Goal: Task Accomplishment & Management: Manage account settings

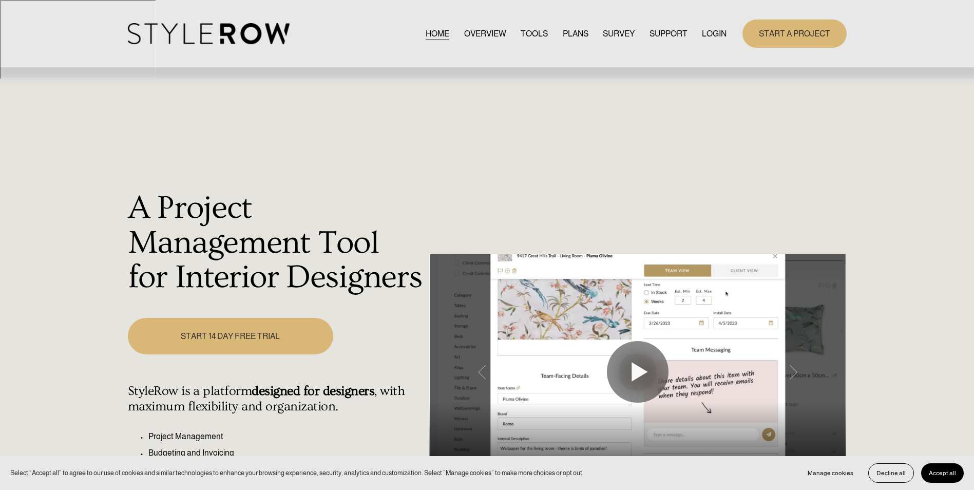
click at [720, 34] on link "LOGIN" at bounding box center [714, 34] width 25 height 14
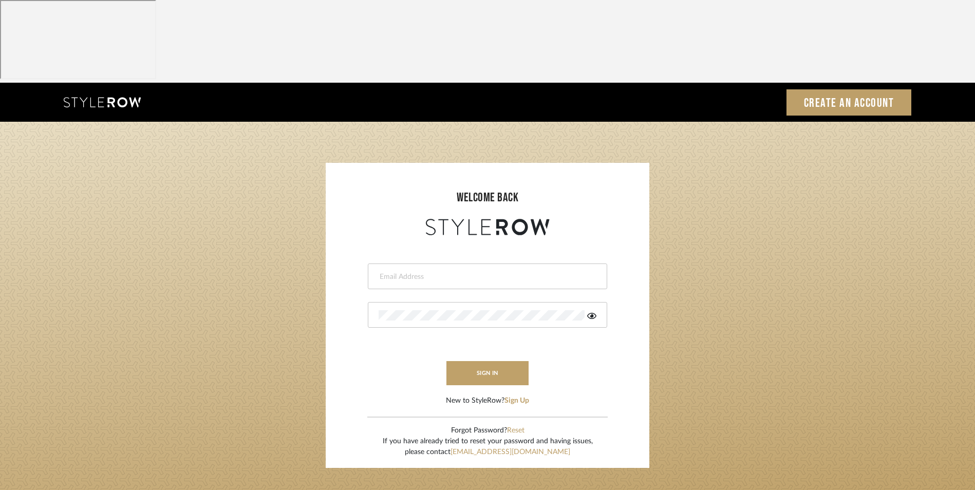
click at [441, 272] on input "email" at bounding box center [486, 277] width 215 height 10
type input "[EMAIL_ADDRESS][DOMAIN_NAME]"
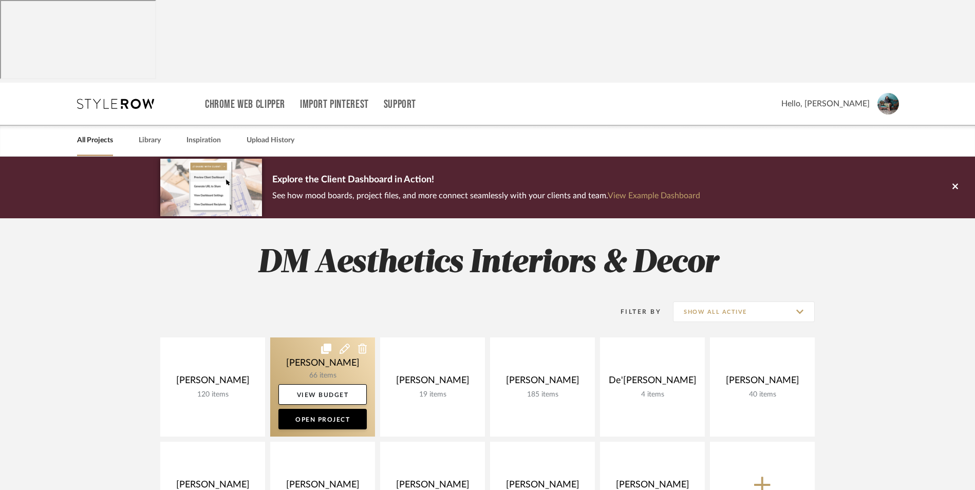
click at [316, 337] on link at bounding box center [322, 386] width 105 height 99
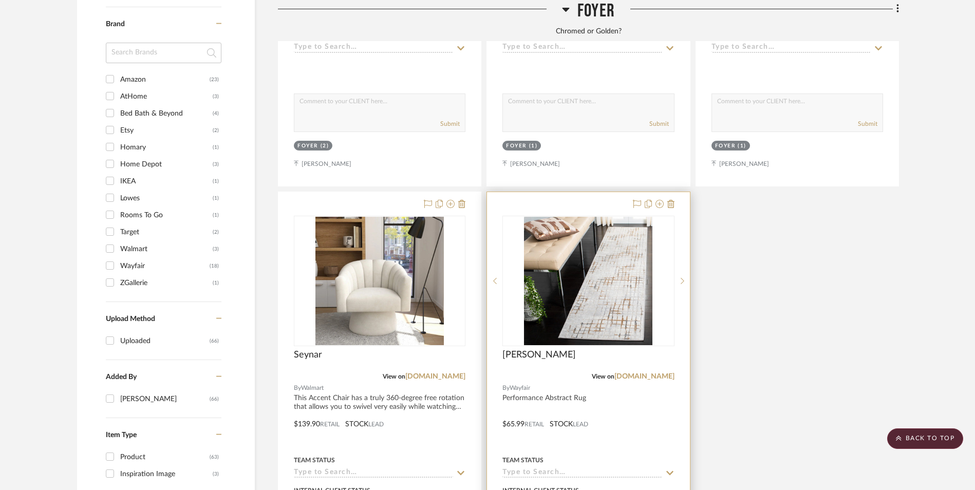
scroll to position [1335, 0]
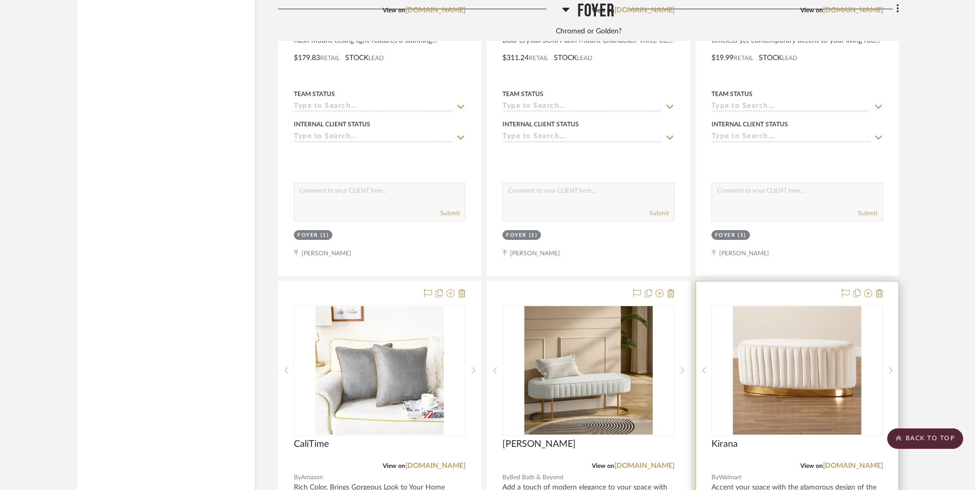
scroll to position [2106, 0]
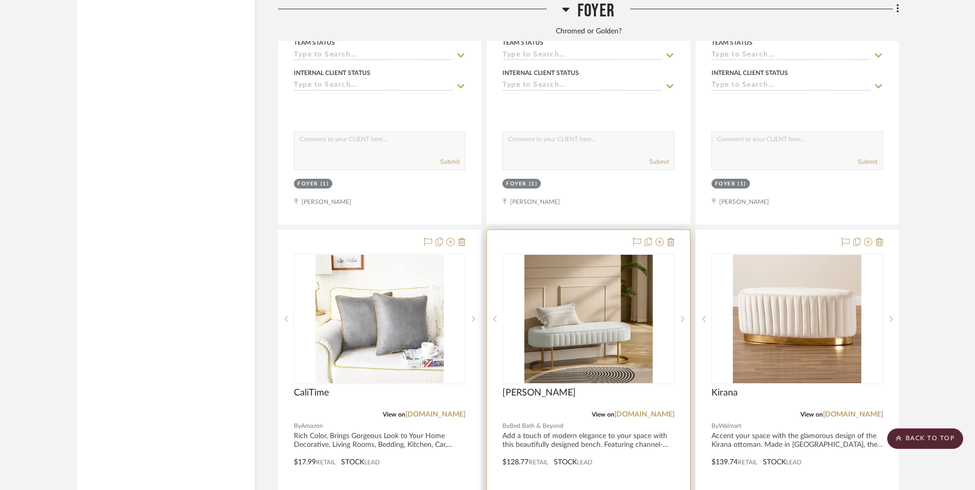
drag, startPoint x: 448, startPoint y: 333, endPoint x: 521, endPoint y: 326, distance: 72.7
click at [448, 411] on link "[DOMAIN_NAME]" at bounding box center [435, 414] width 60 height 7
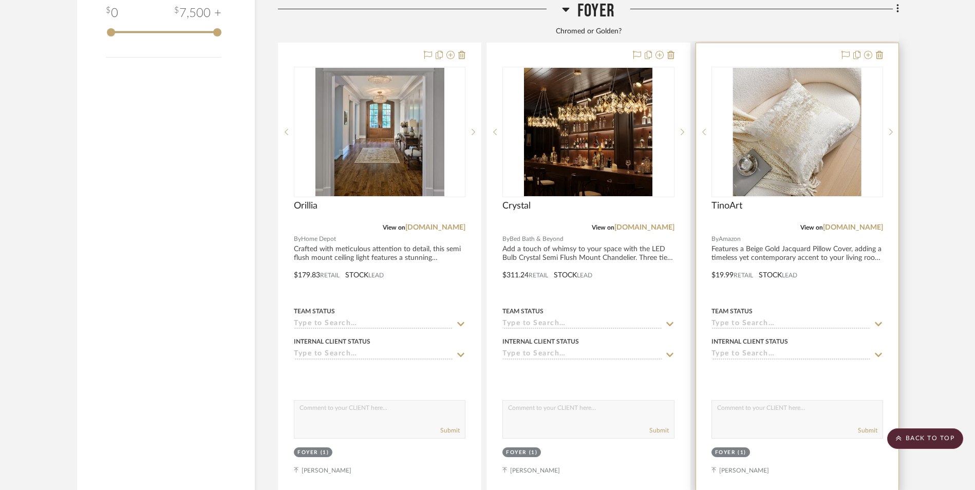
scroll to position [1746, 0]
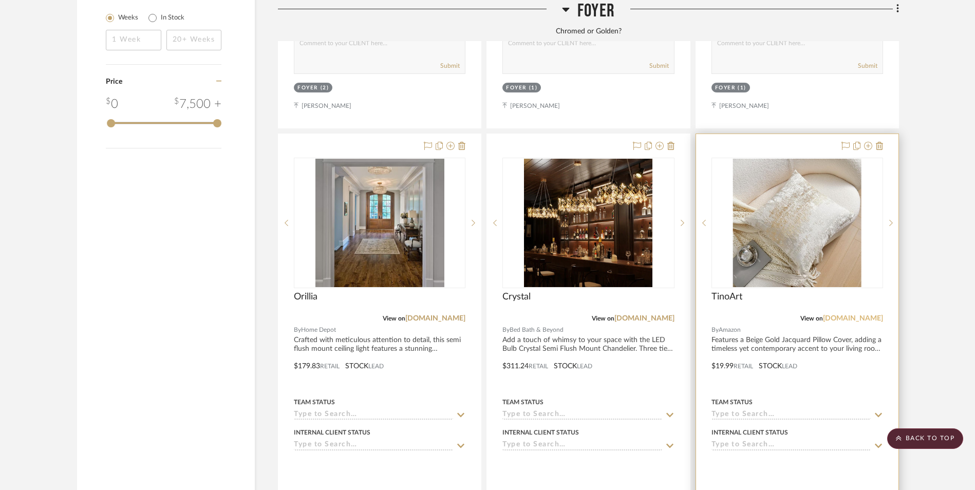
click at [855, 315] on link "amazon.com" at bounding box center [853, 318] width 60 height 7
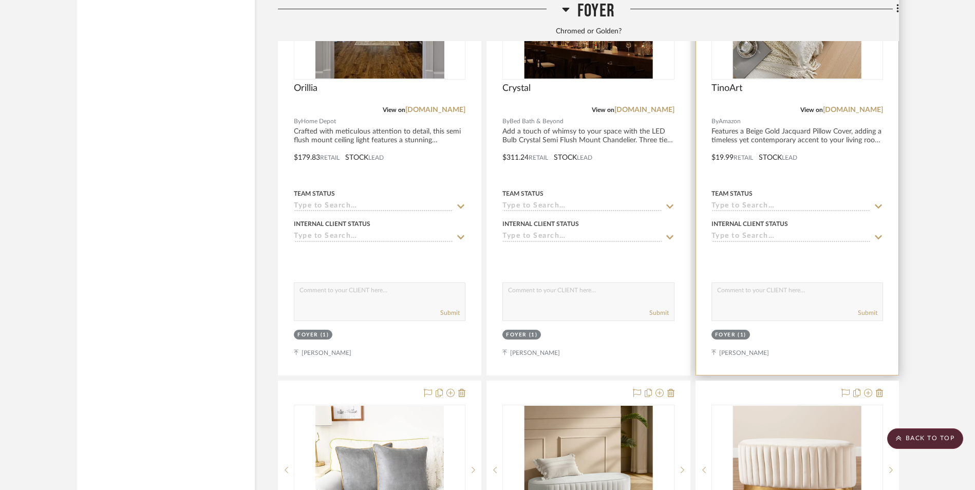
scroll to position [2003, 0]
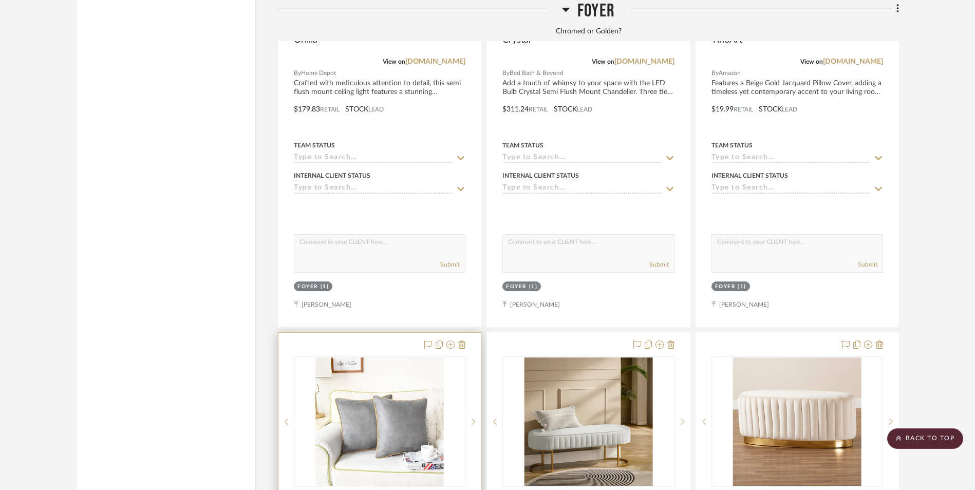
click at [0, 0] on img at bounding box center [0, 0] width 0 height 0
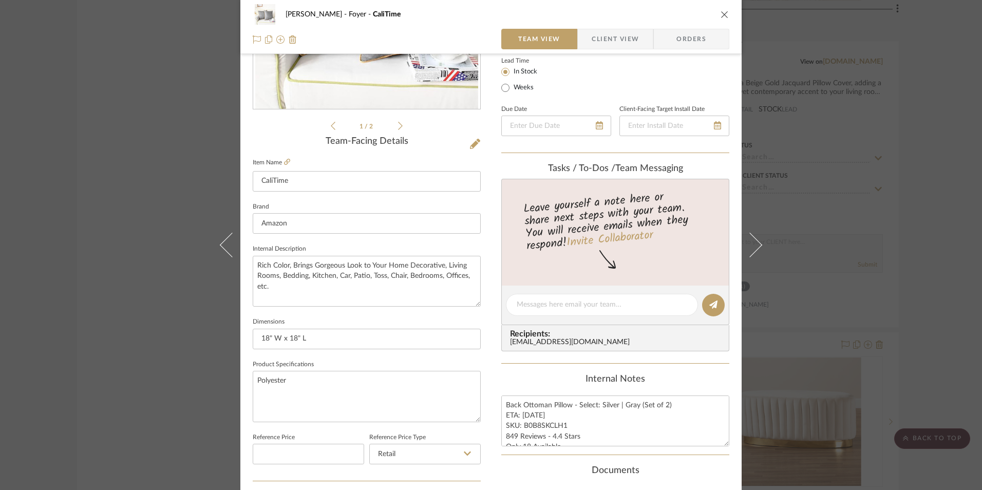
scroll to position [308, 0]
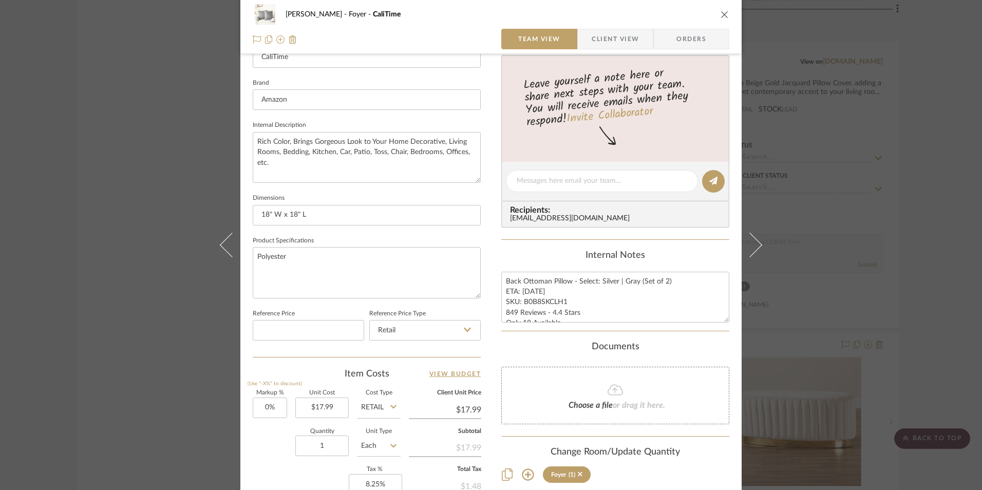
click at [721, 13] on icon "close" at bounding box center [725, 14] width 8 height 8
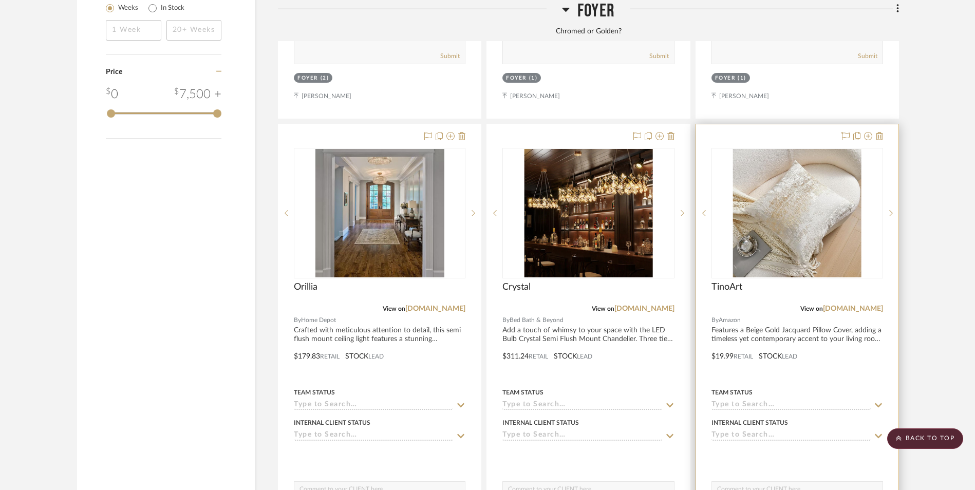
scroll to position [1746, 0]
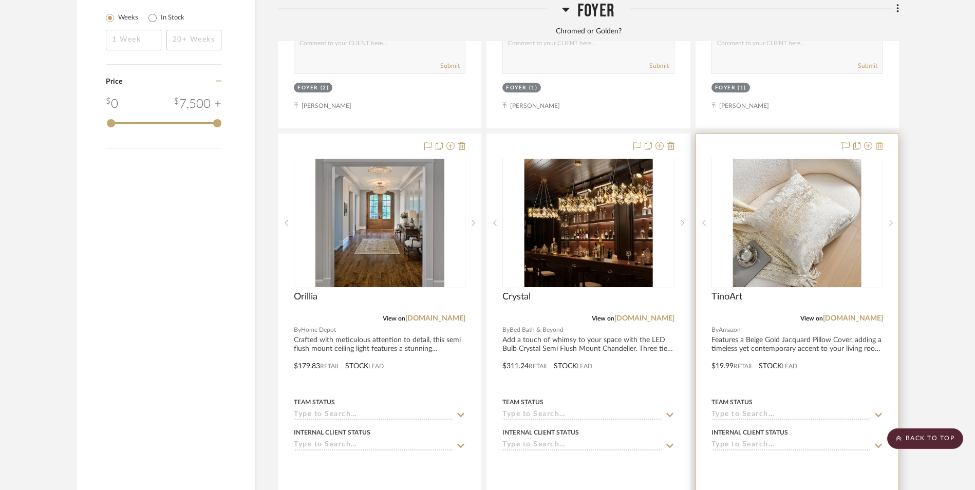
click at [881, 142] on icon at bounding box center [879, 146] width 7 height 8
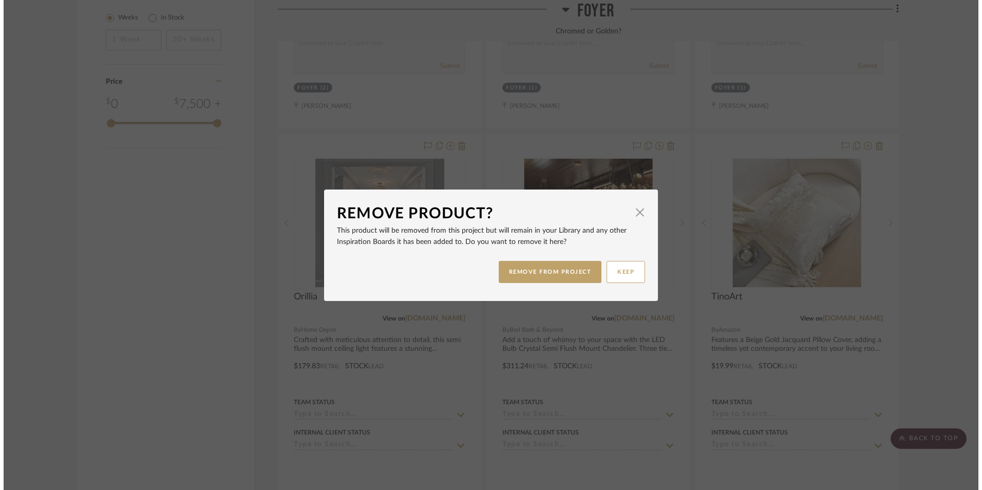
scroll to position [0, 0]
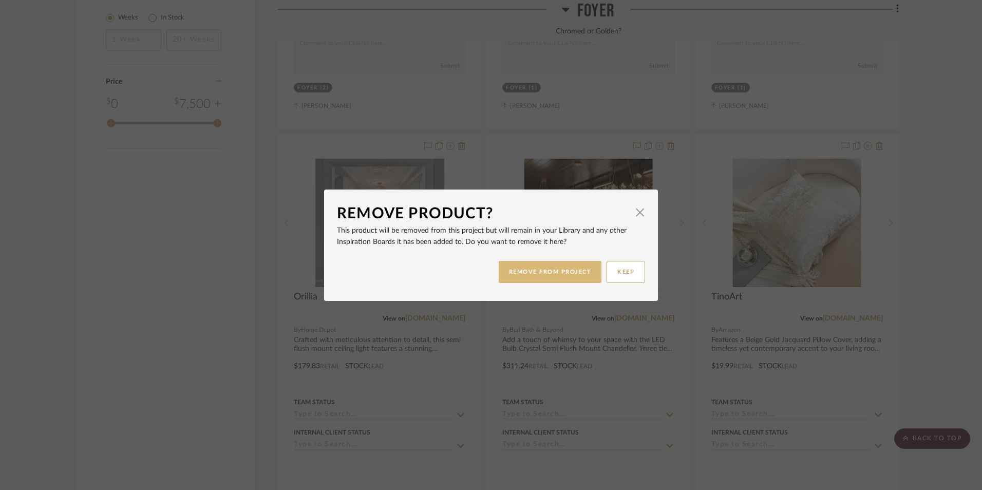
click at [567, 274] on button "REMOVE FROM PROJECT" at bounding box center [550, 272] width 103 height 22
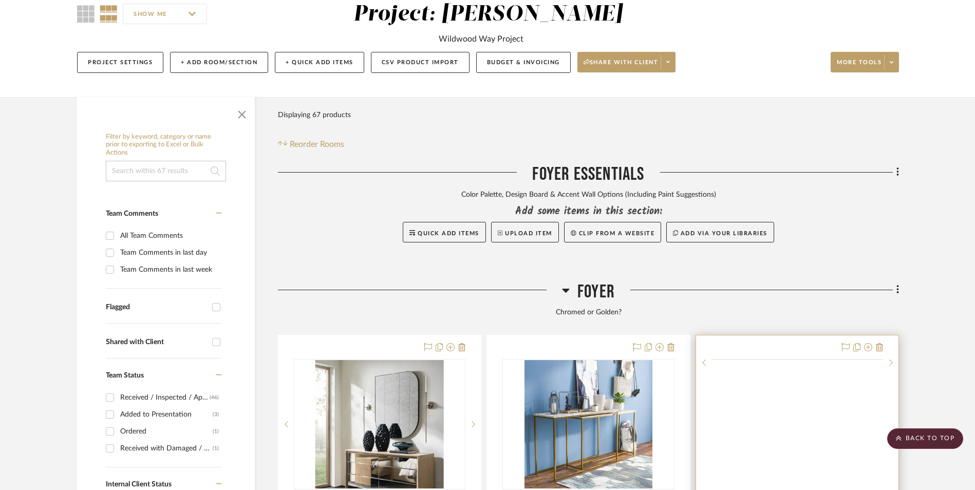
scroll to position [154, 0]
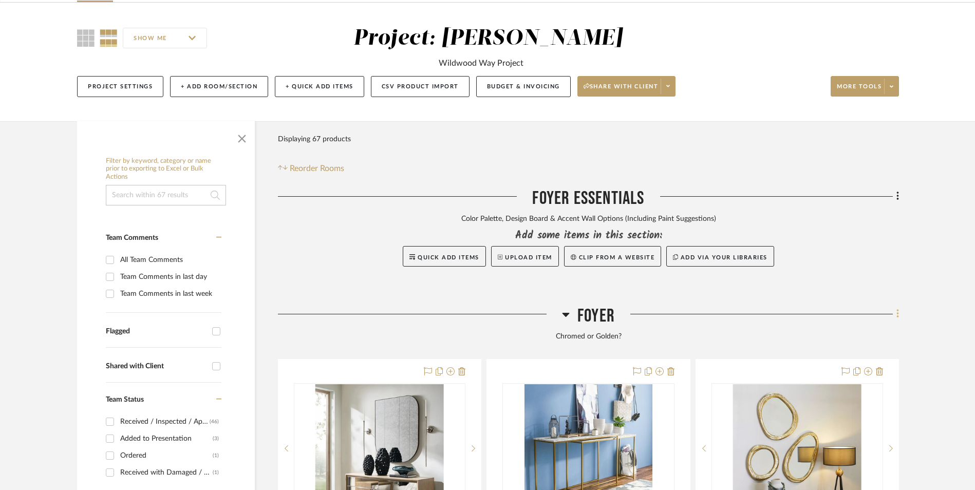
click at [895, 307] on fa-icon at bounding box center [896, 315] width 7 height 17
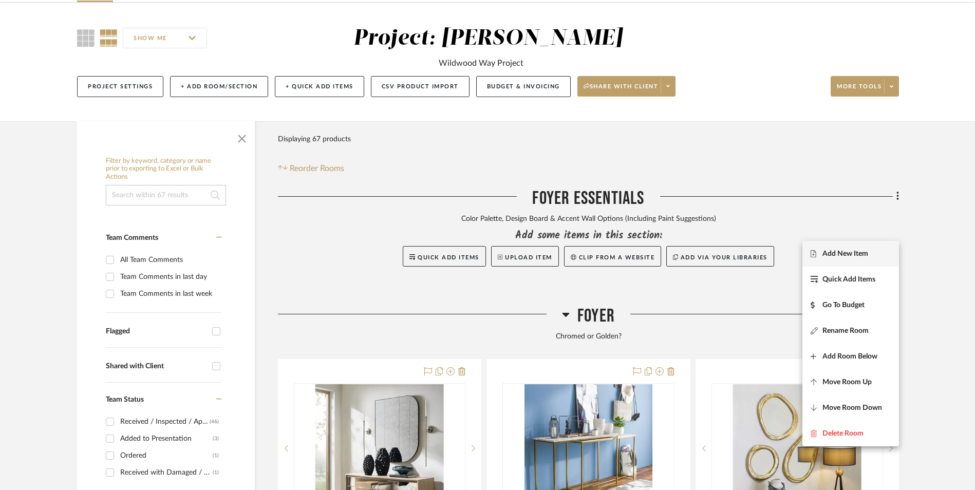
click at [851, 247] on button "Add New Item" at bounding box center [850, 254] width 97 height 26
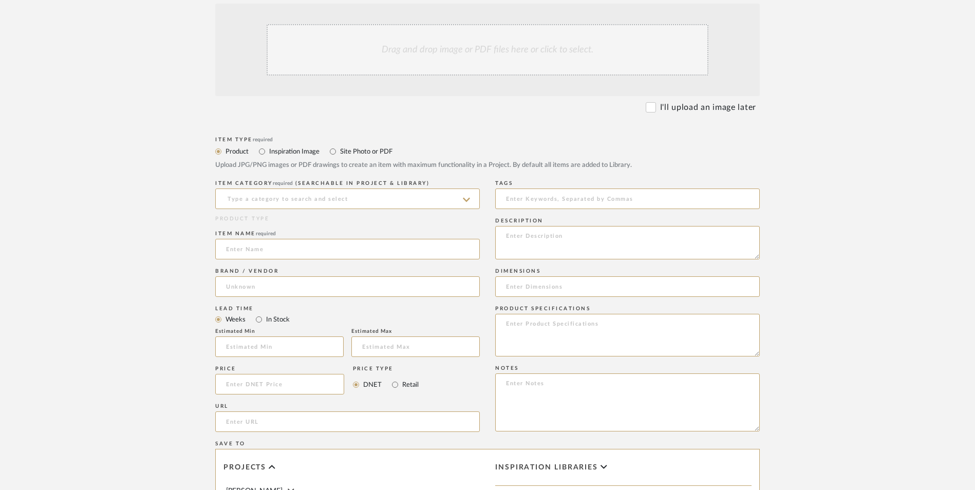
scroll to position [308, 0]
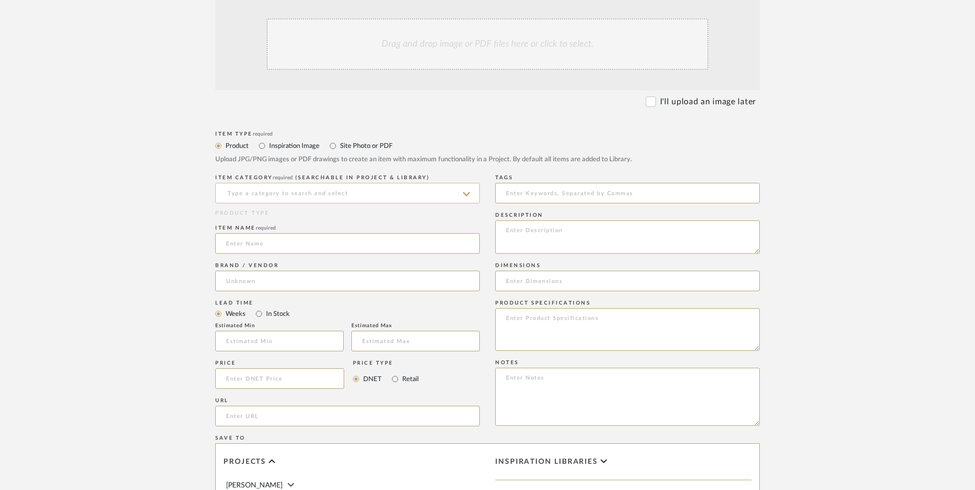
click at [318, 183] on input at bounding box center [347, 193] width 265 height 21
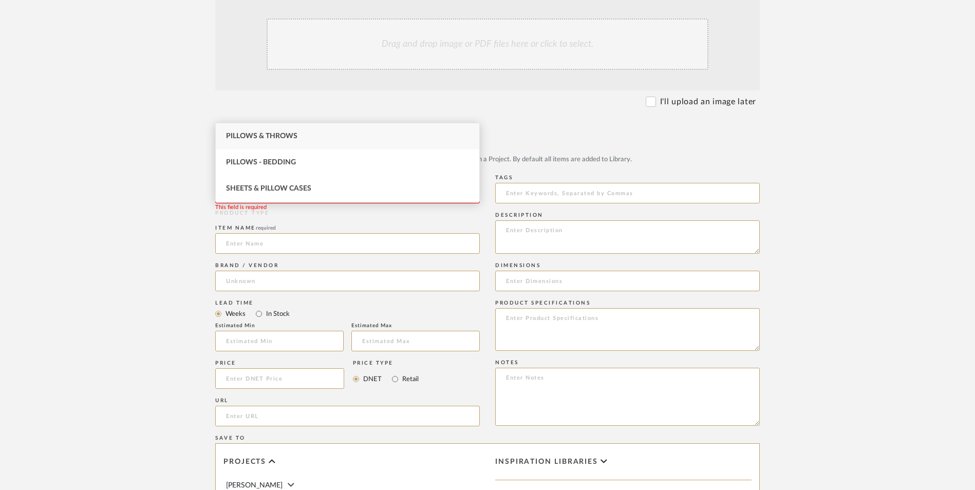
click at [304, 140] on div "Pillows & Throws" at bounding box center [347, 136] width 263 height 26
type input "Pillows & Throws"
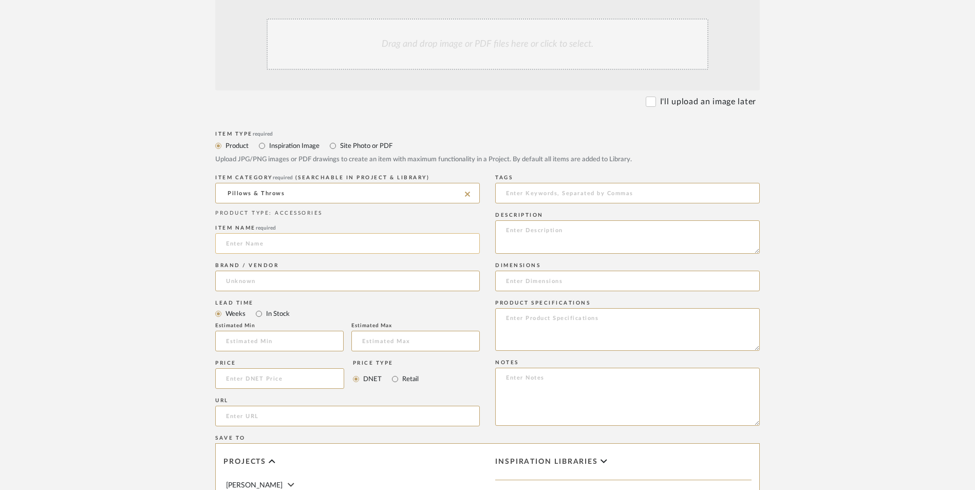
click at [250, 233] on input at bounding box center [347, 243] width 265 height 21
type input "Wacomeco"
click at [261, 271] on input at bounding box center [347, 281] width 265 height 21
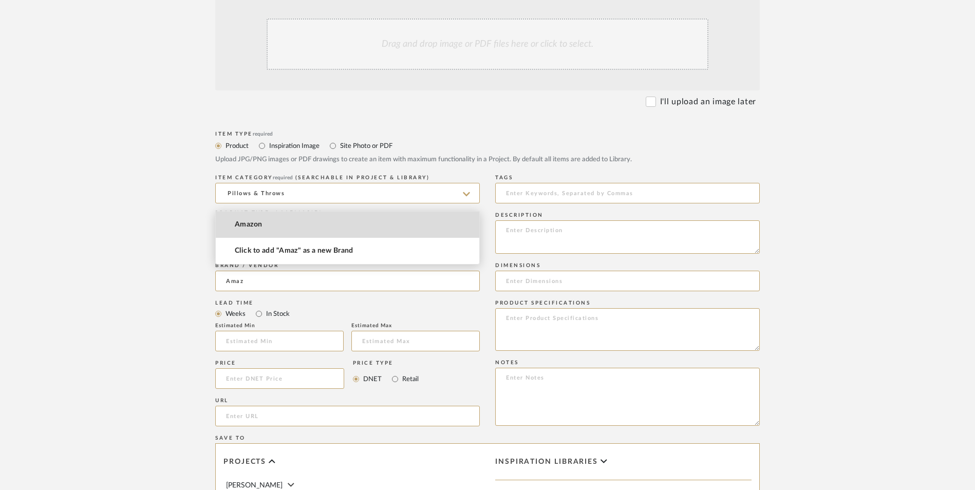
click at [258, 225] on span "Amazon" at bounding box center [249, 224] width 28 height 9
type input "Amazon"
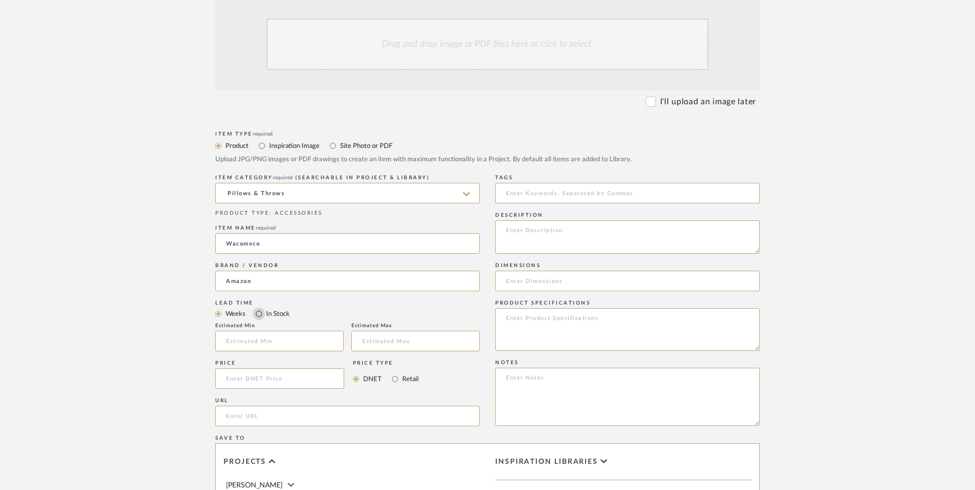
click at [259, 308] on input "In Stock" at bounding box center [259, 314] width 12 height 12
radio input "true"
click at [396, 373] on input "Retail" at bounding box center [395, 379] width 12 height 12
radio input "true"
click at [275, 368] on input at bounding box center [279, 378] width 129 height 21
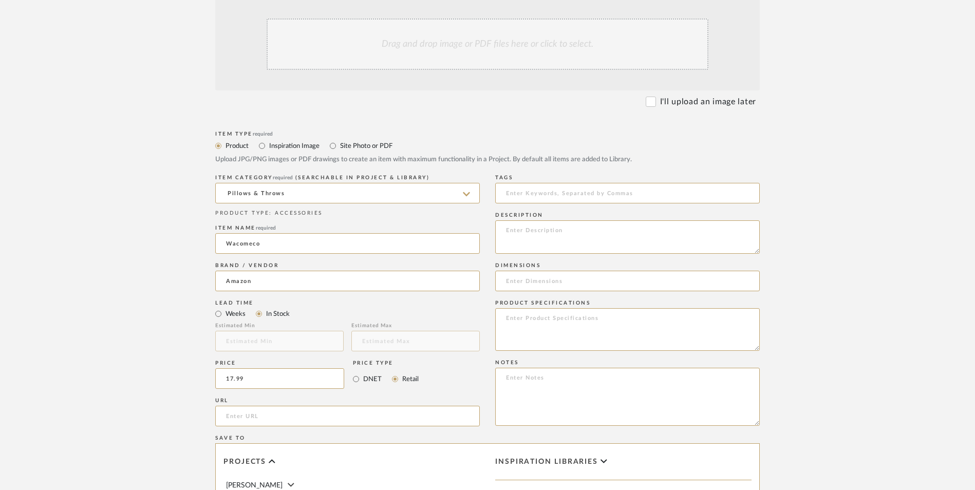
type input "$17.99"
drag, startPoint x: 73, startPoint y: 298, endPoint x: 203, endPoint y: 307, distance: 130.2
click at [79, 296] on upload-items "Create new item in Ashley McNeal Upload photos, documents or PDFs, or select be…" at bounding box center [487, 300] width 975 height 905
click at [297, 406] on input "url" at bounding box center [347, 416] width 265 height 21
paste input "https://www.amazon.com/gp/product/B095KH799Q/ref=ewc_pr_img_1?smid=AV6O518LHIXW…"
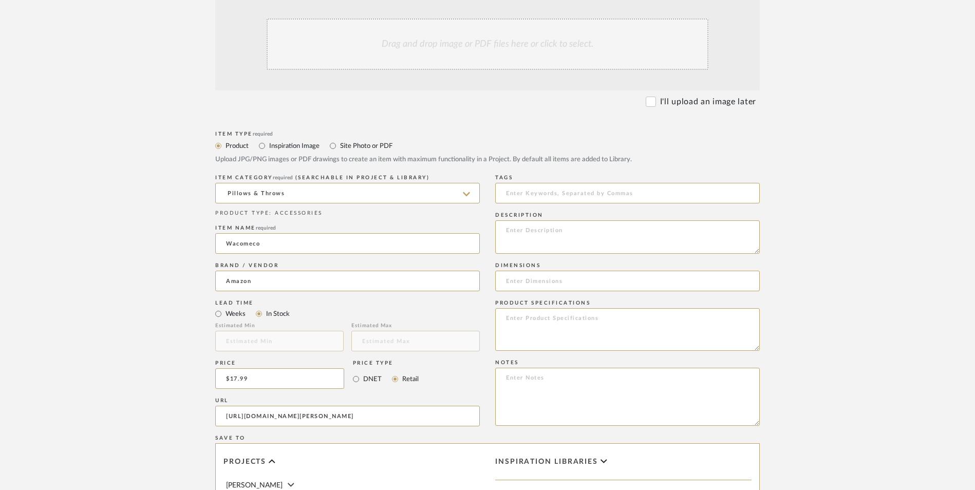
scroll to position [0, 88]
type input "https://www.amazon.com/gp/product/B095KH799Q/ref=ewc_pr_img_1?smid=AV6O518LHIXW…"
click at [97, 300] on upload-items "Create new item in Ashley McNeal Upload photos, documents or PDFs, or select be…" at bounding box center [487, 300] width 975 height 905
click at [518, 368] on textarea at bounding box center [627, 397] width 265 height 58
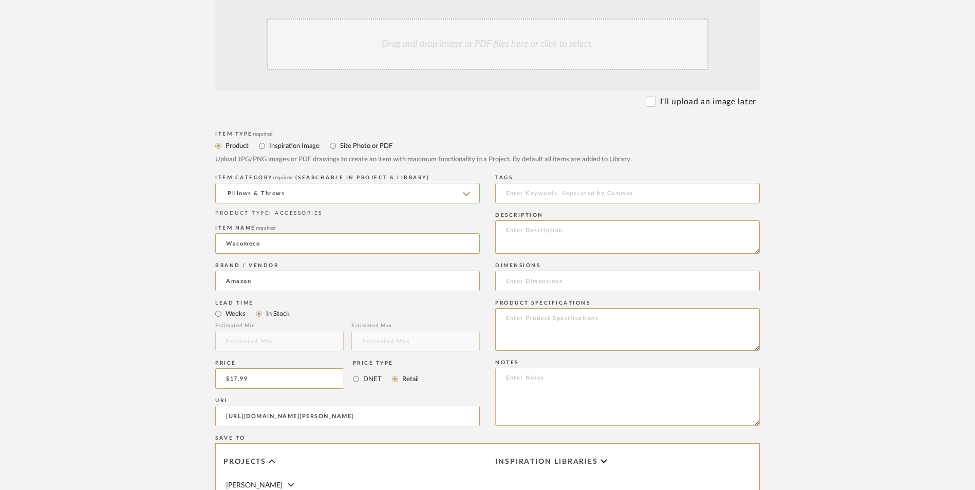
paste textarea "Option 1: ETA: SKU: Reviews - Stars Return | Refund Policy:"
click at [537, 368] on textarea "Option 1: ETA: SKU: Reviews - Stars Return | Refund Policy:" at bounding box center [627, 397] width 265 height 58
drag, startPoint x: 538, startPoint y: 294, endPoint x: 477, endPoint y: 295, distance: 61.1
click at [477, 295] on div "Item Type required Product Inspiration Image Site Photo or PDF Upload JPG/PNG i…" at bounding box center [487, 428] width 544 height 600
click at [588, 368] on textarea "Front Bench Pillow - Select: ETA: SKU: Reviews - Stars Return | Refund Policy:" at bounding box center [627, 397] width 265 height 58
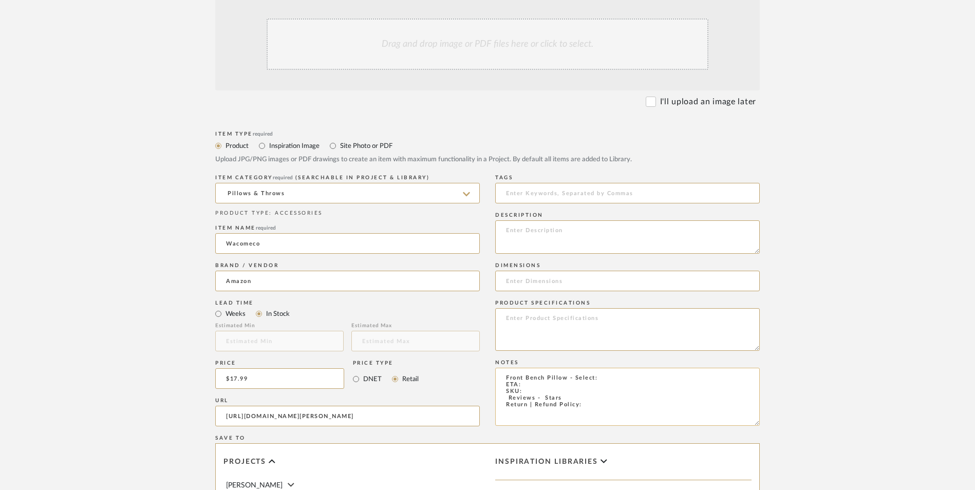
click at [591, 368] on textarea "Front Bench Pillow - Select: ETA: SKU: Reviews - Stars Return | Refund Policy:" at bounding box center [627, 397] width 265 height 58
type textarea "Front Bench Pillow - Select: ETA: SKU: Reviews - Stars Return | Refund Policy: …"
click at [542, 271] on input at bounding box center [627, 281] width 265 height 21
type input "18" W x 18" H"
click at [500, 368] on textarea "Front Bench Pillow - Select: ETA: SKU: Reviews - Stars Return | Refund Policy: …" at bounding box center [627, 397] width 265 height 58
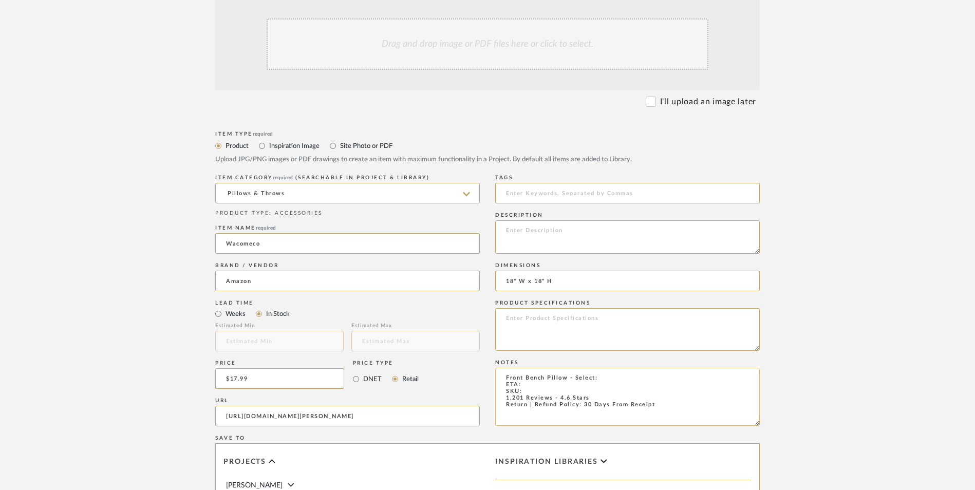
click at [609, 368] on textarea "Front Bench Pillow - Select: ETA: SKU: 1,201 Reviews - 4.6 Stars Return | Refun…" at bounding box center [627, 397] width 265 height 58
click at [617, 368] on textarea "Front Bench Pillow - Select: Grey Off White | Gold ETA: SKU: 1,201 Reviews - 4.…" at bounding box center [627, 397] width 265 height 58
click at [544, 368] on textarea "Front Bench Pillow - Select: Grey | Off White | Gold ETA: SKU: 1,201 Reviews - …" at bounding box center [627, 397] width 265 height 58
type textarea "Front Bench Pillow - Select: Grey | Off White | Gold ETA: 9.12.2025 SKU: 1,201 …"
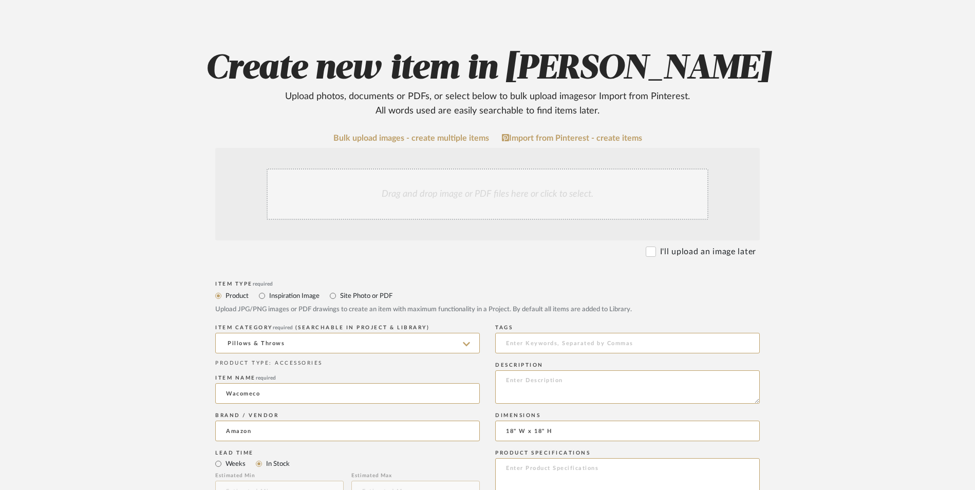
scroll to position [154, 0]
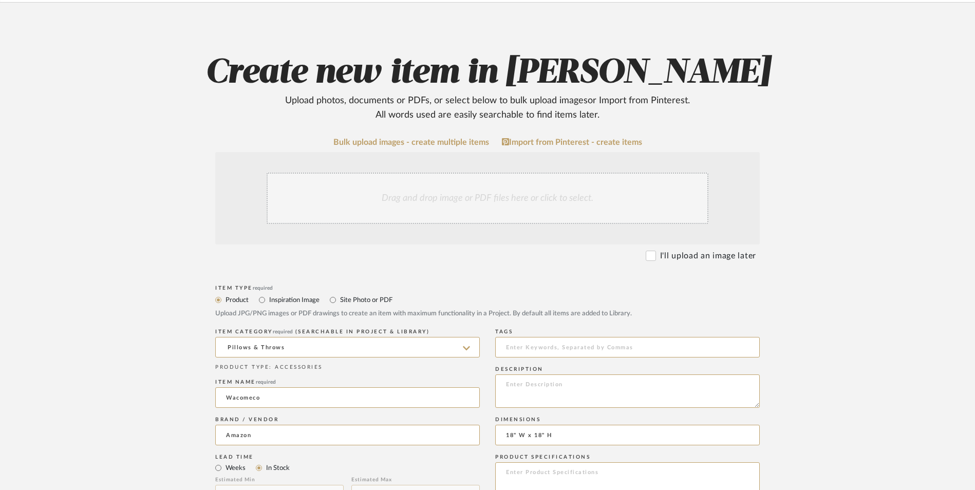
click at [469, 173] on div "Drag and drop image or PDF files here or click to select." at bounding box center [488, 198] width 442 height 51
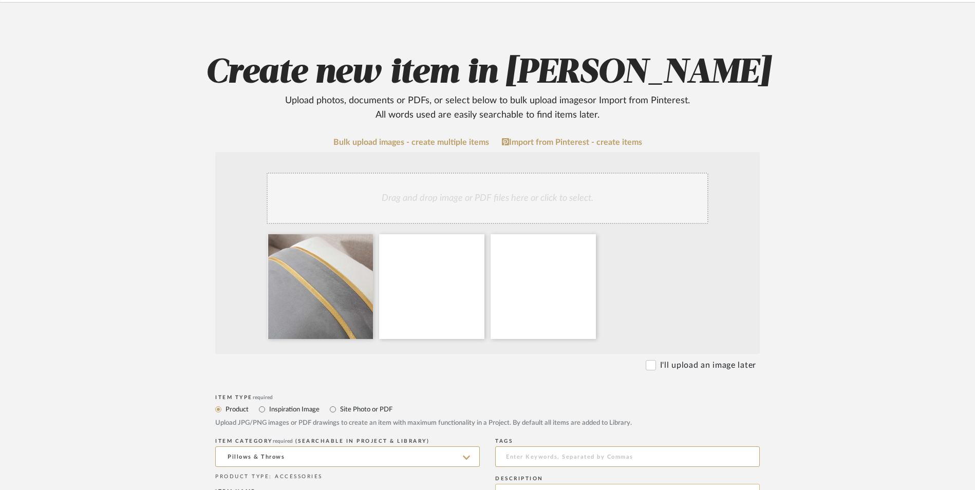
scroll to position [257, 0]
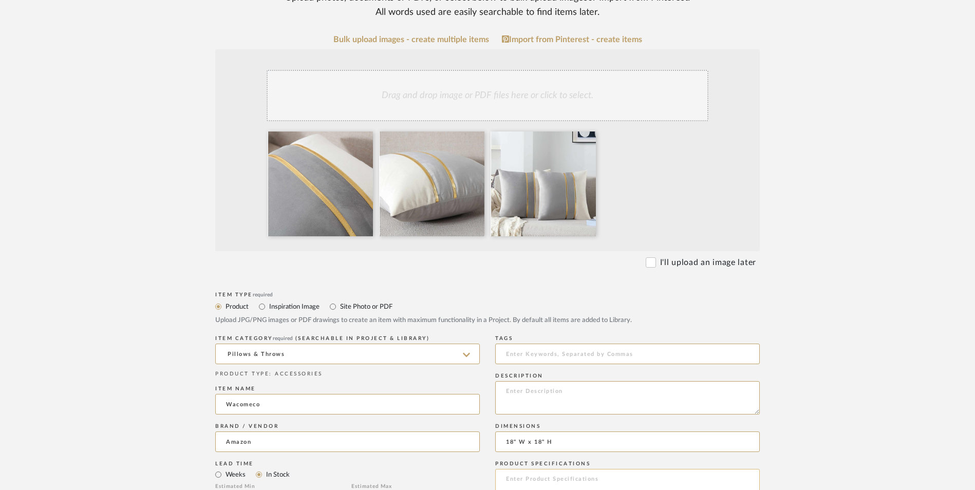
click at [541, 469] on textarea at bounding box center [627, 490] width 265 height 43
type textarea "Velvet"
click at [590, 381] on textarea at bounding box center [627, 397] width 265 height 33
paste textarea "The luxury pillow covers with gold leather striped are an easy way to update a …"
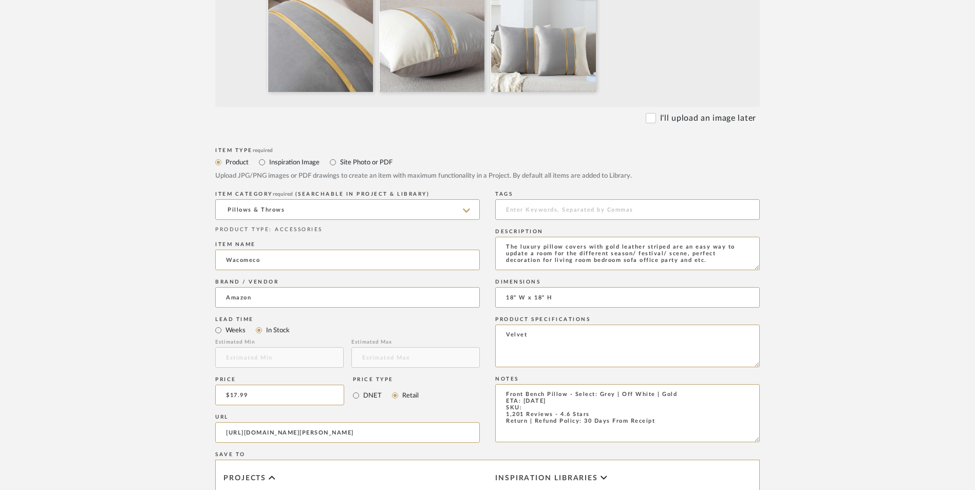
scroll to position [411, 0]
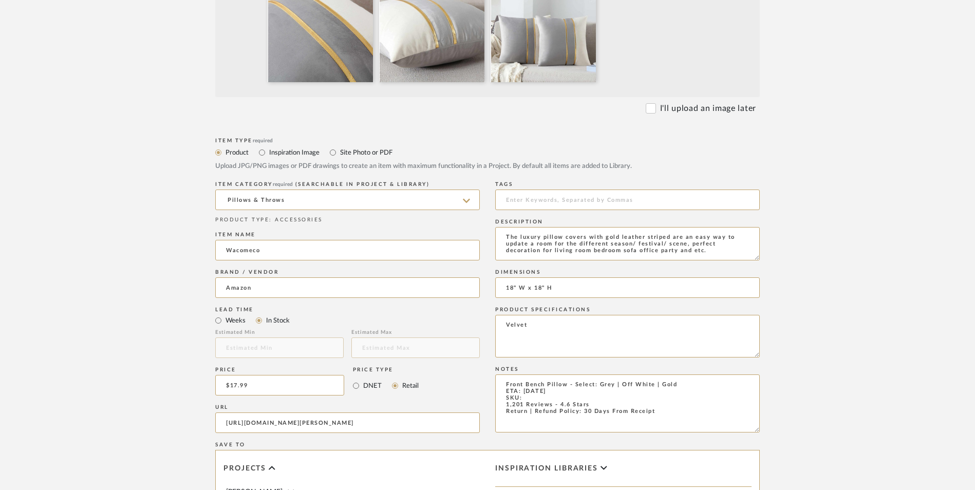
type textarea "The luxury pillow covers with gold leather striped are an easy way to update a …"
click at [538, 374] on textarea "Front Bench Pillow - Select: Grey | Off White | Gold ETA: 9.12.2025 SKU: 1,201 …" at bounding box center [627, 403] width 265 height 58
drag, startPoint x: 531, startPoint y: 315, endPoint x: 567, endPoint y: 316, distance: 35.5
click at [532, 374] on textarea "Front Bench Pillow - Select: Grey | Off White | Gold ETA: 9.12.2025 SKU: 1,201 …" at bounding box center [627, 403] width 265 height 58
paste textarea "B095KH799Q"
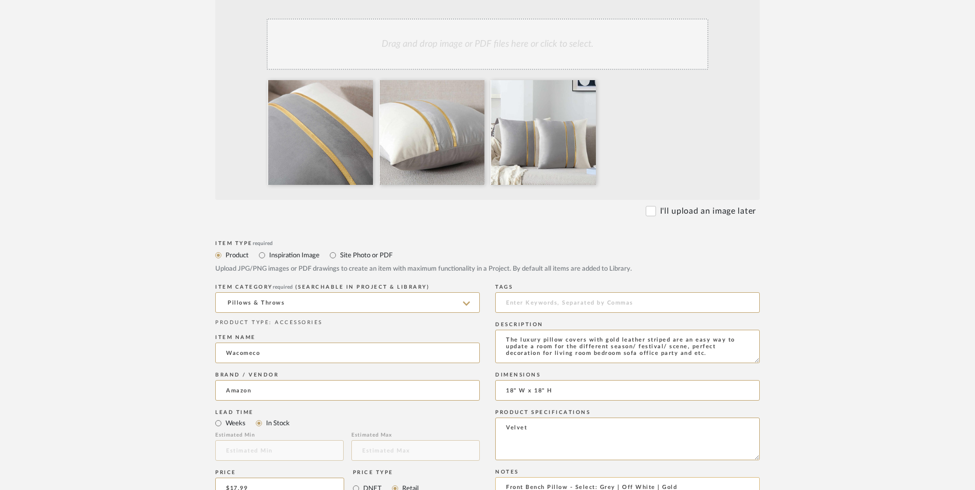
scroll to position [646, 0]
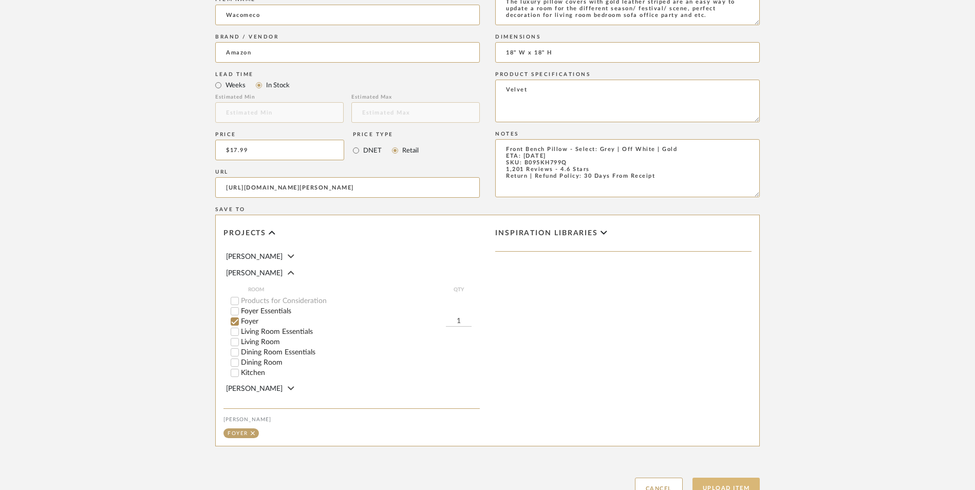
type textarea "Front Bench Pillow - Select: Grey | Off White | Gold ETA: 9.12.2025 SKU: B095KH…"
click at [745, 478] on button "Upload Item" at bounding box center [726, 488] width 68 height 21
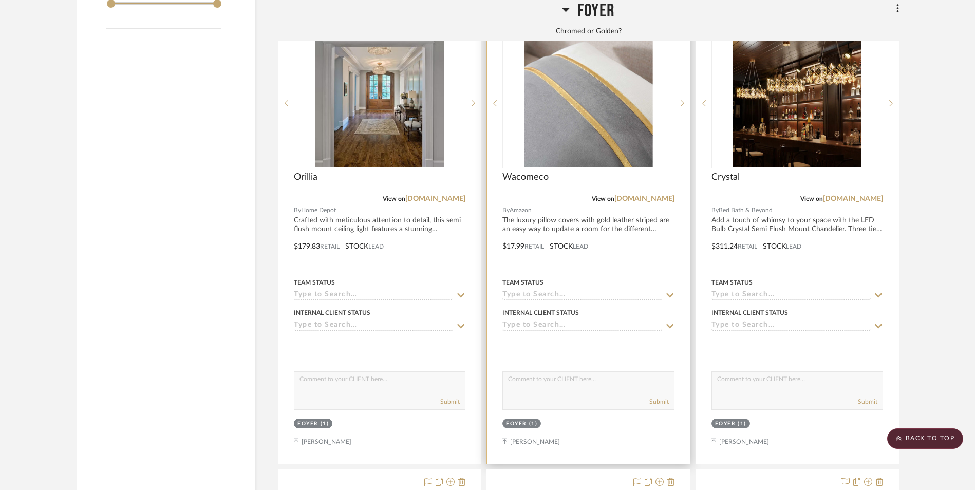
scroll to position [1969, 0]
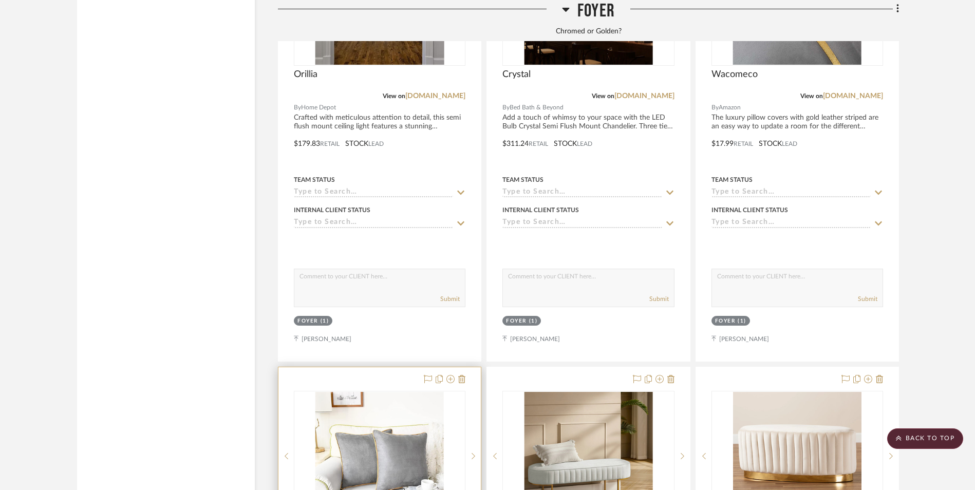
click at [403, 392] on img "0" at bounding box center [379, 456] width 128 height 128
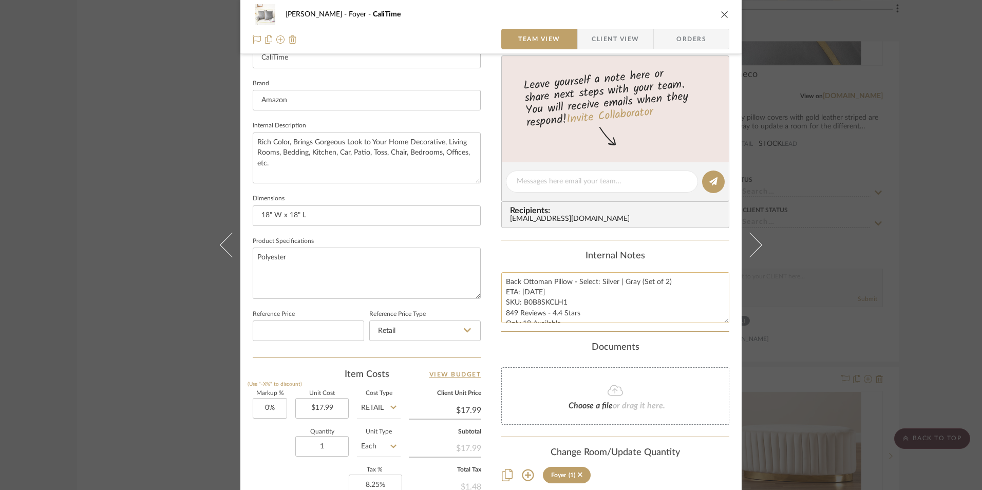
scroll to position [308, 0]
click at [521, 286] on textarea "Back Ottoman Pillow - Select: Silver | Gray (Set of 2) ETA: 9.11.2025 SKU: B0B8…" at bounding box center [615, 297] width 228 height 51
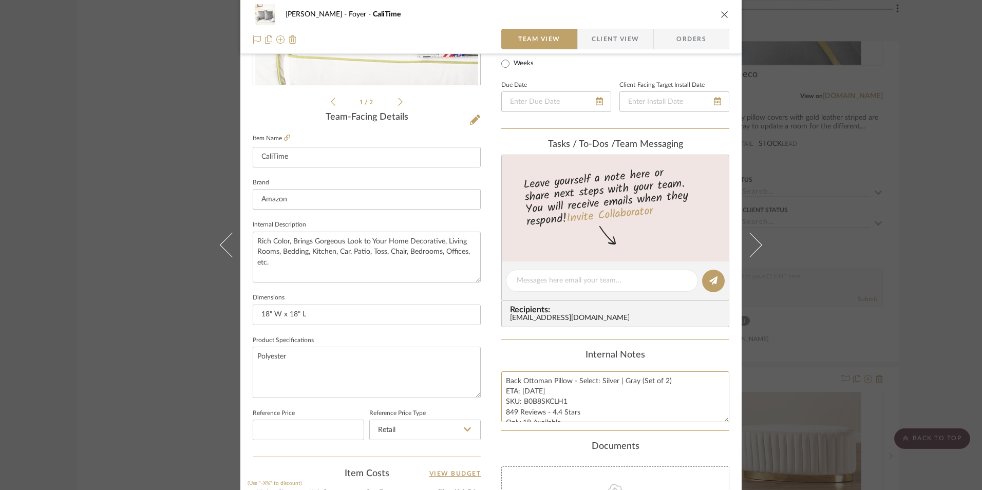
scroll to position [205, 0]
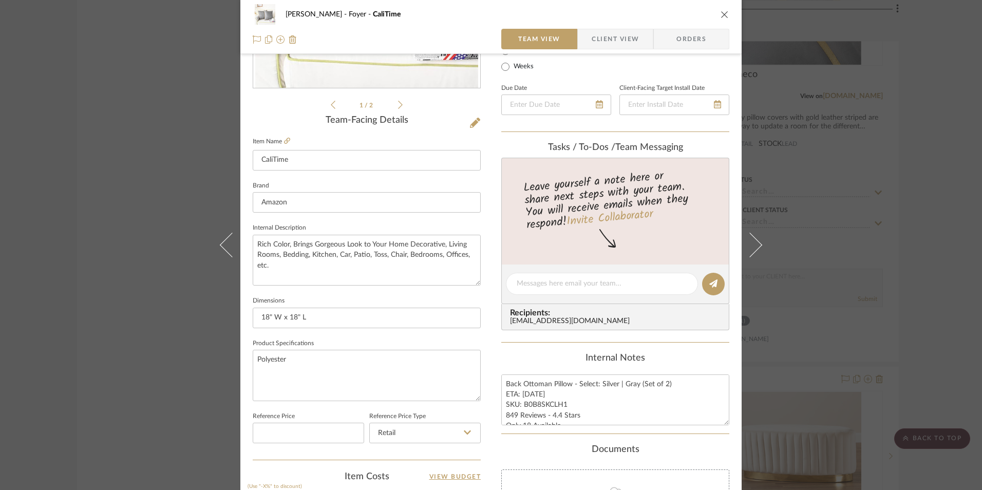
click at [285, 141] on icon at bounding box center [287, 141] width 6 height 6
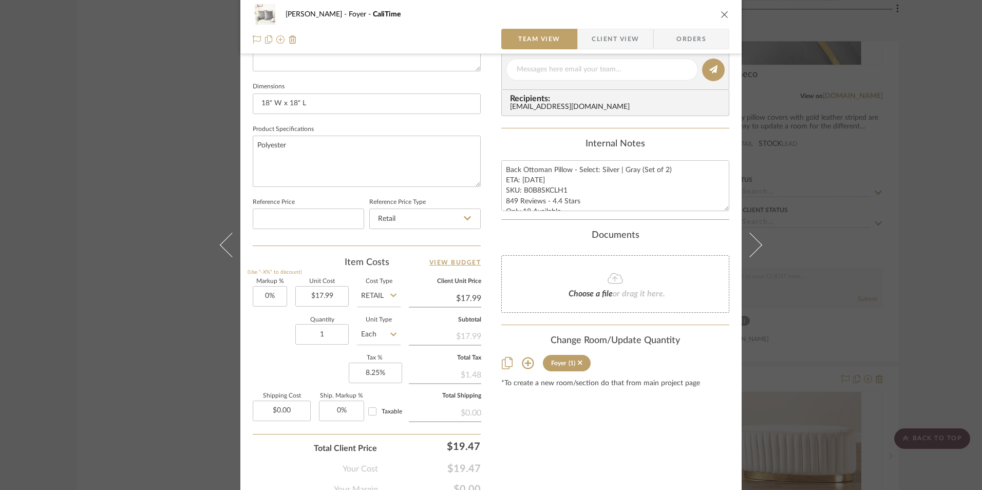
scroll to position [462, 0]
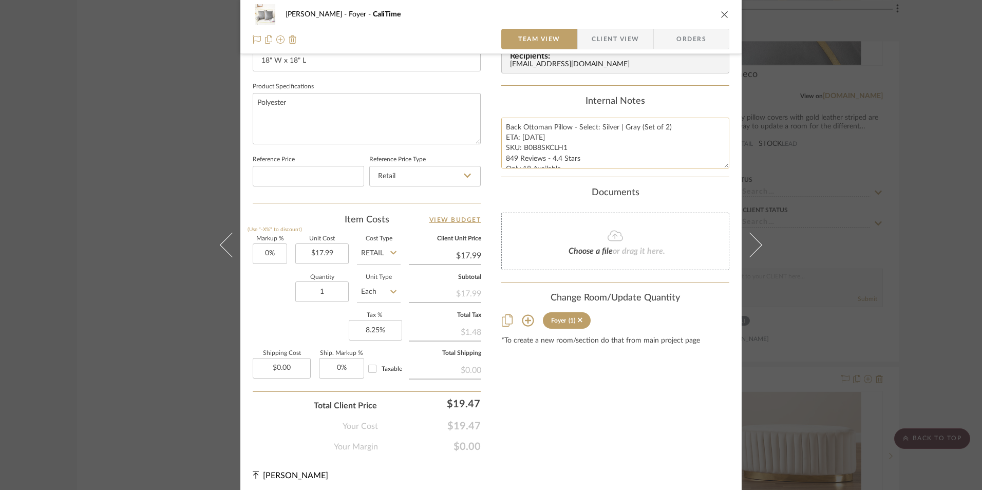
click at [532, 138] on textarea "Back Ottoman Pillow - Select: Silver | Gray (Set of 2) ETA: 9.11.2025 SKU: B0B8…" at bounding box center [615, 143] width 228 height 51
type textarea "Back Ottoman Pillow - Select: Silver | Gray (Set of 2) ETA: 9.13.2025 SKU: B0B8…"
click at [534, 103] on div "Internal Notes" at bounding box center [615, 101] width 228 height 11
click at [513, 157] on textarea "Back Ottoman Pillow - Select: Silver | Gray (Set of 2) ETA: 9.13.2025 SKU: B0B8…" at bounding box center [615, 143] width 228 height 51
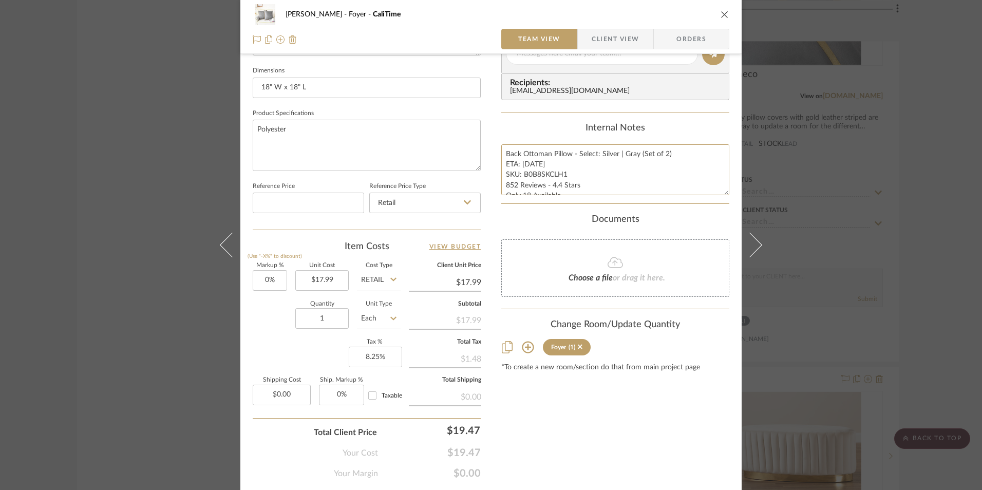
scroll to position [411, 0]
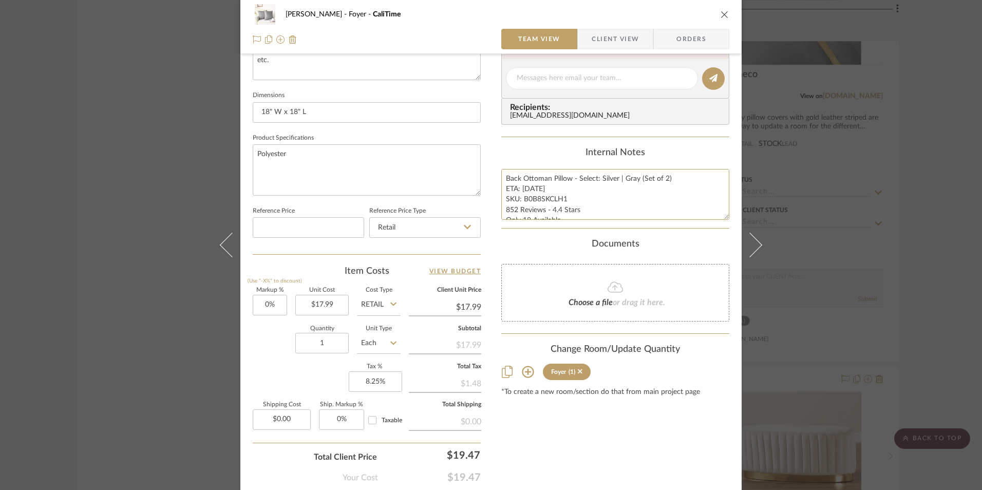
type textarea "Back Ottoman Pillow - Select: Silver | Gray (Set of 2) ETA: 9.13.2025 SKU: B0B8…"
click at [539, 157] on div "Internal Notes" at bounding box center [615, 152] width 228 height 11
drag, startPoint x: 580, startPoint y: 206, endPoint x: 463, endPoint y: 210, distance: 117.7
click at [463, 210] on div "Ashley McNeal Foyer CaliTime Team View Client View Orders 1 / 2 Team-Facing Det…" at bounding box center [490, 71] width 501 height 949
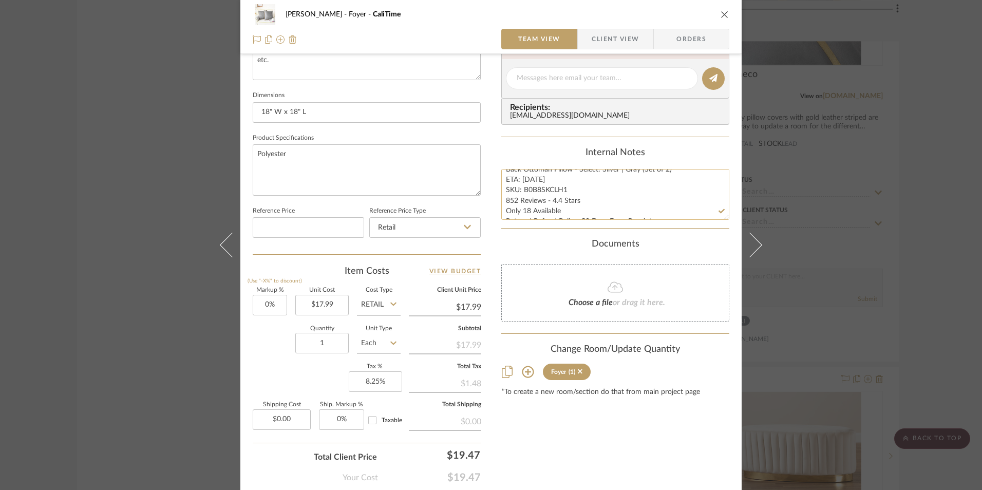
click at [532, 202] on textarea "Back Ottoman Pillow - Select: Silver | Gray (Set of 2) ETA: 9.13.2025 SKU: B0B8…" at bounding box center [615, 194] width 228 height 51
drag, startPoint x: 574, startPoint y: 200, endPoint x: 500, endPoint y: 203, distance: 74.0
click at [501, 203] on textarea "Back Ottoman Pillow - Select: Silver | Gray (Set of 2) ETA: 9.13.2025 SKU: B0B8…" at bounding box center [615, 194] width 228 height 51
click at [539, 199] on textarea "Back Ottoman Pillow - Select: Silver | Gray (Set of 2) ETA: 9.13.2025 SKU: B0B8…" at bounding box center [615, 194] width 228 height 51
drag, startPoint x: 578, startPoint y: 199, endPoint x: 498, endPoint y: 202, distance: 80.2
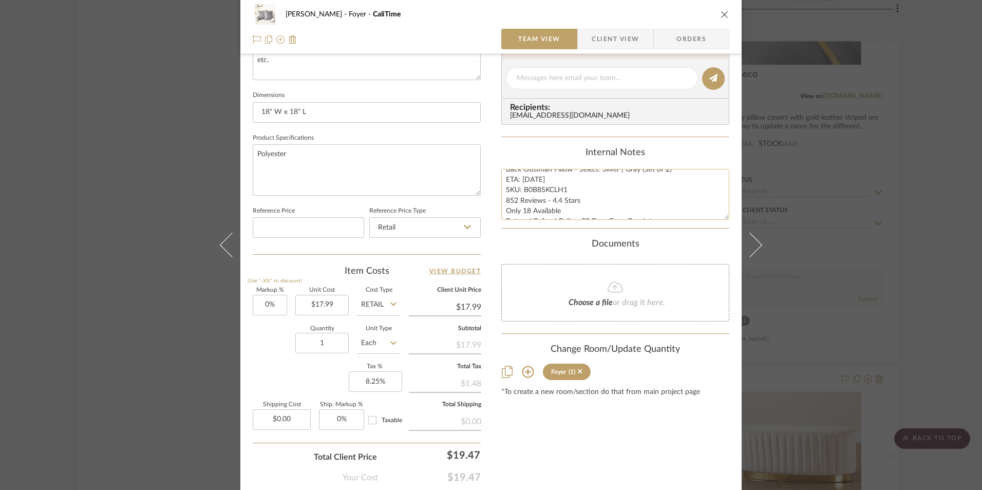
click at [501, 202] on textarea "Back Ottoman Pillow - Select: Silver | Gray (Set of 2) ETA: 9.13.2025 SKU: B0B8…" at bounding box center [615, 194] width 228 height 51
click at [527, 201] on textarea "Back Ottoman Pillow - Select: Silver | Gray (Set of 2) ETA: 9.13.2025 SKU: B0B8…" at bounding box center [615, 194] width 228 height 51
type textarea "Back Ottoman Pillow - Select: Silver | Gray (Set of 2) ETA: 9.13.2025 SKU: B0B8…"
click at [561, 144] on div "Content here copies to Client View - confirm visibility there. Show in Client D…" at bounding box center [615, 81] width 228 height 845
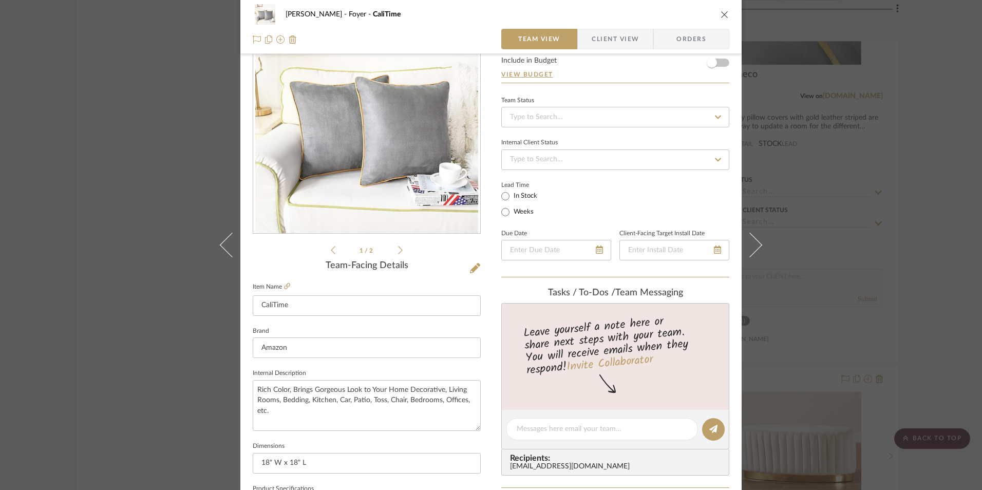
scroll to position [0, 0]
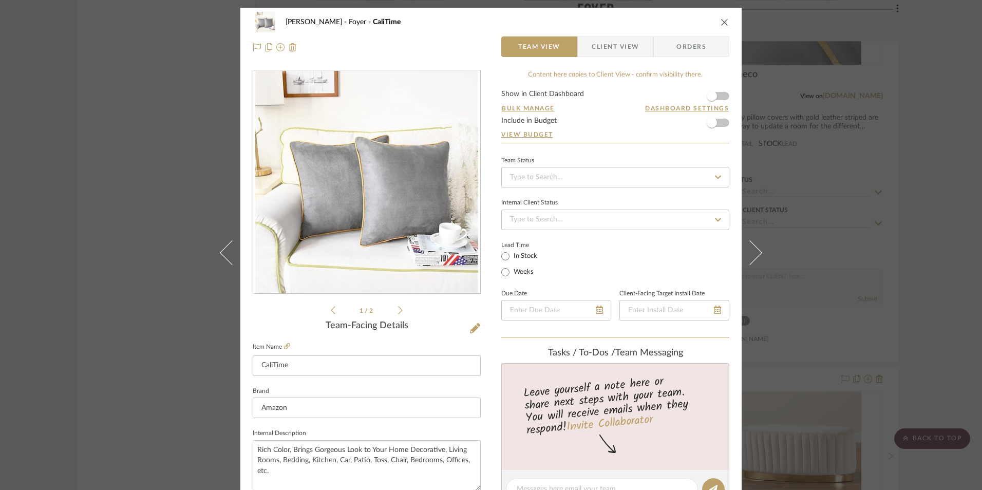
click at [721, 22] on icon "close" at bounding box center [725, 22] width 8 height 8
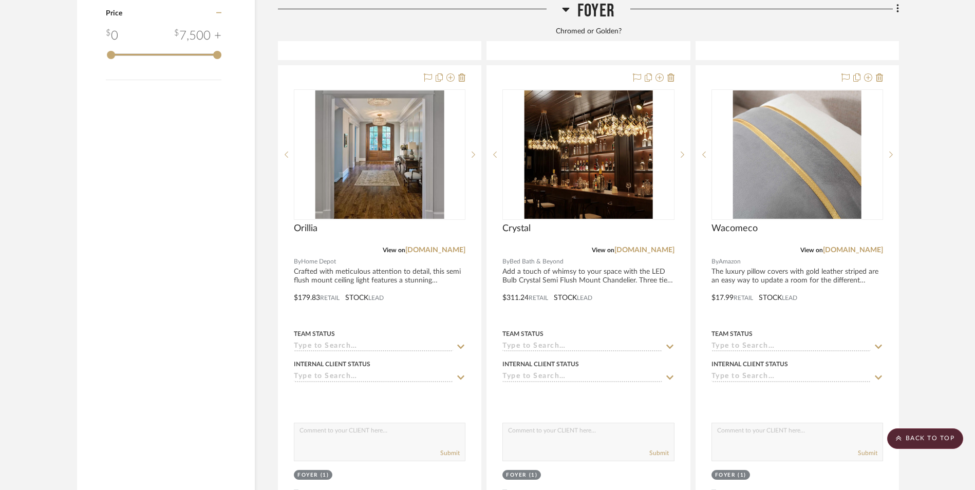
scroll to position [1793, 0]
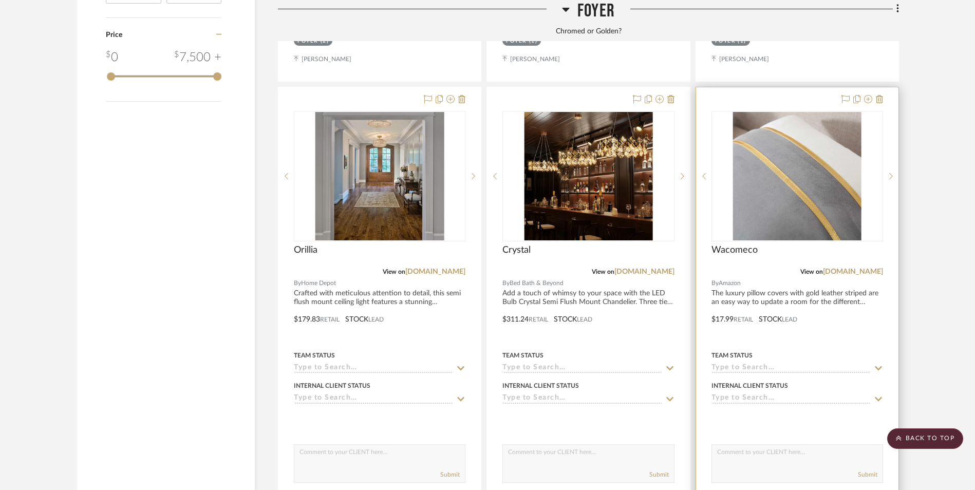
click at [798, 170] on img "0" at bounding box center [797, 176] width 128 height 128
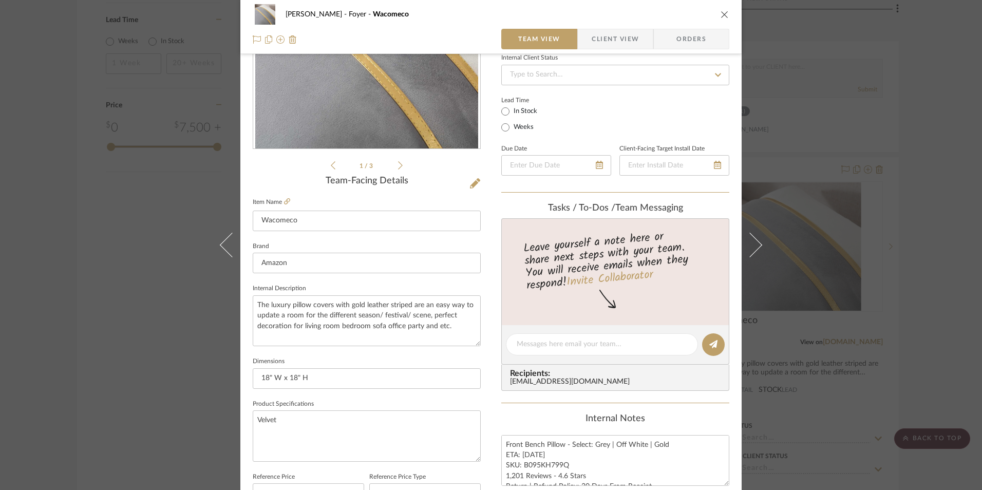
scroll to position [308, 0]
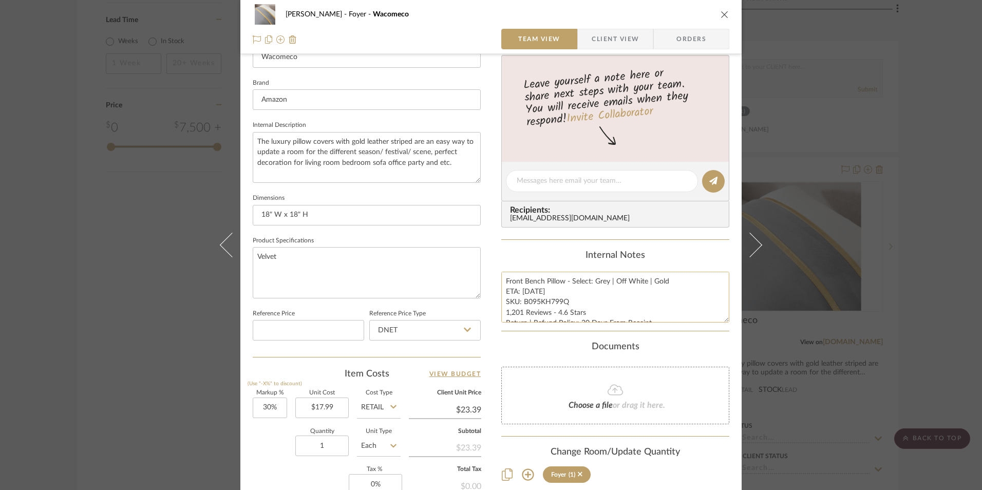
click at [545, 288] on textarea "Front Bench Pillow - Select: Grey | Off White | Gold ETA: 9.12.2025 SKU: B095KH…" at bounding box center [615, 297] width 228 height 51
drag, startPoint x: 539, startPoint y: 282, endPoint x: 521, endPoint y: 282, distance: 18.0
click at [521, 282] on textarea "Front Bench Pillow - Select: Grey | Off White | Gold ETA: 9.12.2025 SKU: B095KH…" at bounding box center [615, 297] width 228 height 51
type textarea "Front Ottoman Pillow - Select: Grey | Off White | Gold ETA: 9.12.2025 SKU: B095…"
click at [531, 253] on div "Internal Notes" at bounding box center [615, 255] width 228 height 11
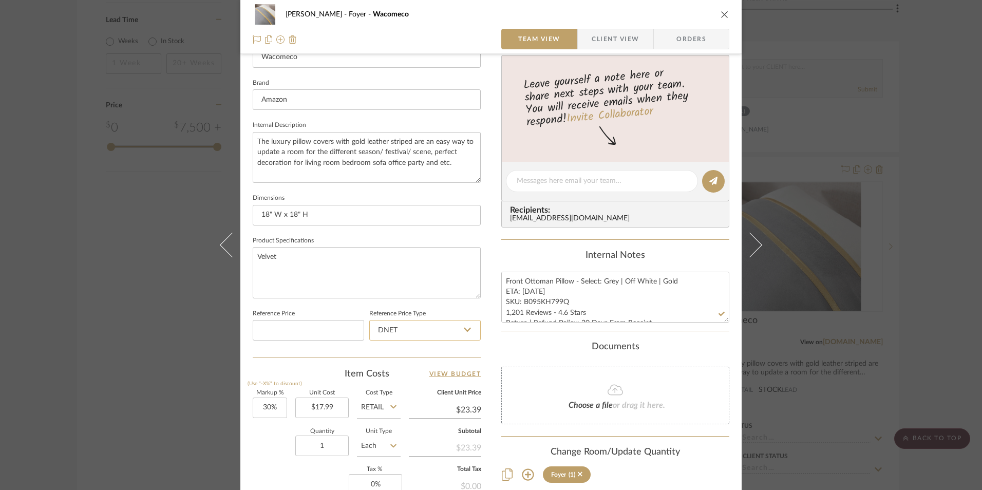
click at [395, 328] on input "DNET" at bounding box center [424, 330] width 111 height 21
click at [405, 379] on div "Retail" at bounding box center [429, 382] width 127 height 26
type input "Retail"
drag, startPoint x: 564, startPoint y: 302, endPoint x: 521, endPoint y: 304, distance: 42.7
click at [521, 304] on textarea "Front Ottoman Pillow - Select: Grey | Off White | Gold ETA: 9.12.2025 SKU: B095…" at bounding box center [615, 297] width 228 height 51
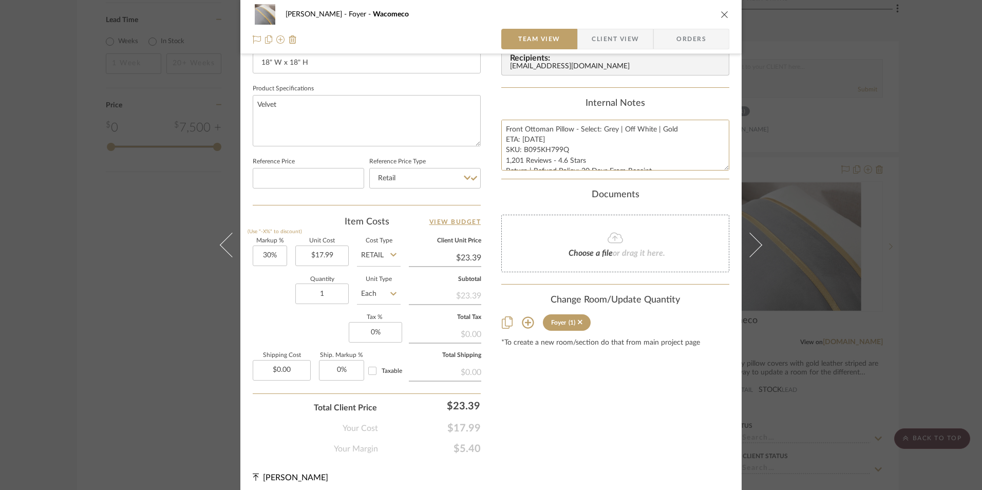
scroll to position [466, 0]
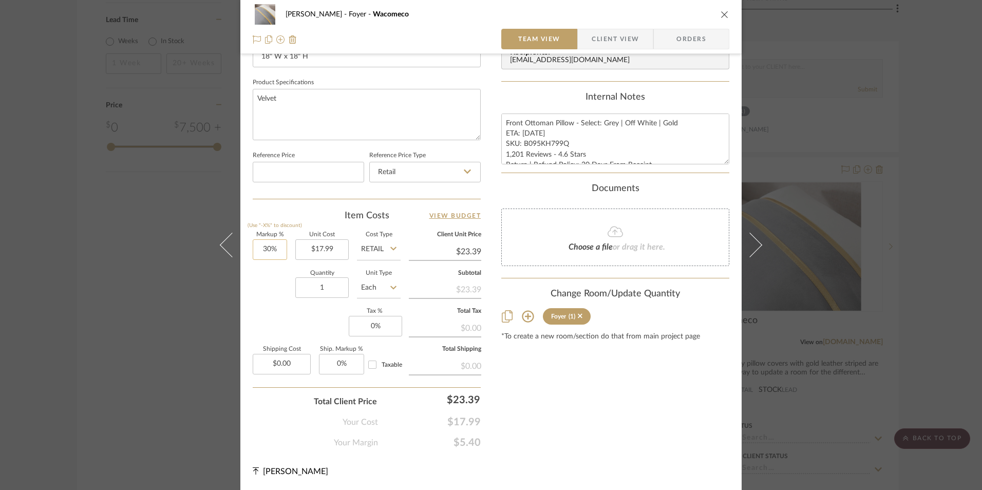
click at [268, 246] on input "30%" at bounding box center [270, 249] width 34 height 21
type input "30"
click at [285, 305] on div "Quantity 1 Unit Type Each" at bounding box center [327, 289] width 148 height 36
type input "0%"
type input "$17.99"
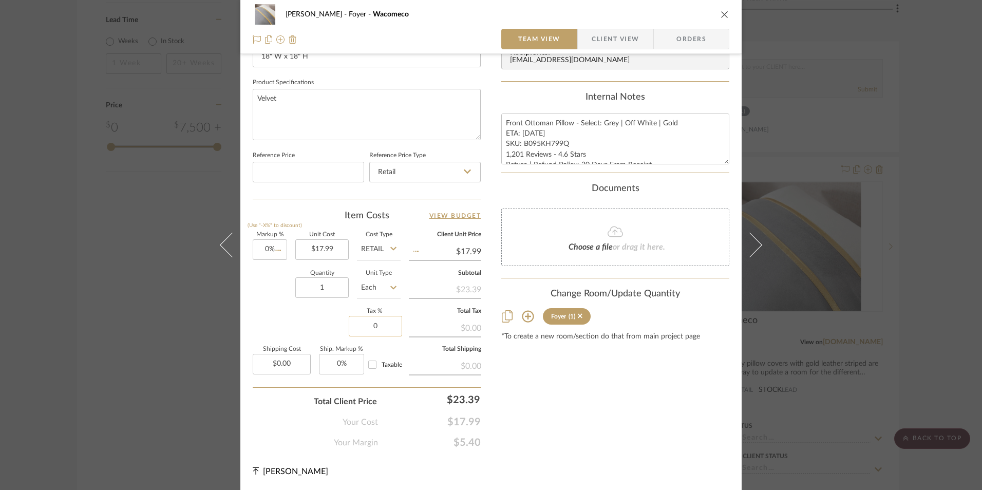
click at [358, 322] on input "0" at bounding box center [375, 326] width 53 height 21
type input "8.25%"
click at [707, 374] on div "Content here copies to Client View - confirm visibility there. Show in Client D…" at bounding box center [615, 25] width 228 height 845
click at [689, 35] on span "Orders" at bounding box center [691, 39] width 52 height 21
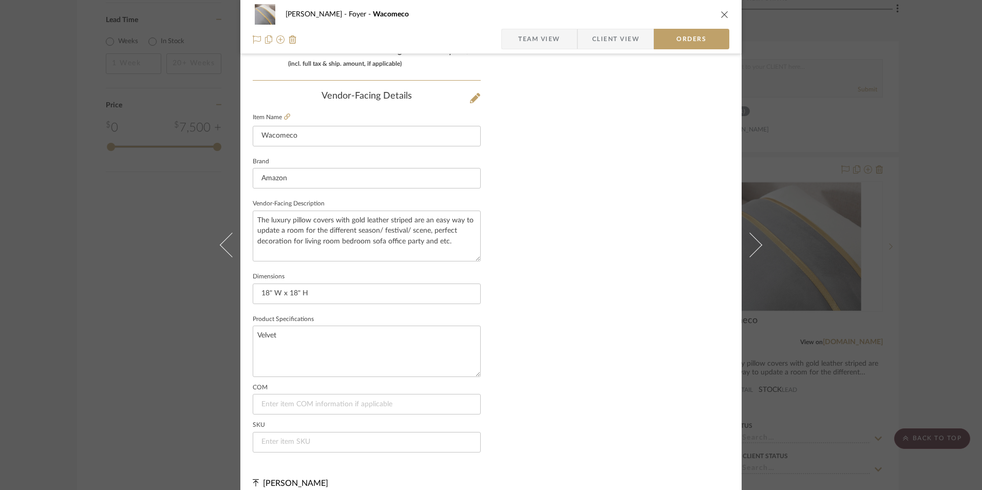
scroll to position [602, 0]
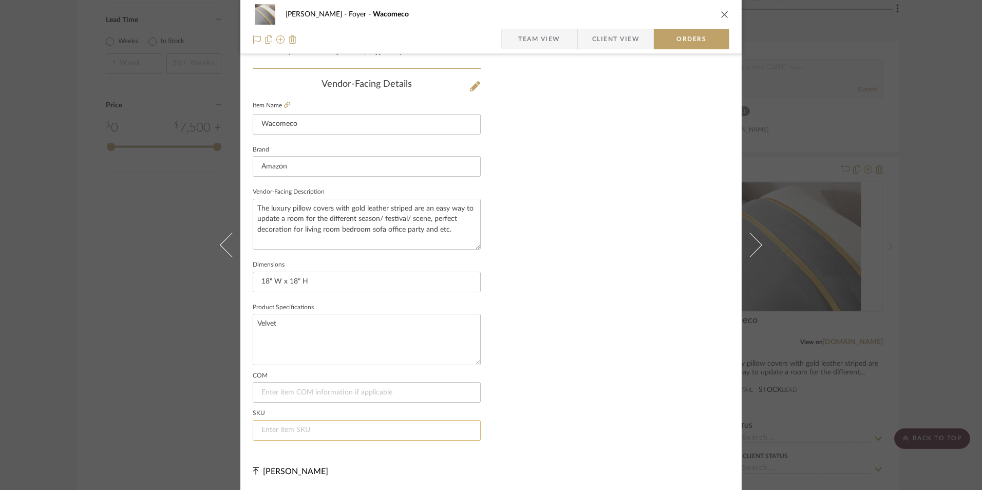
click at [284, 429] on input at bounding box center [367, 430] width 228 height 21
paste input "B095KH799Q"
type input "B095KH799Q"
click at [548, 33] on span "Team View" at bounding box center [539, 39] width 42 height 21
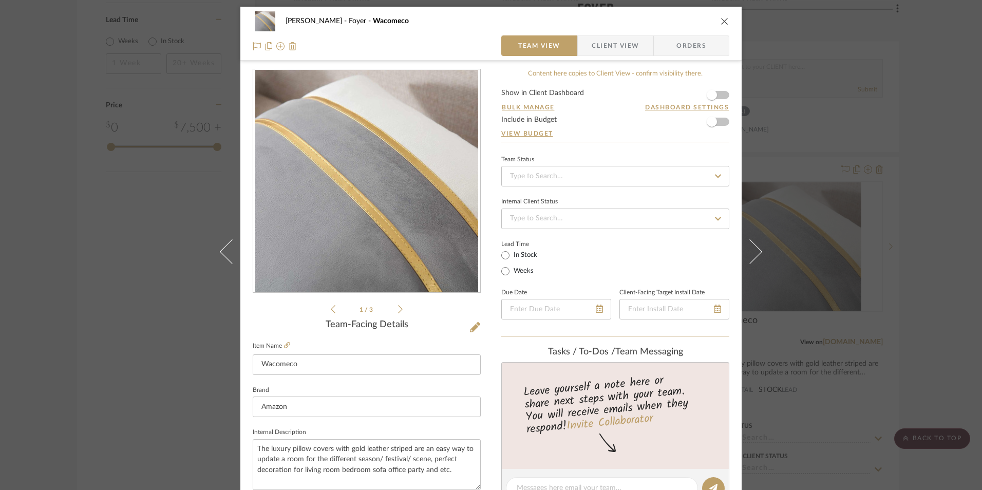
scroll to position [0, 0]
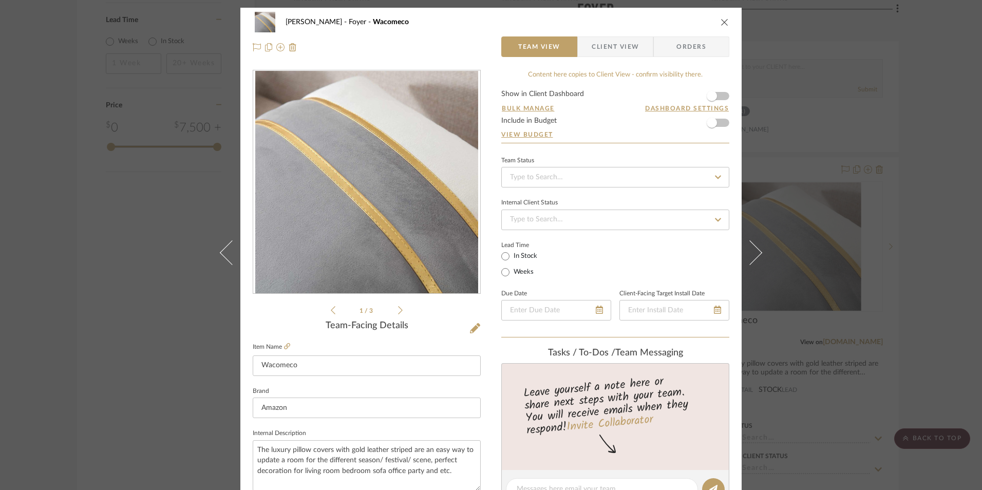
click at [721, 21] on icon "close" at bounding box center [725, 22] width 8 height 8
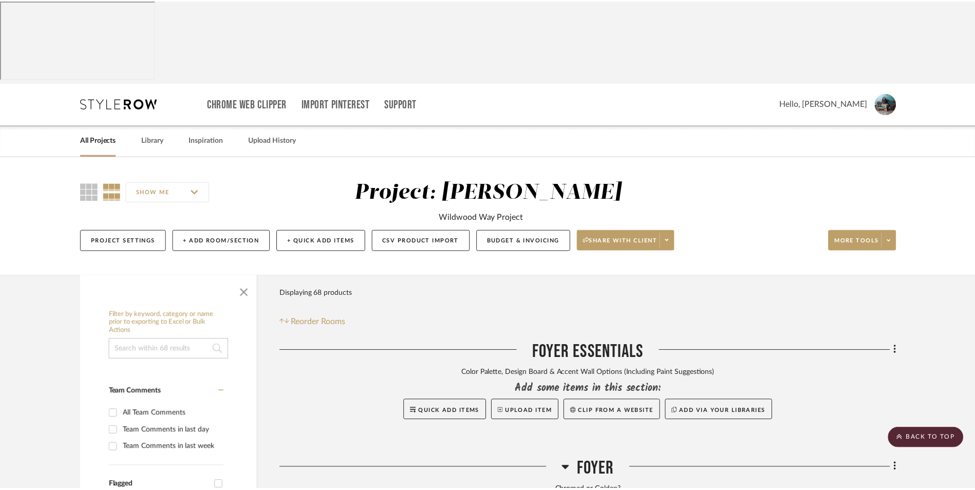
scroll to position [1723, 0]
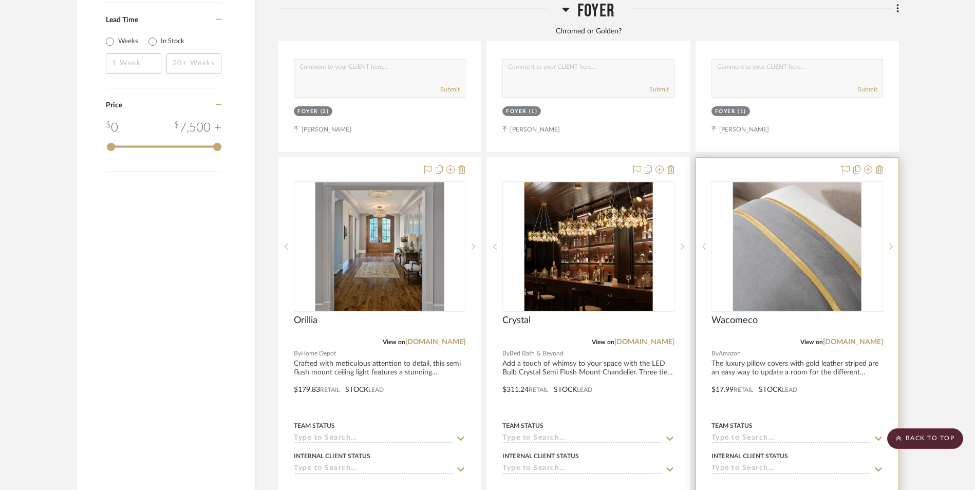
drag, startPoint x: 854, startPoint y: 262, endPoint x: 780, endPoint y: 270, distance: 74.4
click at [854, 338] on link "[DOMAIN_NAME]" at bounding box center [853, 341] width 60 height 7
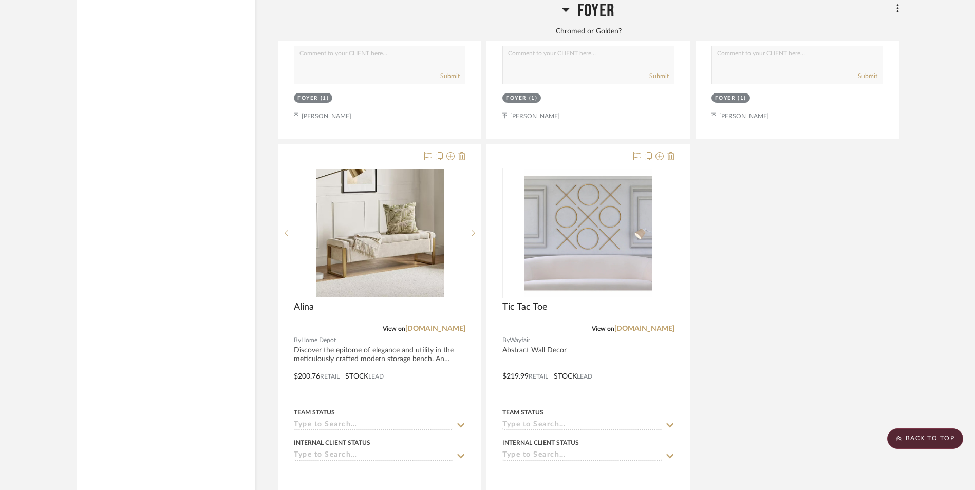
scroll to position [2698, 0]
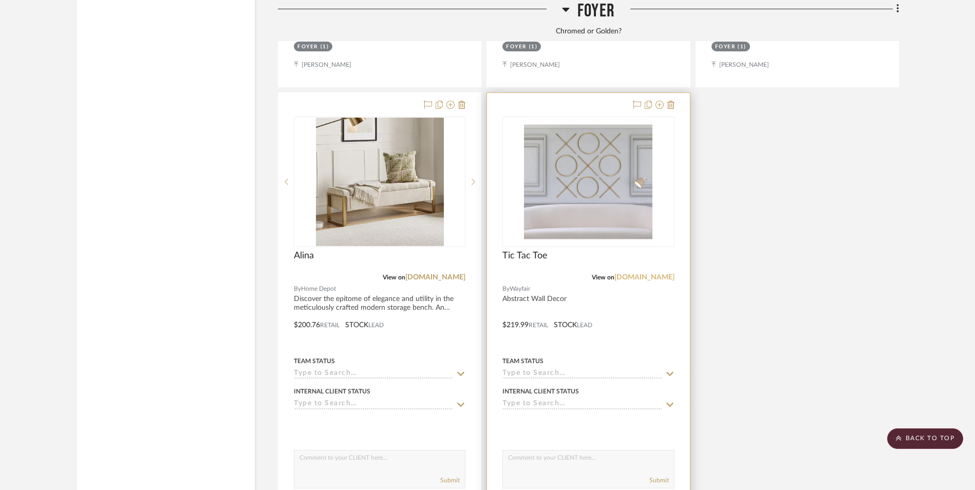
click at [656, 274] on link "[DOMAIN_NAME]" at bounding box center [644, 277] width 60 height 7
click at [595, 146] on img "0" at bounding box center [588, 182] width 128 height 128
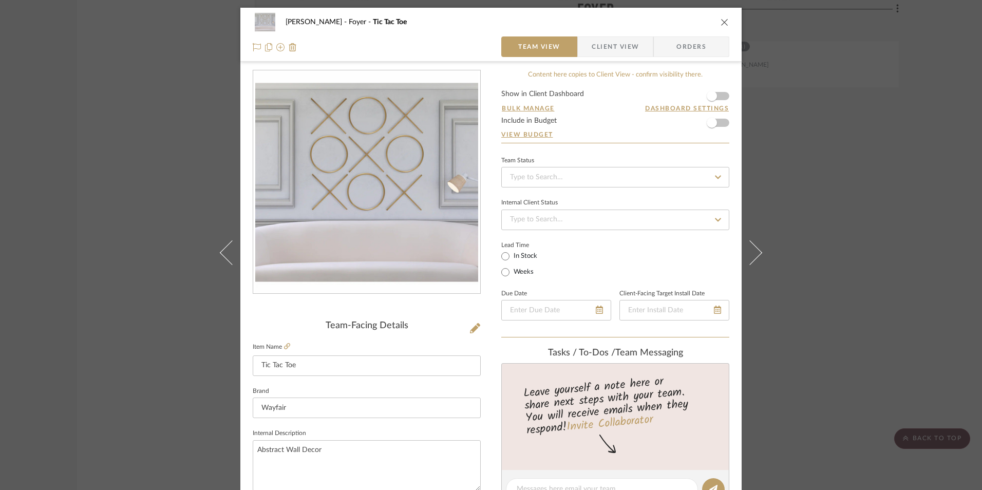
scroll to position [308, 0]
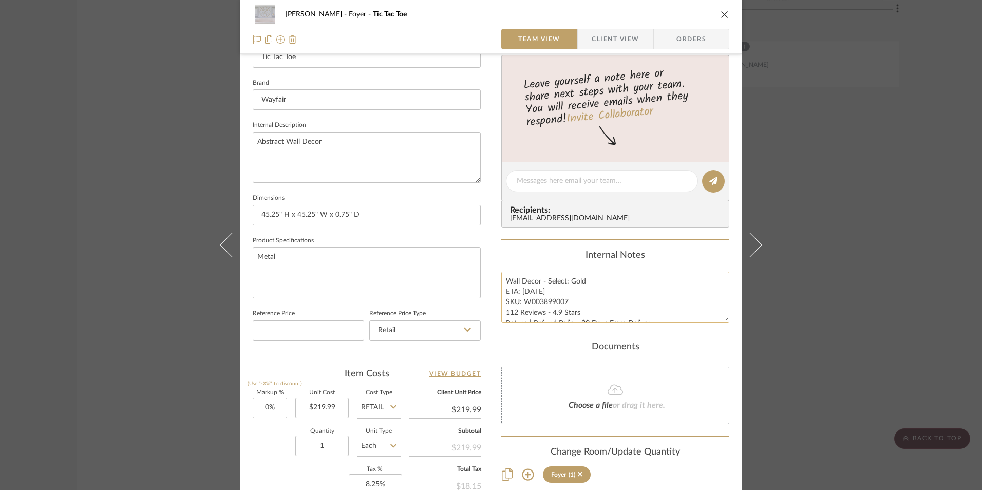
click at [532, 292] on textarea "Wall Decor - Select: Gold ETA: 9.25.2025 SKU: W003899007 112 Reviews - 4.9 Star…" at bounding box center [615, 297] width 228 height 51
type textarea "Wall Decor - Select: Gold ETA: 9.15.2025 SKU: W003899007 112 Reviews - 4.9 Star…"
click at [553, 256] on div "Internal Notes" at bounding box center [615, 255] width 228 height 11
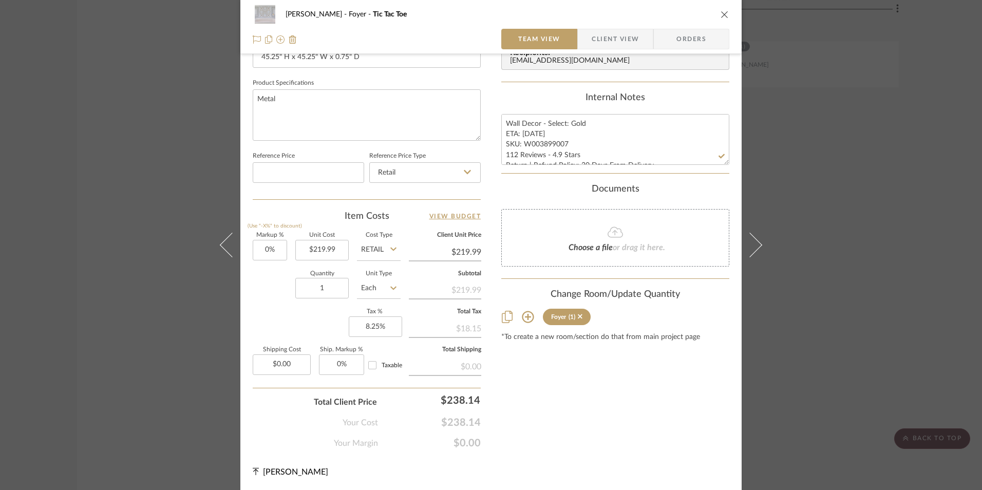
scroll to position [466, 0]
click at [514, 154] on textarea "Wall Decor - Select: Gold ETA: 9.15.2025 SKU: W003899007 112 Reviews - 4.9 Star…" at bounding box center [615, 139] width 228 height 51
type textarea "Wall Decor - Select: Gold ETA: 9.15.2025 SKU: W003899007 113 Reviews - 4.9 Star…"
click at [547, 108] on div "Internal Notes Wall Decor - Select: Gold ETA: 9.15.2025 SKU: W003899007 113 Rev…" at bounding box center [615, 128] width 228 height 72
click at [721, 18] on icon "close" at bounding box center [725, 14] width 8 height 8
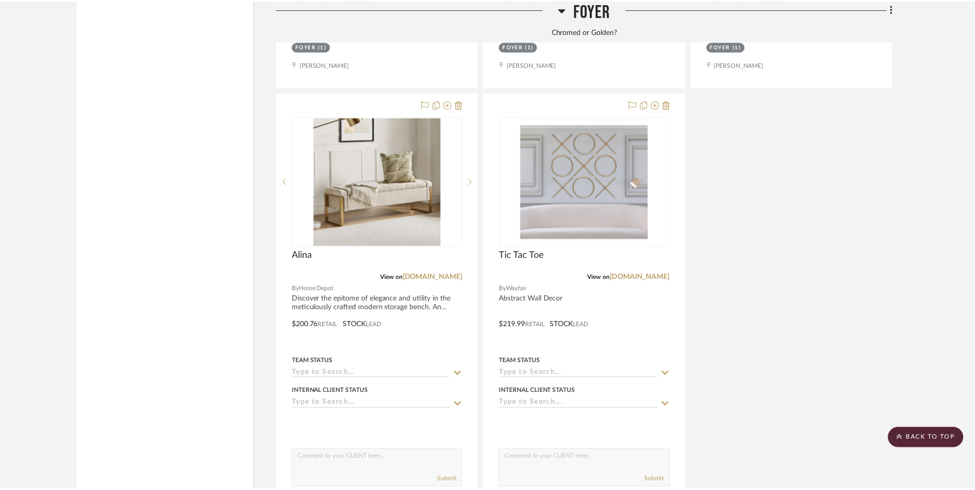
scroll to position [2698, 0]
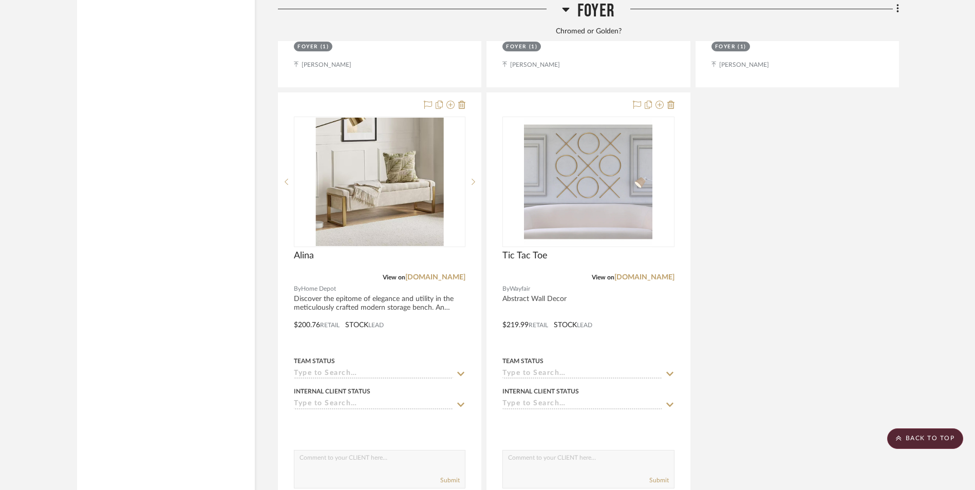
click at [451, 274] on link "homedepot.com" at bounding box center [435, 277] width 60 height 7
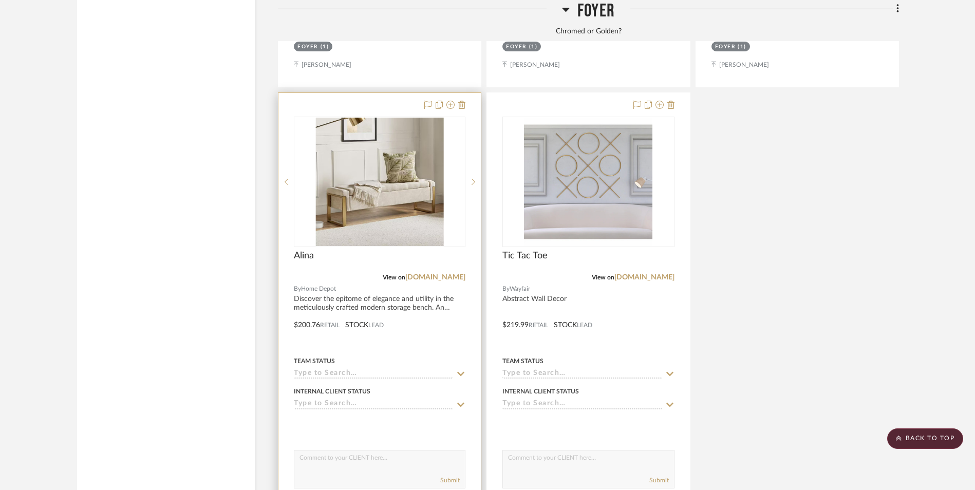
click at [395, 137] on img "0" at bounding box center [380, 182] width 128 height 128
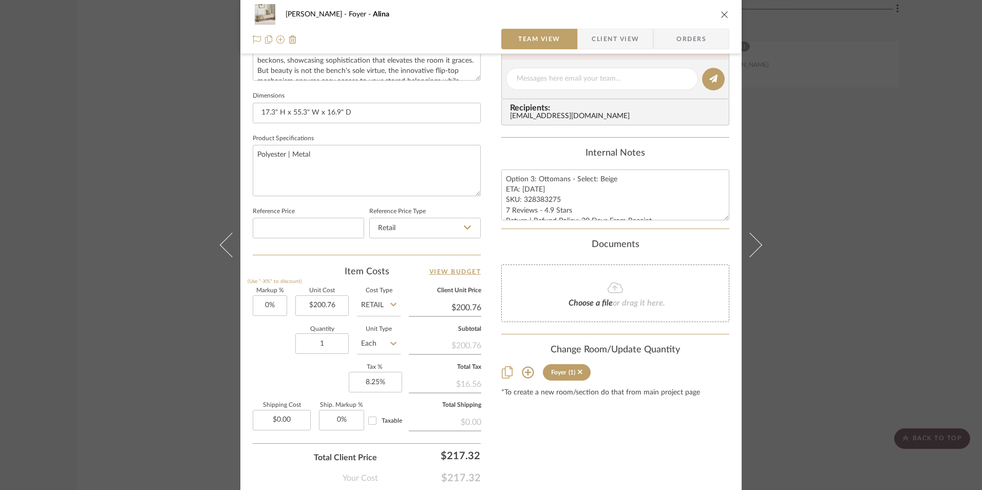
scroll to position [411, 0]
click at [312, 307] on input "200.76" at bounding box center [321, 305] width 53 height 21
type input "$280.30"
click at [331, 283] on div "Item Costs View Budget Markup % (Use "-X%" to discount) 0% Unit Cost $280.30 Co…" at bounding box center [367, 384] width 228 height 239
type input "$280.30"
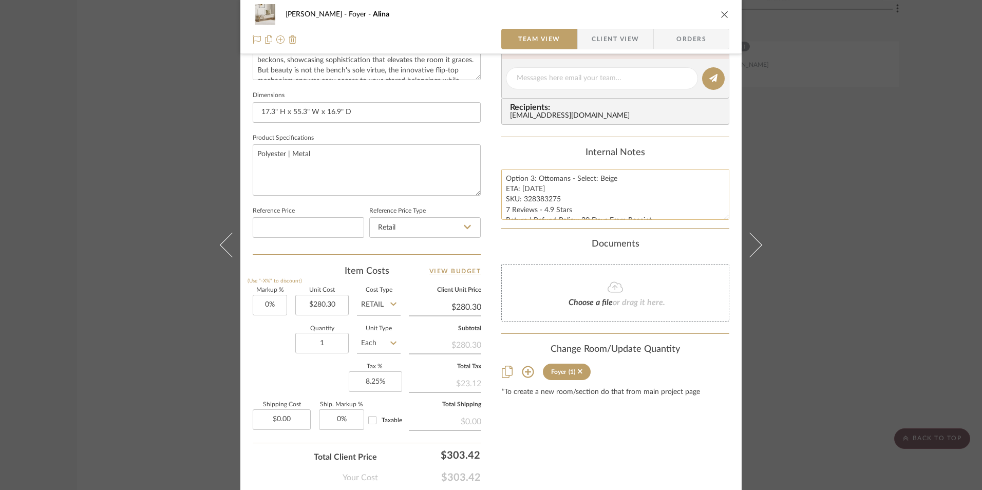
click at [533, 189] on textarea "Option 3: Ottomans - Select: Beige ETA: 9.12.2025 SKU: 328383275 7 Reviews - 4.…" at bounding box center [615, 194] width 228 height 51
type textarea "Option 3: Ottomans - Select: Beige ETA: 9.16.2025 SKU: 328383275 7 Reviews - 4.…"
click at [557, 158] on div "Internal Notes" at bounding box center [615, 152] width 228 height 11
click at [721, 16] on icon "close" at bounding box center [725, 14] width 8 height 8
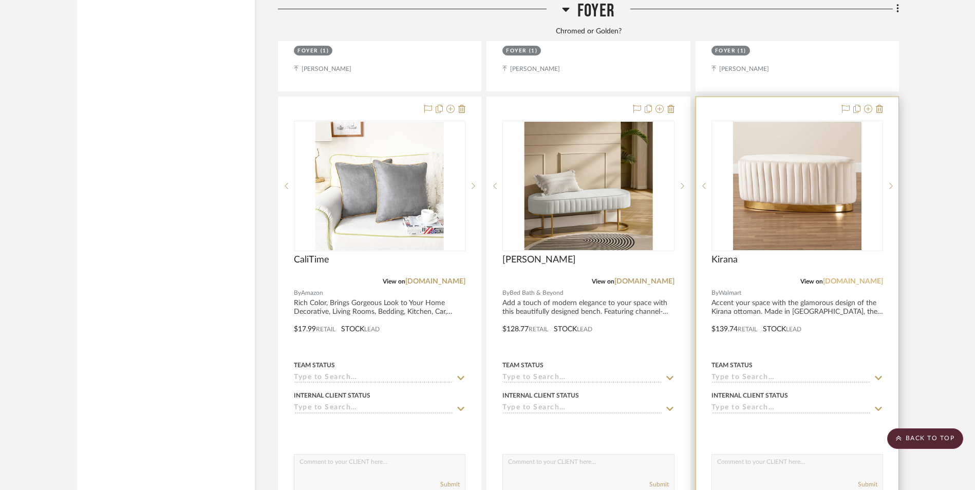
scroll to position [2236, 0]
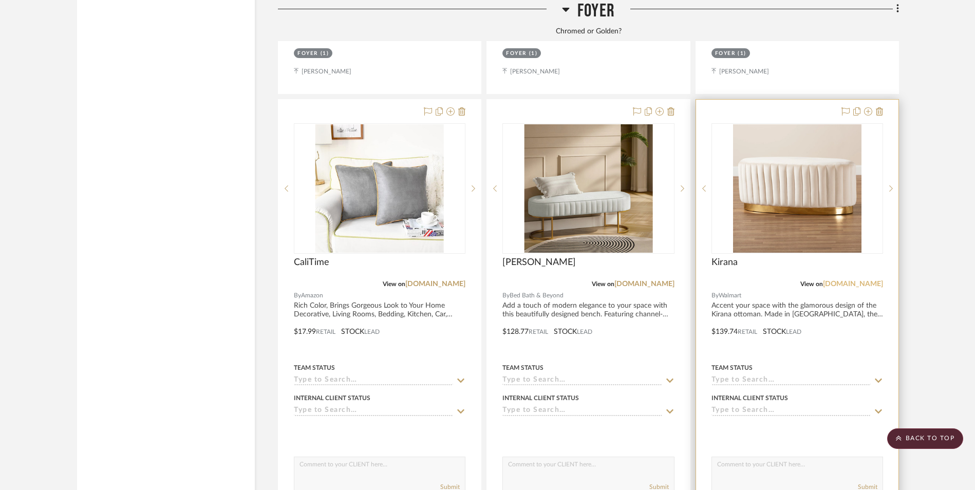
click at [848, 280] on link "walmart.com" at bounding box center [853, 283] width 60 height 7
click at [788, 131] on img at bounding box center [797, 188] width 128 height 128
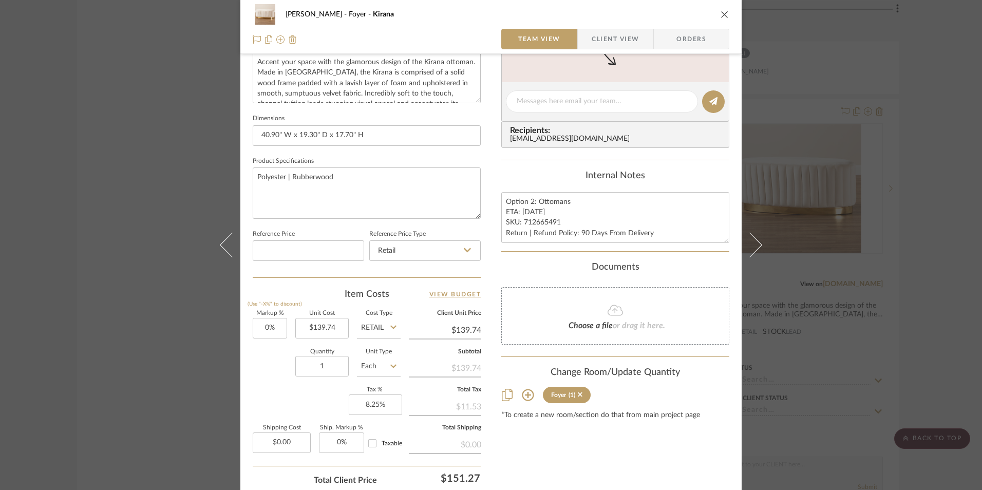
scroll to position [411, 0]
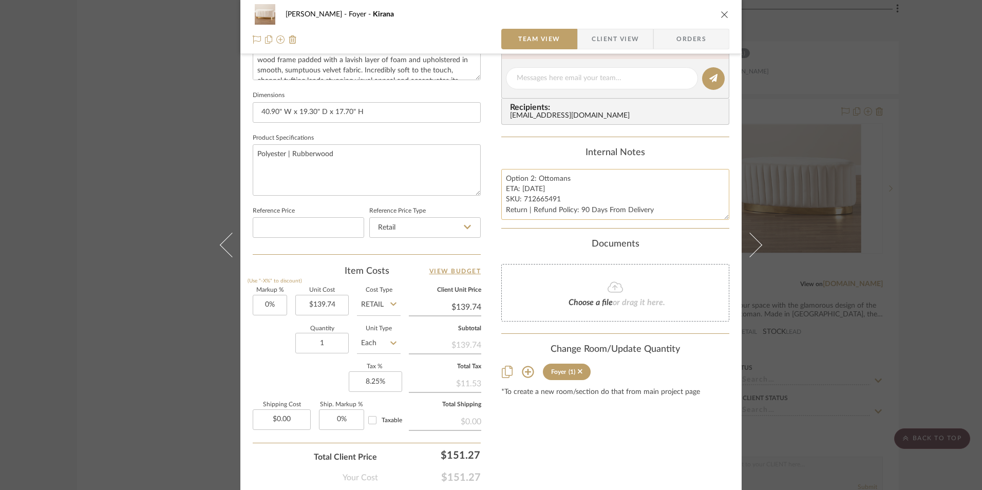
click at [532, 188] on textarea "Option 2: Ottomans ETA: 9.12.2025 SKU: 712665491 Return | Refund Policy: 90 Day…" at bounding box center [615, 194] width 228 height 51
type textarea "Option 2: Ottomans ETA: 9.15.2025 SKU: 712665491 Return | Refund Policy: 90 Day…"
click at [548, 161] on div "Internal Notes Option 2: Ottomans ETA: 9.15.2025 SKU: 712665491 Return | Refund…" at bounding box center [615, 183] width 228 height 72
click at [721, 17] on icon "close" at bounding box center [725, 14] width 8 height 8
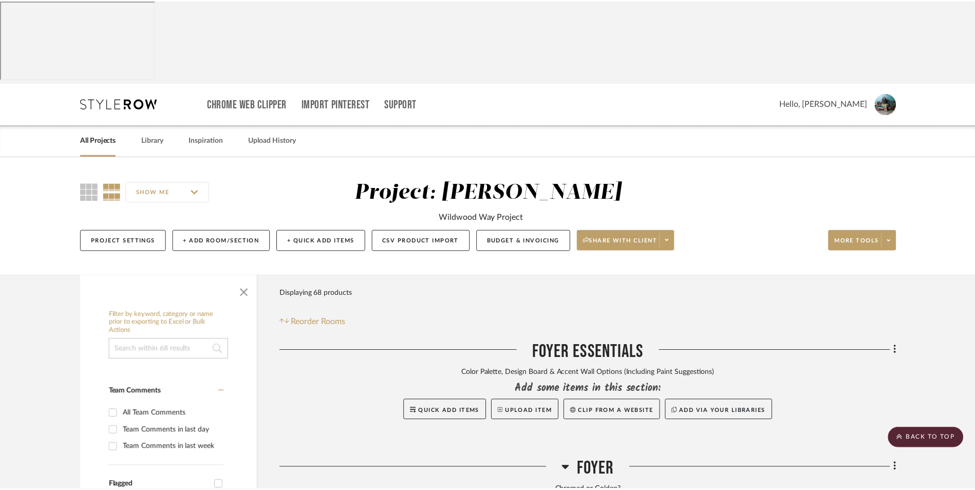
scroll to position [2236, 0]
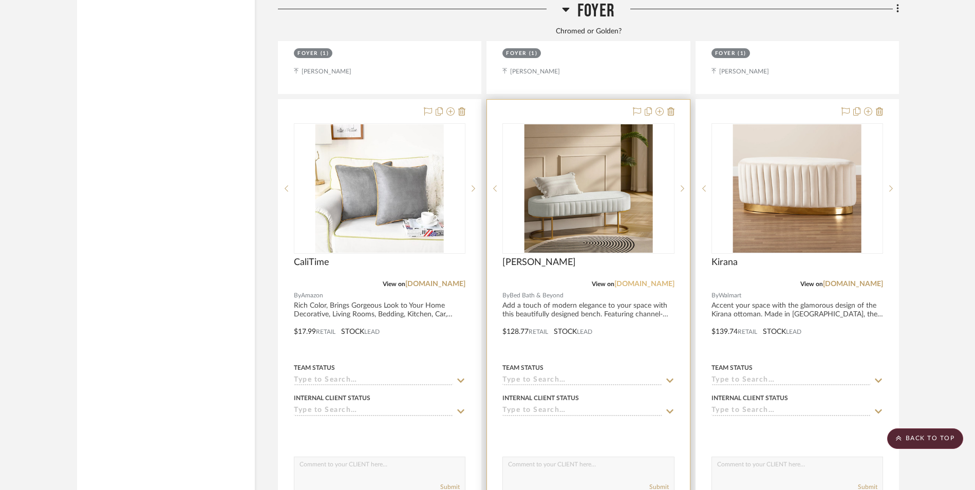
drag, startPoint x: 651, startPoint y: 198, endPoint x: 657, endPoint y: 200, distance: 6.5
click at [651, 280] on link "[DOMAIN_NAME]" at bounding box center [644, 283] width 60 height 7
click at [614, 124] on img "0" at bounding box center [588, 188] width 128 height 128
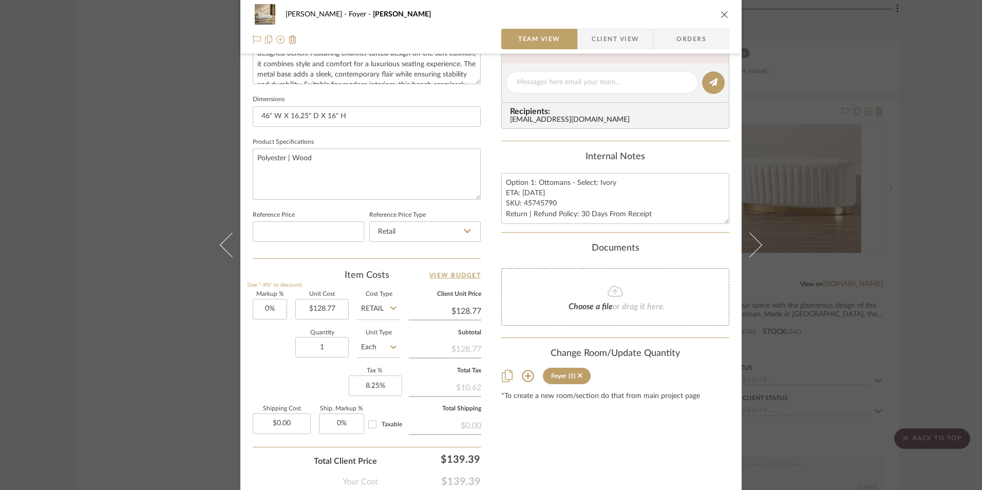
scroll to position [411, 0]
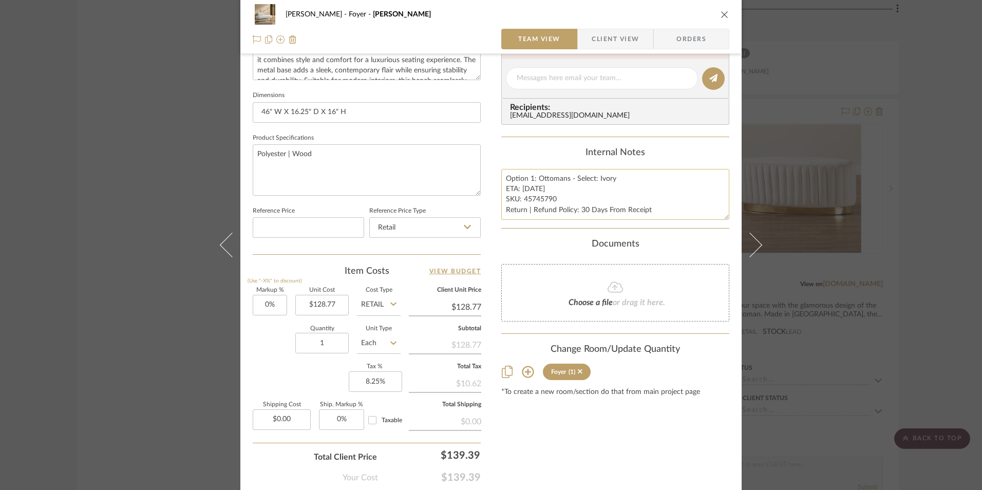
click at [531, 187] on textarea "Option 1: Ottomans - Select: Ivory ETA: 9.13.2025 SKU: 45745790 Return | Refund…" at bounding box center [615, 194] width 228 height 51
type textarea "Option 1: Ottomans - Select: Ivory ETA: 9.16.2025 SKU: 45745790 Return | Refund…"
click at [543, 146] on div "Content here copies to Client View - confirm visibility there. Show in Client D…" at bounding box center [615, 81] width 228 height 845
click at [722, 13] on icon "close" at bounding box center [725, 14] width 8 height 8
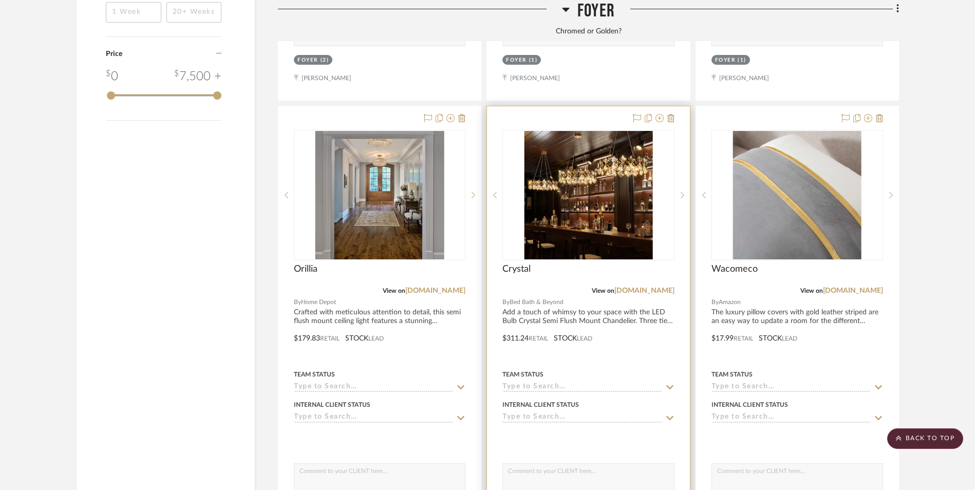
scroll to position [1723, 0]
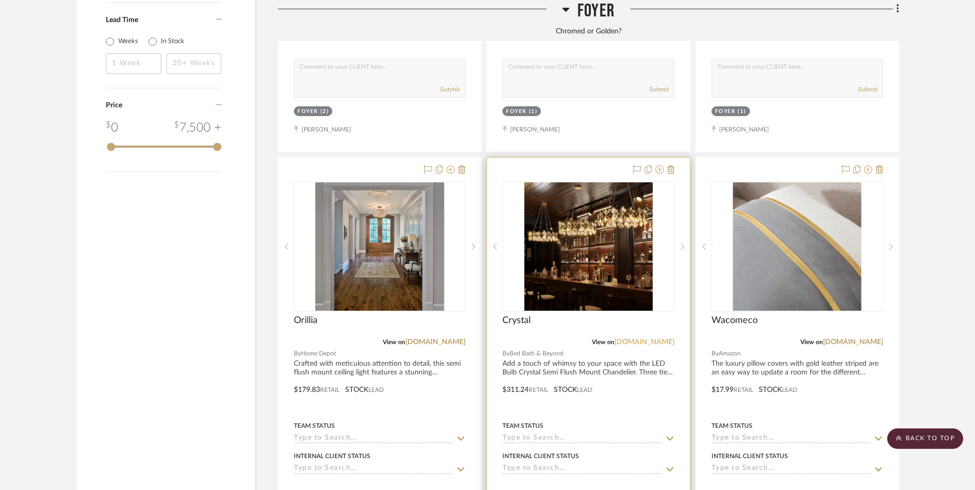
click at [649, 338] on link "[DOMAIN_NAME]" at bounding box center [644, 341] width 60 height 7
click at [612, 190] on img "0" at bounding box center [588, 246] width 128 height 128
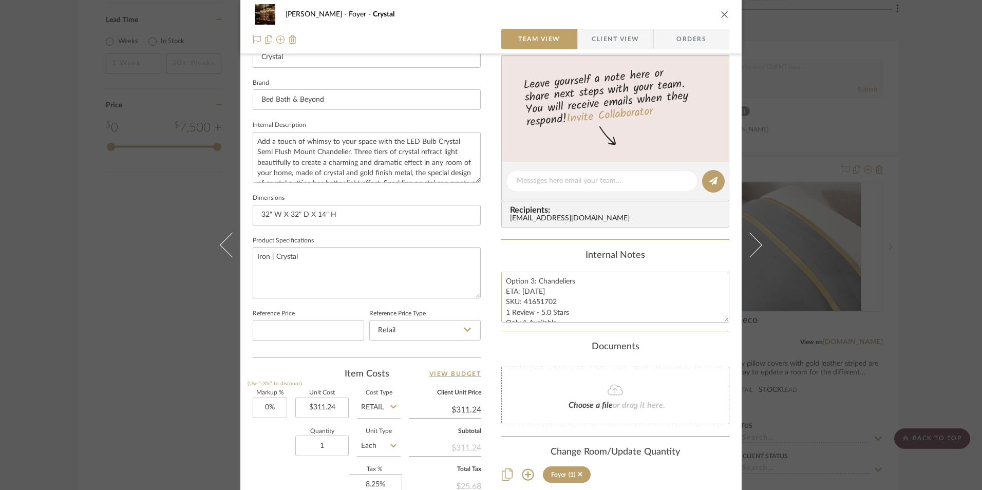
scroll to position [21, 0]
click at [522, 303] on textarea "Option 3: Chandeliers ETA: 9.13.2025 SKU: 41651702 1 Review - 5.0 Stars Only 1 …" at bounding box center [615, 297] width 228 height 51
type textarea "Option 3: Chandeliers ETA: 9.13.2025 SKU: 41651702 1 Review - 5.0 Stars Only 5 …"
click at [525, 253] on div "Internal Notes" at bounding box center [615, 255] width 228 height 11
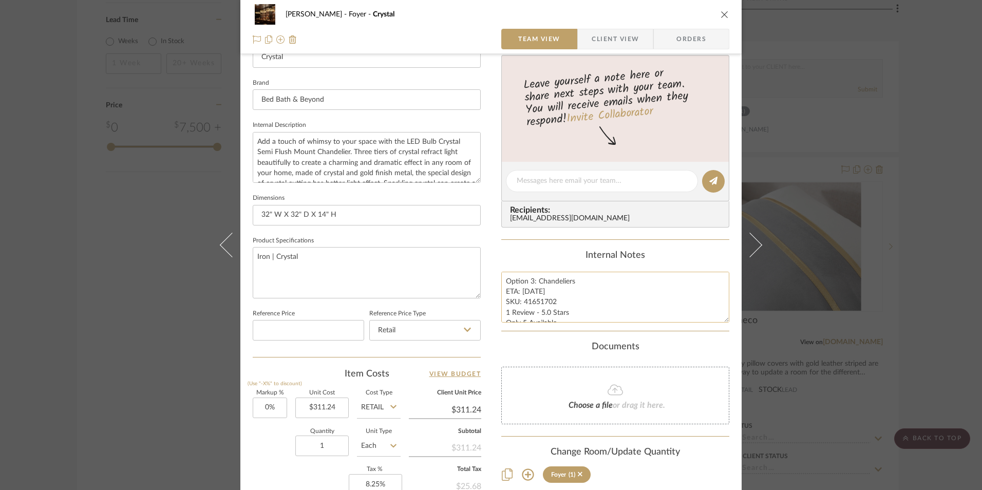
click at [532, 292] on textarea "Option 3: Chandeliers ETA: 9.13.2025 SKU: 41651702 1 Review - 5.0 Stars Only 5 …" at bounding box center [615, 297] width 228 height 51
type textarea "Option 3: Chandeliers ETA: 9.19.2025 SKU: 41651702 1 Review - 5.0 Stars Only 5 …"
click at [536, 254] on div "Internal Notes" at bounding box center [615, 255] width 228 height 11
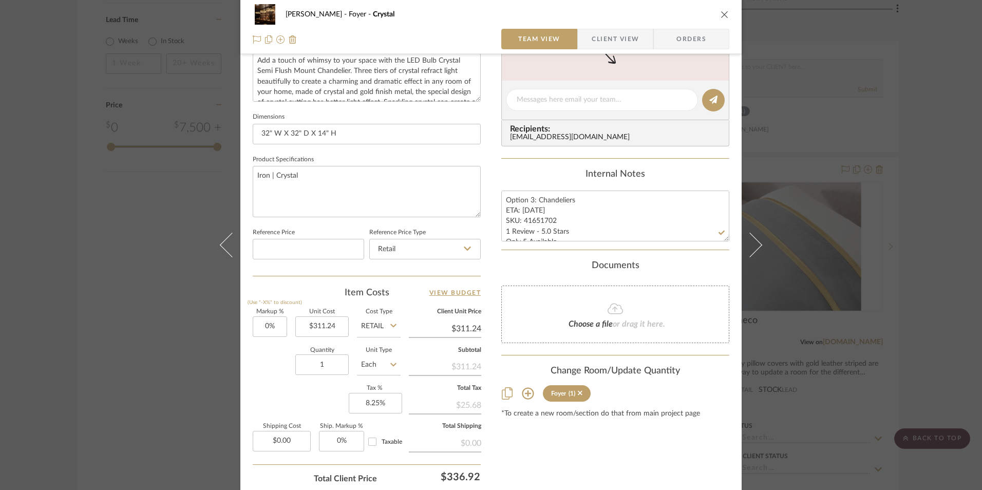
scroll to position [411, 0]
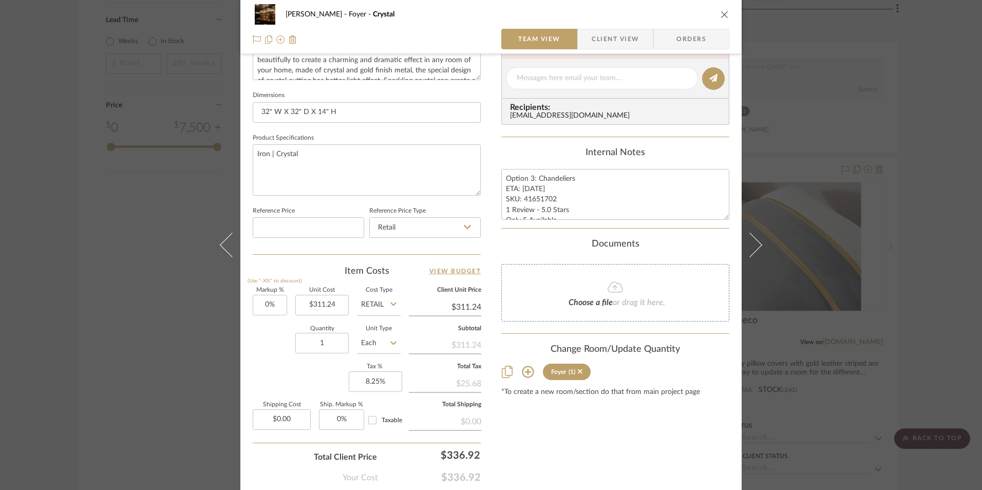
click at [914, 173] on div "Ashley McNeal Foyer Crystal Team View Client View Orders 1 / 3 Team-Facing Deta…" at bounding box center [491, 245] width 982 height 490
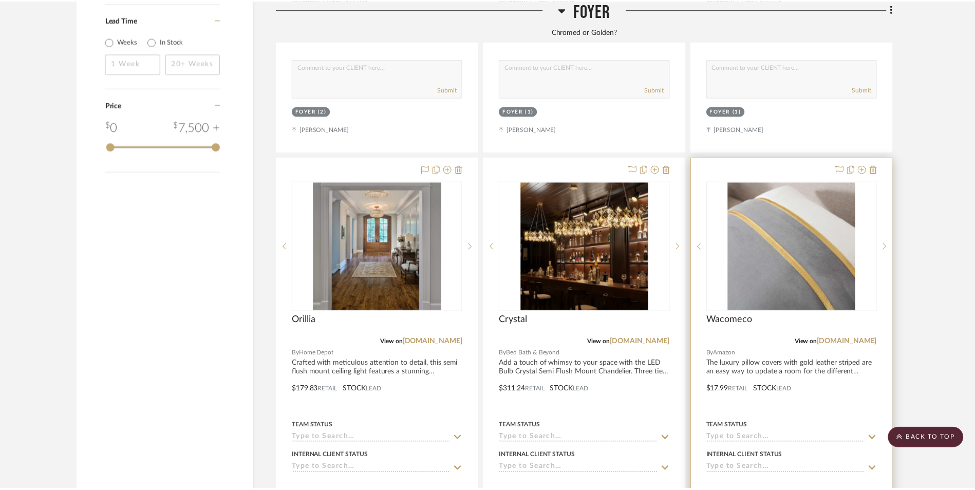
scroll to position [1723, 0]
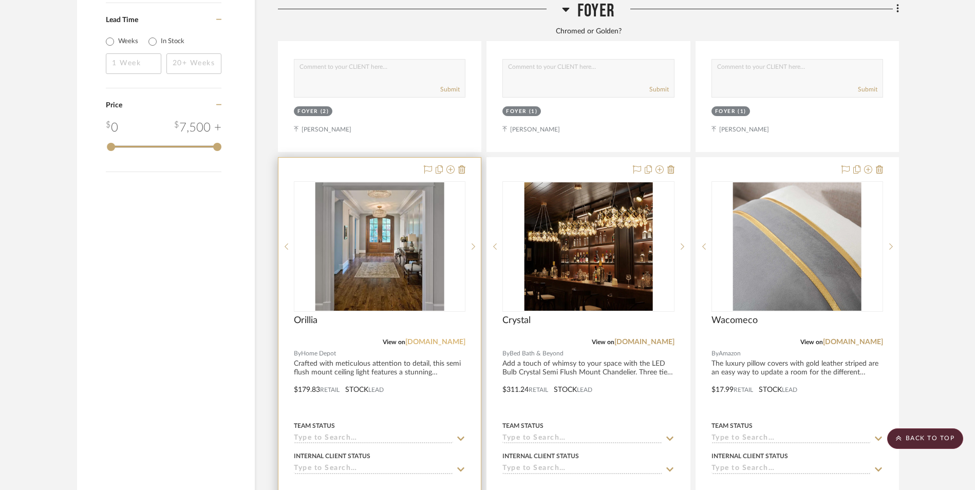
click at [429, 338] on link "homedepot.com" at bounding box center [435, 341] width 60 height 7
click at [402, 182] on img "0" at bounding box center [379, 246] width 129 height 128
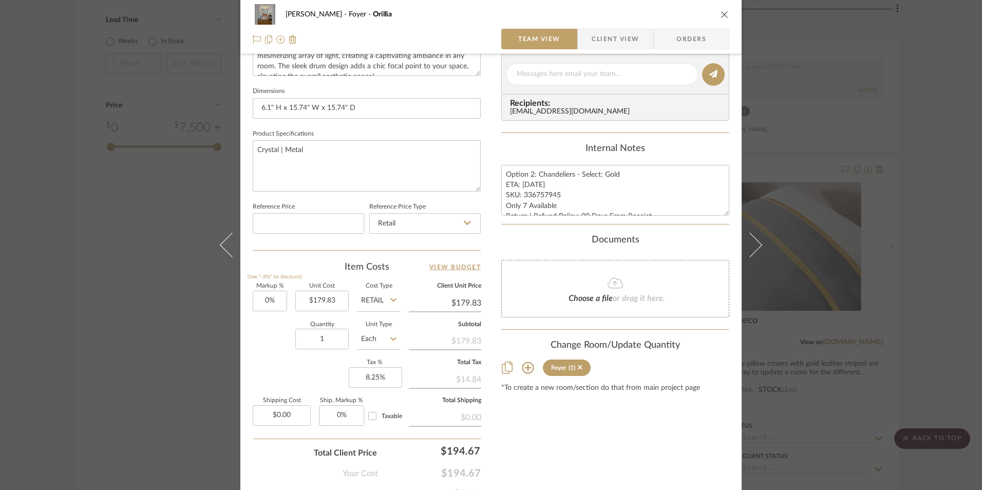
scroll to position [462, 0]
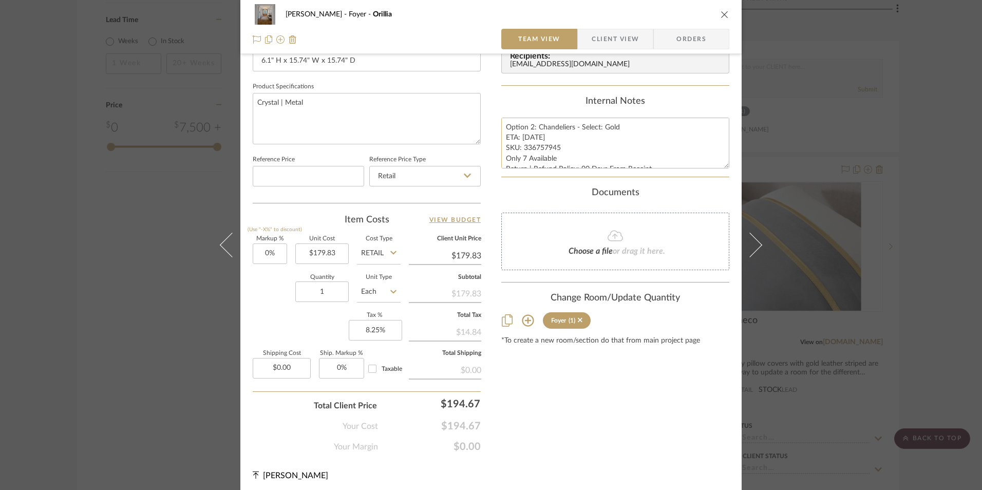
click at [521, 159] on textarea "Option 2: Chandeliers - Select: Gold ETA: 9.11.2025 SKU: 336757945 Only 7 Avail…" at bounding box center [615, 143] width 228 height 51
type textarea "Option 2: Chandeliers - Select: Gold ETA: 9.11.2025 SKU: 336757945 Only 6 Avail…"
click at [530, 136] on textarea "Option 2: Chandeliers - Select: Gold ETA: 9.11.2025 SKU: 336757945 Only 6 Avail…" at bounding box center [615, 143] width 228 height 51
type textarea "Option 2: Chandeliers - Select: Gold ETA: 9.17.2025 SKU: 336757945 Only 6 Avail…"
click at [570, 101] on div "Internal Notes" at bounding box center [615, 101] width 228 height 11
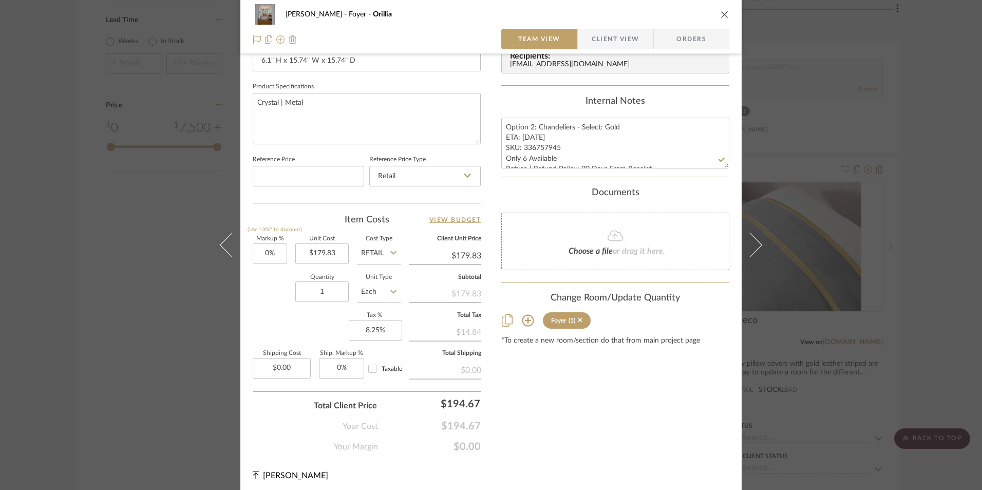
click at [721, 16] on icon "close" at bounding box center [725, 14] width 8 height 8
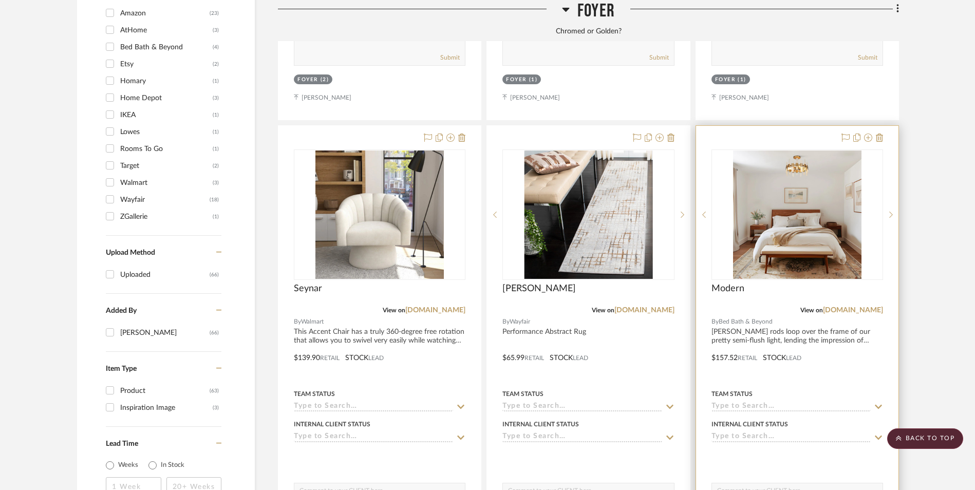
scroll to position [1260, 0]
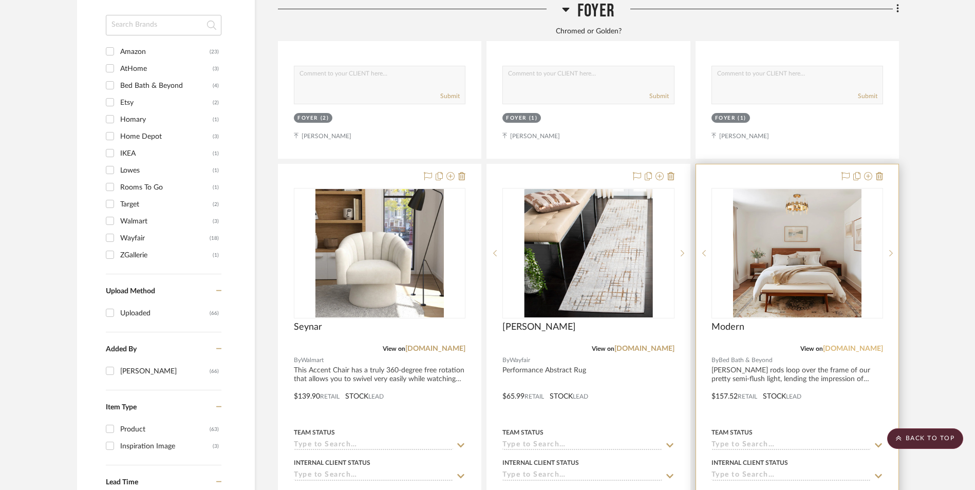
drag, startPoint x: 842, startPoint y: 267, endPoint x: 878, endPoint y: 265, distance: 35.5
click at [842, 345] on link "[DOMAIN_NAME]" at bounding box center [853, 348] width 60 height 7
click at [817, 189] on img at bounding box center [797, 253] width 128 height 128
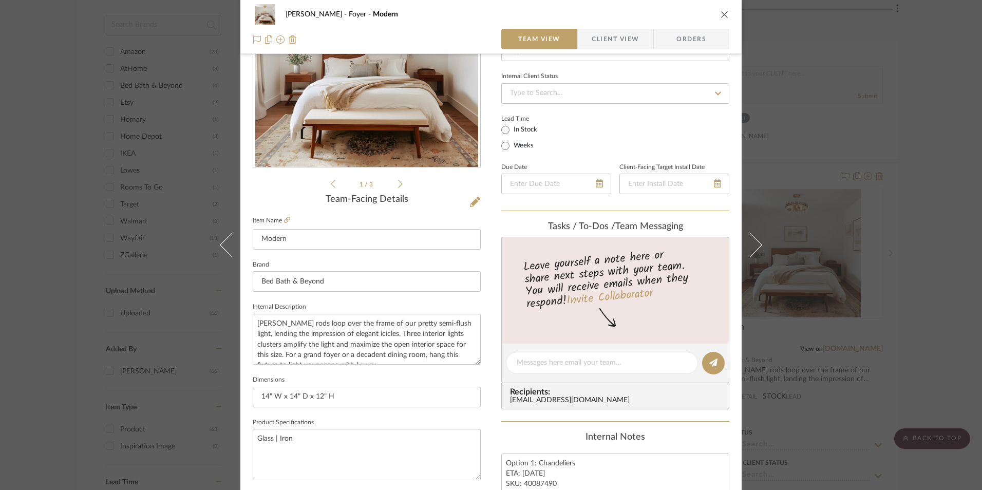
scroll to position [360, 0]
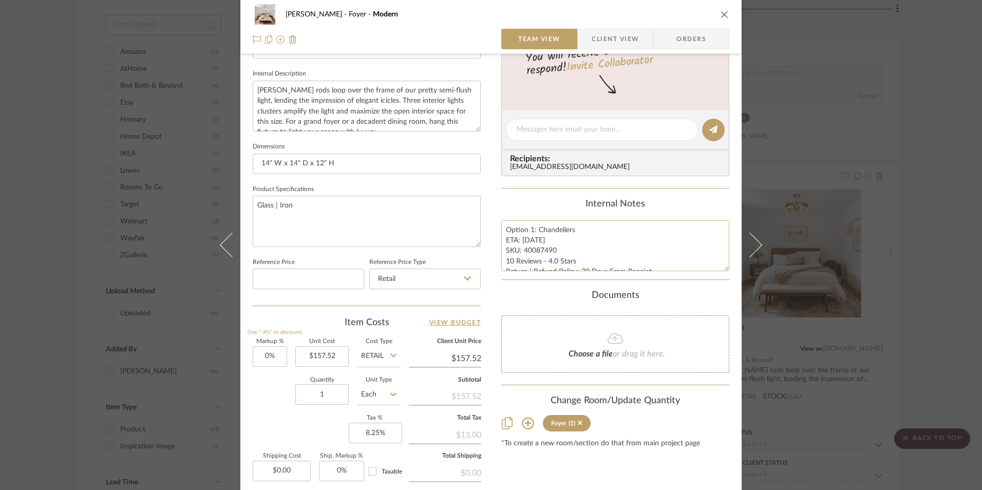
click at [533, 240] on textarea "Option 1: Chandeliers ETA: 9.11.2025 SKU: 40087490 10 Reviews - 4.0 Stars Retur…" at bounding box center [615, 245] width 228 height 51
click at [515, 189] on div "Content here copies to Client View - confirm visibility there. Show in Client D…" at bounding box center [615, 132] width 228 height 845
click at [721, 11] on icon "close" at bounding box center [725, 14] width 8 height 8
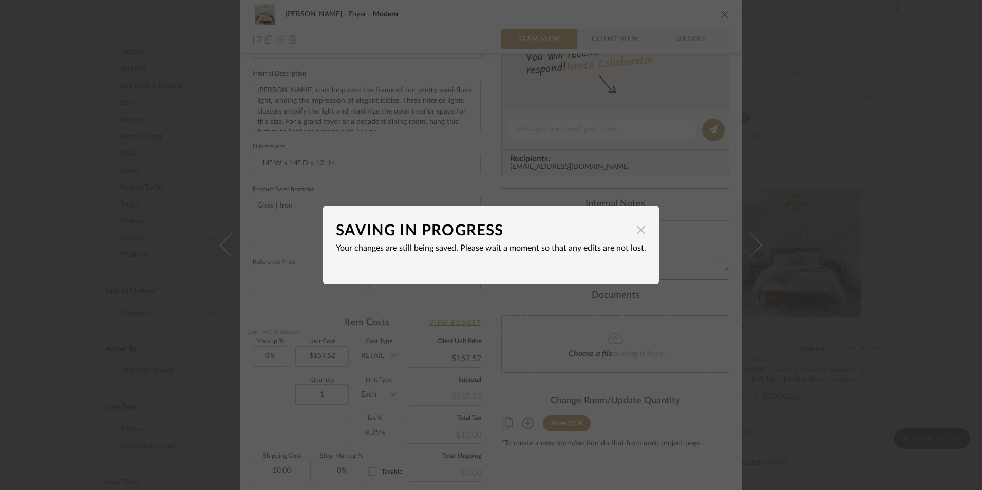
click at [638, 231] on span "button" at bounding box center [641, 229] width 21 height 21
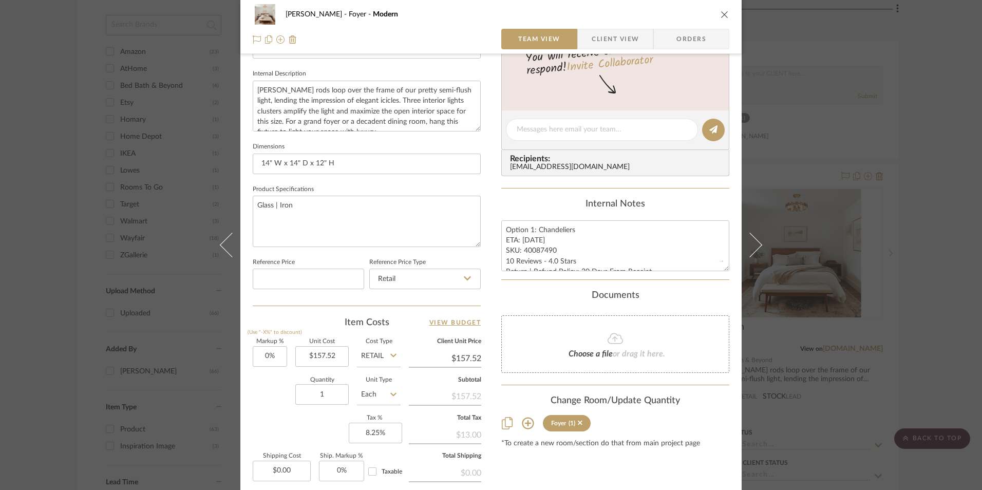
click at [556, 196] on div "Content here copies to Client View - confirm visibility there. Show in Client D…" at bounding box center [615, 132] width 228 height 845
click at [551, 241] on textarea "Option 1: Chandeliers ETA: 9.18.2025 SKU: 40087490 10 Reviews - 4.0 Stars Retur…" at bounding box center [615, 245] width 228 height 51
type textarea "Option 1: Chandeliers ETA: 9.18.2025 SKU: 40087490 10 Reviews - 4.0 Stars Retur…"
click at [549, 214] on div "Internal Notes Option 1: Chandeliers ETA: 9.18.2025 SKU: 40087490 10 Reviews - …" at bounding box center [615, 235] width 228 height 72
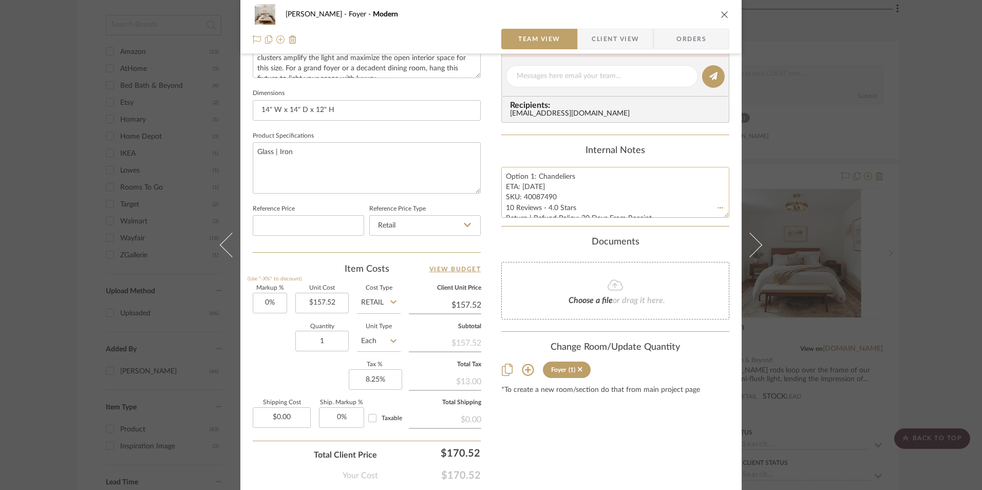
scroll to position [364, 0]
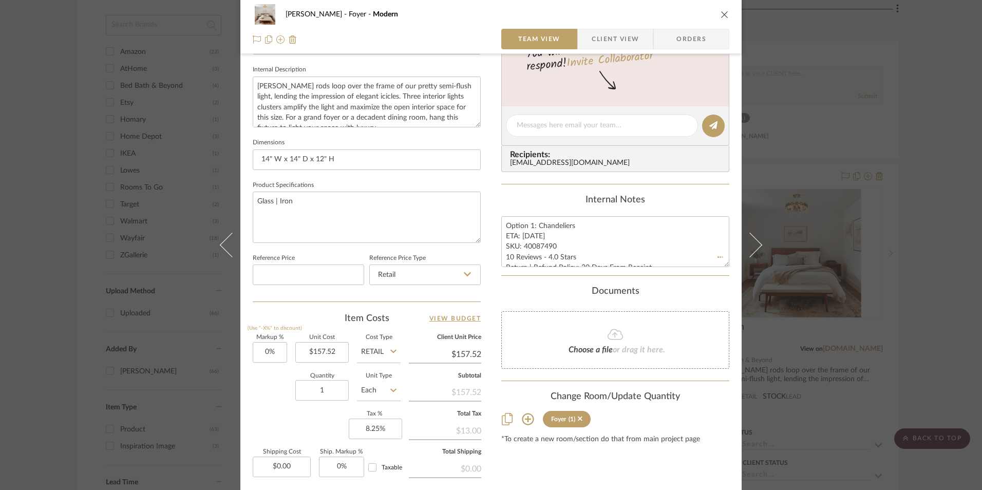
click at [525, 291] on div "Documents" at bounding box center [615, 291] width 228 height 11
click at [721, 13] on icon "close" at bounding box center [725, 14] width 8 height 8
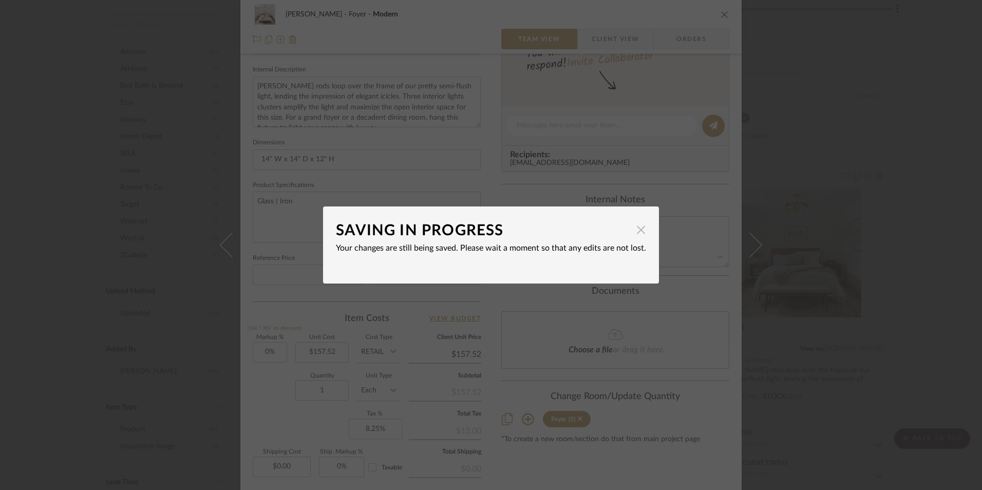
click at [635, 232] on span "button" at bounding box center [641, 229] width 21 height 21
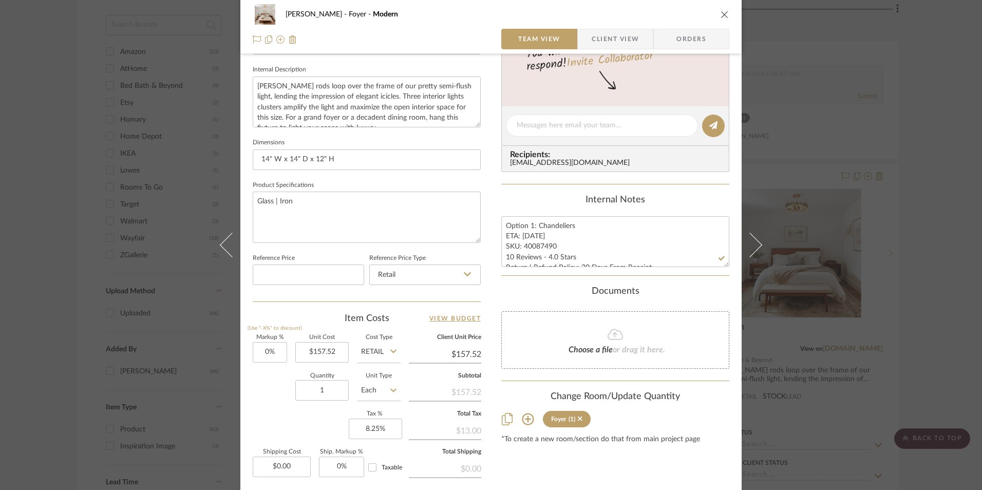
click at [721, 15] on icon "close" at bounding box center [725, 14] width 8 height 8
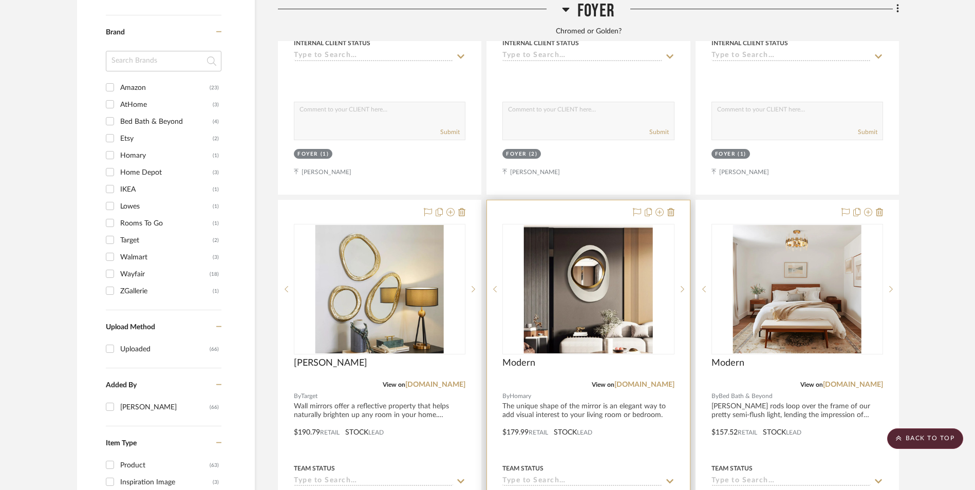
scroll to position [1272, 0]
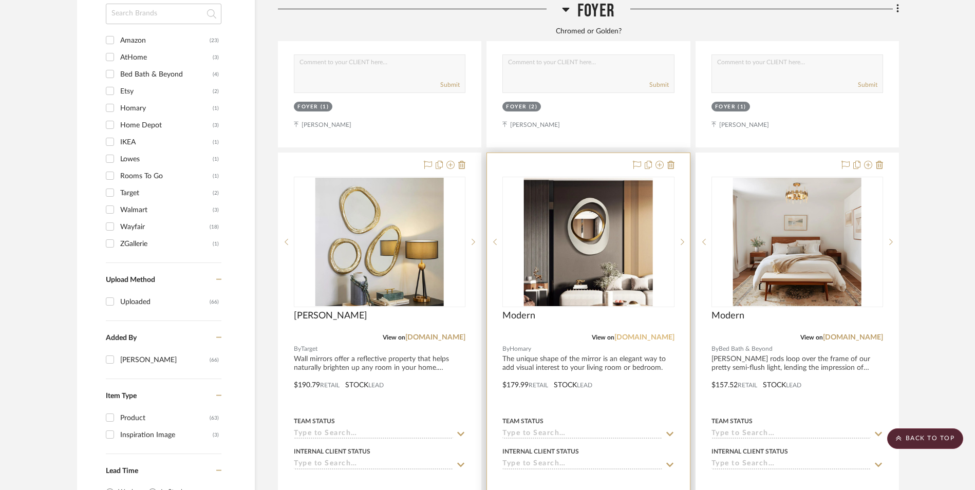
click at [658, 334] on link "homary.com" at bounding box center [644, 337] width 60 height 7
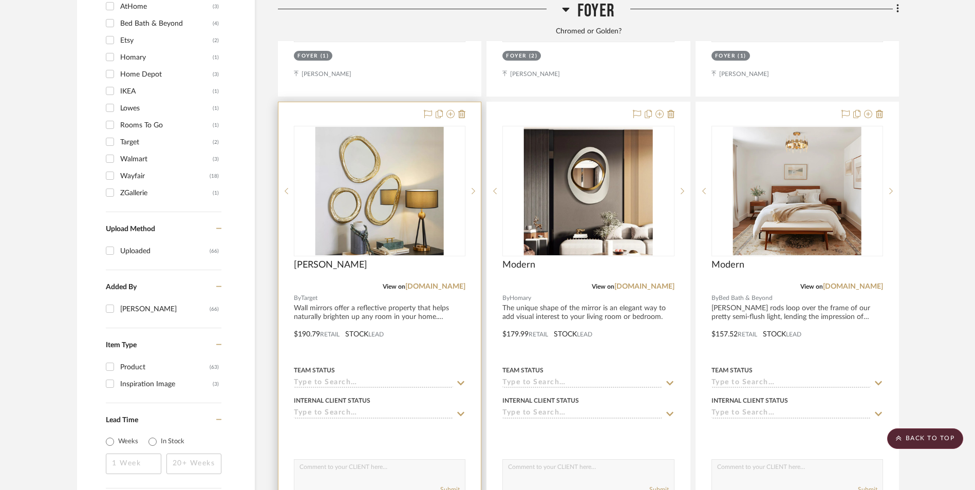
scroll to position [1323, 0]
click at [456, 282] on link "target.com" at bounding box center [435, 285] width 60 height 7
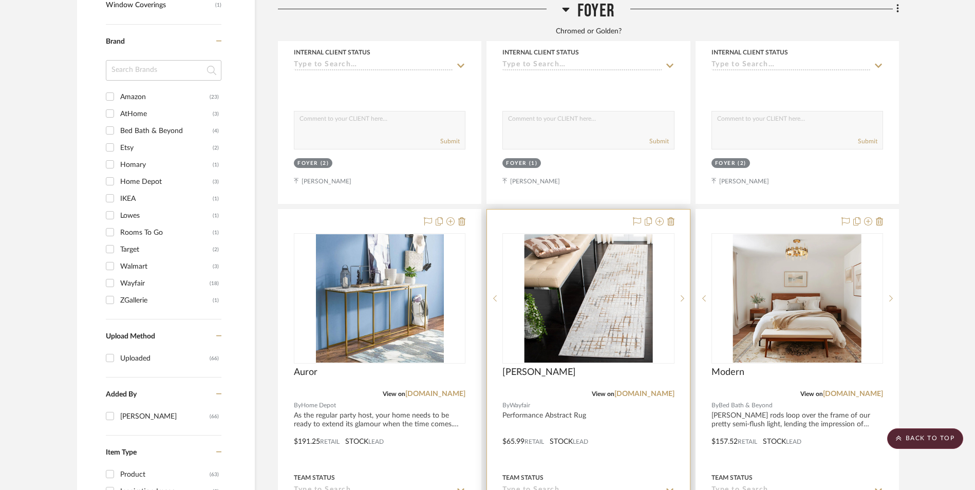
scroll to position [1267, 0]
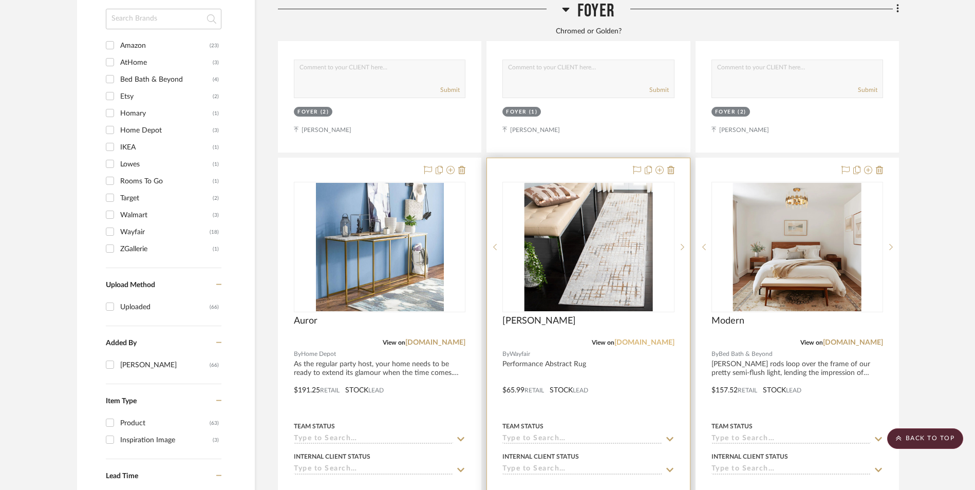
click at [651, 339] on link "[DOMAIN_NAME]" at bounding box center [644, 342] width 60 height 7
click at [607, 192] on img "0" at bounding box center [588, 247] width 128 height 128
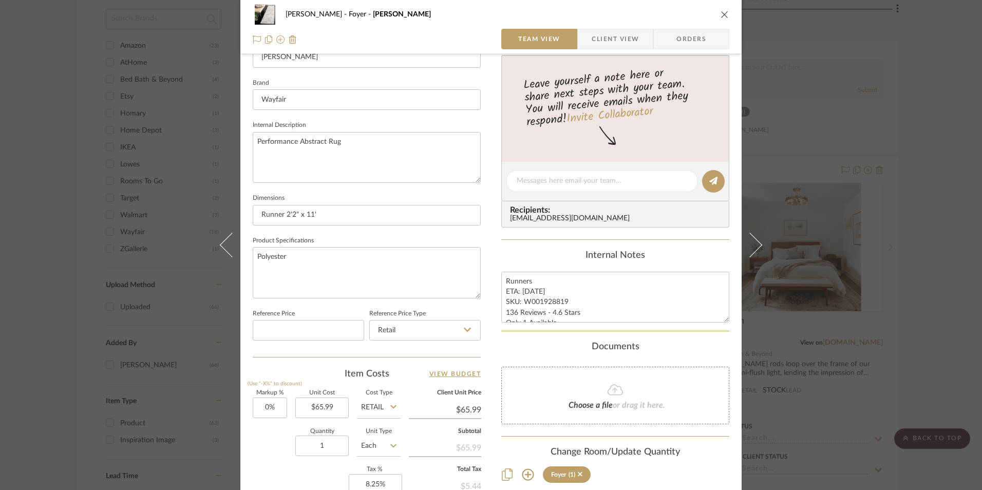
scroll to position [411, 0]
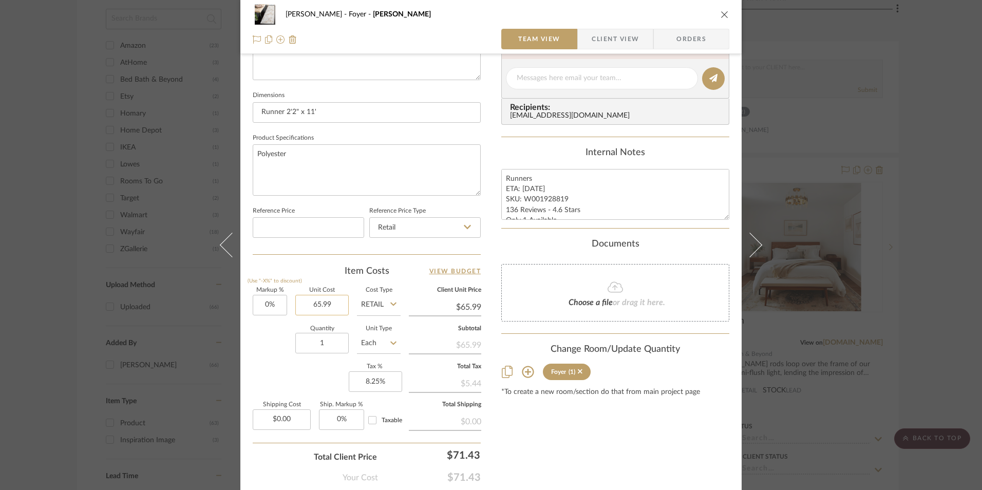
click at [322, 306] on input "65.99" at bounding box center [321, 305] width 53 height 21
type input "$66.99"
click at [345, 272] on div "Item Costs View Budget" at bounding box center [367, 271] width 228 height 12
type input "$66.99"
click at [531, 185] on textarea "Runners ETA: 9.11.2025 SKU: W001928819 136 Reviews - 4.6 Stars Only 1 Available…" at bounding box center [615, 194] width 228 height 51
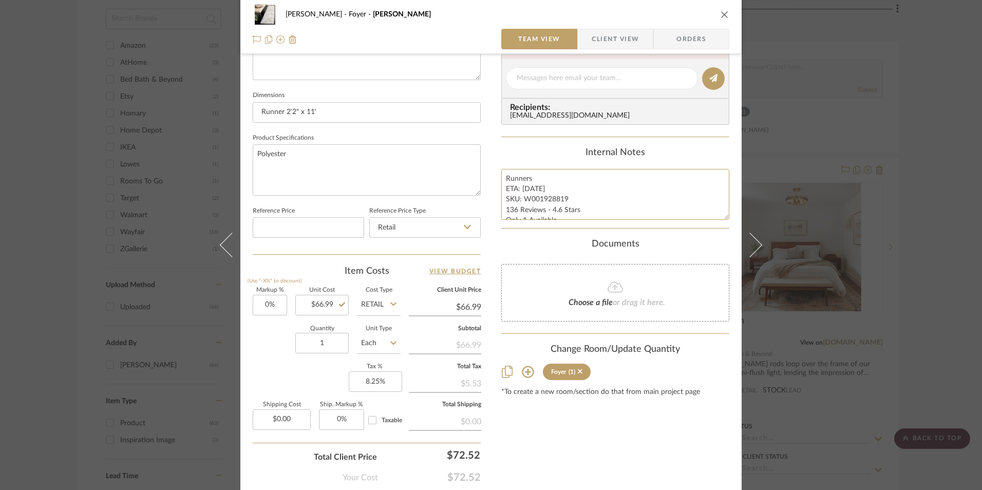
type textarea "Runners ETA: 9.15.2025 SKU: W001928819 136 Reviews - 4.6 Stars Only 1 Available…"
click at [554, 141] on div "Content here copies to Client View - confirm visibility there. Show in Client D…" at bounding box center [615, 81] width 228 height 845
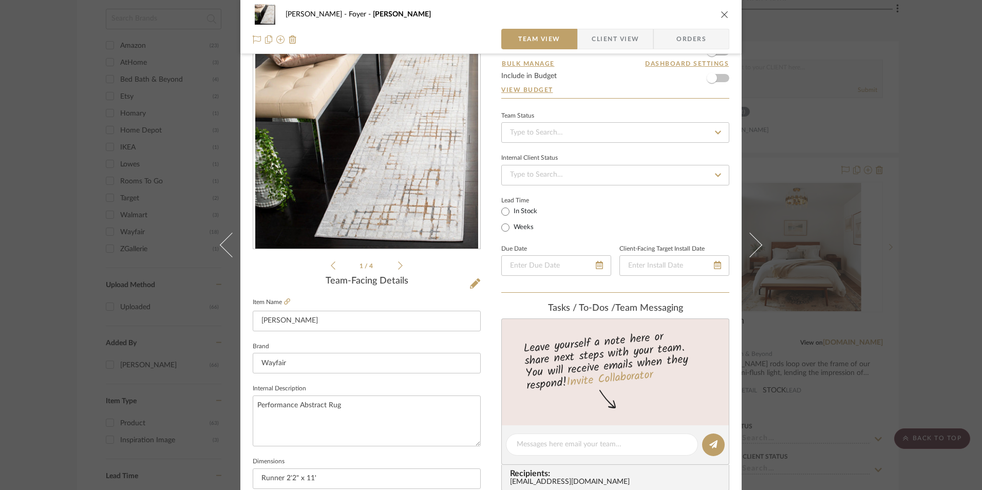
scroll to position [0, 0]
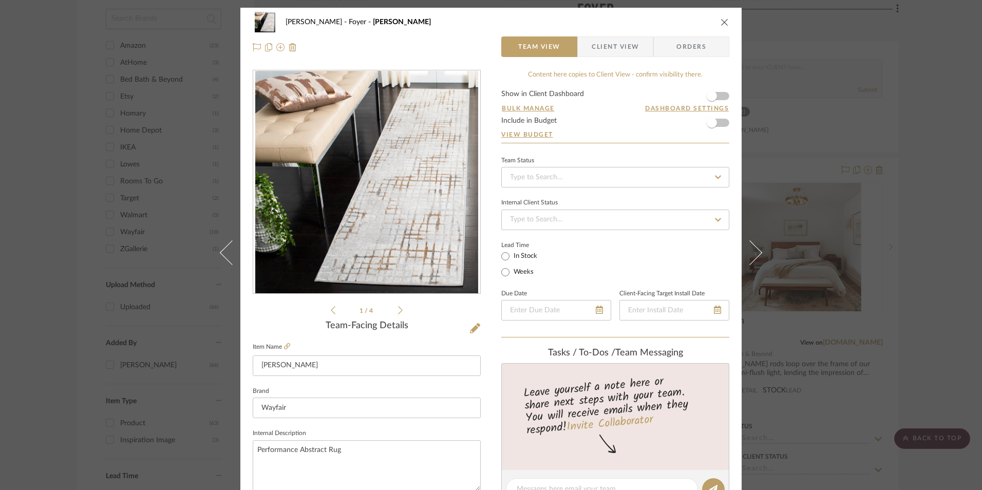
click at [721, 21] on icon "close" at bounding box center [725, 22] width 8 height 8
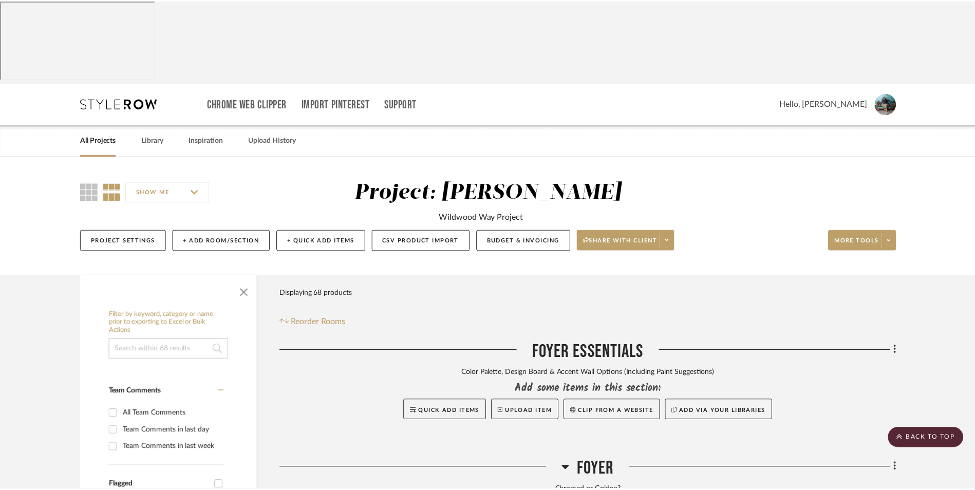
scroll to position [1267, 0]
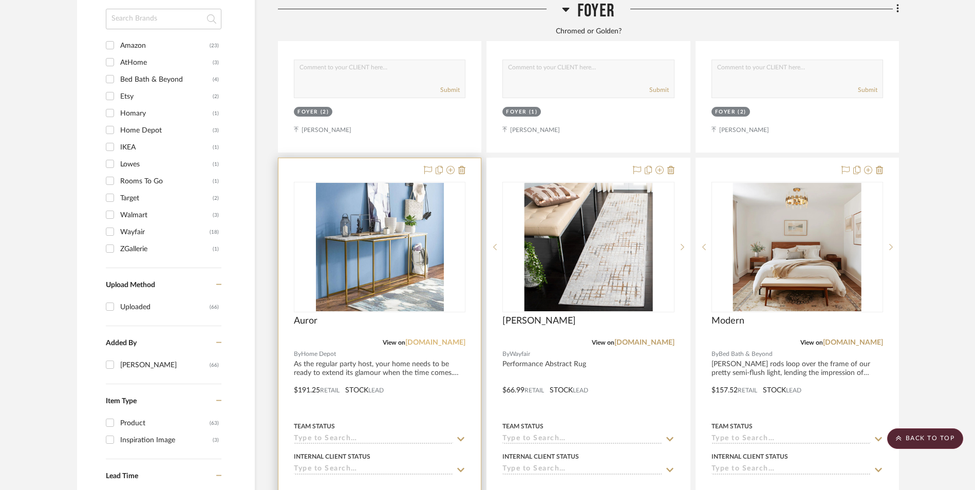
click at [442, 339] on link "homedepot.com" at bounding box center [435, 342] width 60 height 7
click at [402, 205] on img "0" at bounding box center [380, 247] width 128 height 128
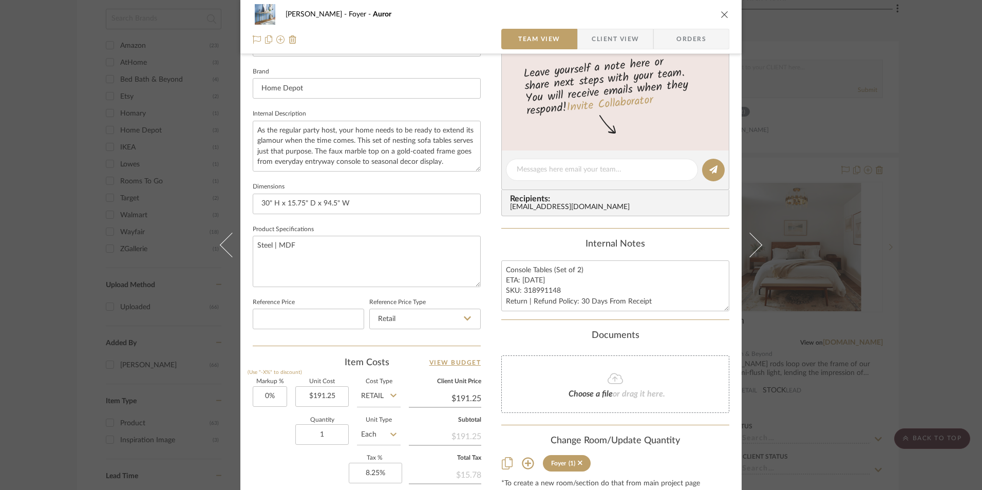
scroll to position [411, 0]
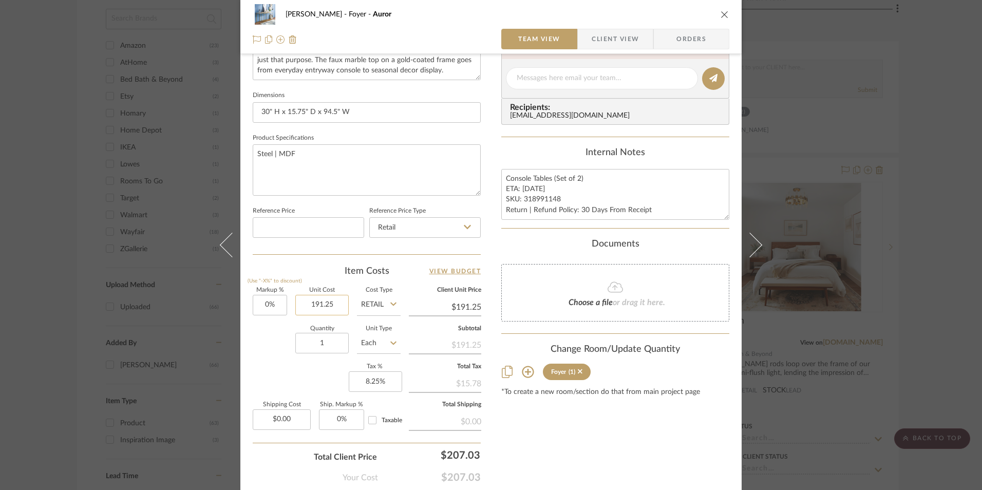
click at [326, 307] on input "191.25" at bounding box center [321, 305] width 53 height 21
type input "$289.65"
click at [349, 282] on div "Item Costs View Budget Markup % (Use "-X%" to discount) 0% Unit Cost $289.65 Co…" at bounding box center [367, 384] width 228 height 239
type input "$289.65"
click at [531, 191] on textarea "Console Tables (Set of 2) ETA: 9.12.2025 SKU: 318991148 Return | Refund Policy:…" at bounding box center [615, 194] width 228 height 51
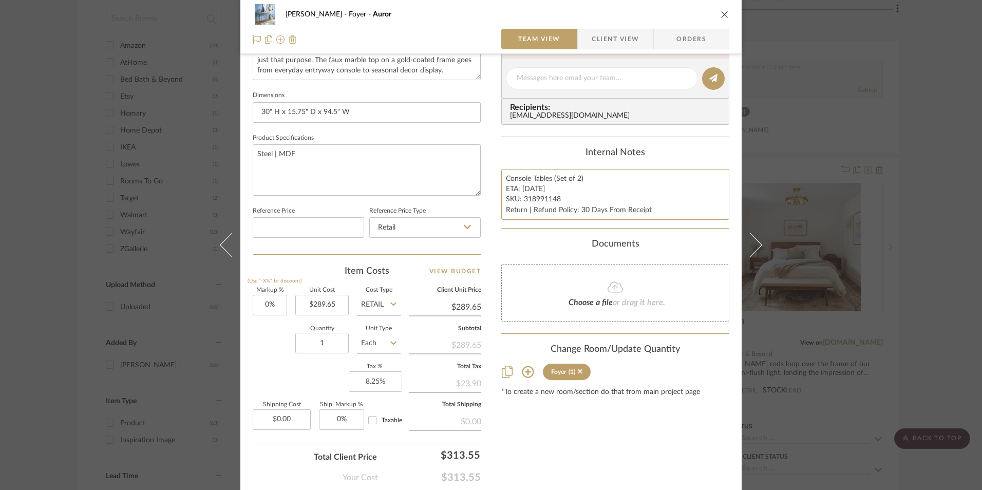
type textarea "Console Tables (Set of 2) ETA: 9.17.2025 SKU: 318991148 Return | Refund Policy:…"
click at [567, 158] on div "Internal Notes" at bounding box center [615, 152] width 228 height 11
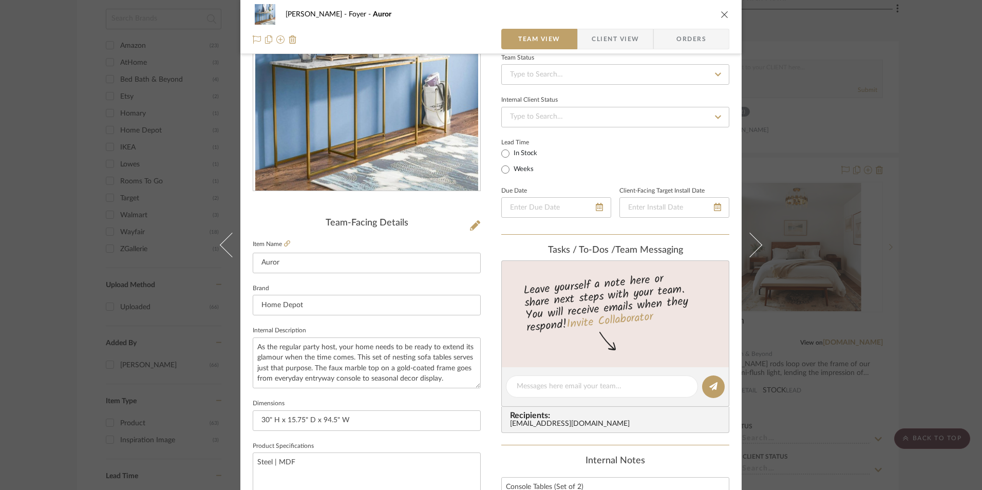
scroll to position [51, 0]
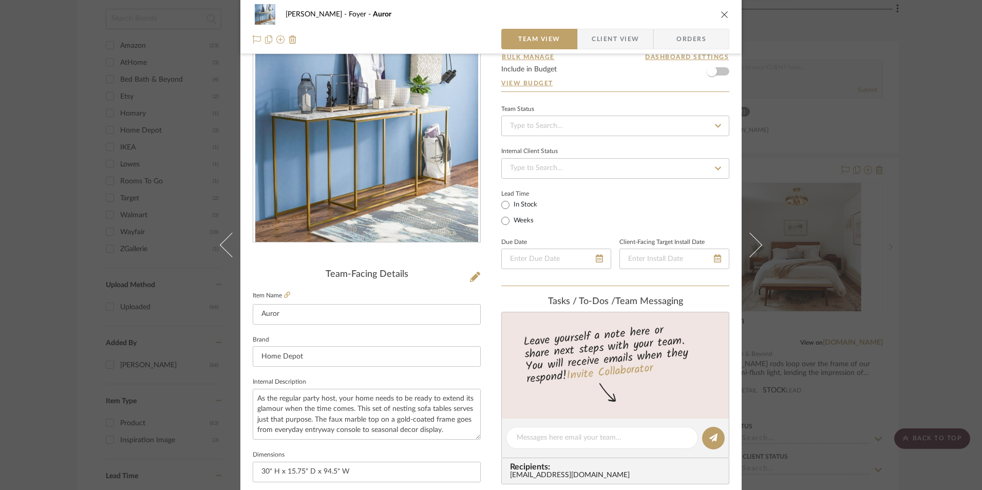
click at [721, 16] on icon "close" at bounding box center [725, 14] width 8 height 8
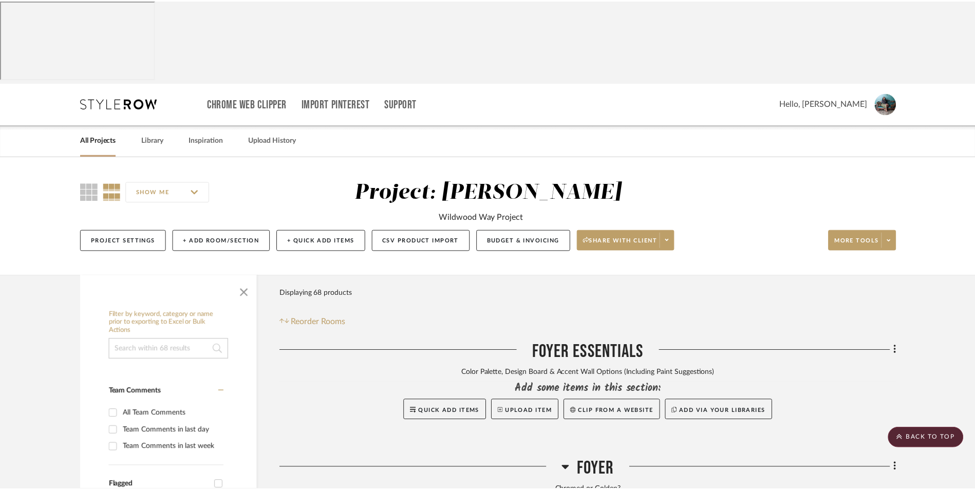
scroll to position [1267, 0]
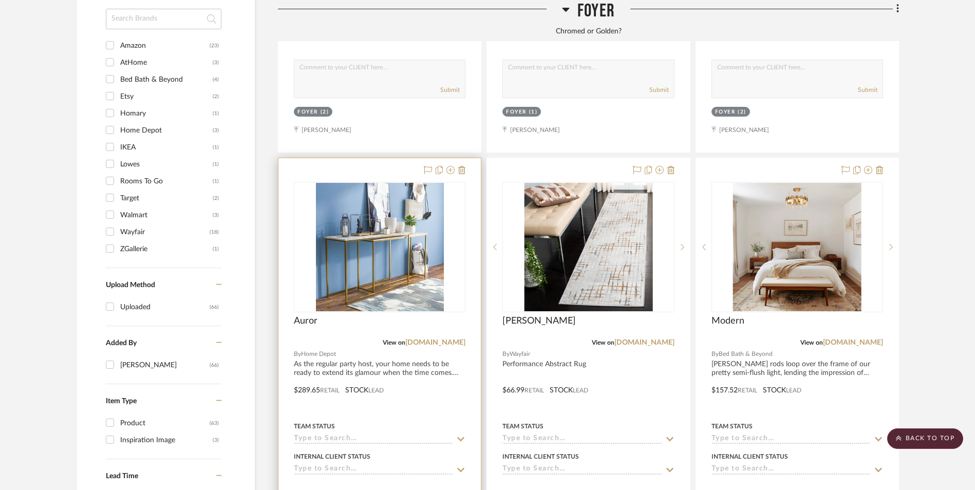
click at [406, 201] on img "0" at bounding box center [380, 247] width 128 height 128
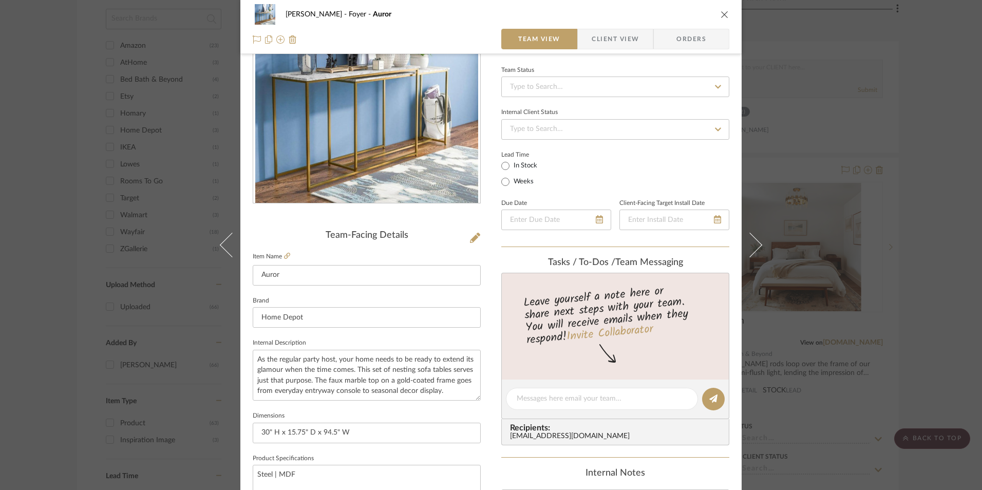
scroll to position [308, 0]
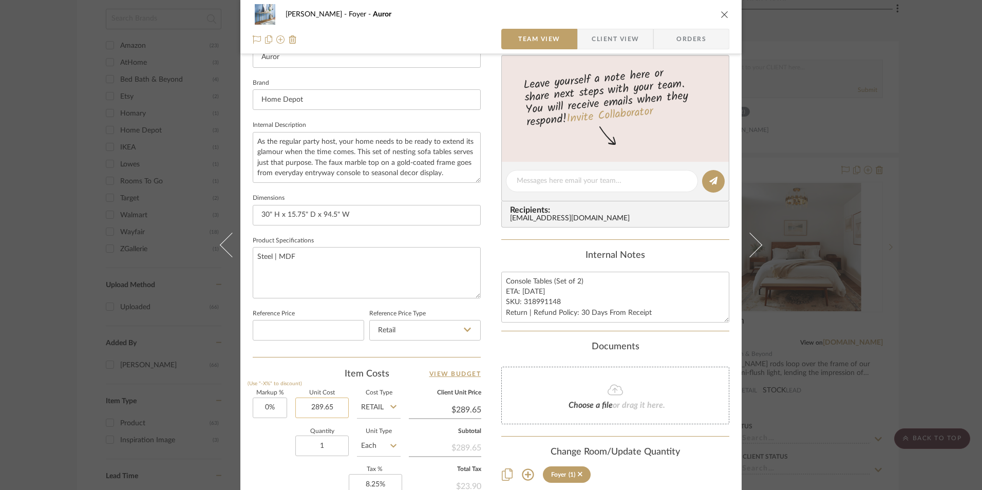
click at [316, 414] on input "289.65" at bounding box center [321, 408] width 53 height 21
type input "$201.56"
click at [356, 309] on fieldset "Reference Price" at bounding box center [308, 324] width 111 height 34
type input "$201.56"
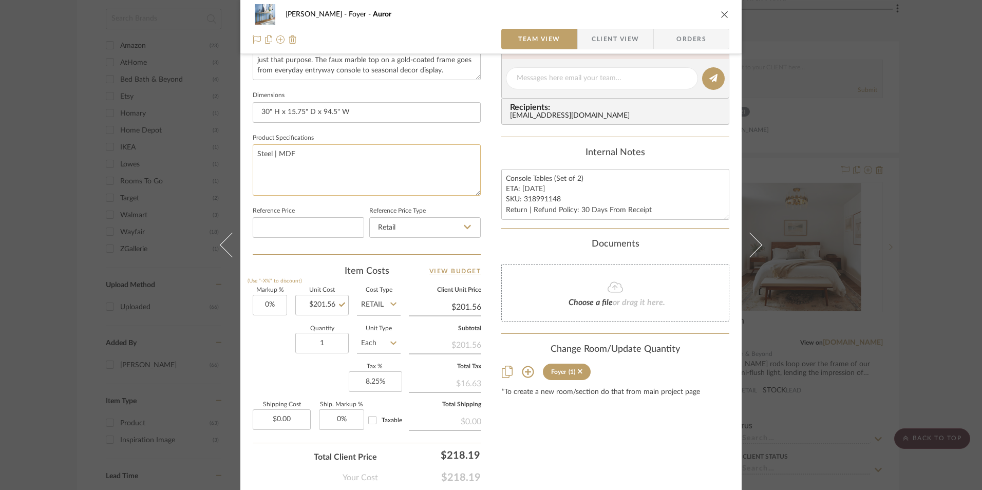
scroll to position [257, 0]
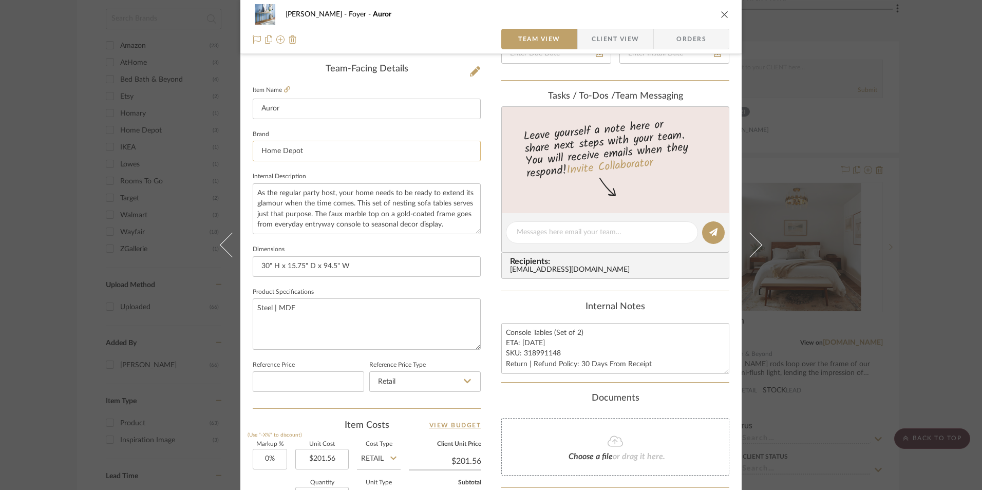
click at [291, 148] on input "Home Depot" at bounding box center [367, 151] width 228 height 21
click at [292, 171] on mat-option "Bed Bath & Beyond" at bounding box center [363, 177] width 227 height 26
type input "Bed Bath & Beyond"
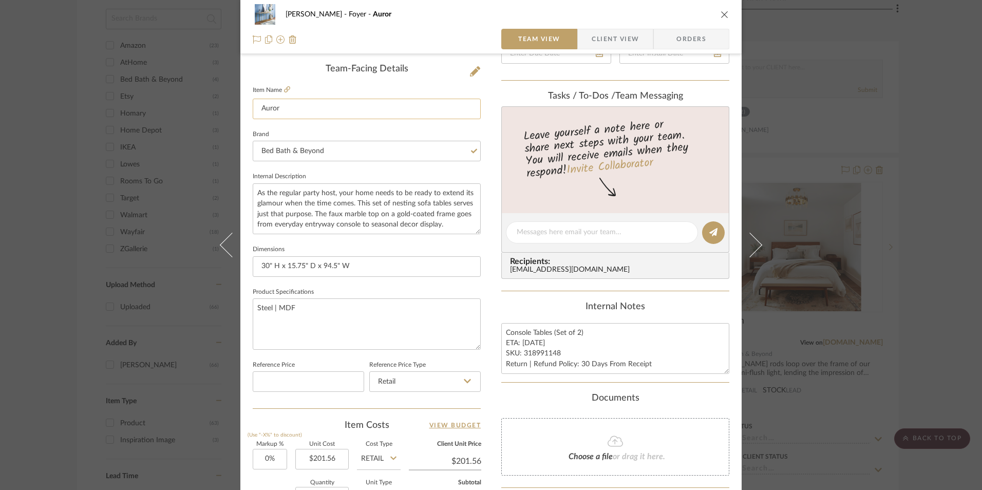
click at [309, 115] on input "Auror" at bounding box center [367, 109] width 228 height 21
type input "Aneeka"
click at [326, 88] on fieldset "Item Name Aneeka" at bounding box center [367, 101] width 228 height 36
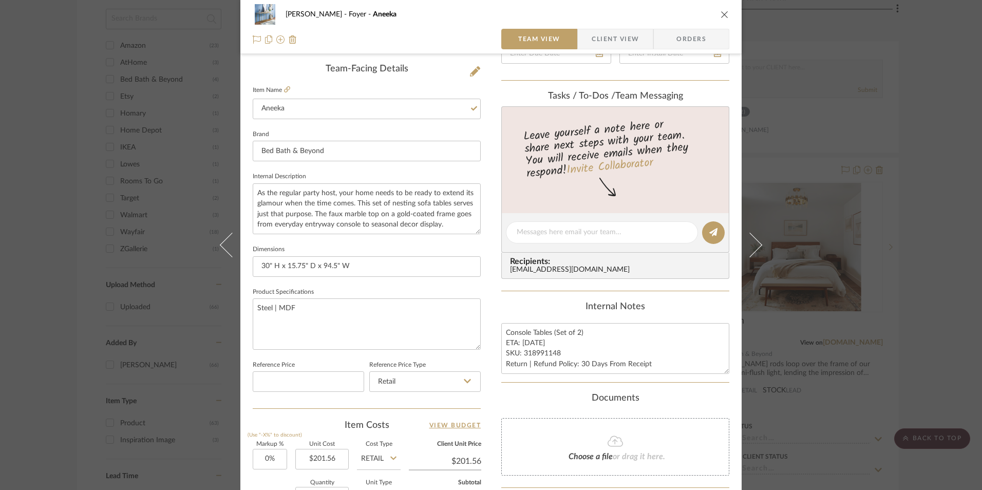
click at [470, 70] on icon at bounding box center [475, 71] width 10 height 10
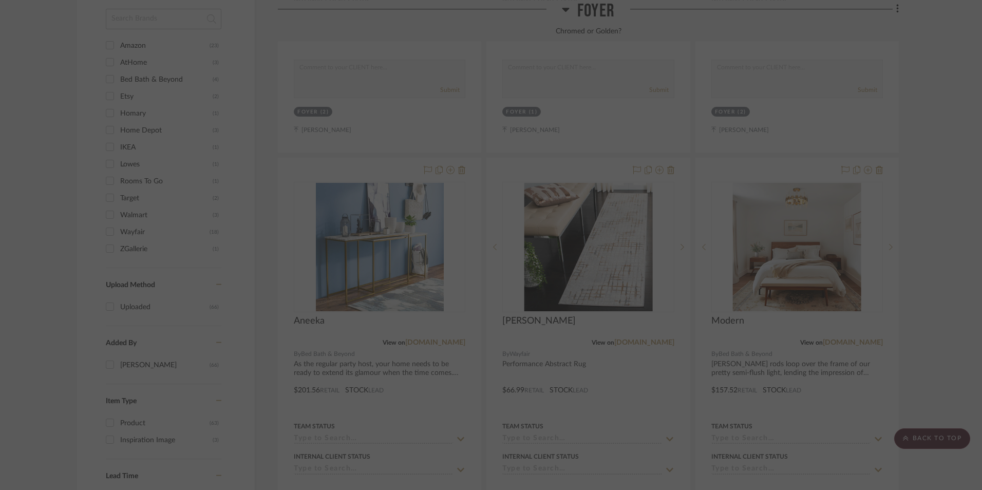
scroll to position [0, 0]
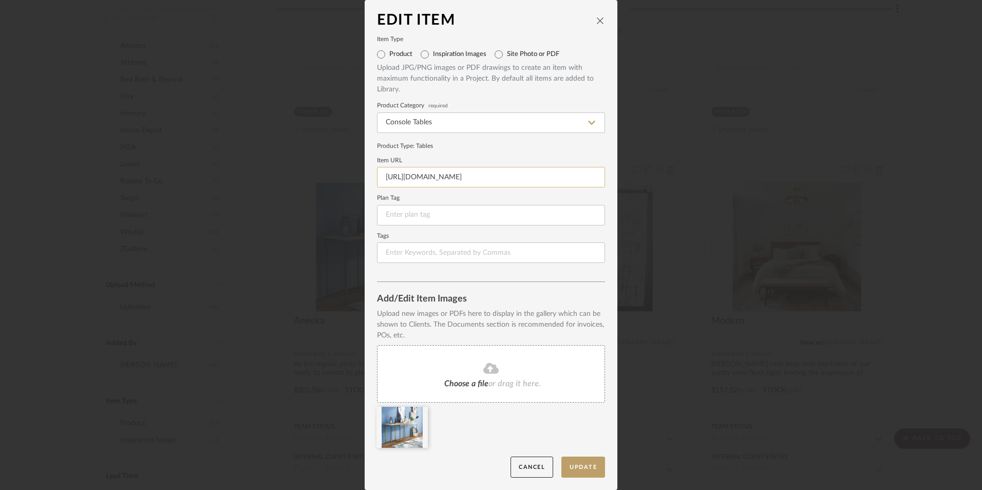
click at [438, 176] on input "https://www.homedepot.com/p/Furniture-of-America-Auror-47-25-in-Gold-Coating-an…" at bounding box center [491, 177] width 228 height 21
paste input "https://www.bedbathandbeyond.com/Home-Garden/Furniture-of-America-Aneeka-Faux-M…"
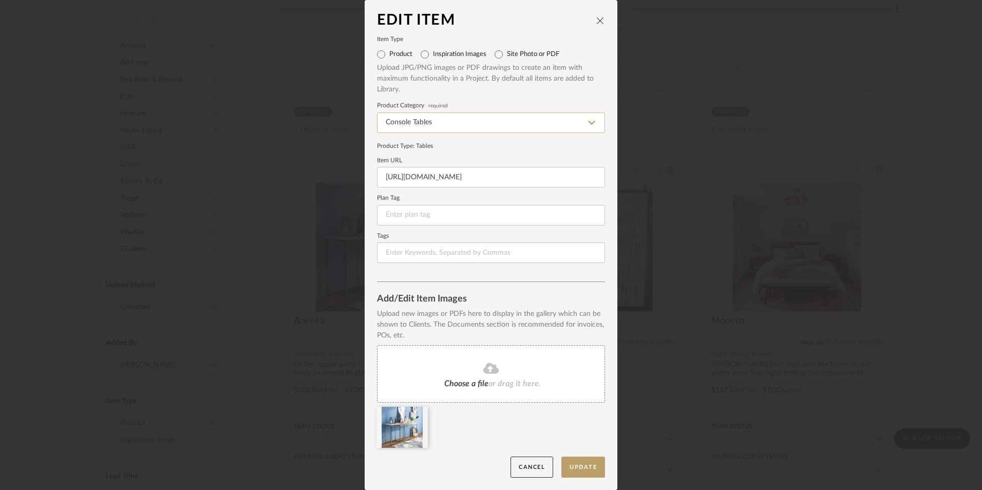
type input "https://www.bedbathandbeyond.com/Home-Garden/Furniture-of-America-Aneeka-Faux-M…"
click at [463, 132] on input "Console Tables" at bounding box center [491, 122] width 228 height 21
drag, startPoint x: 445, startPoint y: 153, endPoint x: 500, endPoint y: 171, distance: 58.0
click at [444, 153] on div "Console Tables" at bounding box center [487, 149] width 227 height 26
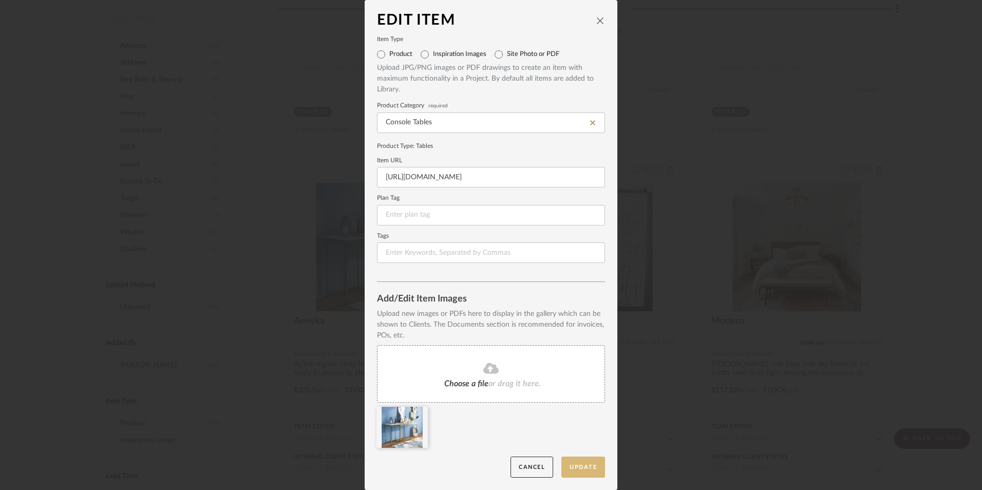
click at [578, 466] on button "Update" at bounding box center [583, 467] width 44 height 21
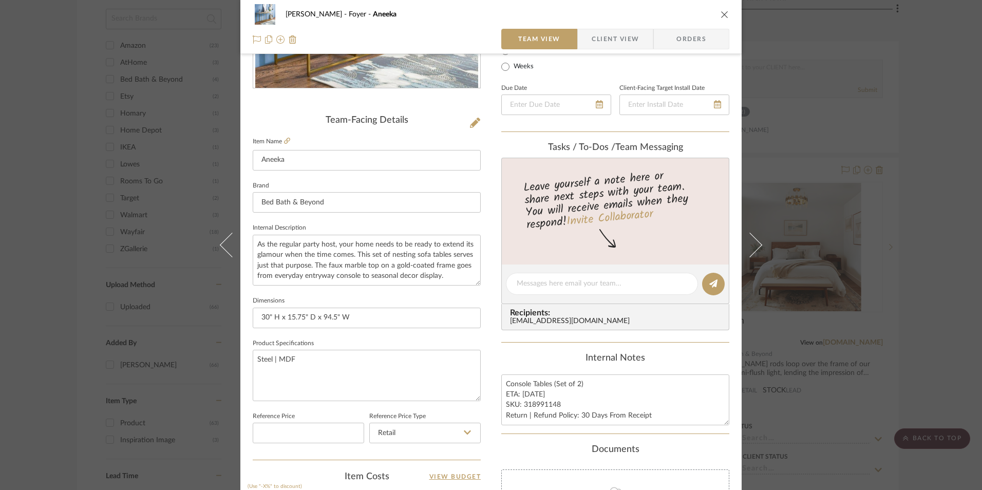
scroll to position [257, 0]
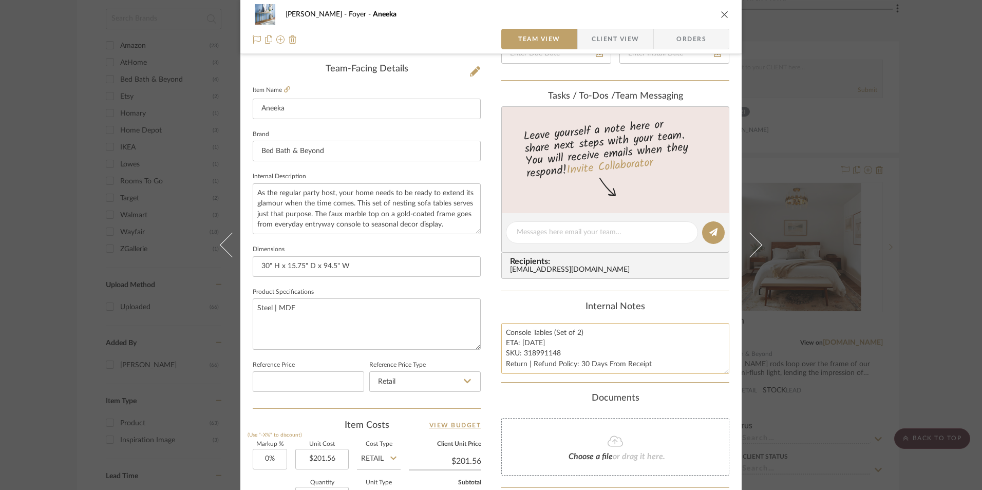
click at [558, 351] on textarea "Console Tables (Set of 2) ETA: 9.17.2025 SKU: 318991148 Return | Refund Policy:…" at bounding box center [615, 348] width 228 height 51
type textarea "Console Tables (Set of 2) ETA: 9.17.2025 SKU: 318991148 2 Reviews - 4.5 Stars R…"
click at [571, 303] on div "Internal Notes" at bounding box center [615, 306] width 228 height 11
click at [531, 344] on textarea "Console Tables (Set of 2) ETA: 9.17.2025 SKU: 318991148 2 Reviews - 4.5 Stars R…" at bounding box center [615, 348] width 228 height 51
type textarea "Console Tables (Set of 2) ETA: 9.15.2025 SKU: 318991148 2 Reviews - 4.5 Stars R…"
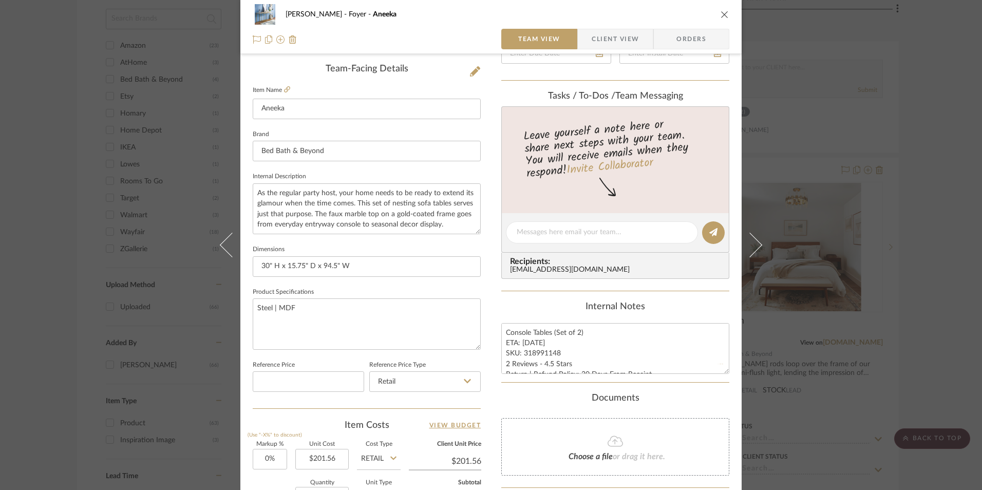
click at [562, 315] on div "Internal Notes Console Tables (Set of 2) ETA: 9.15.2025 SKU: 318991148 2 Review…" at bounding box center [615, 337] width 228 height 72
click at [319, 213] on textarea "As the regular party host, your home needs to be ready to extend its glamour wh…" at bounding box center [367, 208] width 228 height 51
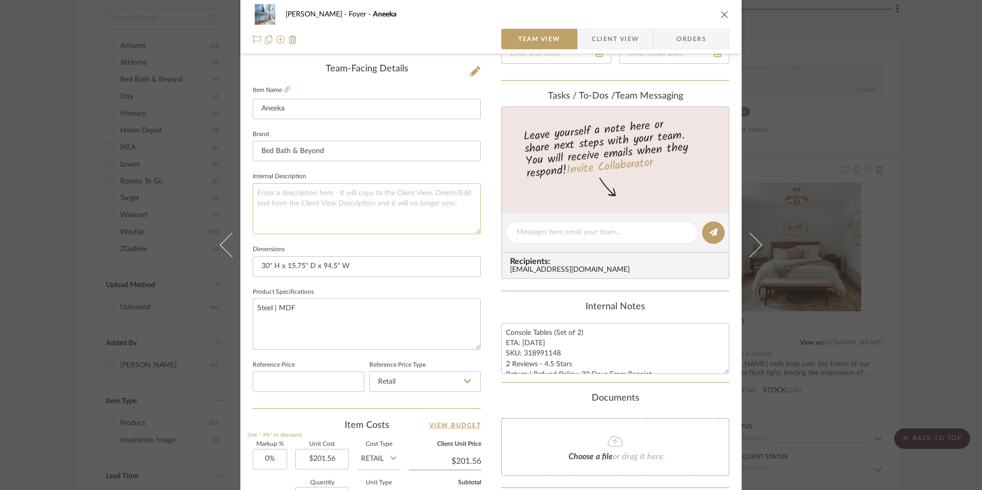
paste textarea "This set of nesting tables is exactly what you want at your grand entrance. The…"
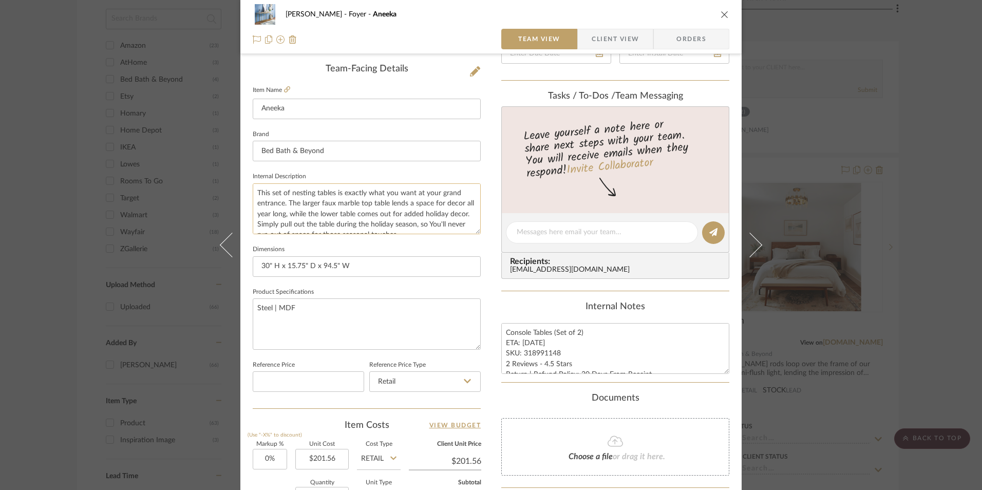
scroll to position [5, 0]
type textarea "This set of nesting tables is exactly what you want at your grand entrance. The…"
click at [470, 252] on fieldset "Dimensions 30" H x 15.75" D x 94.5" W" at bounding box center [367, 259] width 228 height 34
drag, startPoint x: 557, startPoint y: 354, endPoint x: 522, endPoint y: 353, distance: 35.5
click at [522, 353] on textarea "Console Tables (Set of 2) ETA: 9.15.2025 SKU: 318991148 2 Reviews - 4.5 Stars R…" at bounding box center [615, 348] width 228 height 51
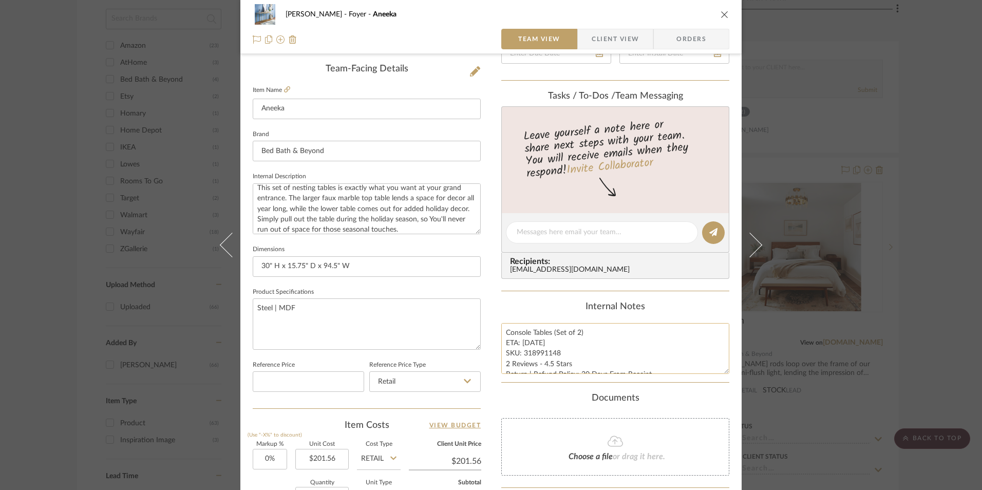
paste textarea "8969125"
type textarea "Console Tables (Set of 2) ETA: 9.15.2025 SKU: 38969125 2 Reviews - 4.5 Stars Re…"
click at [521, 297] on div "Content here copies to Client View - confirm visibility there. Show in Client D…" at bounding box center [615, 235] width 228 height 845
click at [700, 41] on span "Orders" at bounding box center [691, 39] width 52 height 21
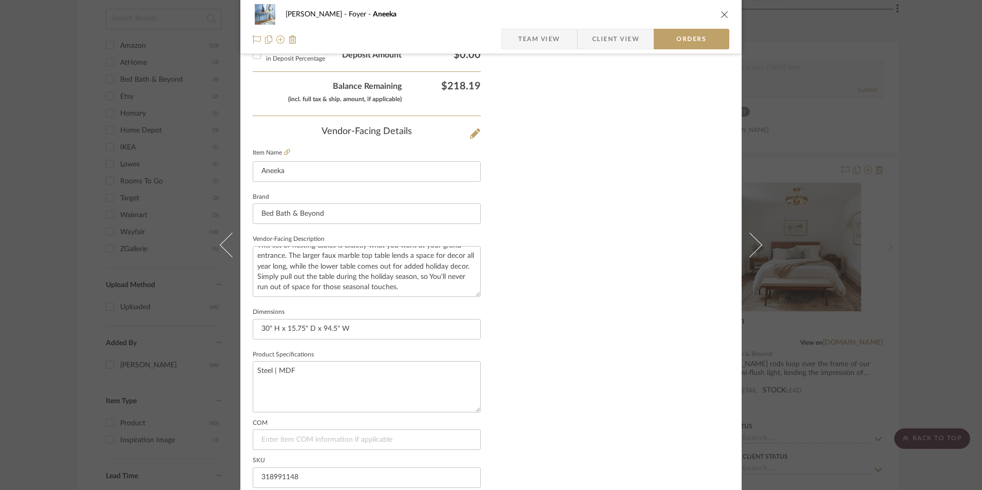
scroll to position [602, 0]
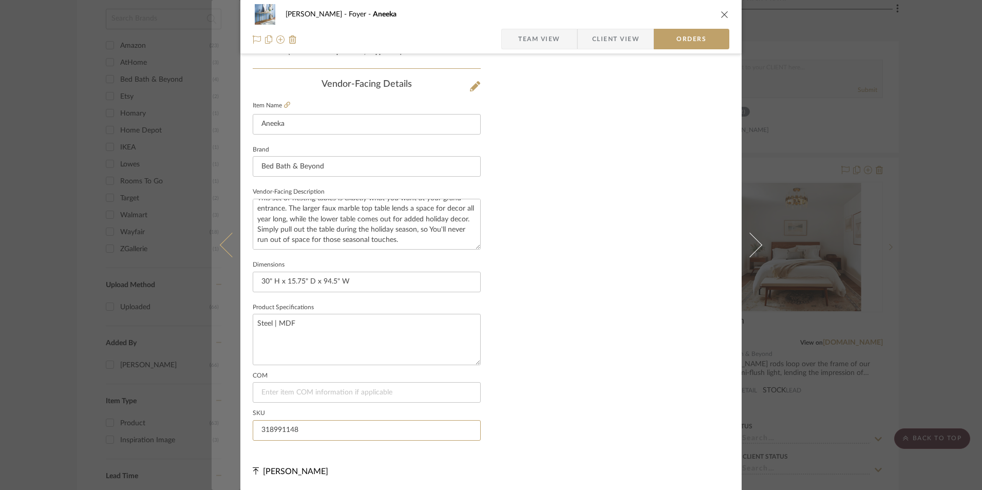
drag, startPoint x: 304, startPoint y: 432, endPoint x: 227, endPoint y: 423, distance: 77.0
paste input "8969125"
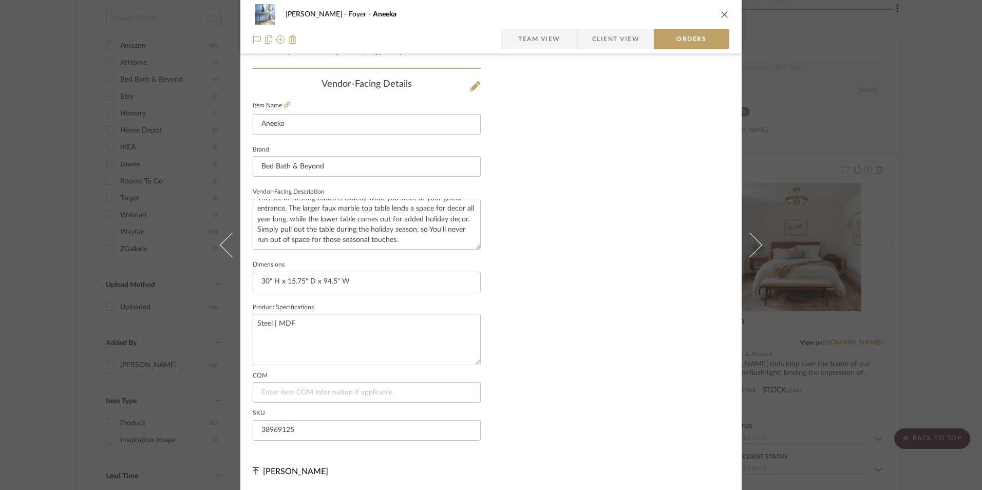
type input "38969125"
click at [555, 36] on span "Team View" at bounding box center [539, 39] width 42 height 21
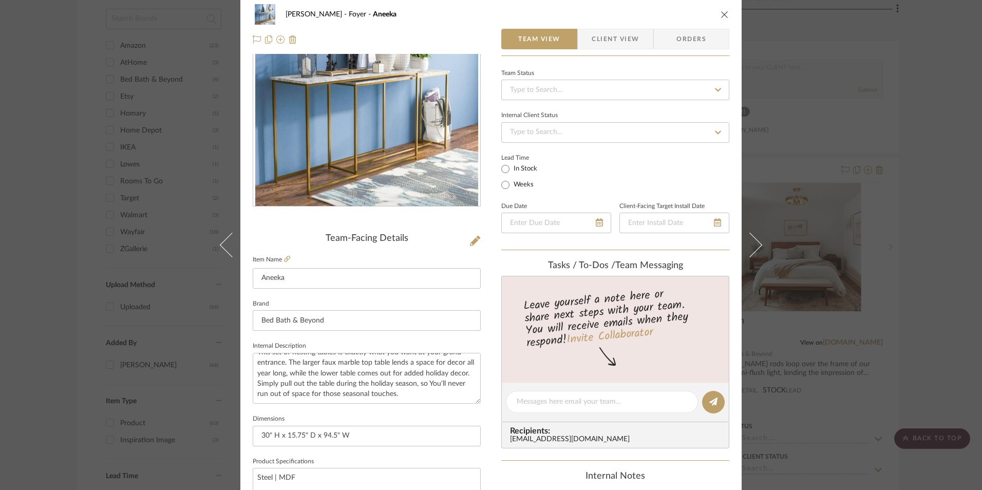
scroll to position [0, 0]
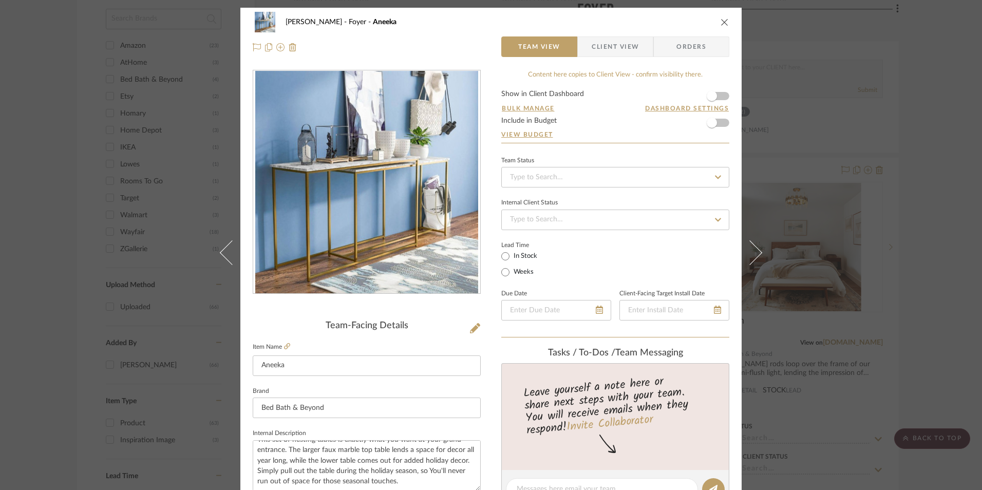
click at [721, 21] on icon "close" at bounding box center [725, 22] width 8 height 8
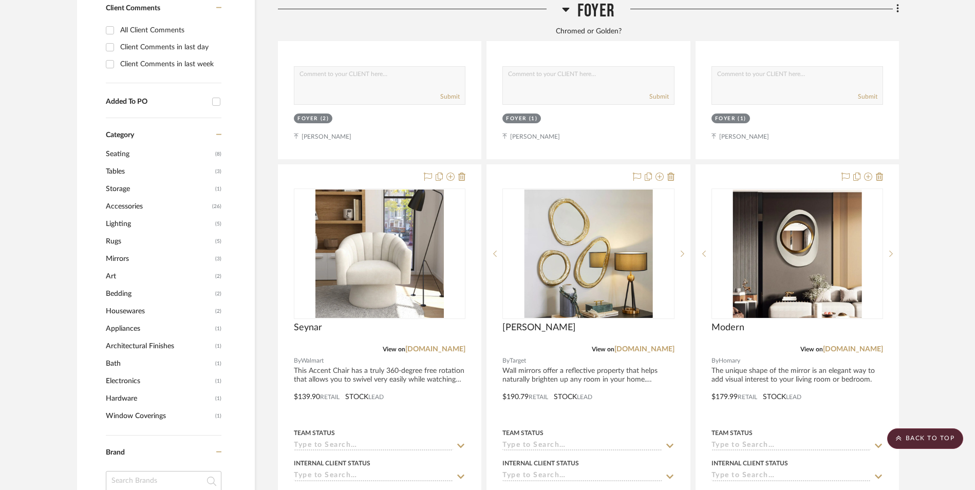
scroll to position [907, 0]
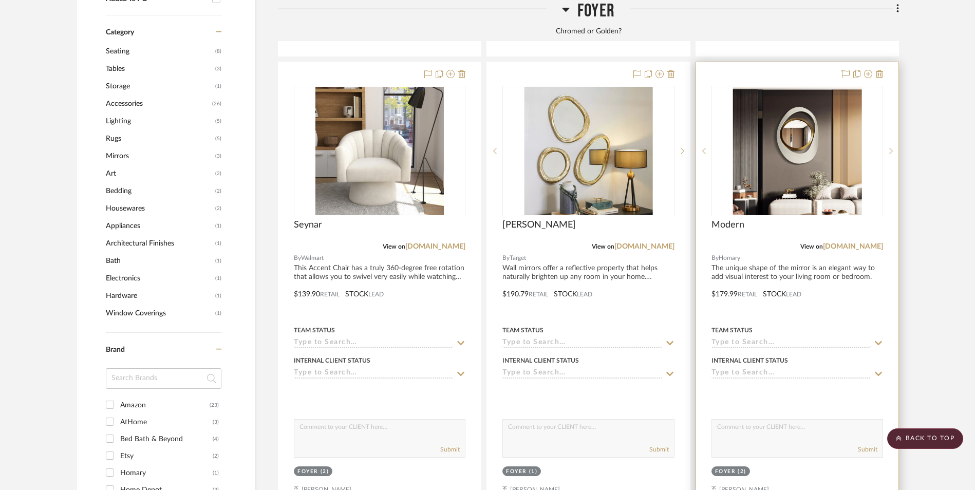
click at [773, 95] on img "0" at bounding box center [796, 151] width 129 height 128
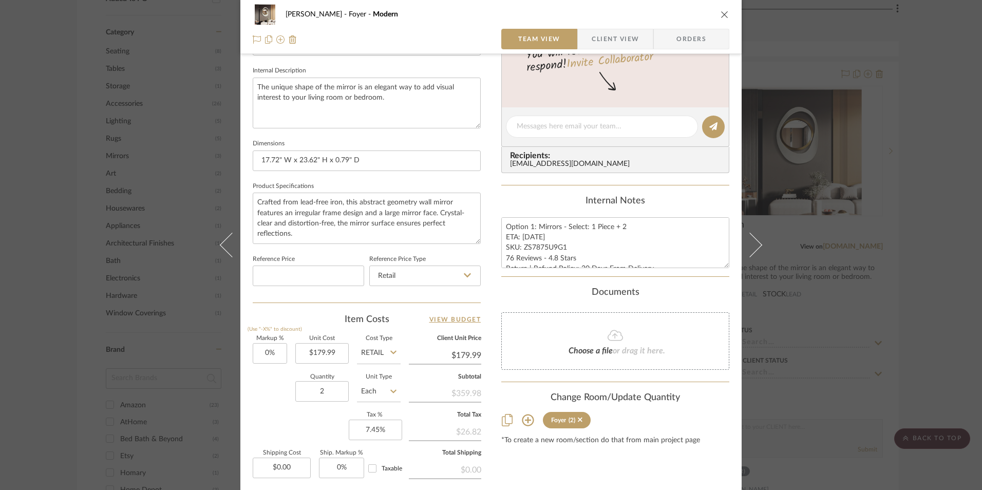
scroll to position [411, 0]
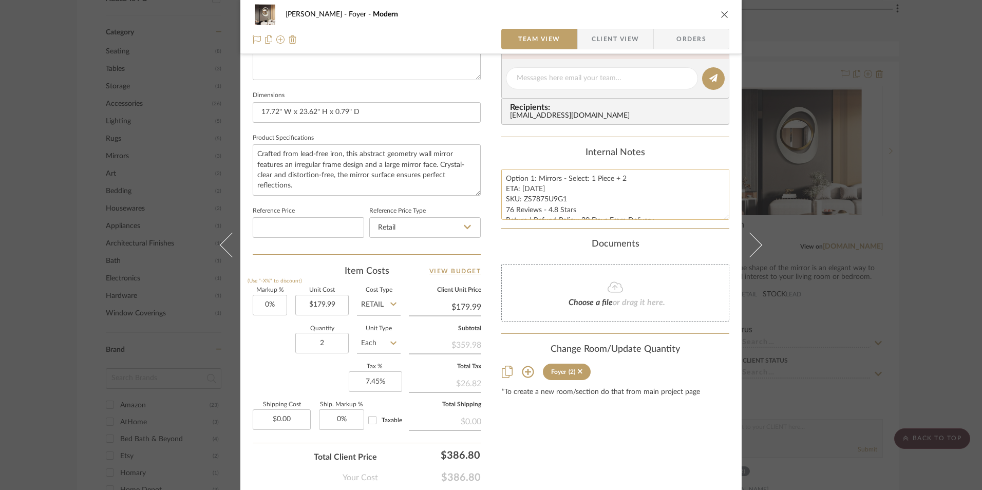
drag, startPoint x: 532, startPoint y: 189, endPoint x: 540, endPoint y: 209, distance: 21.0
click at [533, 189] on textarea "Option 1: Mirrors - Select: 1 Piece + 2 ETA: 9.12.2025 SKU: ZS7875U9G1 76 Revie…" at bounding box center [615, 194] width 228 height 51
type textarea "Option 1: Mirrors - Select: 1 Piece + 2 ETA: 9.15.2025 SKU: ZS7875U9G1 76 Revie…"
click at [553, 149] on div "Internal Notes" at bounding box center [615, 152] width 228 height 11
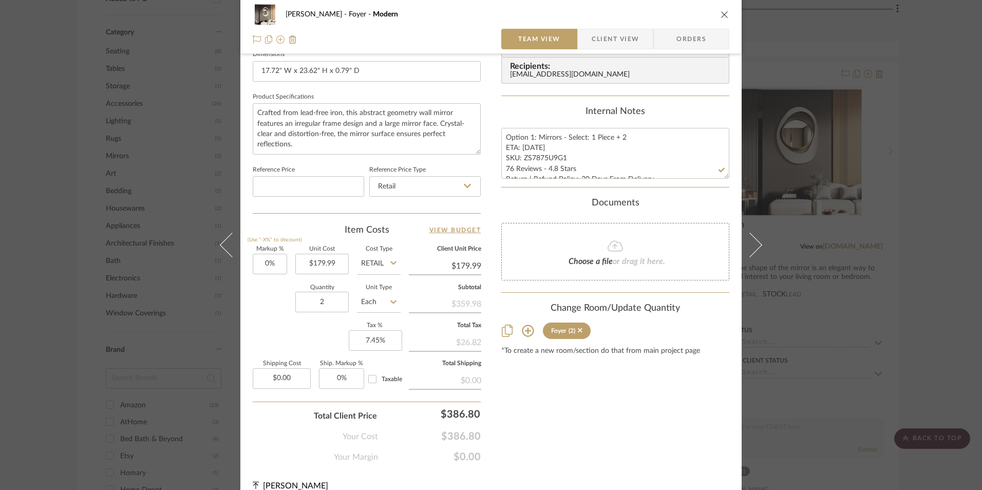
scroll to position [466, 0]
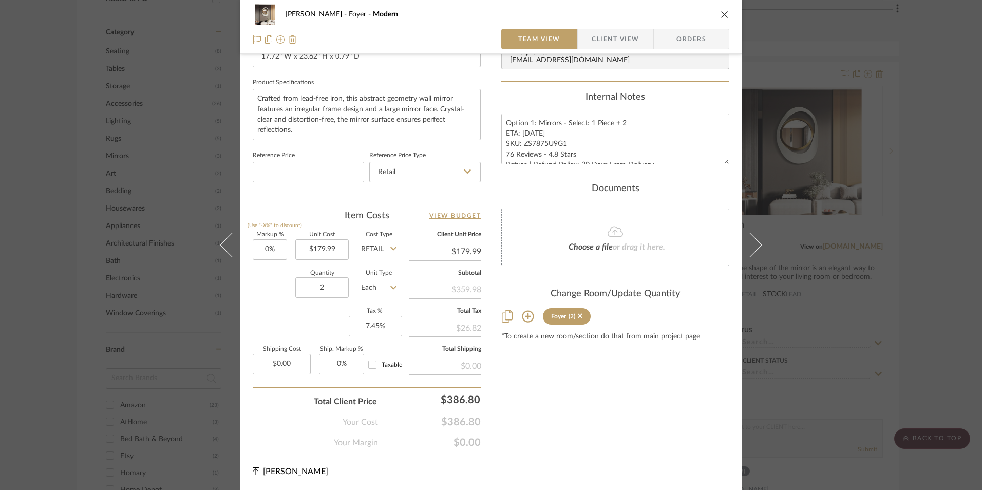
click at [721, 16] on icon "close" at bounding box center [725, 14] width 8 height 8
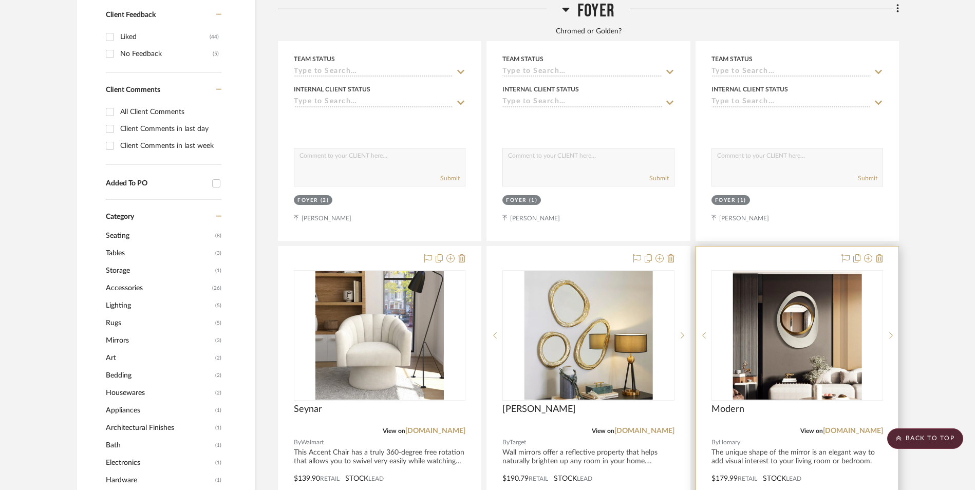
scroll to position [702, 0]
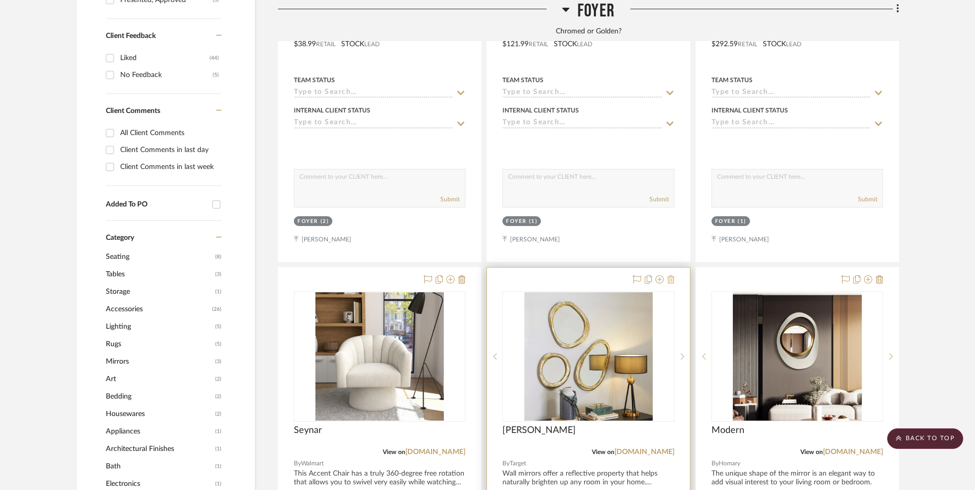
click at [670, 275] on icon at bounding box center [670, 279] width 7 height 8
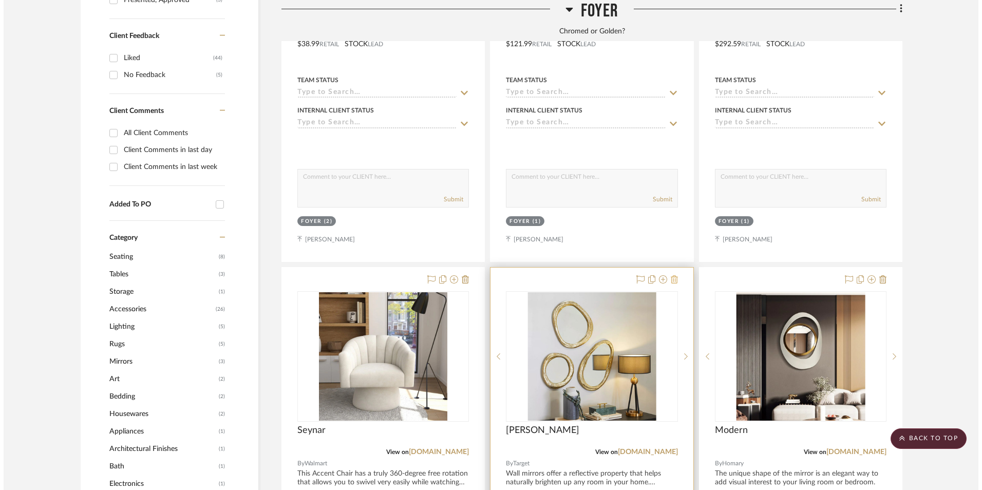
scroll to position [0, 0]
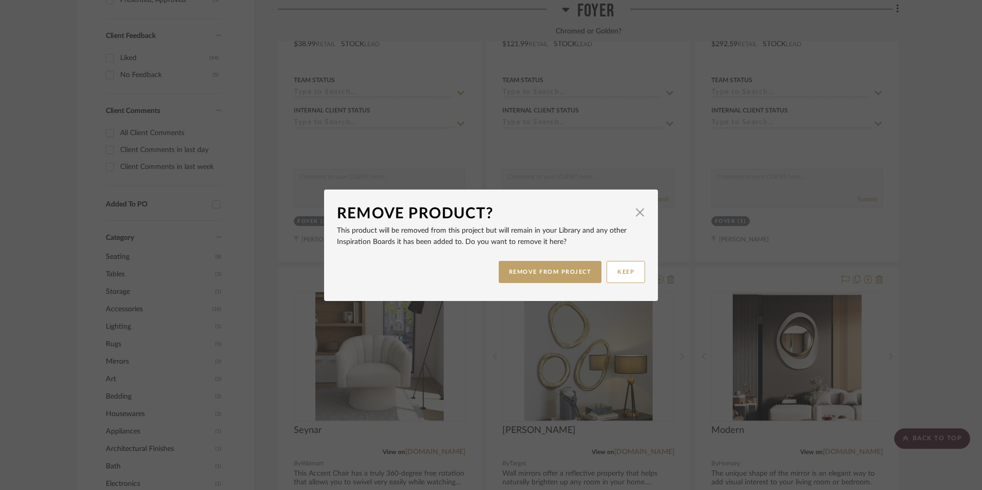
click at [556, 271] on button "REMOVE FROM PROJECT" at bounding box center [550, 272] width 103 height 22
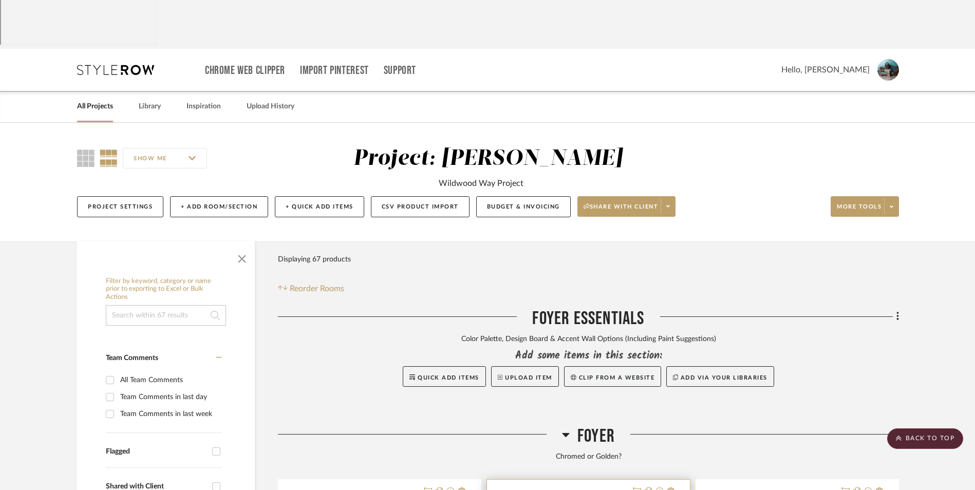
scroll to position [188, 0]
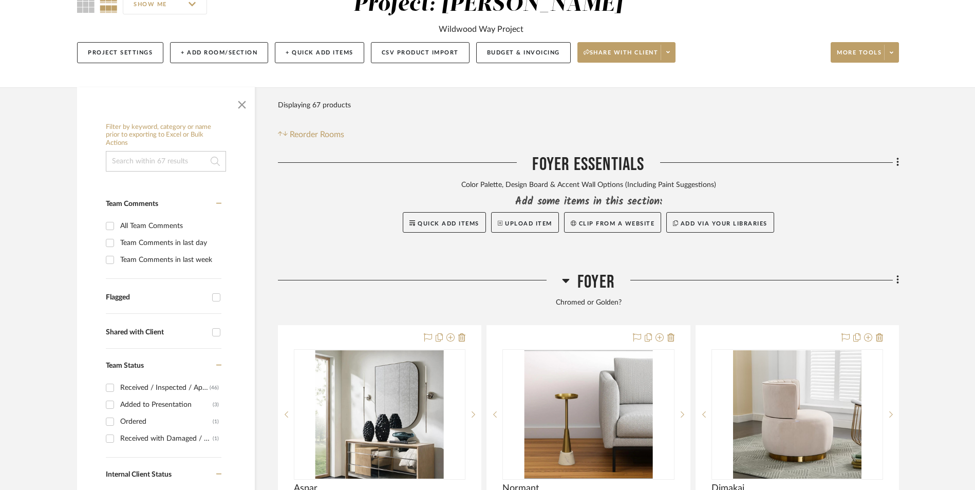
click at [567, 279] on icon at bounding box center [565, 281] width 7 height 4
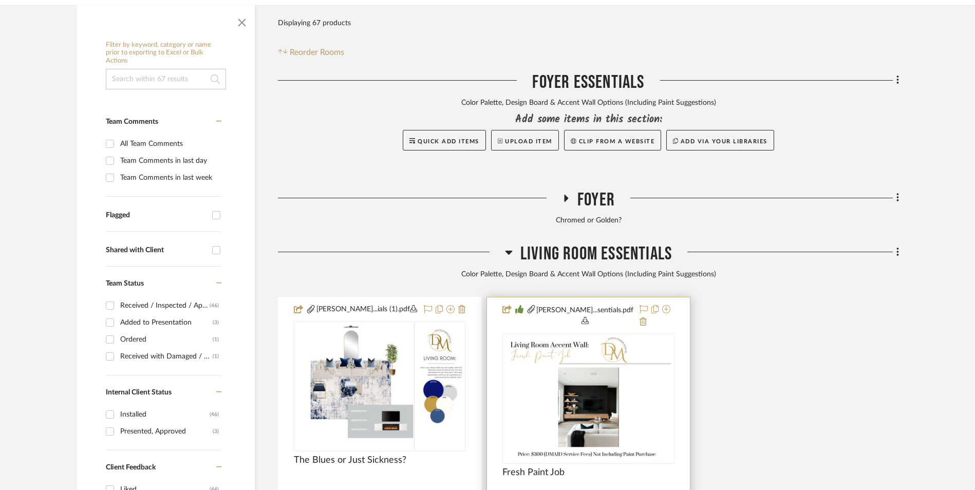
scroll to position [291, 0]
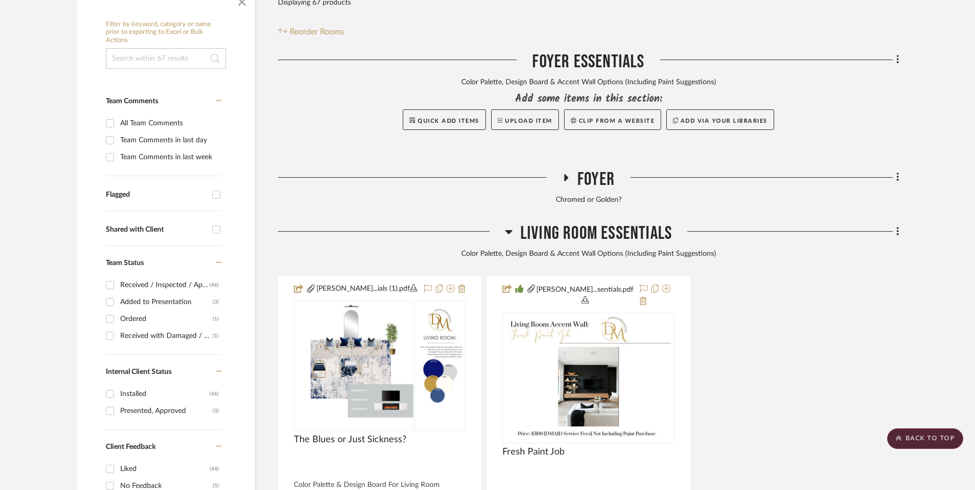
click at [508, 230] on icon at bounding box center [508, 232] width 7 height 4
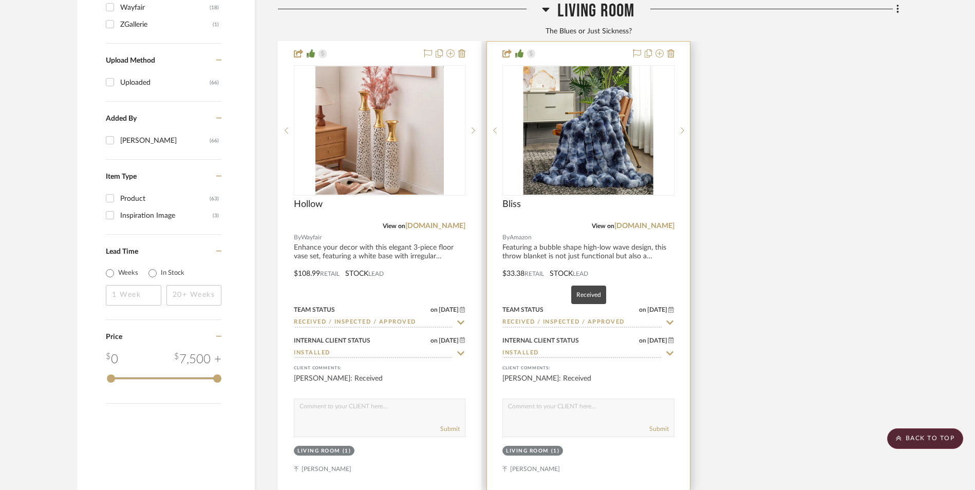
scroll to position [1575, 0]
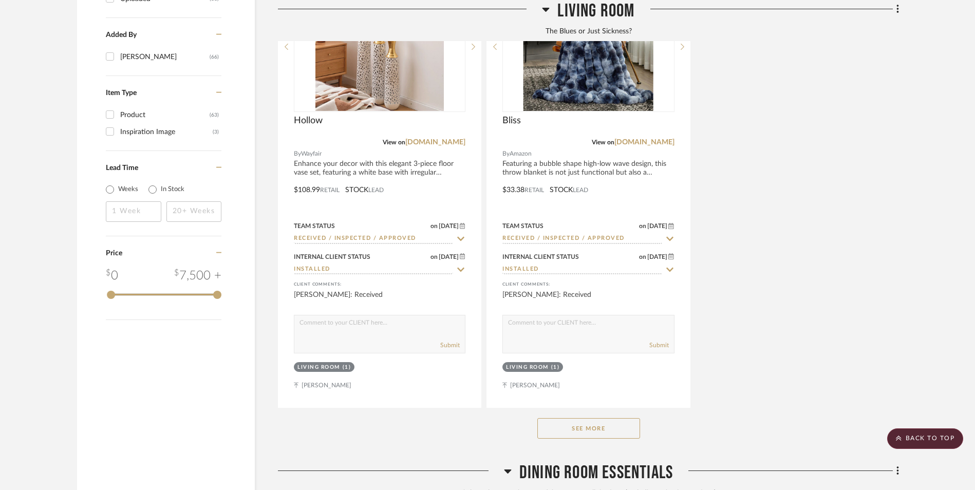
click at [615, 418] on button "See More" at bounding box center [588, 428] width 103 height 21
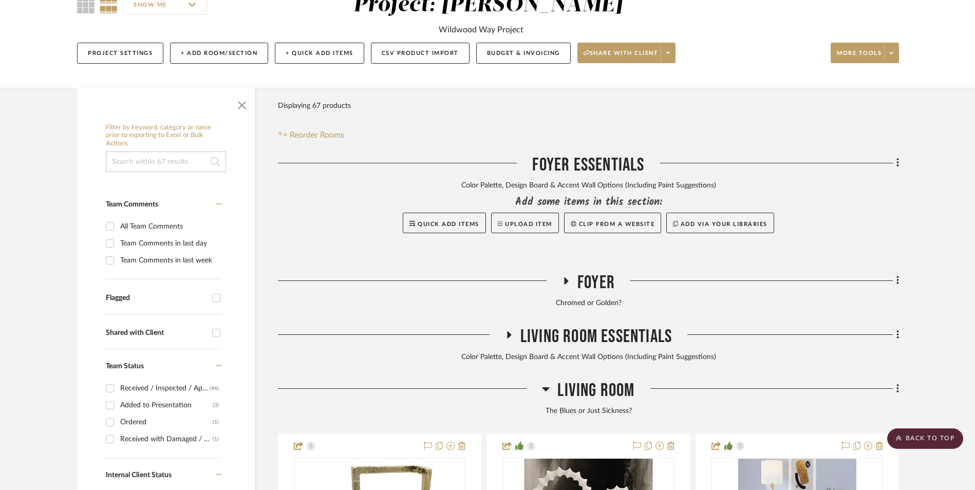
scroll to position [137, 0]
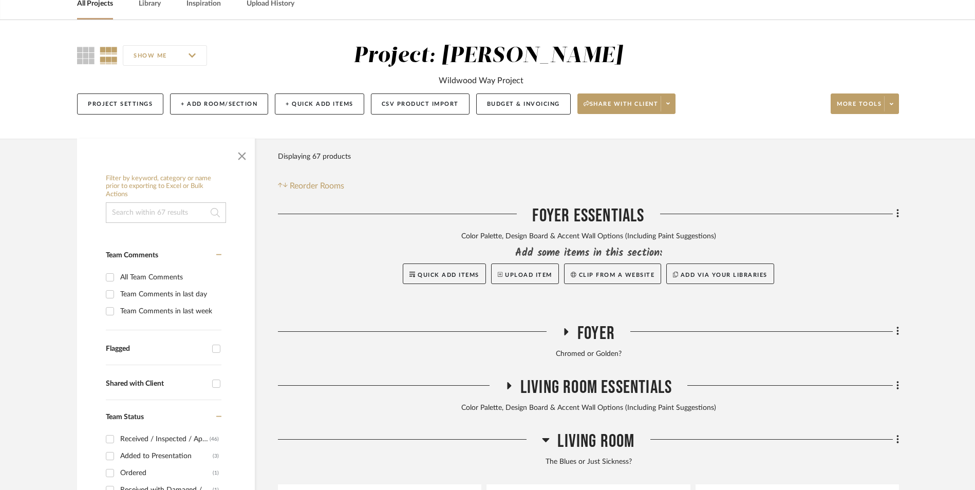
click at [544, 433] on icon at bounding box center [546, 439] width 8 height 12
click at [567, 328] on icon at bounding box center [566, 332] width 12 height 8
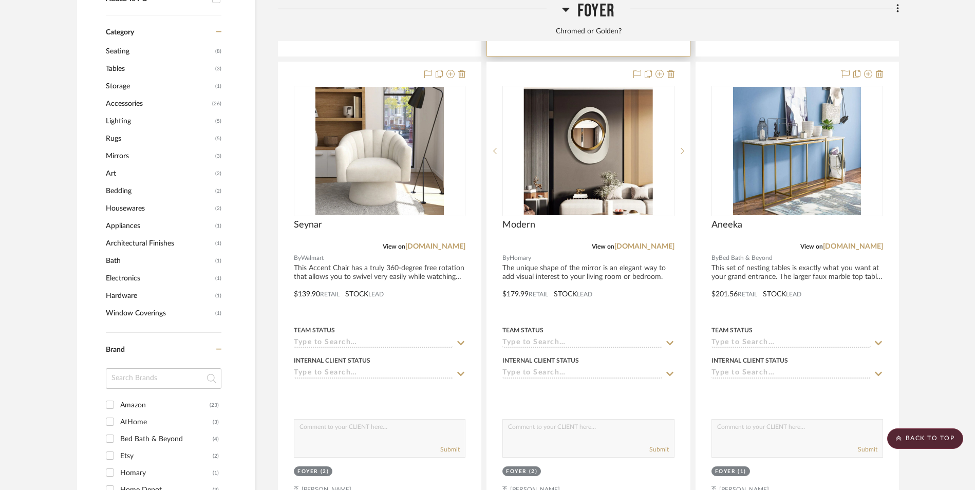
scroll to position [753, 0]
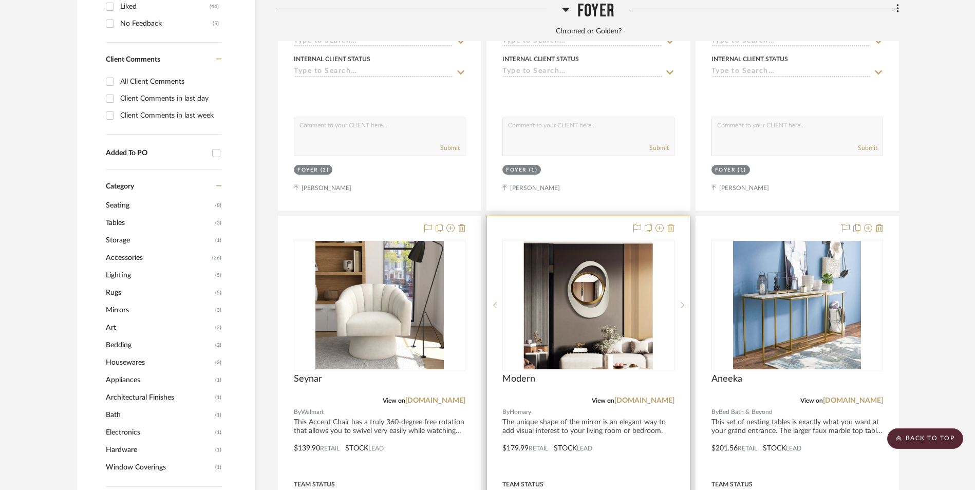
click at [671, 224] on icon at bounding box center [670, 228] width 7 height 8
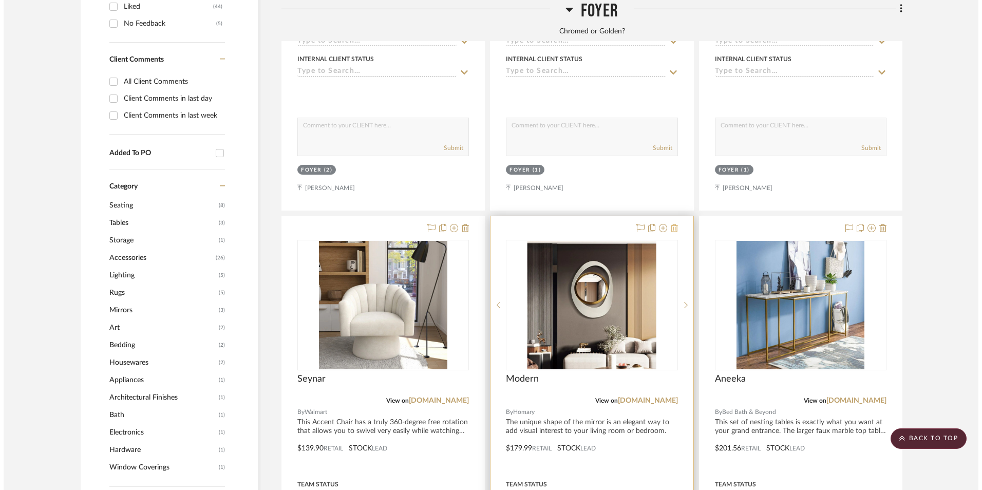
scroll to position [0, 0]
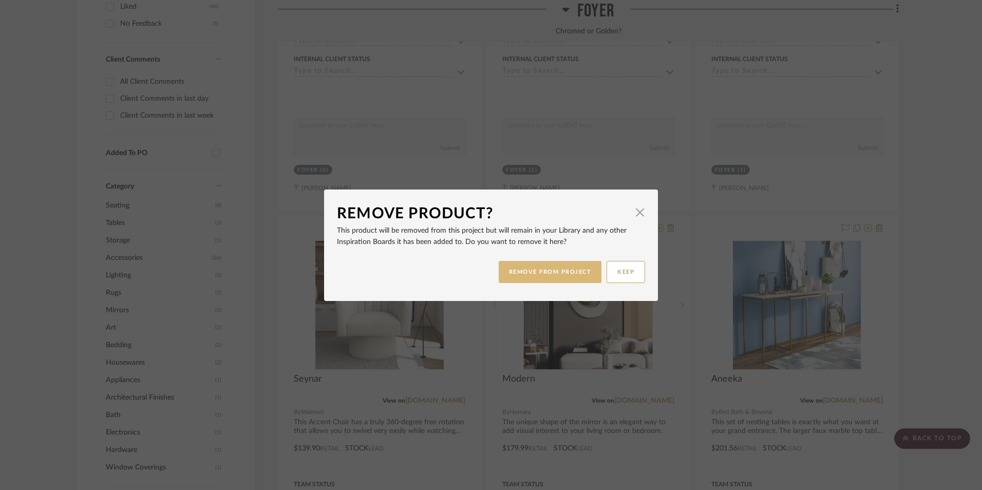
click at [565, 269] on button "REMOVE FROM PROJECT" at bounding box center [550, 272] width 103 height 22
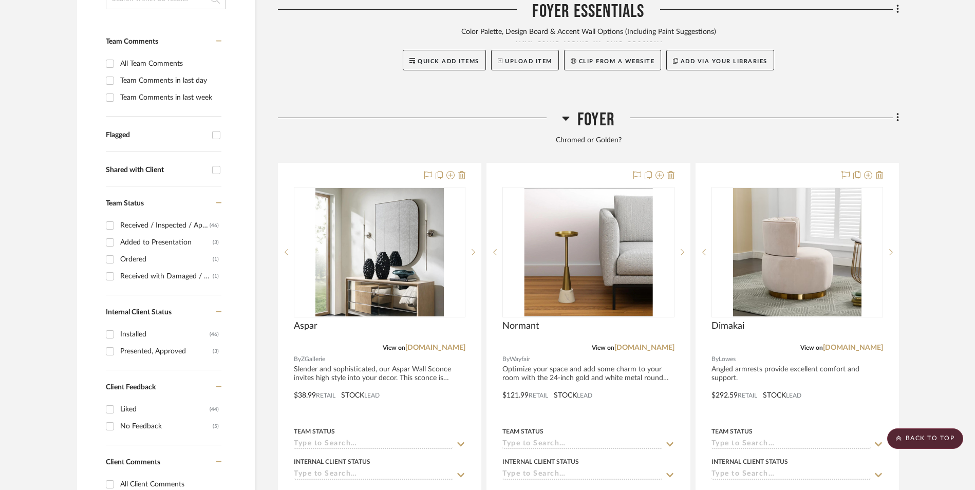
scroll to position [239, 0]
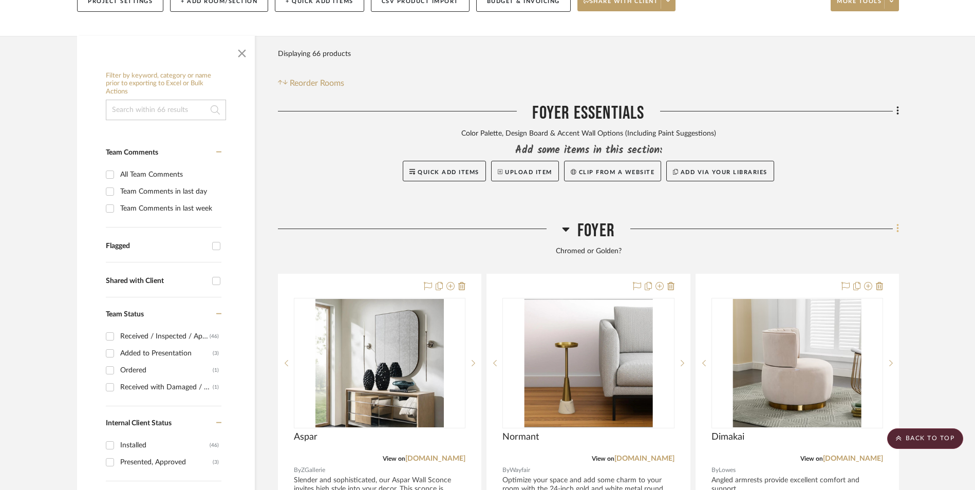
click at [896, 223] on icon at bounding box center [897, 228] width 3 height 11
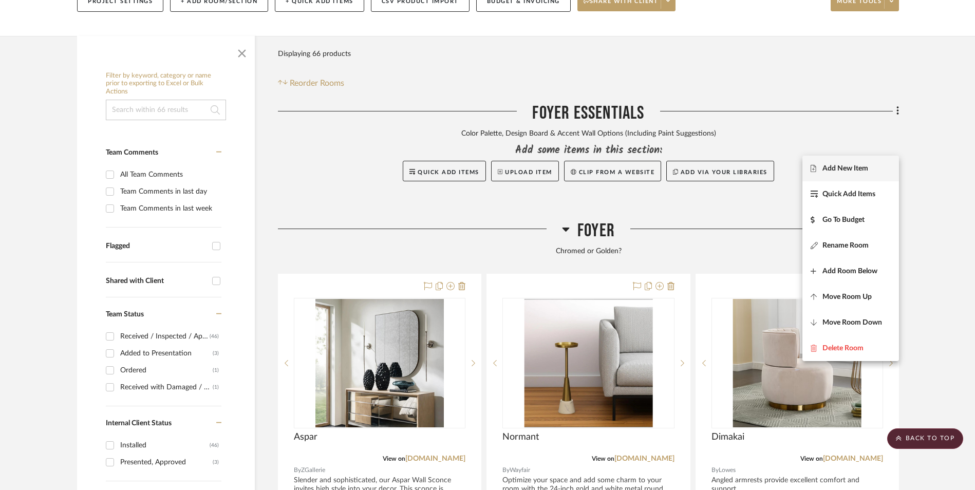
click at [845, 172] on span "Add New Item" at bounding box center [845, 168] width 46 height 9
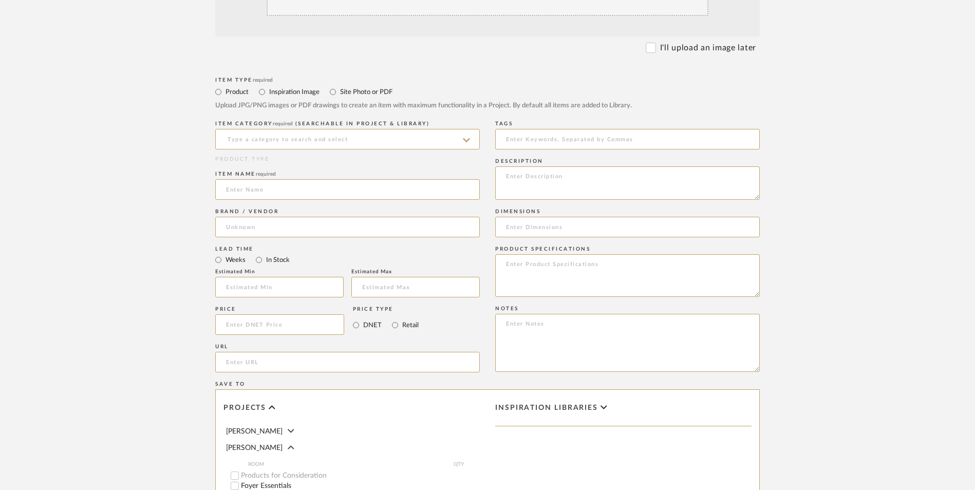
scroll to position [462, 0]
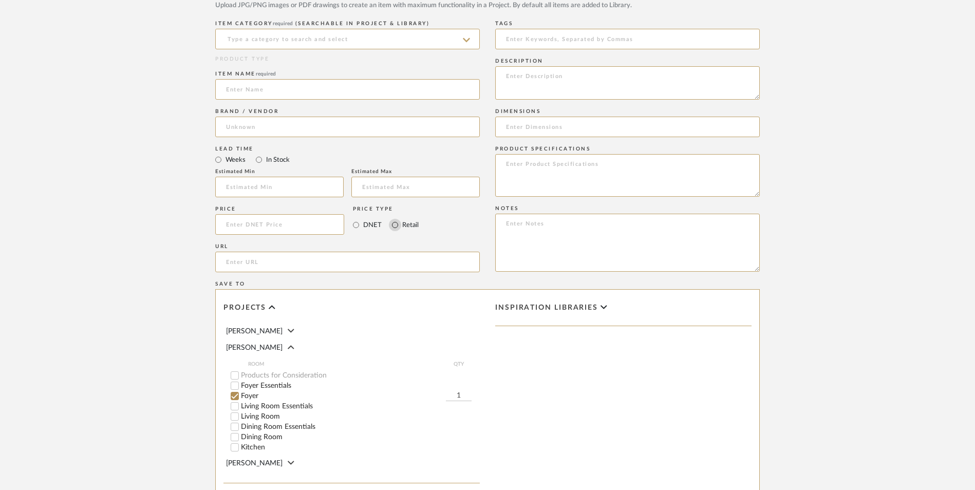
click at [394, 219] on input "Retail" at bounding box center [395, 225] width 12 height 12
radio input "true"
drag, startPoint x: 259, startPoint y: 77, endPoint x: 271, endPoint y: 107, distance: 32.5
click at [258, 154] on input "In Stock" at bounding box center [259, 160] width 12 height 12
radio input "true"
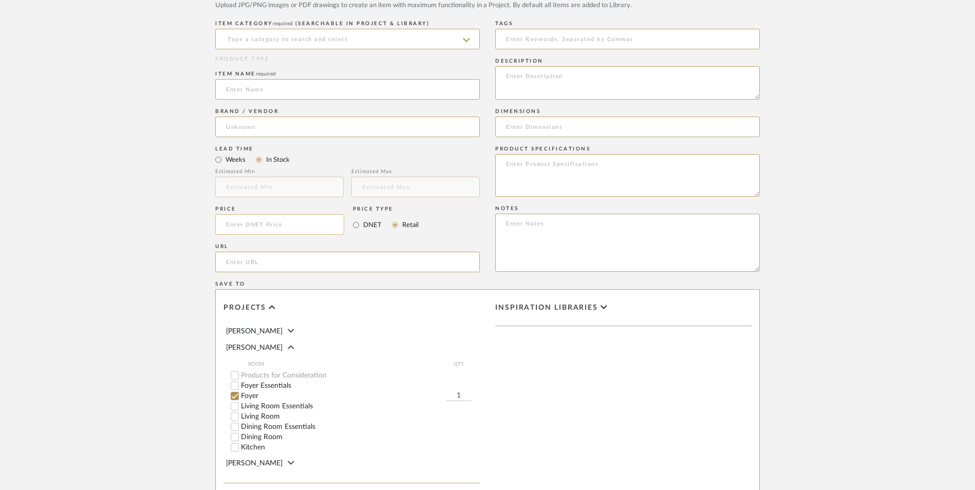
click at [279, 214] on input at bounding box center [279, 224] width 129 height 21
type input "$153.20"
drag, startPoint x: 96, startPoint y: 172, endPoint x: 206, endPoint y: 171, distance: 110.9
click at [99, 171] on upload-items "Create new item in Ashley McNeal Upload photos, documents or PDFs, or select be…" at bounding box center [487, 146] width 975 height 905
click at [236, 252] on input "url" at bounding box center [347, 262] width 265 height 21
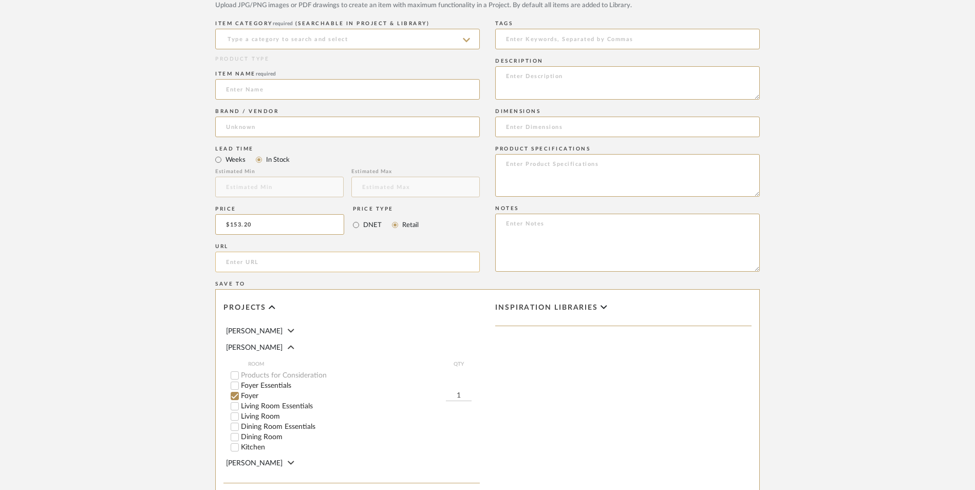
paste input "https://www.lowes.com/pd/Bybafun-29-5-in-W-x-35-4-in-H-Irregular-Gold-Framed-Wa…"
type input "https://www.lowes.com/pd/Bybafun-29-5-in-W-x-35-4-in-H-Irregular-Gold-Framed-Wa…"
drag, startPoint x: 833, startPoint y: 246, endPoint x: 735, endPoint y: 458, distance: 233.3
click at [833, 247] on upload-items "Create new item in Ashley McNeal Upload photos, documents or PDFs, or select be…" at bounding box center [487, 146] width 975 height 905
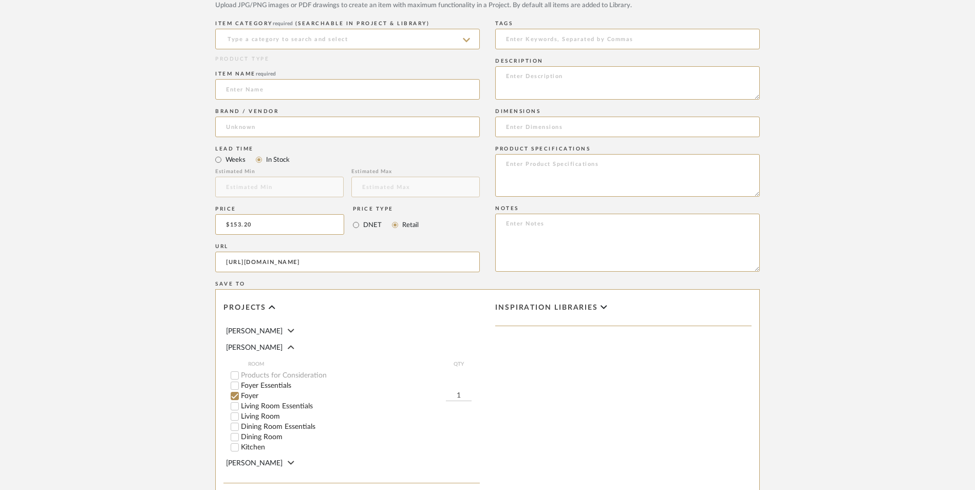
scroll to position [0, 0]
click at [563, 214] on textarea at bounding box center [627, 243] width 265 height 58
paste textarea "Option 1: ETA: SKU: Reviews - Stars Return | Refund Policy:"
drag, startPoint x: 536, startPoint y: 140, endPoint x: 553, endPoint y: 154, distance: 22.3
click at [535, 214] on textarea "Option 1: ETA: SKU: Reviews - Stars Return | Refund Policy:" at bounding box center [627, 243] width 265 height 58
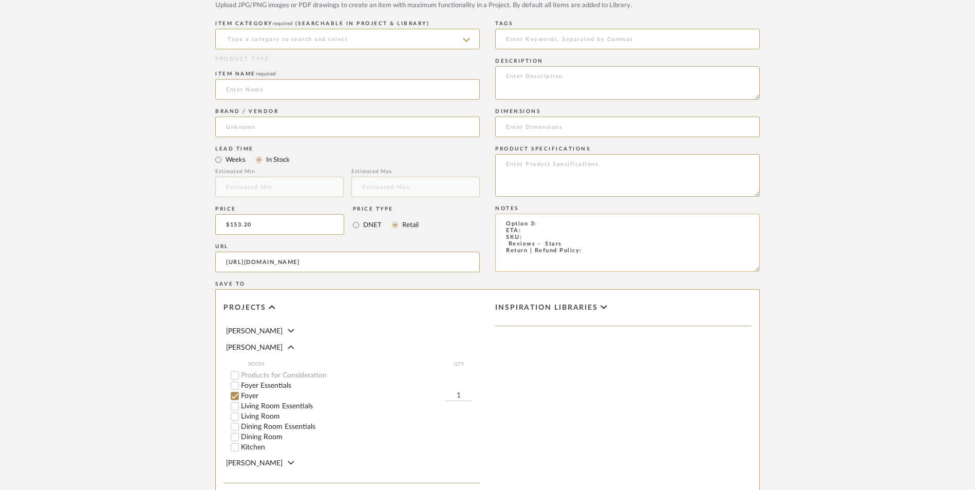
click at [562, 214] on textarea "Option 3: ETA: SKU: Reviews - Stars Return | Refund Policy:" at bounding box center [627, 243] width 265 height 58
click at [533, 214] on textarea "Option 3: Mirrors - Select: Gold + 2 ETA: SKU: Reviews - Stars Return | Refund …" at bounding box center [627, 243] width 265 height 58
paste textarea "6632317"
click at [499, 214] on textarea "Option 3: Mirrors - Select: Gold + 2 ETA: SKU: 6632317 Reviews - Stars Return |…" at bounding box center [627, 243] width 265 height 58
click at [537, 214] on textarea "Option 3: Mirrors - Select: Gold + 2 ETA: SKU: 6632317 1 Reviews - Stars Return…" at bounding box center [627, 243] width 265 height 58
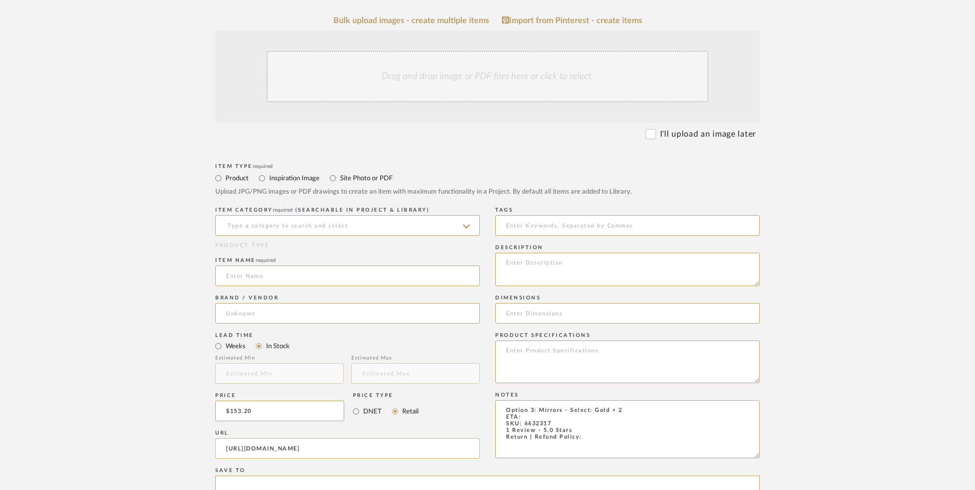
scroll to position [257, 0]
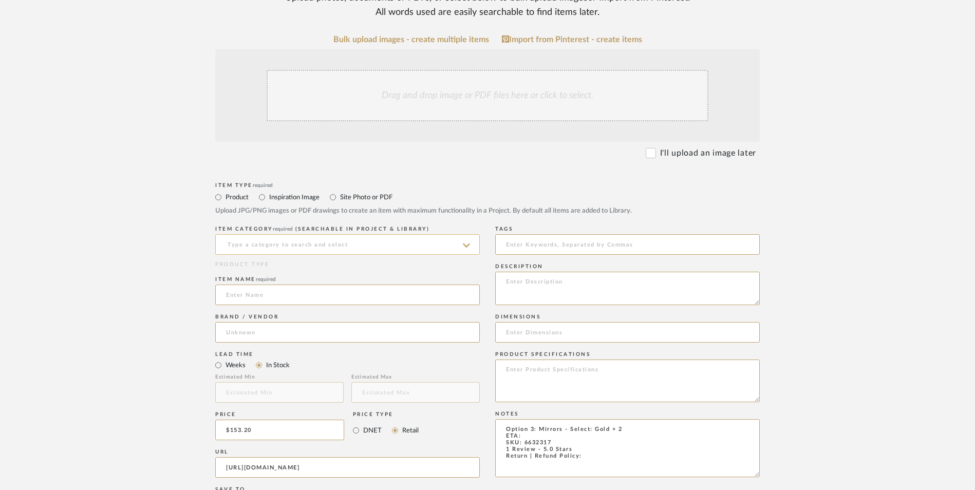
type textarea "Option 3: Mirrors - Select: Gold + 2 ETA: SKU: 6632317 1 Review - 5.0 Stars Ret…"
click at [409, 234] on input at bounding box center [347, 244] width 265 height 21
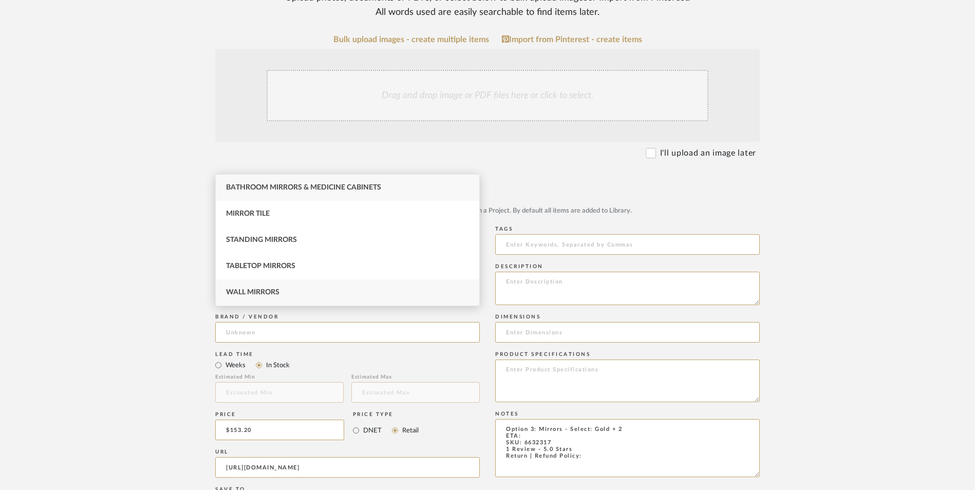
click at [312, 291] on div "Wall Mirrors" at bounding box center [347, 292] width 263 height 26
type input "Wall Mirrors"
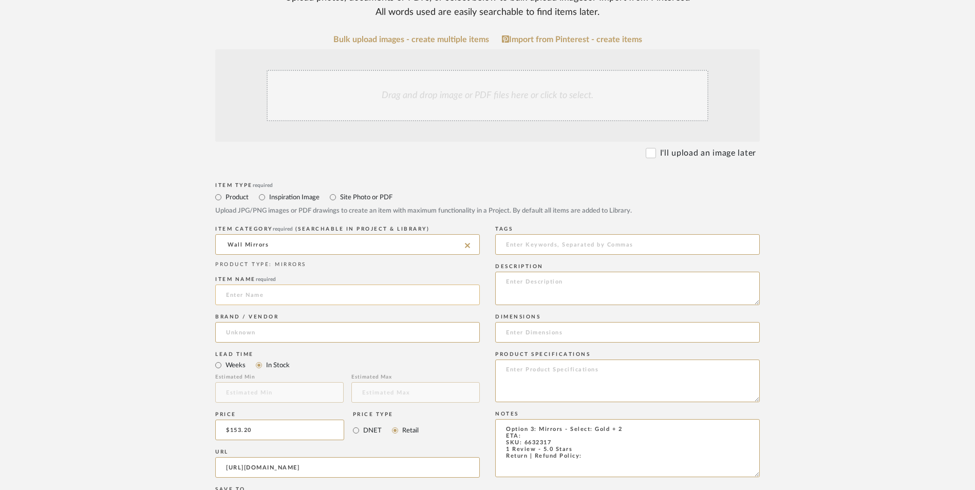
click at [277, 285] on input at bounding box center [347, 295] width 265 height 21
type input "Bybafun"
click at [268, 322] on input at bounding box center [347, 332] width 265 height 21
type input "Lowes"
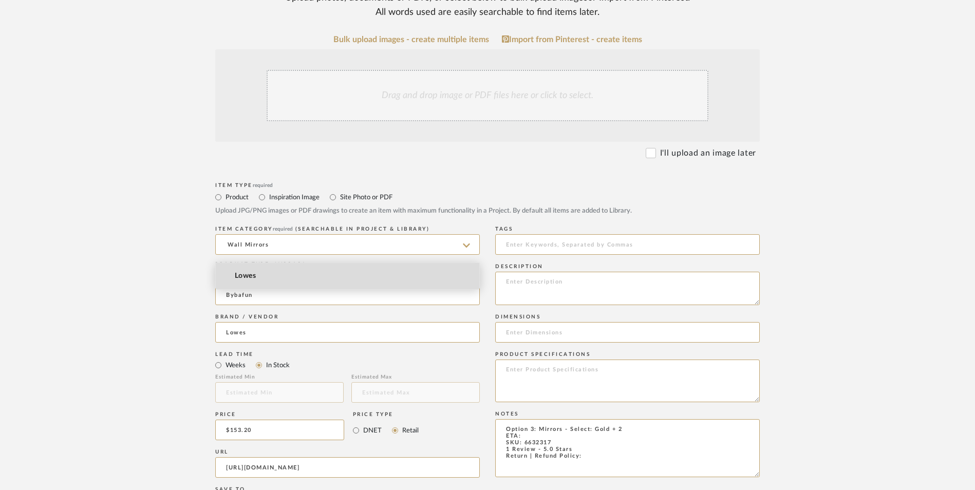
click at [268, 264] on mat-option "Lowes" at bounding box center [347, 276] width 263 height 26
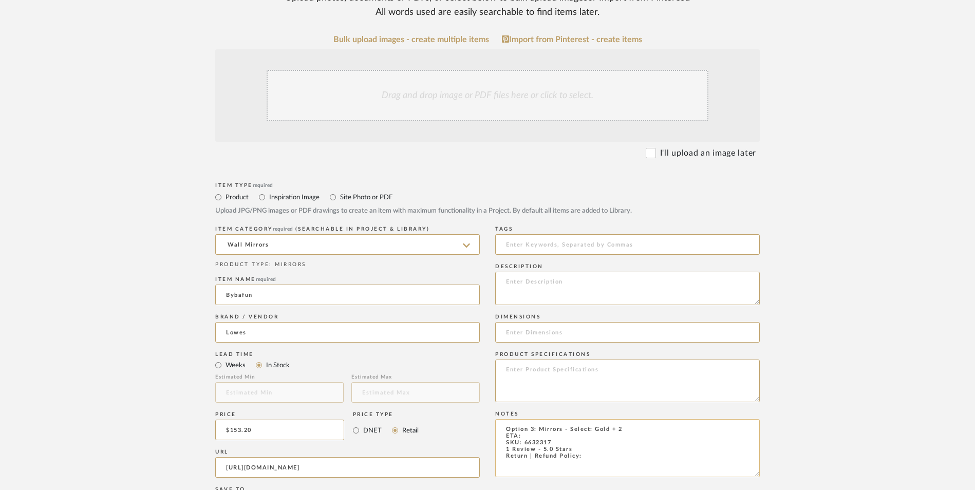
click at [537, 419] on textarea "Option 3: Mirrors - Select: Gold + 2 ETA: SKU: 6632317 1 Review - 5.0 Stars Ret…" at bounding box center [627, 448] width 265 height 58
type textarea "Option 3: Mirrors - Select: Gold + 2 ETA: 9.19.2025 SKU: 6632317 1 Review - 5.0…"
click at [558, 360] on textarea at bounding box center [627, 381] width 265 height 43
type textarea "Metal"
click at [567, 272] on textarea at bounding box center [627, 288] width 265 height 33
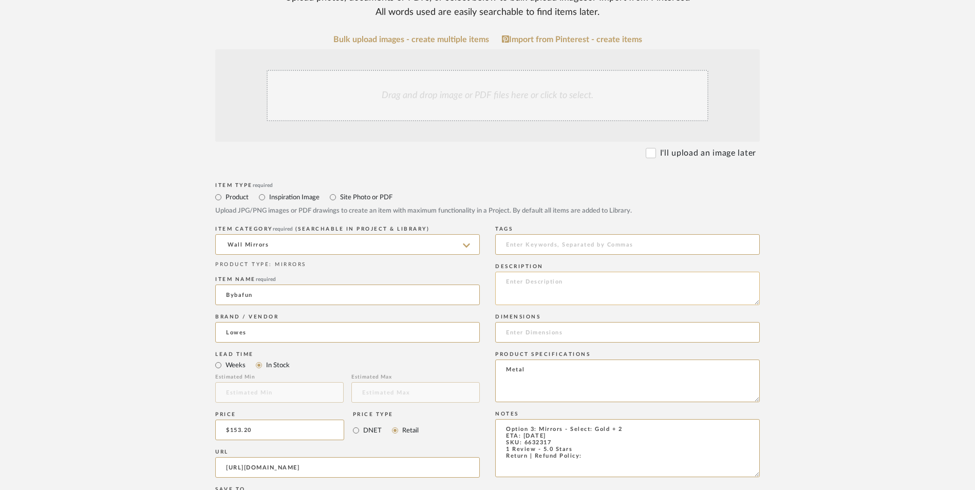
paste textarea "Contemporary and Concise Style, Featuring 2 wavy sides, this metal framed recta…"
click at [683, 272] on textarea "Contemporary and Concise Style, featuring 2 wavy sides, this metal framed recta…" at bounding box center [627, 288] width 265 height 33
type textarea "Contemporary and Concise Style, featuring 2 wavy sides, this metal framed recta…"
click at [613, 322] on input at bounding box center [627, 332] width 265 height 21
click at [557, 322] on input "35.4" H x" at bounding box center [627, 332] width 265 height 21
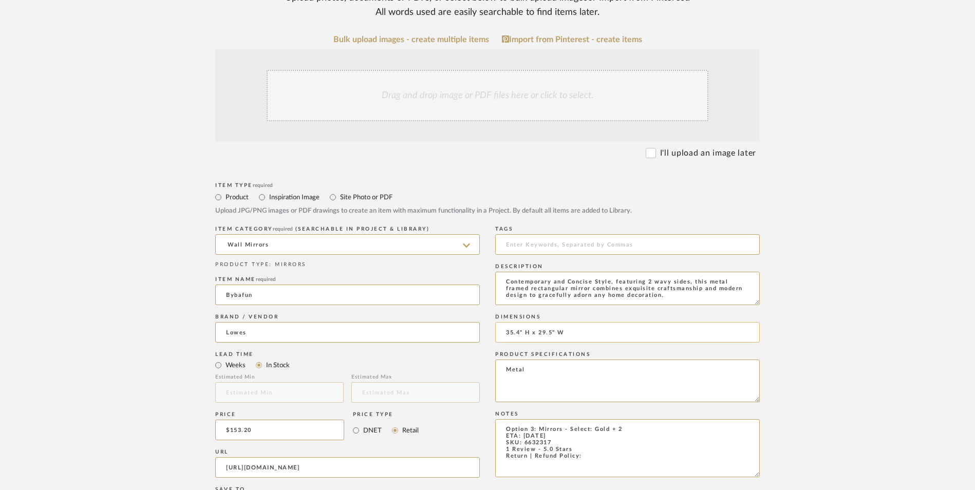
click at [599, 322] on input "35.4" H x 29.5" W" at bounding box center [627, 332] width 265 height 21
type input "35.4" H x 29.5" W x 1.2" D"
click at [588, 419] on textarea "Option 3: Mirrors - Select: Gold + 2 ETA: 9.19.2025 SKU: 6632317 1 Review - 5.0…" at bounding box center [627, 448] width 265 height 58
click at [598, 419] on textarea "Option 3: Mirrors - Select: Gold + 2 ETA: 9.19.2025 SKU: 6632317 1 Review - 5.0…" at bounding box center [627, 448] width 265 height 58
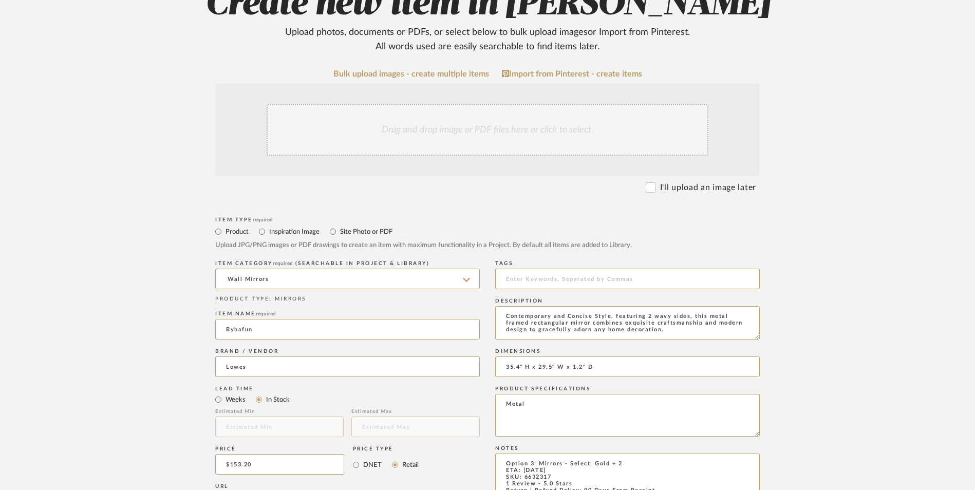
scroll to position [205, 0]
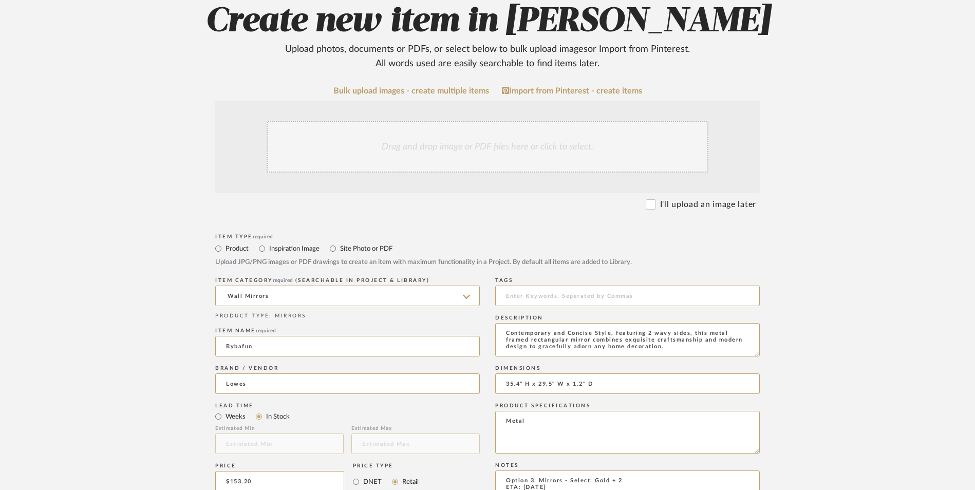
click at [475, 121] on div "Drag and drop image or PDF files here or click to select." at bounding box center [488, 146] width 442 height 51
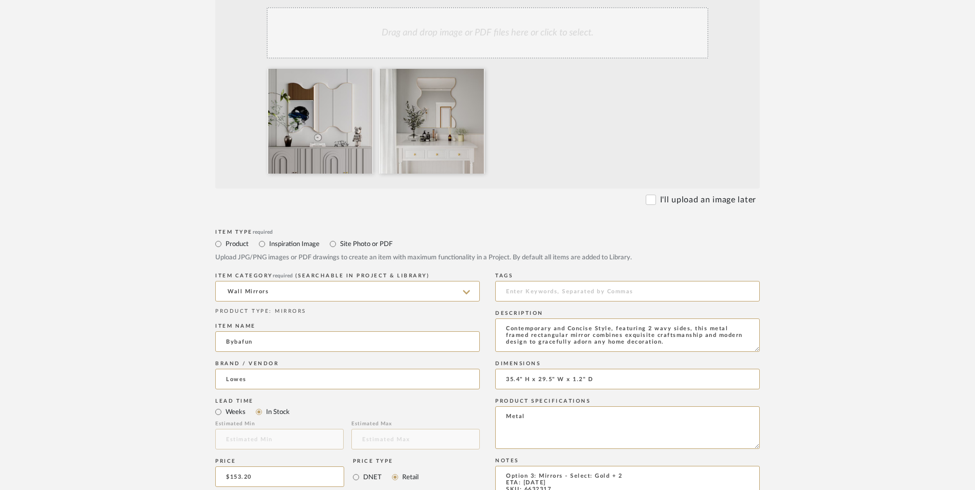
scroll to position [411, 0]
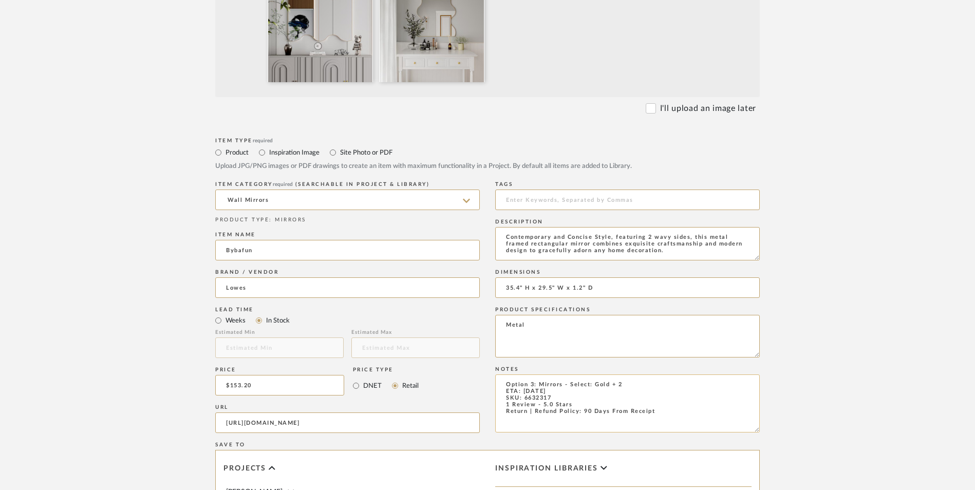
click at [576, 374] on textarea "Option 3: Mirrors - Select: Gold + 2 ETA: 9.19.2025 SKU: 6632317 1 Review - 5.0…" at bounding box center [627, 403] width 265 height 58
type textarea "Option 3: Mirrors - Select: Gold + 2 ETA: 9.19.2025 SKU: 6632317 1 Review - 5.0…"
click at [871, 291] on upload-items "Create new item in Ashley McNeal Upload photos, documents or PDFs, or select be…" at bounding box center [487, 253] width 975 height 1015
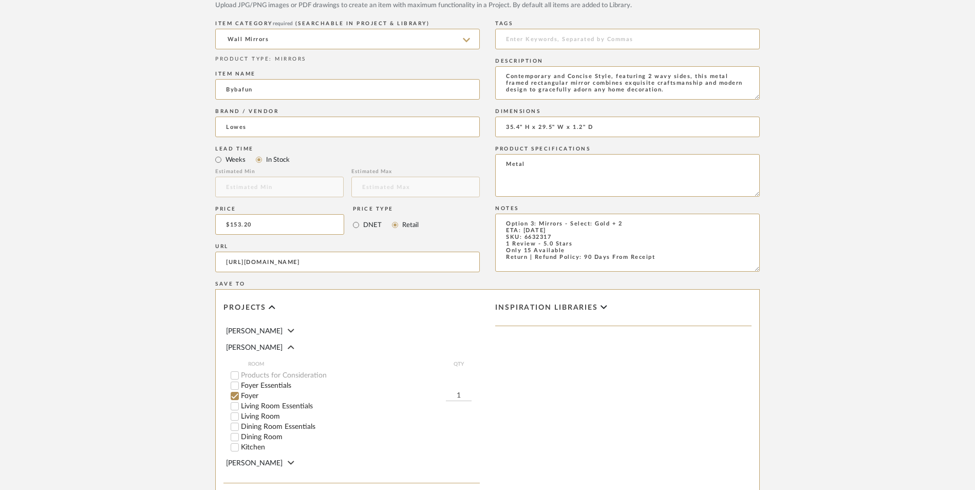
scroll to position [646, 0]
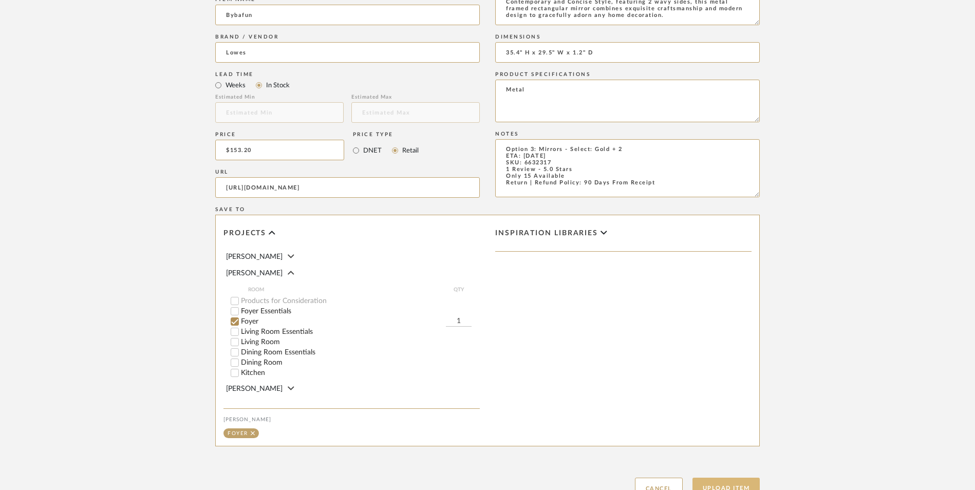
click at [733, 478] on button "Upload Item" at bounding box center [726, 488] width 68 height 21
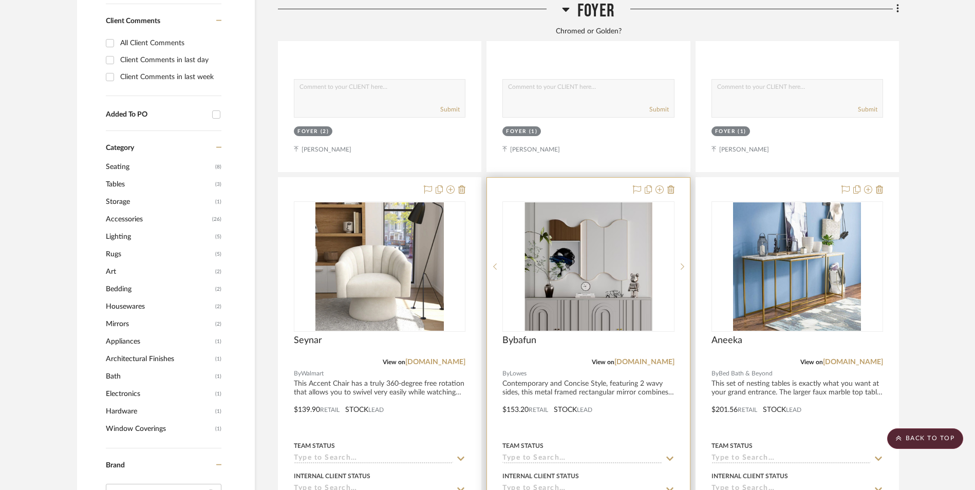
scroll to position [787, 0]
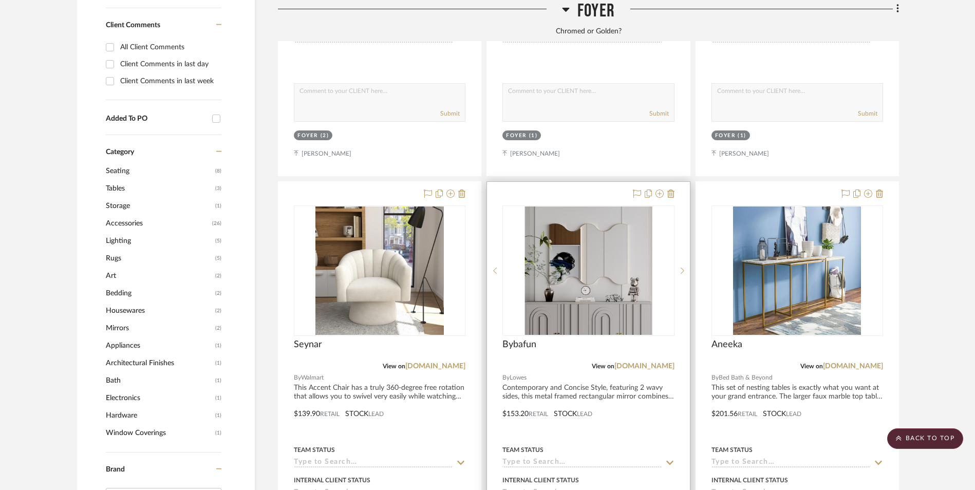
click at [611, 206] on img "0" at bounding box center [588, 270] width 128 height 128
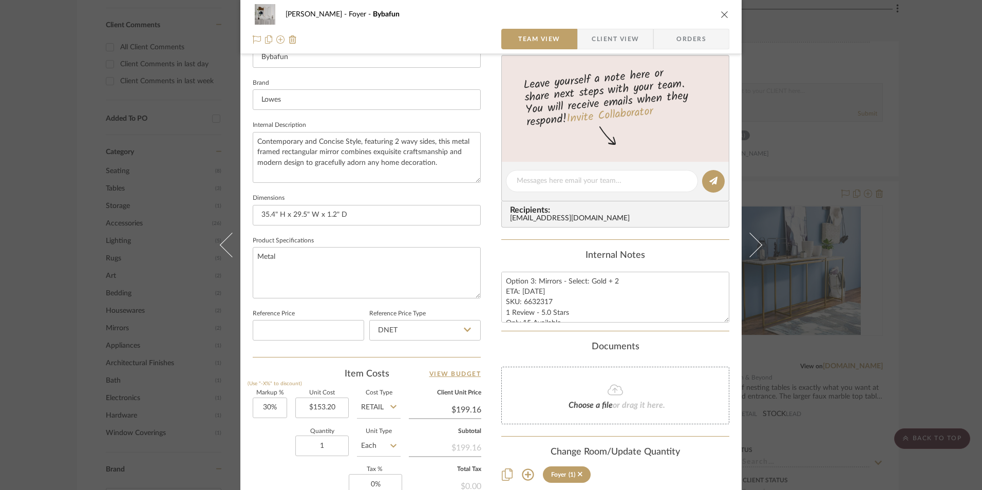
scroll to position [411, 0]
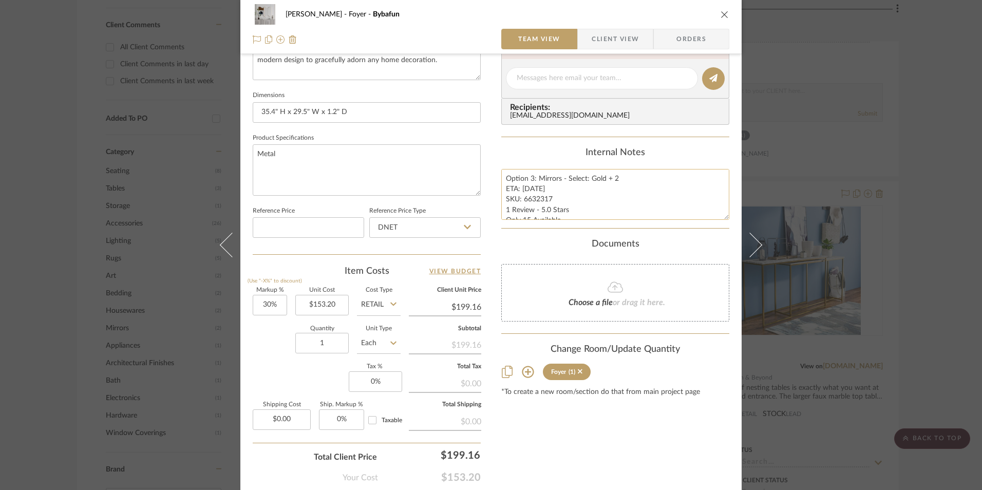
click at [542, 206] on textarea "Option 3: Mirrors - Select: Gold + 2 ETA: 9.19.2025 SKU: 6632317 1 Review - 5.0…" at bounding box center [615, 194] width 228 height 51
drag, startPoint x: 548, startPoint y: 198, endPoint x: 521, endPoint y: 199, distance: 27.2
click at [521, 199] on textarea "Option 3: Mirrors - Select: Gold + 2 ETA: 9.19.2025 SKU: 6632317 1 Review - 5.0…" at bounding box center [615, 194] width 228 height 51
click at [417, 226] on input "DNET" at bounding box center [424, 227] width 111 height 21
click at [409, 277] on div "Retail" at bounding box center [429, 280] width 127 height 26
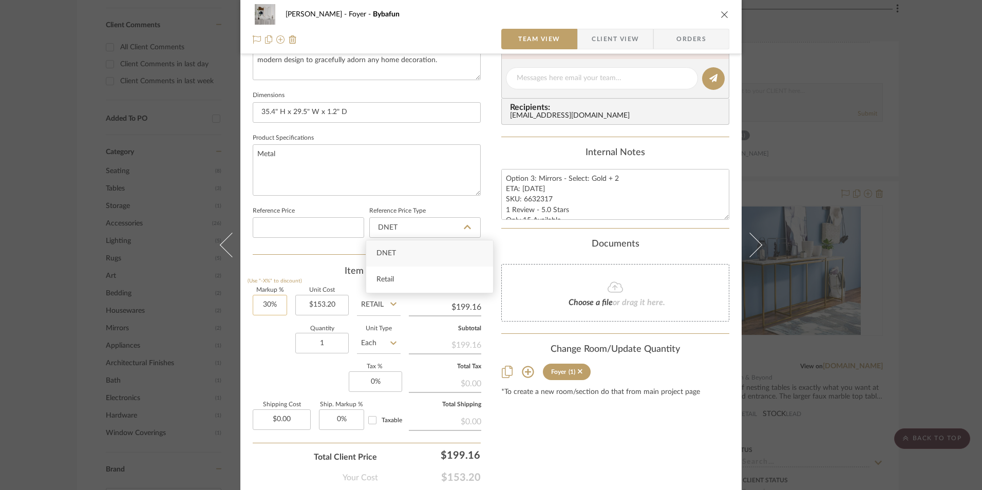
type input "Retail"
type input "30"
click at [275, 312] on input "30" at bounding box center [270, 305] width 34 height 21
drag, startPoint x: 297, startPoint y: 388, endPoint x: 325, endPoint y: 361, distance: 39.2
click at [298, 384] on div "Markup % (Use "-X%" to discount) Unit Cost $153.20 Cost Type Retail Client Unit…" at bounding box center [367, 363] width 228 height 150
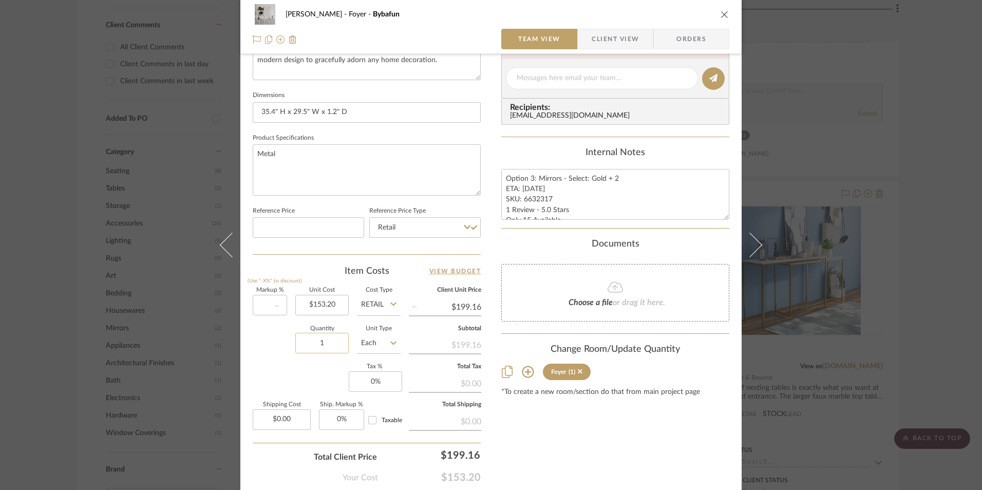
type input "0%"
type input "$153.20"
click at [331, 348] on input "1" at bounding box center [321, 343] width 53 height 21
click at [298, 350] on input "2" at bounding box center [321, 343] width 53 height 21
type input "2"
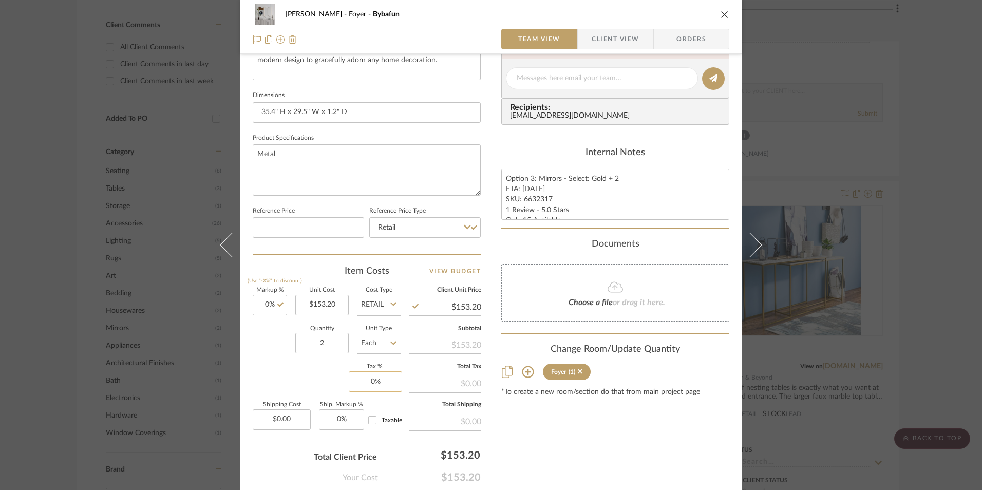
type input "0"
click at [384, 377] on input "0" at bounding box center [375, 381] width 53 height 21
type input "8.25%"
drag, startPoint x: 579, startPoint y: 423, endPoint x: 586, endPoint y: 409, distance: 15.4
click at [579, 422] on div "Content here copies to Client View - confirm visibility there. Show in Client D…" at bounding box center [615, 81] width 228 height 845
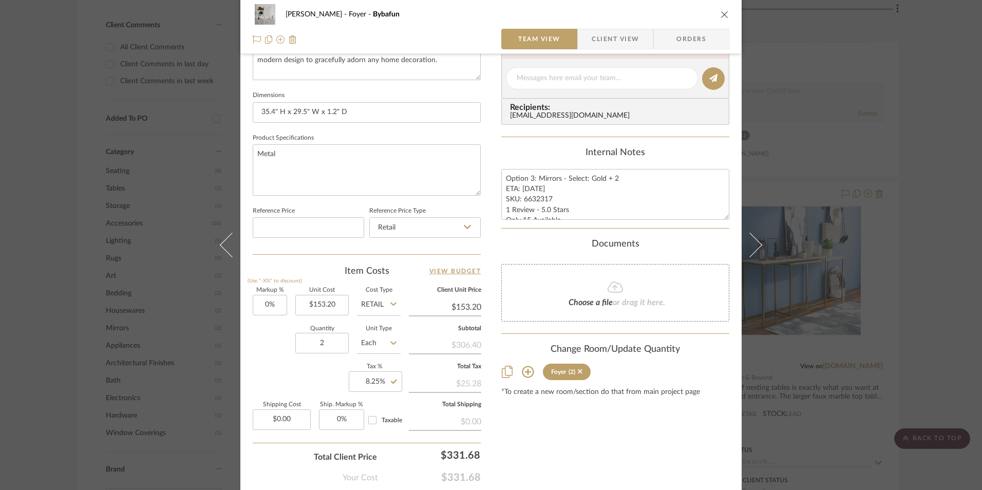
drag, startPoint x: 698, startPoint y: 41, endPoint x: 690, endPoint y: 45, distance: 8.7
click at [697, 41] on span "Orders" at bounding box center [691, 39] width 52 height 21
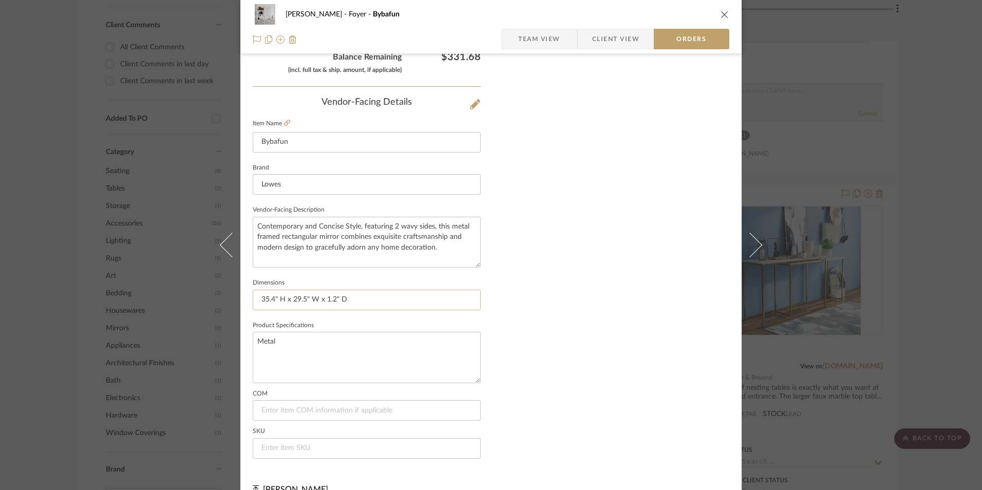
scroll to position [602, 0]
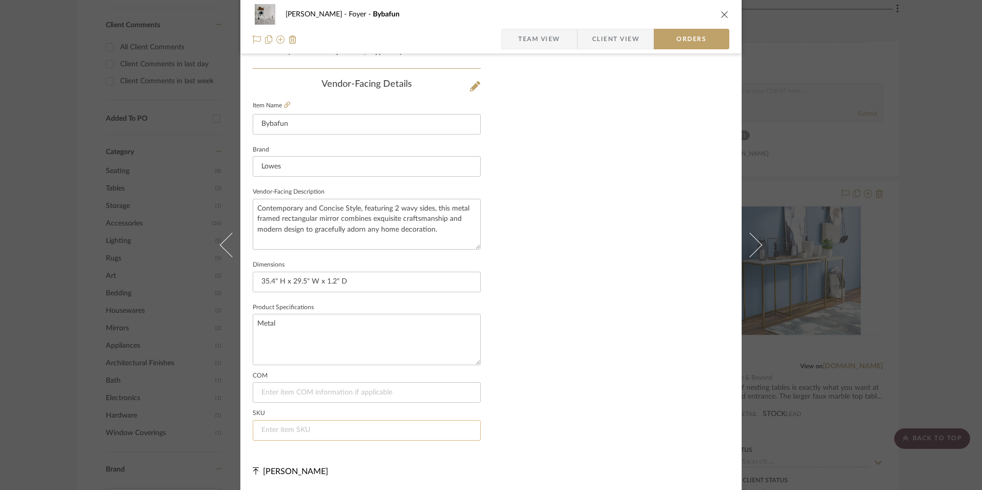
click at [294, 428] on input at bounding box center [367, 430] width 228 height 21
paste input "6632317"
type input "6632317"
click at [721, 17] on icon "close" at bounding box center [725, 14] width 8 height 8
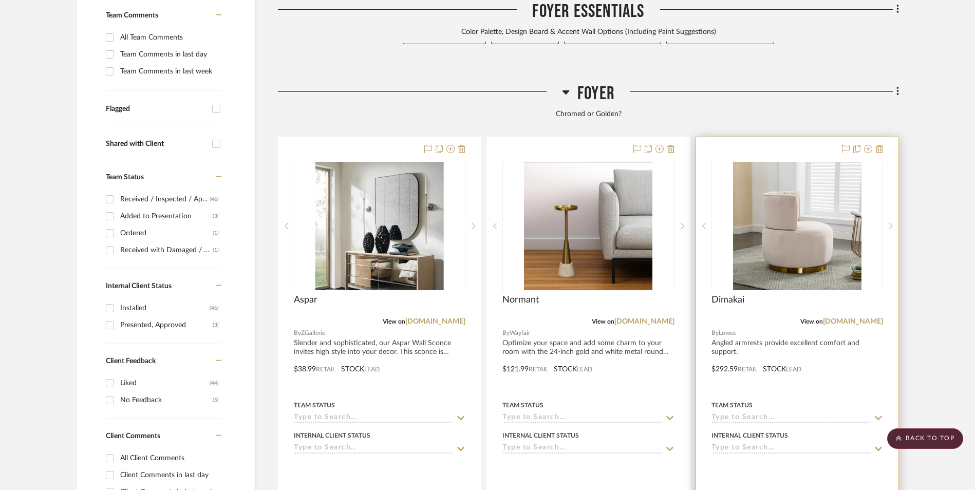
scroll to position [222, 0]
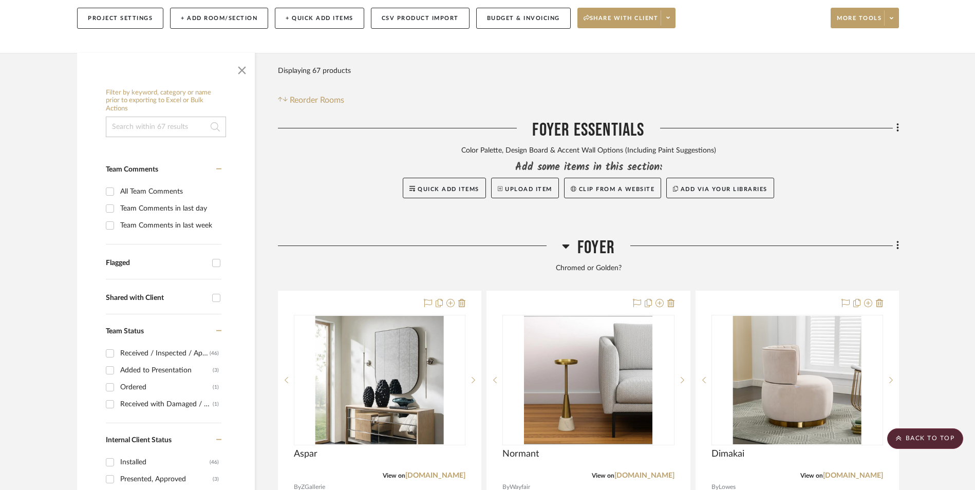
click at [895, 238] on fa-icon at bounding box center [896, 246] width 7 height 17
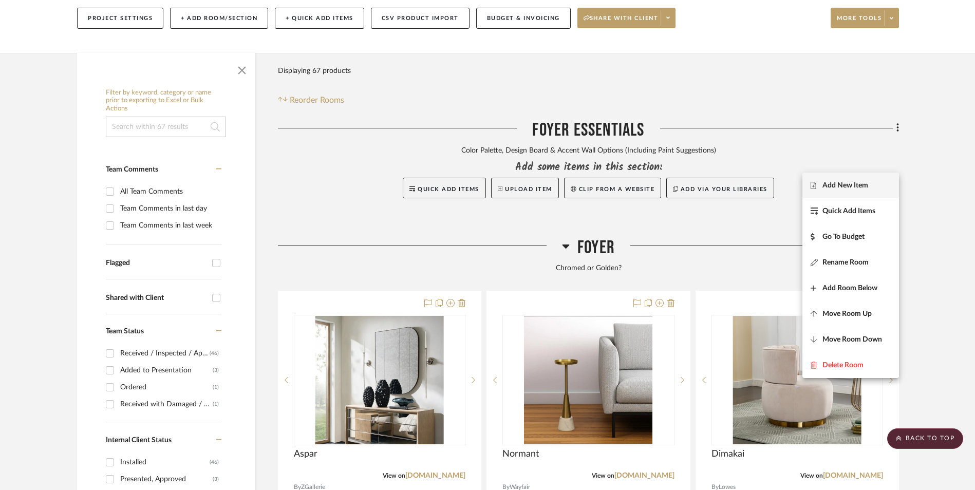
click at [854, 183] on span "Add New Item" at bounding box center [845, 185] width 46 height 9
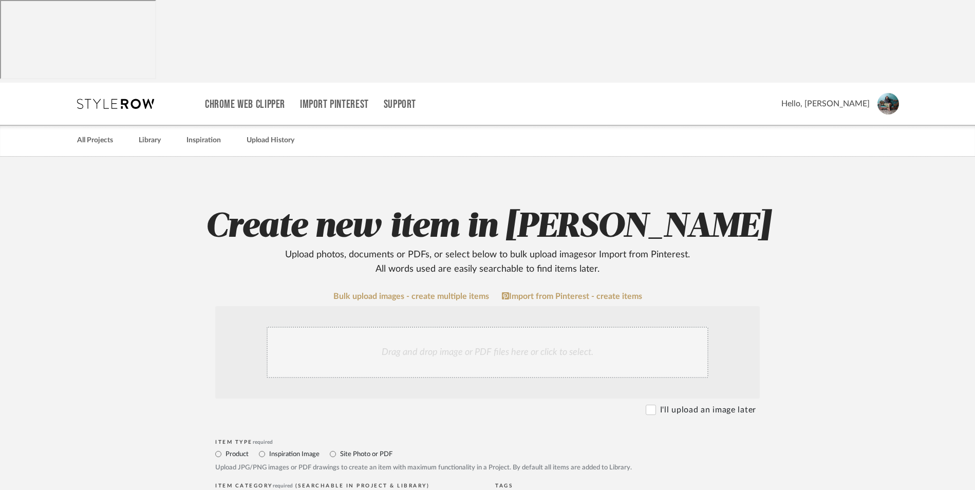
scroll to position [205, 0]
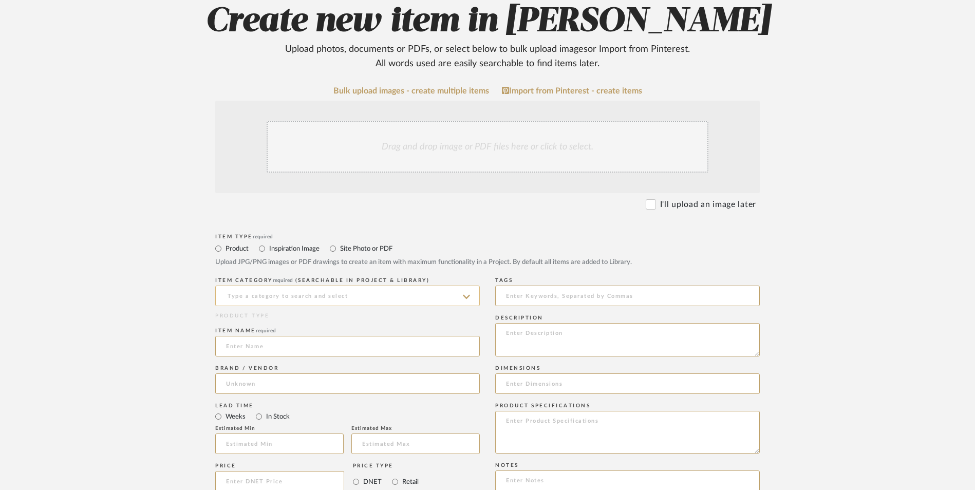
click at [305, 286] on input at bounding box center [347, 296] width 265 height 21
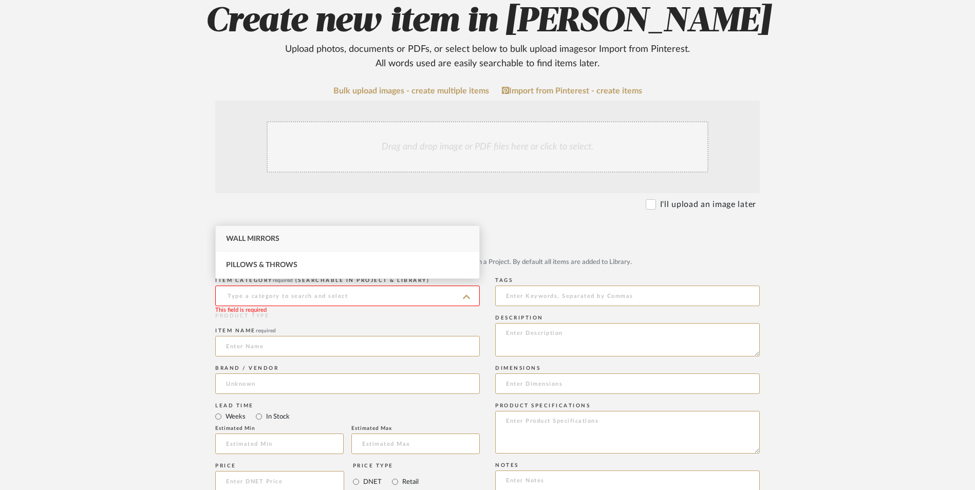
click at [305, 244] on div "Wall Mirrors" at bounding box center [347, 239] width 263 height 26
type input "Wall Mirrors"
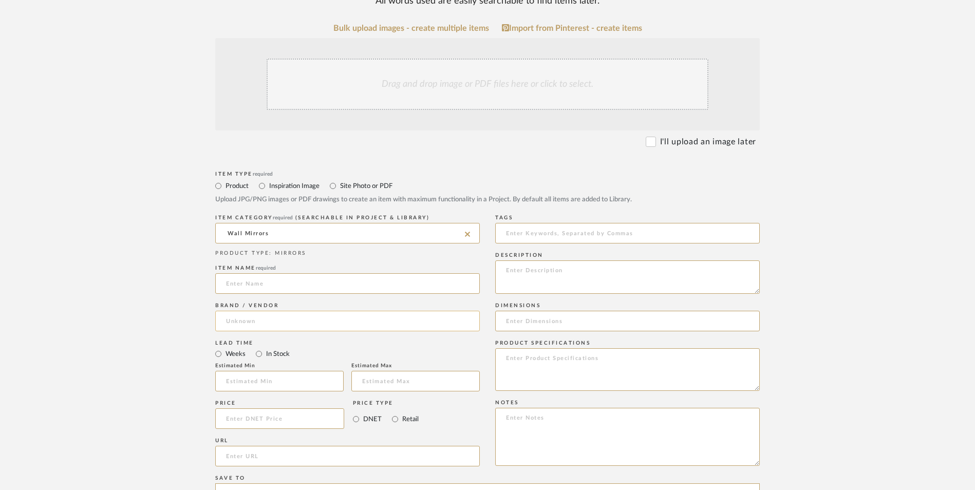
scroll to position [308, 0]
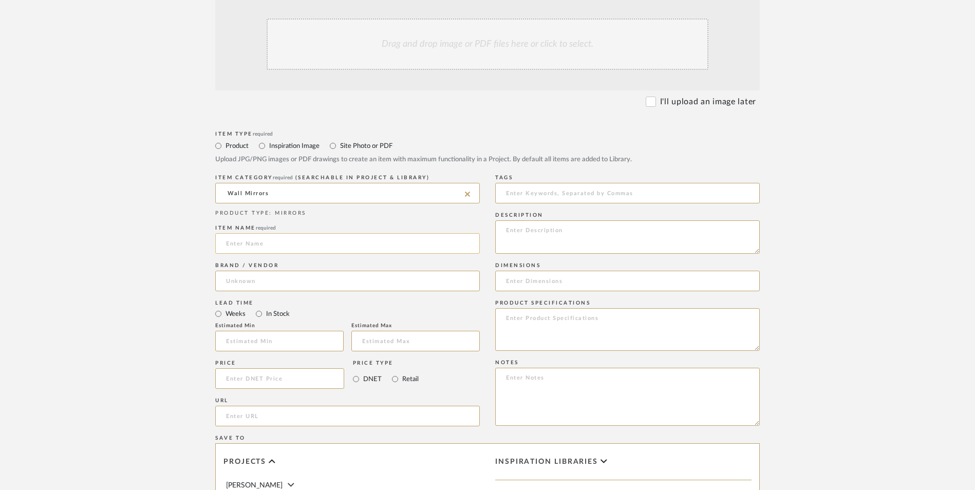
click at [271, 233] on input at bounding box center [347, 243] width 265 height 21
type input "Framed"
click at [272, 271] on input at bounding box center [347, 281] width 265 height 21
click at [263, 231] on mat-option "Wayfair" at bounding box center [347, 225] width 263 height 26
type input "Wayfair"
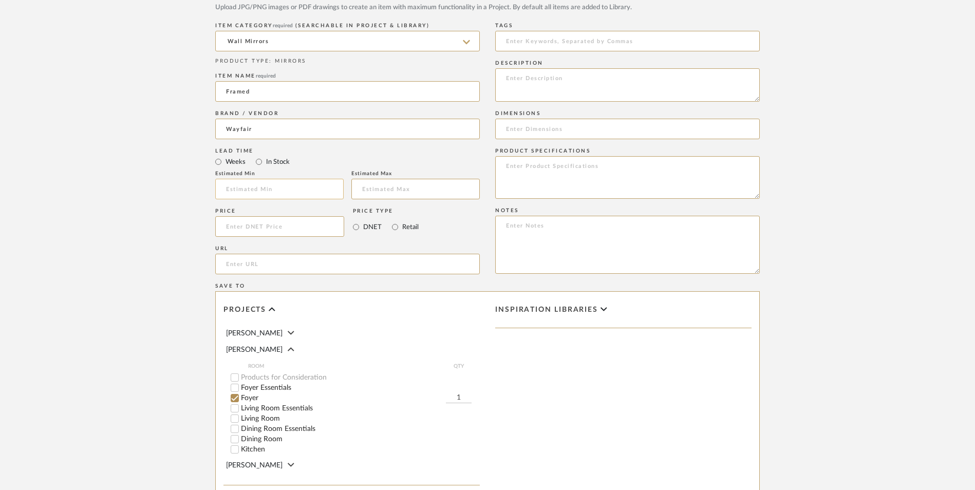
scroll to position [462, 0]
click at [261, 154] on input "In Stock" at bounding box center [259, 160] width 12 height 12
radio input "true"
click at [393, 219] on input "Retail" at bounding box center [395, 225] width 12 height 12
radio input "true"
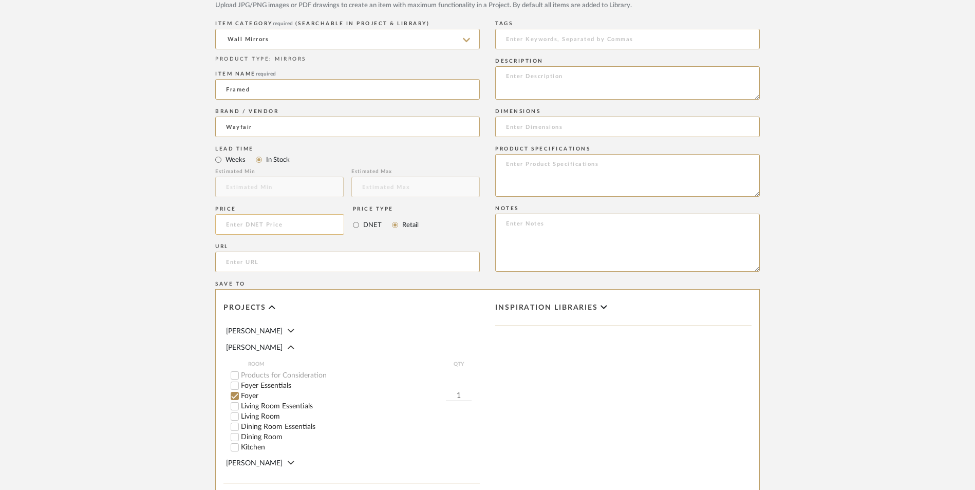
click at [292, 214] on input at bounding box center [279, 224] width 129 height 21
type input "$57.99"
click at [126, 167] on upload-items "Create new item in Ashley McNeal Upload photos, documents or PDFs, or select be…" at bounding box center [487, 146] width 975 height 905
click at [238, 252] on input "url" at bounding box center [347, 262] width 265 height 21
paste input "https://www.wayfair.com/decor-pillows/pdp/wrought-studio-modern-asymmetrical-al…"
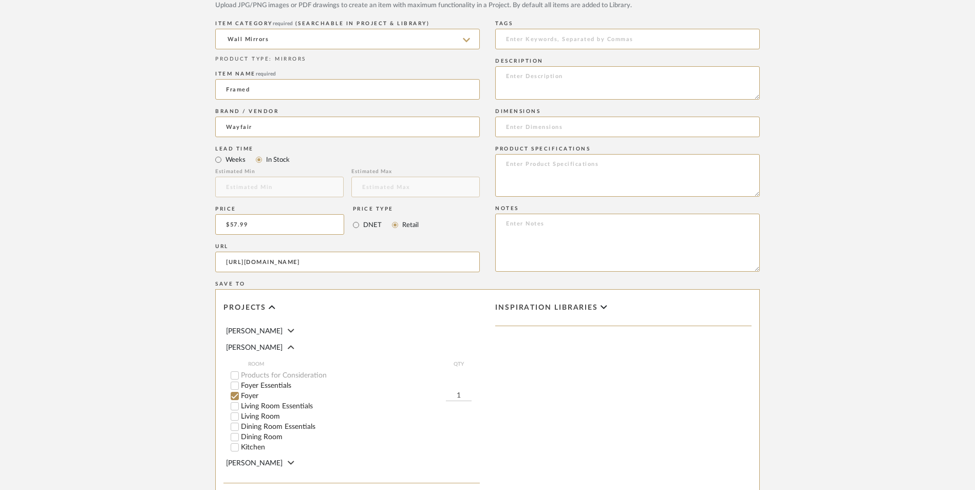
scroll to position [0, 311]
type input "https://www.wayfair.com/decor-pillows/pdp/wrought-studio-modern-asymmetrical-al…"
click at [125, 244] on upload-items "Create new item in Ashley McNeal Upload photos, documents or PDFs, or select be…" at bounding box center [487, 146] width 975 height 905
click at [578, 214] on textarea at bounding box center [627, 243] width 265 height 58
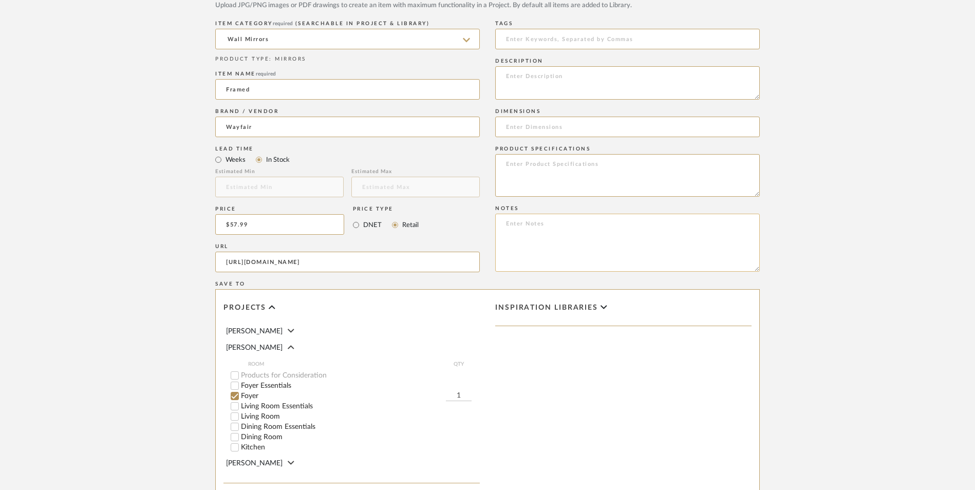
paste textarea "Option 1: ETA: SKU: Reviews - Stars Return | Refund Policy:"
drag, startPoint x: 532, startPoint y: 142, endPoint x: 543, endPoint y: 165, distance: 25.5
click at [533, 214] on textarea "Option 1: ETA: SKU: Reviews - Stars Return | Refund Policy: 30 Days From Delive…" at bounding box center [627, 243] width 265 height 58
drag, startPoint x: 549, startPoint y: 140, endPoint x: 558, endPoint y: 144, distance: 10.6
click at [548, 214] on textarea "Option 2: ETA: SKU: Reviews - Stars Return | Refund Policy: 30 Days From Delive…" at bounding box center [627, 243] width 265 height 58
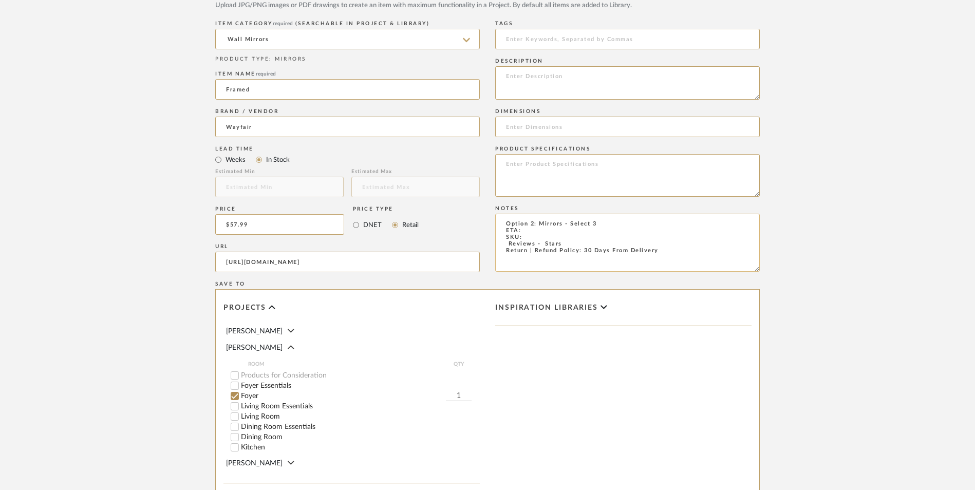
click at [526, 214] on textarea "Option 2: Mirrors - Select 3 ETA: SKU: Reviews - Stars Return | Refund Policy: …" at bounding box center [627, 243] width 265 height 58
click at [533, 214] on textarea "Option 2: Mirrors - Select 3 ETA: 9.16.2025 SKU: Reviews - Stars Return | Refun…" at bounding box center [627, 243] width 265 height 58
paste textarea "W113394467"
drag, startPoint x: 567, startPoint y: 162, endPoint x: 483, endPoint y: 158, distance: 83.8
click at [483, 158] on div "Item Type required Product Inspiration Image Site Photo or PDF Upload JPG/PNG i…" at bounding box center [487, 274] width 544 height 600
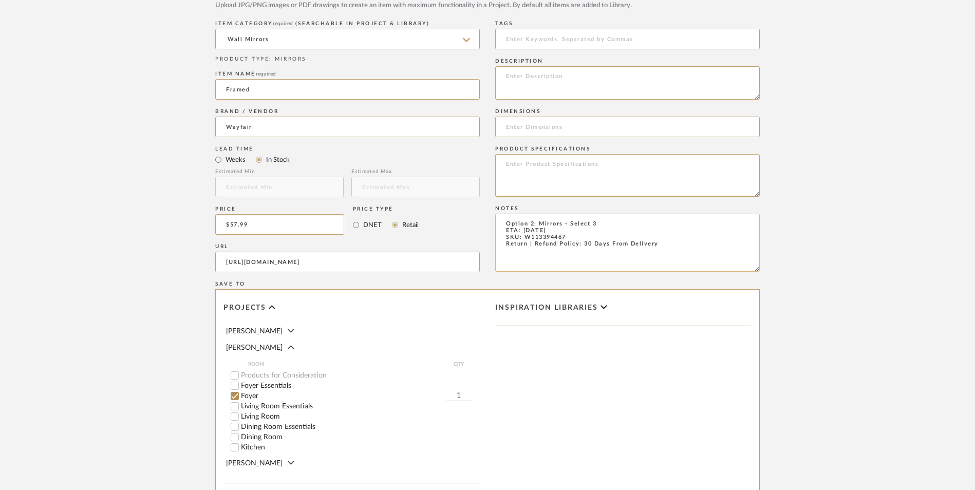
click at [589, 214] on textarea "Option 2: Mirrors - Select 3 ETA: 9.16.2025 SKU: W113394467 Return | Refund Pol…" at bounding box center [627, 243] width 265 height 58
click at [612, 214] on textarea "Option 2: Mirrors - Select: Gold + 3 ETA: 9.16.2025 SKU: W113394467 Return | Re…" at bounding box center [627, 243] width 265 height 58
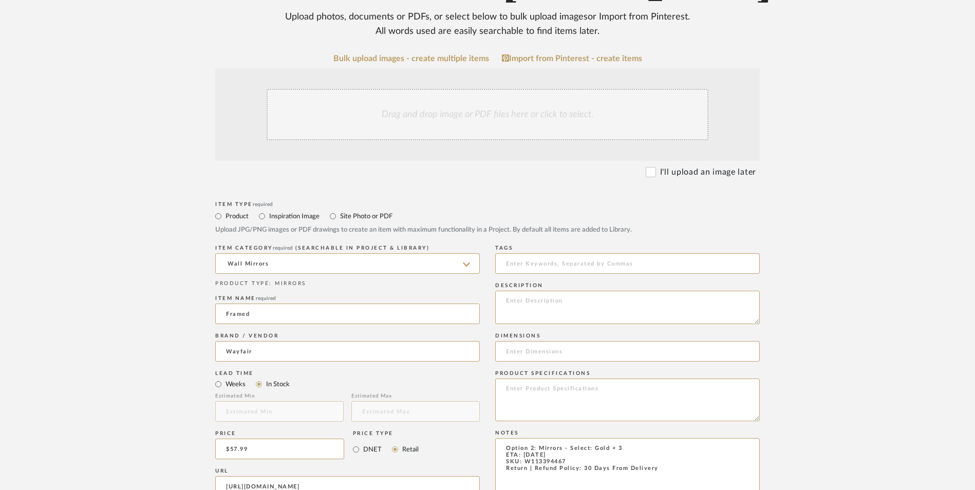
scroll to position [205, 0]
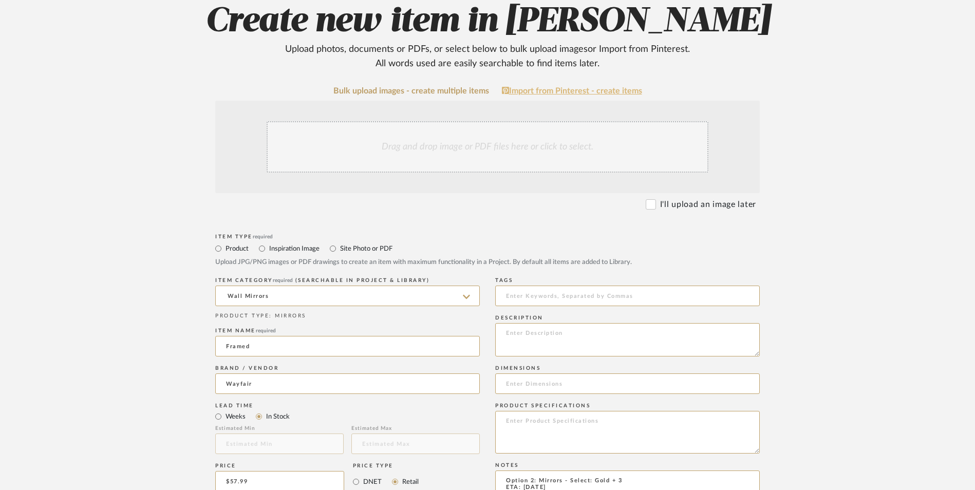
type textarea "Option 2: Mirrors - Select: Gold + 3 ETA: 9.16.2025 SKU: W113394467 Return | Re…"
click at [519, 121] on div "Drag and drop image or PDF files here or click to select." at bounding box center [488, 146] width 442 height 51
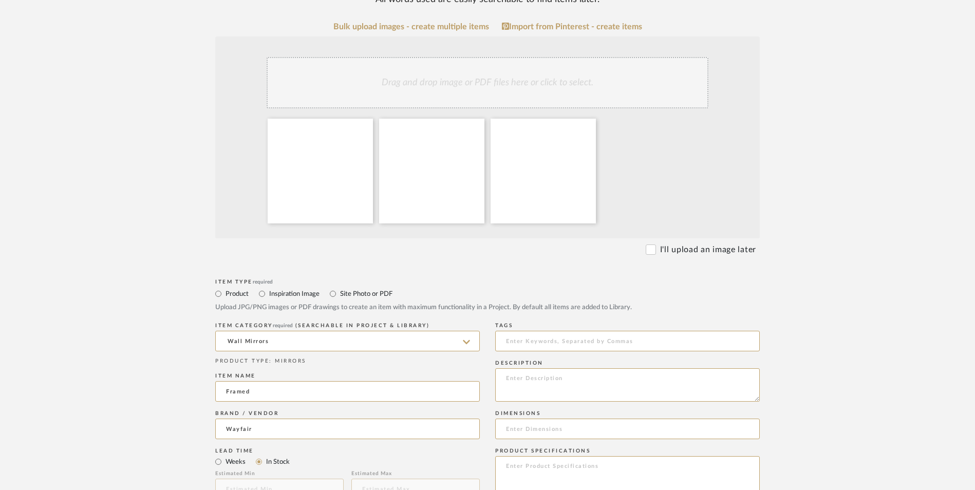
scroll to position [411, 0]
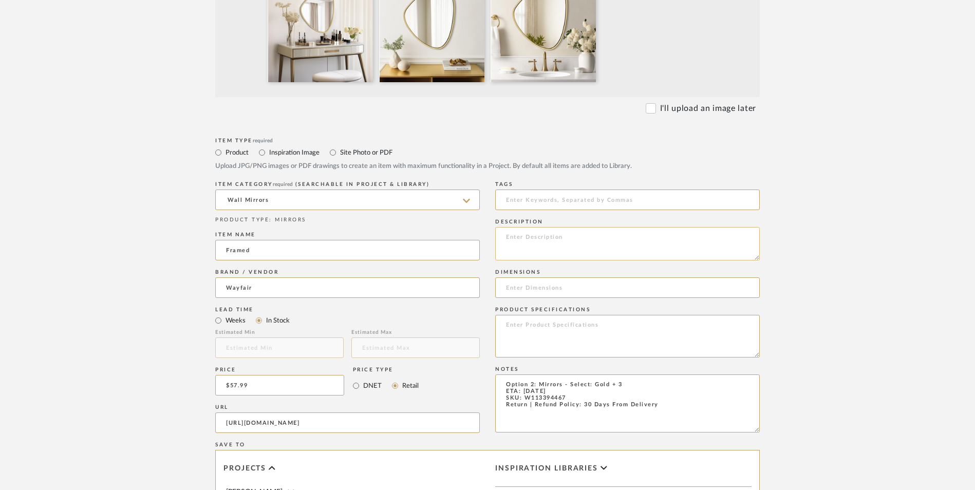
click at [595, 227] on textarea at bounding box center [627, 243] width 265 height 33
paste textarea "Elevate your space with our Asymmetrical Aluminum Framed Mirror, where contempo…"
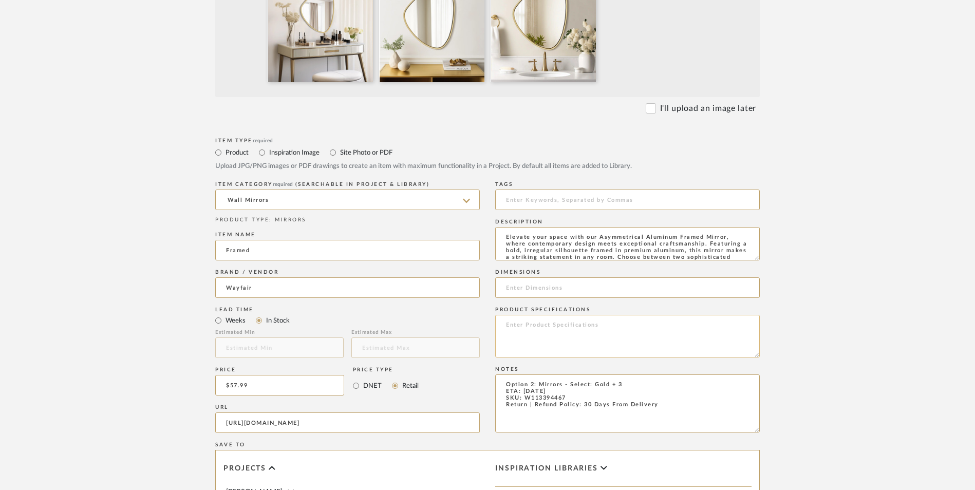
scroll to position [21, 0]
type textarea "Elevate your space with our Asymmetrical Aluminum Framed Mirror, where contempo…"
click at [548, 277] on input at bounding box center [627, 287] width 265 height 21
paste input "24'' H X 19'' W X 1.06'' D"
type input "24'' H X 19'' W X 1.06'' D"
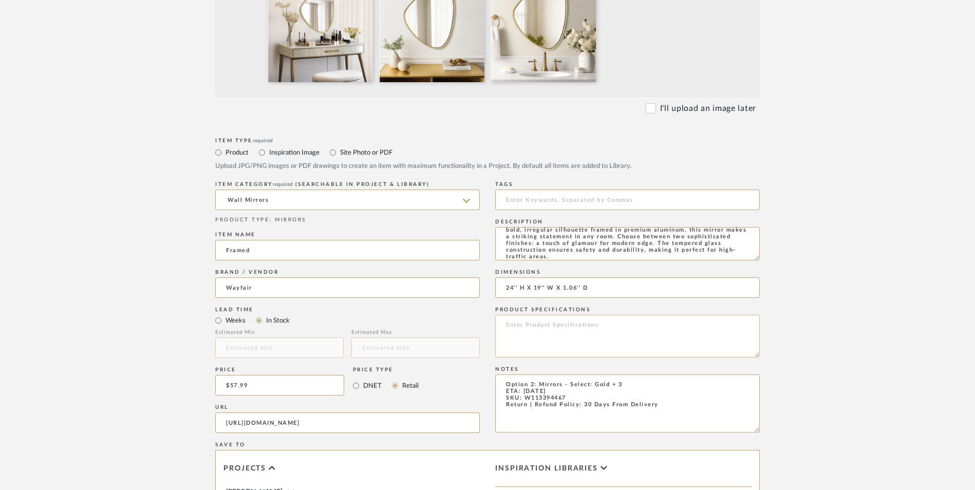
click at [521, 315] on textarea at bounding box center [627, 336] width 265 height 43
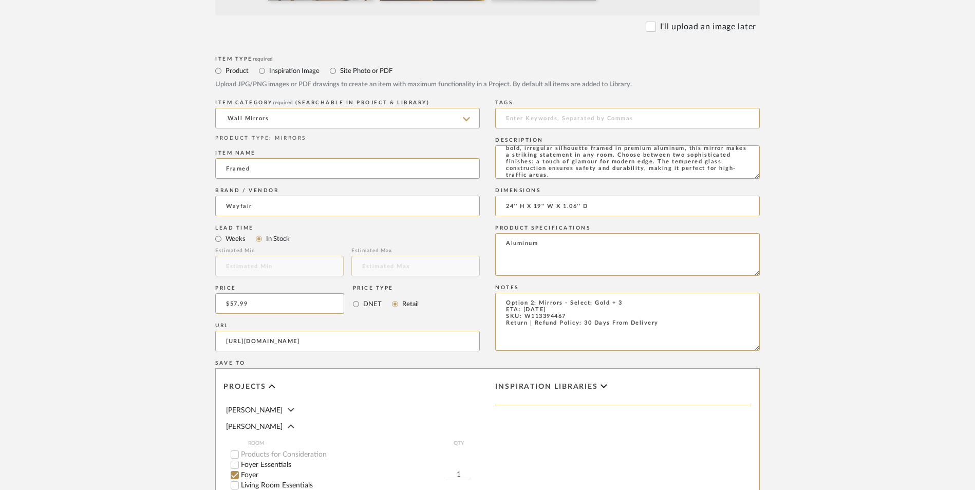
scroll to position [565, 0]
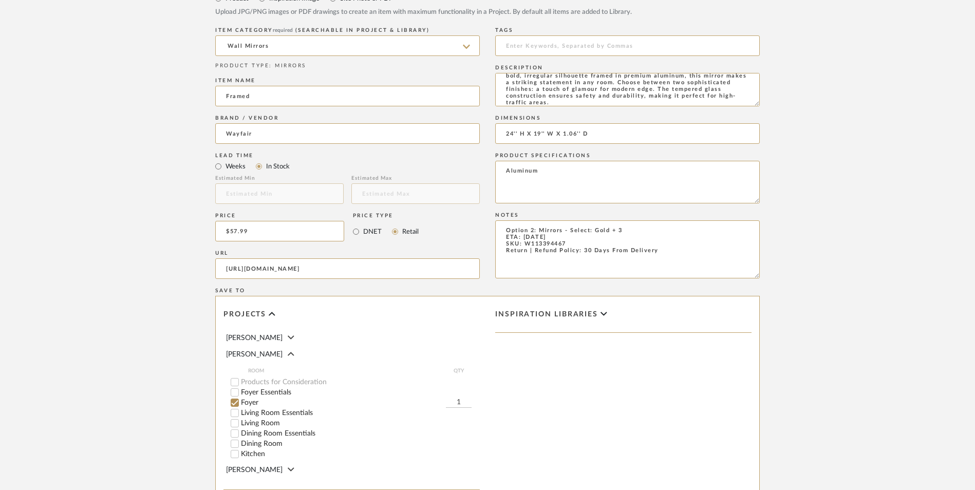
type textarea "Aluminum"
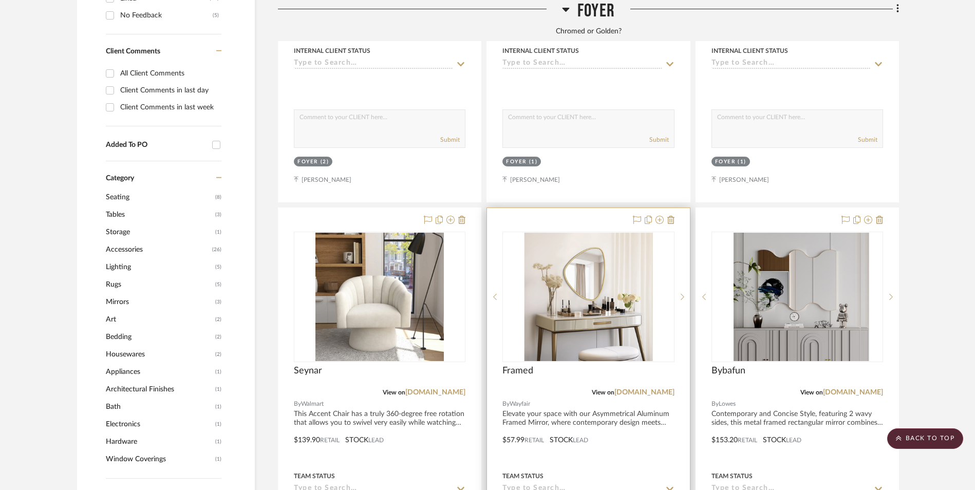
scroll to position [787, 0]
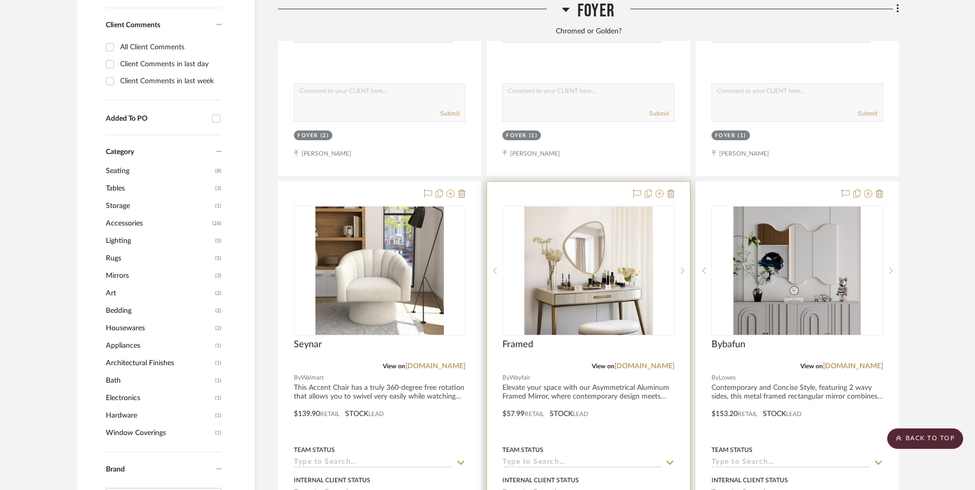
click at [580, 206] on img "0" at bounding box center [588, 270] width 128 height 128
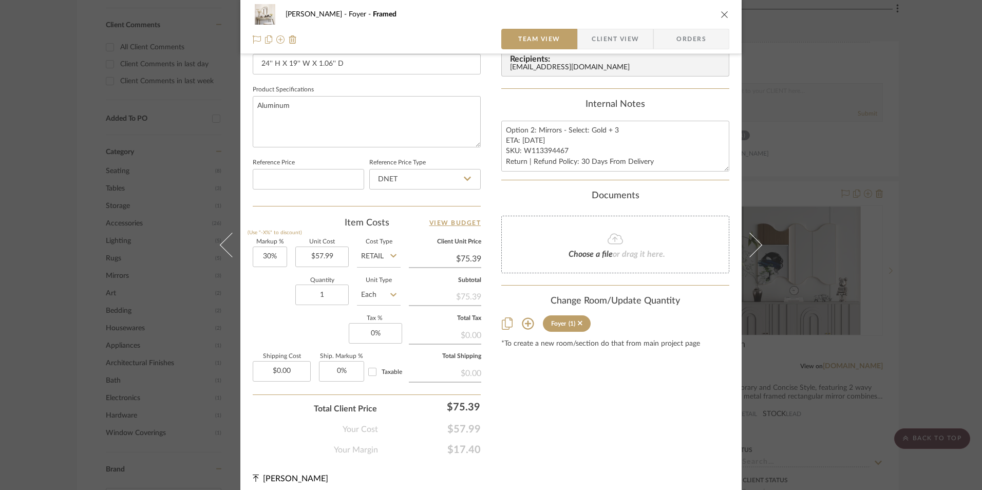
scroll to position [462, 0]
click at [547, 141] on textarea "Option 2: Mirrors - Select: Gold + 3 ETA: 9.16.2025 SKU: W113394467 Return | Re…" at bounding box center [615, 143] width 228 height 51
drag, startPoint x: 562, startPoint y: 147, endPoint x: 541, endPoint y: 147, distance: 21.6
click at [541, 147] on textarea "Option 2: Mirrors - Select: Gold + 3 ETA: 9.16.2025 SKU: W113394467 Return | Re…" at bounding box center [615, 143] width 228 height 51
click at [562, 152] on textarea "Option 2: Mirrors - Select: Gold + 3 ETA: 9.16.2025 SKU: W113394467 Return | Re…" at bounding box center [615, 143] width 228 height 51
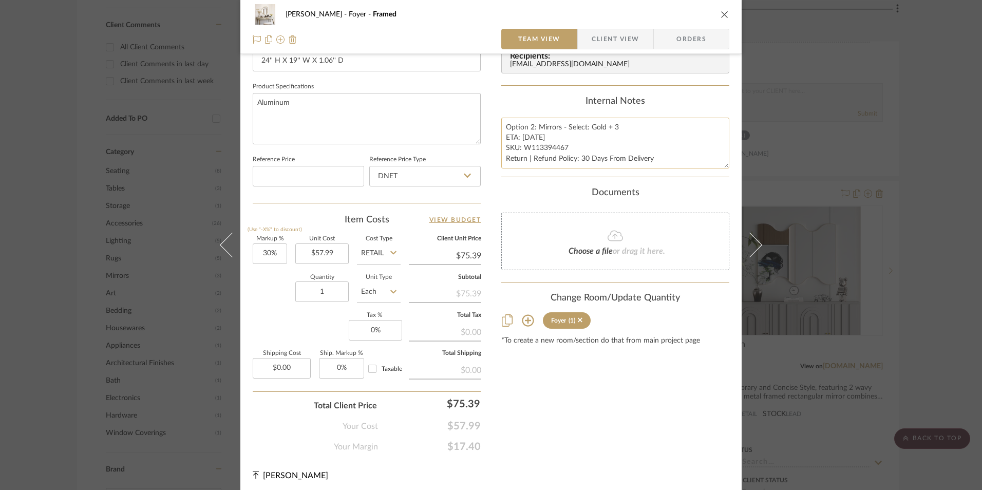
drag, startPoint x: 564, startPoint y: 145, endPoint x: 523, endPoint y: 150, distance: 41.9
click at [522, 150] on textarea "Option 2: Mirrors - Select: Gold + 3 ETA: 9.16.2025 SKU: W113394467 Return | Re…" at bounding box center [615, 143] width 228 height 51
type input "30"
click at [273, 261] on input "30" at bounding box center [270, 253] width 34 height 21
click at [406, 181] on input "DNET" at bounding box center [424, 176] width 111 height 21
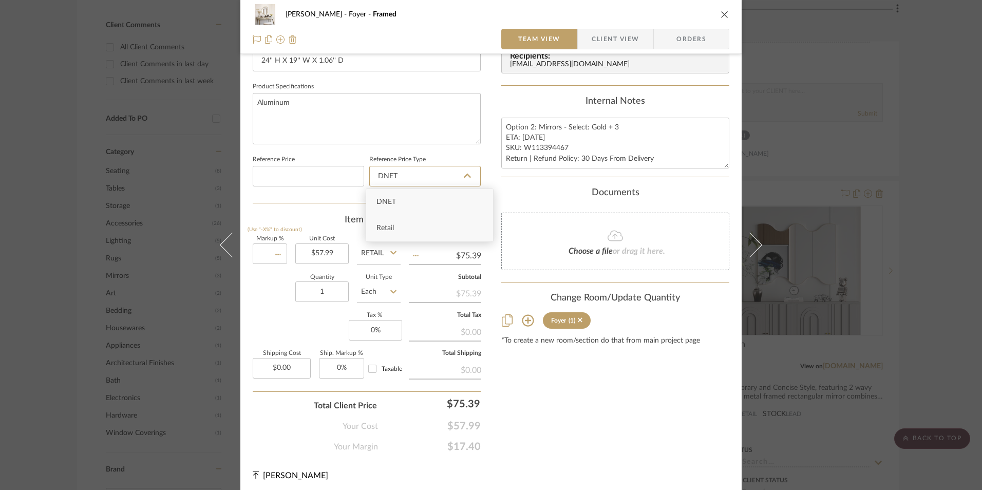
type input "0%"
type input "$57.99"
click at [404, 230] on div "Retail" at bounding box center [429, 228] width 127 height 26
type input "Retail"
drag, startPoint x: 322, startPoint y: 288, endPoint x: 326, endPoint y: 293, distance: 6.6
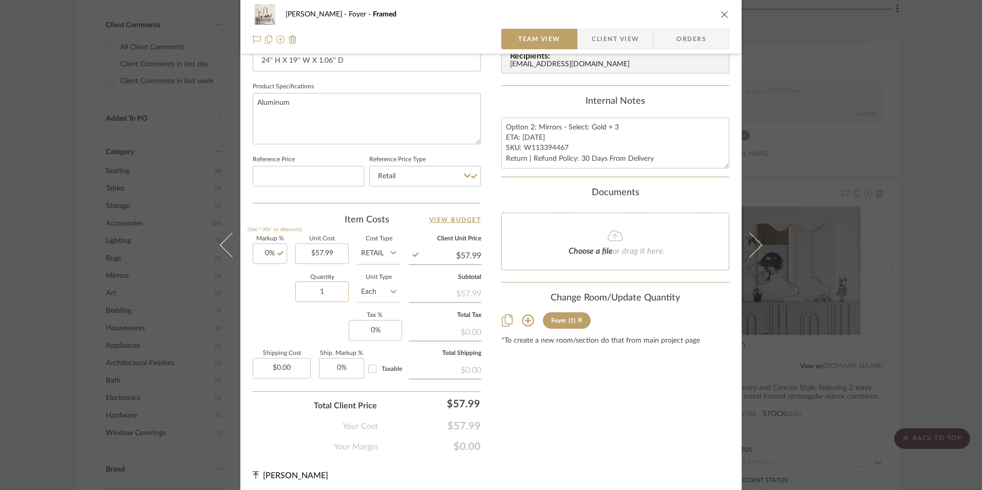
click at [322, 288] on input "1" at bounding box center [321, 291] width 53 height 21
type input "3"
drag, startPoint x: 285, startPoint y: 317, endPoint x: 334, endPoint y: 318, distance: 48.8
click at [285, 317] on div "Markup % (Use "-X%" to discount) 0% Unit Cost $57.99 Cost Type Retail Client Un…" at bounding box center [367, 311] width 228 height 150
click at [367, 325] on input "0" at bounding box center [375, 330] width 53 height 21
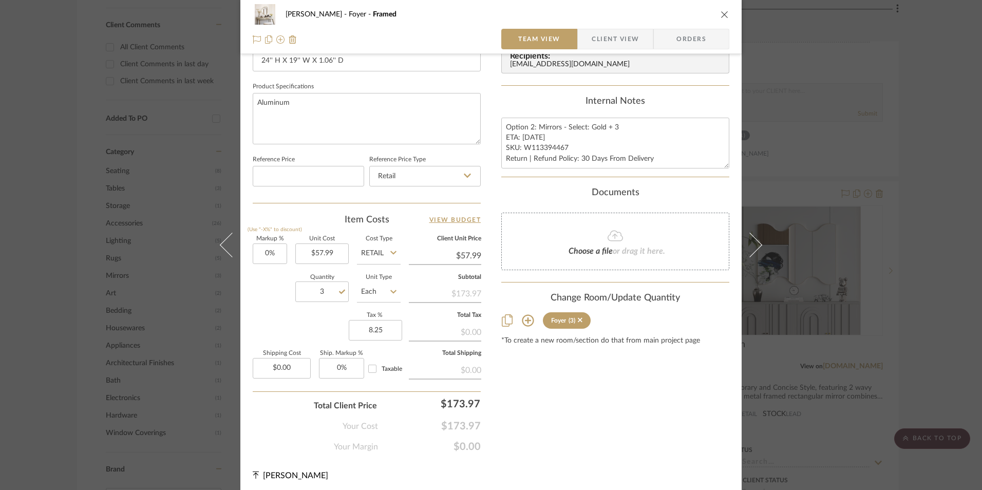
click at [574, 358] on div "Content here copies to Client View - confirm visibility there. Show in Client D…" at bounding box center [615, 30] width 228 height 845
type input "8.25%"
click at [684, 37] on span "Orders" at bounding box center [691, 39] width 52 height 21
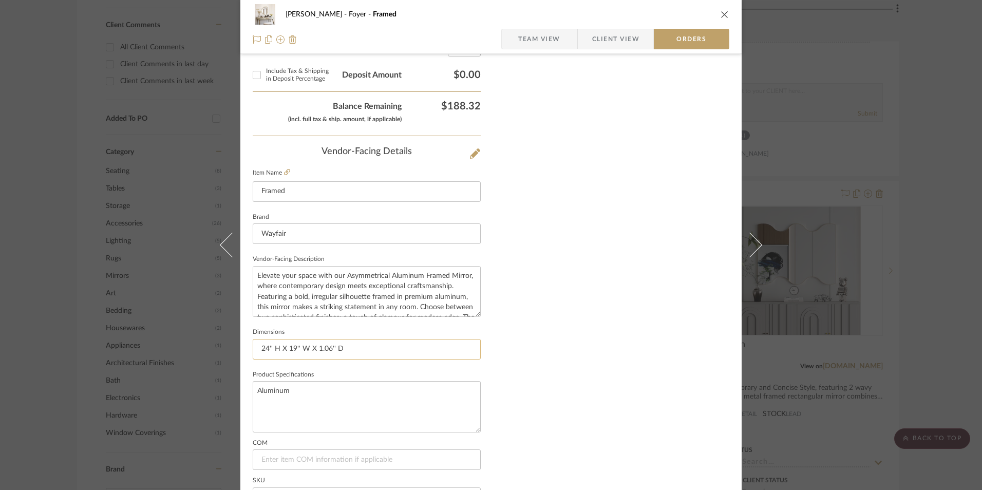
scroll to position [602, 0]
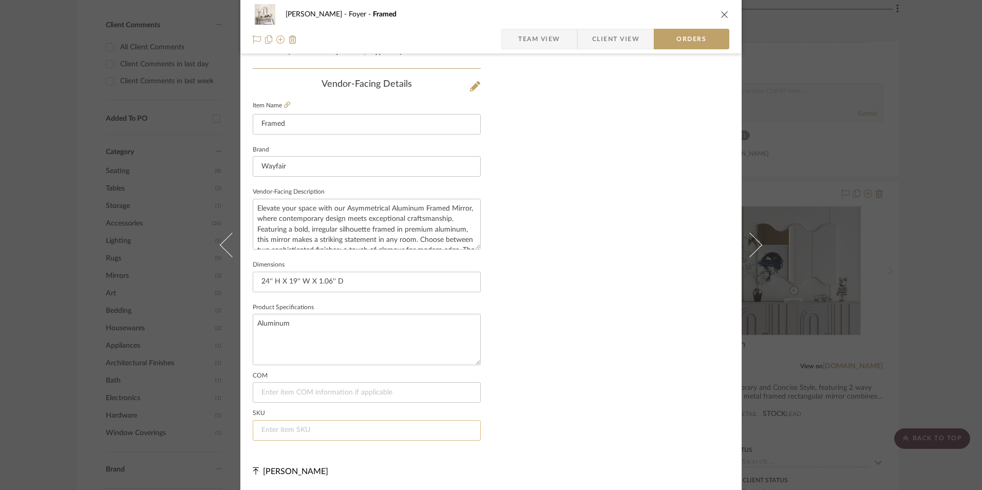
click at [306, 429] on input at bounding box center [367, 430] width 228 height 21
paste input "W113394467"
type input "W113394467"
click at [722, 14] on icon "close" at bounding box center [725, 14] width 8 height 8
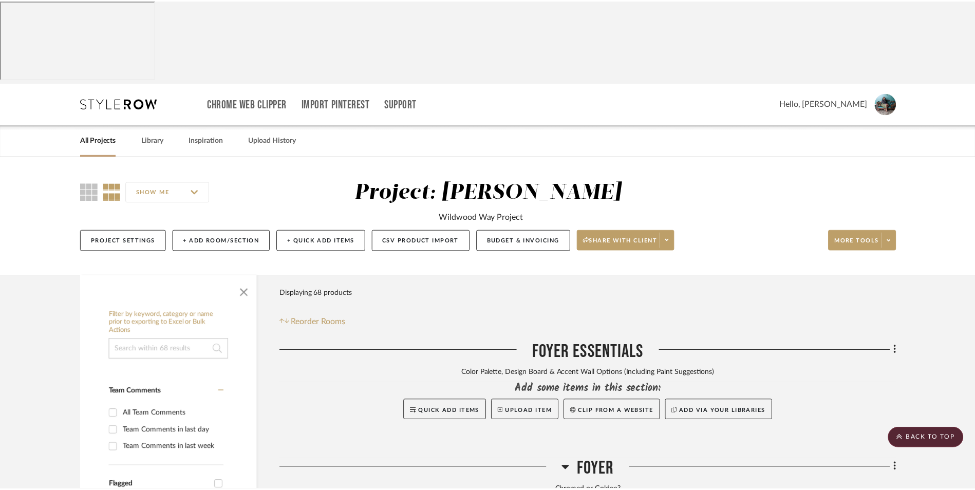
scroll to position [787, 0]
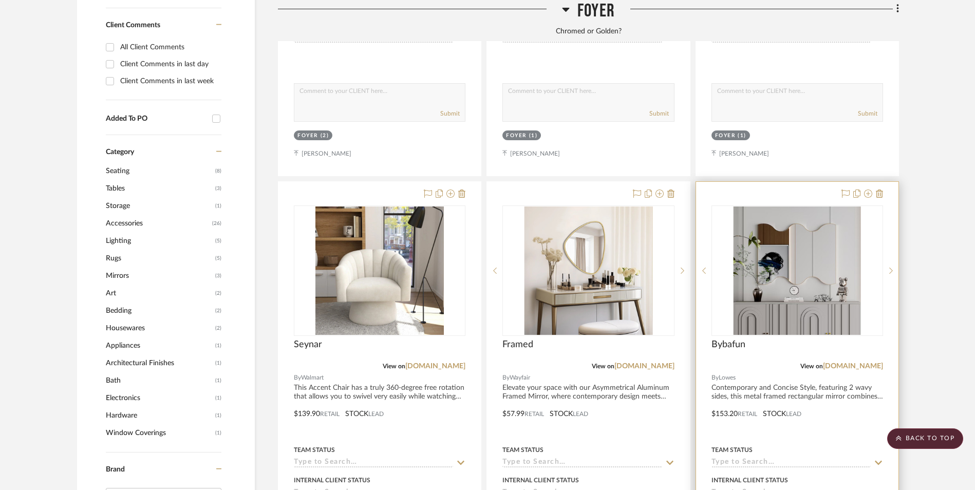
click at [779, 206] on img "0" at bounding box center [797, 270] width 128 height 128
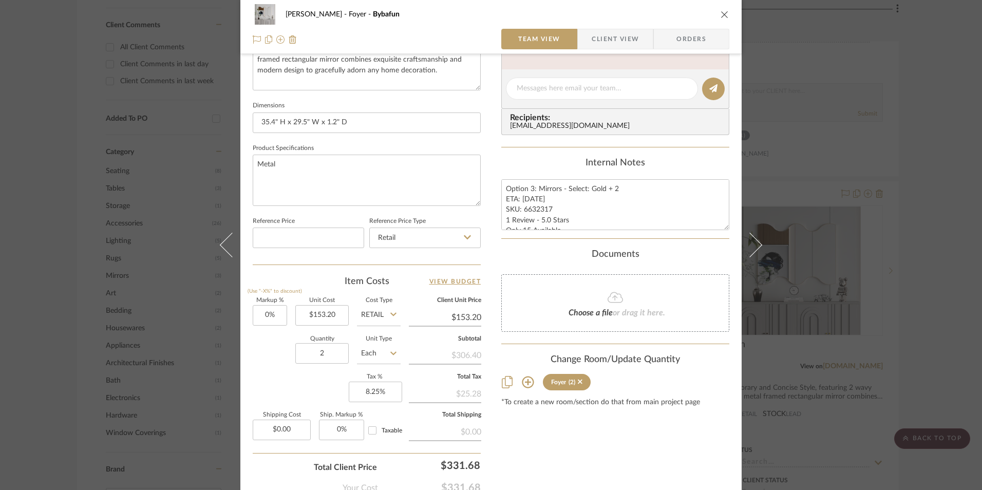
scroll to position [466, 0]
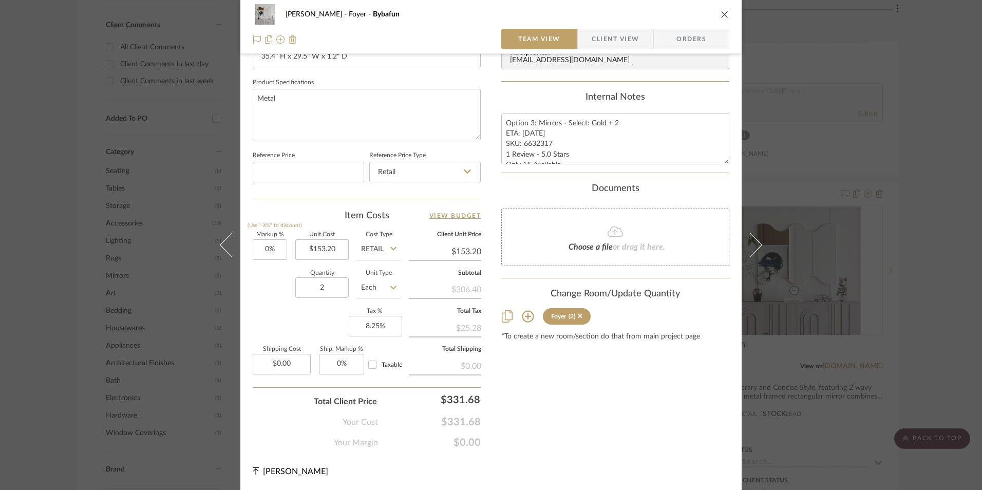
click at [930, 256] on div "Ashley McNeal Foyer Bybafun Team View Client View Orders 1 / 2 Team-Facing Deta…" at bounding box center [491, 245] width 982 height 490
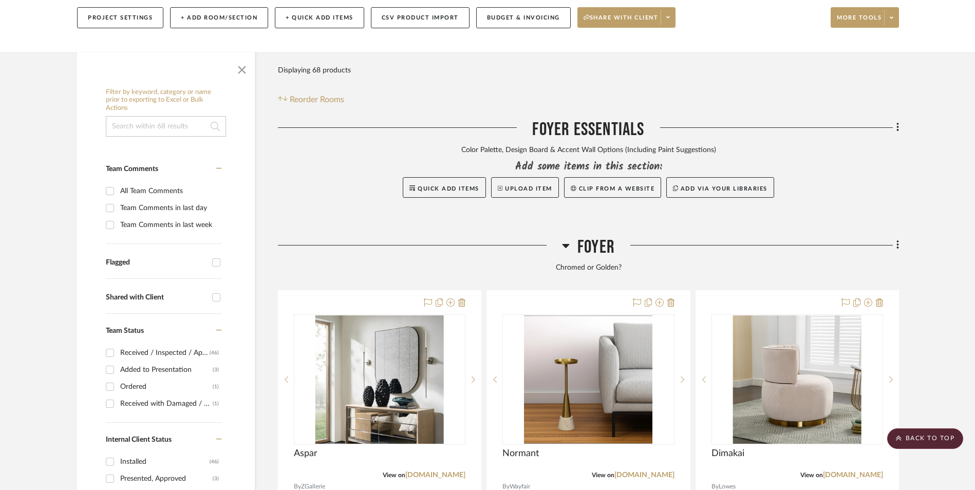
scroll to position [222, 0]
click at [896, 240] on icon at bounding box center [897, 245] width 3 height 11
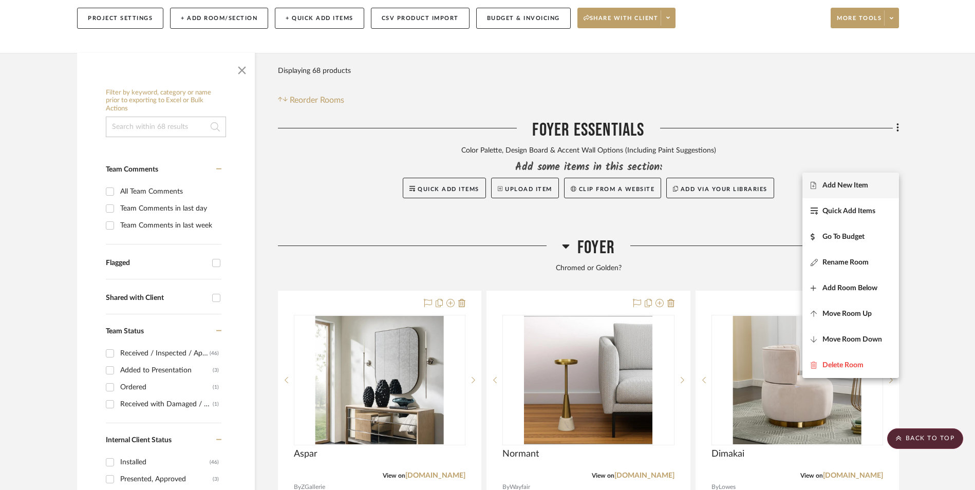
click at [839, 179] on button "Add New Item" at bounding box center [850, 186] width 97 height 26
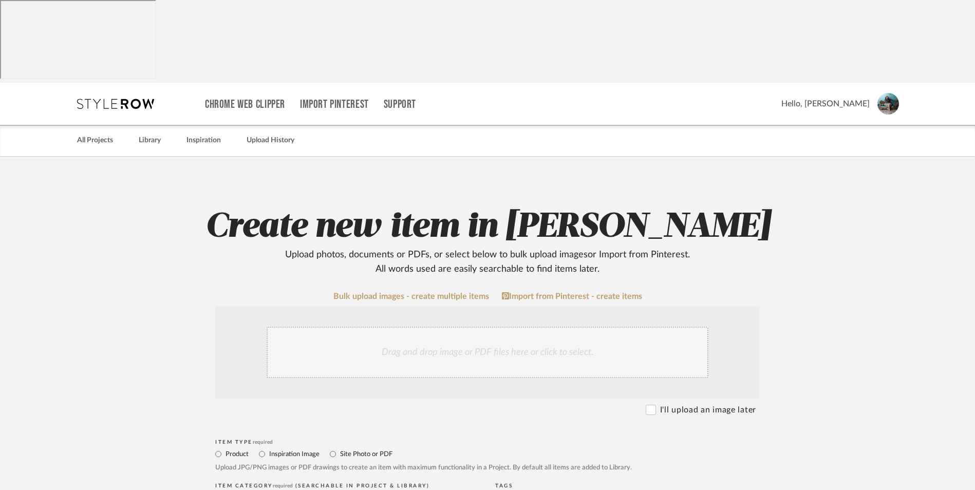
scroll to position [205, 0]
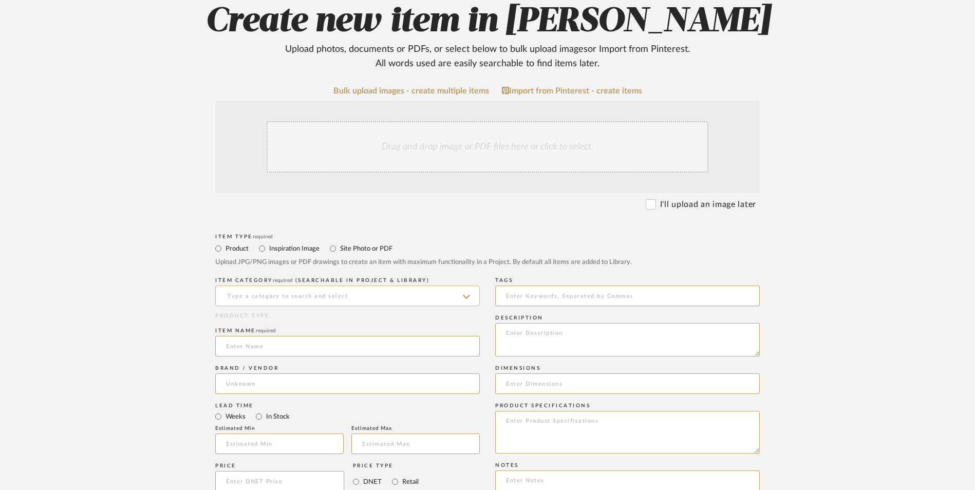
click at [333, 286] on input at bounding box center [347, 296] width 265 height 21
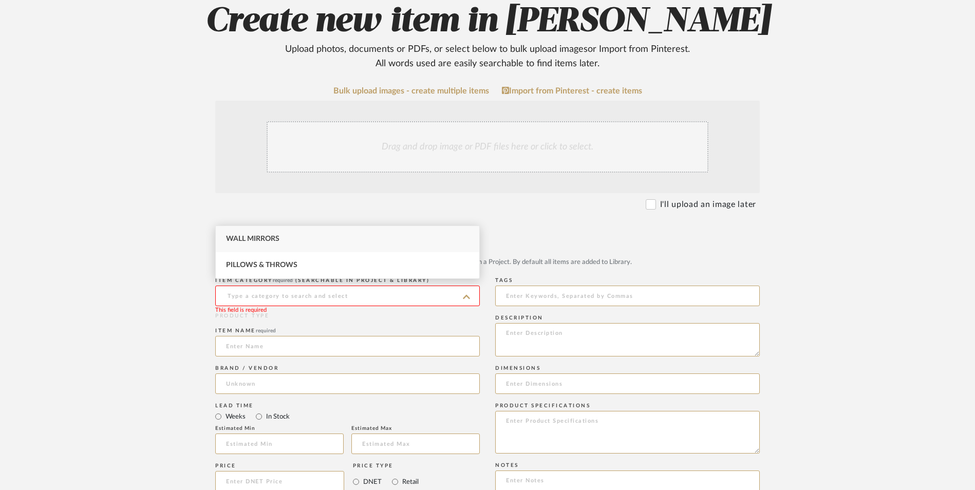
click at [318, 237] on div "Wall Mirrors" at bounding box center [347, 239] width 263 height 26
type input "Wall Mirrors"
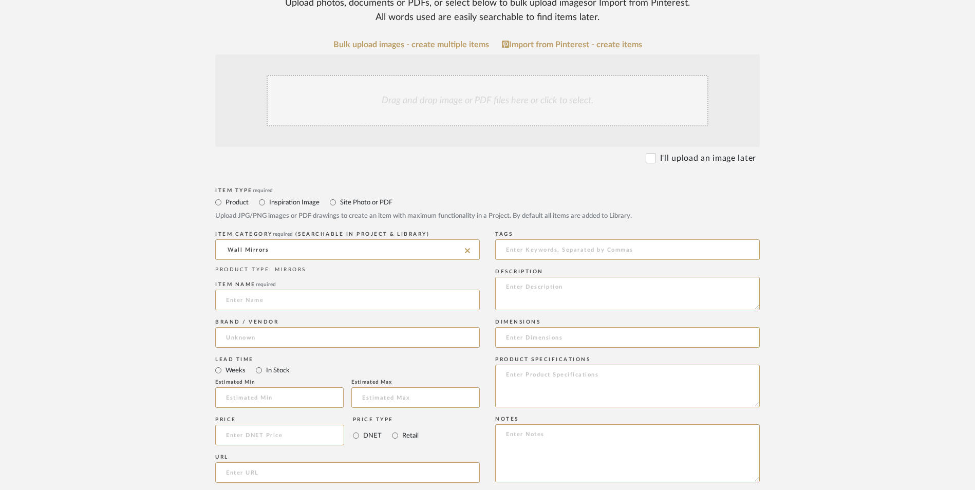
scroll to position [308, 0]
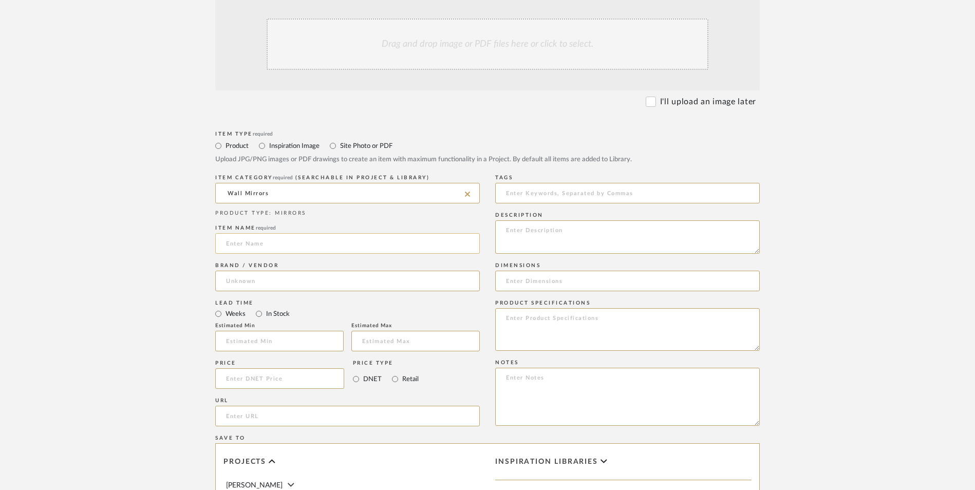
click at [250, 233] on input at bounding box center [347, 243] width 265 height 21
type input "Hochwertiges"
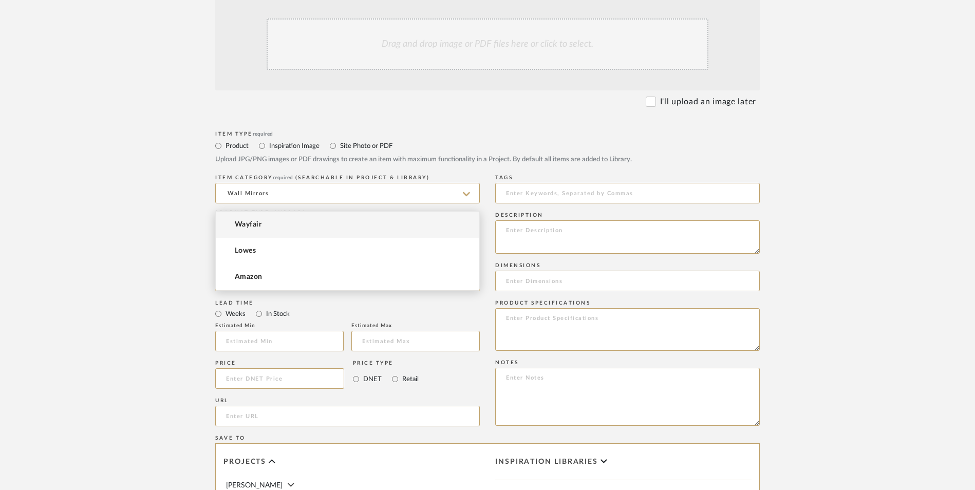
click at [266, 271] on input at bounding box center [347, 281] width 265 height 21
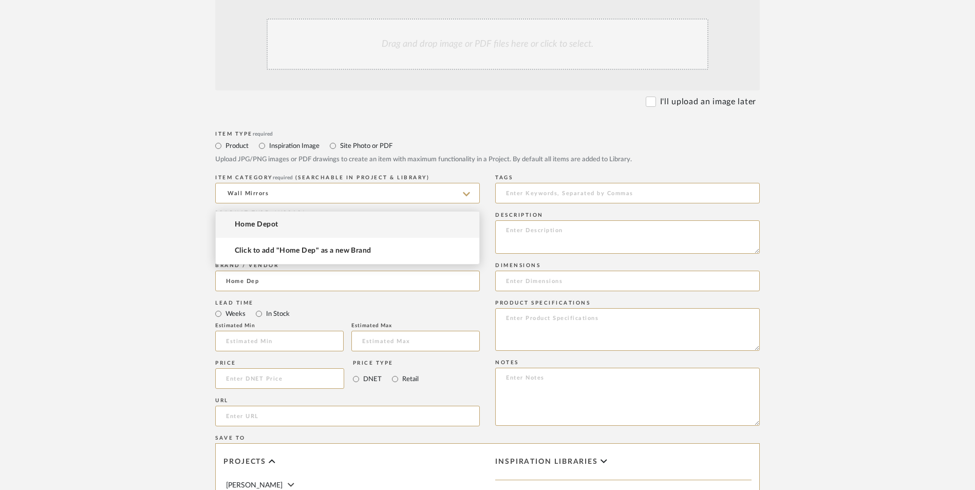
click at [265, 219] on mat-option "Home Depot" at bounding box center [347, 225] width 263 height 26
type input "Home Depot"
click at [260, 308] on input "In Stock" at bounding box center [259, 314] width 12 height 12
radio input "true"
click at [401, 373] on label "Retail" at bounding box center [409, 378] width 17 height 11
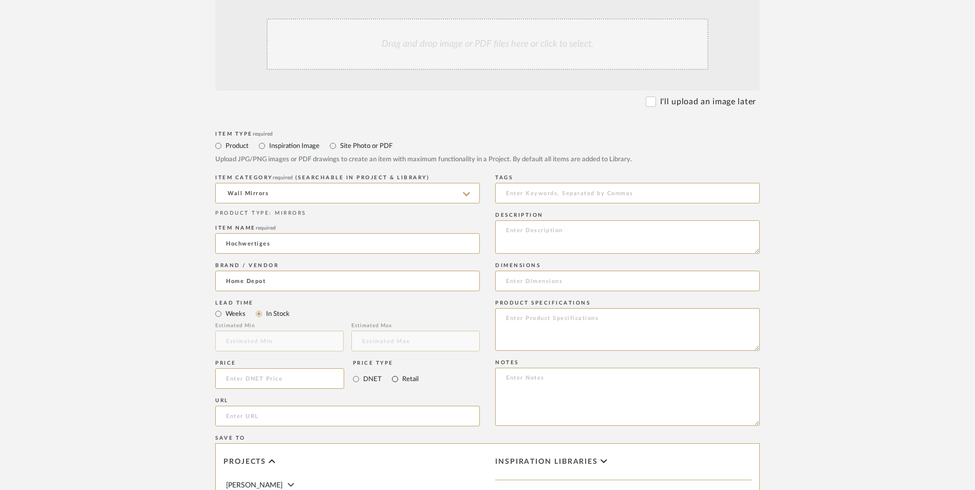
click at [401, 373] on input "Retail" at bounding box center [395, 379] width 12 height 12
radio input "true"
click at [394, 373] on input "Retail" at bounding box center [395, 379] width 12 height 12
click at [614, 368] on textarea at bounding box center [627, 397] width 265 height 58
paste textarea "Option 1: ETA: SKU: Reviews - Stars Return | Refund Policy:"
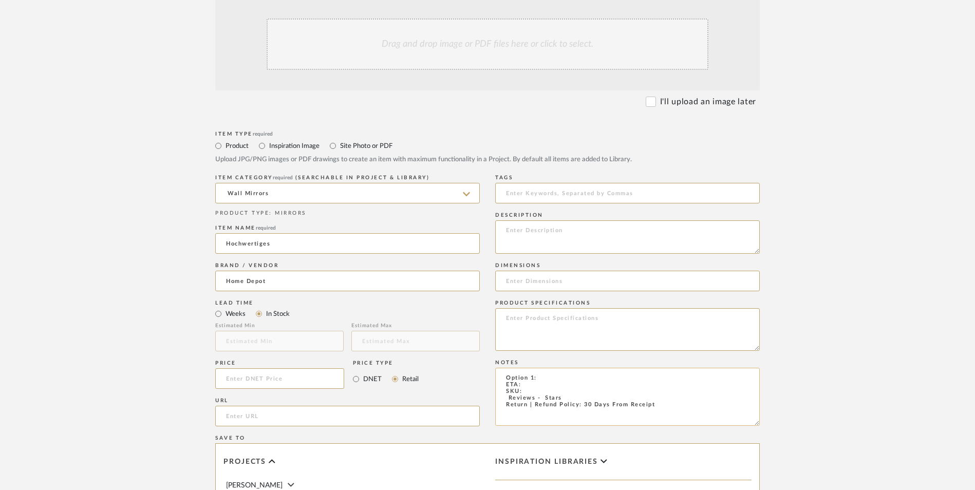
click at [545, 368] on textarea "Option 1: ETA: SKU: Reviews - Stars Return | Refund Policy: 30 Days From Receipt" at bounding box center [627, 397] width 265 height 58
type textarea "Option 1: Mirrors - Select 2 ETA: SKU: Reviews - Stars Return | Refund Policy: …"
drag, startPoint x: 286, startPoint y: 286, endPoint x: 287, endPoint y: 293, distance: 7.3
click at [286, 368] on input at bounding box center [279, 378] width 129 height 21
type input "$77.63"
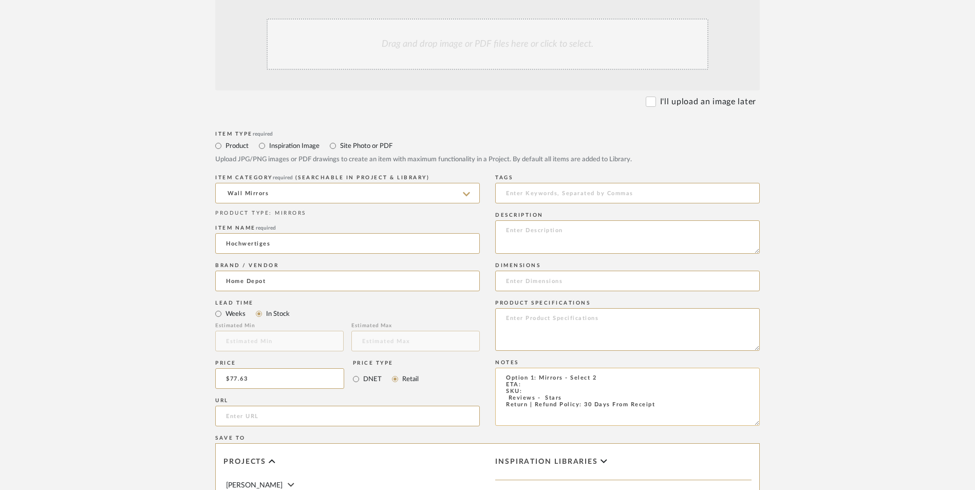
click at [533, 368] on textarea "Option 1: Mirrors - Select 2 ETA: SKU: Reviews - Stars Return | Refund Policy: …" at bounding box center [627, 397] width 265 height 58
click at [543, 368] on textarea "Option 1: Mirrors - Select 2 ETA: 9.13.2025 SKU: Reviews - Stars Return | Refun…" at bounding box center [627, 397] width 265 height 58
paste textarea "334092030"
drag, startPoint x: 517, startPoint y: 314, endPoint x: 496, endPoint y: 314, distance: 20.6
click at [496, 368] on textarea "Option 1: Mirrors - Select 2 ETA: 9.13.2025 SKU: 334092030 Reviews - Stars Retu…" at bounding box center [627, 397] width 265 height 58
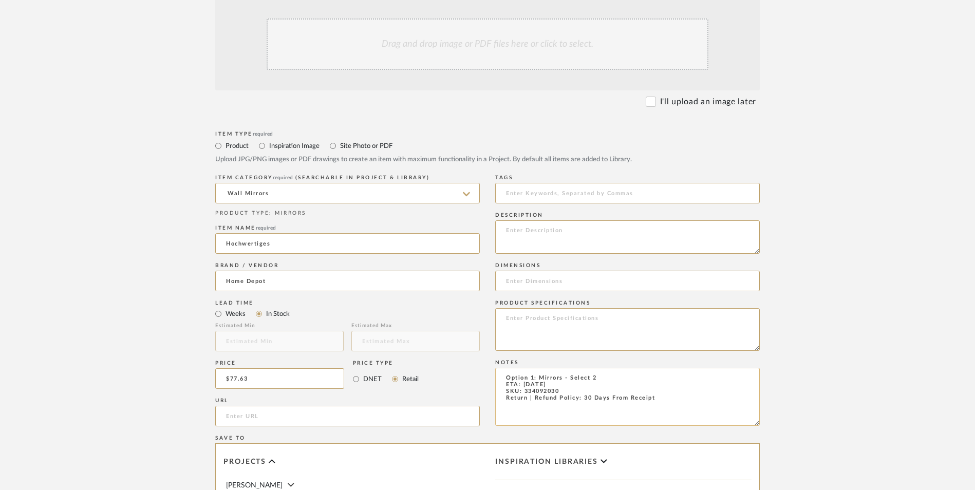
click at [591, 368] on textarea "Option 1: Mirrors - Select 2 ETA: 9.13.2025 SKU: 334092030 Return | Refund Poli…" at bounding box center [627, 397] width 265 height 58
type textarea "Option 1: Mirrors - Select: Gold + 2 ETA: 9.13.2025 SKU: 334092030 Return | Ref…"
click at [295, 406] on input "url" at bounding box center [347, 416] width 265 height 21
paste input "https://www.homedepot.com/p/Hochwertiges-20-in-W-x-36-in-H-Asymmetrical-Gold-Al…"
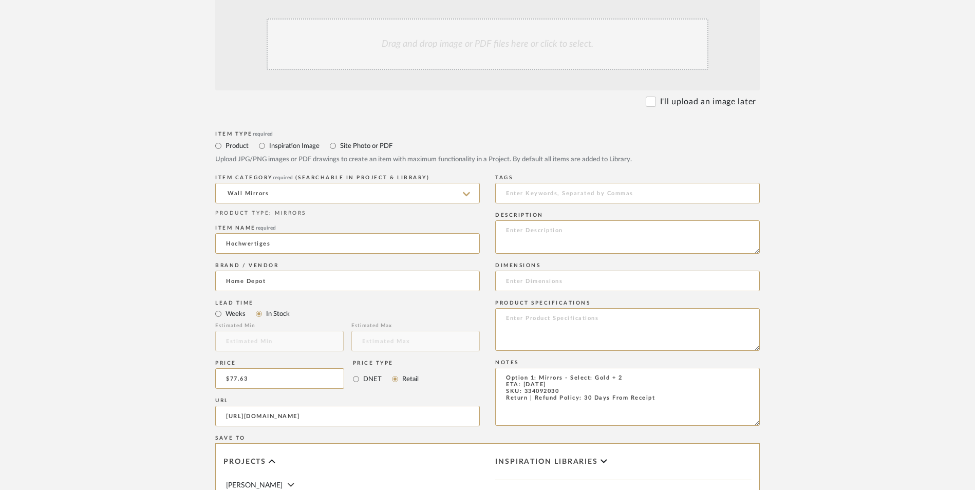
type input "https://www.homedepot.com/p/Hochwertiges-20-in-W-x-36-in-H-Asymmetrical-Gold-Al…"
click at [179, 270] on form "Bulk upload images - create multiple items Import from Pinterest - create items…" at bounding box center [487, 356] width 654 height 745
click at [588, 368] on textarea "Option 1: Mirrors - Select: Gold + 2 ETA: 9.13.2025 SKU: 334092030 Return | Ref…" at bounding box center [627, 397] width 265 height 58
type textarea "Option 1: Mirrors - Select: Gold + 2 ETA: 9.13.2025 SKU: 334092030 Return | Ref…"
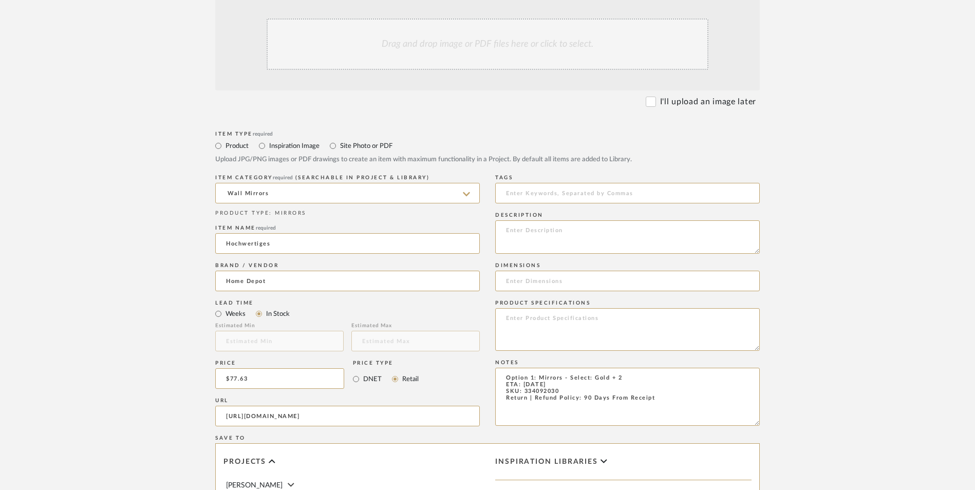
click at [838, 243] on upload-items "Create new item in Ashley McNeal Upload photos, documents or PDFs, or select be…" at bounding box center [487, 300] width 975 height 905
click at [545, 220] on textarea at bounding box center [627, 236] width 265 height 33
paste textarea "Embrace a fresh perspective on elegance and creativity with your home decoratio…"
type textarea "Embrace a fresh perspective on elegance and creativity with your home decoratio…"
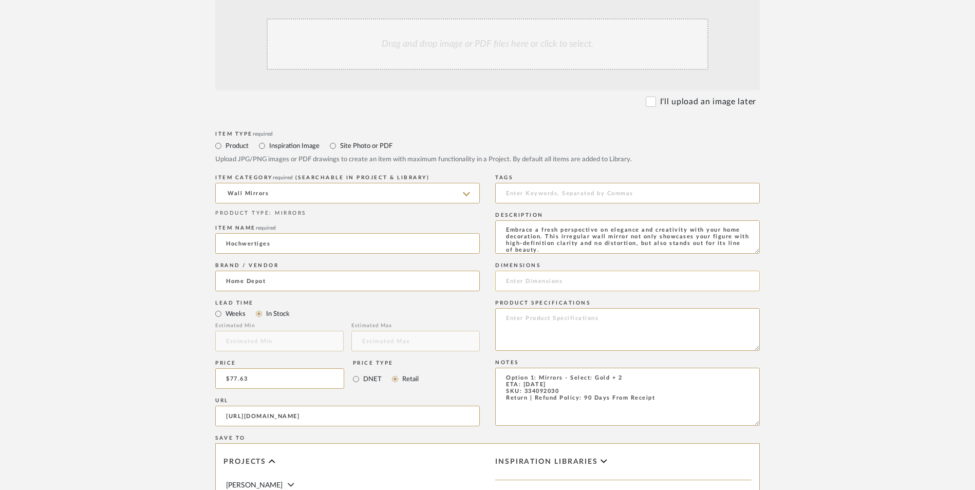
click at [592, 271] on input at bounding box center [627, 281] width 265 height 21
click at [563, 271] on input "36" H x" at bounding box center [627, 281] width 265 height 21
type input "36" H x 20" W x 1.1" D"
click at [565, 308] on textarea at bounding box center [627, 329] width 265 height 43
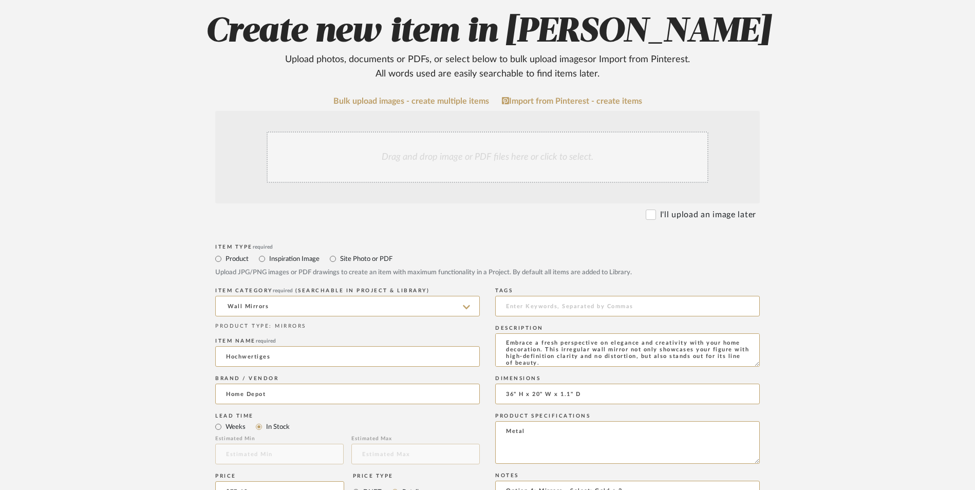
scroll to position [0, 0]
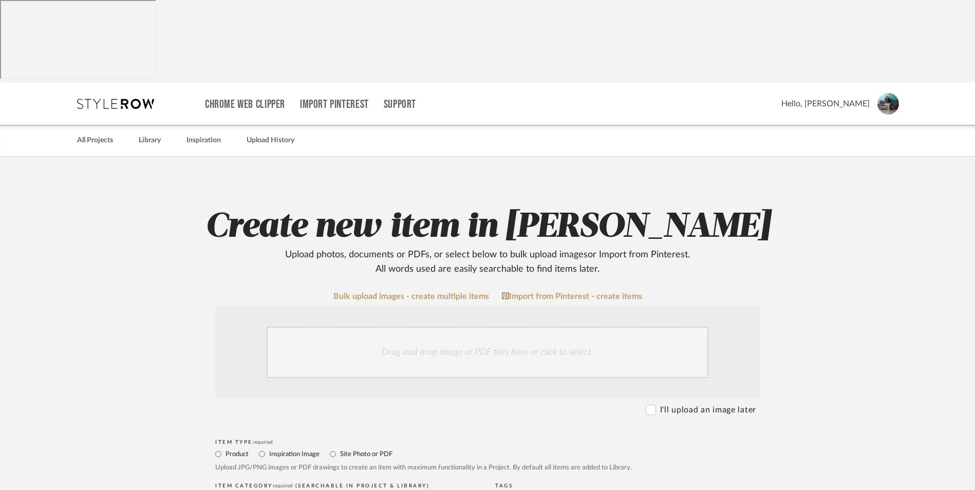
type textarea "Metal"
click at [459, 327] on div "Drag and drop image or PDF files here or click to select." at bounding box center [488, 352] width 442 height 51
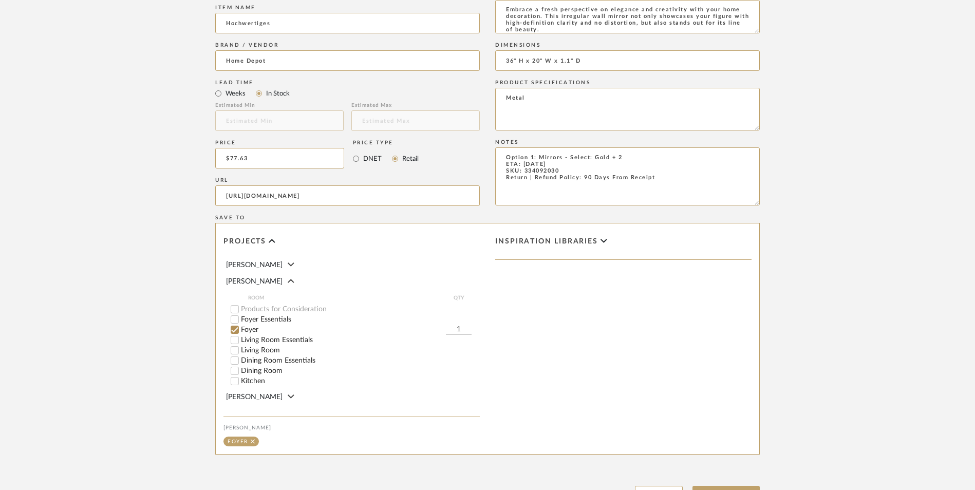
scroll to position [646, 0]
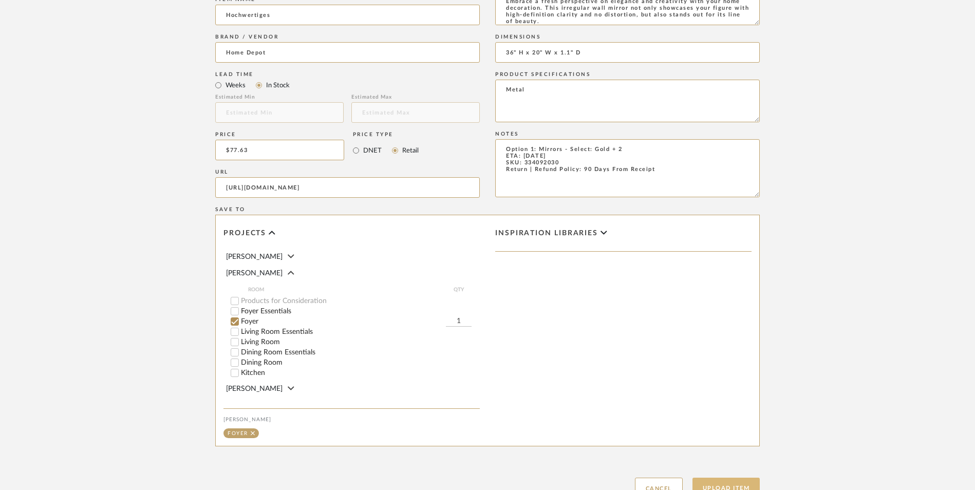
click at [725, 478] on button "Upload Item" at bounding box center [726, 488] width 68 height 21
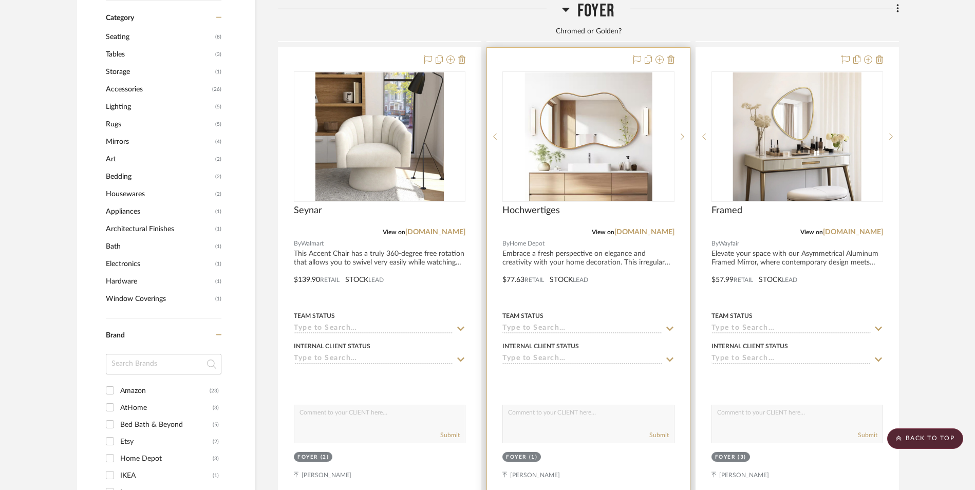
scroll to position [890, 0]
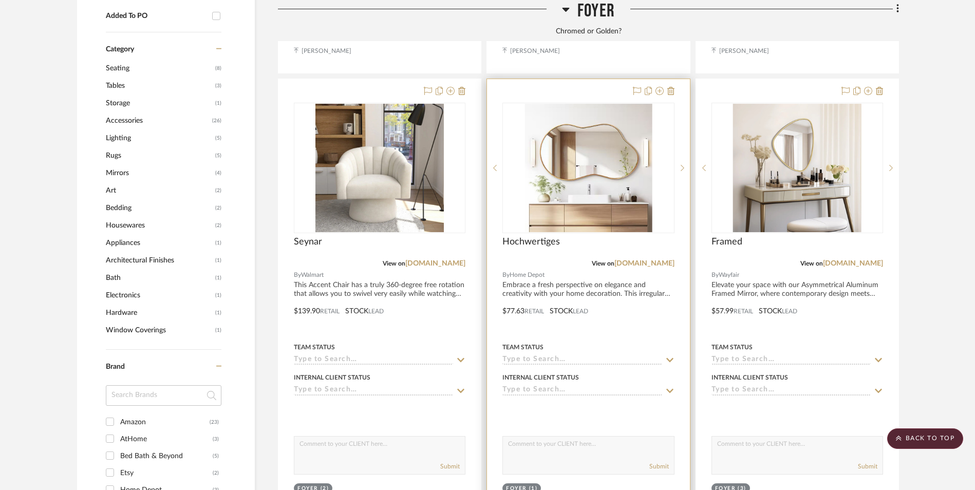
click at [607, 114] on img "0" at bounding box center [588, 168] width 127 height 128
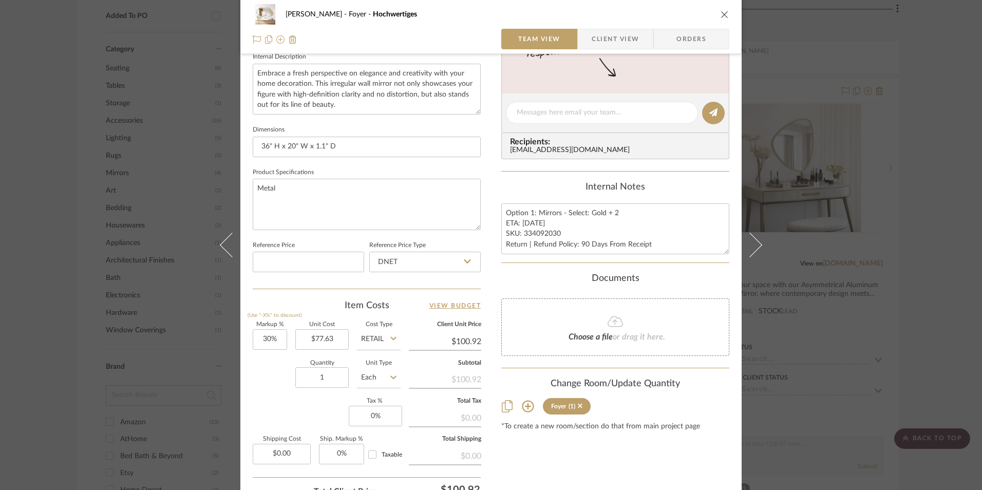
scroll to position [462, 0]
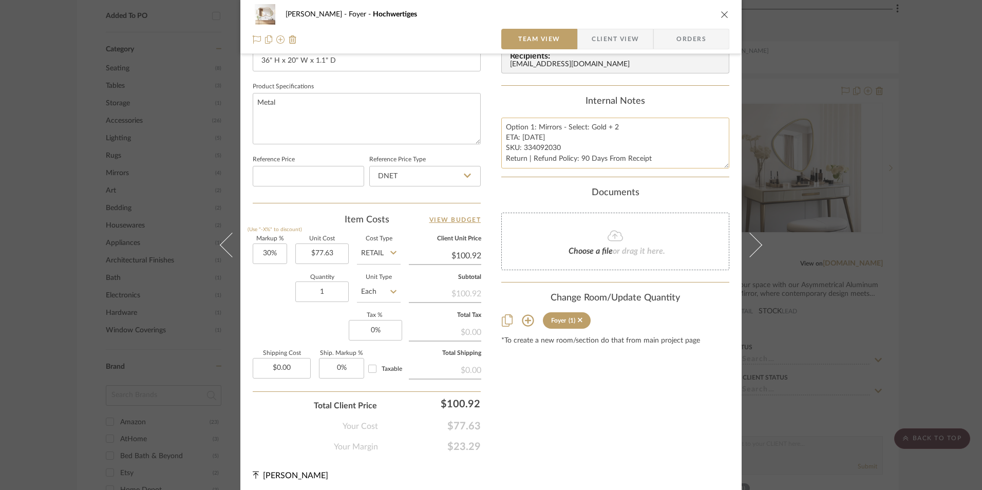
drag, startPoint x: 546, startPoint y: 151, endPoint x: 552, endPoint y: 149, distance: 5.9
click at [546, 151] on textarea "Option 1: Mirrors - Select: Gold + 2 ETA: 9.13.2025 SKU: 334092030 Return | Ref…" at bounding box center [615, 143] width 228 height 51
drag, startPoint x: 557, startPoint y: 146, endPoint x: 521, endPoint y: 146, distance: 36.0
click at [521, 146] on textarea "Option 1: Mirrors - Select: Gold + 2 ETA: 9.13.2025 SKU: 334092030 Return | Ref…" at bounding box center [615, 143] width 228 height 51
click at [426, 175] on input "DNET" at bounding box center [424, 176] width 111 height 21
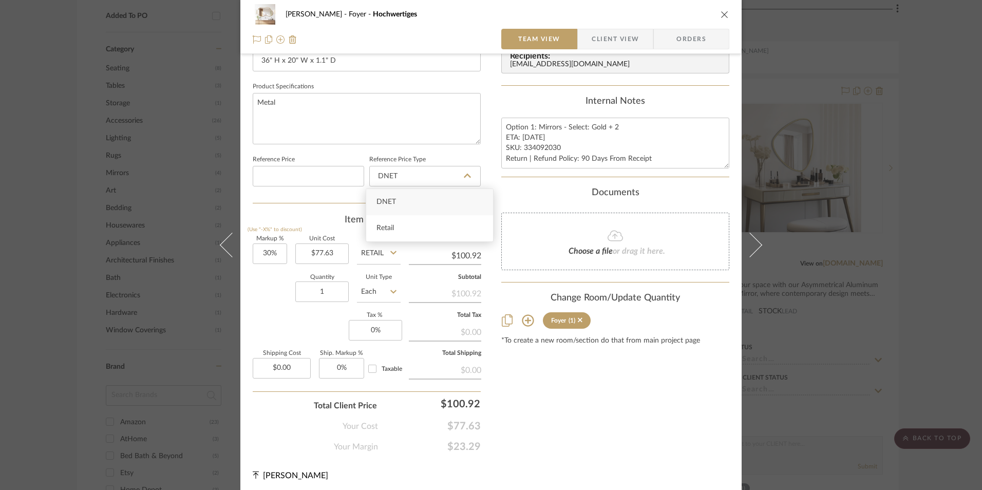
click at [405, 224] on div "Retail" at bounding box center [429, 228] width 127 height 26
type input "Retail"
click at [247, 255] on div "Ashley McNeal Foyer Hochwertiges Team View Client View Orders 1 / 2 Team-Facing…" at bounding box center [490, 19] width 501 height 949
type input "30"
click at [267, 254] on input "30" at bounding box center [270, 253] width 34 height 21
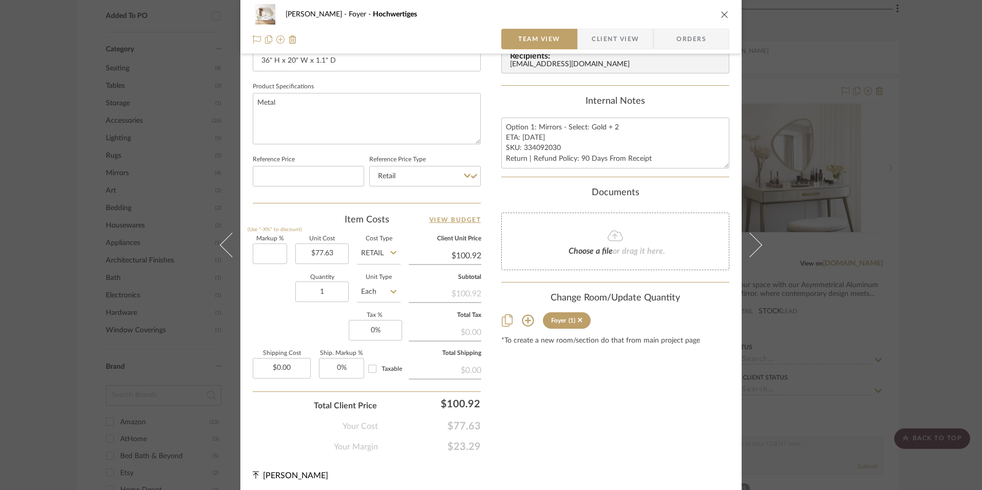
click at [282, 301] on div "Quantity 1 Unit Type Each" at bounding box center [327, 293] width 148 height 36
type input "0%"
type input "$77.63"
click at [330, 292] on input "1" at bounding box center [321, 291] width 53 height 21
type input "2"
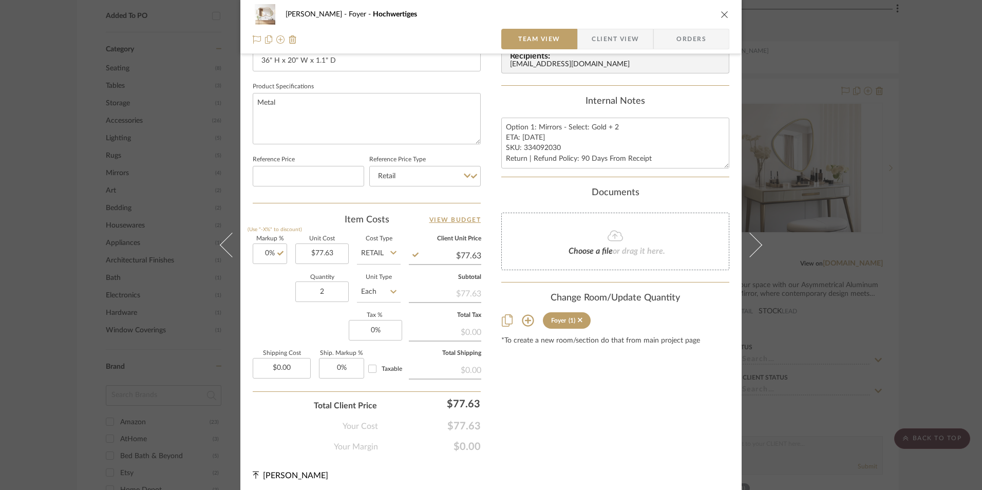
click at [291, 331] on div "Markup % (Use "-X%" to discount) 0% Unit Cost $77.63 Cost Type Retail Client Un…" at bounding box center [367, 311] width 228 height 150
click at [379, 331] on input "0" at bounding box center [375, 330] width 53 height 21
type input "8.25%"
click at [604, 385] on div "Content here copies to Client View - confirm visibility there. Show in Client D…" at bounding box center [615, 30] width 228 height 845
click at [669, 41] on span "Orders" at bounding box center [691, 39] width 52 height 21
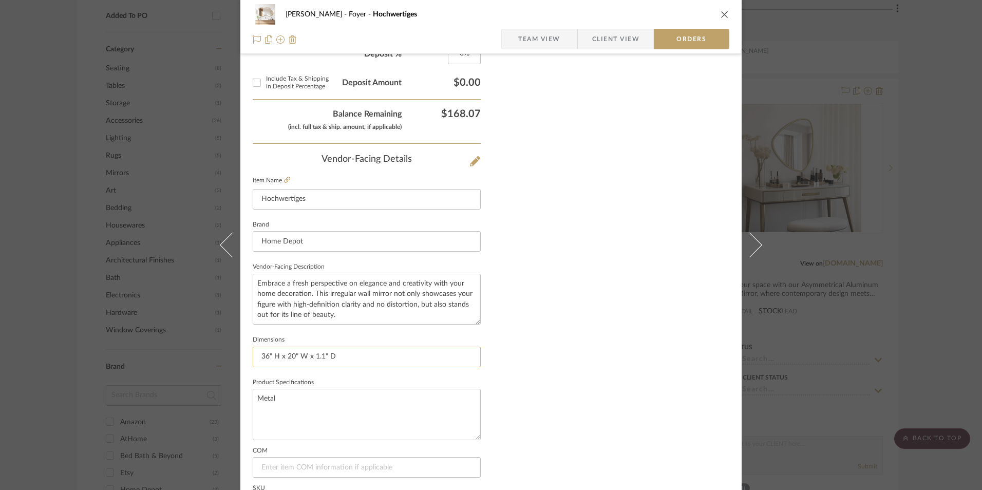
scroll to position [602, 0]
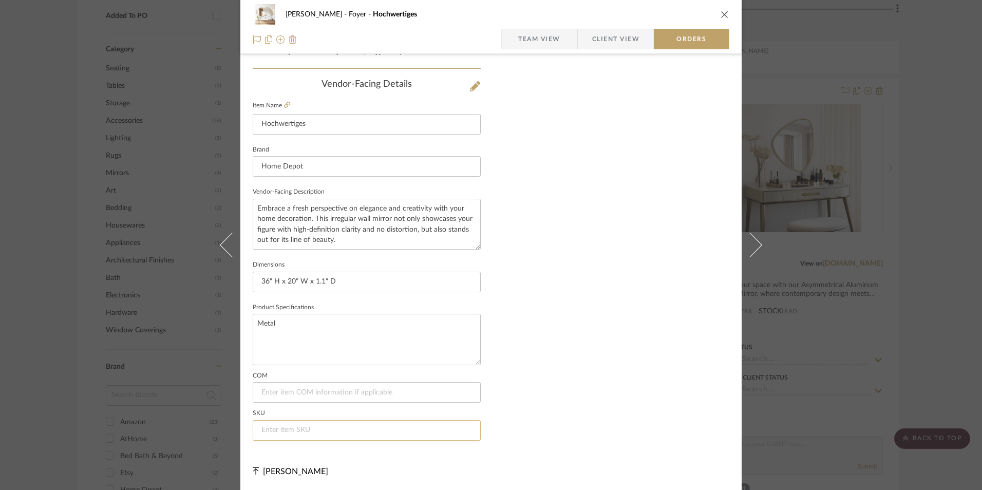
click at [323, 435] on input at bounding box center [367, 430] width 228 height 21
paste input "334092030"
type input "334092030"
click at [722, 12] on icon "close" at bounding box center [725, 14] width 8 height 8
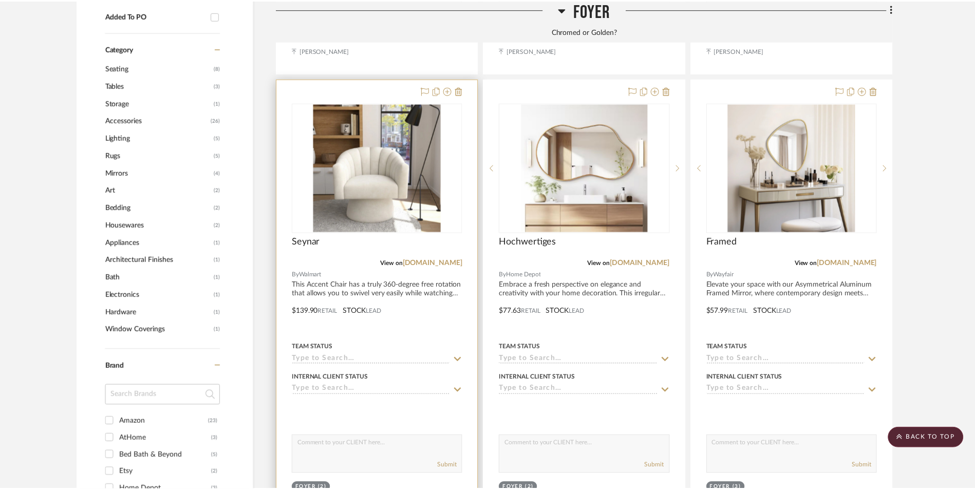
scroll to position [890, 0]
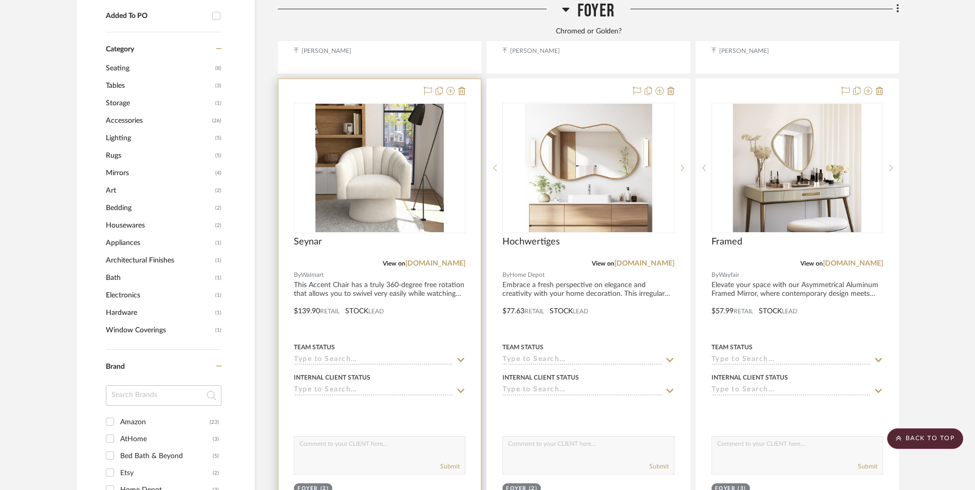
click at [373, 122] on img "0" at bounding box center [379, 168] width 128 height 128
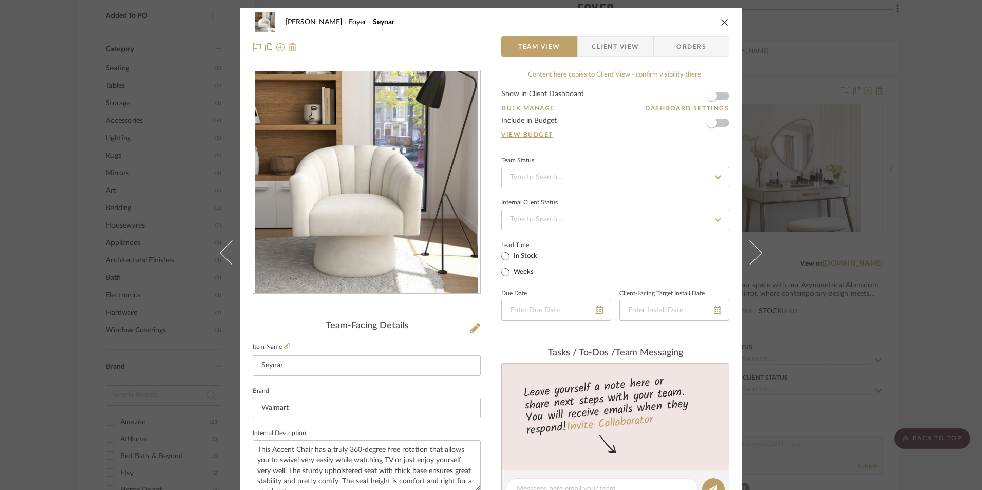
click at [722, 21] on icon "close" at bounding box center [725, 22] width 8 height 8
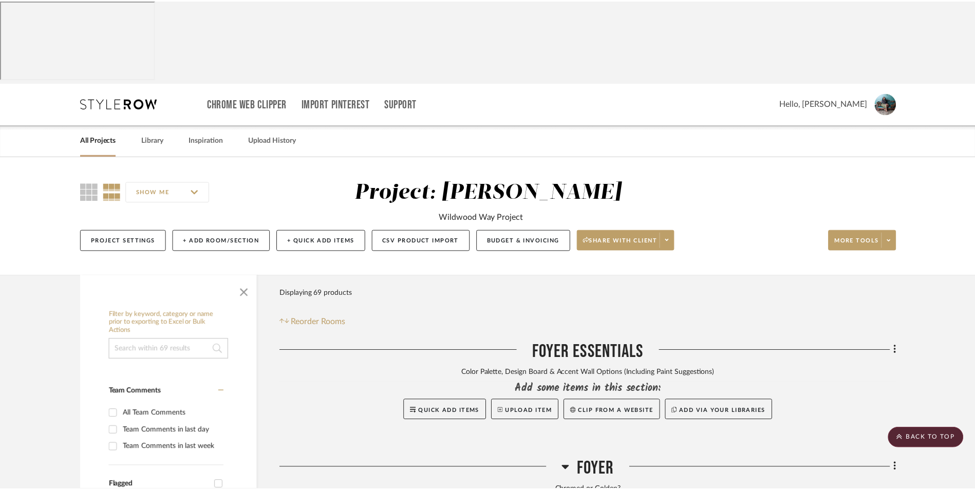
scroll to position [890, 0]
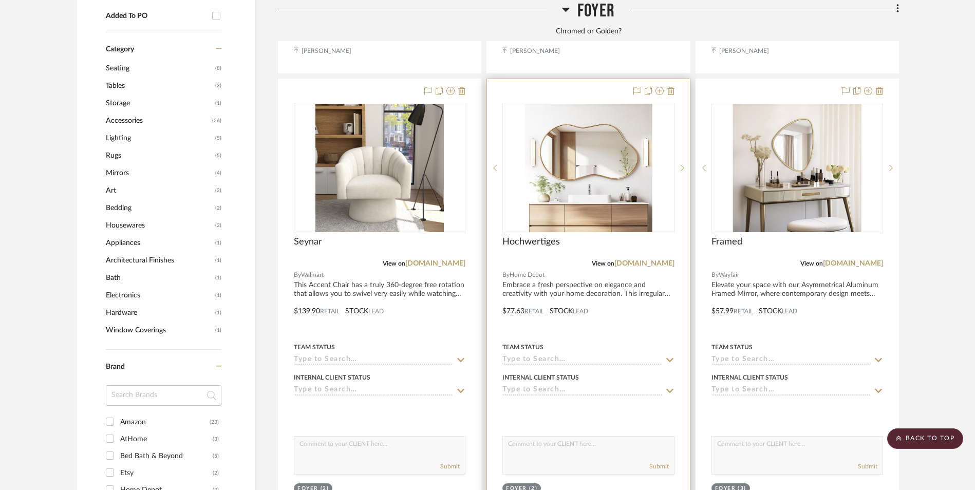
click at [576, 117] on img "0" at bounding box center [588, 168] width 127 height 128
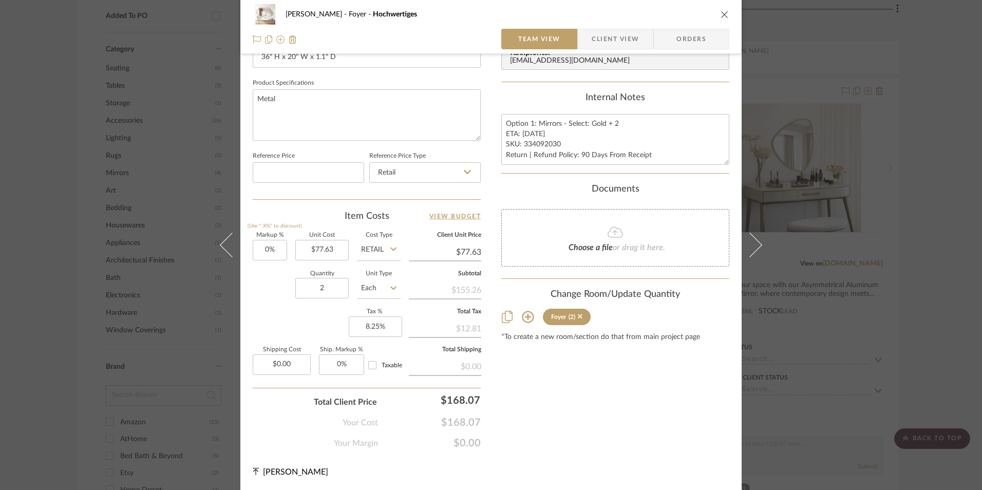
scroll to position [466, 0]
click at [922, 195] on div "Ashley McNeal Foyer Hochwertiges Team View Client View Orders 1 / 2 Team-Facing…" at bounding box center [491, 245] width 982 height 490
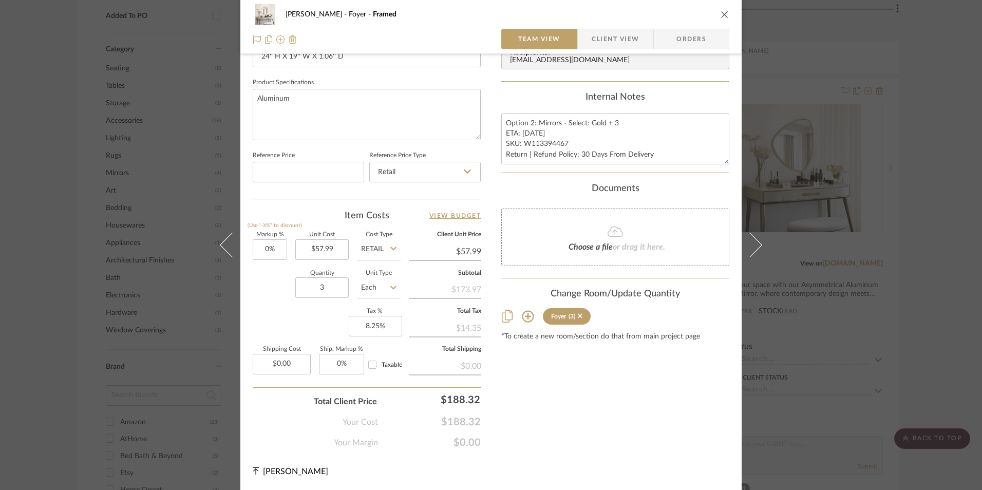
click at [724, 10] on div "Ashley McNeal Foyer Framed" at bounding box center [491, 14] width 477 height 21
click at [723, 14] on icon "close" at bounding box center [725, 14] width 8 height 8
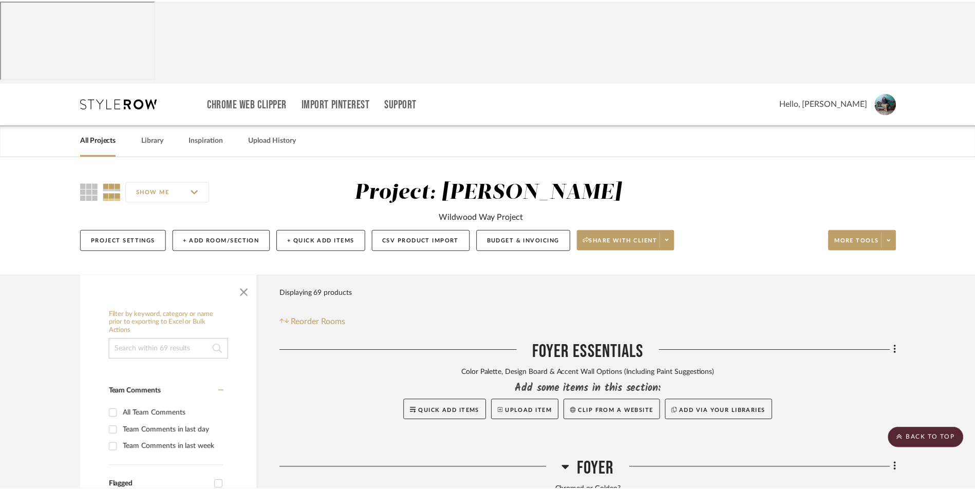
scroll to position [890, 0]
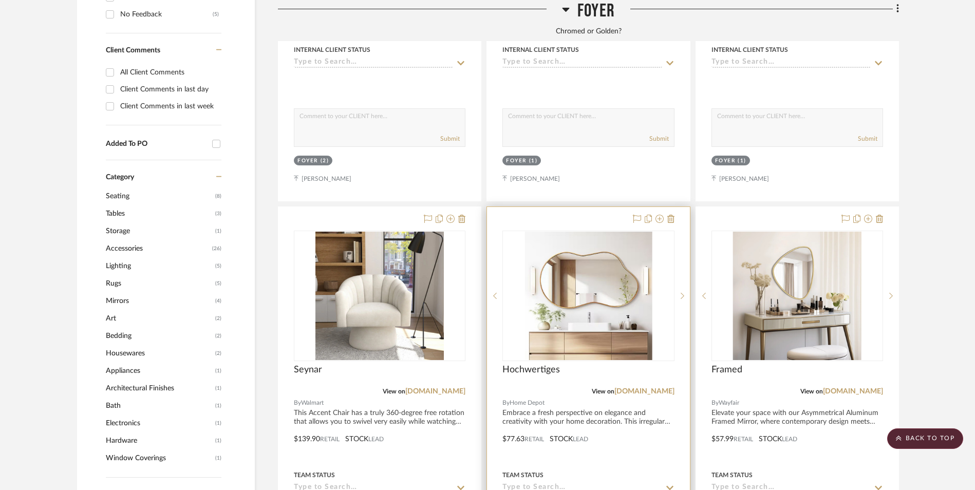
scroll to position [787, 0]
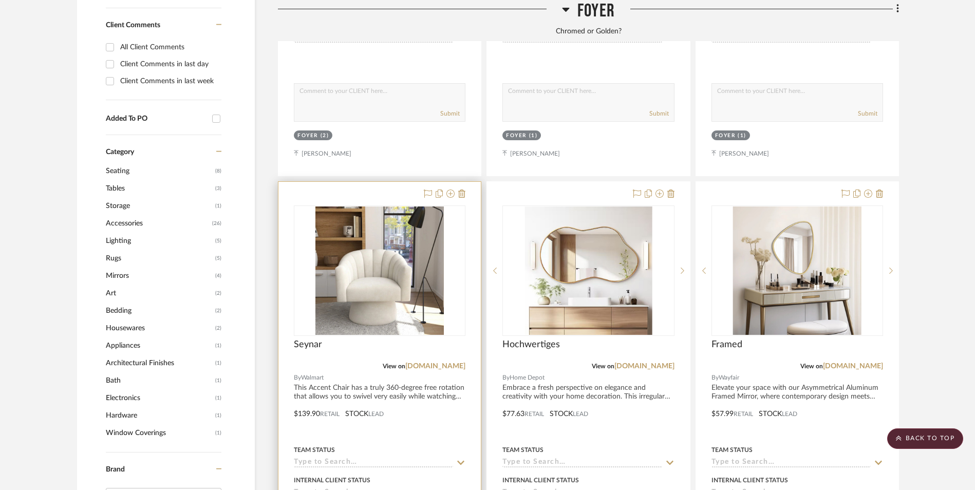
drag, startPoint x: 444, startPoint y: 282, endPoint x: 466, endPoint y: 282, distance: 22.1
click at [444, 363] on link "[DOMAIN_NAME]" at bounding box center [435, 366] width 60 height 7
click at [365, 222] on img "0" at bounding box center [379, 270] width 128 height 128
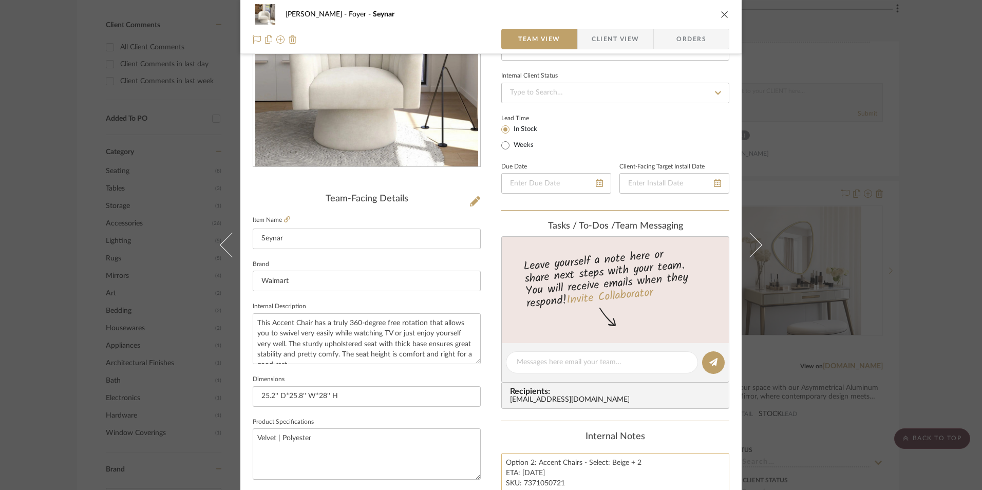
scroll to position [466, 0]
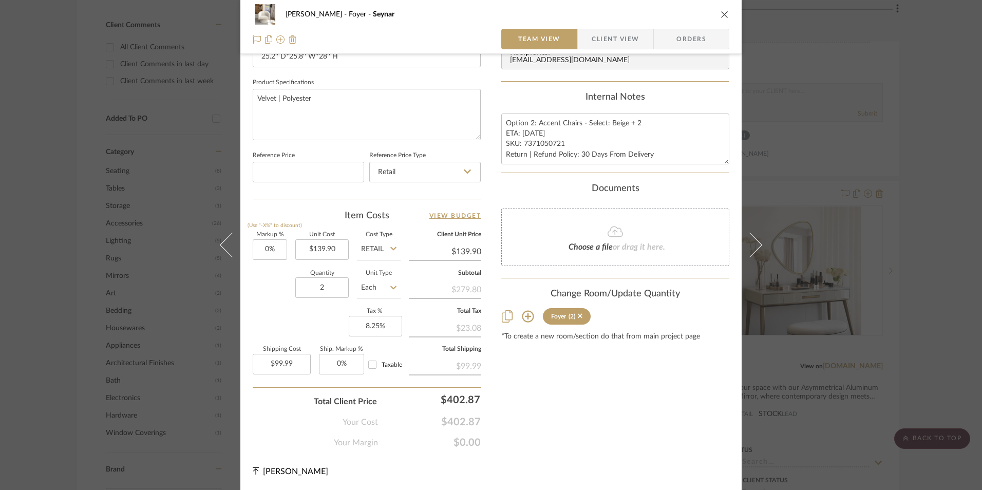
click at [915, 289] on div "Ashley McNeal Foyer Seynar Team View Client View Orders Team-Facing Details Ite…" at bounding box center [491, 245] width 982 height 490
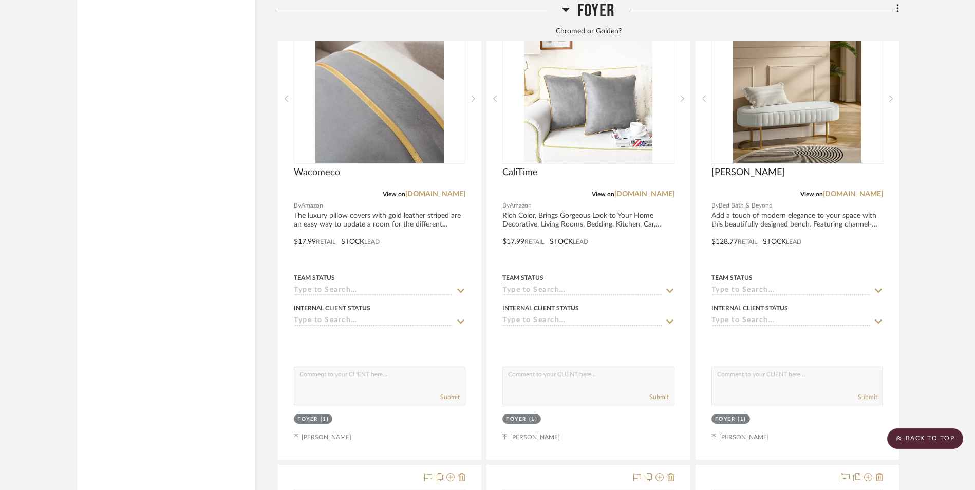
scroll to position [2328, 0]
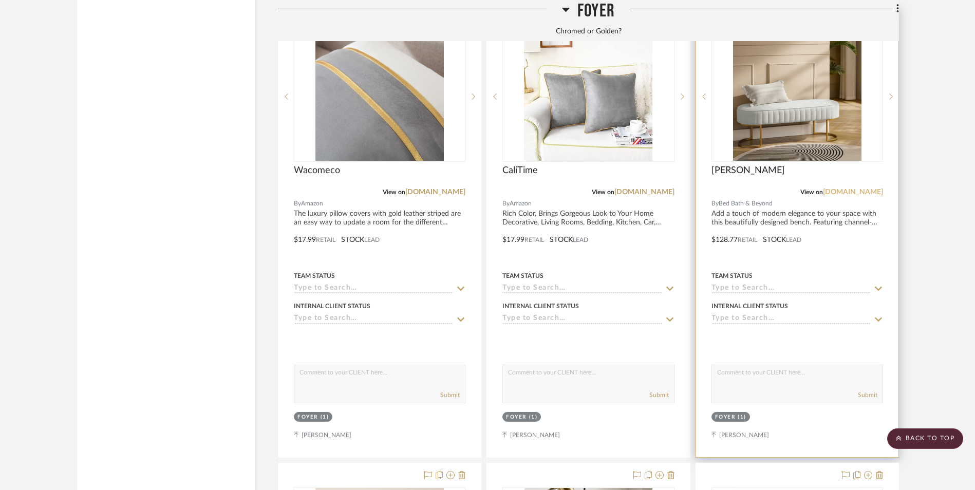
click at [850, 188] on link "[DOMAIN_NAME]" at bounding box center [853, 191] width 60 height 7
click at [766, 80] on div at bounding box center [797, 232] width 202 height 449
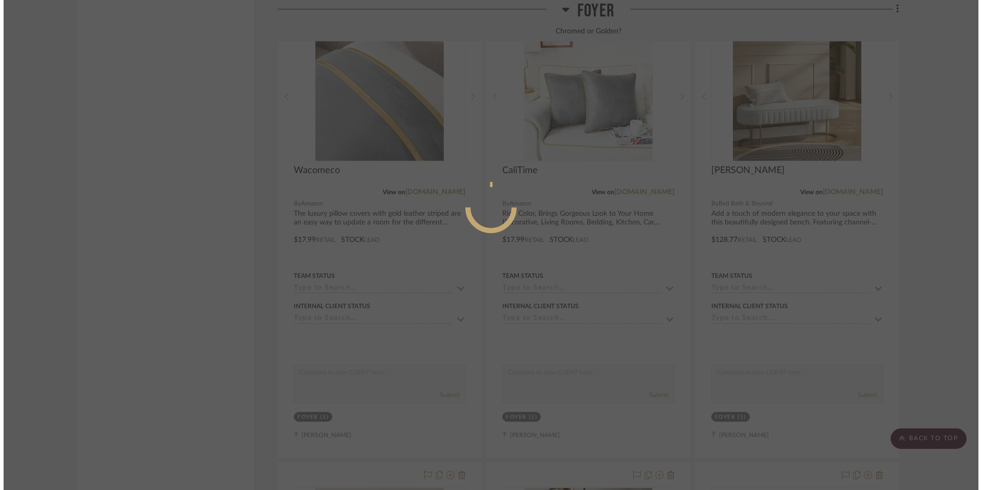
scroll to position [0, 0]
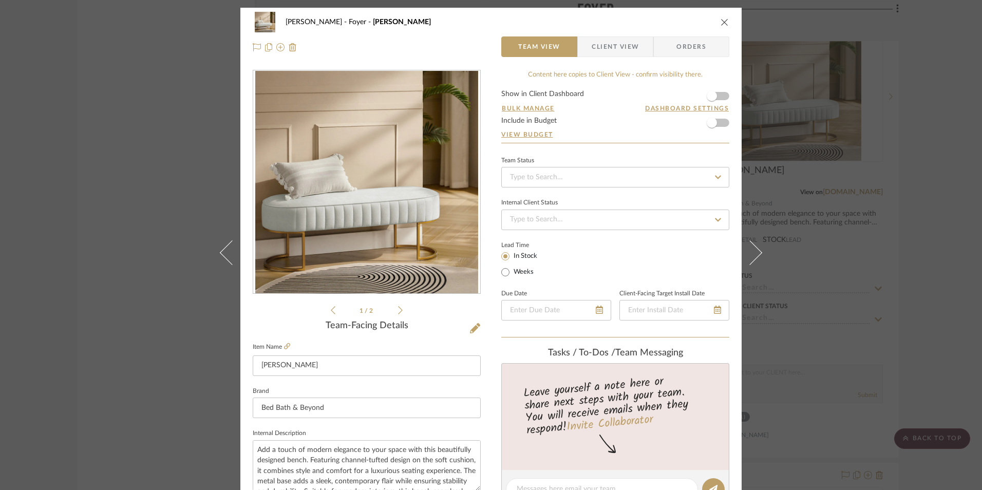
click at [912, 200] on div "Ashley McNeal Foyer Jonas Team View Client View Orders 1 / 2 Team-Facing Detail…" at bounding box center [491, 245] width 982 height 490
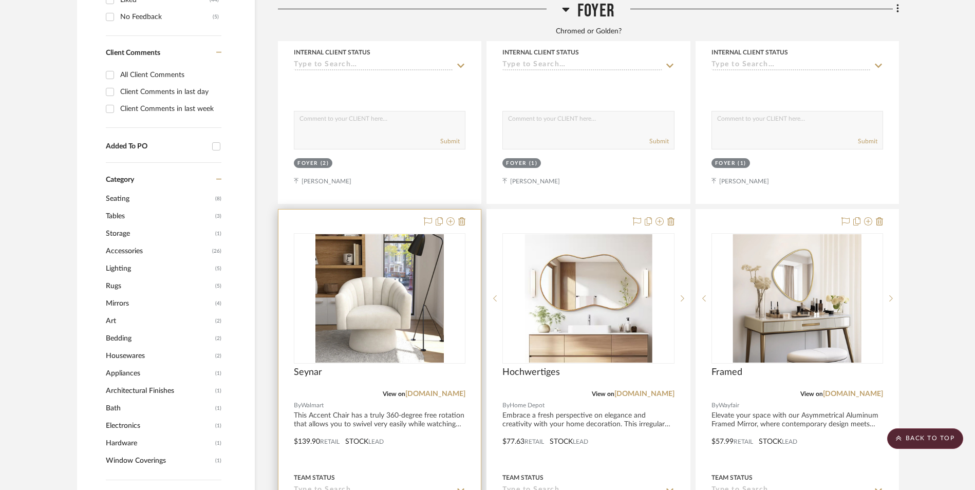
scroll to position [736, 0]
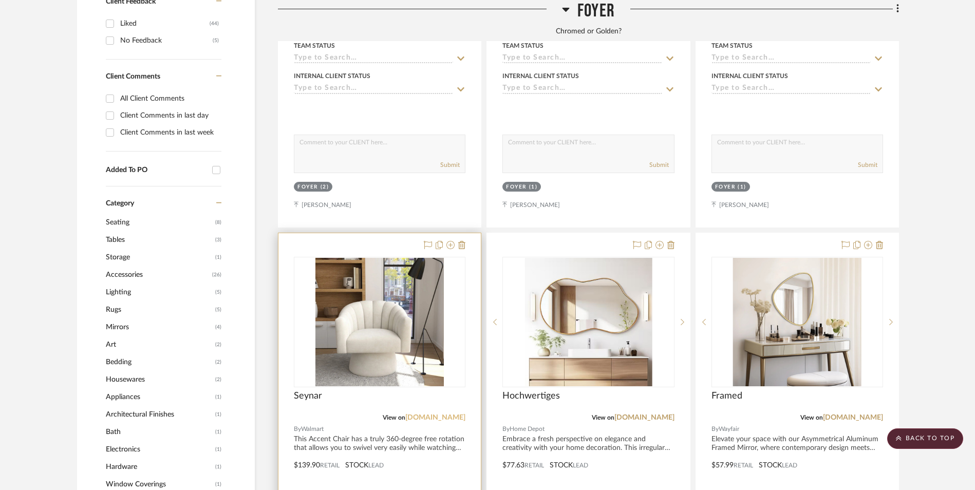
click at [444, 414] on link "walmart.com" at bounding box center [435, 417] width 60 height 7
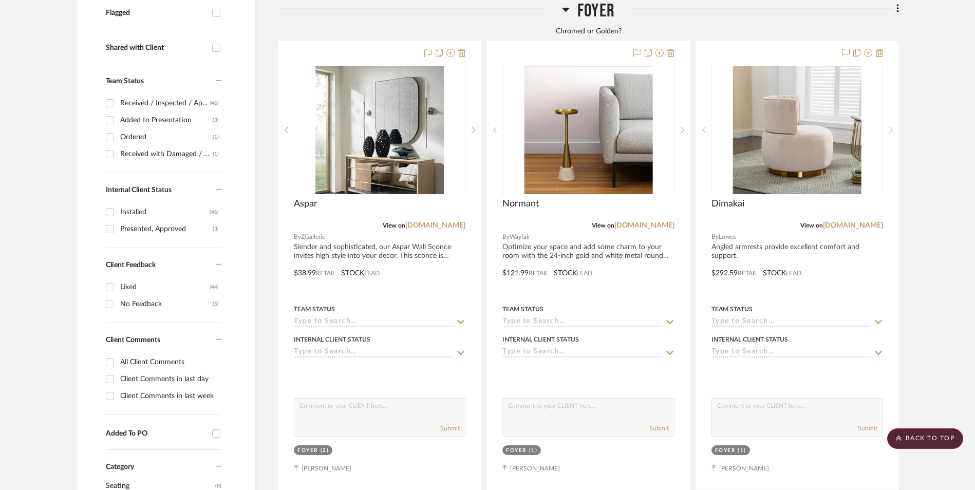
scroll to position [376, 0]
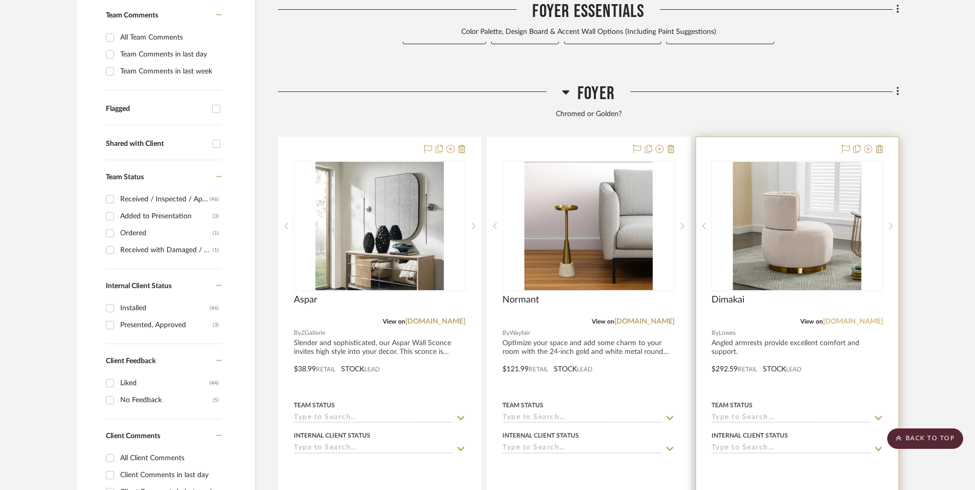
click at [853, 318] on link "lowes.com" at bounding box center [853, 321] width 60 height 7
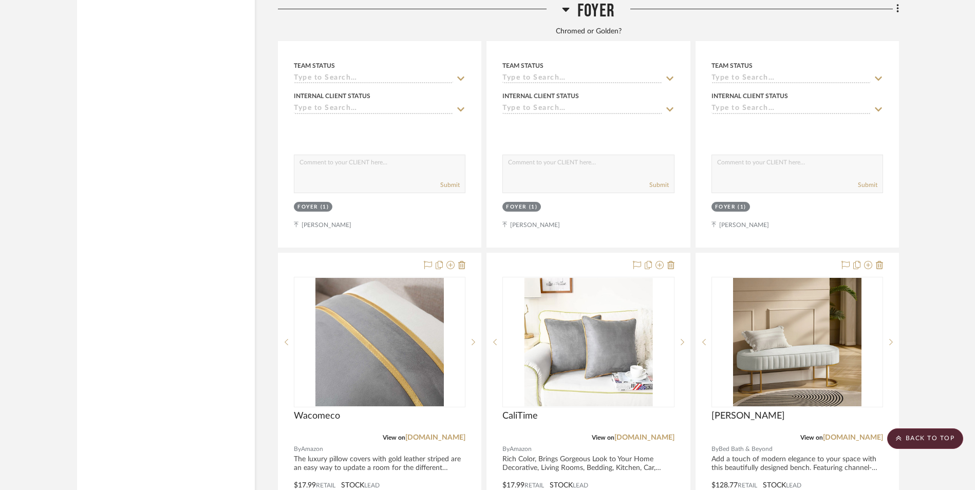
scroll to position [2174, 0]
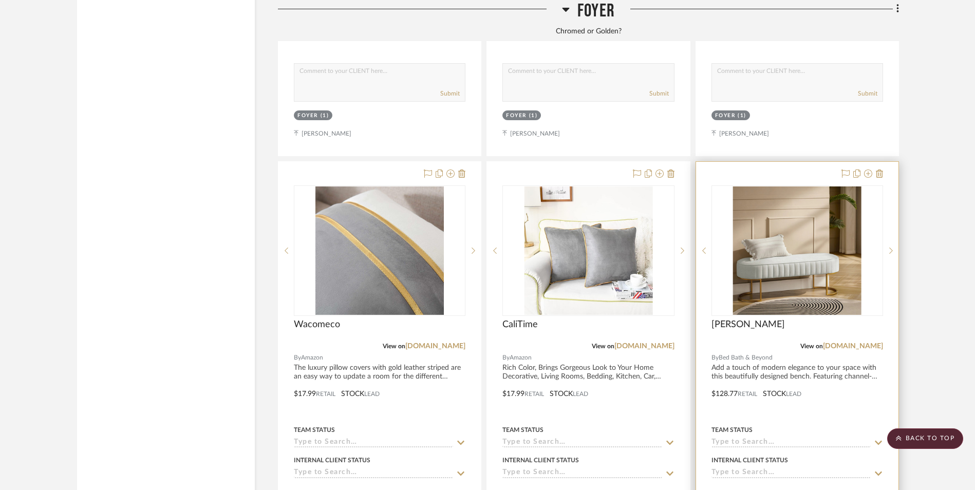
click at [0, 0] on img at bounding box center [0, 0] width 0 height 0
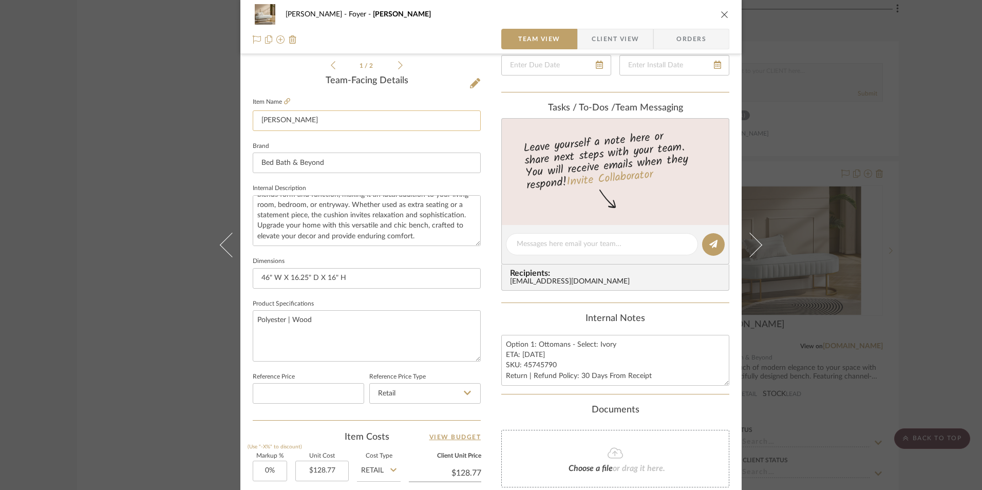
scroll to position [257, 0]
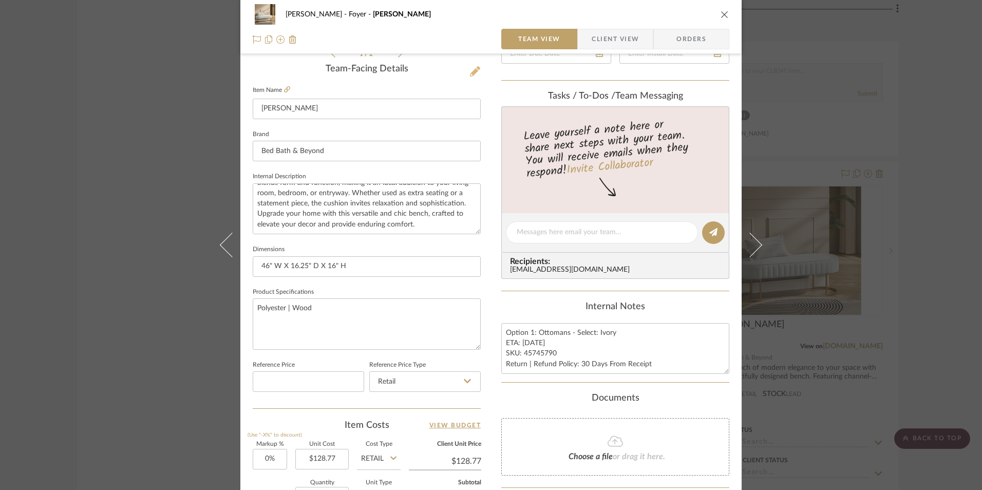
click at [471, 70] on icon at bounding box center [475, 71] width 10 height 10
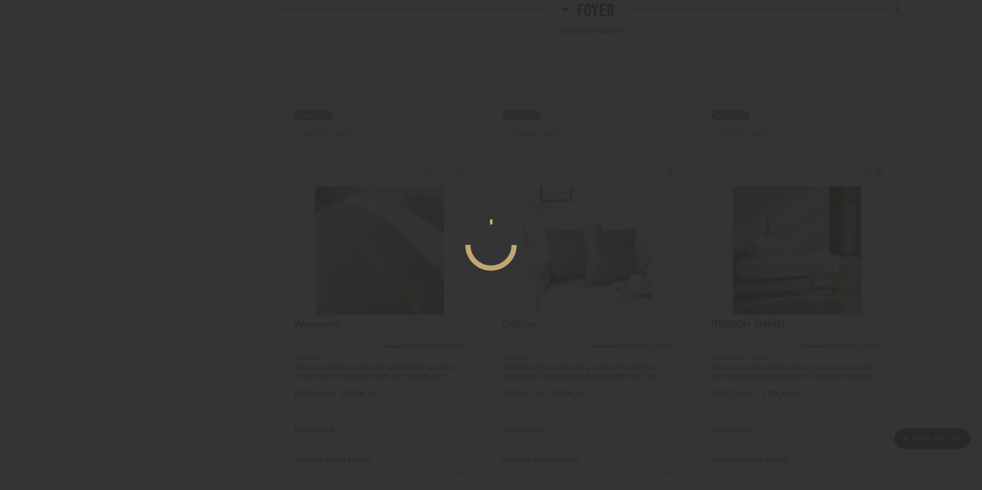
scroll to position [0, 0]
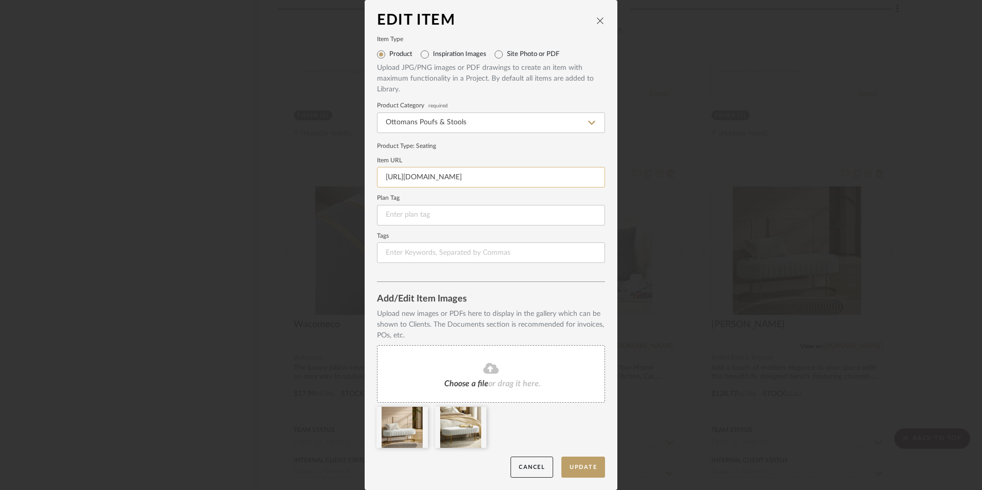
click at [484, 178] on input "https://www.bedbathandbeyond.com/Home-Garden/Jonas-46-Upholstered-Bench-with-Ch…" at bounding box center [491, 177] width 228 height 21
paste input "https://www.bedbathandbeyond.com/Home-Garden/Jonas-46-Upholstered-Bench-with-Ch…"
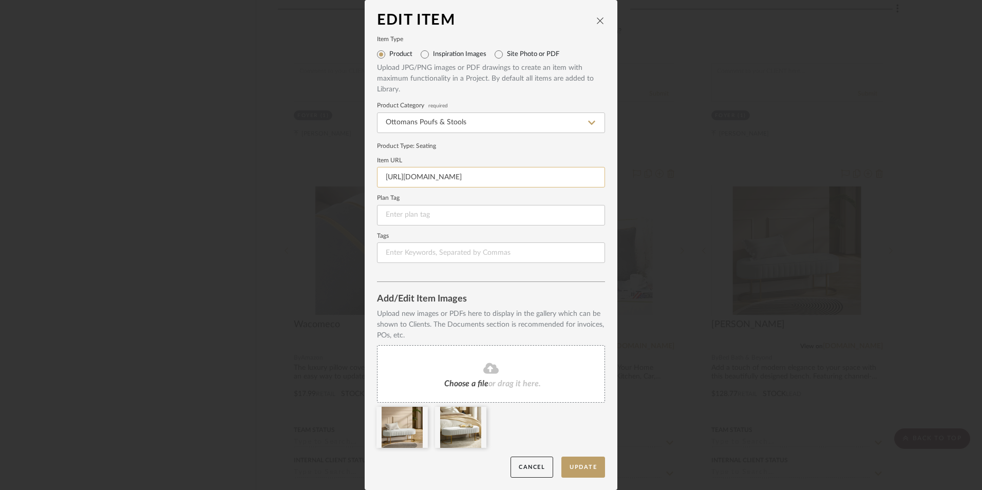
scroll to position [0, 569]
type input "https://www.bedbathandbeyond.com/Home-Garden/Jonas-46-Upholstered-Bench-with-Ch…"
click at [531, 158] on label "Item URL" at bounding box center [491, 160] width 228 height 5
click at [570, 463] on button "Update" at bounding box center [583, 467] width 44 height 21
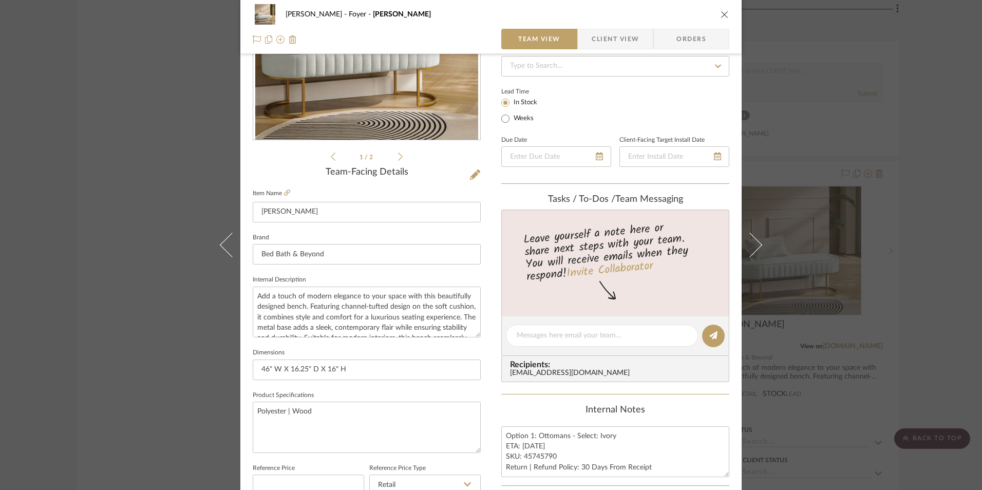
scroll to position [257, 0]
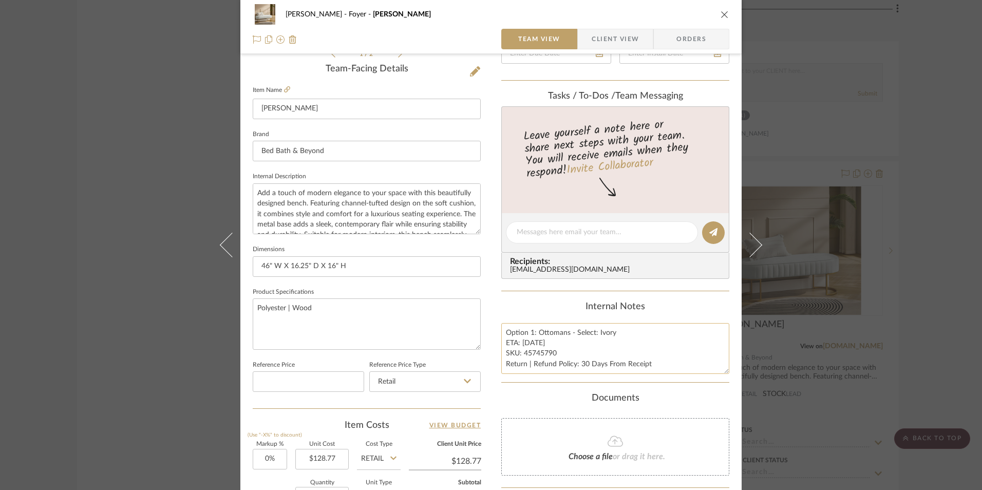
click at [578, 335] on textarea "Option 1: Ottomans - Select: Ivory ETA: 9.16.2025 SKU: 45745790 Return | Refund…" at bounding box center [615, 348] width 228 height 51
drag, startPoint x: 610, startPoint y: 334, endPoint x: 594, endPoint y: 332, distance: 15.6
click at [594, 332] on textarea "Option 1: Ottomans - Select: Ivory ETA: 9.16.2025 SKU: 45745790 Return | Refund…" at bounding box center [615, 348] width 228 height 51
type textarea "Option 1: Ottomans - Select: Beige ETA: 9.16.2025 SKU: 45745790 Return | Refund…"
click at [562, 311] on div "Internal Notes" at bounding box center [615, 306] width 228 height 11
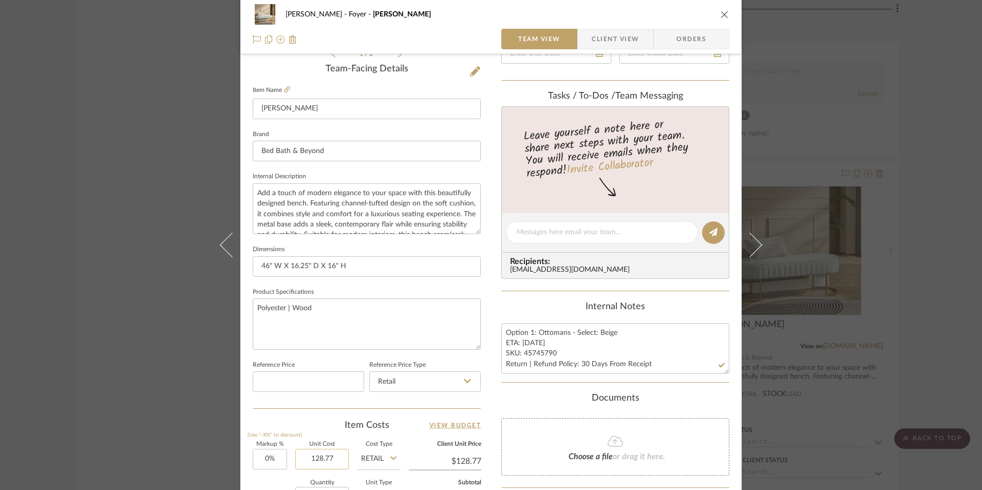
click at [322, 457] on input "128.77" at bounding box center [321, 459] width 53 height 21
type input "$134.41"
drag, startPoint x: 496, startPoint y: 393, endPoint x: 500, endPoint y: 133, distance: 260.4
click at [496, 393] on div "Ashley McNeal Foyer Jonas Team View Client View Orders 1 / 2 Team-Facing Detail…" at bounding box center [490, 225] width 501 height 949
type input "$134.41"
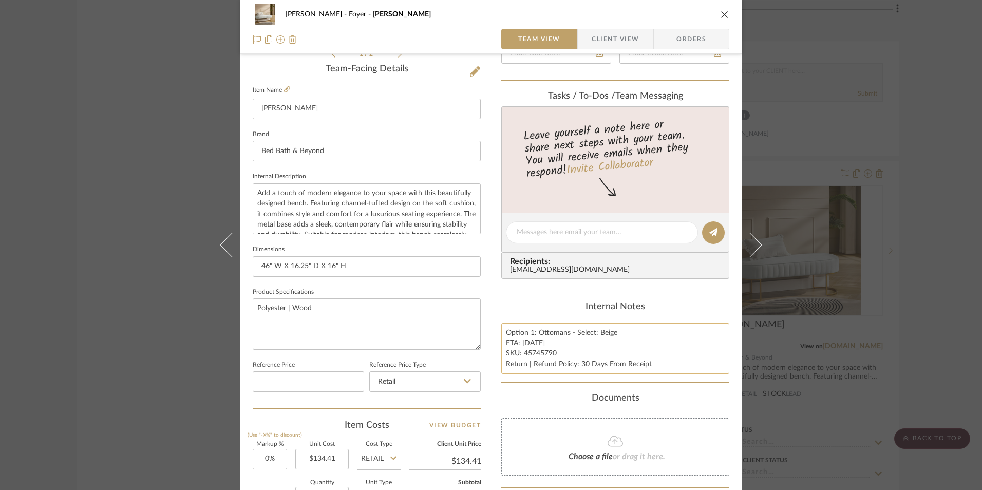
click at [543, 354] on textarea "Option 1: Ottomans - Select: Beige ETA: 9.16.2025 SKU: 45745790 Return | Refund…" at bounding box center [615, 348] width 228 height 51
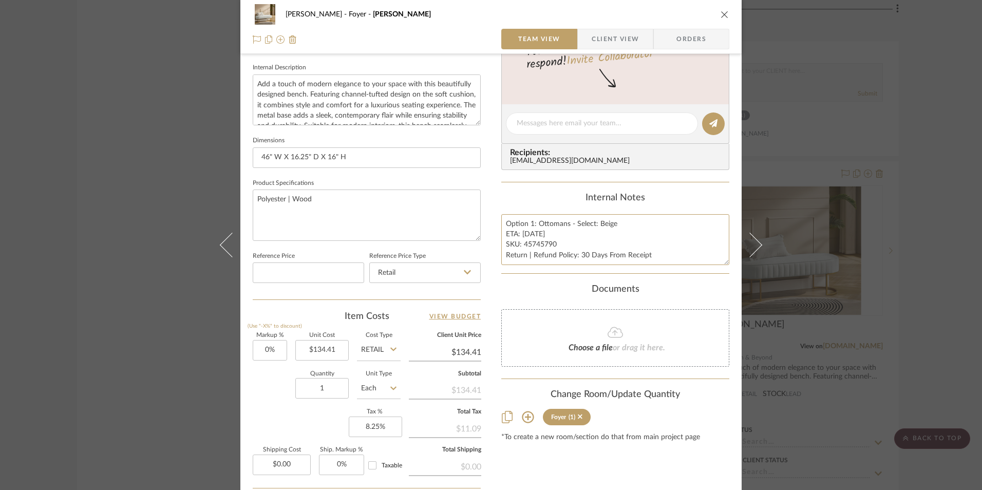
scroll to position [364, 0]
click at [723, 14] on icon "close" at bounding box center [725, 14] width 8 height 8
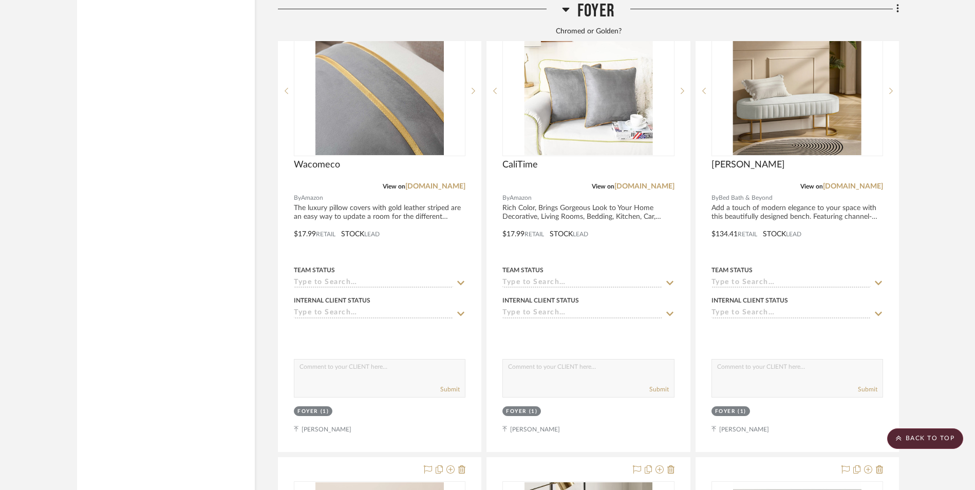
scroll to position [2328, 0]
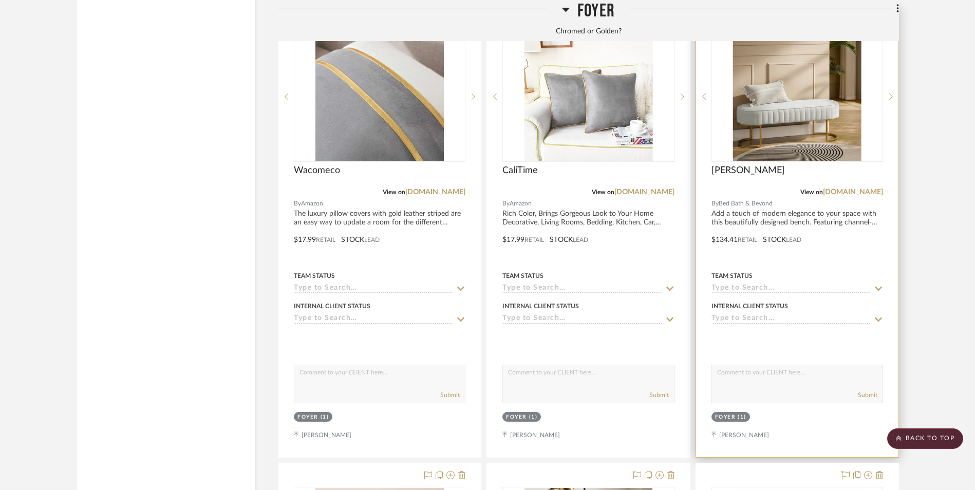
click at [781, 71] on img "0" at bounding box center [797, 96] width 128 height 128
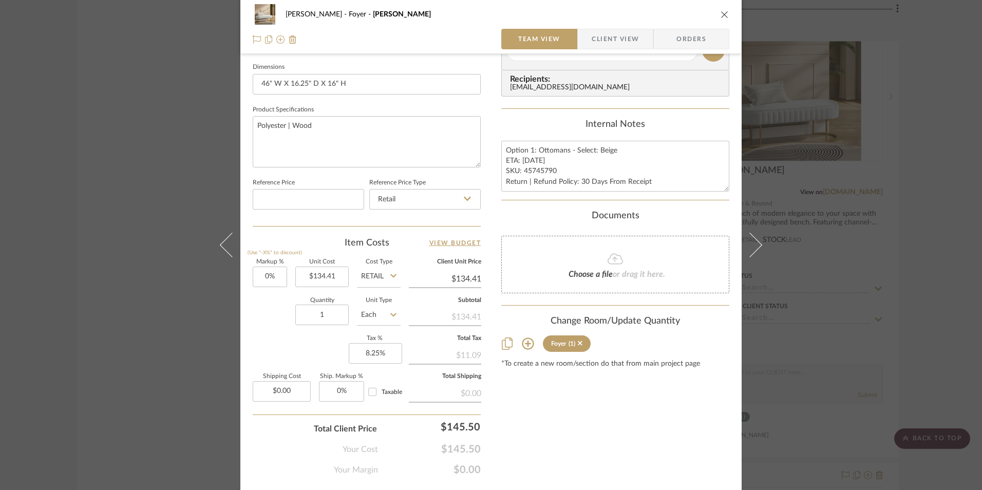
scroll to position [466, 0]
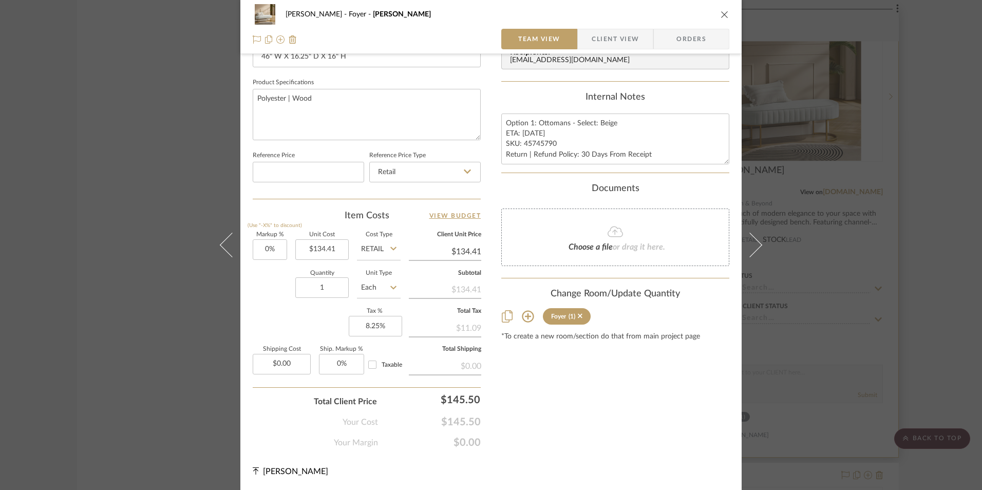
drag, startPoint x: 892, startPoint y: 216, endPoint x: 861, endPoint y: 248, distance: 44.3
click at [893, 216] on div "Ashley McNeal Foyer Jonas Team View Client View Orders 1 / 2 Team-Facing Detail…" at bounding box center [491, 245] width 982 height 490
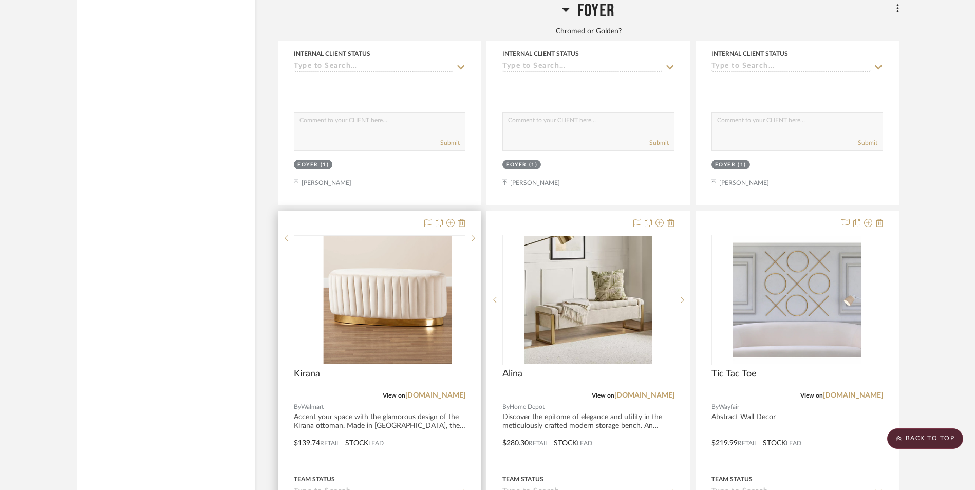
scroll to position [2585, 0]
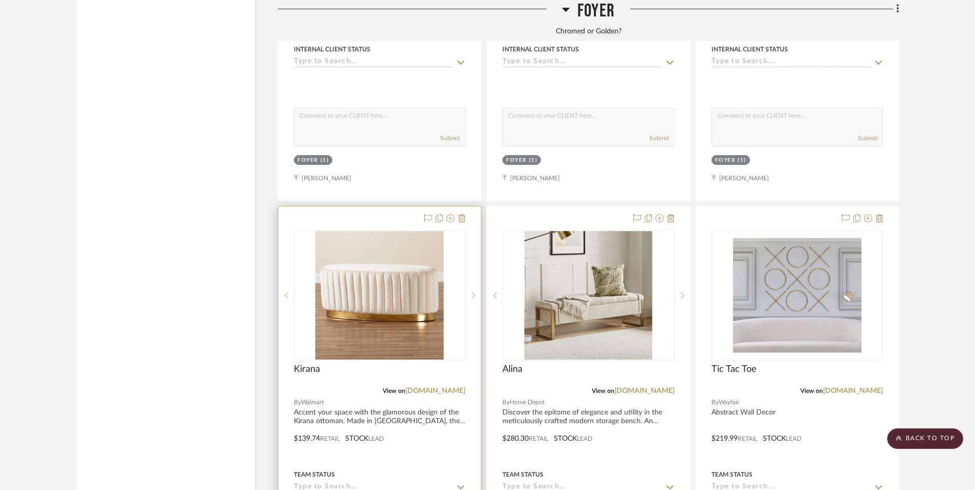
click at [0, 0] on img at bounding box center [0, 0] width 0 height 0
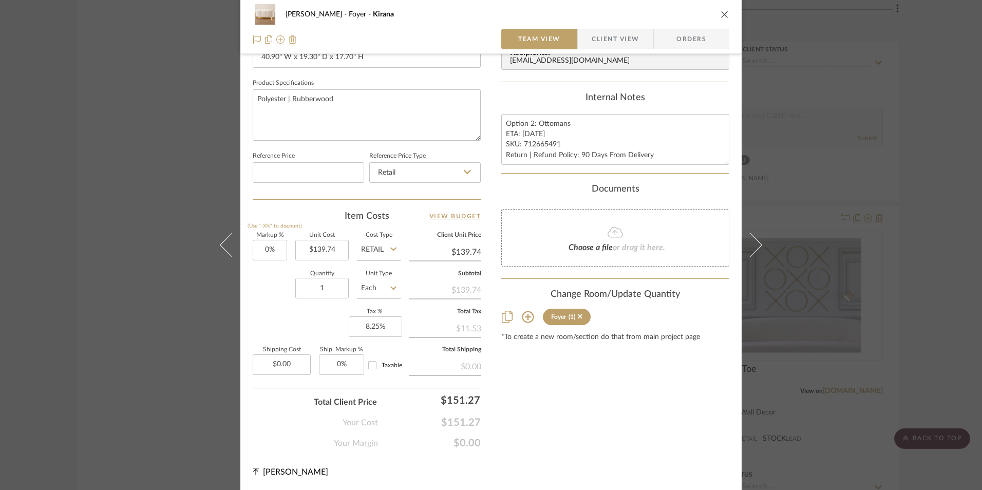
scroll to position [466, 0]
click at [954, 224] on div "Ashley McNeal Foyer Kirana Team View Client View Orders 1 / 3 Team-Facing Detai…" at bounding box center [491, 245] width 982 height 490
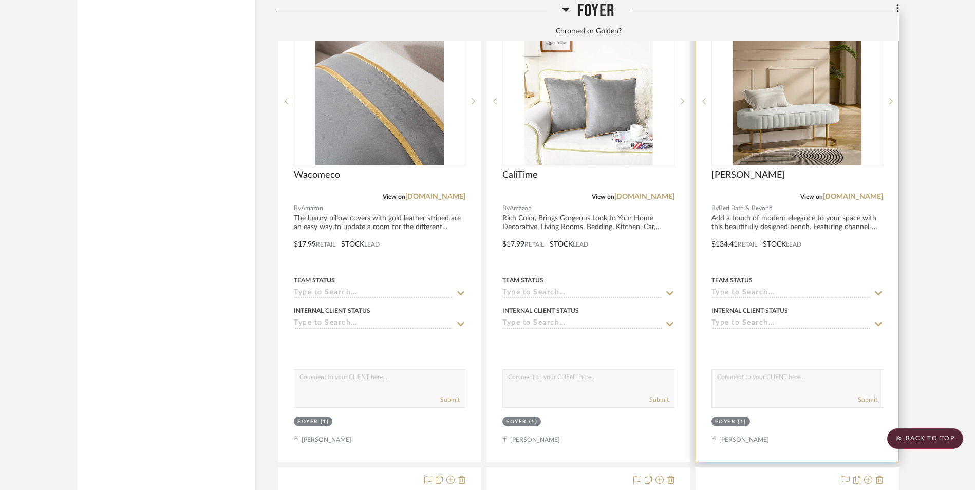
scroll to position [2277, 0]
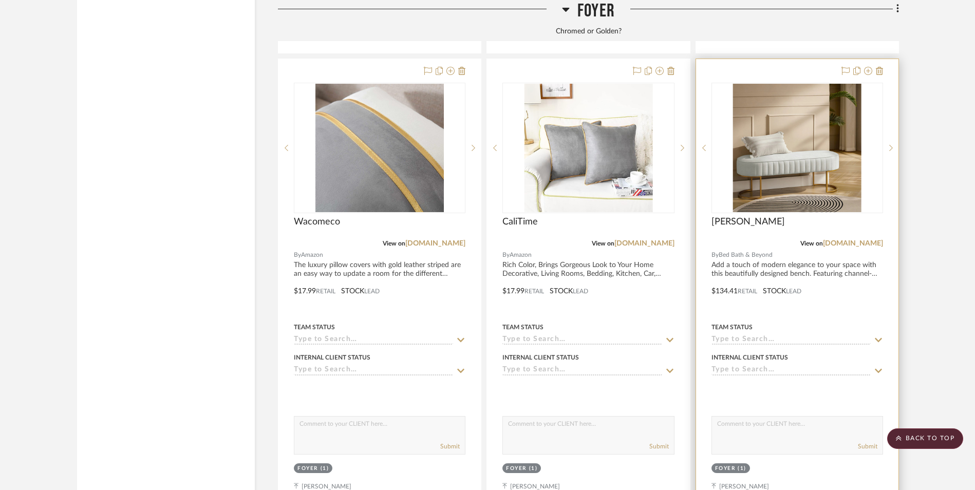
click at [787, 100] on img "0" at bounding box center [797, 148] width 128 height 128
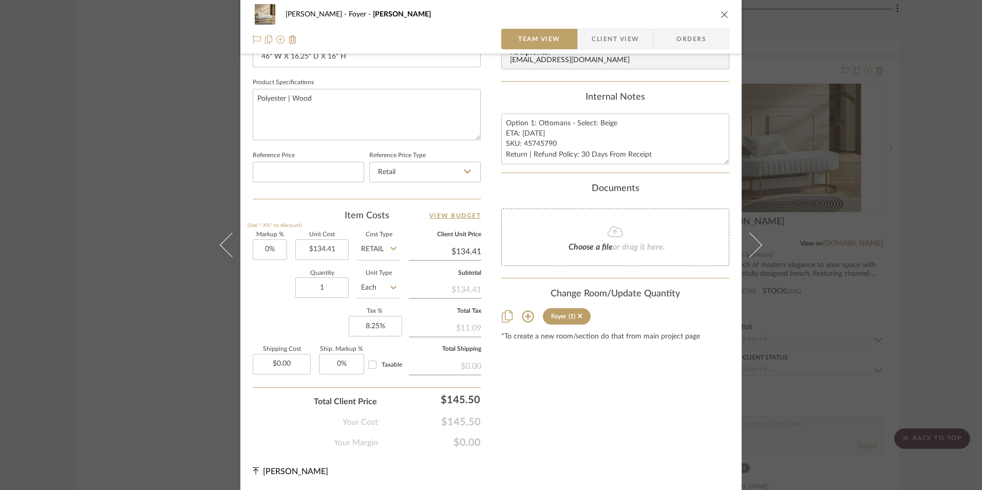
scroll to position [466, 0]
drag, startPoint x: 903, startPoint y: 210, endPoint x: 938, endPoint y: 231, distance: 41.2
click at [905, 210] on div "Ashley McNeal Foyer Jonas Team View Client View Orders 1 / 2 Team-Facing Detail…" at bounding box center [491, 245] width 982 height 490
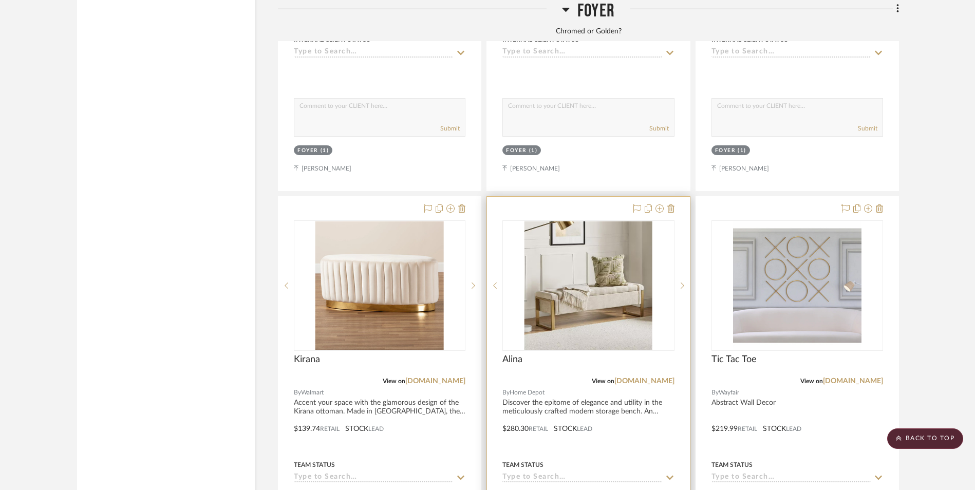
scroll to position [2636, 0]
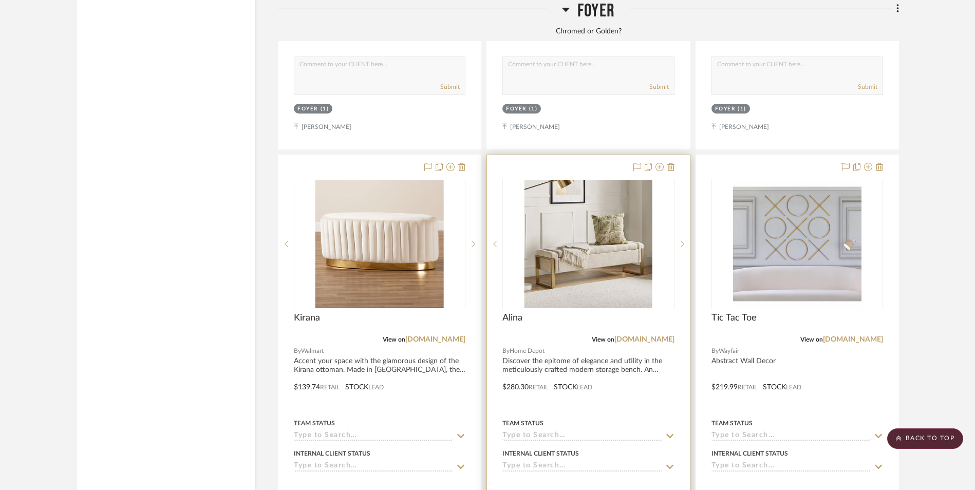
click at [581, 201] on img "0" at bounding box center [588, 244] width 128 height 128
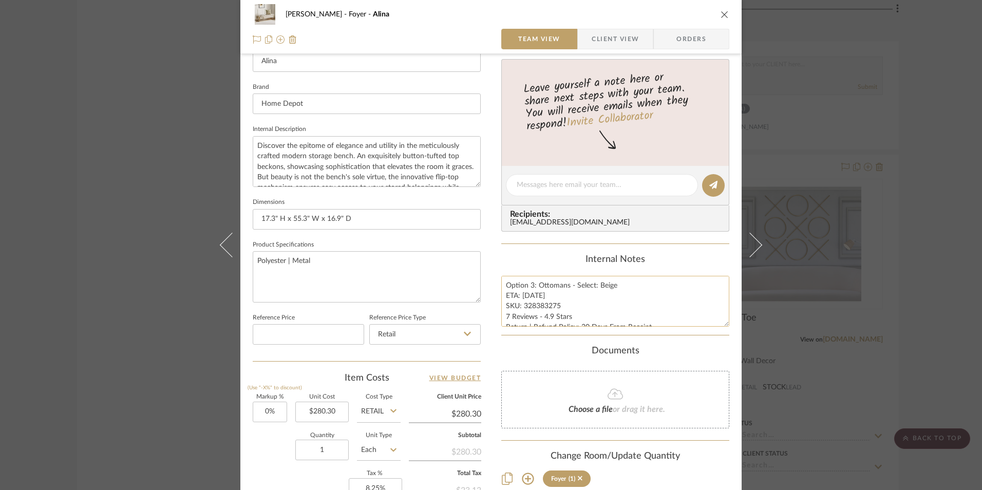
scroll to position [308, 0]
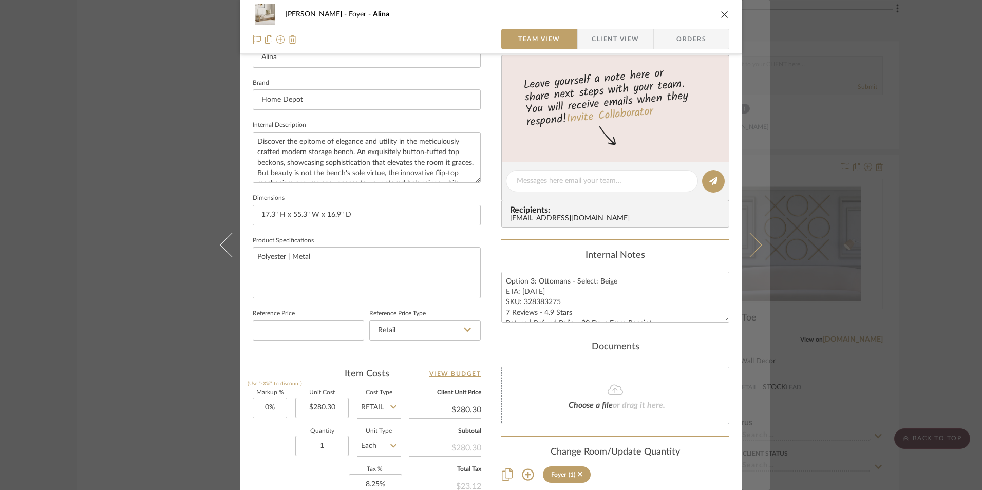
drag, startPoint x: 722, startPoint y: 15, endPoint x: 753, endPoint y: 33, distance: 36.4
click at [724, 15] on icon "close" at bounding box center [725, 14] width 8 height 8
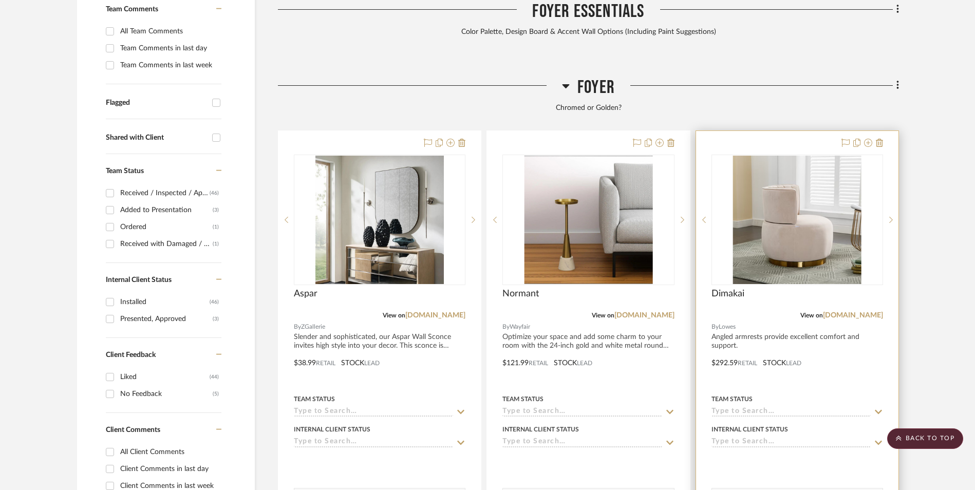
scroll to position [376, 0]
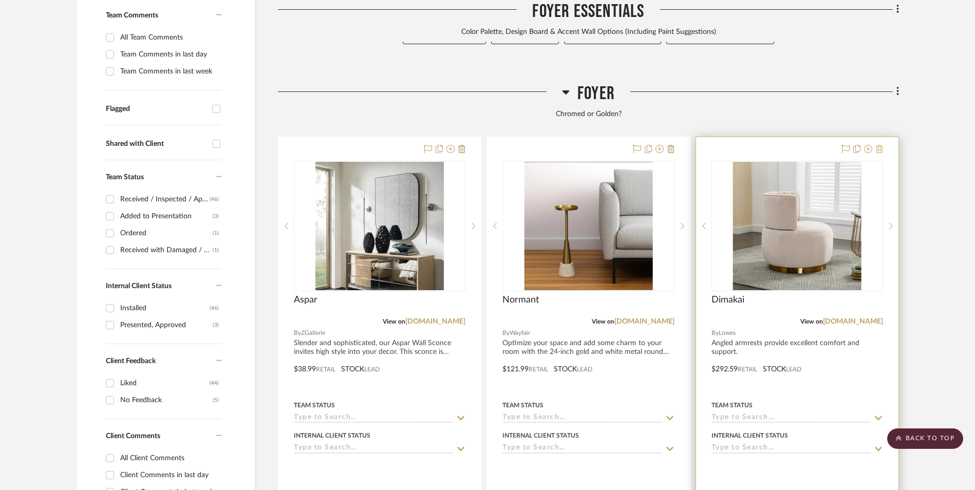
click at [879, 145] on icon at bounding box center [879, 149] width 7 height 8
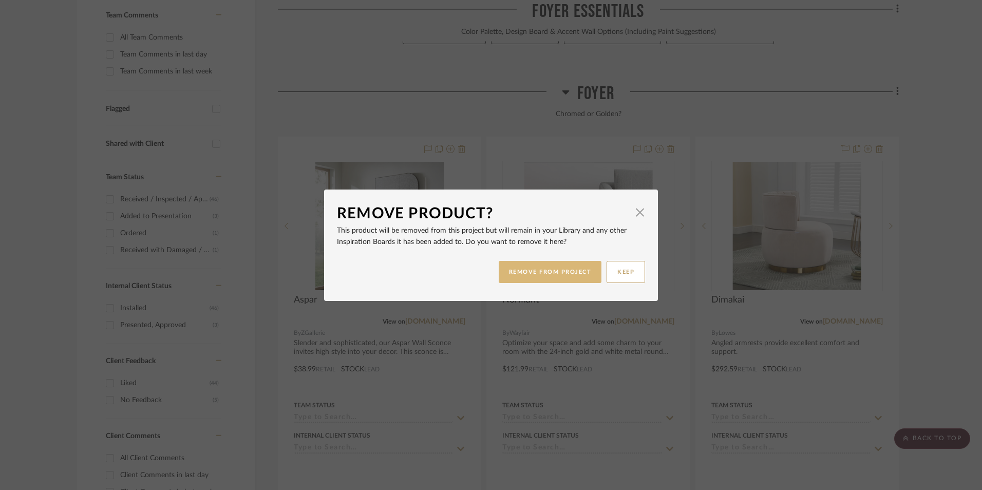
drag, startPoint x: 559, startPoint y: 279, endPoint x: 584, endPoint y: 276, distance: 25.9
click at [559, 279] on button "REMOVE FROM PROJECT" at bounding box center [550, 272] width 103 height 22
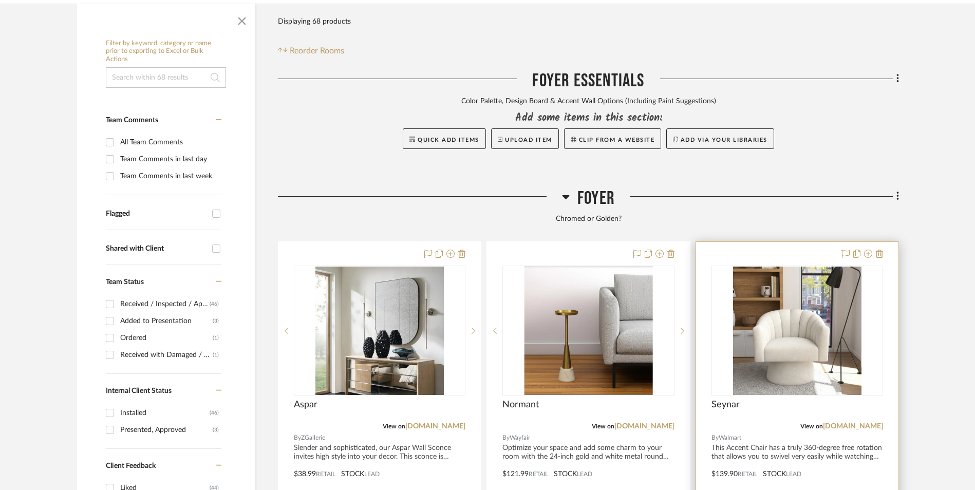
scroll to position [274, 0]
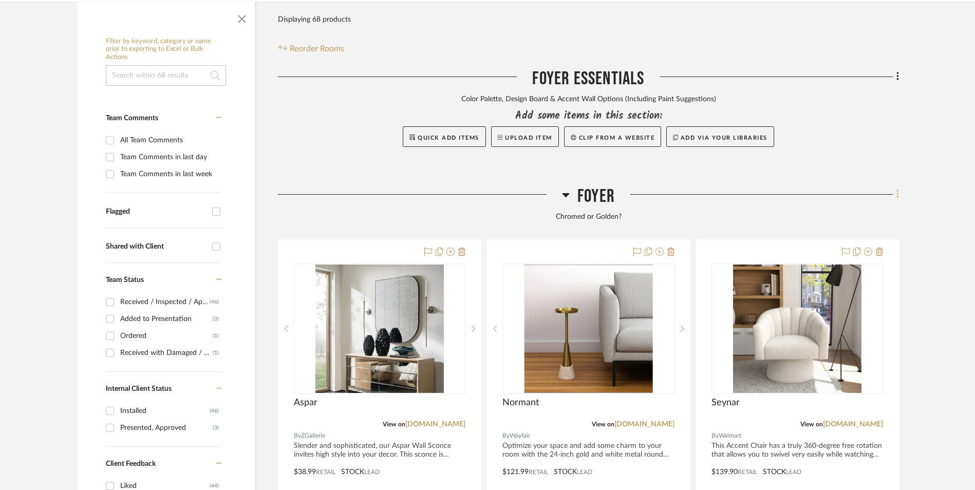
click at [896, 188] on icon at bounding box center [897, 193] width 3 height 11
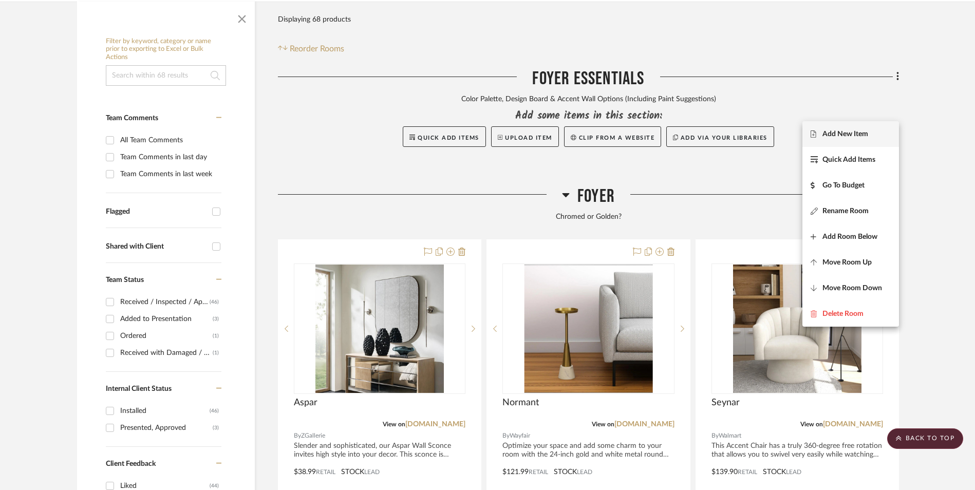
click at [867, 141] on button "Add New Item" at bounding box center [850, 134] width 97 height 26
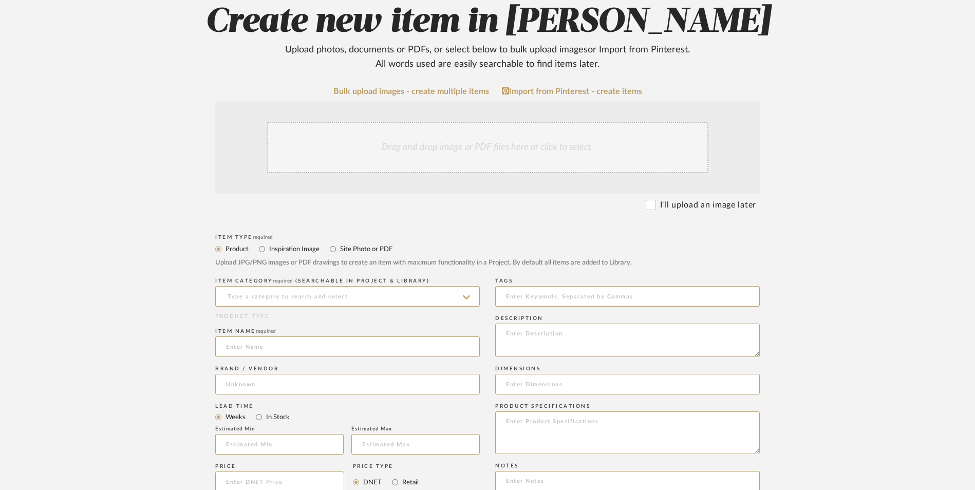
scroll to position [205, 0]
click at [298, 286] on input at bounding box center [347, 296] width 265 height 21
click at [292, 238] on div "Side Chairs" at bounding box center [347, 239] width 263 height 26
type input "Side Chairs"
click at [271, 336] on input at bounding box center [347, 346] width 265 height 21
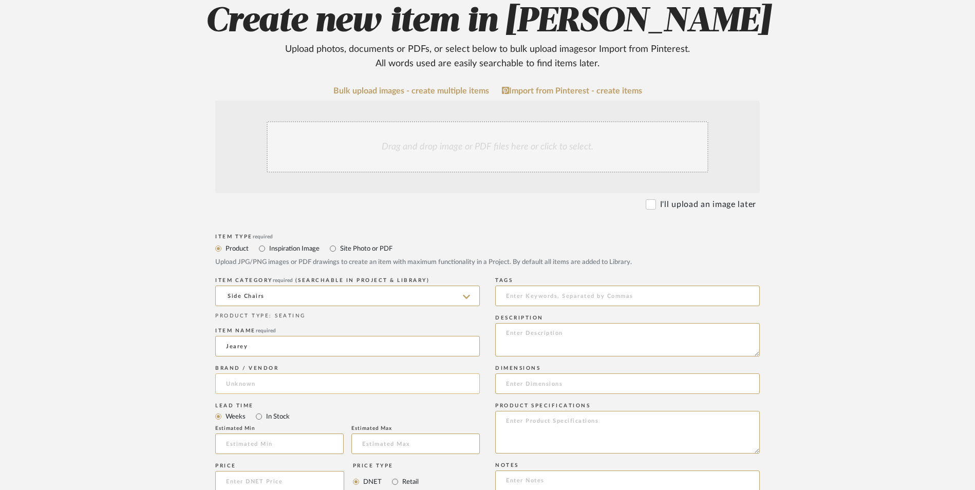
type input "Jearey"
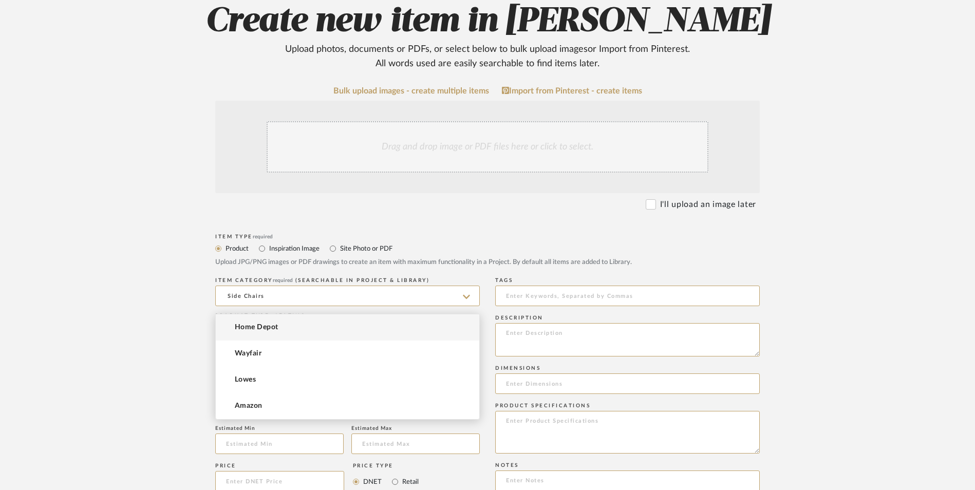
click at [268, 373] on input at bounding box center [347, 383] width 265 height 21
click at [257, 330] on span "Home Depot" at bounding box center [256, 327] width 43 height 9
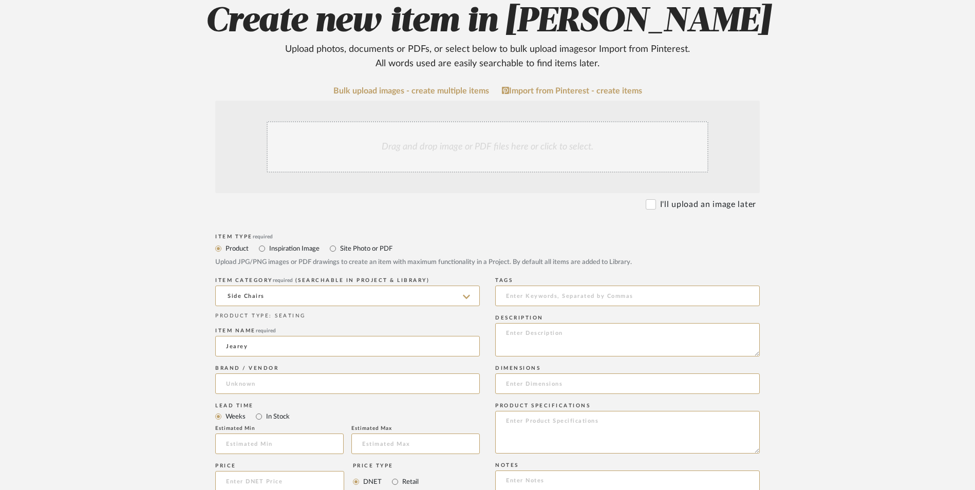
type input "Home Depot"
click at [261, 410] on input "In Stock" at bounding box center [259, 416] width 12 height 12
radio input "true"
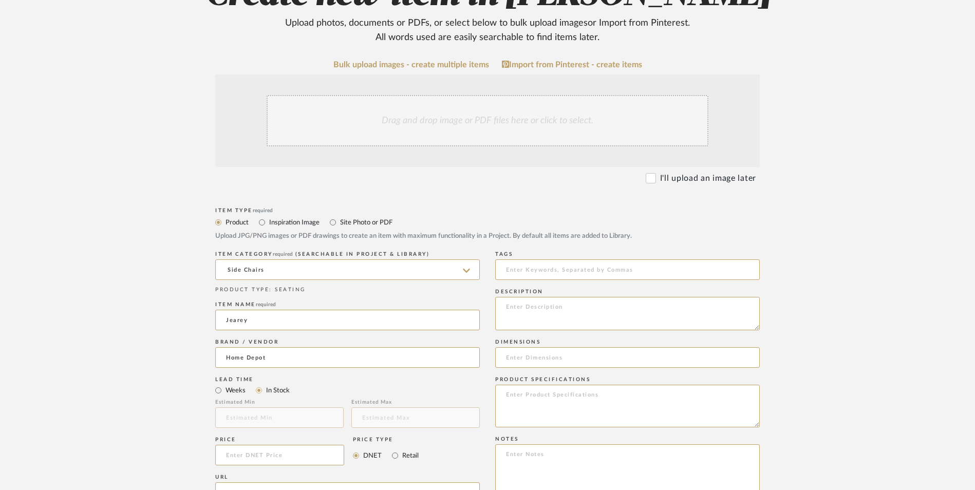
scroll to position [257, 0]
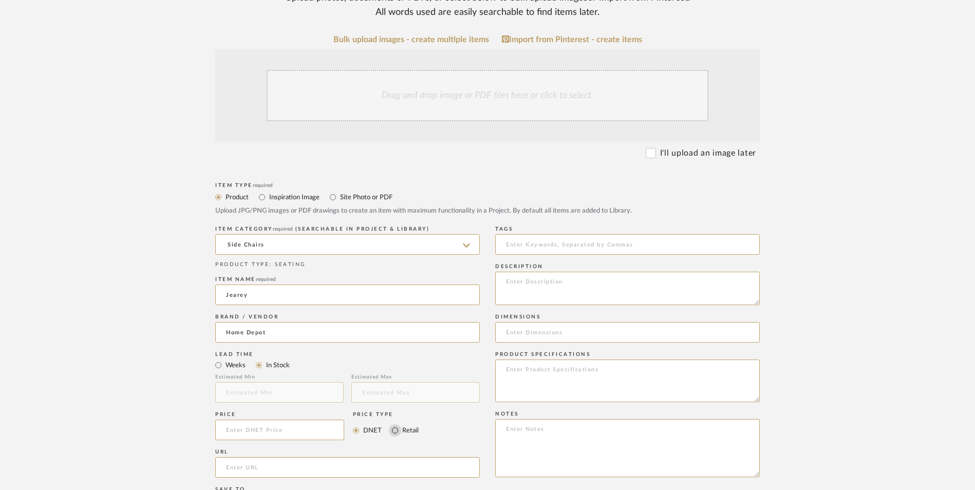
click at [394, 424] on input "Retail" at bounding box center [395, 430] width 12 height 12
radio input "true"
click at [302, 420] on input at bounding box center [279, 430] width 129 height 21
type input "$258.00"
click at [208, 332] on form "Bulk upload images - create multiple items Import from Pinterest - create items…" at bounding box center [487, 407] width 654 height 745
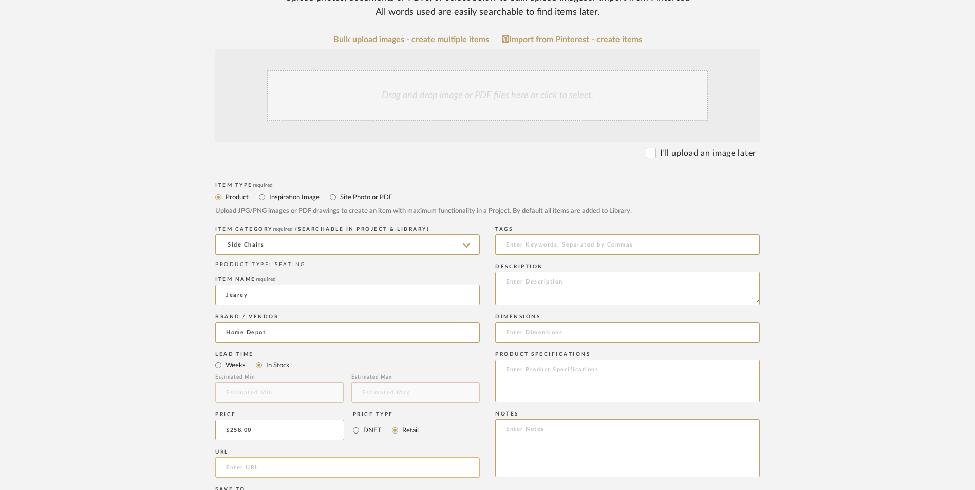
click at [281, 457] on input "url" at bounding box center [347, 467] width 265 height 21
paste input "https://www.homedepot.com/p/JEAREY-Nancy-Modern-360-Swivel-Beige-Non-falling-Ve…"
type input "https://www.homedepot.com/p/JEAREY-Nancy-Modern-360-Swivel-Beige-Non-falling-Ve…"
click at [157, 288] on upload-items "Create new item in Ashley McNeal Upload photos, documents or PDFs, or select be…" at bounding box center [487, 352] width 975 height 905
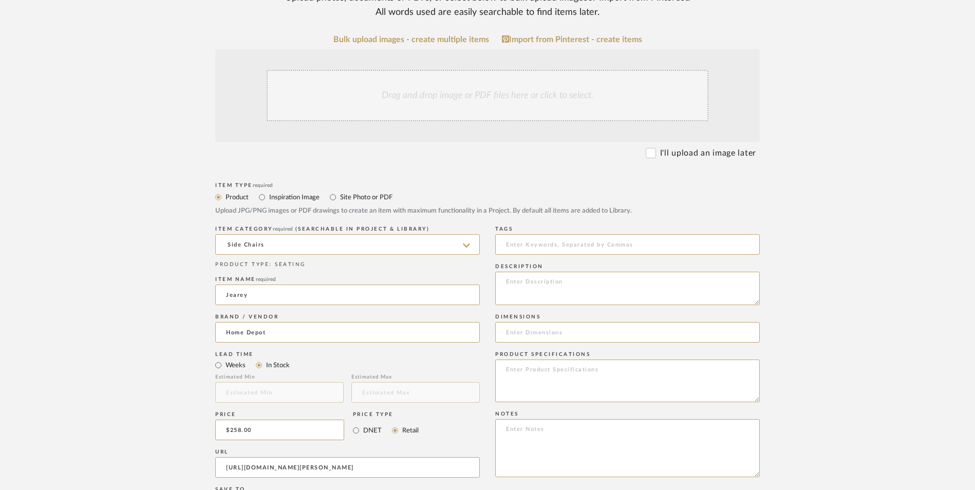
scroll to position [0, 0]
click at [573, 419] on textarea at bounding box center [627, 448] width 265 height 58
paste textarea "Option 1: ETA: SKU: Reviews - Stars Return | Refund Policy:"
click at [554, 419] on textarea "Option 1: ETA: SKU: Reviews - Stars Return | Refund Policy:" at bounding box center [627, 448] width 265 height 58
click at [585, 419] on textarea "Option 1: Accent Chairs - Select: ETA: SKU: Reviews - Stars Return | Refund Pol…" at bounding box center [627, 448] width 265 height 58
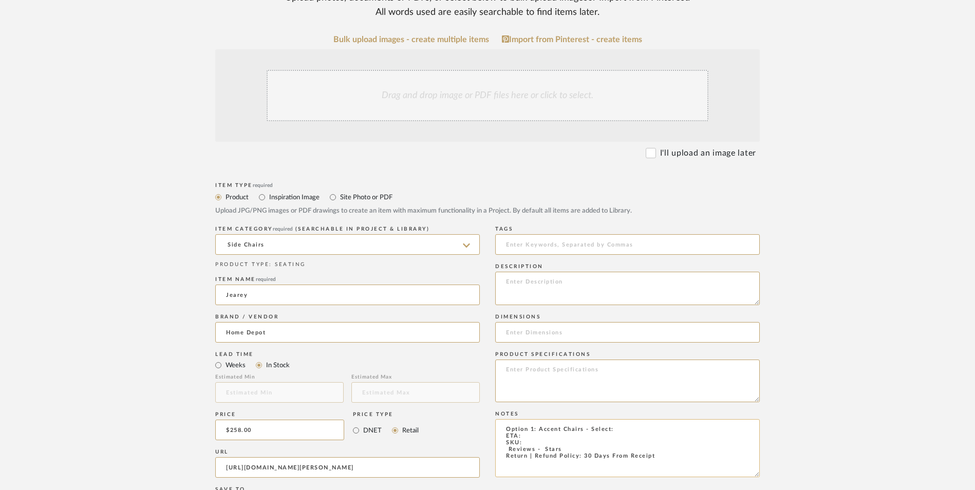
drag, startPoint x: 497, startPoint y: 366, endPoint x: 531, endPoint y: 371, distance: 34.3
click at [498, 419] on textarea "Option 1: Accent Chairs - Select: ETA: SKU: Reviews - Stars Return | Refund Pol…" at bounding box center [627, 448] width 265 height 58
click at [621, 419] on textarea "Option 1: Accent Chairs - Select: ETA: SKU: 6 Reviews - 4.4 Stars Return | Refu…" at bounding box center [627, 448] width 265 height 58
click at [536, 419] on textarea "Option 1: Accent Chairs - Select: Beige ETA: SKU: 6 Reviews - 4.4 Stars Return …" at bounding box center [627, 448] width 265 height 58
click at [529, 419] on textarea "Option 1: Accent Chairs - Select: Beige ETA: SKU: 6 Reviews - 4.4 Stars Return …" at bounding box center [627, 448] width 265 height 58
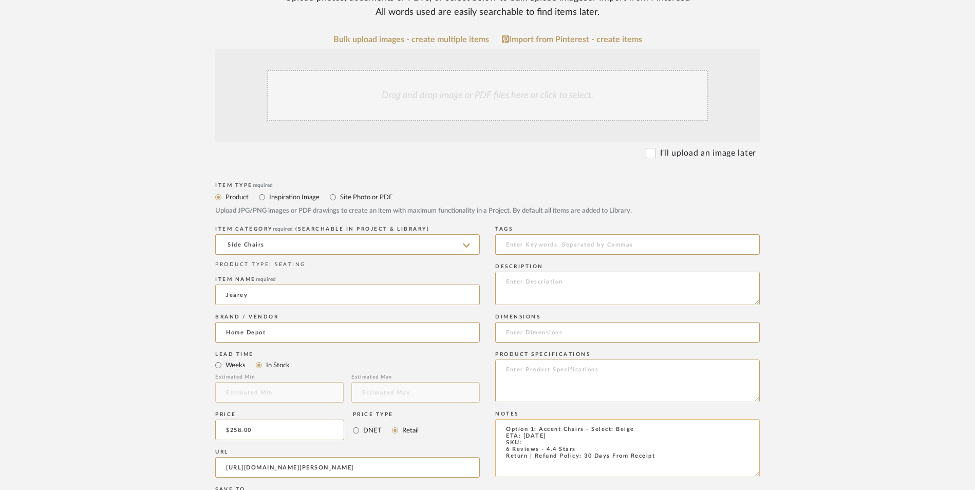
click at [583, 419] on textarea "Option 1: Accent Chairs - Select: Beige ETA: 9.18.2025 SKU: 6 Reviews - 4.4 Sta…" at bounding box center [627, 448] width 265 height 58
type textarea "Option 1: Accent Chairs - Select: Beige ETA: 9.18.2025 SKU: 6 Reviews - 4.4 Sta…"
click at [577, 322] on input at bounding box center [627, 332] width 265 height 21
type input "28.93" H x"
click at [569, 272] on textarea at bounding box center [627, 288] width 265 height 33
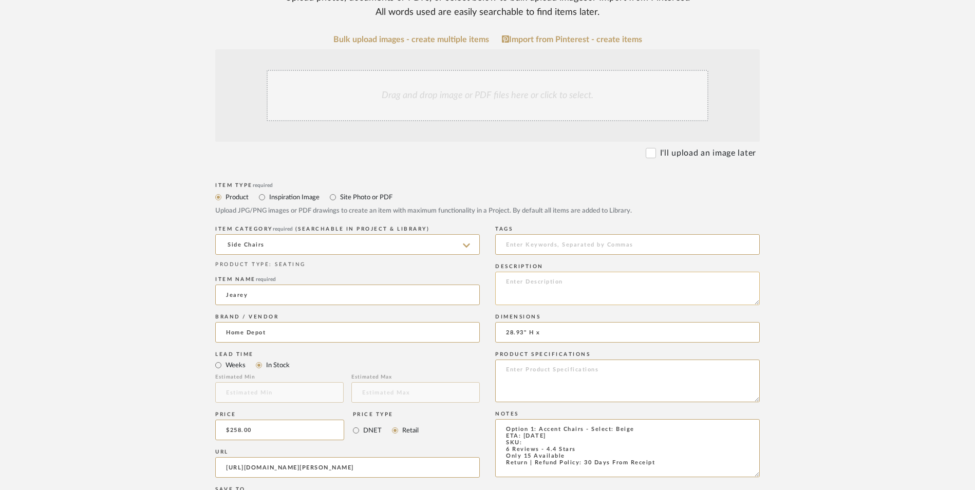
paste textarea "This timeless, plush velvet barrel chair, with its cozy and inviting seating ar…"
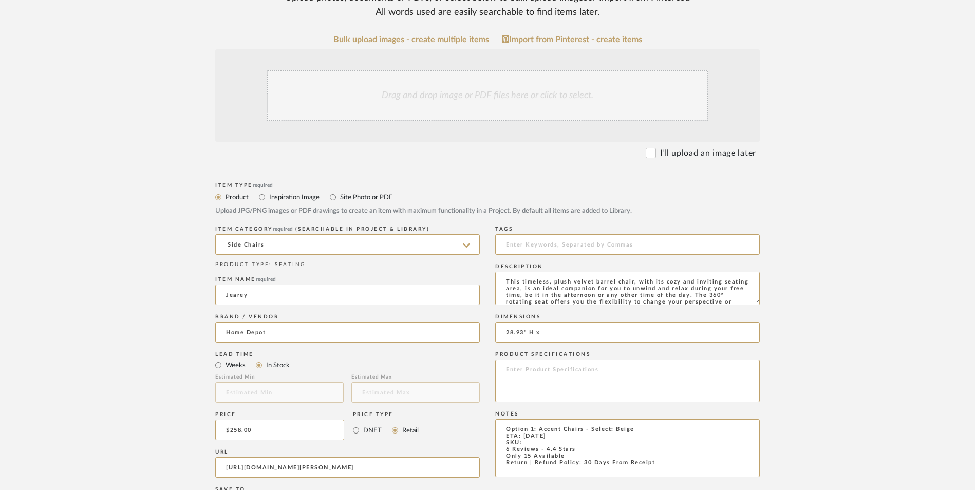
scroll to position [21, 0]
type textarea "This timeless, plush velvet barrel chair, with its cozy and inviting seating ar…"
click at [563, 322] on input "28.93" H x" at bounding box center [627, 332] width 265 height 21
type input "28.93" H x 29.13" W x 29.52" D"
click at [546, 360] on textarea at bounding box center [627, 381] width 265 height 43
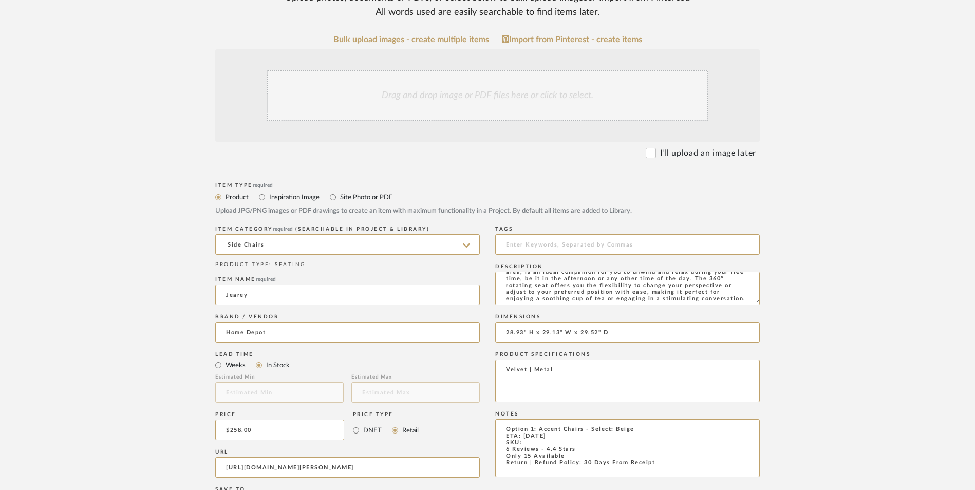
type textarea "Velvet | Metal"
click at [533, 419] on textarea "Option 1: Accent Chairs - Select: Beige ETA: 9.18.2025 SKU: 6 Reviews - 4.4 Sta…" at bounding box center [627, 448] width 265 height 58
drag, startPoint x: 525, startPoint y: 362, endPoint x: 545, endPoint y: 360, distance: 19.6
click at [529, 419] on textarea "Option 1: Accent Chairs - Select: Beige ETA: 9.18.2025 SKU: 6 Reviews - 4.4 Sta…" at bounding box center [627, 448] width 265 height 58
paste textarea "331715972"
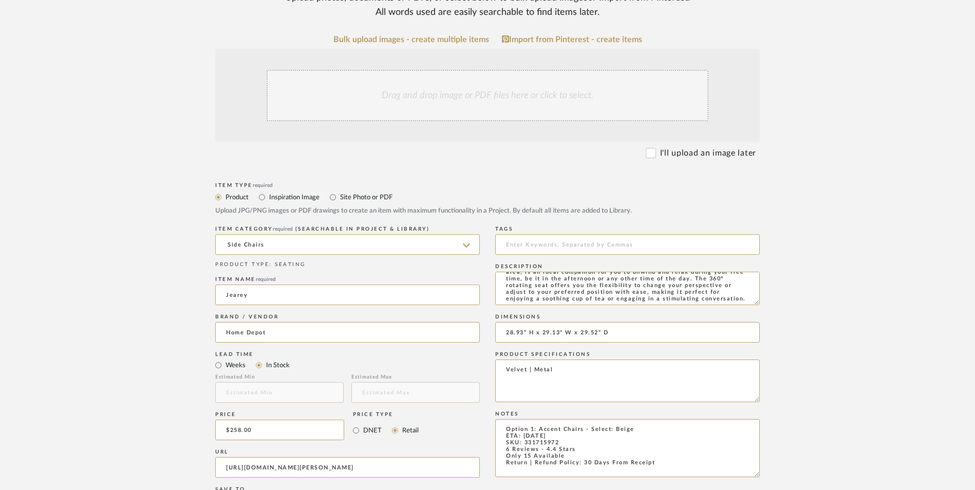
type textarea "Option 1: Accent Chairs - Select: Beige ETA: 9.18.2025 SKU: 331715972 6 Reviews…"
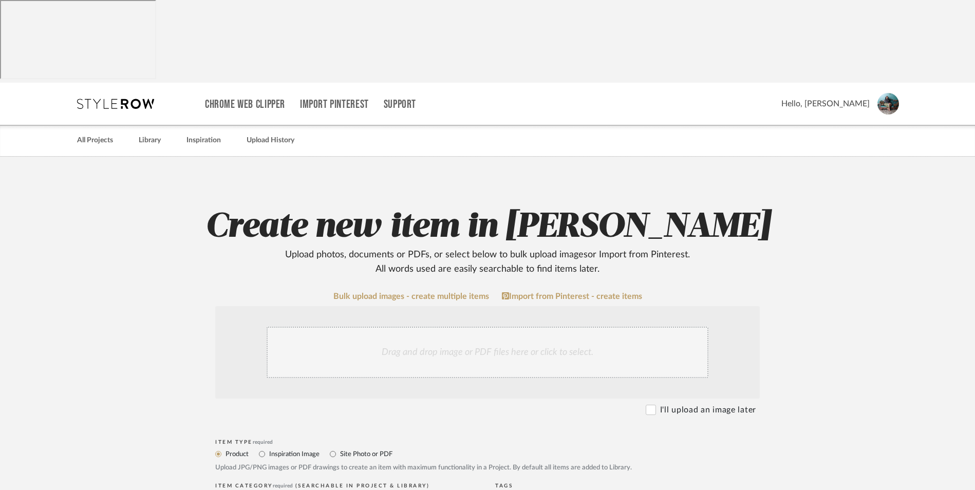
click at [487, 327] on div "Drag and drop image or PDF files here or click to select." at bounding box center [488, 352] width 442 height 51
drag, startPoint x: 502, startPoint y: 274, endPoint x: 511, endPoint y: 273, distance: 9.4
click at [502, 327] on div "Drag and drop image or PDF files here or click to select." at bounding box center [488, 352] width 442 height 51
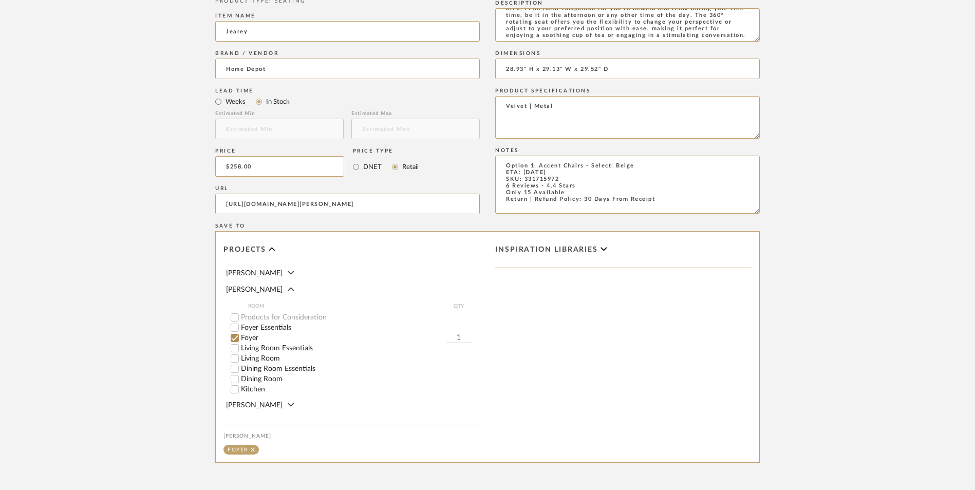
scroll to position [646, 0]
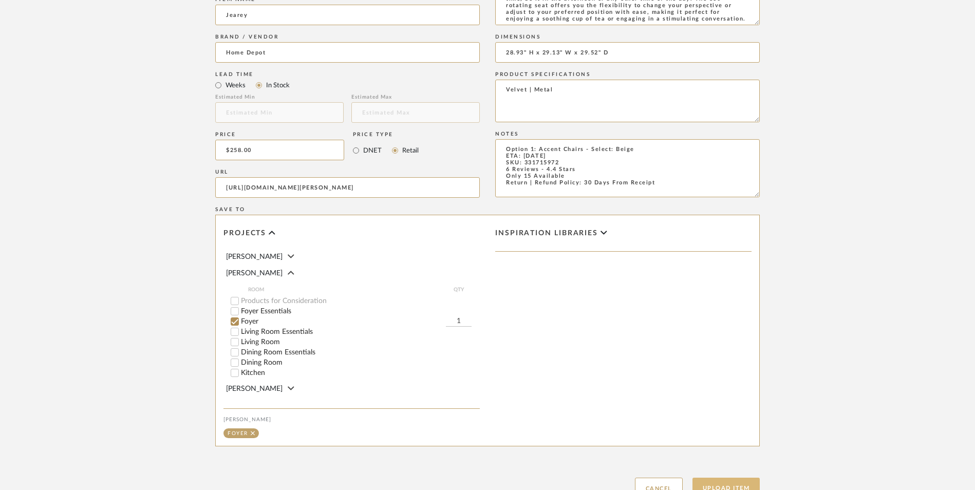
click at [742, 478] on button "Upload Item" at bounding box center [726, 488] width 68 height 21
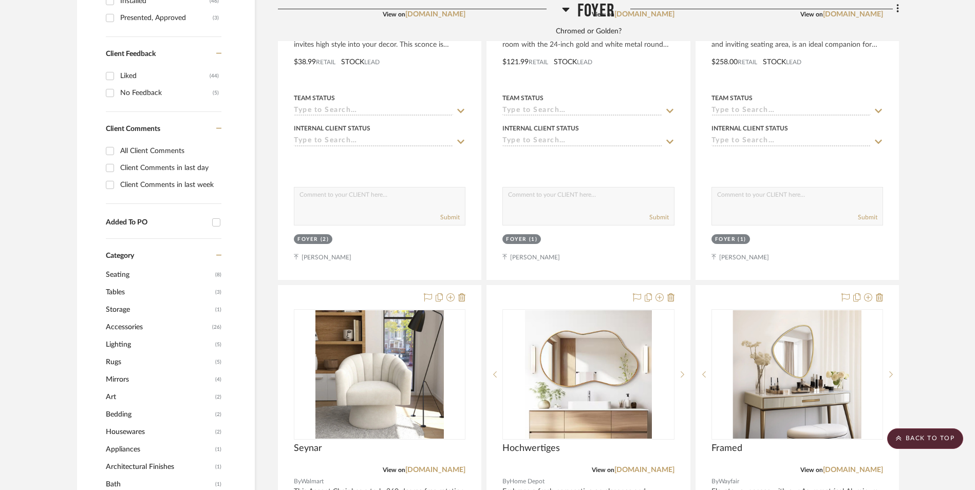
scroll to position [685, 0]
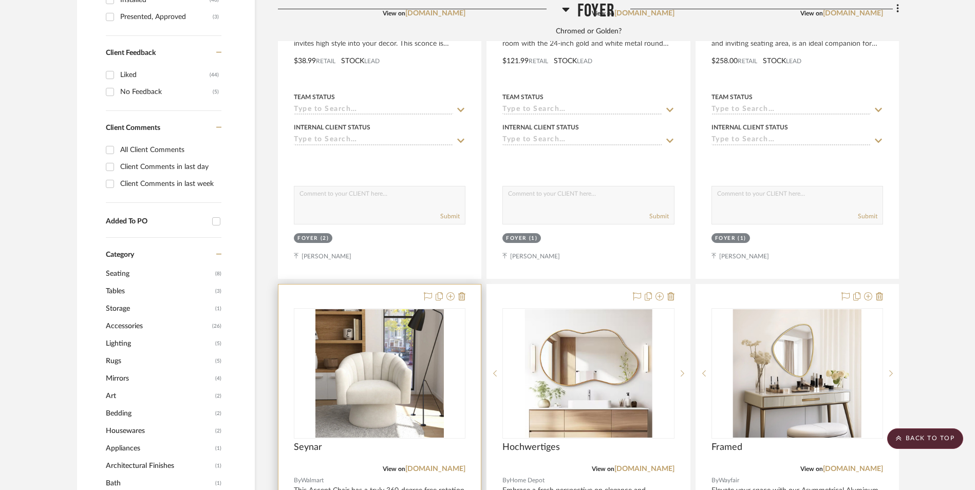
click at [388, 320] on img "0" at bounding box center [379, 373] width 128 height 128
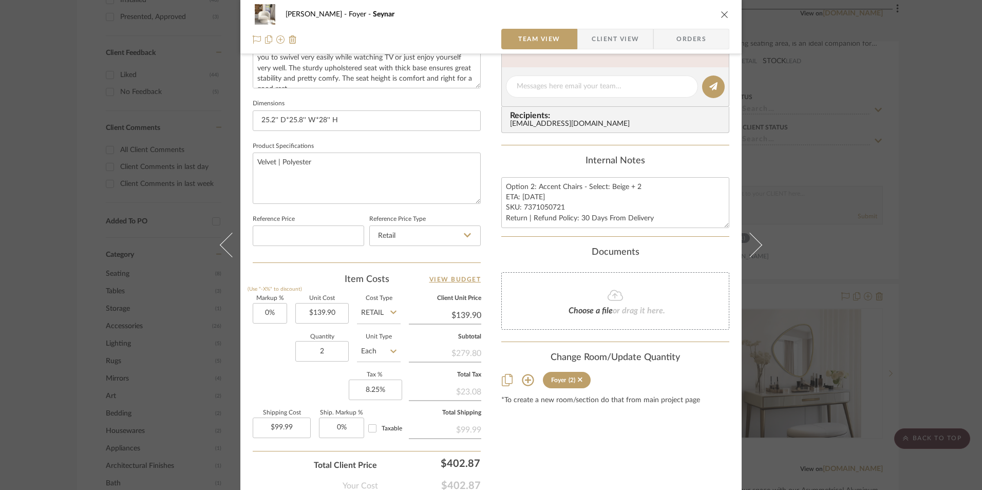
scroll to position [466, 0]
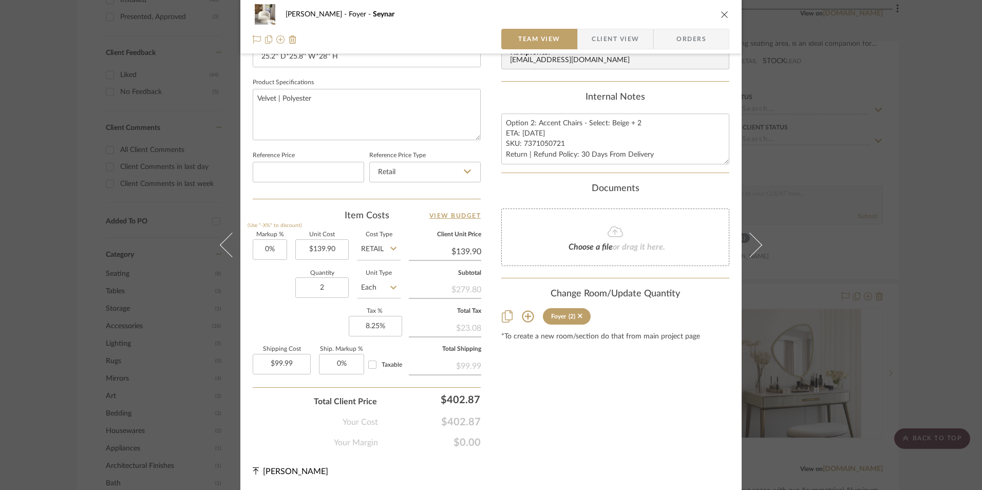
click at [937, 279] on div "Ashley McNeal Foyer Seynar Team View Client View Orders Team-Facing Details Ite…" at bounding box center [491, 245] width 982 height 490
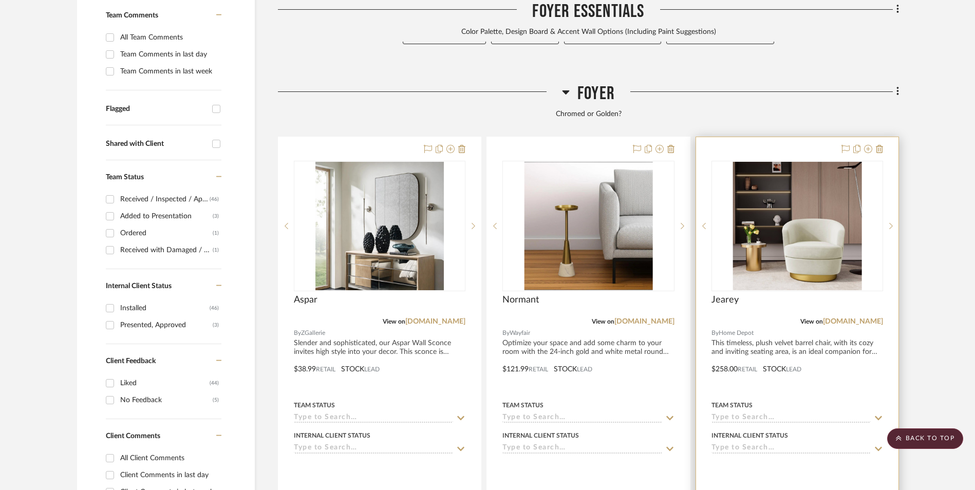
scroll to position [325, 0]
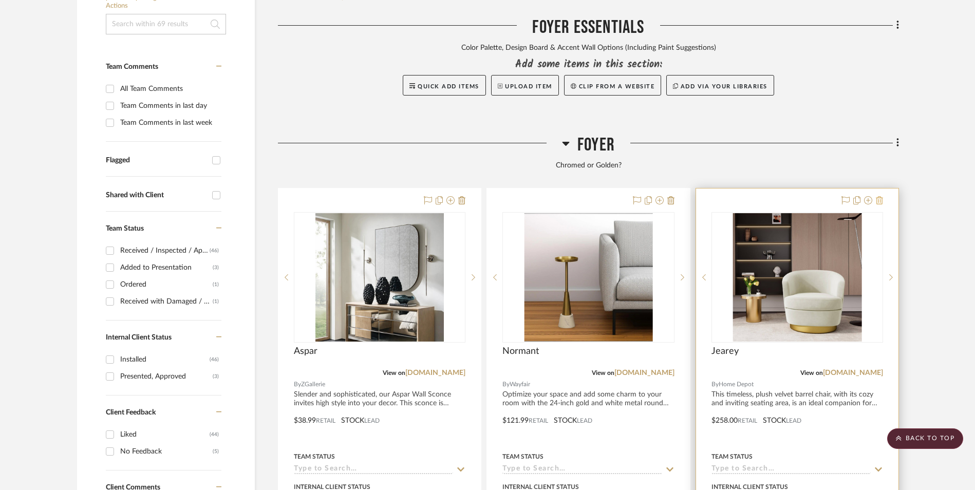
click at [878, 196] on icon at bounding box center [879, 200] width 7 height 8
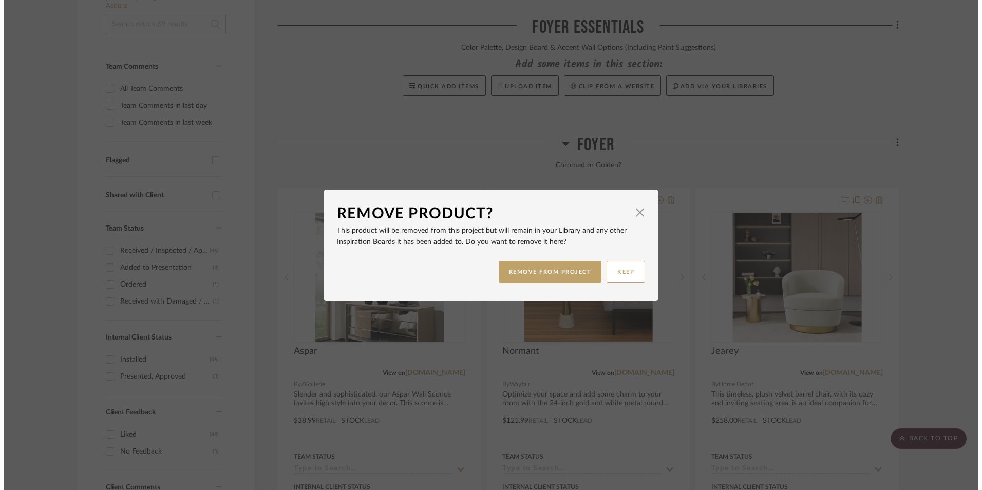
scroll to position [0, 0]
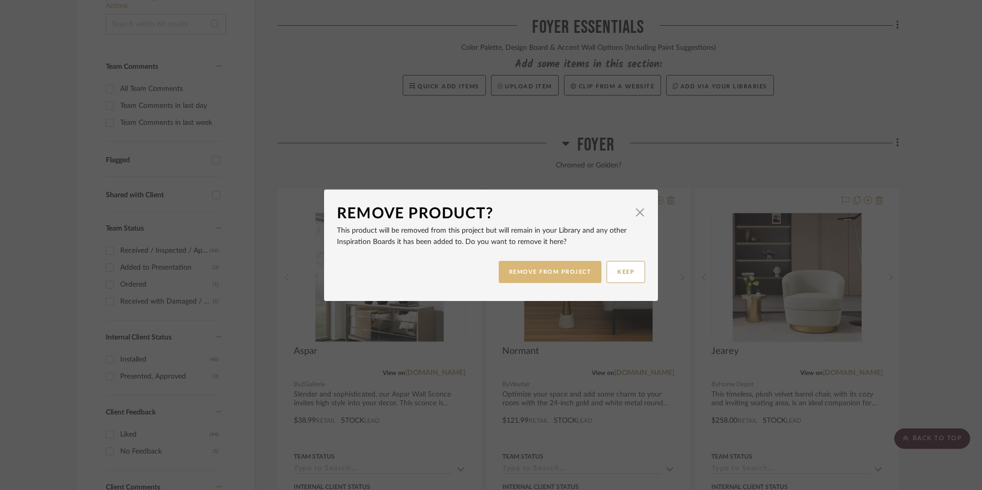
click at [584, 274] on button "REMOVE FROM PROJECT" at bounding box center [550, 272] width 103 height 22
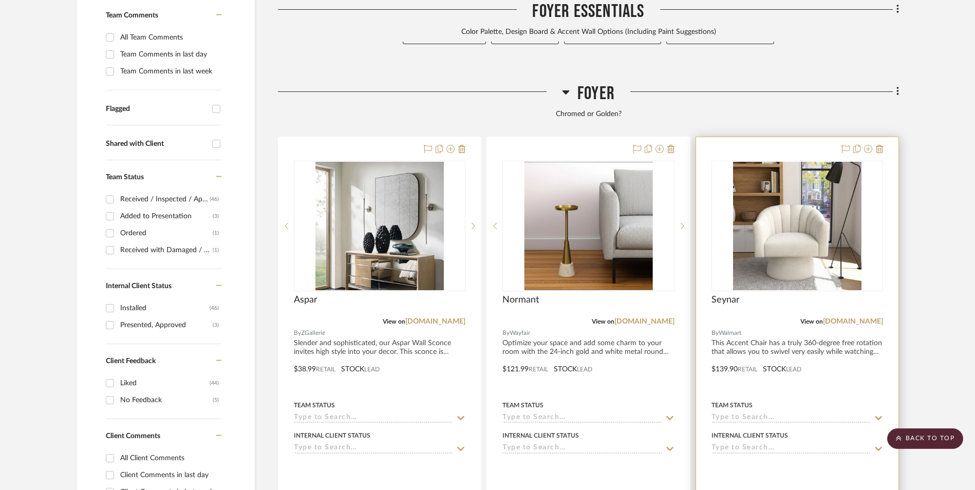
scroll to position [325, 0]
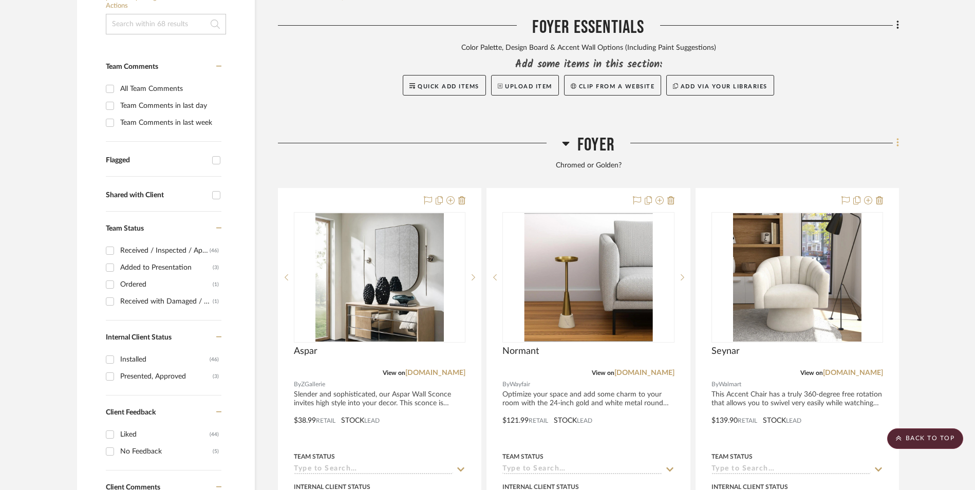
click at [898, 139] on icon at bounding box center [897, 143] width 2 height 9
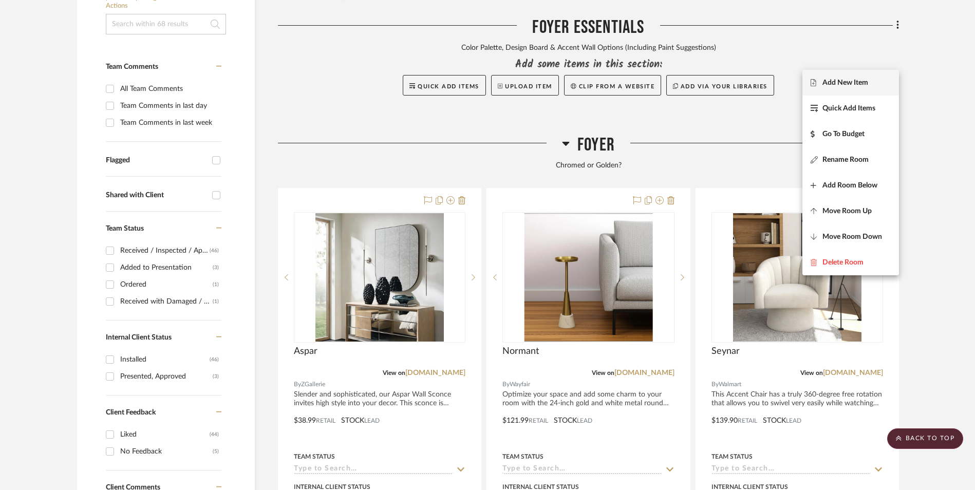
click at [858, 83] on span "Add New Item" at bounding box center [845, 82] width 46 height 9
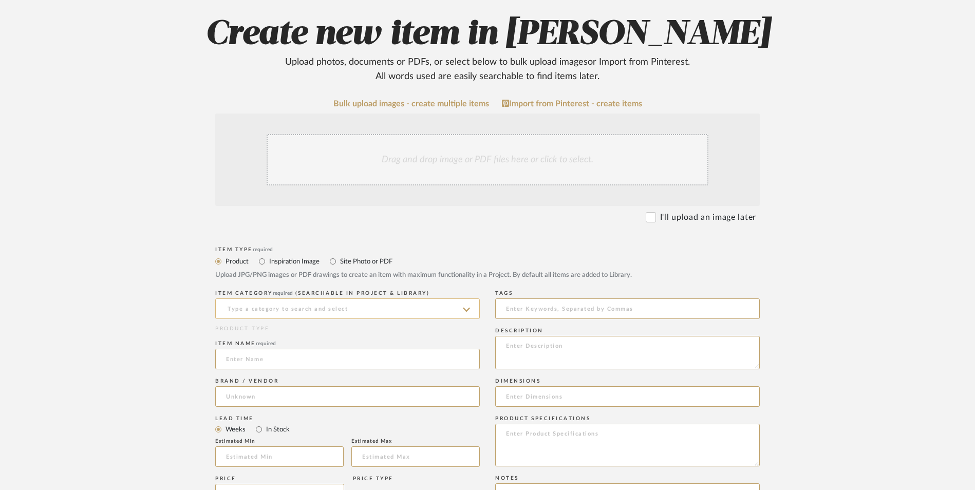
scroll to position [257, 0]
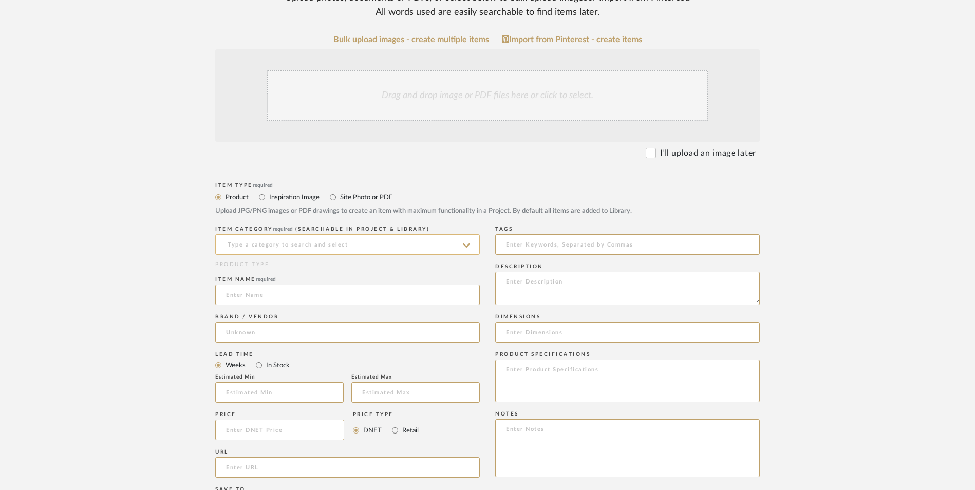
click at [291, 234] on input at bounding box center [347, 244] width 265 height 21
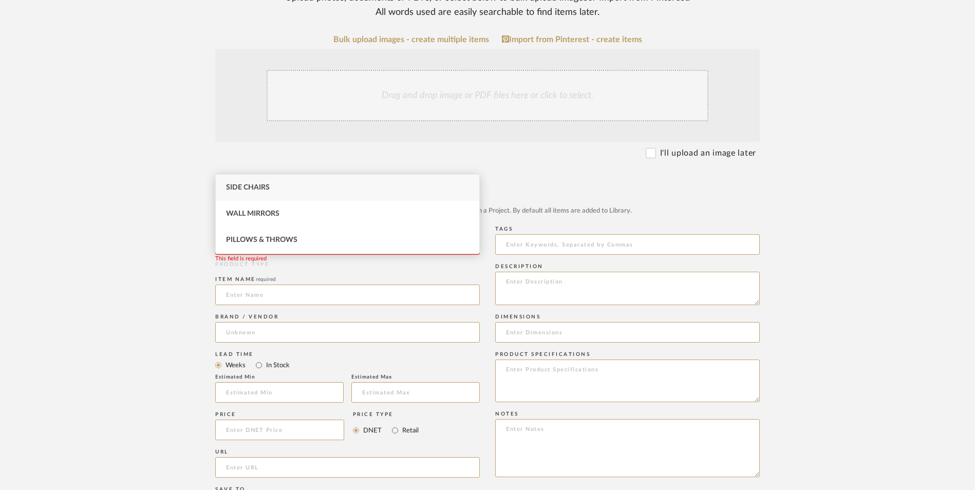
click at [289, 185] on div "Side Chairs" at bounding box center [347, 188] width 263 height 26
type input "Side Chairs"
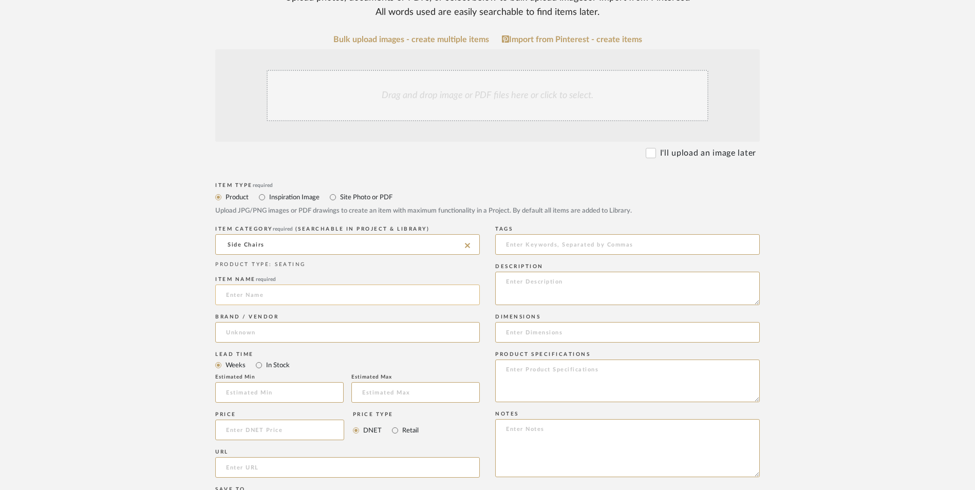
click at [272, 285] on input at bounding box center [347, 295] width 265 height 21
type input "Kinwell"
click at [290, 322] on input at bounding box center [347, 332] width 265 height 21
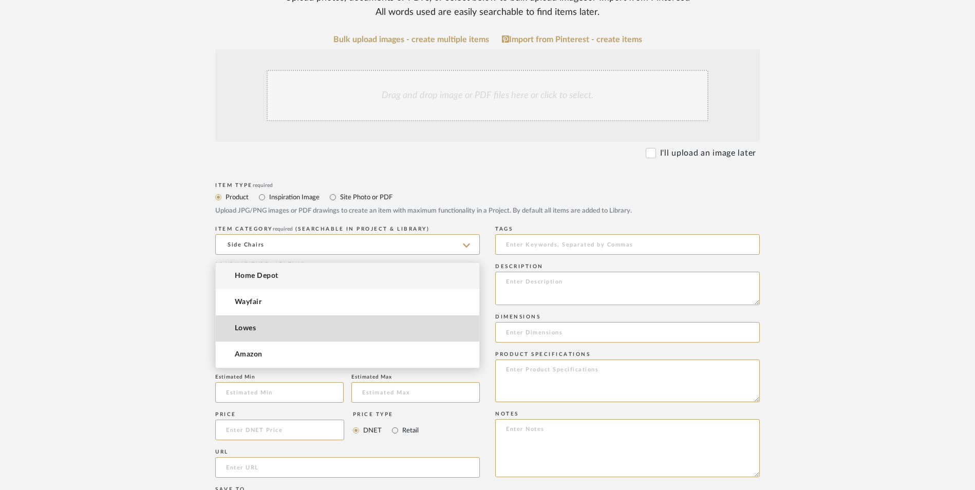
click at [285, 328] on mat-option "Lowes" at bounding box center [347, 328] width 263 height 26
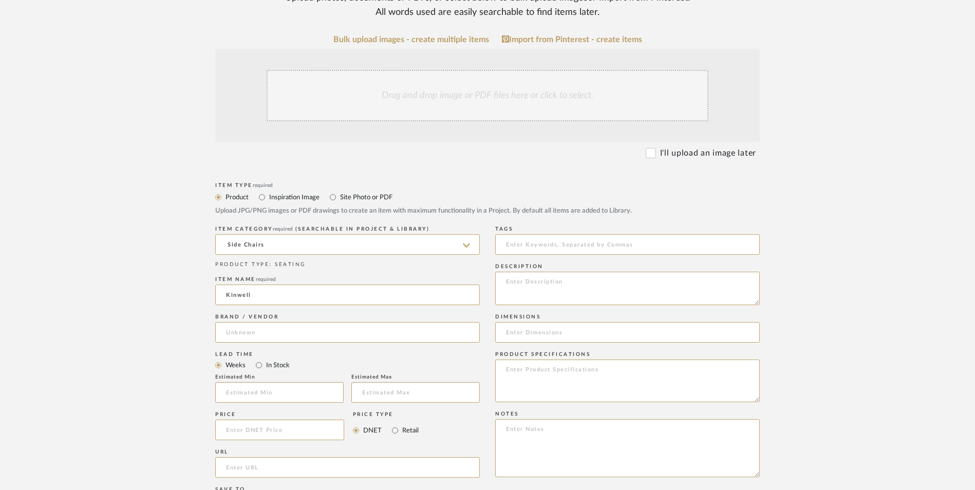
type input "Lowes"
click at [259, 359] on input "In Stock" at bounding box center [259, 365] width 12 height 12
radio input "true"
click at [393, 424] on input "Retail" at bounding box center [395, 430] width 12 height 12
radio input "true"
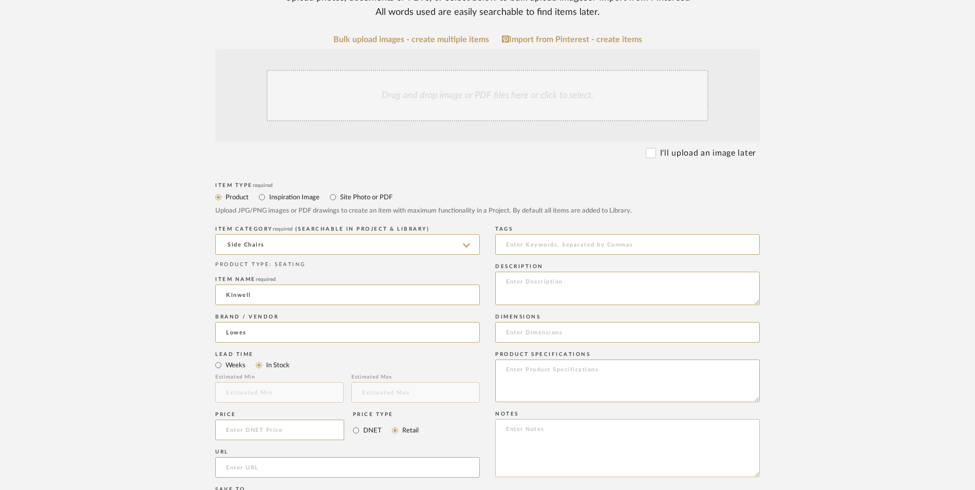
click at [521, 419] on textarea at bounding box center [627, 448] width 265 height 58
paste textarea "Option 1: ETA: SKU: Reviews - Stars Return | Refund Policy:"
click at [577, 419] on textarea "Option 1: ETA: SKU: Reviews - Stars Return | Refund Policy: 90 Days From Receipt" at bounding box center [627, 448] width 265 height 58
click at [526, 419] on textarea "Option 1: Accent Chairs (Set of 2) ETA: SKU: Reviews - Stars Return | Refund Po…" at bounding box center [627, 448] width 265 height 58
click at [534, 419] on textarea "Option 1: Accent Chairs (Set of 2) ETA: 9.24.2025 SKU: Reviews - Stars Return |…" at bounding box center [627, 448] width 265 height 58
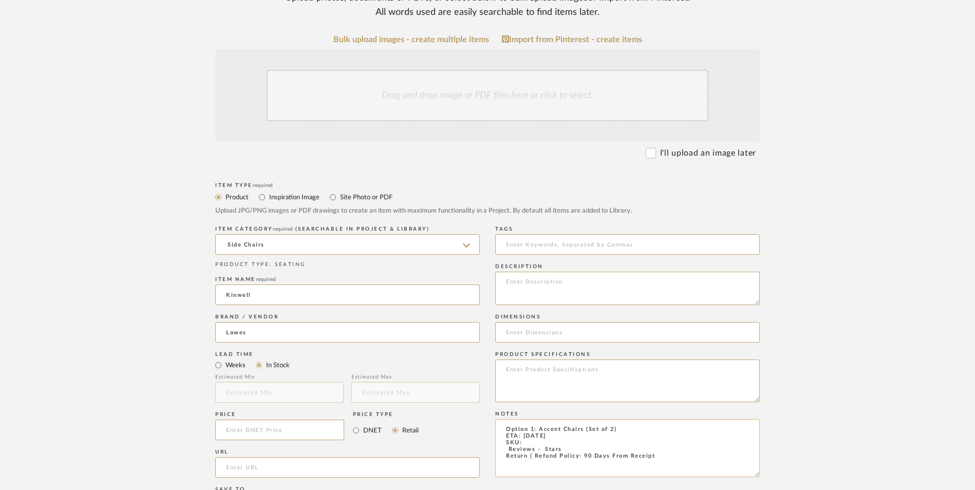
paste textarea "6306531"
click at [495, 367] on div "Item Type required Product Inspiration Image Site Photo or PDF Upload JPG/PNG i…" at bounding box center [487, 480] width 544 height 600
type textarea "Option 1: Accent Chairs (Set of 2) ETA: 9.24.2025 SKU: 6306531 Return | Refund …"
click at [304, 420] on input at bounding box center [279, 430] width 129 height 21
type input "$309.99"
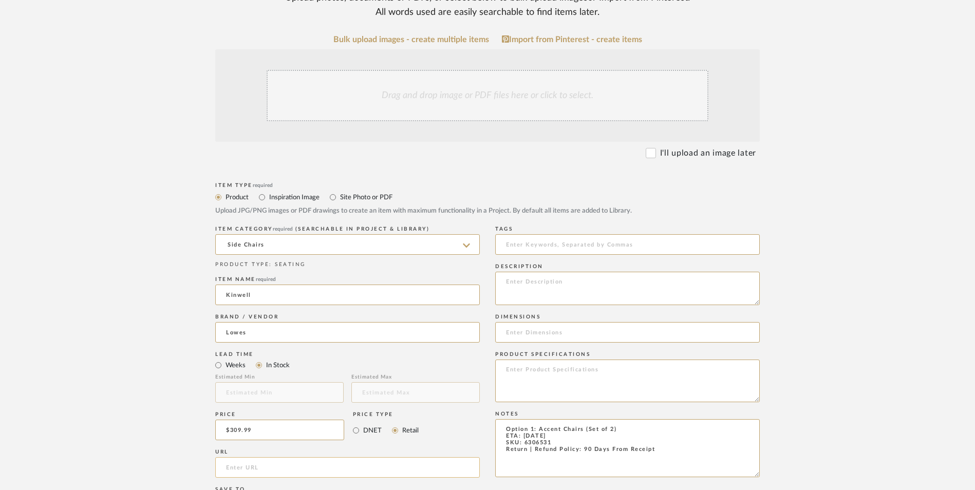
click at [159, 399] on upload-items "Create new item in Ashley McNeal Upload photos, documents or PDFs, or select be…" at bounding box center [487, 352] width 975 height 905
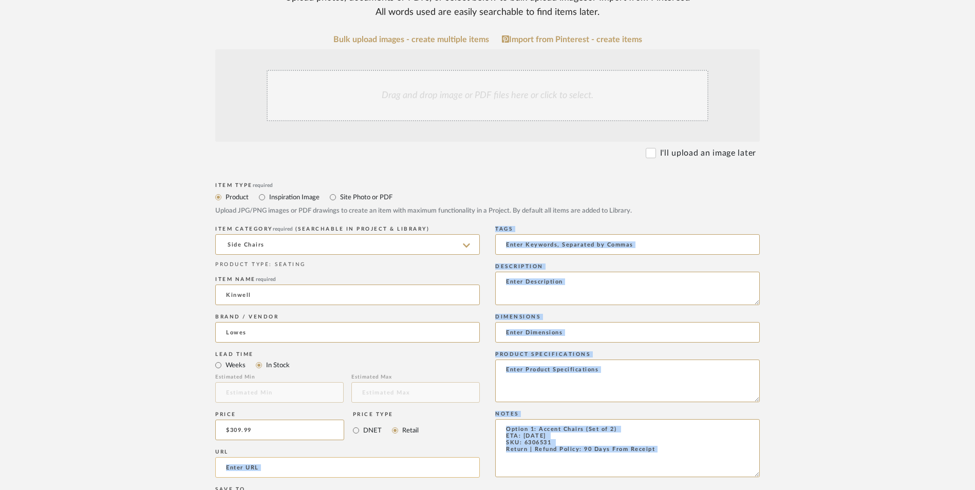
click at [268, 457] on input "url" at bounding box center [347, 467] width 265 height 21
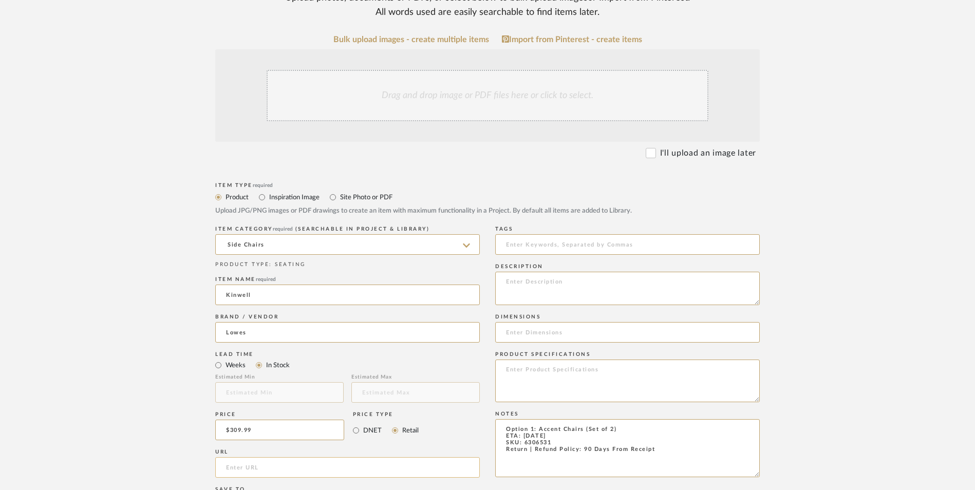
paste input "https://www.lowes.com/pd/KINWELL-Modern-Cream-Boucle-Accent-Chair/5015380055?us…"
type input "https://www.lowes.com/pd/KINWELL-Modern-Cream-Boucle-Accent-Chair/5015380055?us…"
drag, startPoint x: 840, startPoint y: 261, endPoint x: 851, endPoint y: 255, distance: 12.3
click at [840, 261] on upload-items "Create new item in Ashley McNeal Upload photos, documents or PDFs, or select be…" at bounding box center [487, 352] width 975 height 905
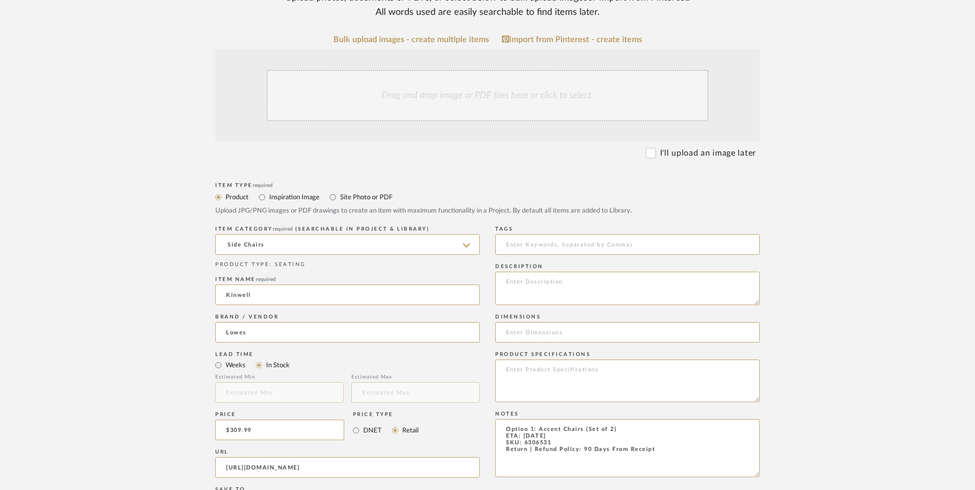
scroll to position [0, 0]
click at [554, 272] on textarea at bounding box center [627, 288] width 265 height 33
paste textarea "Boucle fabric adds a touch of sophistication and provides a soft, plush seating…"
type textarea "Boucle fabric adds a touch of sophistication and provides a soft, plush seating…"
click at [536, 322] on input at bounding box center [627, 332] width 265 height 21
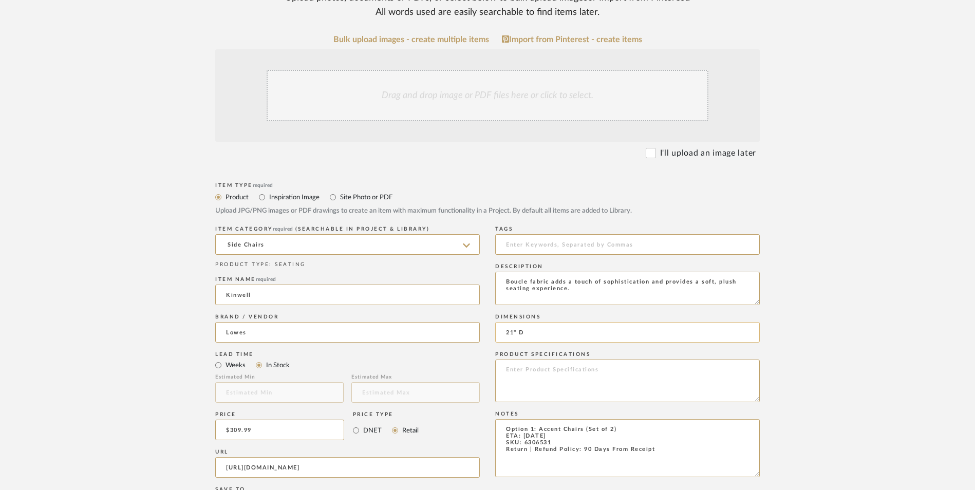
click at [502, 322] on input "21" D" at bounding box center [627, 332] width 265 height 21
type input "27" H x 24" W x 21" D"
drag, startPoint x: 558, startPoint y: 303, endPoint x: 566, endPoint y: 298, distance: 9.7
click at [558, 360] on textarea at bounding box center [627, 381] width 265 height 43
type textarea "Boucle | Wood"
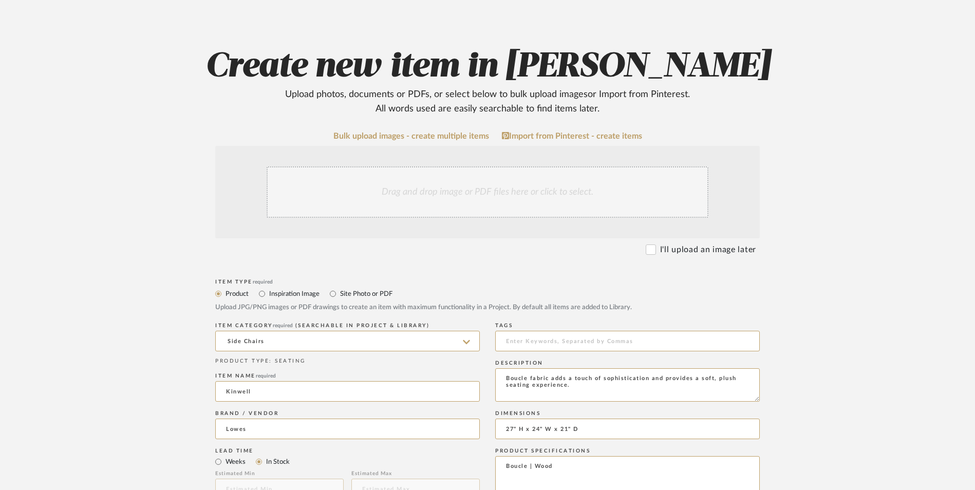
scroll to position [154, 0]
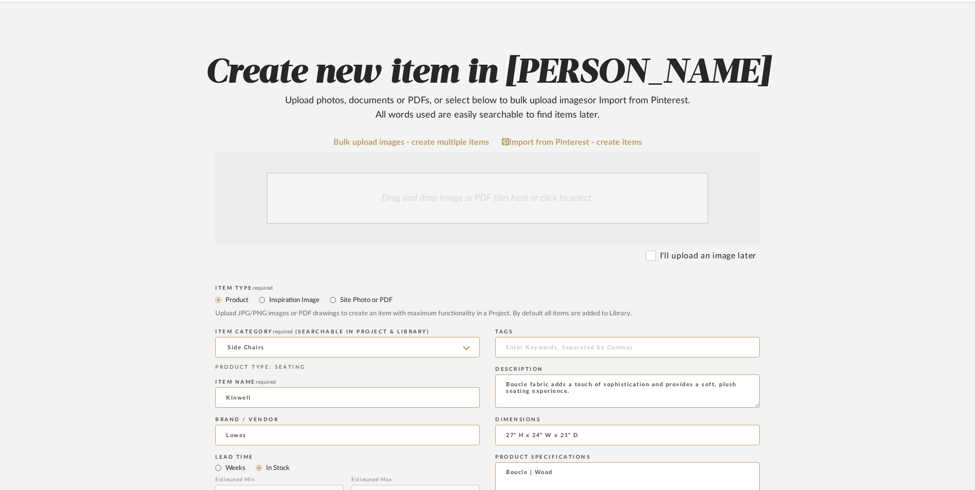
click at [477, 173] on div "Drag and drop image or PDF files here or click to select." at bounding box center [488, 198] width 442 height 51
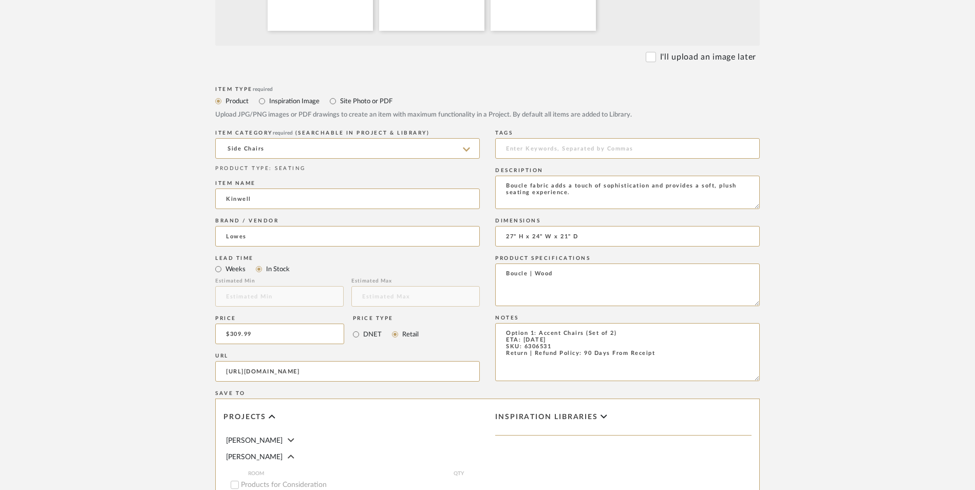
scroll to position [616, 0]
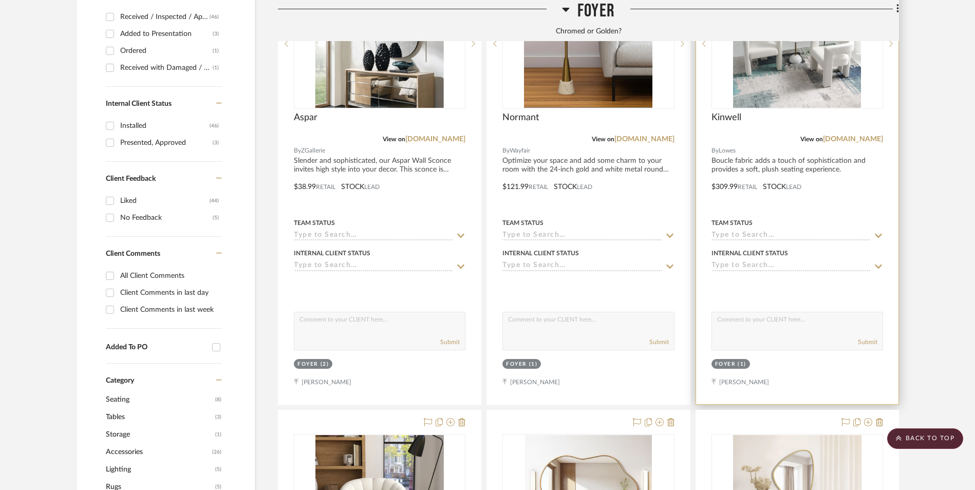
scroll to position [376, 0]
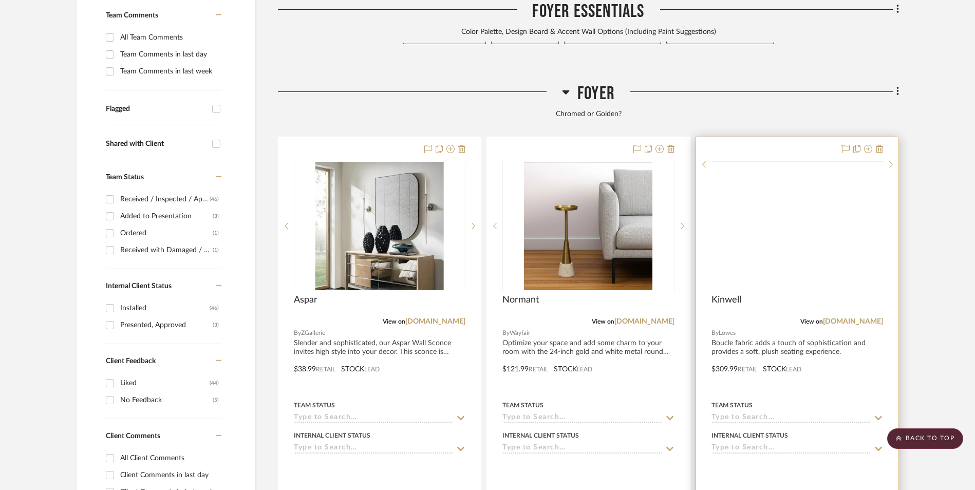
click at [0, 0] on img at bounding box center [0, 0] width 0 height 0
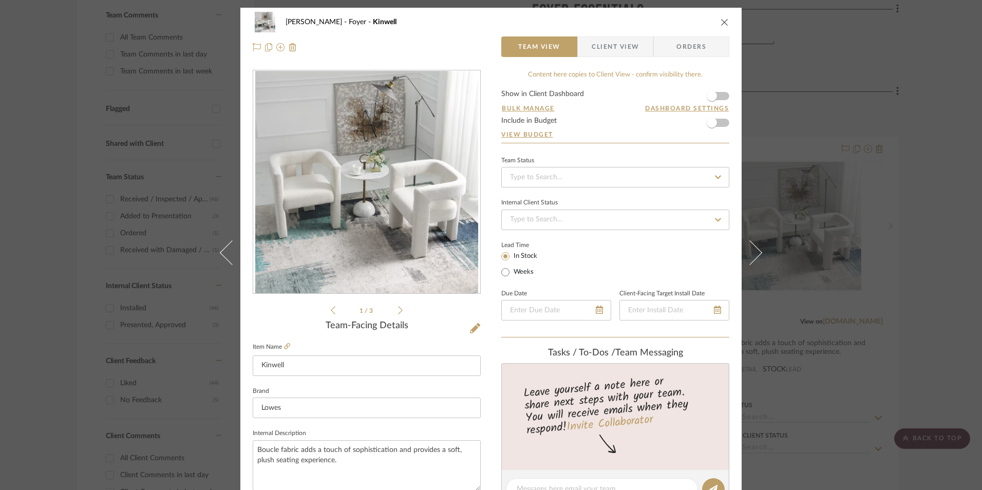
scroll to position [257, 0]
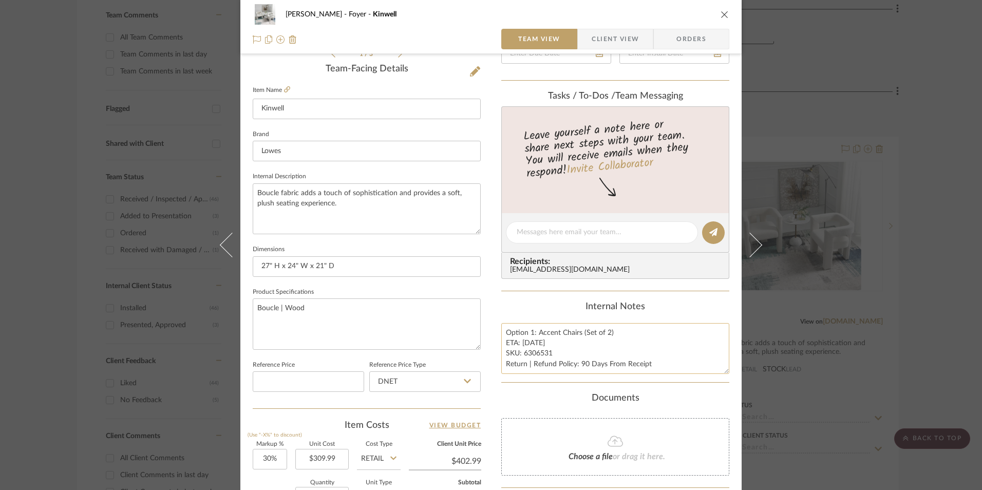
click at [547, 352] on textarea "Option 1: Accent Chairs (Set of 2) ETA: 9.24.2025 SKU: 6306531 Return | Refund …" at bounding box center [615, 348] width 228 height 51
drag, startPoint x: 547, startPoint y: 353, endPoint x: 521, endPoint y: 353, distance: 26.2
click at [521, 353] on textarea "Option 1: Accent Chairs (Set of 2) ETA: 9.24.2025 SKU: 6306531 Return | Refund …" at bounding box center [615, 348] width 228 height 51
click at [540, 353] on textarea "Option 1: Accent Chairs (Set of 2) ETA: 9.24.2025 SKU: 6306531 Return | Refund …" at bounding box center [615, 348] width 228 height 51
drag, startPoint x: 550, startPoint y: 353, endPoint x: 521, endPoint y: 354, distance: 28.3
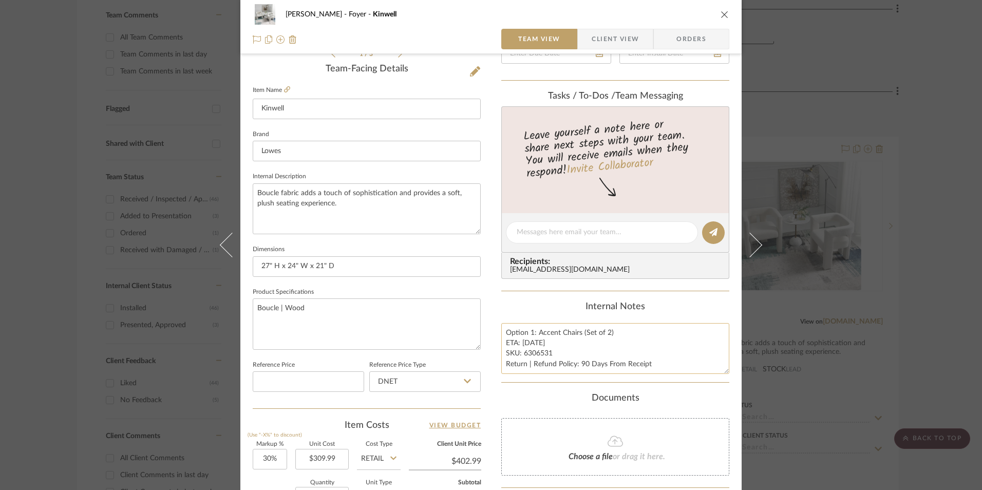
click at [521, 354] on textarea "Option 1: Accent Chairs (Set of 2) ETA: 9.24.2025 SKU: 6306531 Return | Refund …" at bounding box center [615, 348] width 228 height 51
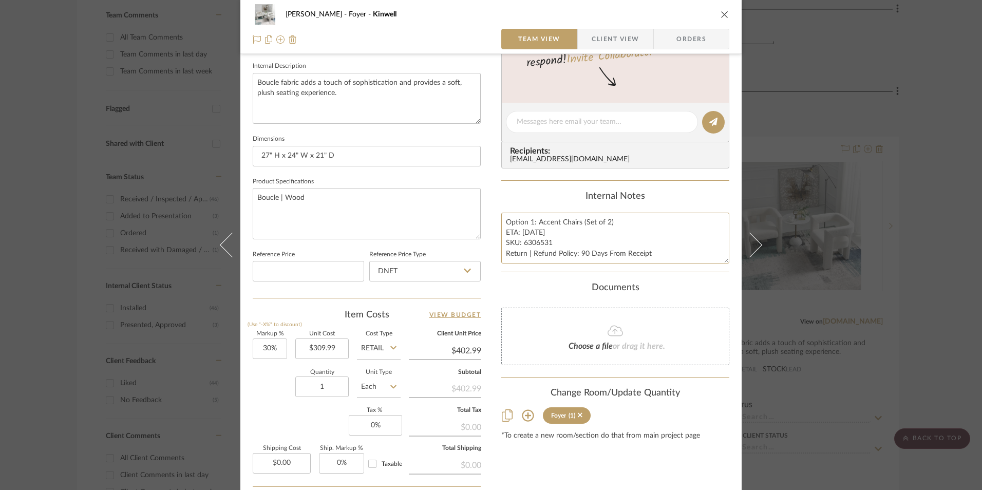
scroll to position [462, 0]
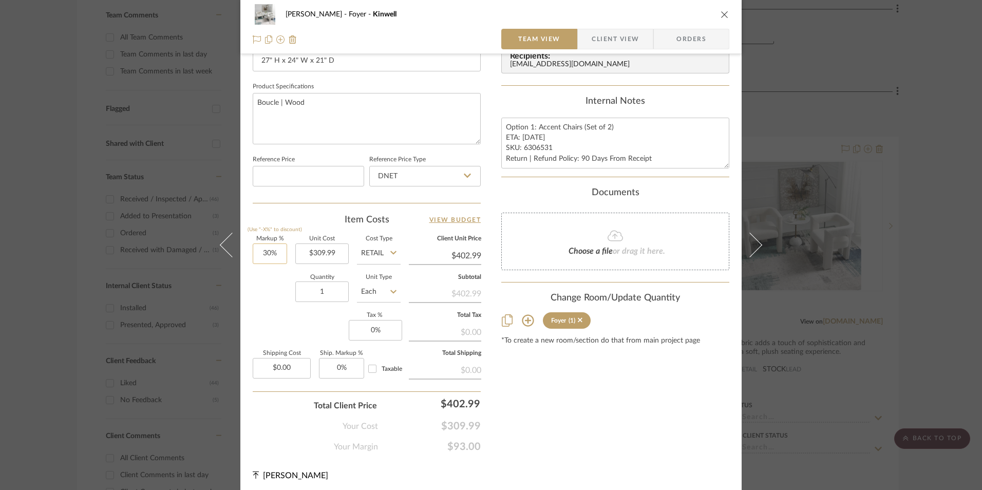
type input "30"
click at [263, 258] on input "30" at bounding box center [270, 253] width 34 height 21
drag, startPoint x: 291, startPoint y: 304, endPoint x: 375, endPoint y: 243, distance: 103.8
click at [295, 299] on div "Quantity 1 Unit Type Each" at bounding box center [327, 293] width 148 height 36
type input "0%"
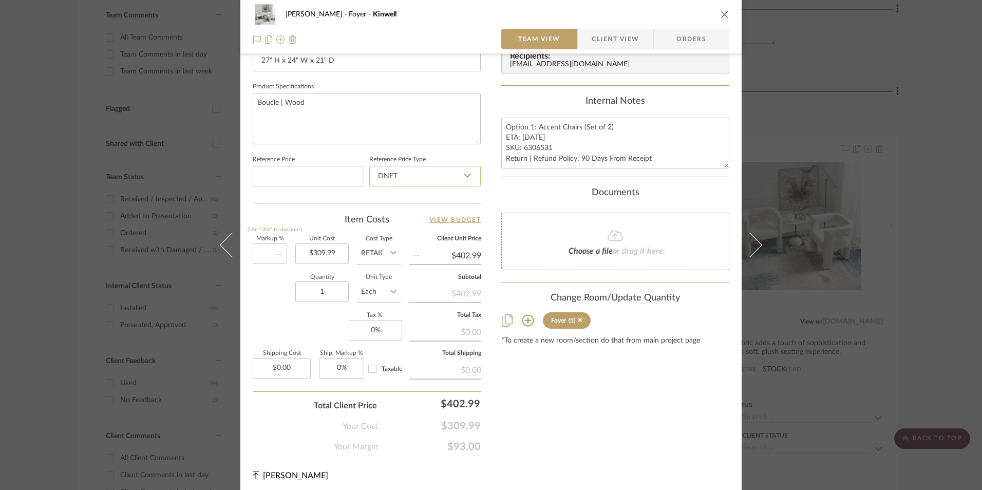
type input "$309.99"
click at [420, 184] on input "DNET" at bounding box center [424, 176] width 111 height 21
click at [411, 223] on div "Retail" at bounding box center [429, 228] width 127 height 26
type input "Retail"
click at [386, 324] on input "0" at bounding box center [375, 330] width 53 height 21
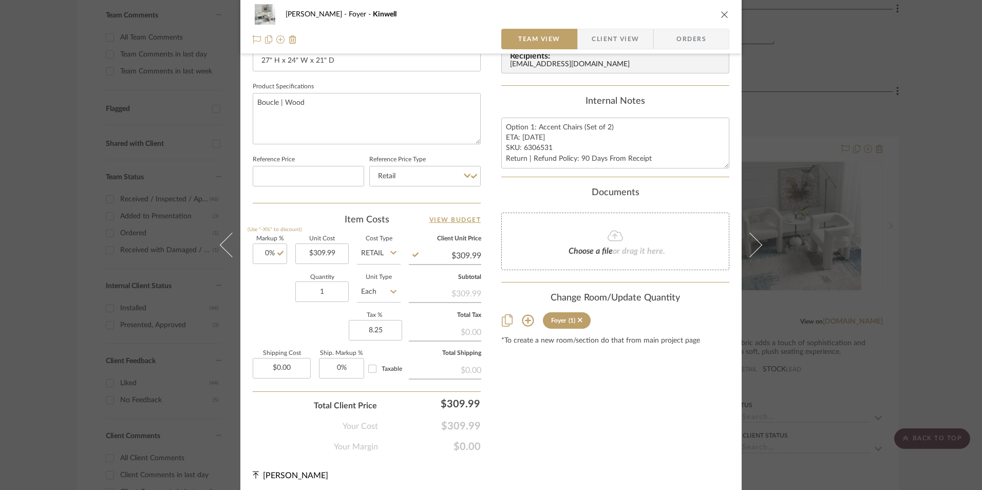
type input "8.25%"
click at [641, 428] on div "Content here copies to Client View - confirm visibility there. Show in Client D…" at bounding box center [615, 30] width 228 height 845
click at [684, 37] on span "Orders" at bounding box center [691, 39] width 52 height 21
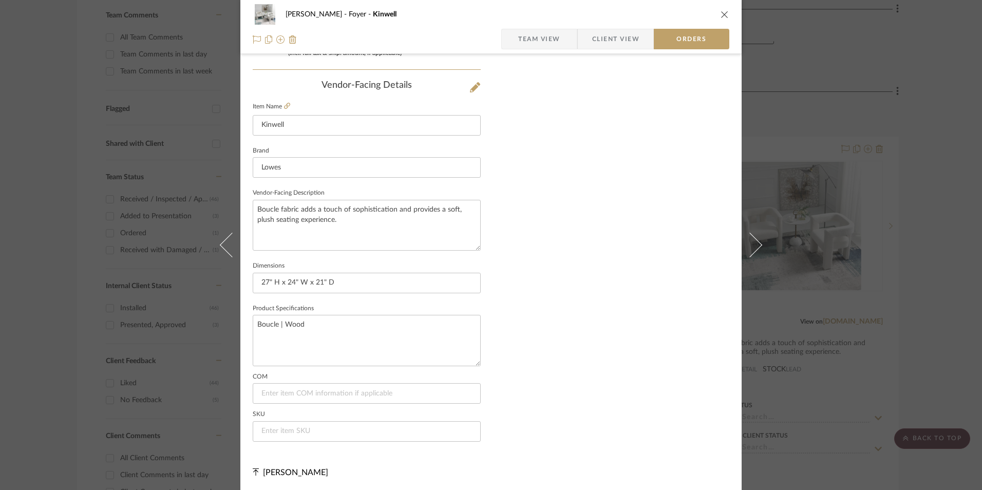
scroll to position [602, 0]
click at [307, 427] on input at bounding box center [367, 430] width 228 height 21
paste input "6306531"
type input "6306531"
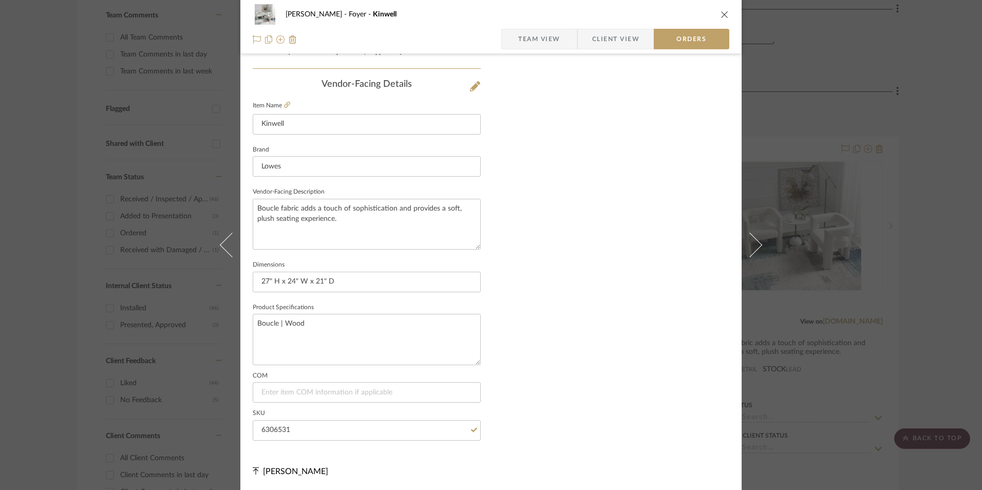
click at [721, 13] on icon "close" at bounding box center [725, 14] width 8 height 8
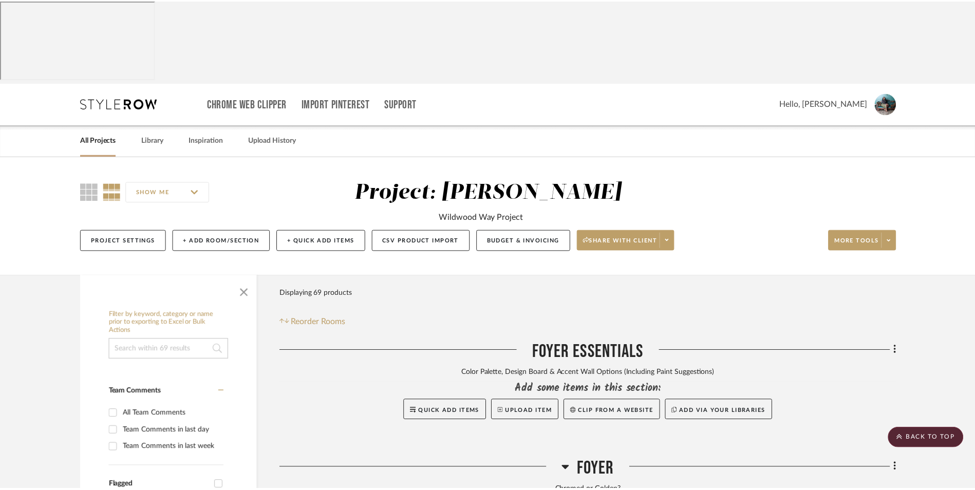
scroll to position [376, 0]
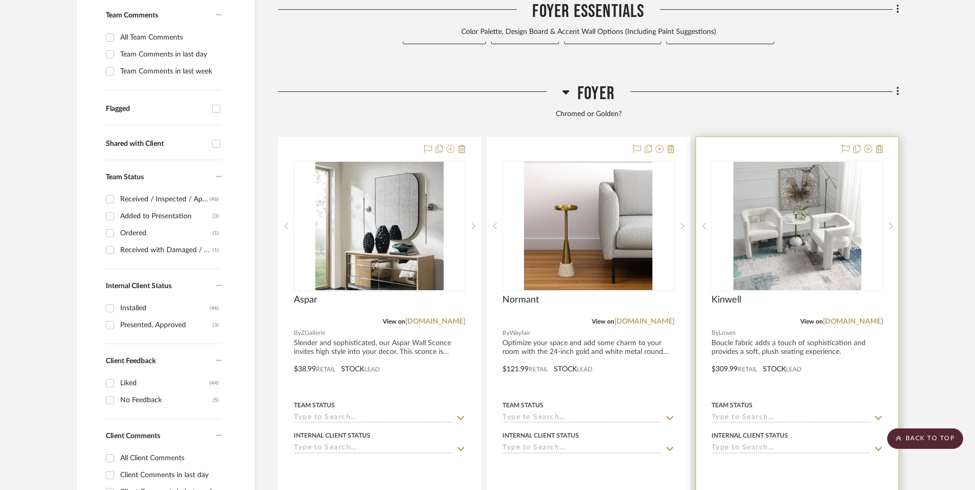
click at [794, 162] on img "0" at bounding box center [797, 226] width 128 height 128
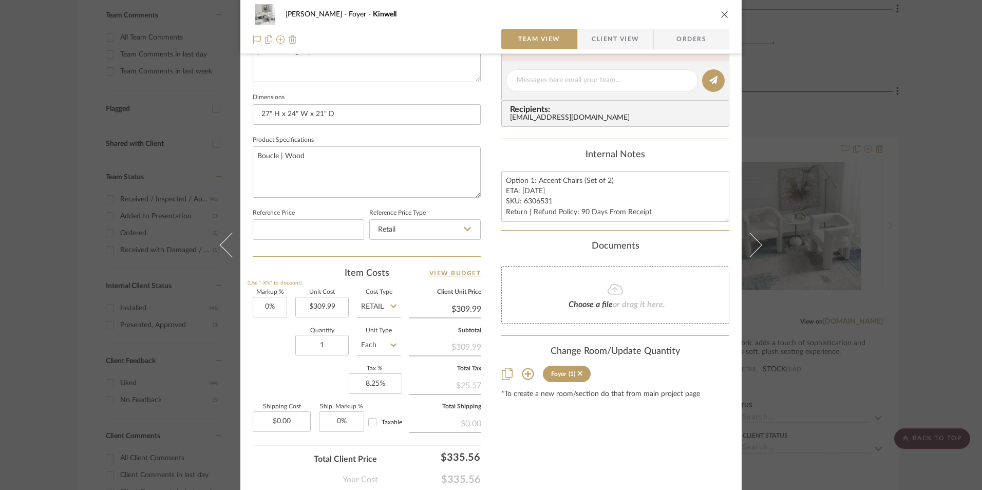
scroll to position [466, 0]
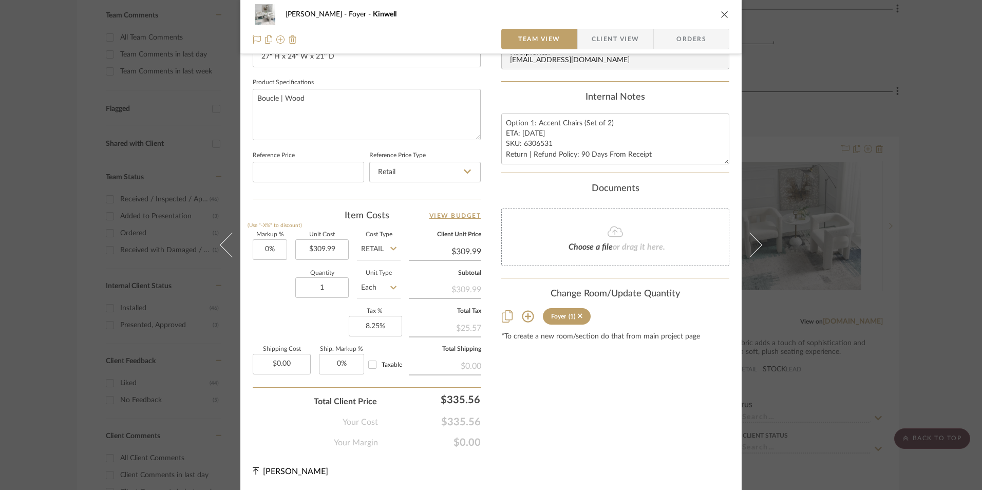
click at [877, 279] on div "Ashley McNeal Foyer Kinwell Team View Client View Orders 1 / 3 Team-Facing Deta…" at bounding box center [491, 245] width 982 height 490
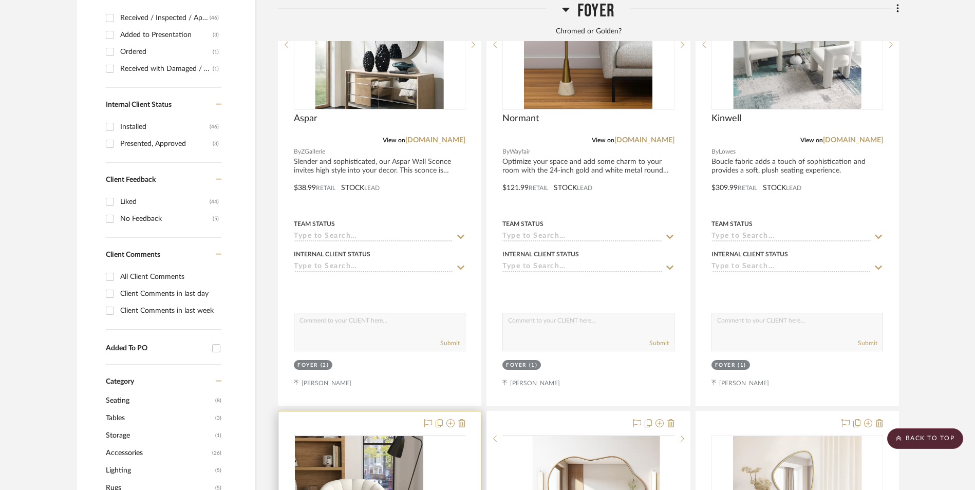
scroll to position [633, 0]
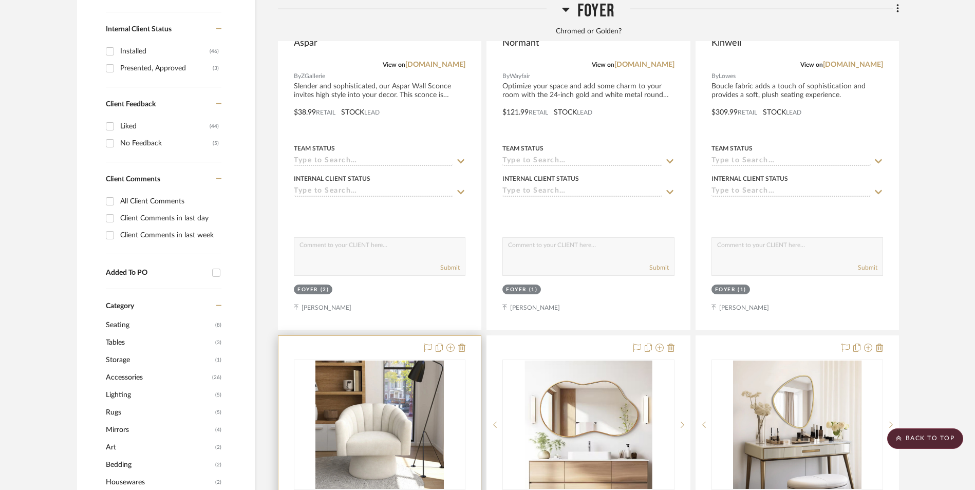
click at [0, 0] on img at bounding box center [0, 0] width 0 height 0
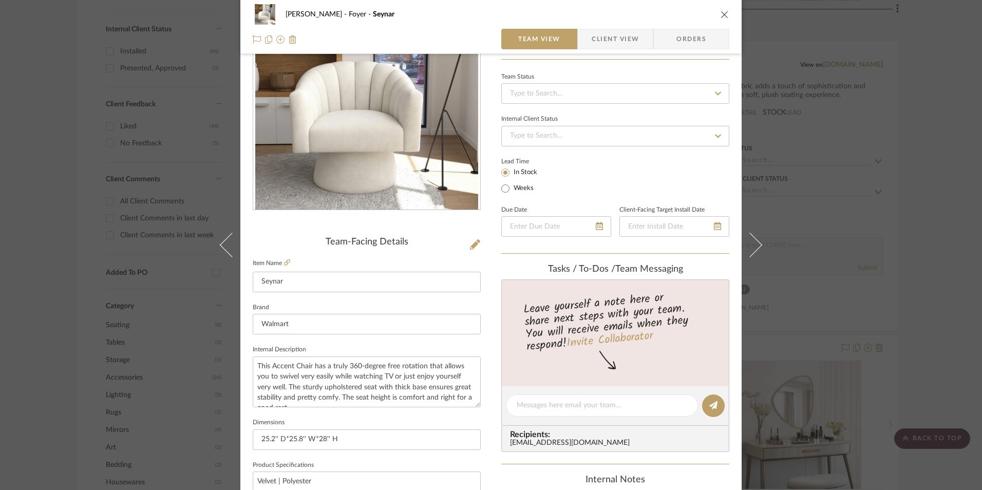
scroll to position [0, 0]
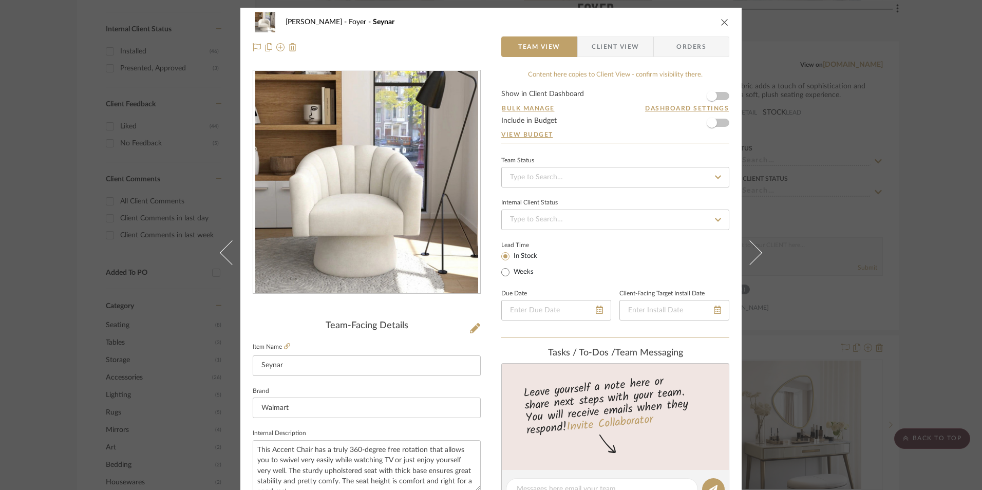
click at [950, 206] on div "Ashley McNeal Foyer Seynar Team View Client View Orders Team-Facing Details Ite…" at bounding box center [491, 245] width 982 height 490
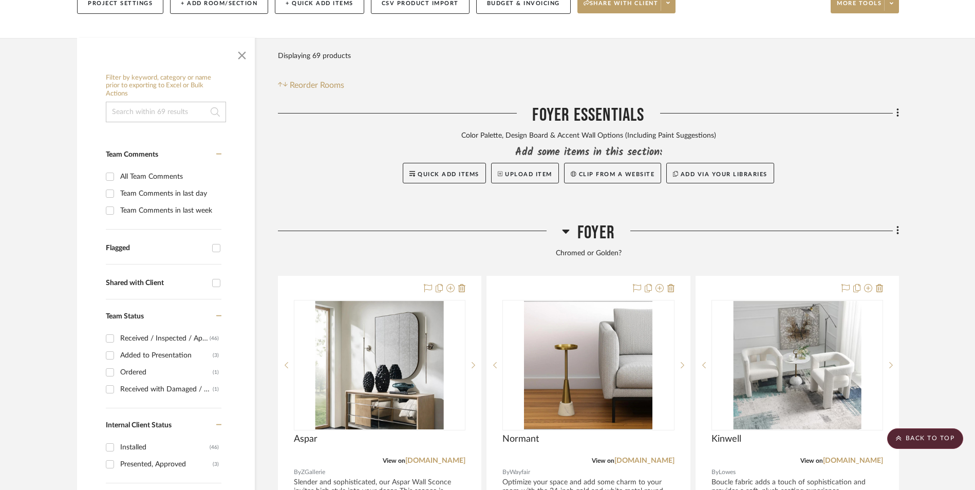
scroll to position [222, 0]
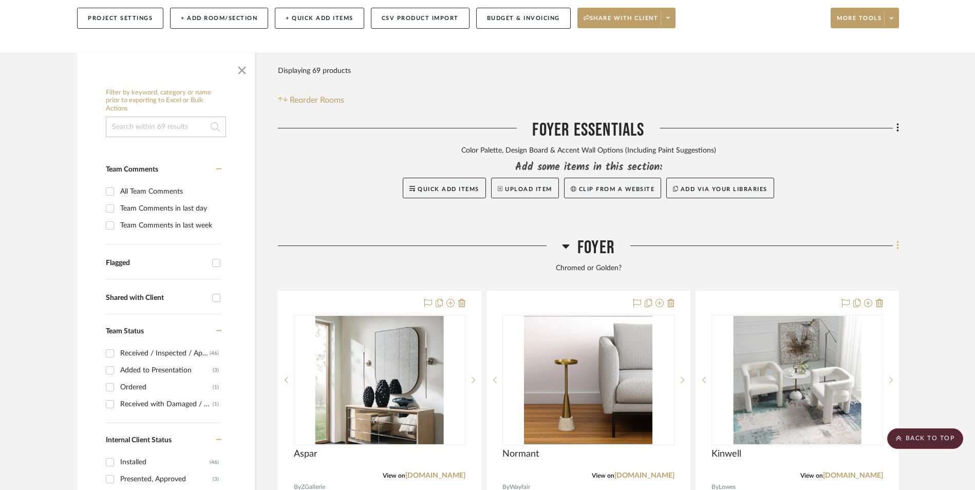
click at [897, 240] on icon at bounding box center [897, 245] width 3 height 11
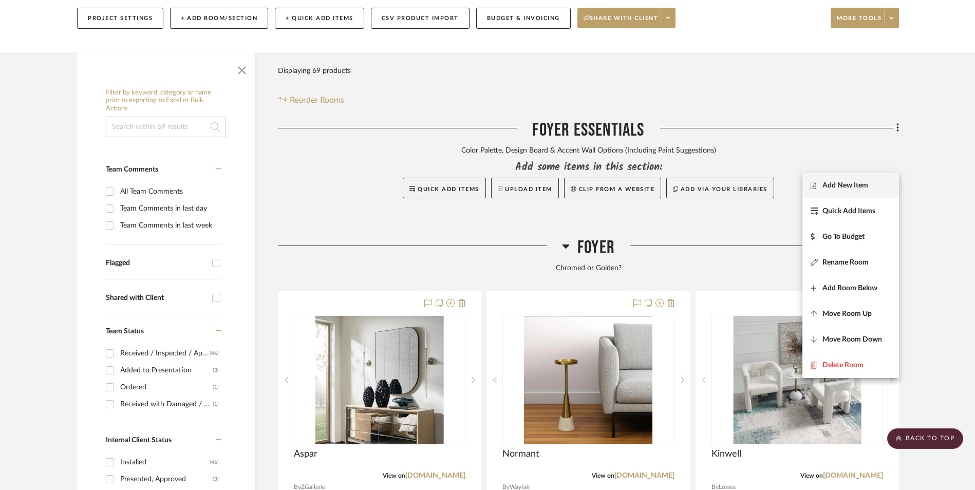
click at [877, 185] on span "Add New Item" at bounding box center [850, 185] width 80 height 9
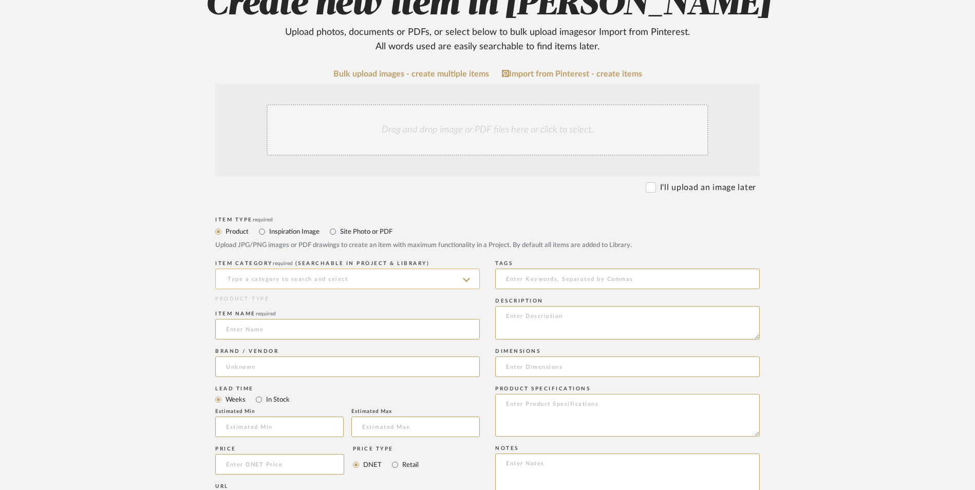
click at [282, 269] on input at bounding box center [347, 279] width 265 height 21
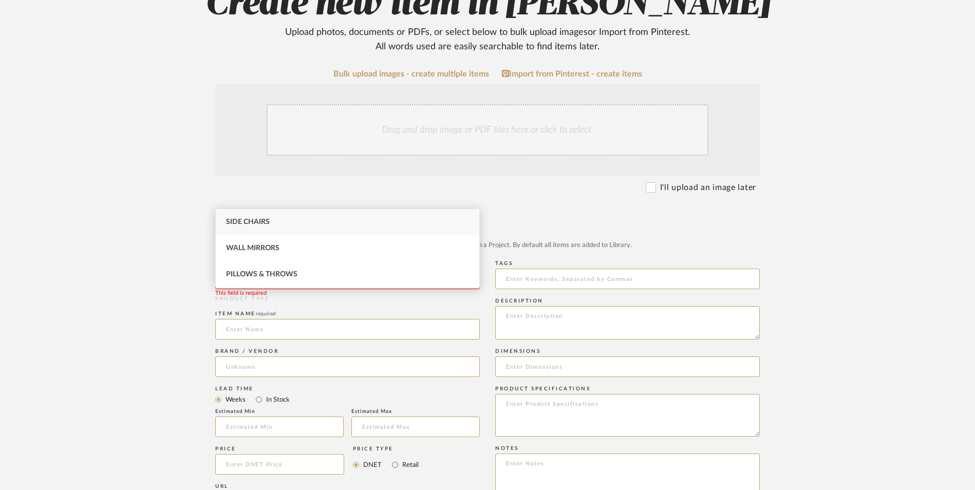
click at [278, 223] on div "Side Chairs" at bounding box center [347, 222] width 263 height 26
type input "Side Chairs"
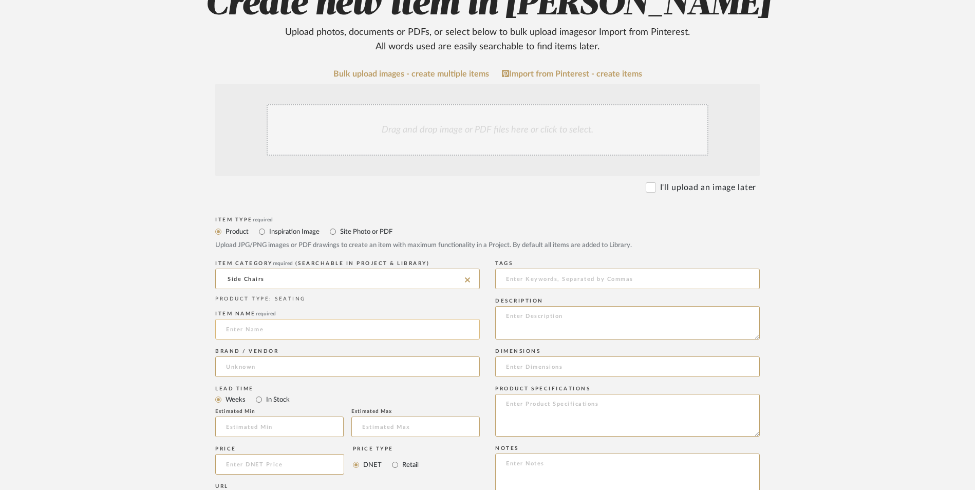
click at [260, 319] on input at bounding box center [347, 329] width 265 height 21
type input "Kumasinova"
click at [273, 356] on input at bounding box center [347, 366] width 265 height 21
click at [271, 308] on mat-option "Target" at bounding box center [347, 310] width 263 height 26
type input "Target"
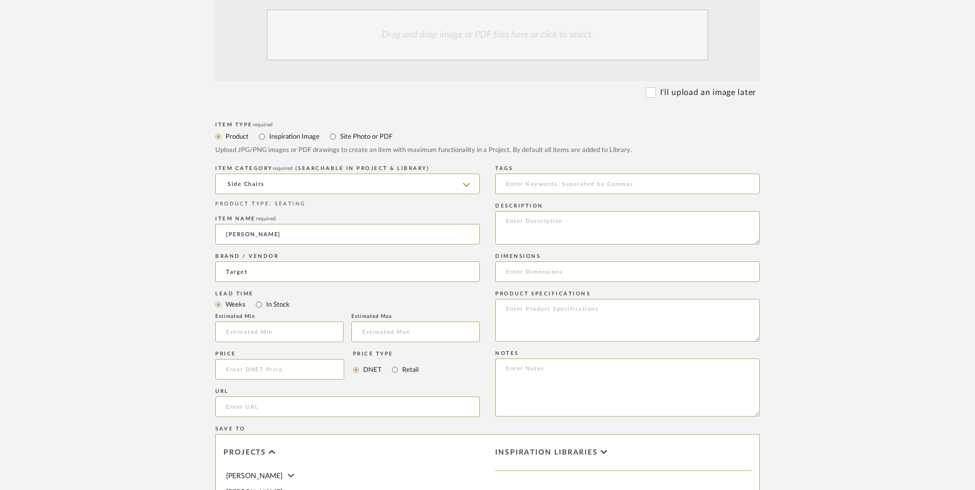
scroll to position [325, 0]
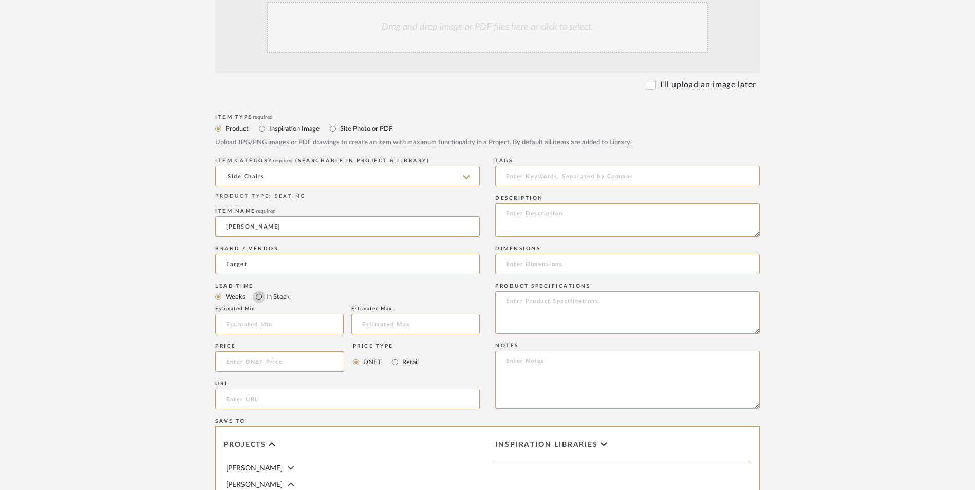
click at [260, 291] on input "In Stock" at bounding box center [259, 297] width 12 height 12
radio input "true"
click at [394, 356] on input "Retail" at bounding box center [395, 362] width 12 height 12
radio input "true"
click at [596, 351] on textarea at bounding box center [627, 380] width 265 height 58
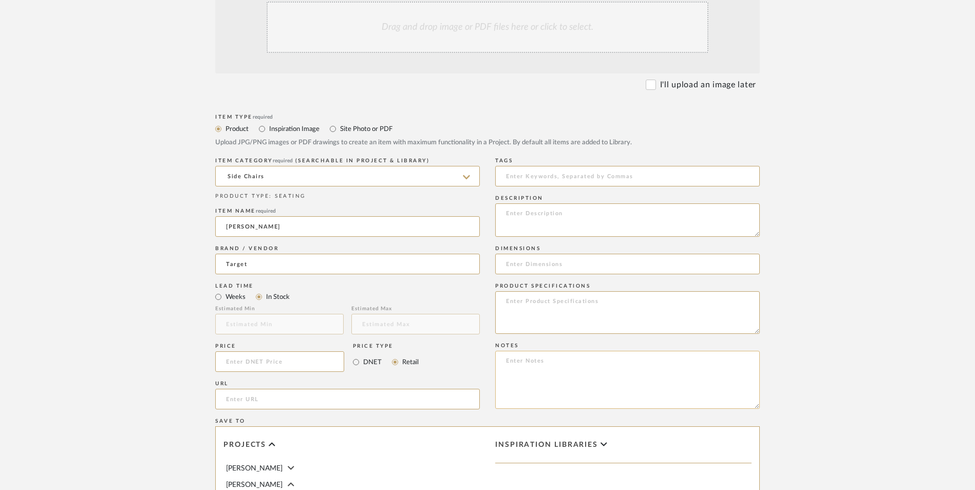
paste textarea "Option 1: ETA: SKU: Reviews - Stars Return | Refund Policy:"
click at [546, 351] on textarea "Option 1: ETA: SKU: Reviews - Stars Return | Refund Policy: 365 Days From Recei…" at bounding box center [627, 380] width 265 height 58
click at [583, 351] on textarea "Option 1: Accent Chairs (Set of 2) ETA: SKU: Reviews - Stars Return | Refund Po…" at bounding box center [627, 380] width 265 height 58
click at [537, 351] on textarea "Option 1: Accent Chairs - Select: Beige (Set of 2) ETA: SKU: Reviews - Stars Re…" at bounding box center [627, 380] width 265 height 58
drag, startPoint x: 567, startPoint y: 295, endPoint x: 555, endPoint y: 296, distance: 11.4
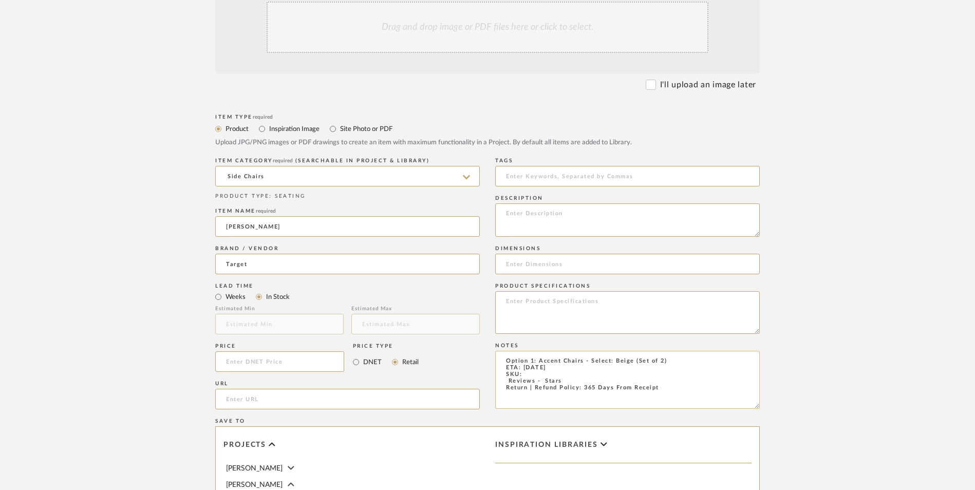
click at [494, 293] on div "Item Type required Product Inspiration Image Site Photo or PDF Upload JPG/PNG i…" at bounding box center [487, 411] width 544 height 600
drag, startPoint x: 557, startPoint y: 296, endPoint x: 570, endPoint y: 295, distance: 12.9
drag, startPoint x: 573, startPoint y: 296, endPoint x: 502, endPoint y: 298, distance: 70.4
click at [502, 351] on textarea "Option 1: Accent Chairs - Select: Beige (Set of 2) ETA: 9.17.2025 SKU: Reviews …" at bounding box center [627, 380] width 265 height 58
type textarea "Option 1: Accent Chairs - Select: Beige (Set of 2) ETA: 9.17.2025 SKU: Return |…"
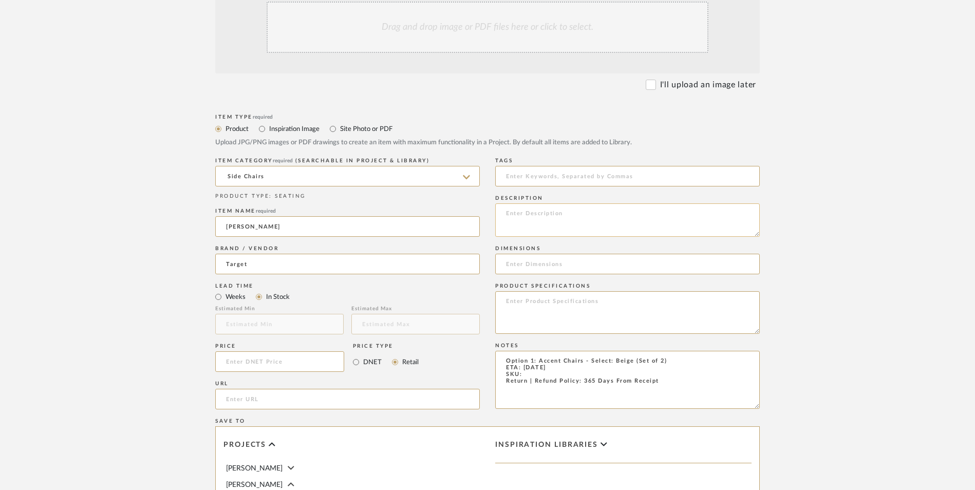
click at [575, 203] on textarea at bounding box center [627, 219] width 265 height 33
paste textarea "Upgrade your space with this stylish accent chairs set of 2, featuring contempo…"
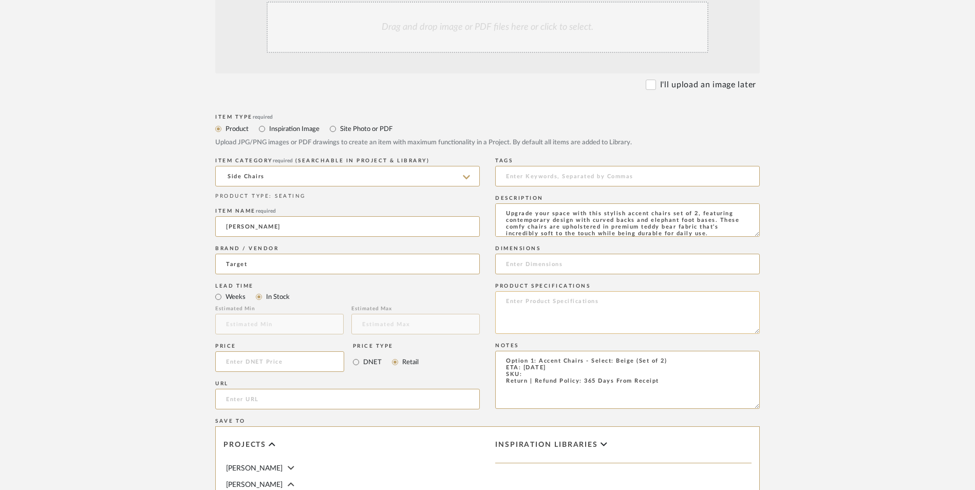
scroll to position [1, 0]
type textarea "Upgrade your space with this stylish accent chairs set of 2, featuring contempo…"
click at [555, 254] on input at bounding box center [627, 264] width 265 height 21
paste input "28 inches (H) x 24 inches (W) x 20.5 inches (D)"
type input "28 inches (H) x 24 inches (W) x 20.5 inches (D)"
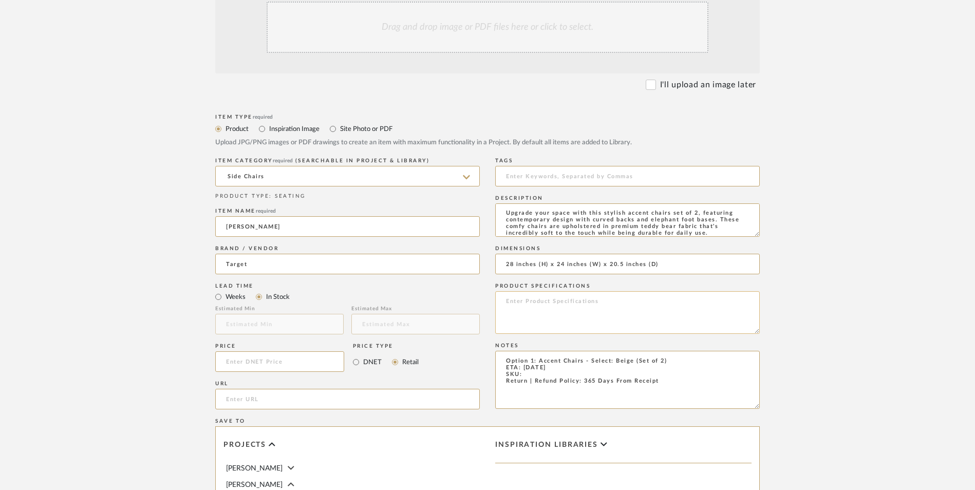
click at [592, 291] on textarea at bounding box center [627, 312] width 265 height 43
type textarea "p"
type textarea "Polyester"
click at [527, 351] on textarea "Option 1: Accent Chairs - Select: Beige (Set of 2) ETA: 9.17.2025 SKU: Return |…" at bounding box center [627, 380] width 265 height 58
paste textarea "700903267035"
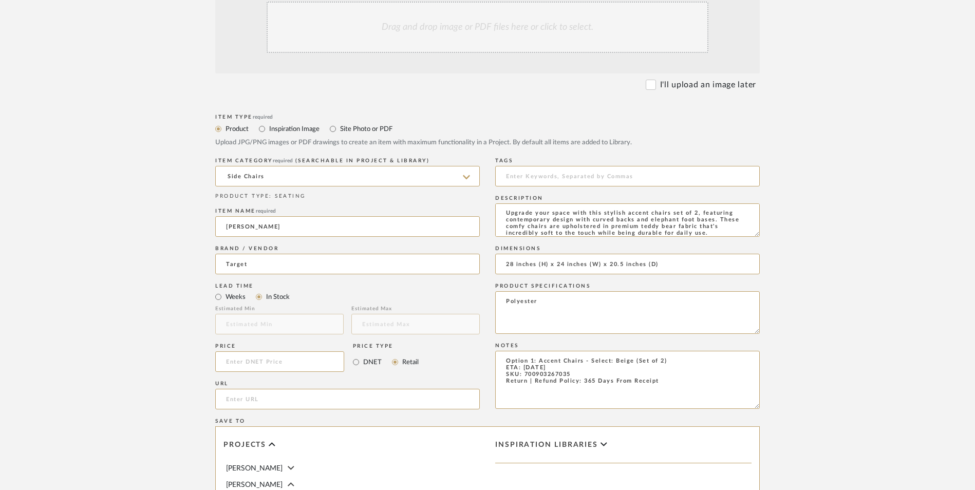
type textarea "Option 1: Accent Chairs - Select: Beige (Set of 2) ETA: 9.17.2025 SKU: 70090326…"
click at [265, 351] on input at bounding box center [279, 361] width 129 height 21
click at [296, 351] on input at bounding box center [279, 361] width 129 height 21
type input "$394.76"
click at [169, 306] on form "Bulk upload images - create multiple items Import from Pinterest - create items…" at bounding box center [487, 339] width 654 height 745
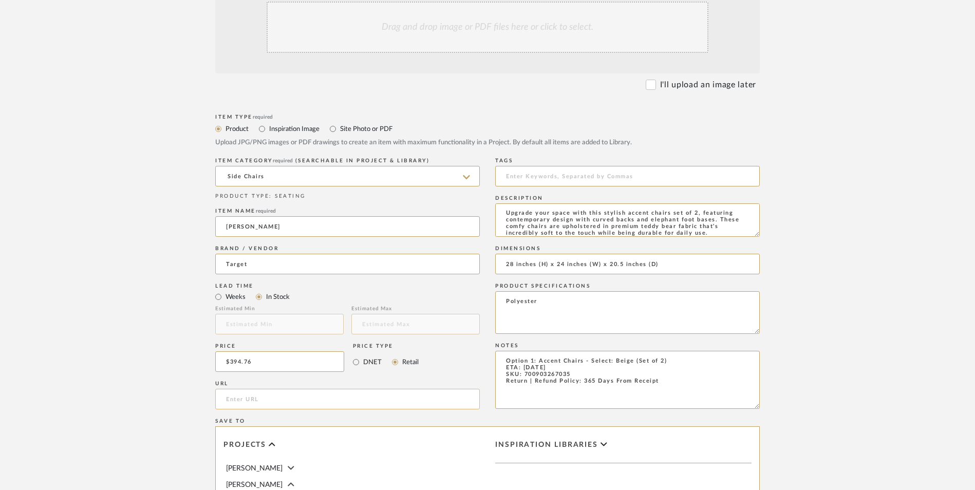
click at [245, 389] on input "url" at bounding box center [347, 399] width 265 height 21
paste input "https://www.target.com/p/kumasinova-accent-chairs-set-of-2-modern-teddy-living-…"
type input "https://www.target.com/p/kumasinova-accent-chairs-set-of-2-modern-teddy-living-…"
click at [117, 221] on upload-items "Create new item in Ashley McNeal Upload photos, documents or PDFs, or select be…" at bounding box center [487, 284] width 975 height 905
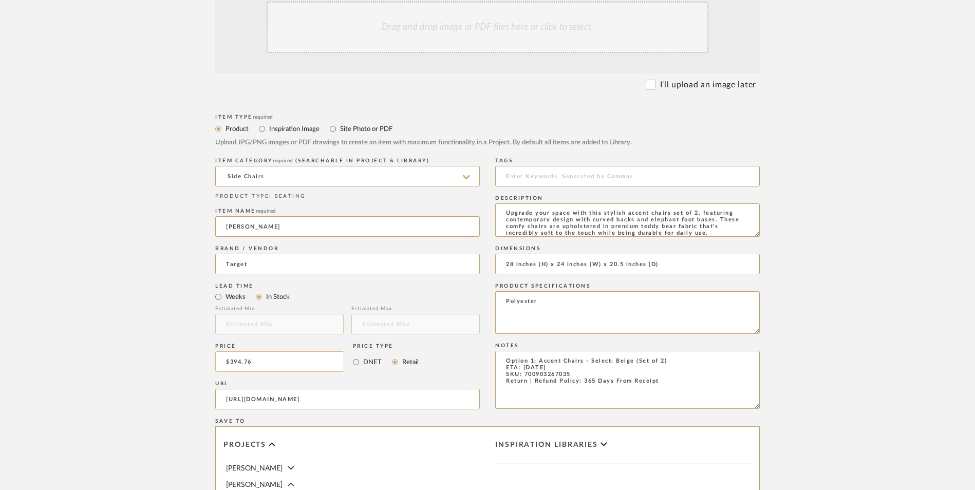
scroll to position [0, 0]
click at [534, 351] on textarea "Option 1: Accent Chairs - Select: Beige (Set of 2) ETA: 9.17.2025 SKU: 70090326…" at bounding box center [627, 380] width 265 height 58
type textarea "Option 2: Accent Chairs - Select: Beige (Set of 2) ETA: 9.17.2025 SKU: 70090326…"
click at [873, 255] on upload-items "Create new item in Ashley McNeal Upload photos, documents or PDFs, or select be…" at bounding box center [487, 284] width 975 height 905
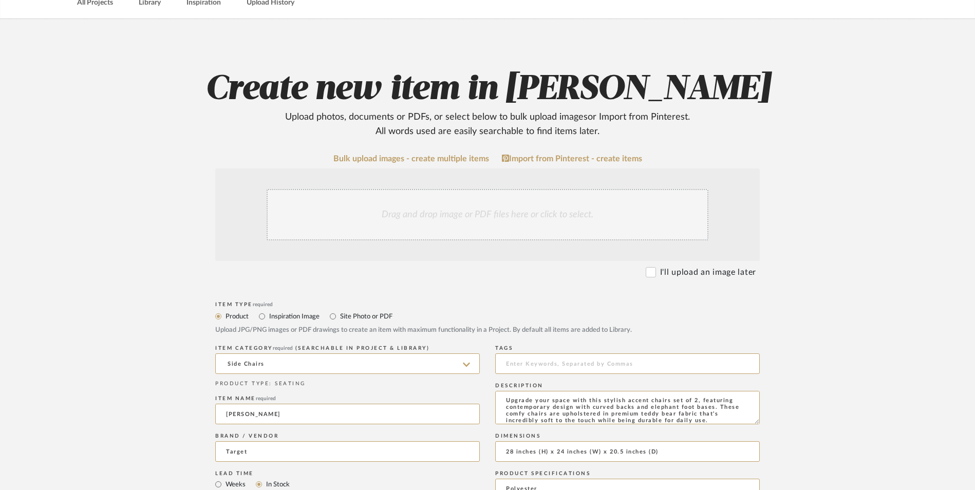
scroll to position [120, 0]
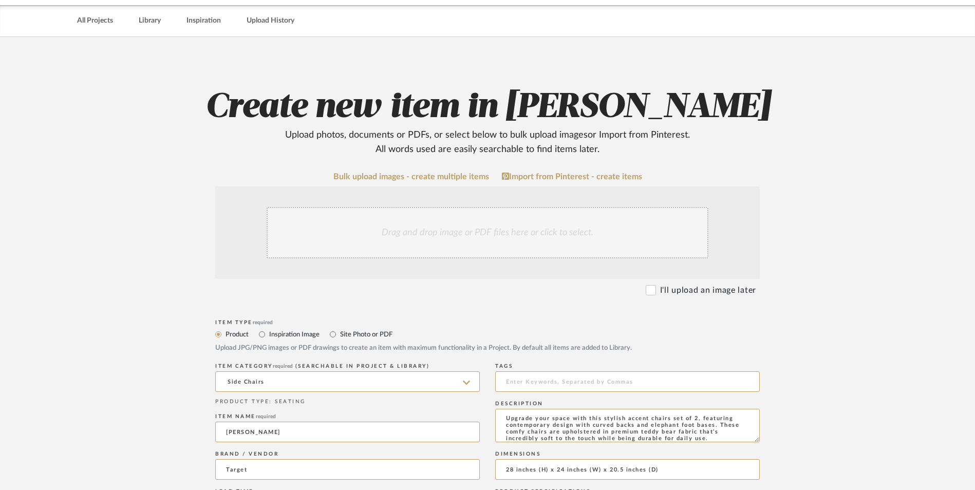
click at [437, 207] on div "Drag and drop image or PDF files here or click to select." at bounding box center [488, 232] width 442 height 51
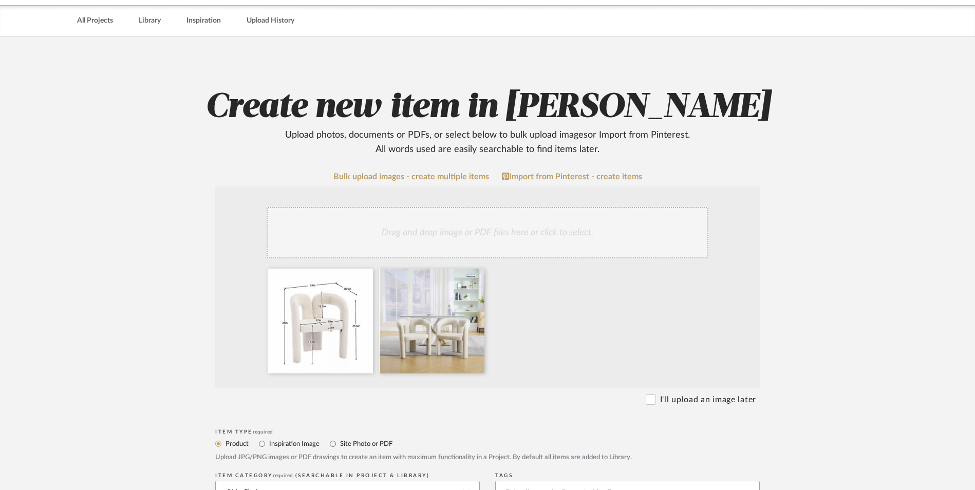
click at [508, 207] on div "Drag and drop image or PDF files here or click to select." at bounding box center [488, 232] width 442 height 51
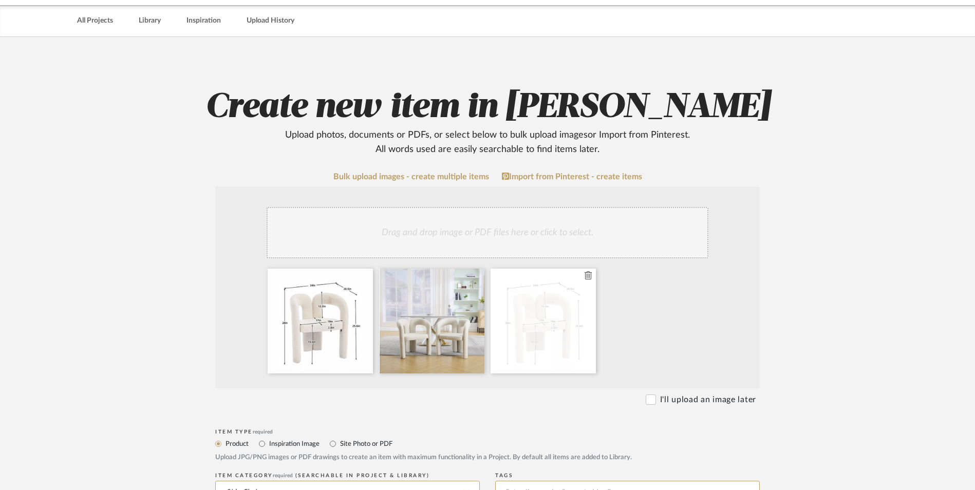
click at [587, 271] on icon at bounding box center [587, 275] width 7 height 8
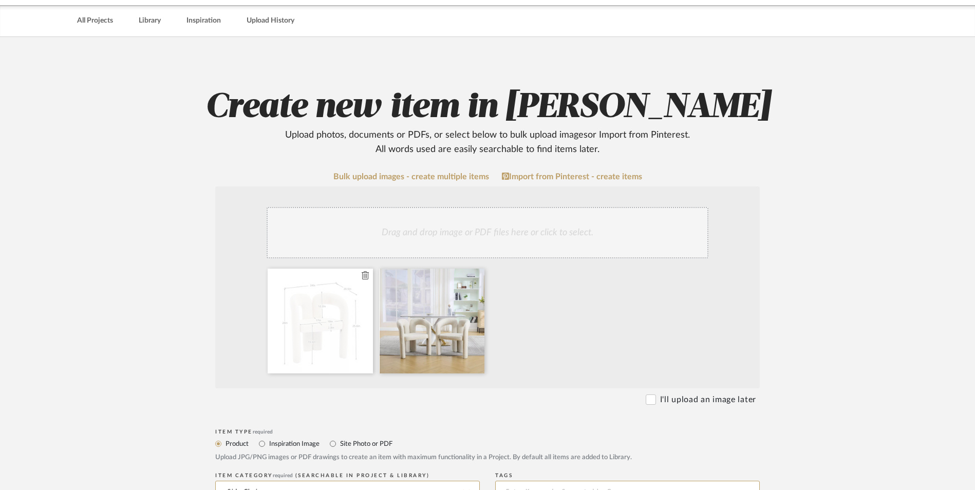
click at [366, 271] on icon at bounding box center [365, 275] width 7 height 8
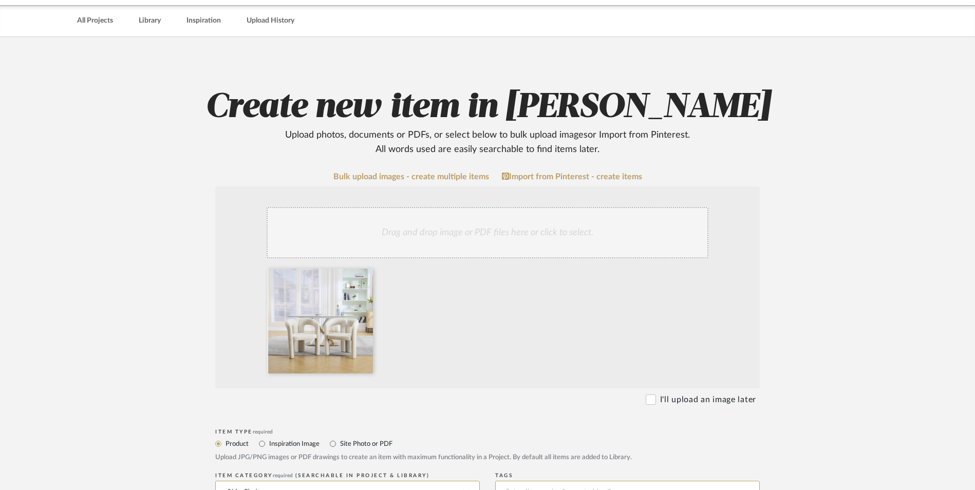
click at [401, 207] on div "Drag and drop image or PDF files here or click to select." at bounding box center [488, 232] width 442 height 51
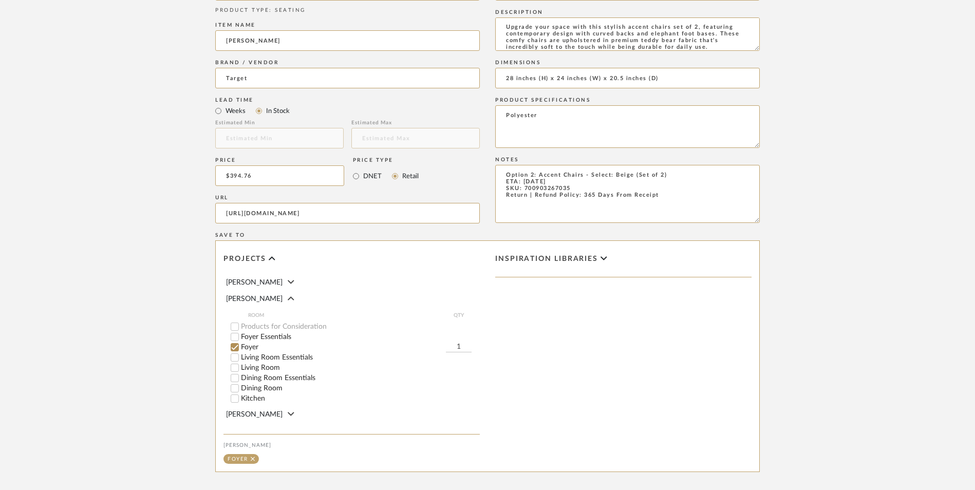
scroll to position [633, 0]
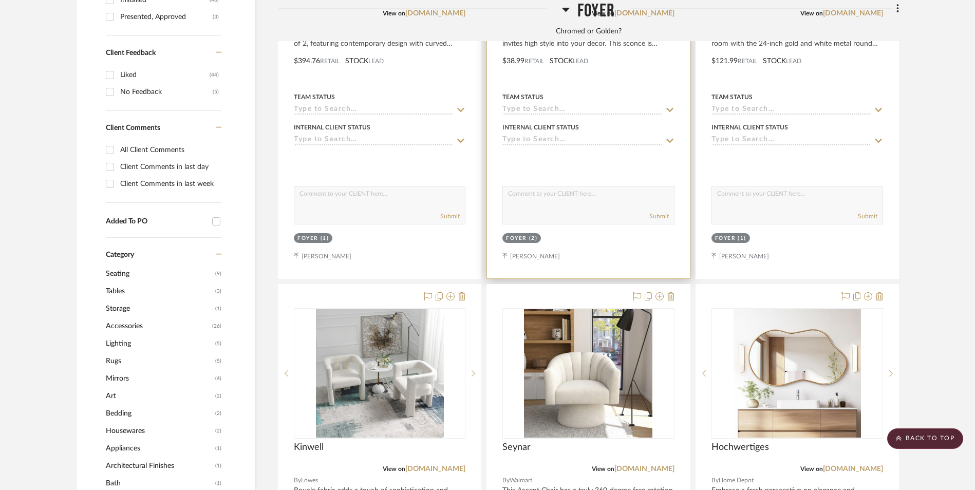
scroll to position [428, 0]
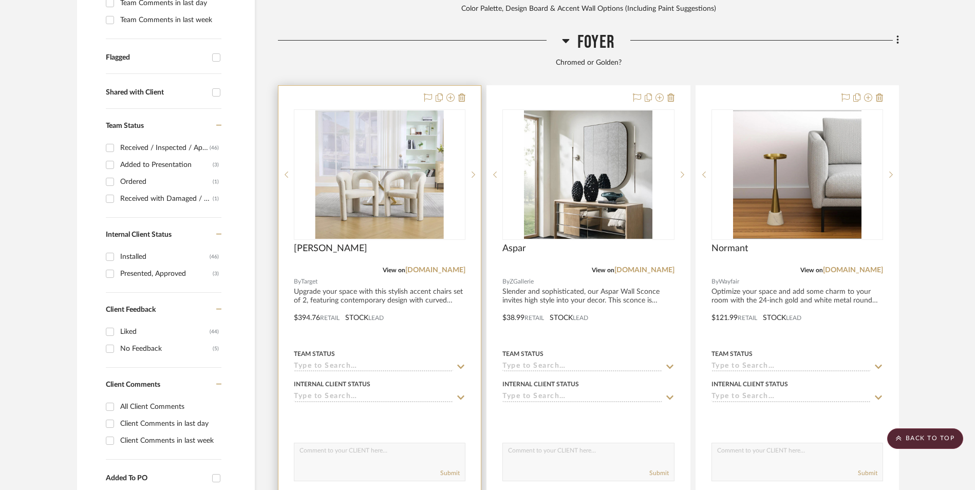
click at [384, 134] on img "0" at bounding box center [379, 174] width 128 height 128
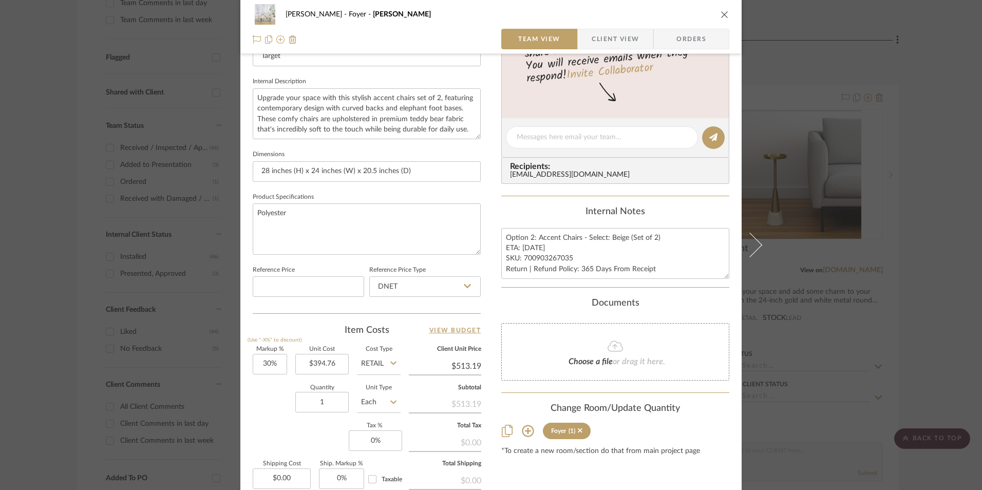
scroll to position [411, 0]
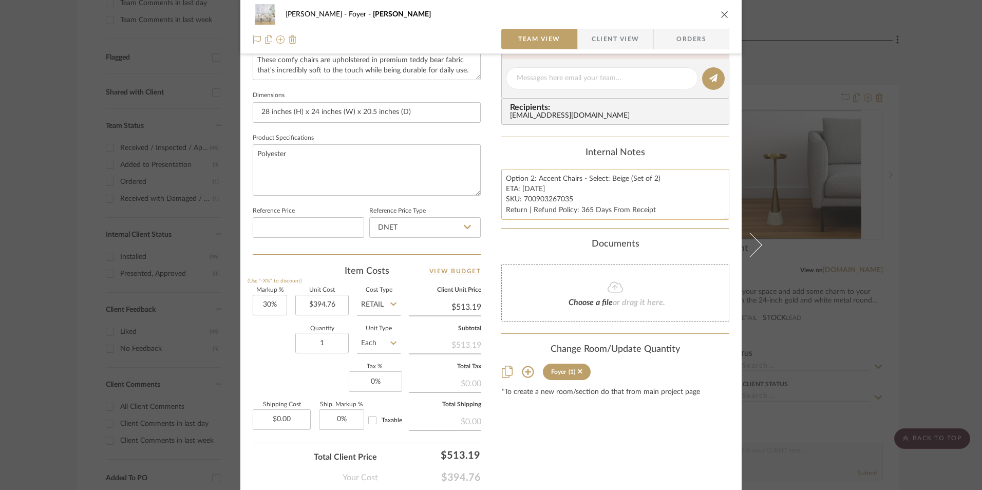
click at [533, 191] on textarea "Option 2: Accent Chairs - Select: Beige (Set of 2) ETA: 9.17.2025 SKU: 70090326…" at bounding box center [615, 194] width 228 height 51
drag, startPoint x: 570, startPoint y: 197, endPoint x: 521, endPoint y: 198, distance: 48.8
click at [521, 198] on textarea "Option 2: Accent Chairs - Select: Beige (Set of 2) ETA: 9.17.2025 SKU: 70090326…" at bounding box center [615, 194] width 228 height 51
click at [427, 236] on input "DNET" at bounding box center [424, 227] width 111 height 21
click at [414, 272] on div "Retail" at bounding box center [429, 280] width 127 height 26
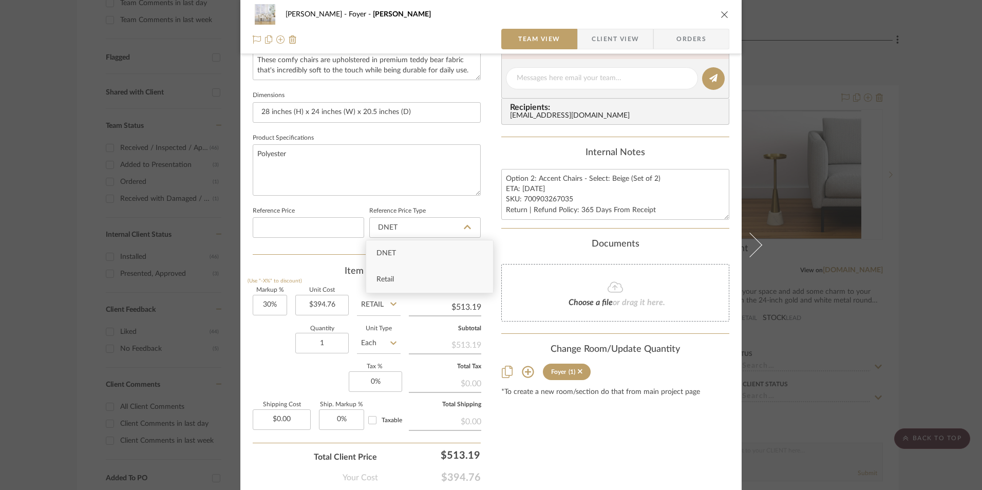
type input "Retail"
type input "30"
click at [264, 304] on input "30" at bounding box center [270, 305] width 34 height 21
click at [260, 346] on div "Quantity 1 Unit Type Each" at bounding box center [327, 344] width 148 height 36
type input "0%"
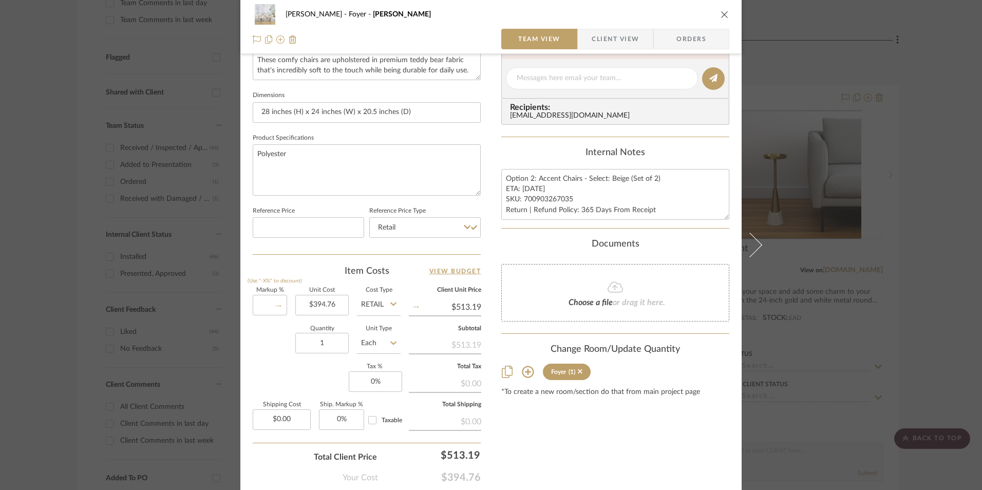
type input "$394.76"
click at [367, 379] on input "0" at bounding box center [375, 381] width 53 height 21
type input "8.25%"
click at [588, 432] on div "Content here copies to Client View - confirm visibility there. Show in Client D…" at bounding box center [615, 81] width 228 height 845
click at [709, 41] on span "Orders" at bounding box center [691, 39] width 52 height 21
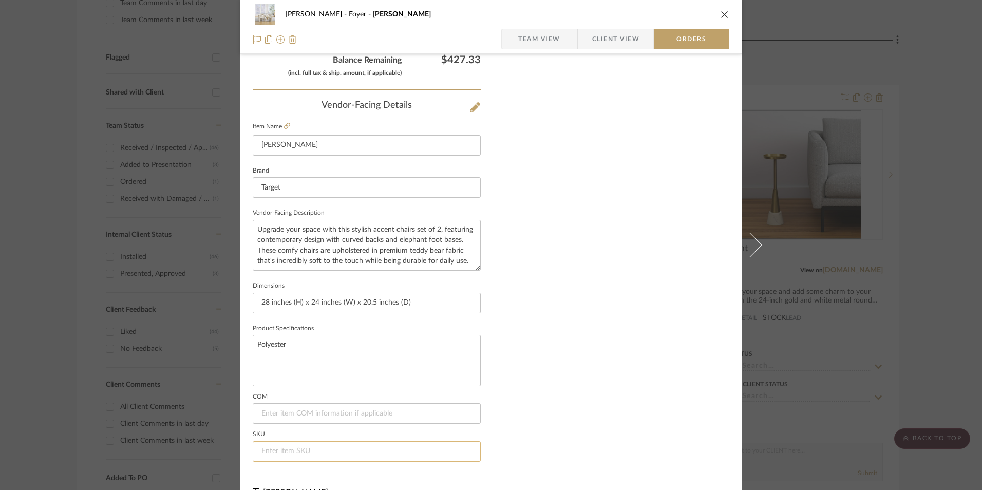
scroll to position [602, 0]
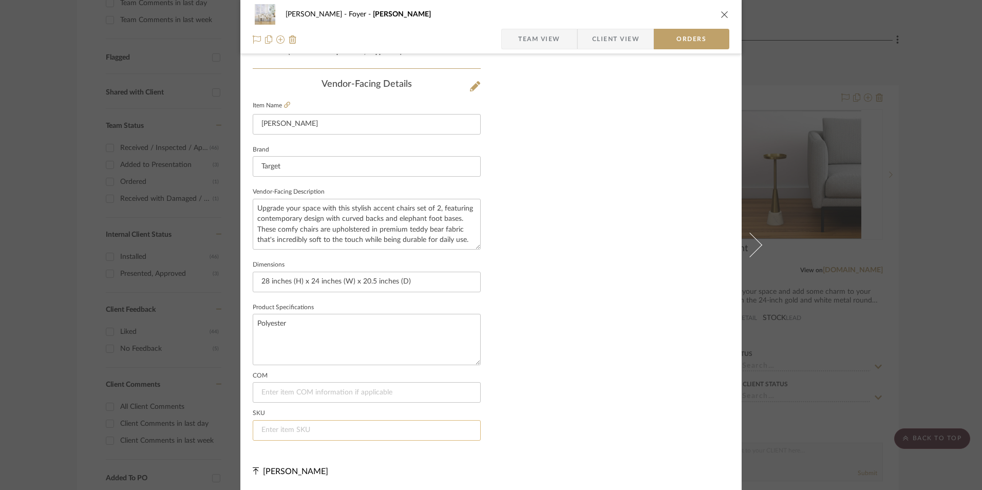
click at [326, 427] on input at bounding box center [367, 430] width 228 height 21
paste input "700903267035"
type input "700903267035"
click at [546, 41] on span "Team View" at bounding box center [539, 39] width 42 height 21
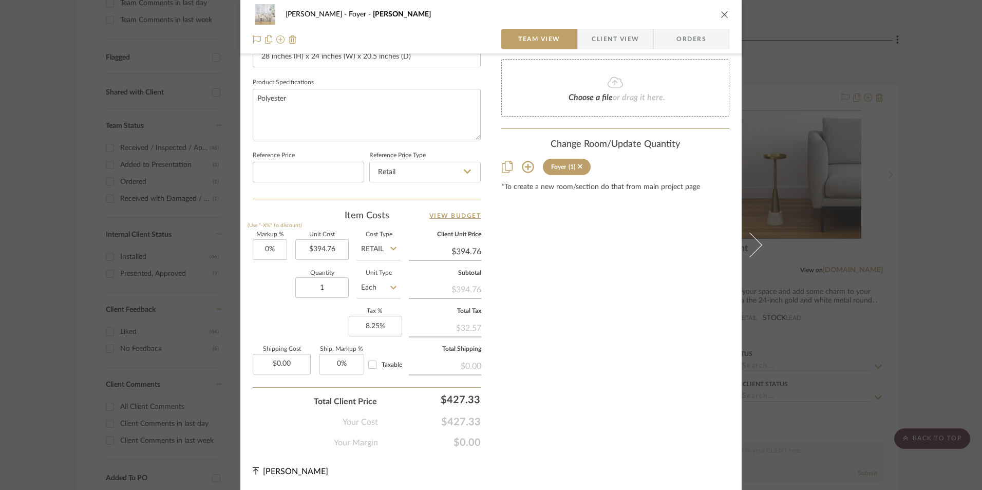
scroll to position [466, 0]
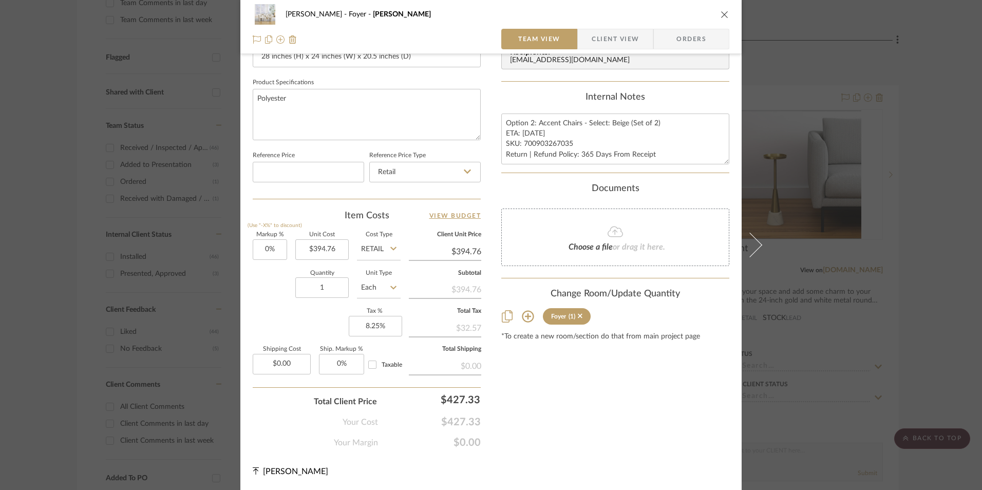
click at [721, 13] on icon "close" at bounding box center [725, 14] width 8 height 8
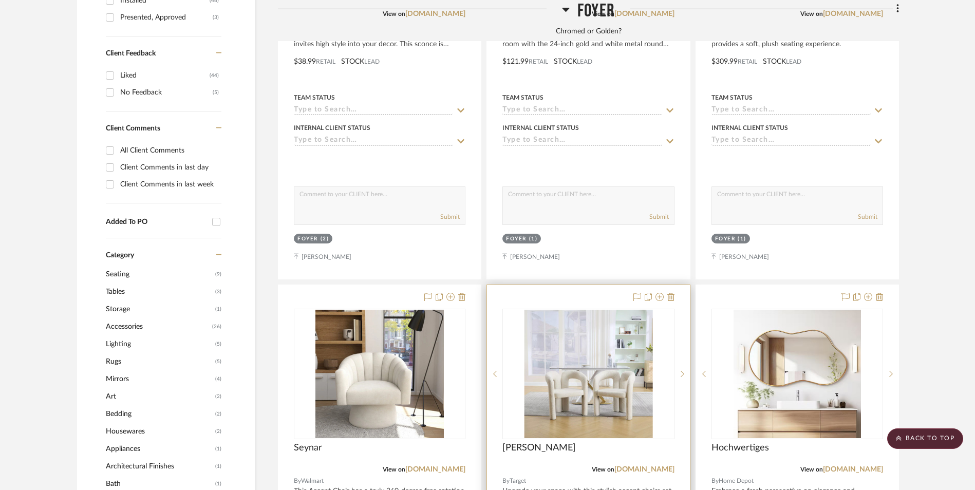
scroll to position [736, 0]
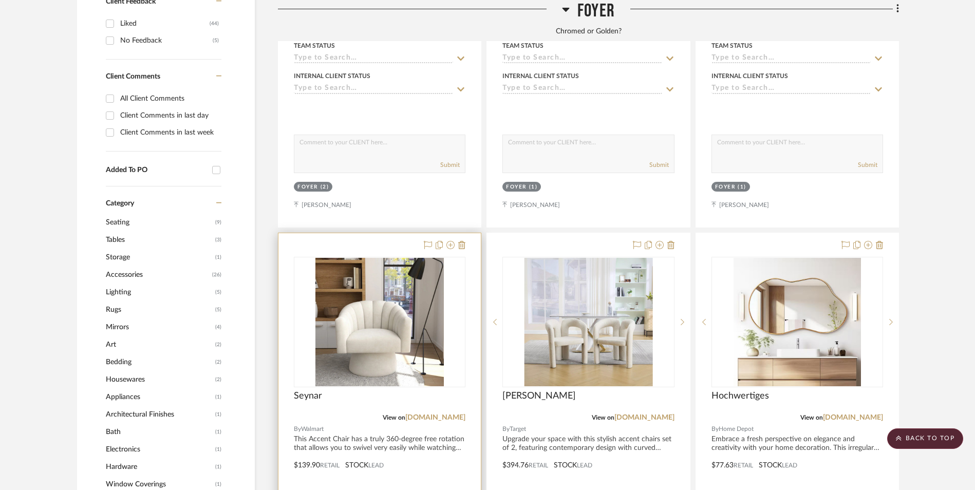
click at [392, 269] on img "0" at bounding box center [379, 322] width 128 height 128
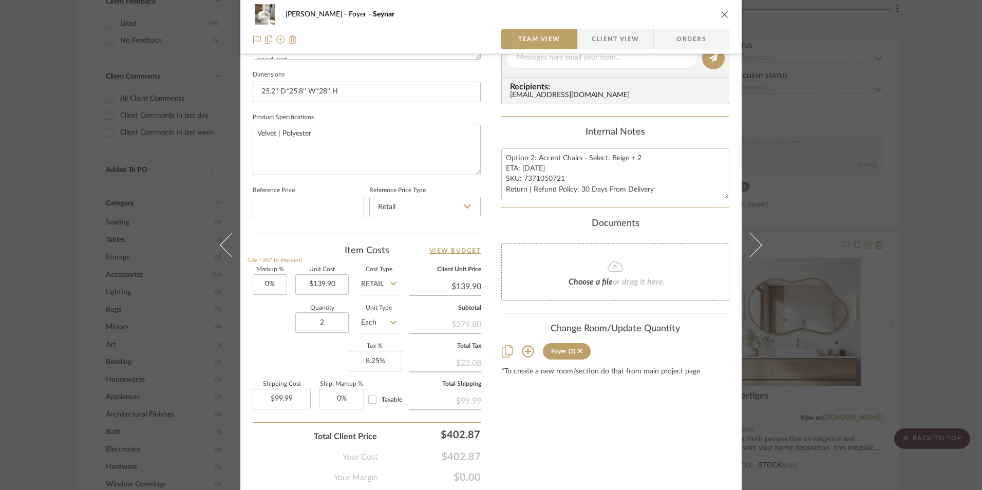
scroll to position [415, 0]
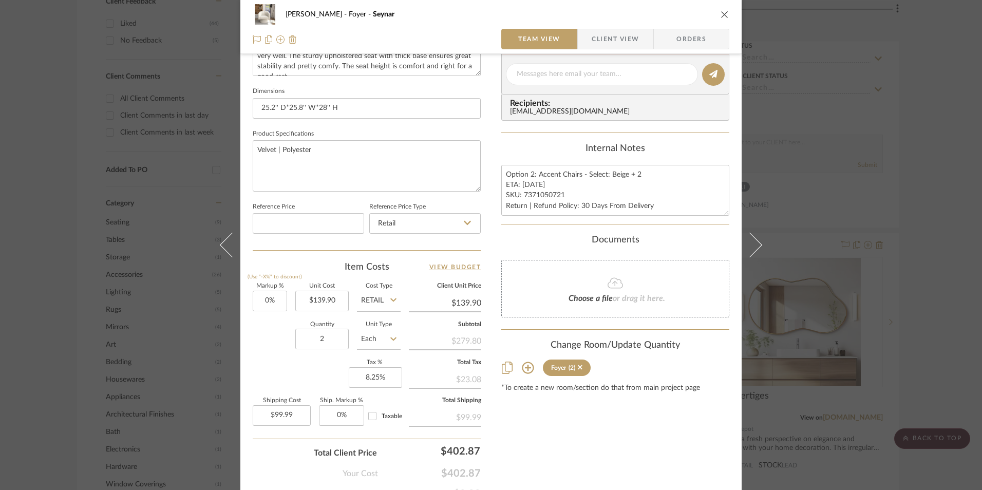
click at [721, 15] on icon "close" at bounding box center [725, 14] width 8 height 8
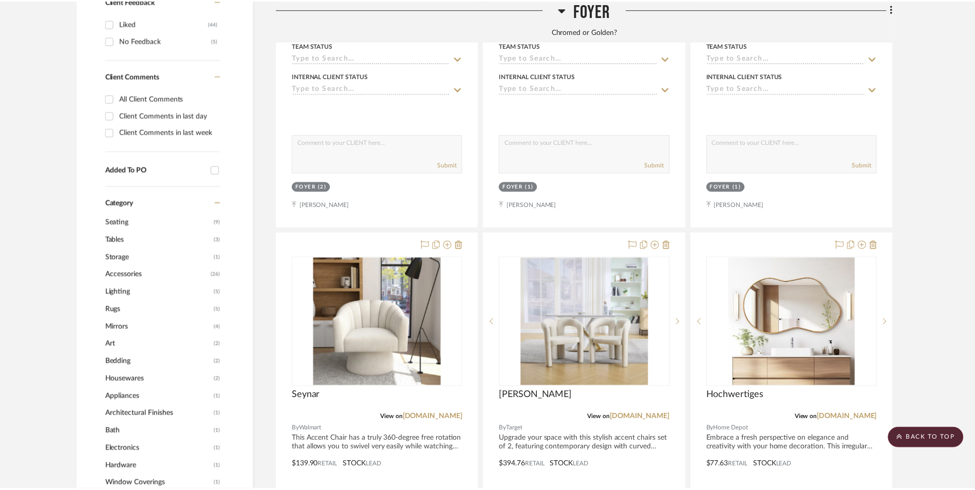
scroll to position [736, 0]
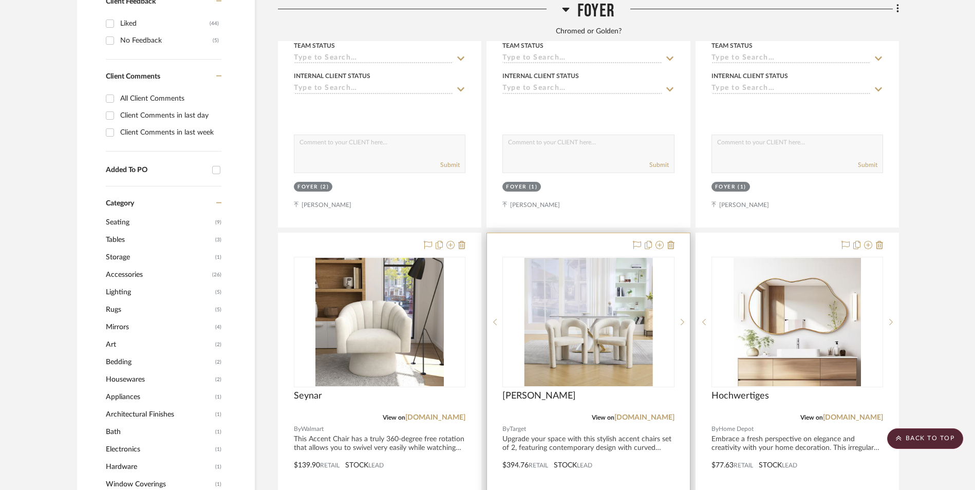
click at [592, 277] on img "0" at bounding box center [588, 322] width 128 height 128
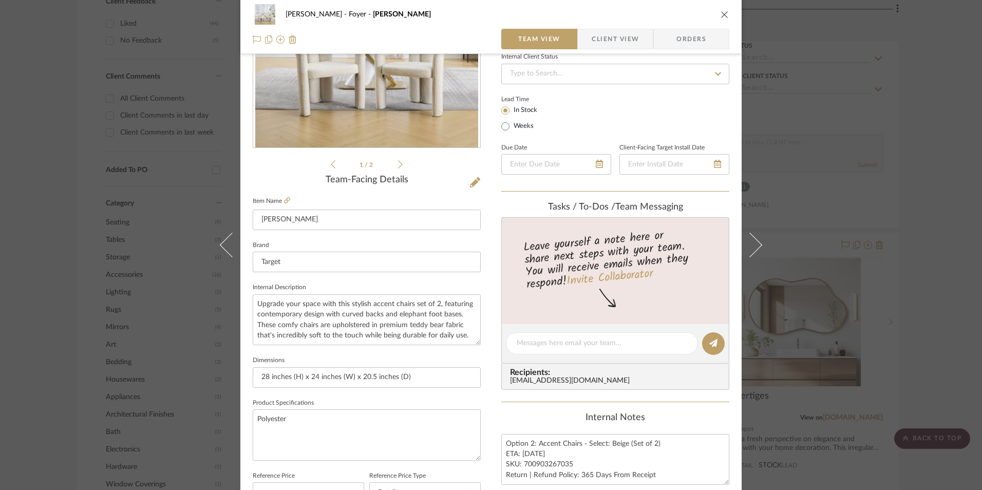
scroll to position [360, 0]
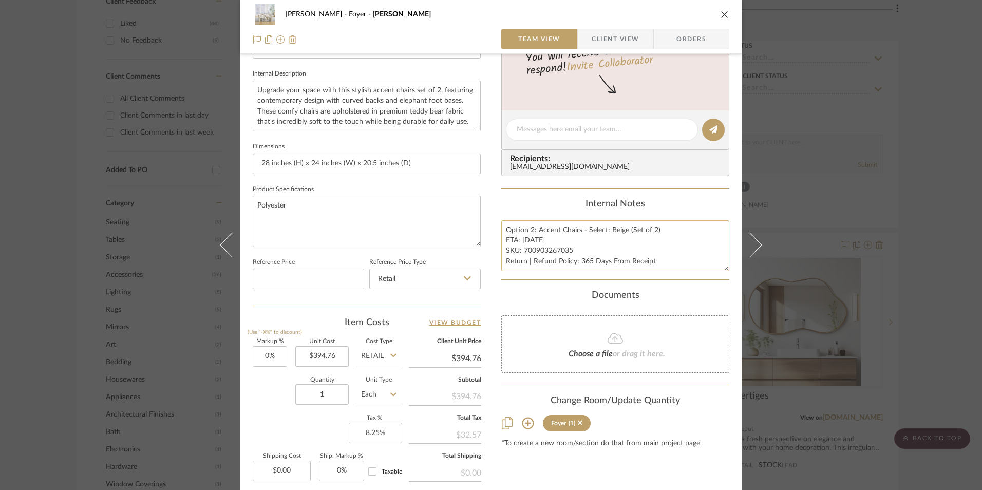
drag, startPoint x: 531, startPoint y: 226, endPoint x: 538, endPoint y: 230, distance: 7.6
click at [531, 227] on textarea "Option 2: Accent Chairs - Select: Beige (Set of 2) ETA: 9.17.2025 SKU: 70090326…" at bounding box center [615, 245] width 228 height 51
type textarea "Option 3: Accent Chairs - Select: Beige (Set of 2) ETA: 9.17.2025 SKU: 70090326…"
click at [525, 197] on div "Content here copies to Client View - confirm visibility there. Show in Client D…" at bounding box center [615, 132] width 228 height 845
click at [721, 11] on icon "close" at bounding box center [725, 14] width 8 height 8
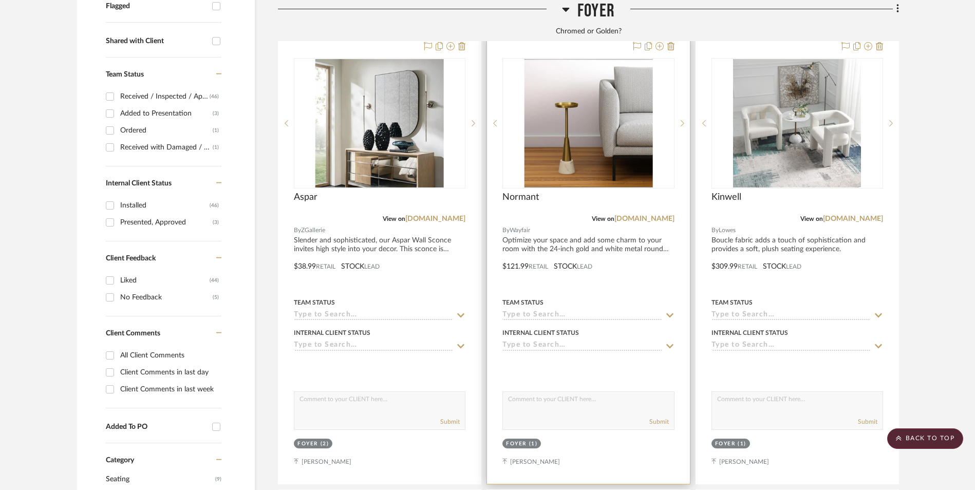
scroll to position [428, 0]
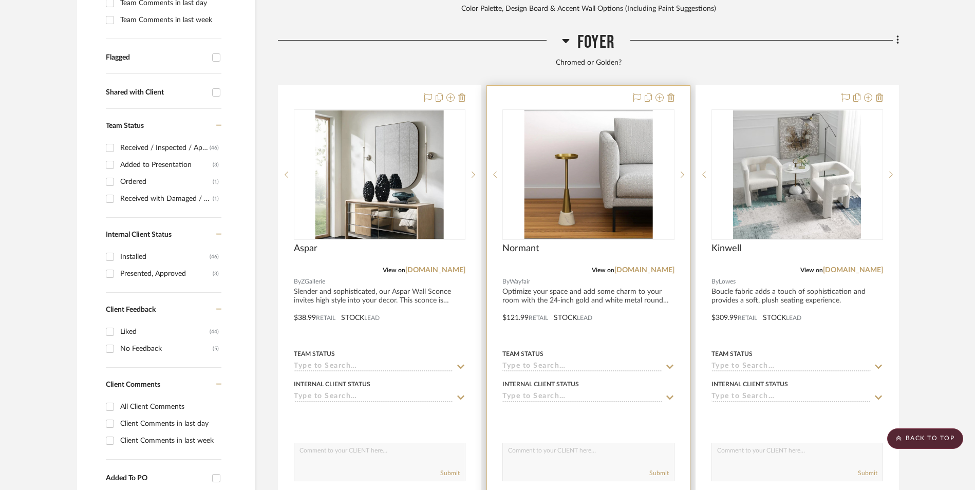
drag, startPoint x: 857, startPoint y: 188, endPoint x: 644, endPoint y: 229, distance: 217.1
click at [857, 267] on link "lowes.com" at bounding box center [853, 270] width 60 height 7
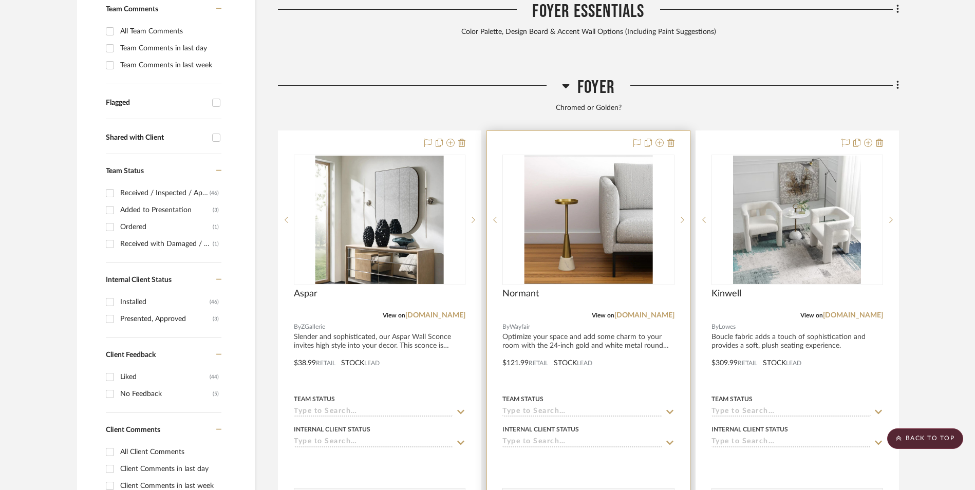
scroll to position [376, 0]
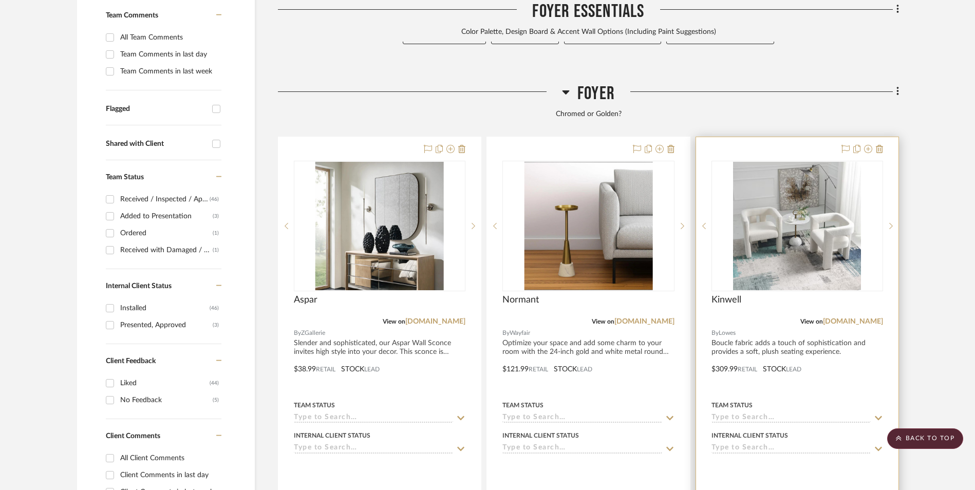
drag, startPoint x: 657, startPoint y: 240, endPoint x: 721, endPoint y: 276, distance: 73.1
click at [657, 318] on link "[DOMAIN_NAME]" at bounding box center [644, 321] width 60 height 7
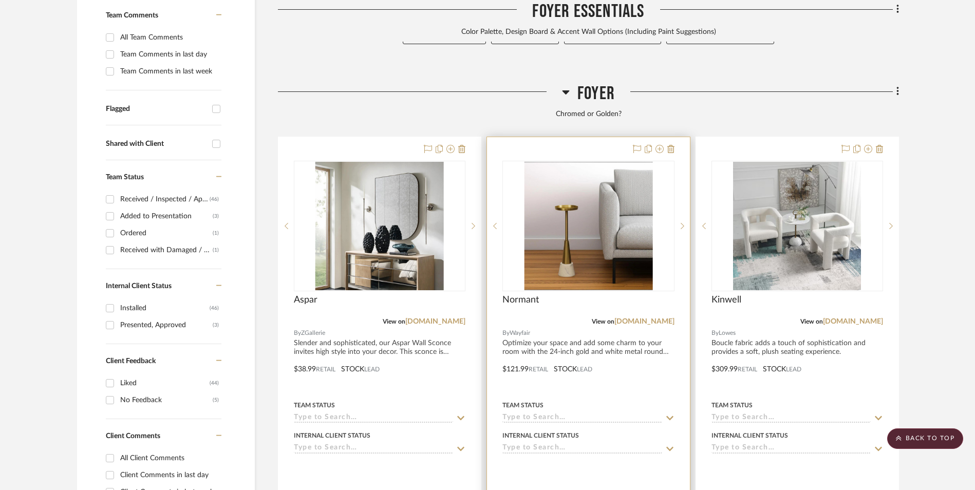
click at [586, 162] on img "0" at bounding box center [588, 226] width 128 height 128
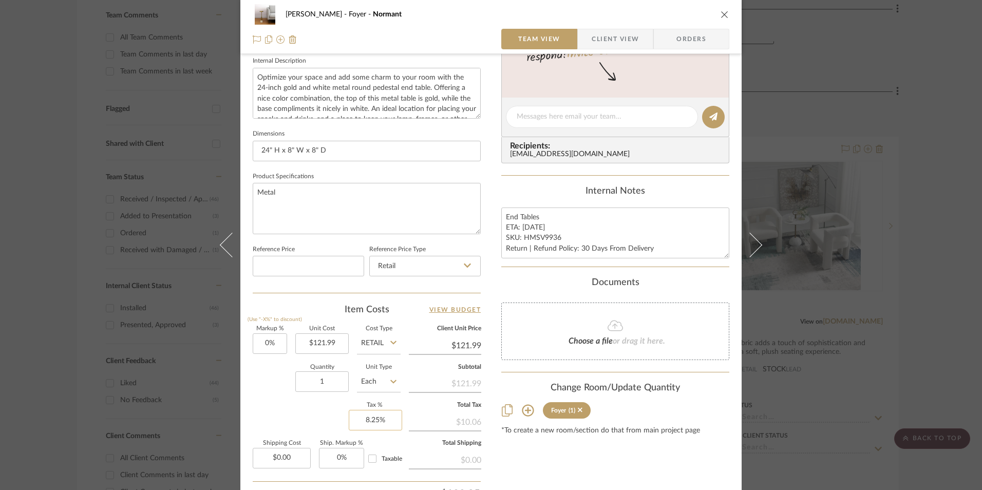
scroll to position [411, 0]
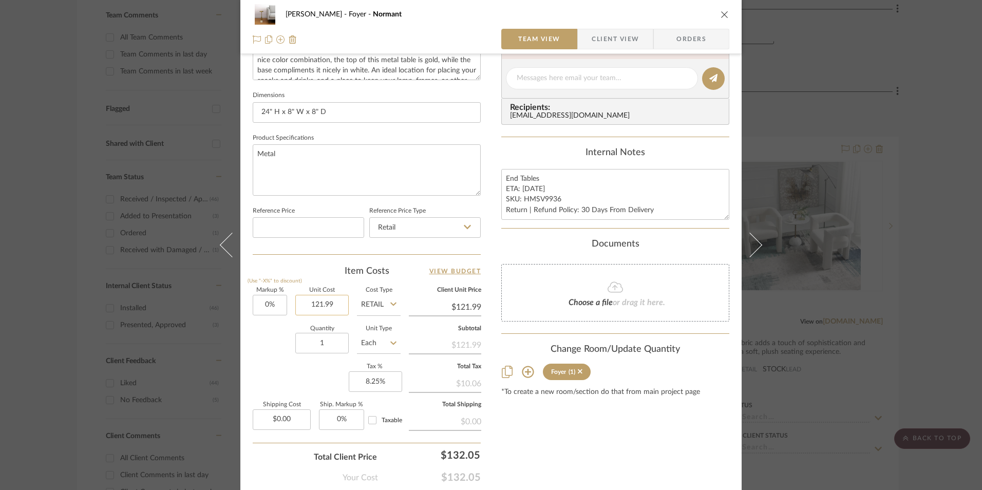
click at [320, 305] on input "121.99" at bounding box center [321, 305] width 53 height 21
type input "$127.99"
click at [553, 420] on div "Content here copies to Client View - confirm visibility there. Show in Client D…" at bounding box center [615, 81] width 228 height 845
type input "$127.99"
click at [531, 190] on textarea "End Tables ETA: 9.12.2025 SKU: HMSV9936 Return | Refund Policy: 30 Days From De…" at bounding box center [615, 194] width 228 height 51
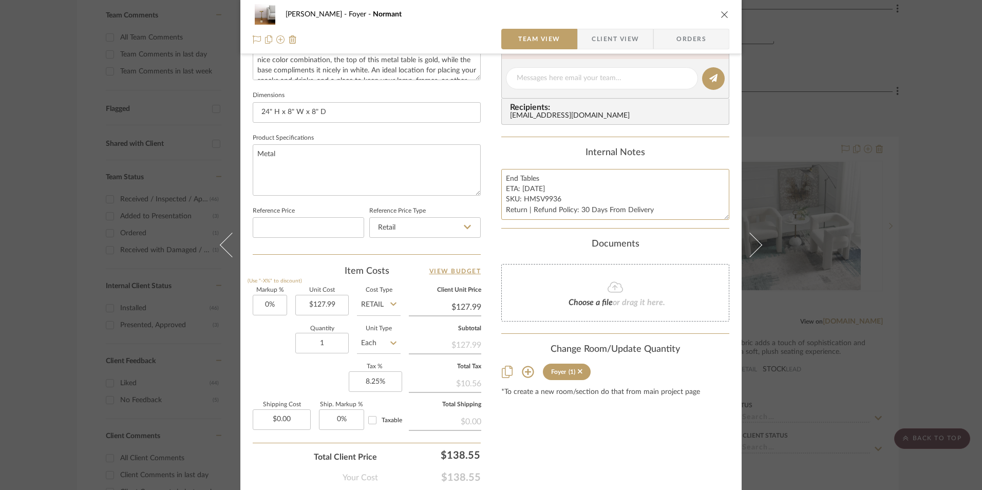
type textarea "End Tables ETA: 9.17.2025 SKU: HMSV9936 Return | Refund Policy: 30 Days From De…"
click at [549, 154] on div "Internal Notes" at bounding box center [615, 152] width 228 height 11
click at [898, 216] on div "Ashley McNeal Foyer Normant Team View Client View Orders 1 / 2 Team-Facing Deta…" at bounding box center [491, 245] width 982 height 490
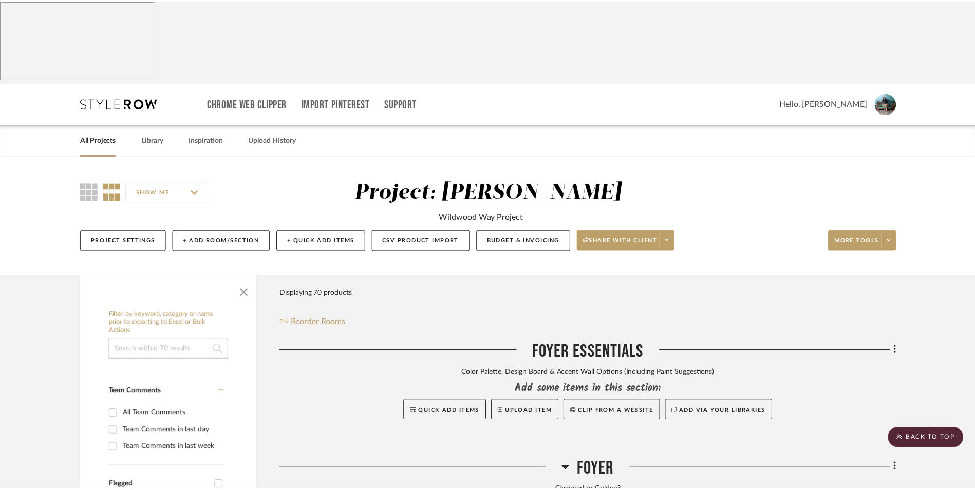
scroll to position [376, 0]
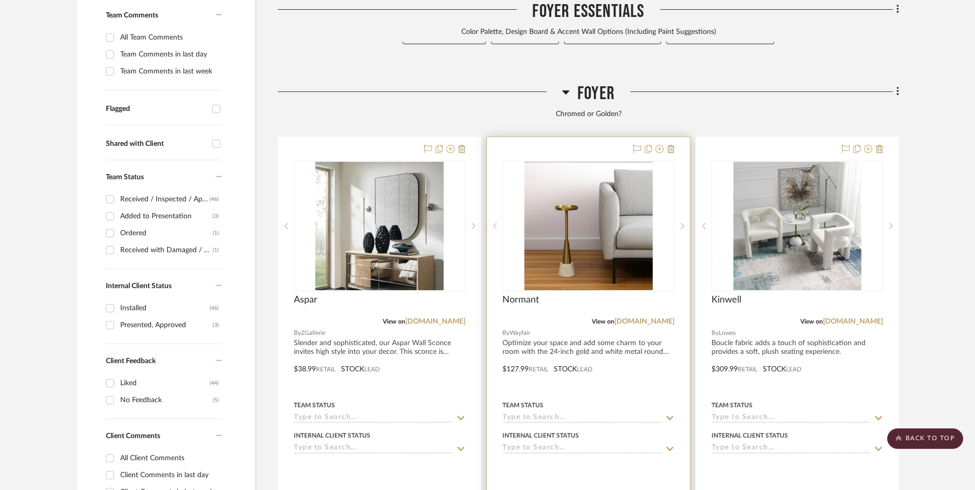
click at [574, 162] on img "0" at bounding box center [588, 226] width 128 height 128
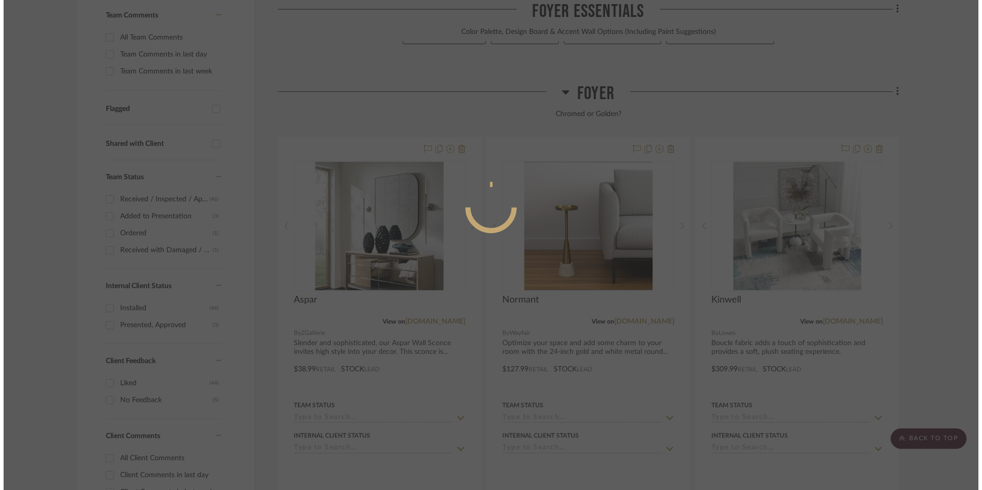
scroll to position [0, 0]
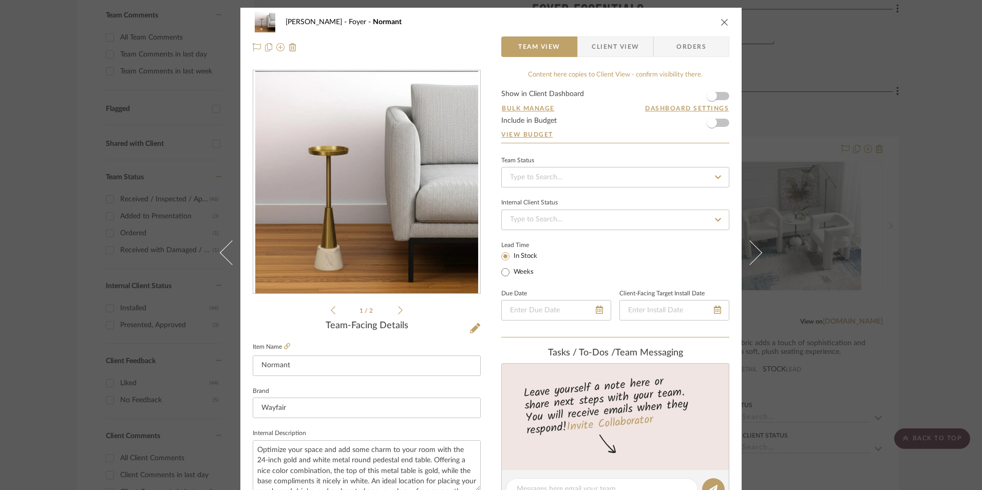
drag, startPoint x: 719, startPoint y: 19, endPoint x: 701, endPoint y: 53, distance: 38.4
click at [721, 19] on icon "close" at bounding box center [725, 22] width 8 height 8
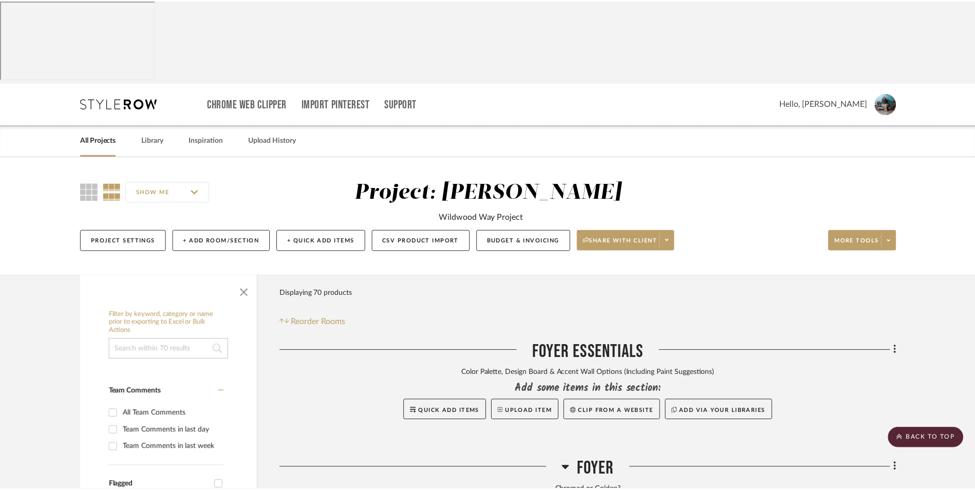
scroll to position [376, 0]
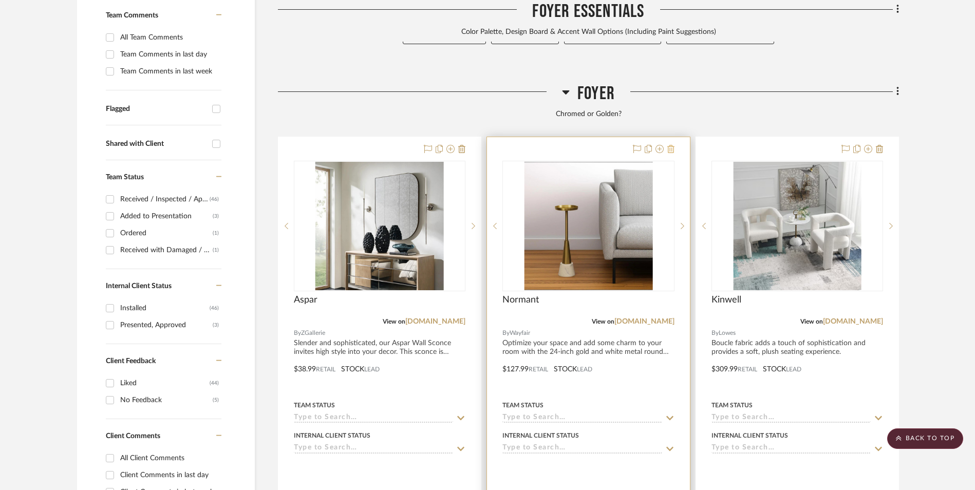
click at [669, 145] on icon at bounding box center [670, 149] width 7 height 8
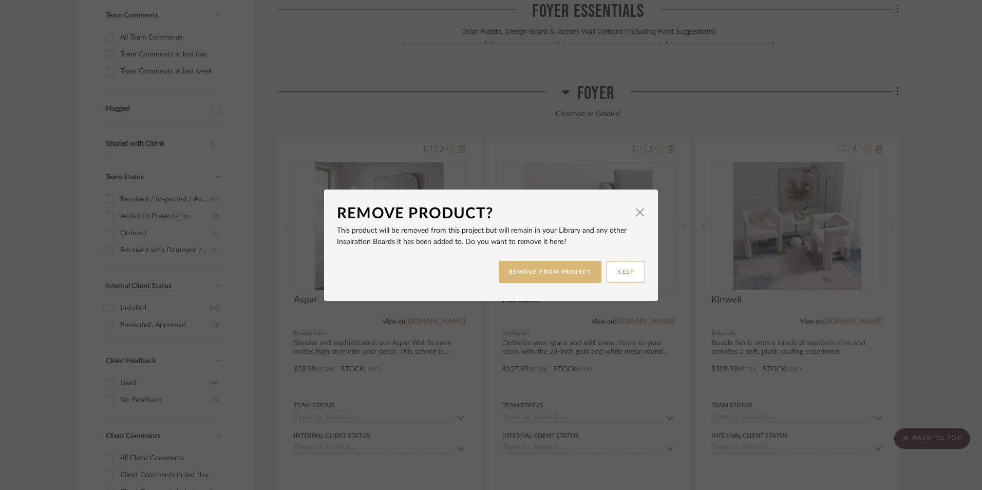
click at [582, 274] on button "REMOVE FROM PROJECT" at bounding box center [550, 272] width 103 height 22
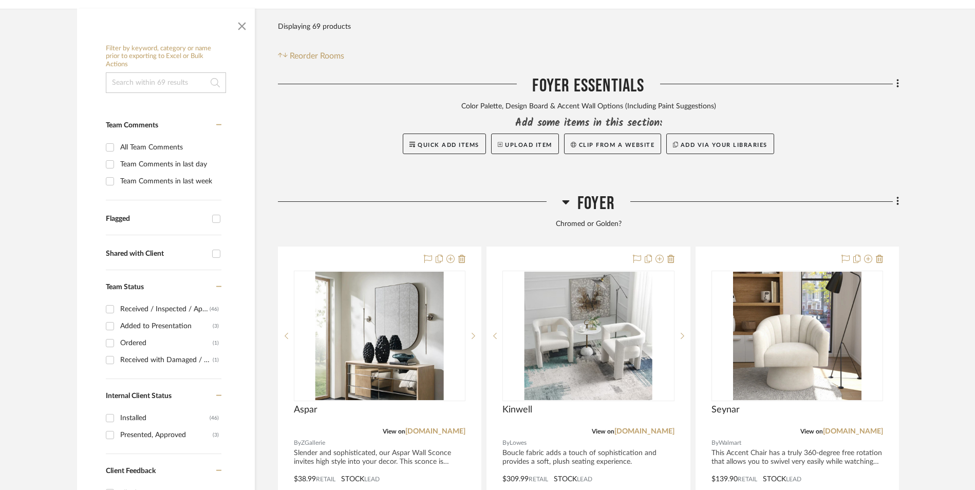
scroll to position [274, 0]
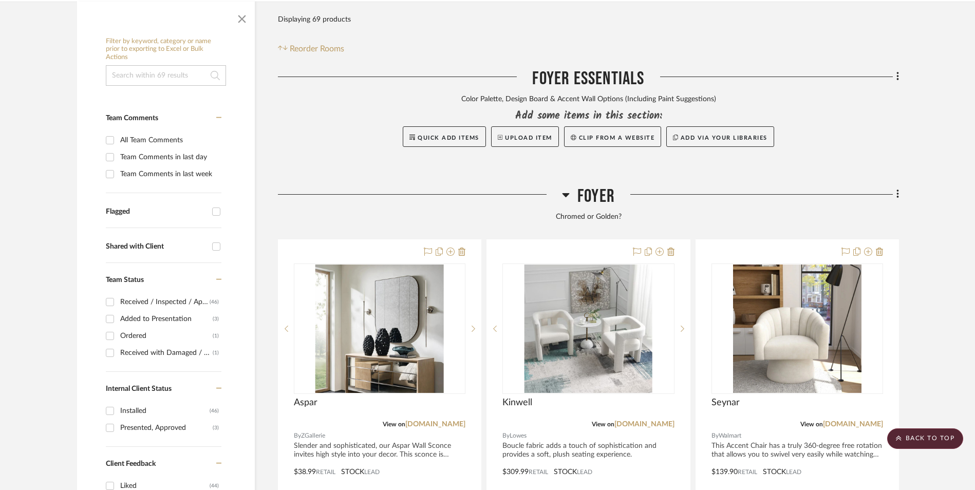
click at [898, 188] on icon at bounding box center [897, 193] width 3 height 11
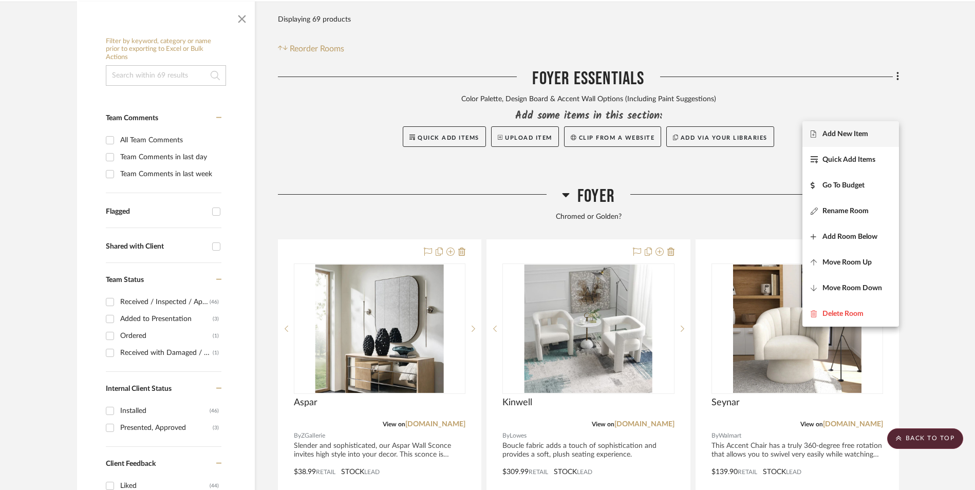
click at [880, 134] on span "Add New Item" at bounding box center [850, 133] width 80 height 9
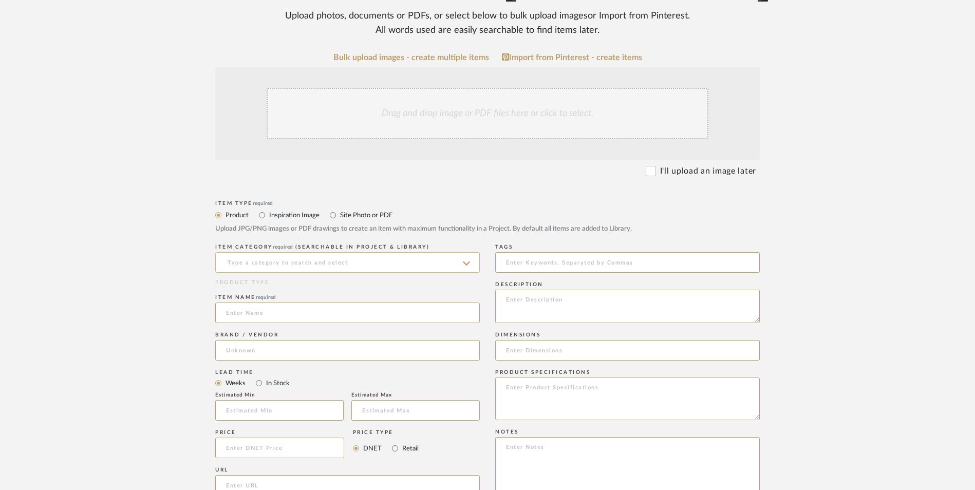
scroll to position [257, 0]
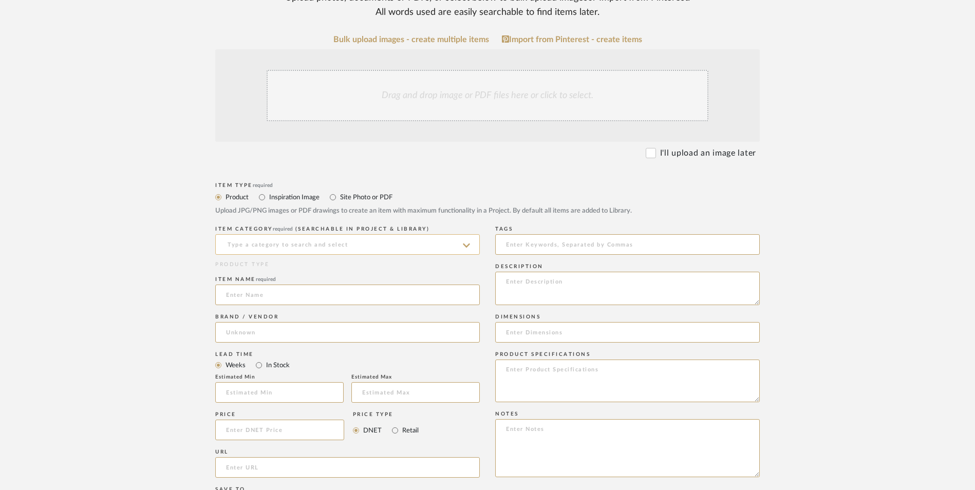
click at [290, 234] on input at bounding box center [347, 244] width 265 height 21
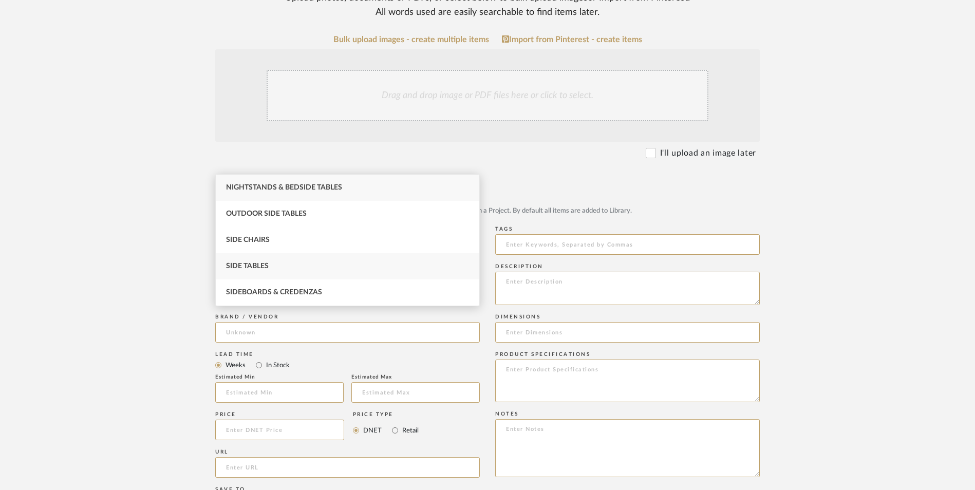
click at [284, 266] on div "Side Tables" at bounding box center [347, 266] width 263 height 26
type input "Side Tables"
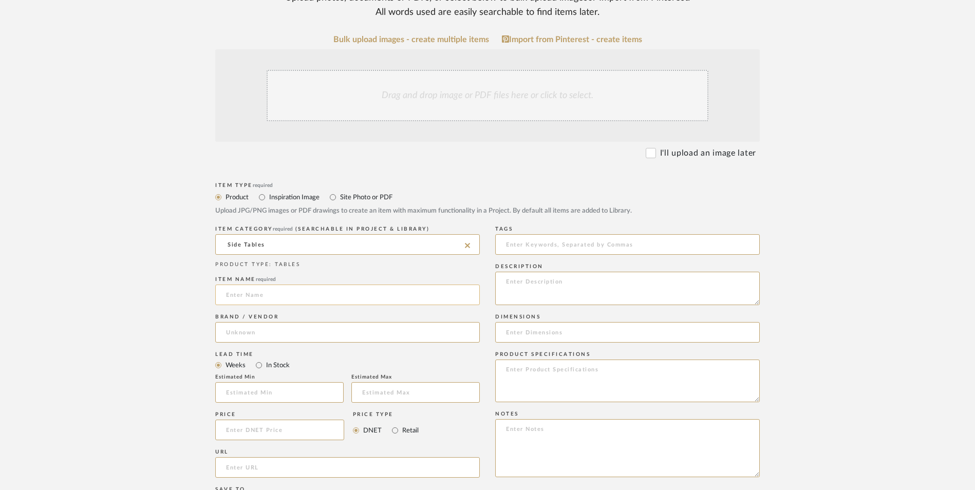
click at [266, 285] on input at bounding box center [347, 295] width 265 height 21
type input "Cemil"
click at [260, 322] on input at bounding box center [347, 332] width 265 height 21
click at [261, 277] on span "All Modern" at bounding box center [253, 276] width 37 height 9
type input "All Modern"
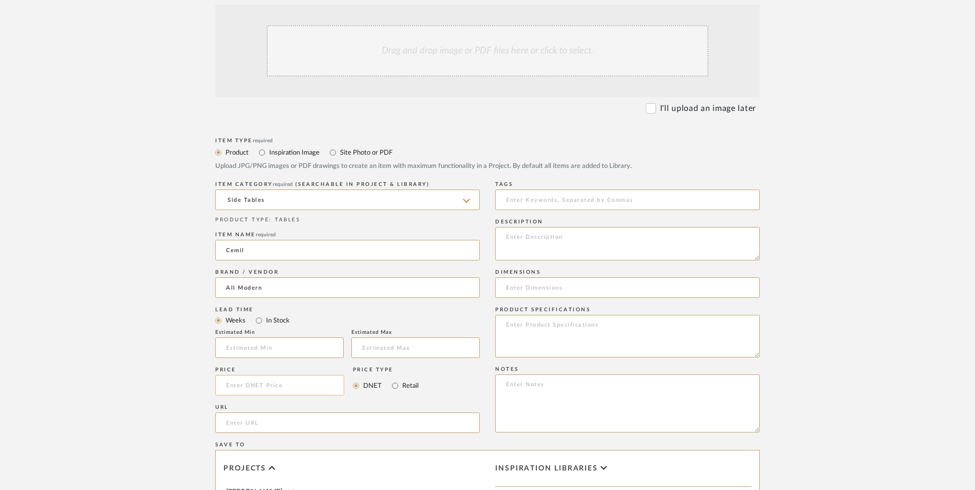
scroll to position [360, 0]
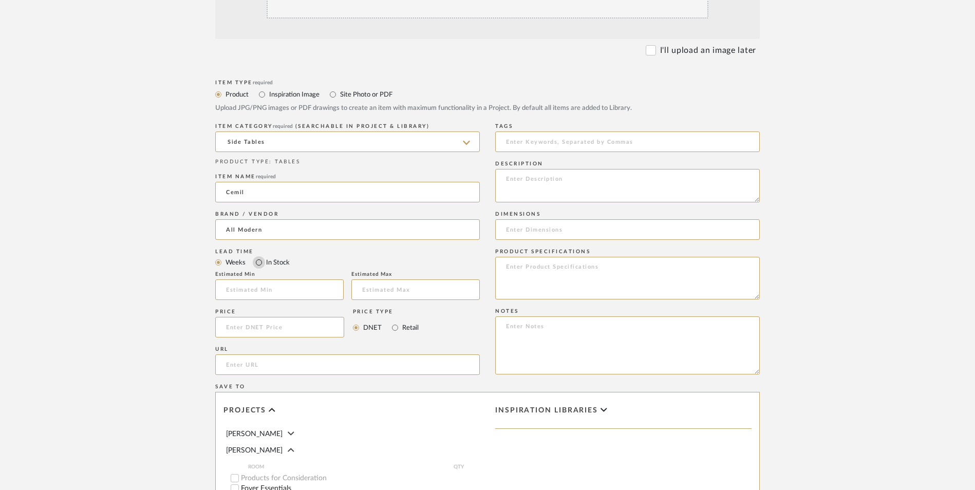
click at [257, 256] on input "In Stock" at bounding box center [259, 262] width 12 height 12
radio input "true"
click at [395, 322] on input "Retail" at bounding box center [395, 328] width 12 height 12
radio input "true"
click at [311, 317] on input at bounding box center [279, 327] width 129 height 21
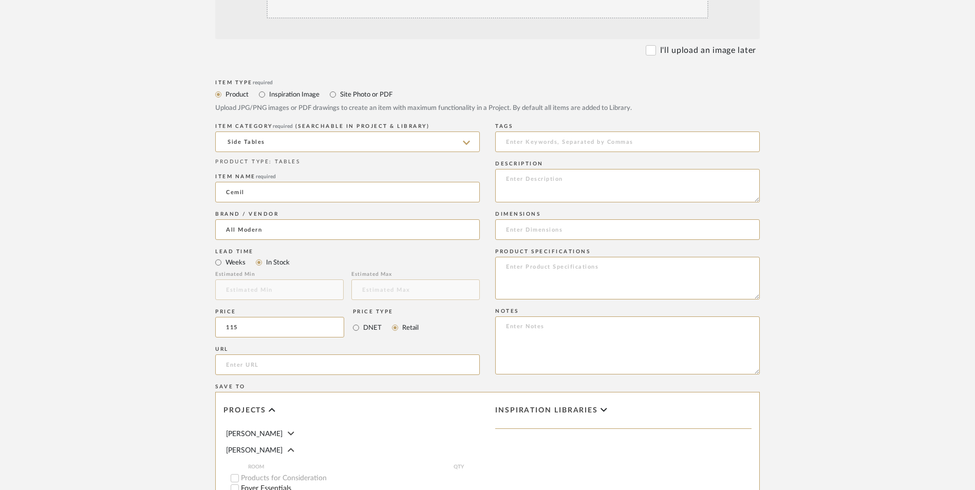
type input "$115.00"
click at [173, 261] on form "Bulk upload images - create multiple items Import from Pinterest - create items…" at bounding box center [487, 304] width 654 height 745
click at [247, 354] on input "url" at bounding box center [347, 364] width 265 height 21
paste input "https://www.allmodern.com/furniture/pdp/mercer41-cemil-genuine-marble-pedestal-…"
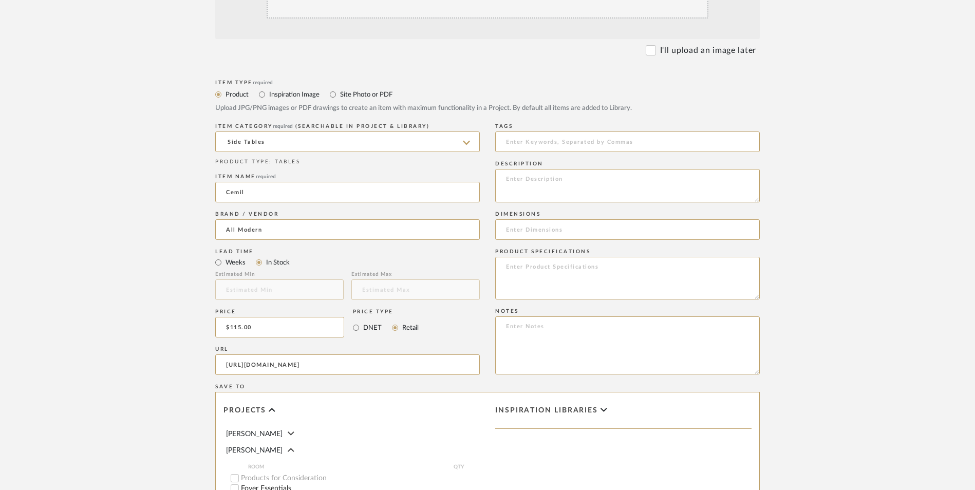
type input "https://www.allmodern.com/furniture/pdp/mercer41-cemil-genuine-marble-pedestal-…"
drag, startPoint x: 160, startPoint y: 311, endPoint x: 175, endPoint y: 311, distance: 14.9
click at [162, 311] on upload-items "Create new item in Ashley McNeal Upload photos, documents or PDFs, or select be…" at bounding box center [487, 249] width 975 height 905
click at [573, 316] on textarea at bounding box center [627, 345] width 265 height 58
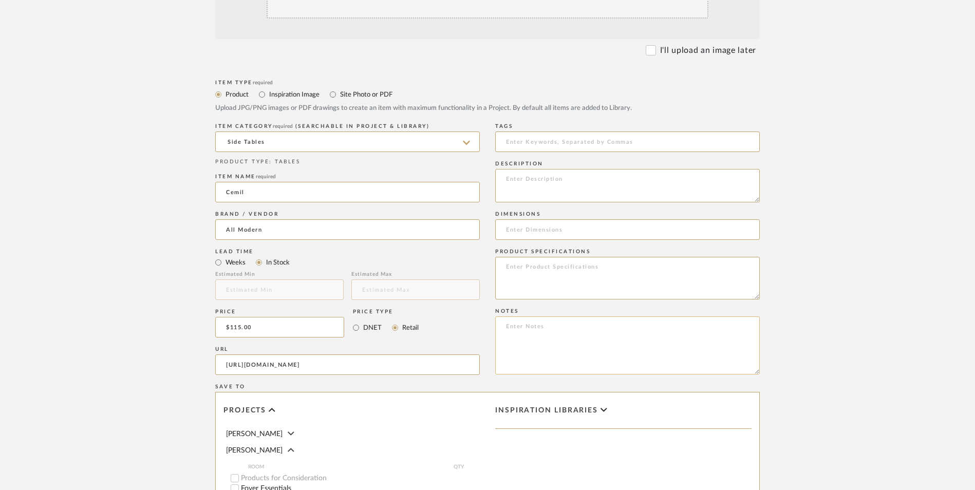
paste textarea "Option 1: ETA: SKU: Reviews - Stars Return | Refund Policy:"
click at [533, 316] on textarea "Option 1: ETA: SKU: Reviews - Stars Return | Refund Policy: 30 Days From Delive…" at bounding box center [627, 345] width 265 height 58
click at [554, 316] on textarea "Option 2: ETA: SKU: Reviews - Stars Return | Refund Policy: 30 Days From Delive…" at bounding box center [627, 345] width 265 height 58
click at [503, 316] on textarea "Option 2: End Tables ETA: SKU: Reviews - Stars Return | Refund Policy: 30 Days …" at bounding box center [627, 345] width 265 height 58
click at [532, 316] on textarea "Option 2: End Tables ETA: SKU: 770 Reviews - 4.7 Stars Return | Refund Policy: …" at bounding box center [627, 345] width 265 height 58
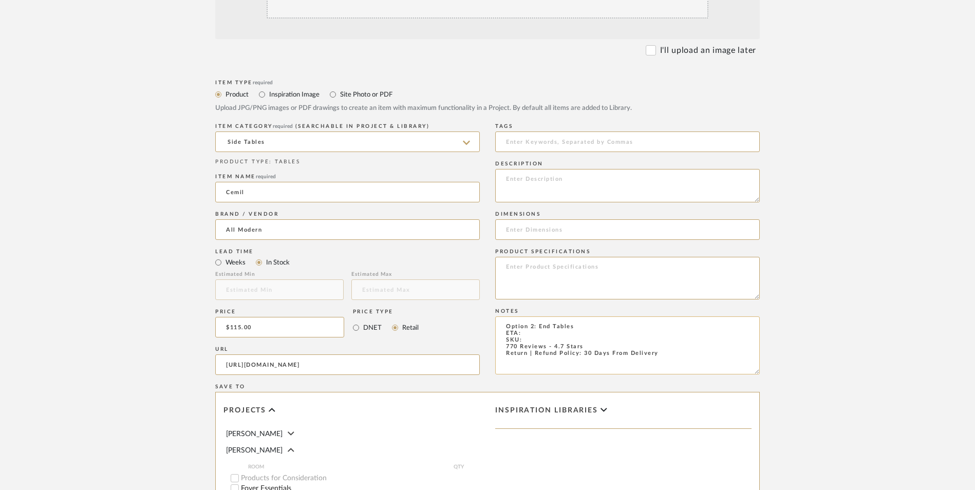
paste textarea "A110020790"
click at [598, 316] on textarea "Option 2: End Tables ETA: SKU: A110020790 770 Reviews - 4.7 Stars Return | Refu…" at bounding box center [627, 345] width 265 height 58
click at [533, 316] on textarea "Option 2: End Tables - Select: Gold | White ETA: SKU: A110020790 770 Reviews - …" at bounding box center [627, 345] width 265 height 58
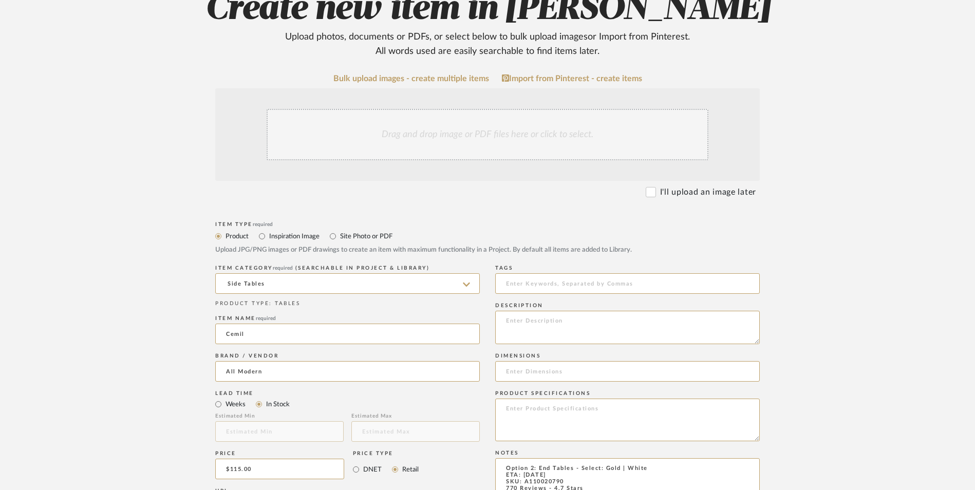
scroll to position [205, 0]
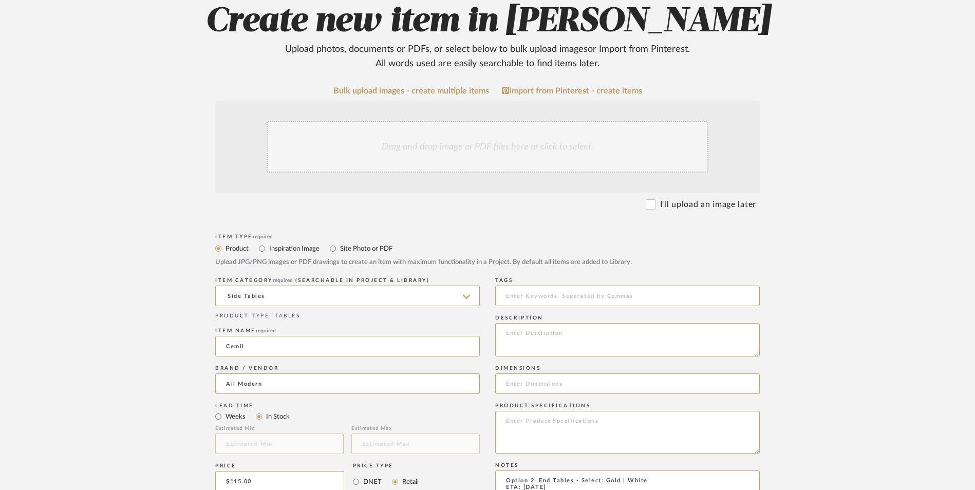
type textarea "Option 2: End Tables - Select: Gold | White ETA: 9.15.2025 SKU: A110020790 770 …"
click at [421, 121] on div "Drag and drop image or PDF files here or click to select." at bounding box center [488, 146] width 442 height 51
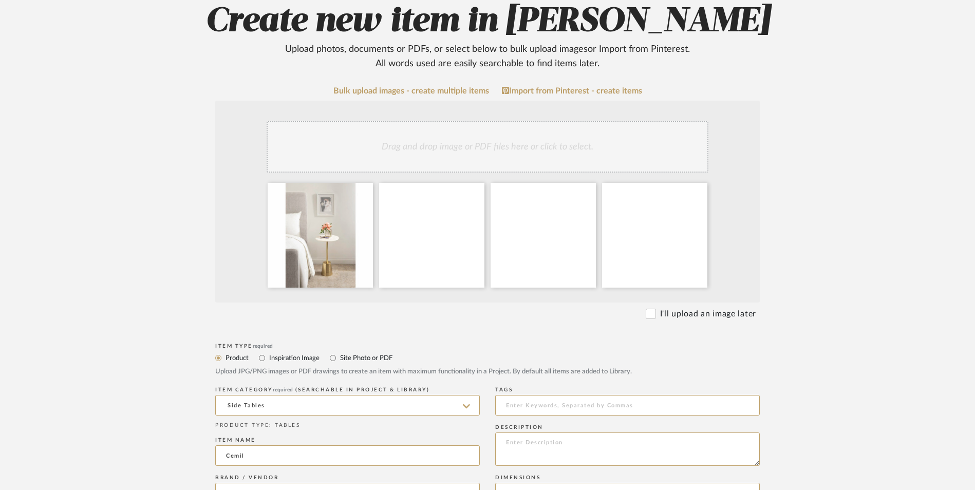
scroll to position [411, 0]
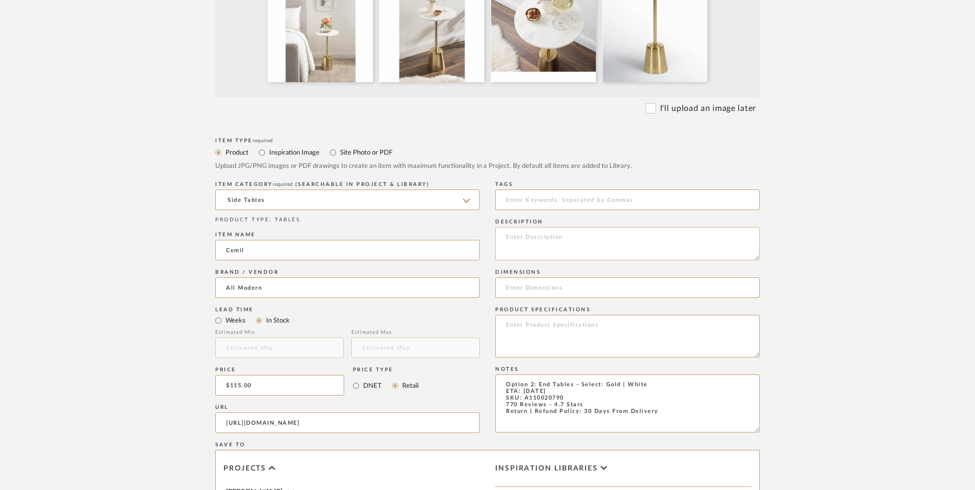
click at [553, 227] on textarea at bounding box center [627, 243] width 265 height 33
paste textarea "This side table features a striking combination of colors which create a luxuri…"
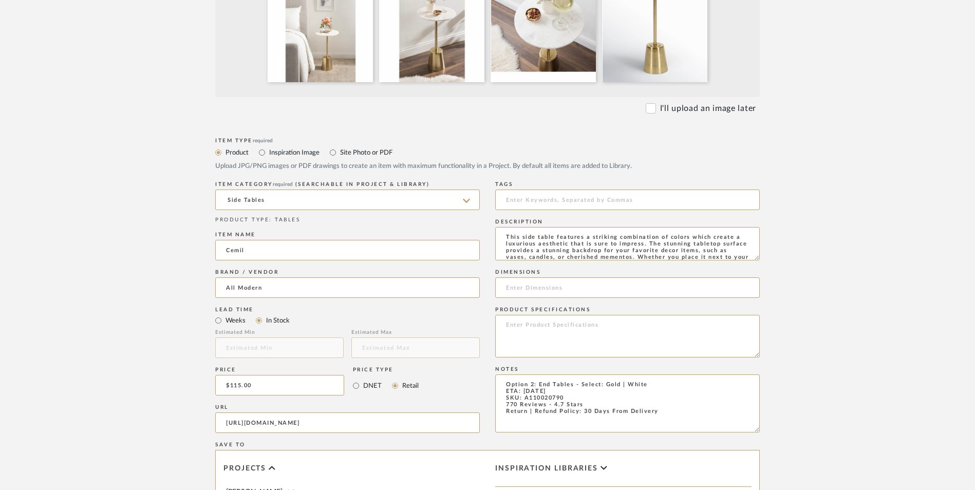
scroll to position [14, 0]
type textarea "This side table features a striking combination of colors which create a luxuri…"
click at [544, 315] on textarea at bounding box center [627, 336] width 265 height 43
type textarea "Marble | Iron"
click at [555, 277] on input at bounding box center [627, 287] width 265 height 21
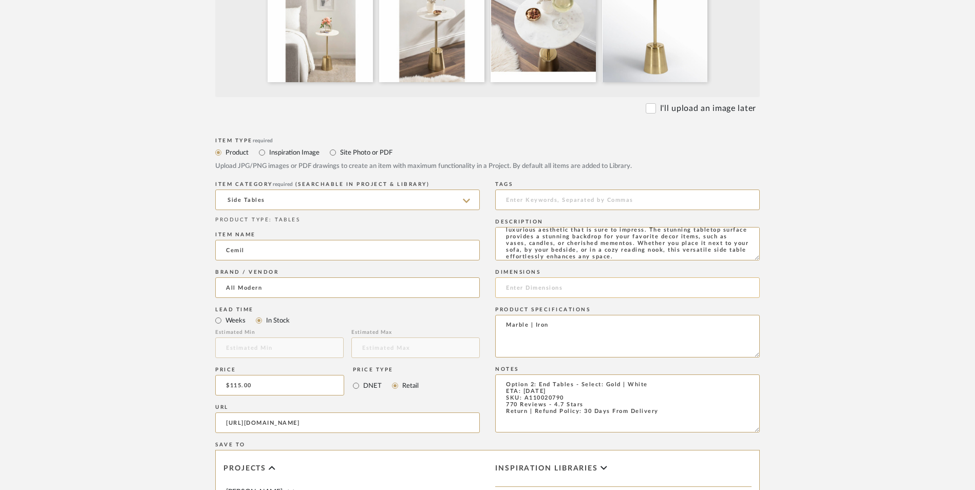
paste input "23.25'' H X 14'' W X 14'' D"
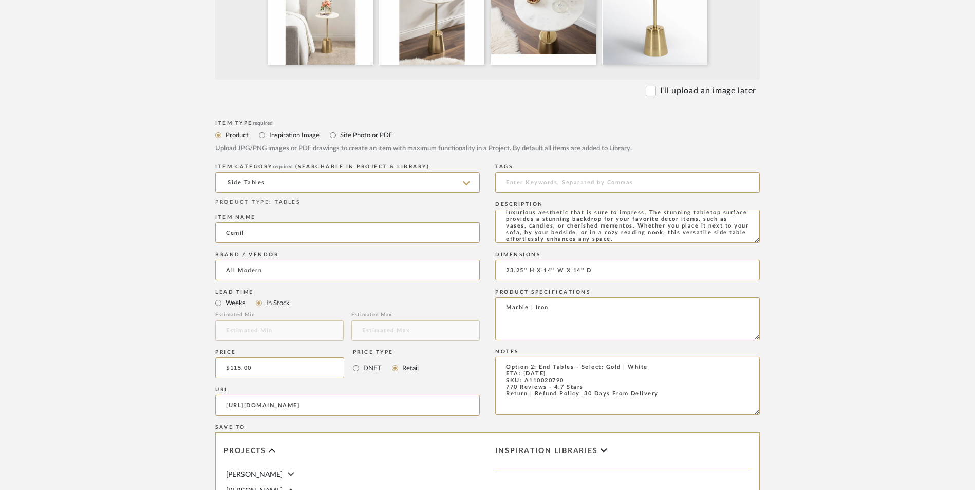
scroll to position [616, 0]
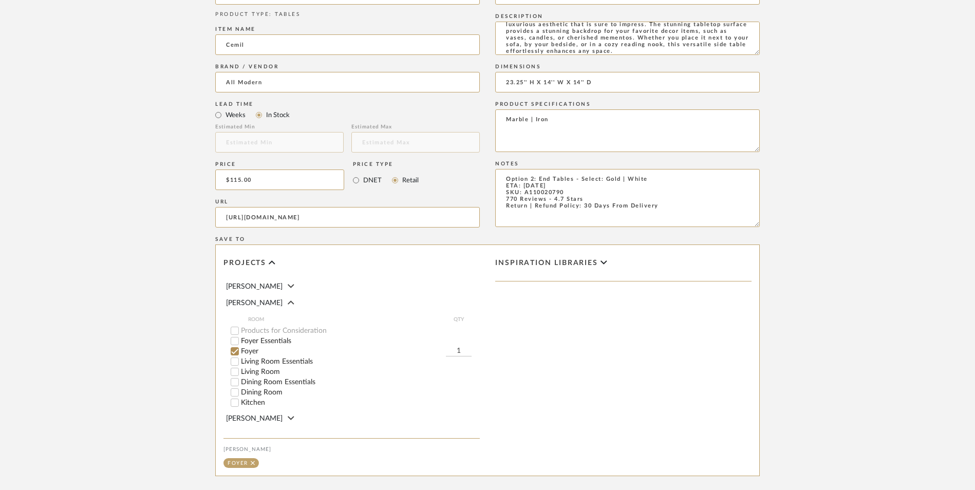
type input "23.25'' H X 14'' W X 14'' D"
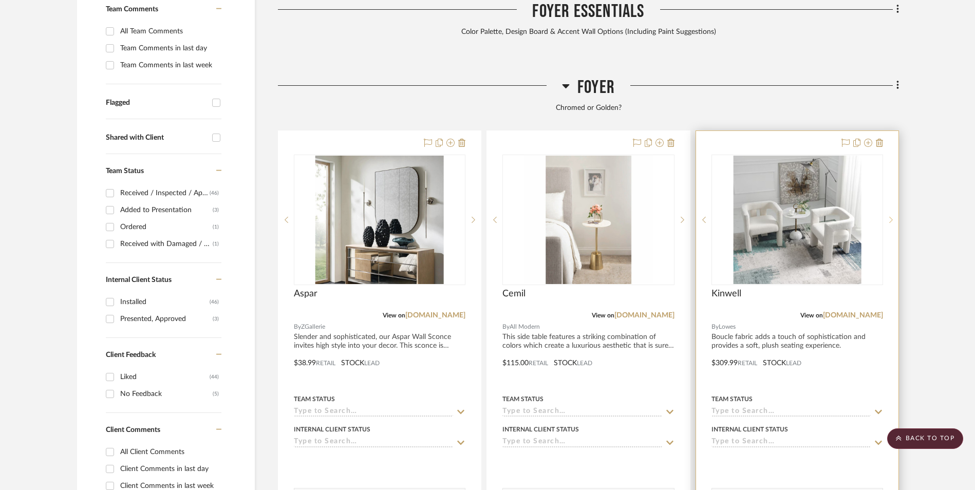
scroll to position [376, 0]
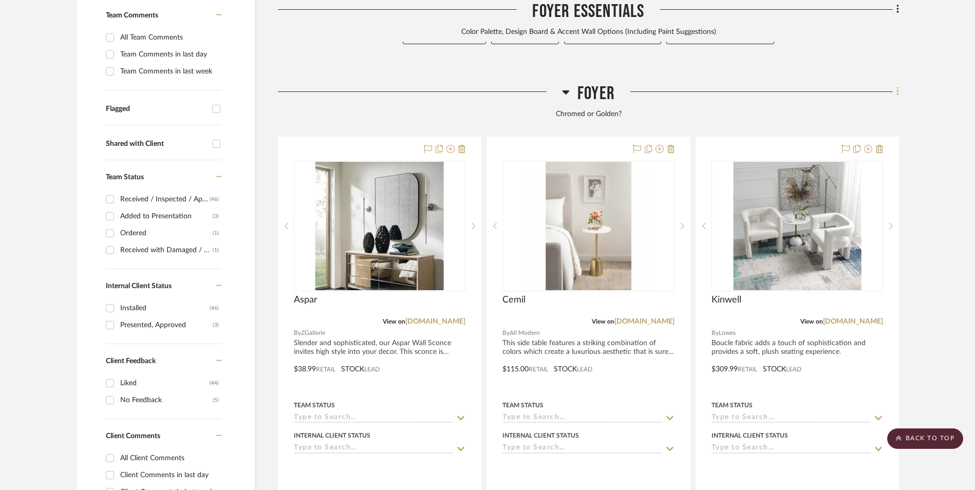
click at [894, 84] on fa-icon at bounding box center [896, 92] width 7 height 17
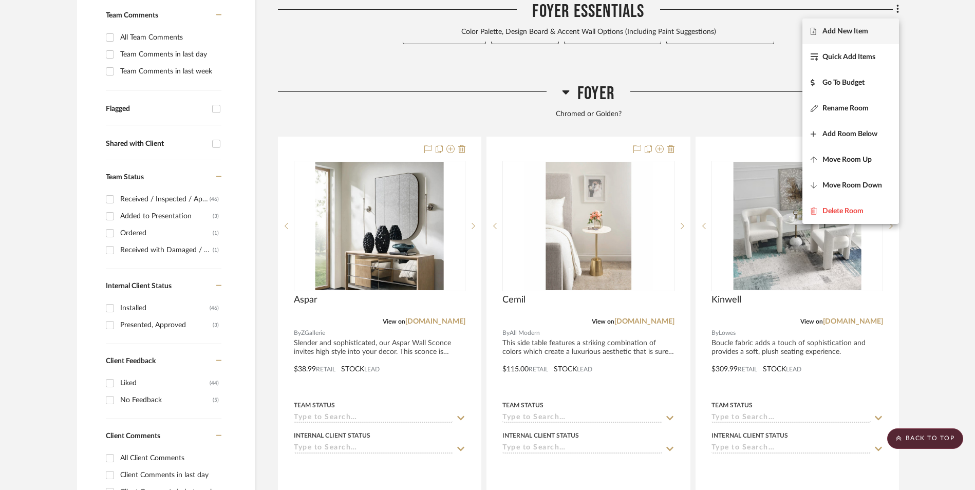
click at [863, 32] on span "Add New Item" at bounding box center [845, 31] width 46 height 9
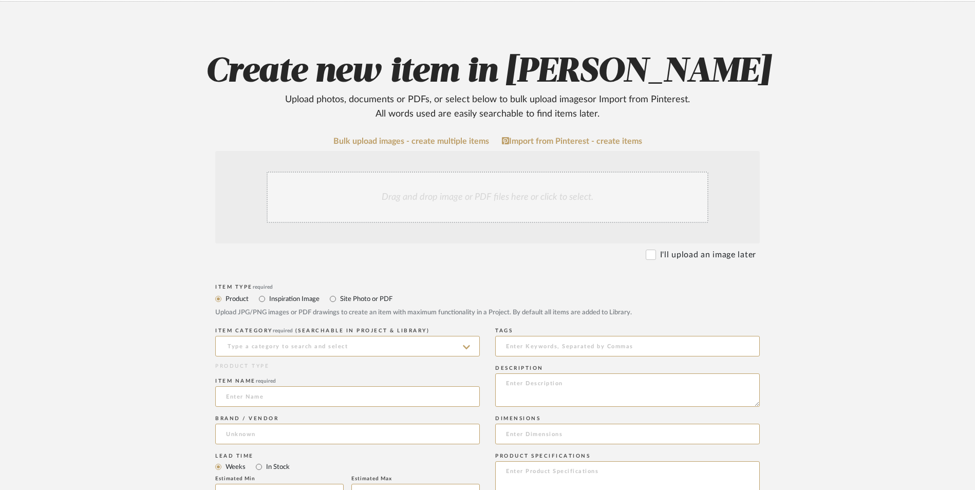
scroll to position [257, 0]
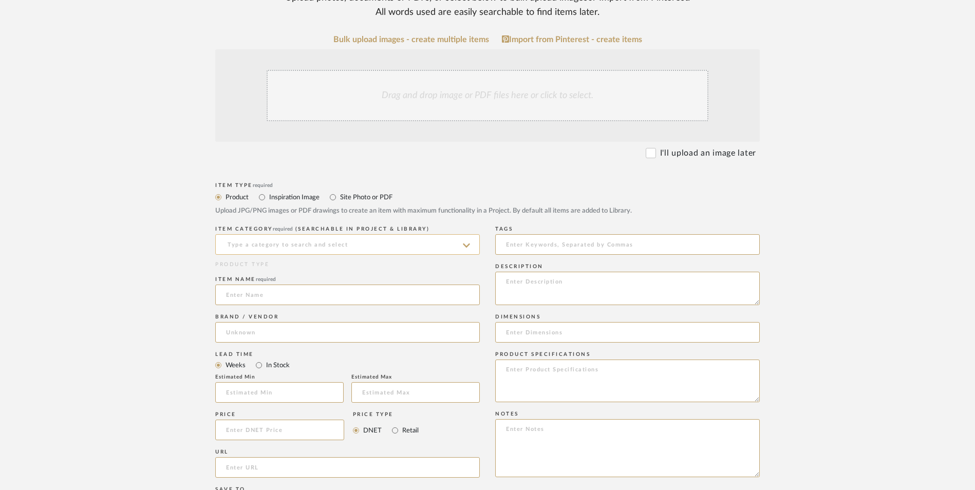
click at [316, 234] on input at bounding box center [347, 244] width 265 height 21
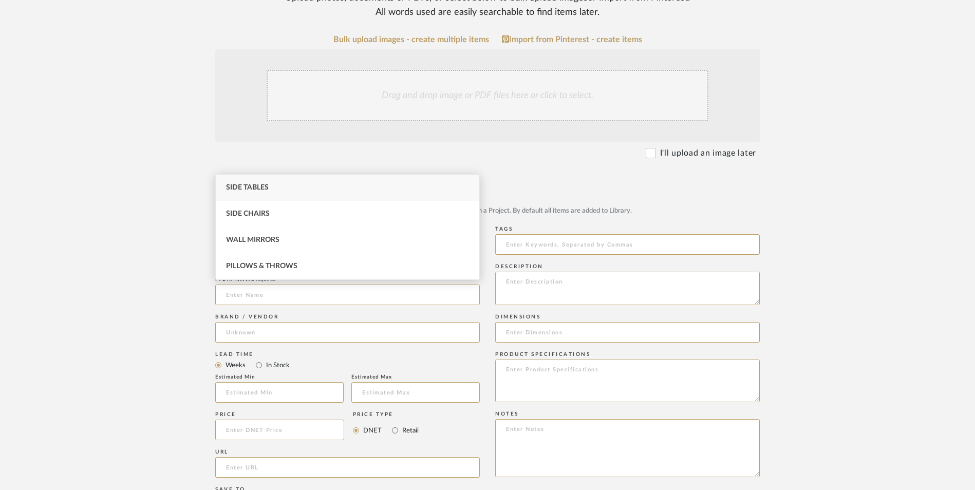
click at [287, 182] on div "Side Tables" at bounding box center [347, 188] width 263 height 26
type input "Side Tables"
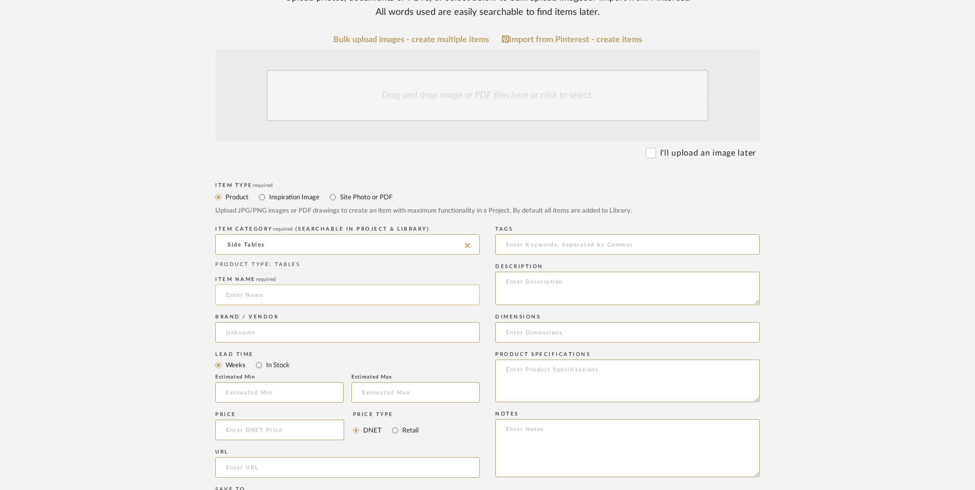
click at [267, 285] on input at bounding box center [347, 295] width 265 height 21
type input "Layla"
click at [258, 322] on input at bounding box center [347, 332] width 265 height 21
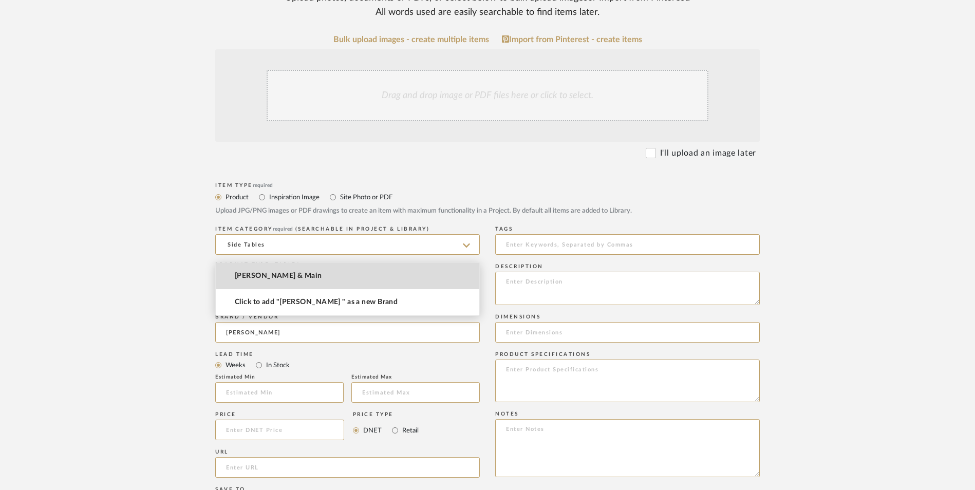
click at [253, 273] on span "Joss & Main" at bounding box center [278, 276] width 87 height 9
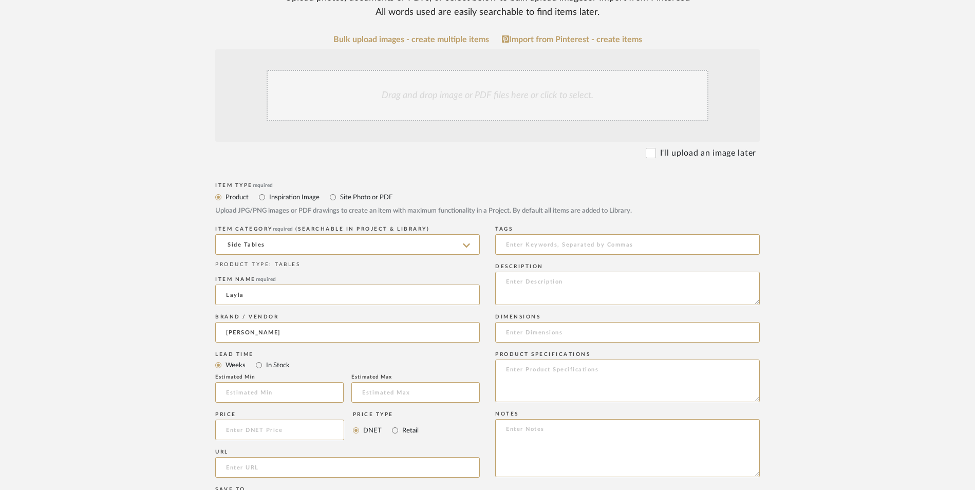
type input "Joss & Main"
click at [260, 359] on input "In Stock" at bounding box center [259, 365] width 12 height 12
radio input "true"
click at [392, 424] on input "Retail" at bounding box center [395, 430] width 12 height 12
radio input "true"
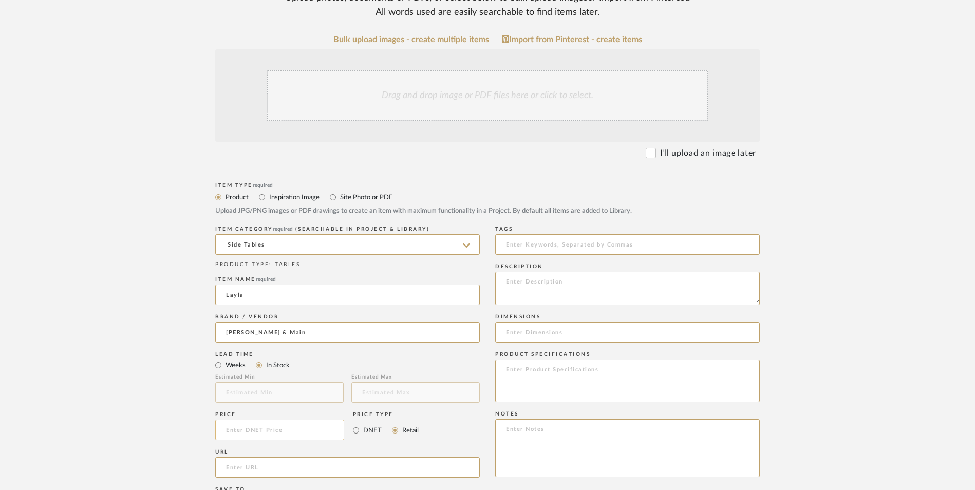
click at [318, 420] on input at bounding box center [279, 430] width 129 height 21
type input "$109.00"
drag, startPoint x: 135, startPoint y: 338, endPoint x: 235, endPoint y: 380, distance: 108.0
click at [137, 338] on upload-items "Create new item in Ashley McNeal Upload photos, documents or PDFs, or select be…" at bounding box center [487, 352] width 975 height 905
click at [235, 457] on input "url" at bounding box center [347, 467] width 265 height 21
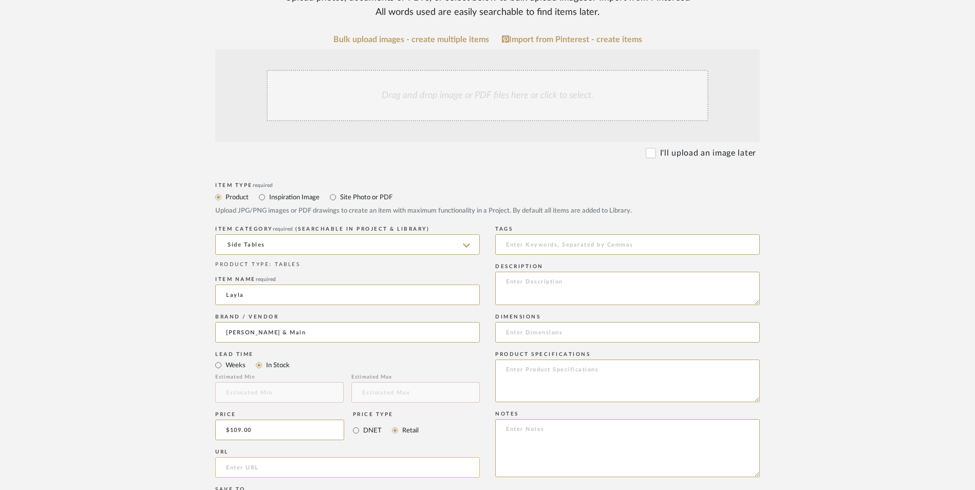
paste input "https://www.jossandmain.com/furniture/pdp/joss-main-layla-iron-marble-accent-ta…"
type input "https://www.jossandmain.com/furniture/pdp/joss-main-layla-iron-marble-accent-ta…"
click at [128, 296] on upload-items "Create new item in Ashley McNeal Upload photos, documents or PDFs, or select be…" at bounding box center [487, 352] width 975 height 905
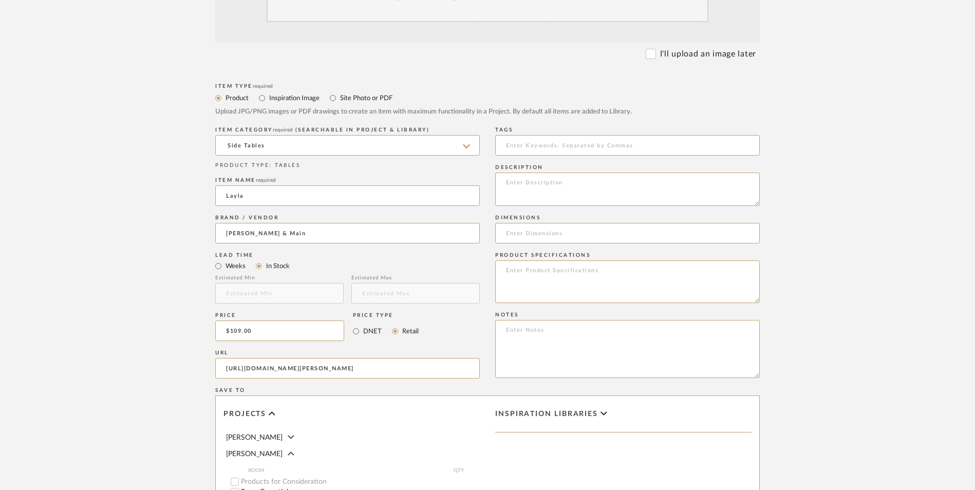
scroll to position [462, 0]
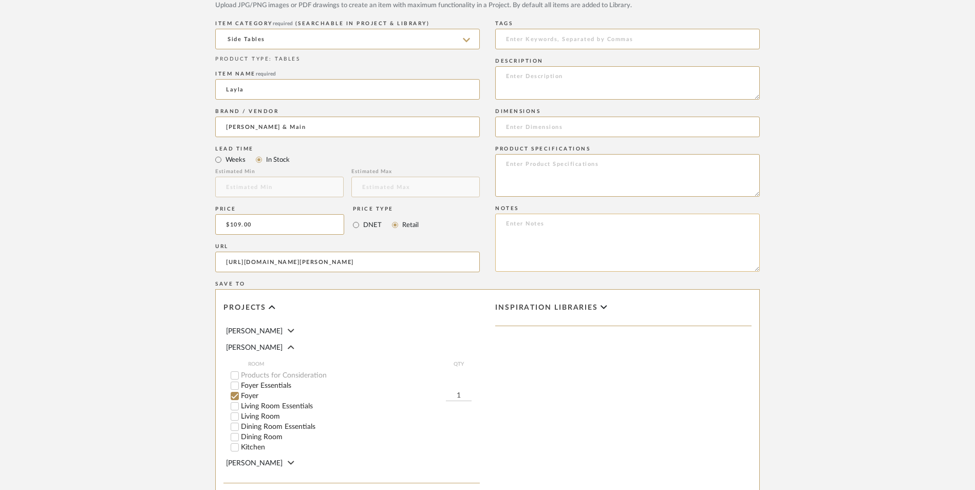
click at [578, 214] on textarea at bounding box center [627, 243] width 265 height 58
paste textarea "Option 1: ETA: SKU: Reviews - Stars Return | Refund Policy:"
click at [560, 214] on textarea "Option 1: ETA: SKU: Reviews - Stars Return | Refund Policy: 30 Days From Receipt" at bounding box center [627, 243] width 265 height 58
click at [501, 214] on textarea "Option 1: End Tables ETA: SKU: Reviews - Stars Return | Refund Policy: 30 Days …" at bounding box center [627, 243] width 265 height 58
click at [524, 214] on textarea "Option 1: End Tables ETA: SKU: 55 Reviews - 4.3 Stars Return | Refund Policy: 3…" at bounding box center [627, 243] width 265 height 58
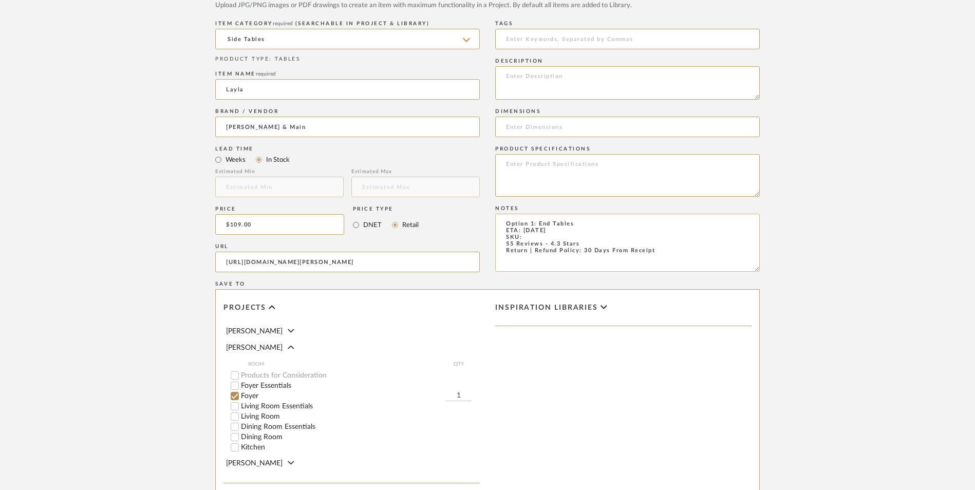
click at [536, 214] on textarea "Option 1: End Tables ETA: 9.16.2025 SKU: 55 Reviews - 4.3 Stars Return | Refund…" at bounding box center [627, 243] width 265 height 58
paste textarea "J110005340"
click at [581, 214] on textarea "Option 1: End Tables ETA: 9.16.2025 SKU: J110005340 55 Reviews - 4.3 Stars Retu…" at bounding box center [627, 243] width 265 height 58
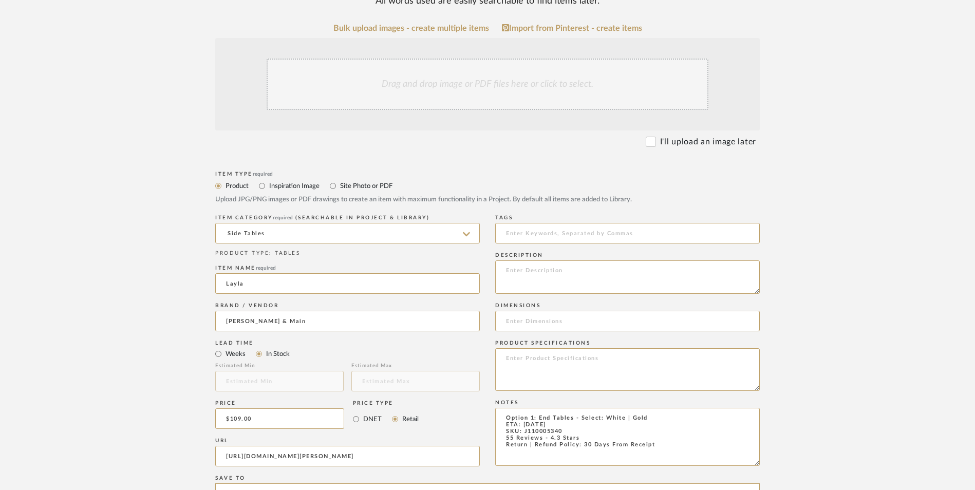
scroll to position [257, 0]
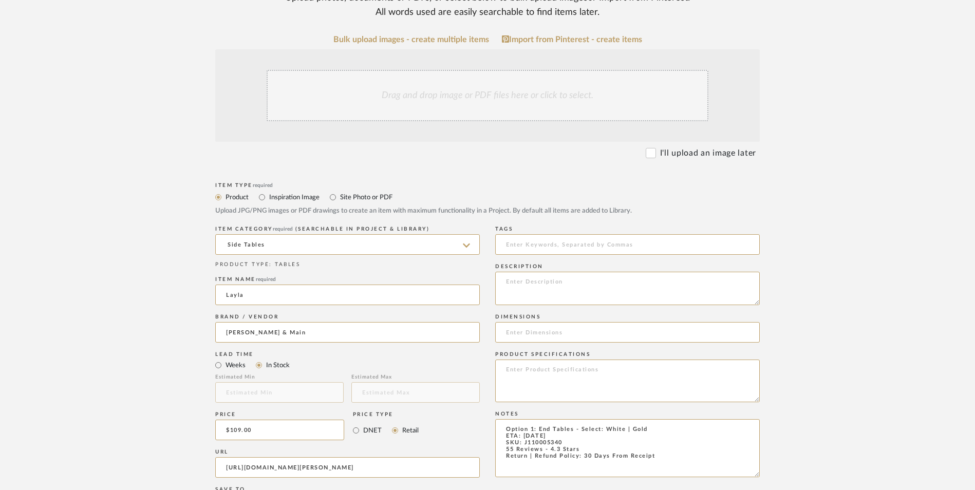
type textarea "Option 1: End Tables - Select: White | Gold ETA: 9.16.2025 SKU: J110005340 55 R…"
click at [557, 272] on textarea at bounding box center [627, 288] width 265 height 33
paste textarea "Elevate your interior with a modern accent table that blends premium materials …"
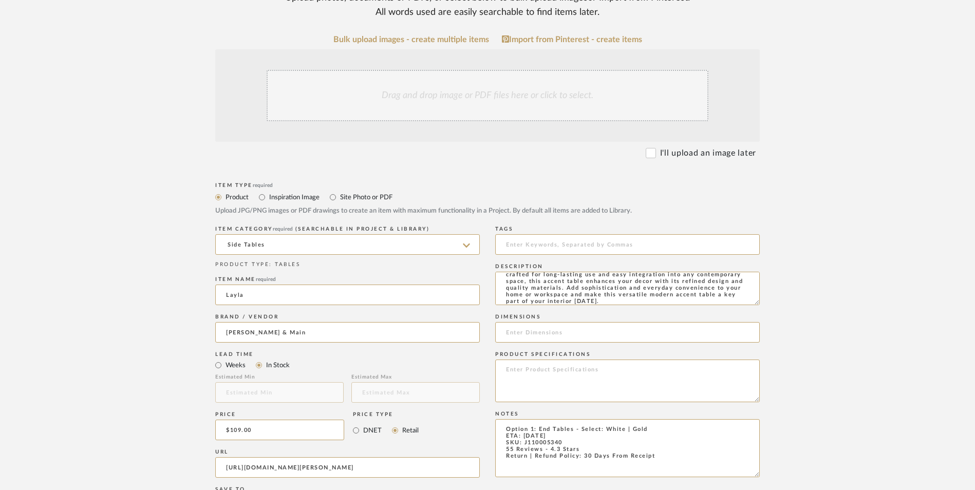
scroll to position [205, 0]
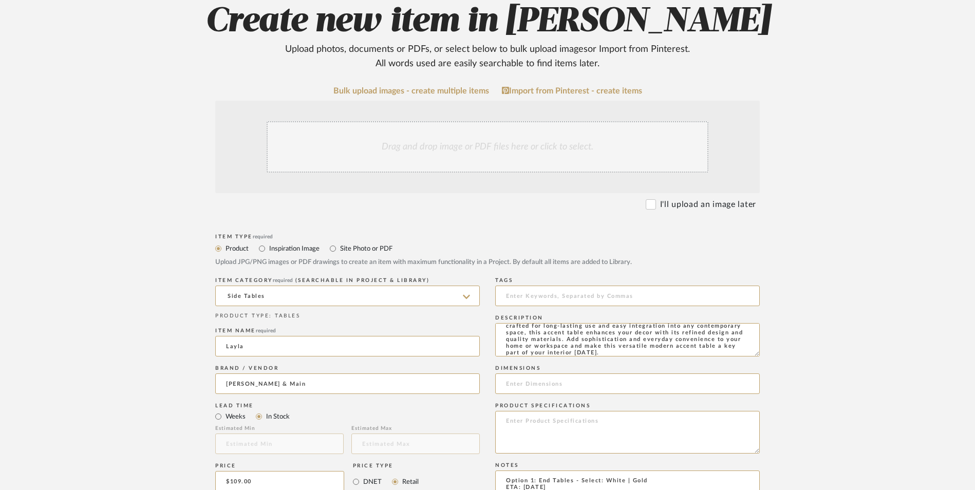
type textarea "Elevate your interior with a modern accent table that blends premium materials …"
drag, startPoint x: 499, startPoint y: 97, endPoint x: 501, endPoint y: 91, distance: 6.0
click at [499, 101] on div "Drag and drop image or PDF files here or click to select." at bounding box center [487, 147] width 544 height 92
click at [462, 121] on div "Drag and drop image or PDF files here or click to select." at bounding box center [488, 146] width 442 height 51
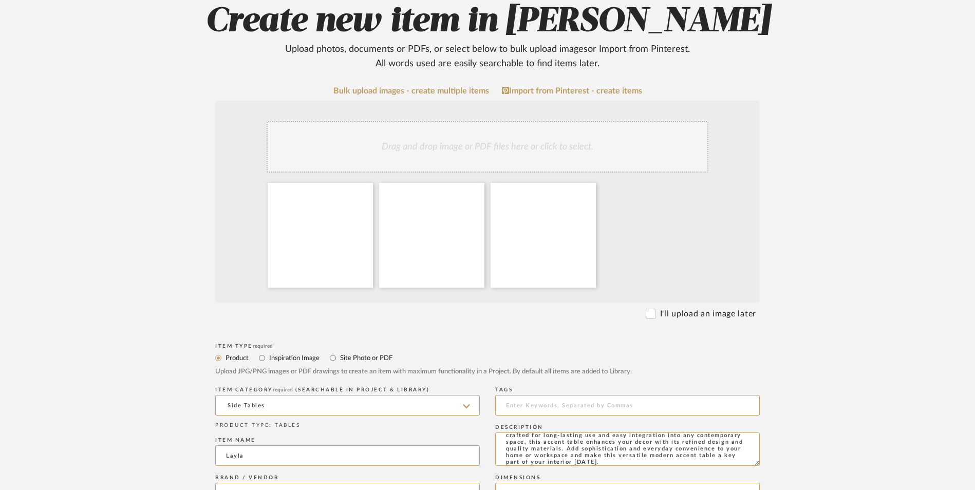
scroll to position [360, 0]
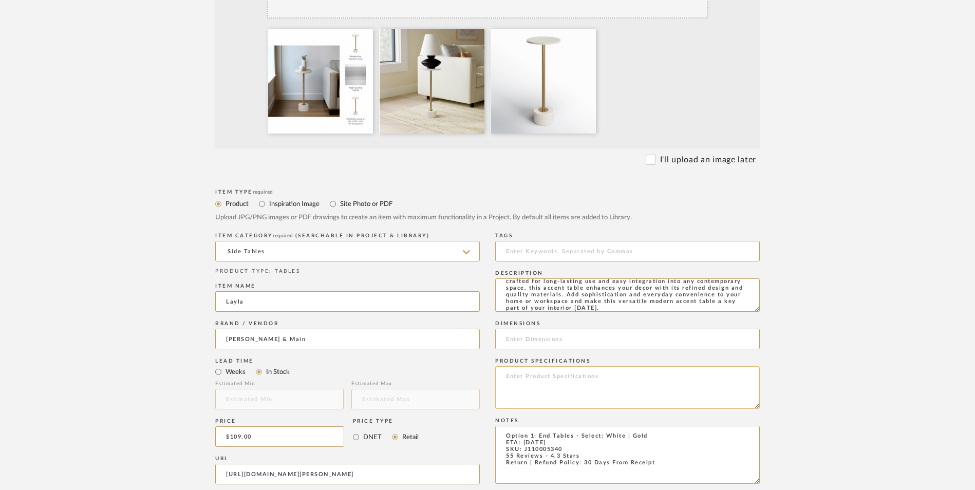
click at [595, 366] on textarea at bounding box center [627, 387] width 265 height 43
click at [570, 329] on input at bounding box center [627, 339] width 265 height 21
paste input "24'' H X 10'' W X 10'' D"
type input "24'' H X 10'' W X 10'' D"
click at [553, 366] on textarea at bounding box center [627, 387] width 265 height 43
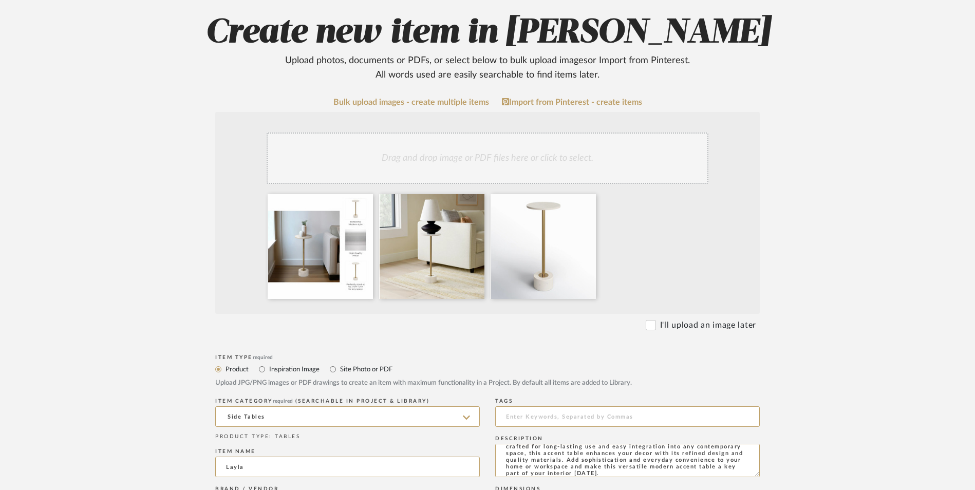
scroll to position [257, 0]
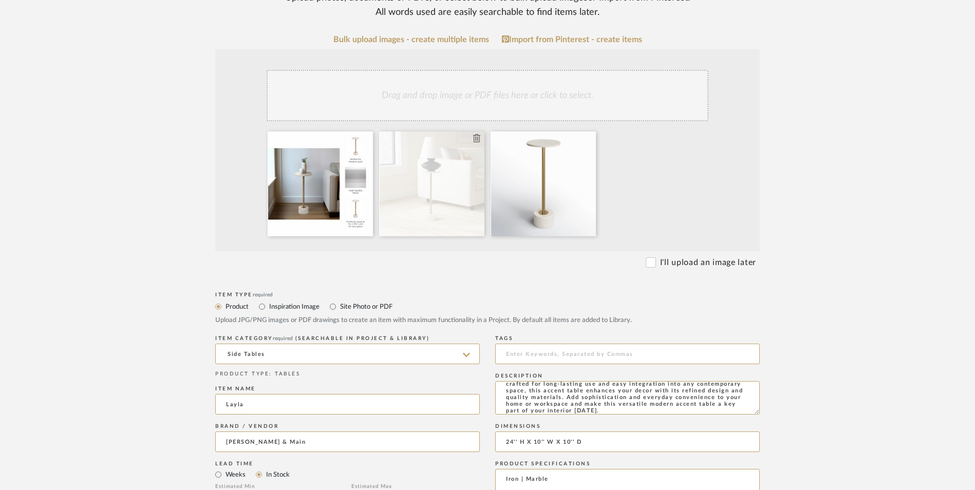
type textarea "Iron | Marble"
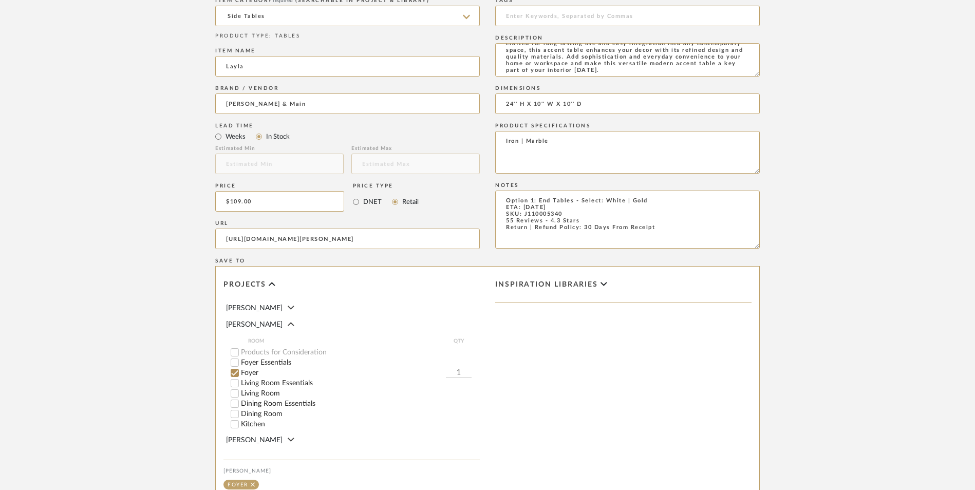
scroll to position [646, 0]
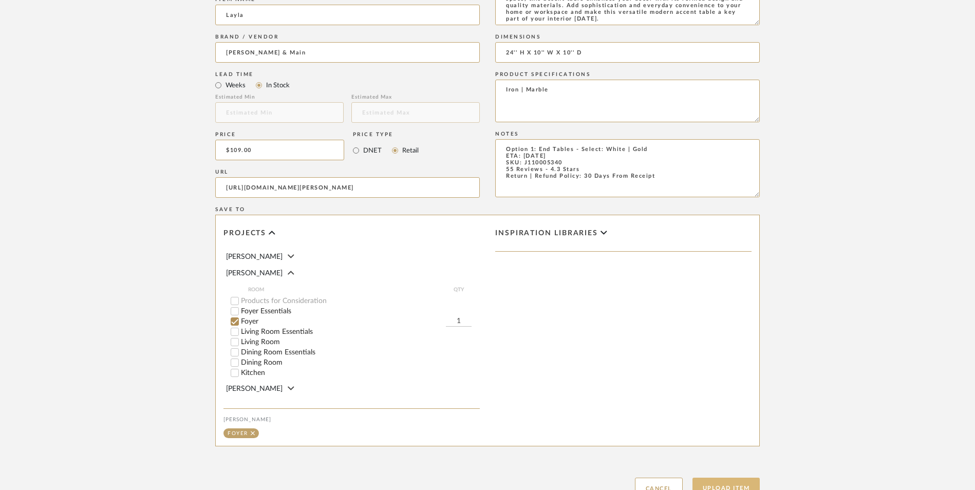
click at [737, 478] on button "Upload Item" at bounding box center [726, 488] width 68 height 21
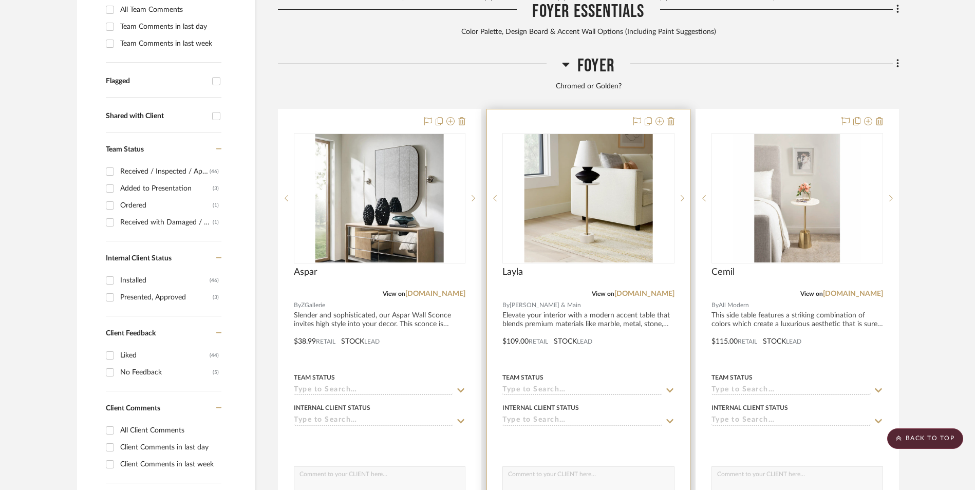
scroll to position [415, 0]
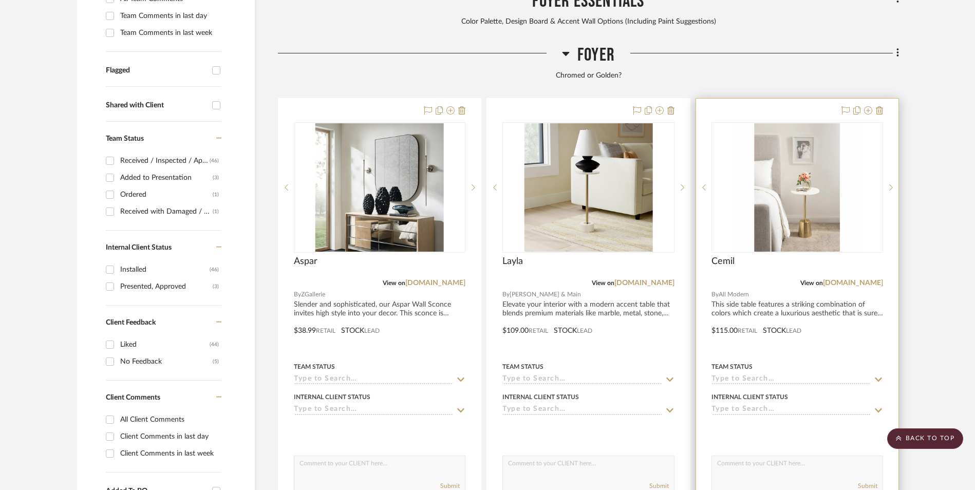
click at [805, 123] on img "0" at bounding box center [797, 187] width 128 height 128
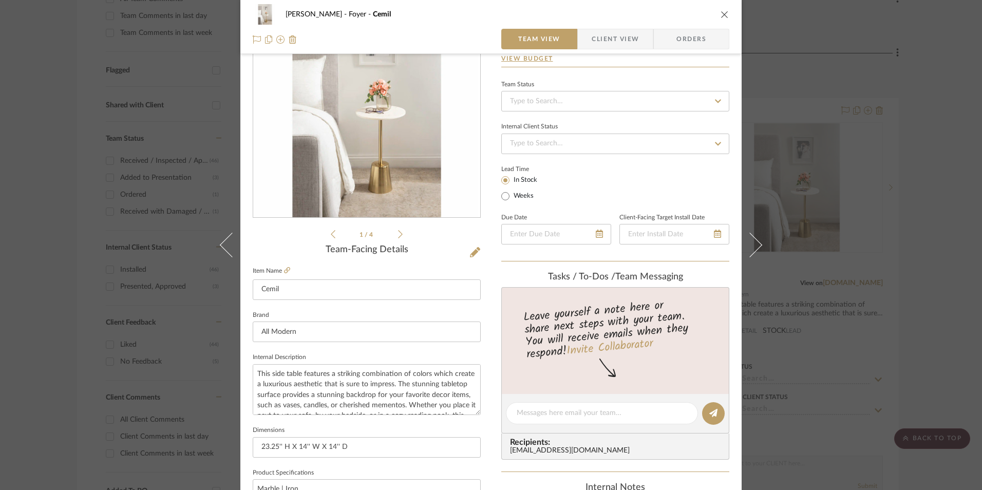
scroll to position [308, 0]
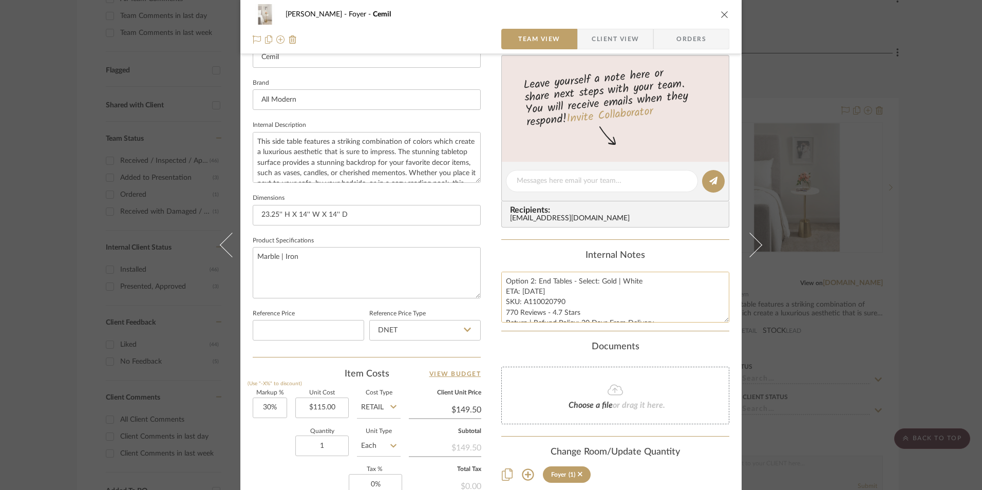
click at [533, 307] on textarea "Option 2: End Tables - Select: Gold | White ETA: 9.15.2025 SKU: A110020790 770 …" at bounding box center [615, 297] width 228 height 51
drag, startPoint x: 561, startPoint y: 300, endPoint x: 521, endPoint y: 304, distance: 40.7
click at [521, 304] on textarea "Option 2: End Tables - Select: Gold | White ETA: 9.15.2025 SKU: A110020790 770 …" at bounding box center [615, 297] width 228 height 51
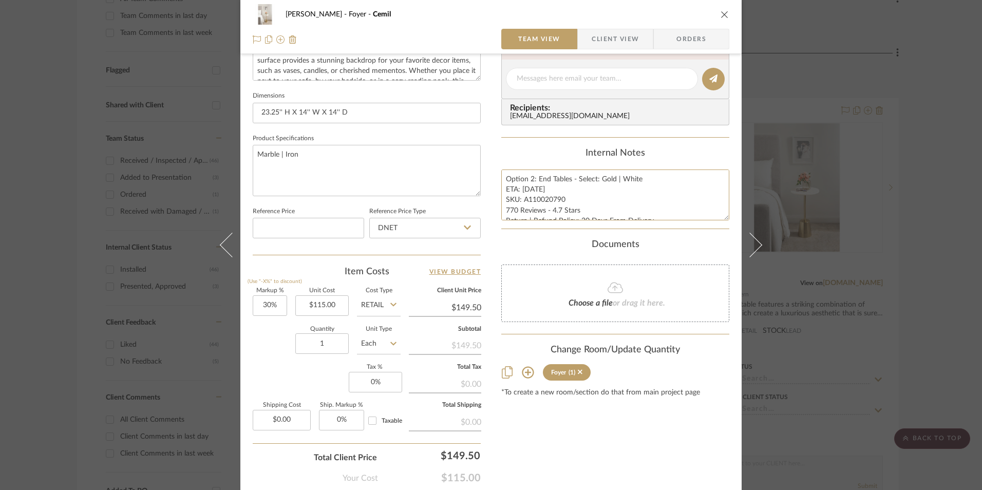
scroll to position [411, 0]
click at [420, 234] on input "DNET" at bounding box center [424, 227] width 111 height 21
drag, startPoint x: 409, startPoint y: 277, endPoint x: 358, endPoint y: 303, distance: 57.4
click at [409, 277] on div "Retail" at bounding box center [429, 280] width 127 height 26
type input "Retail"
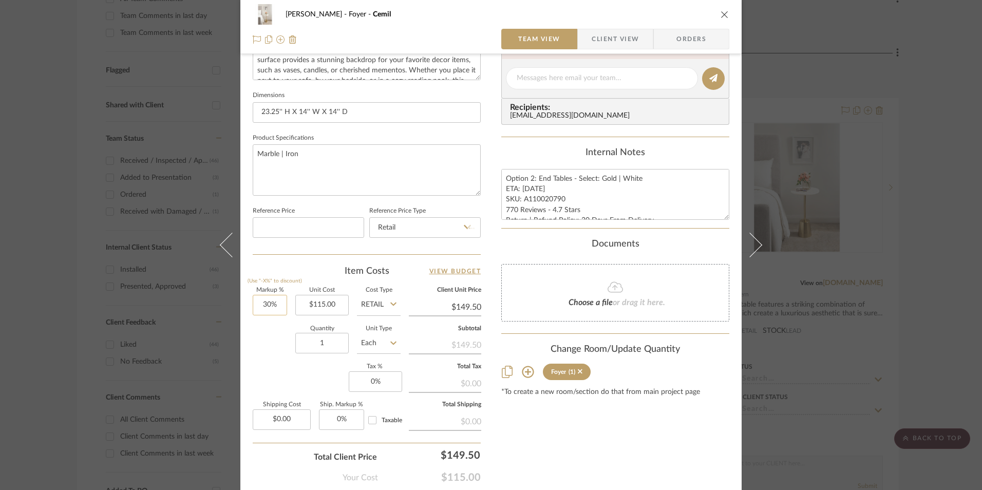
type input "30"
click at [267, 306] on input "30" at bounding box center [270, 305] width 34 height 21
drag, startPoint x: 276, startPoint y: 354, endPoint x: 344, endPoint y: 365, distance: 68.6
click at [277, 354] on div "Quantity 1 Unit Type Each" at bounding box center [327, 344] width 148 height 36
type input "0%"
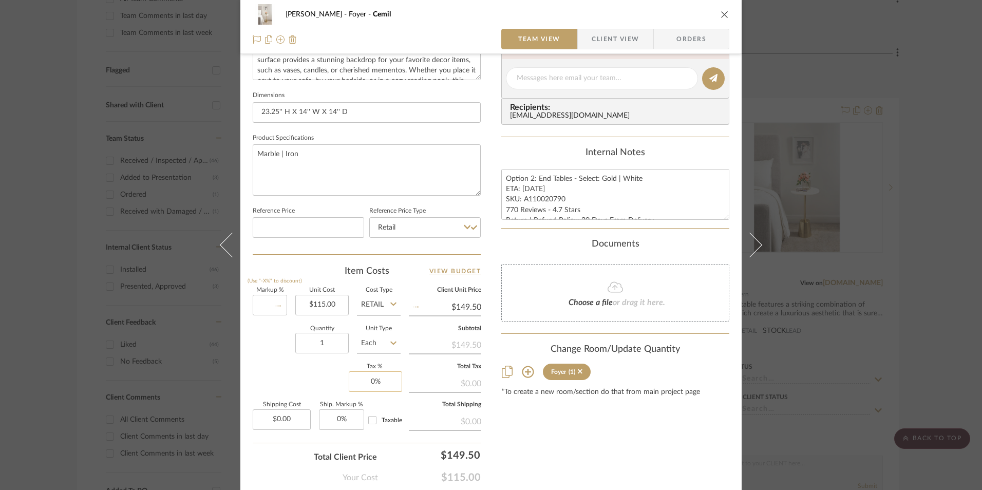
type input "$115.00"
click at [384, 378] on input "0" at bounding box center [375, 381] width 53 height 21
type input "8.25%"
click at [649, 433] on div "Content here copies to Client View - confirm visibility there. Show in Client D…" at bounding box center [615, 81] width 228 height 845
click at [697, 43] on span "Orders" at bounding box center [691, 39] width 52 height 21
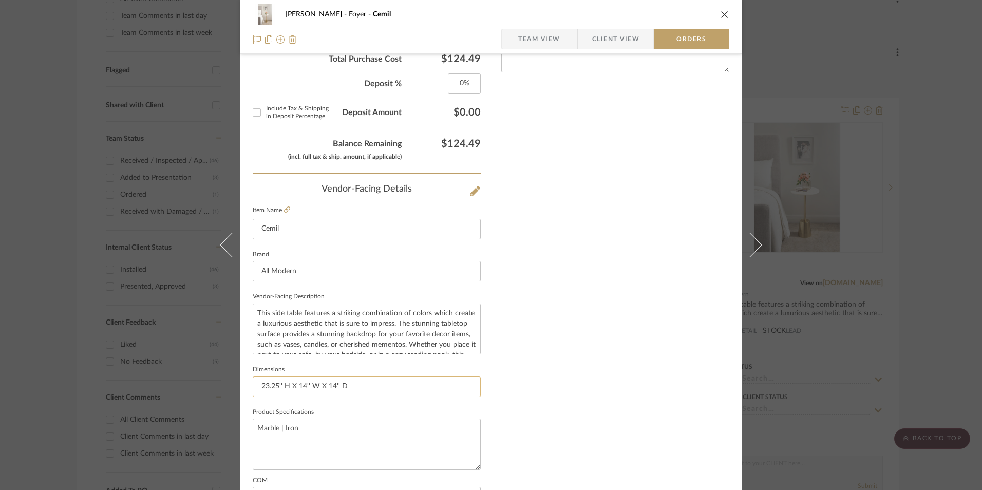
scroll to position [602, 0]
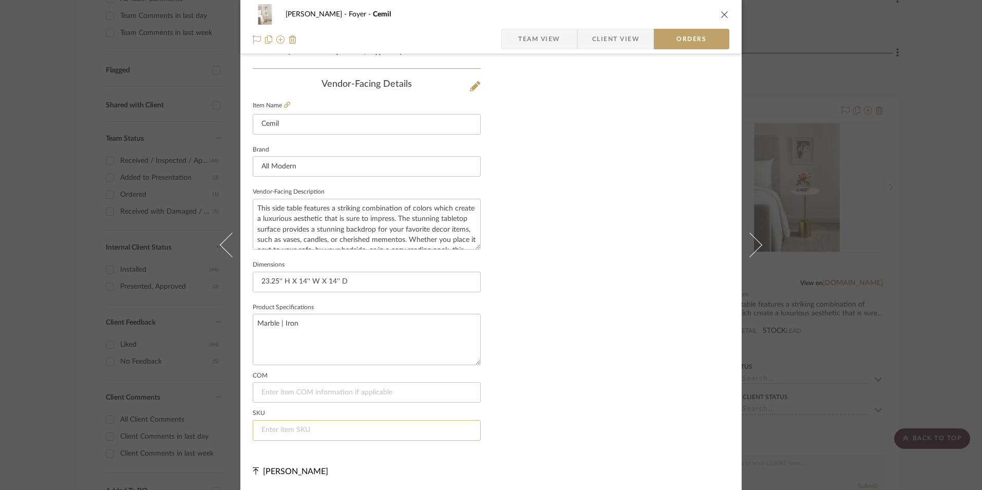
click at [330, 432] on input at bounding box center [367, 430] width 228 height 21
paste input "A110020790"
type input "A110020790"
click at [535, 32] on span "Team View" at bounding box center [539, 39] width 42 height 21
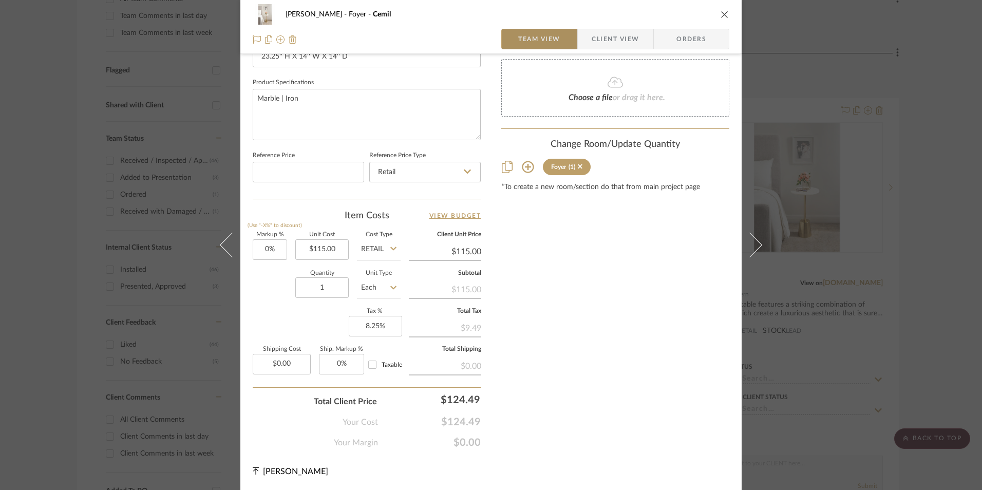
scroll to position [466, 0]
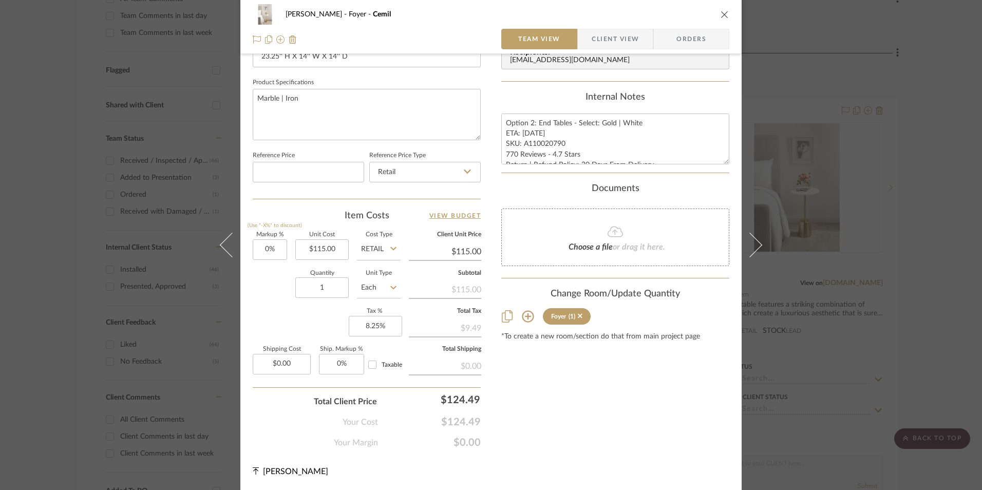
click at [721, 14] on icon "close" at bounding box center [725, 14] width 8 height 8
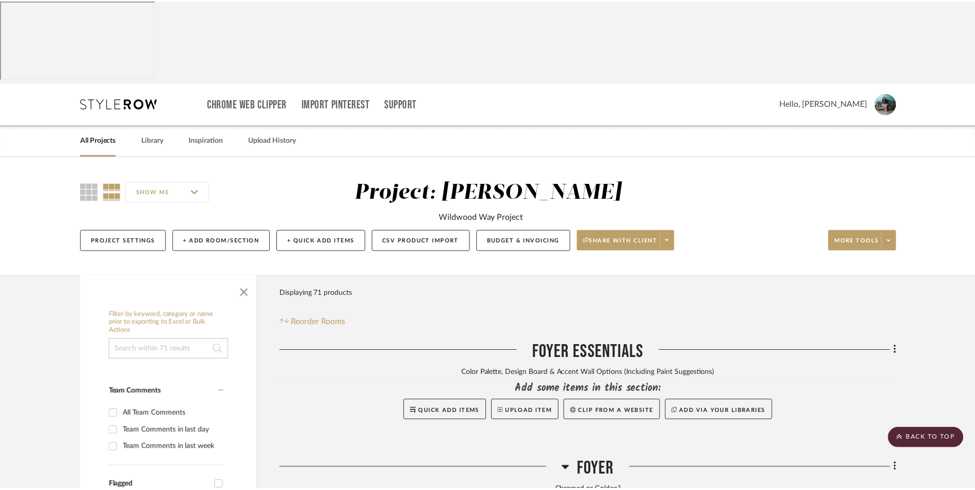
scroll to position [415, 0]
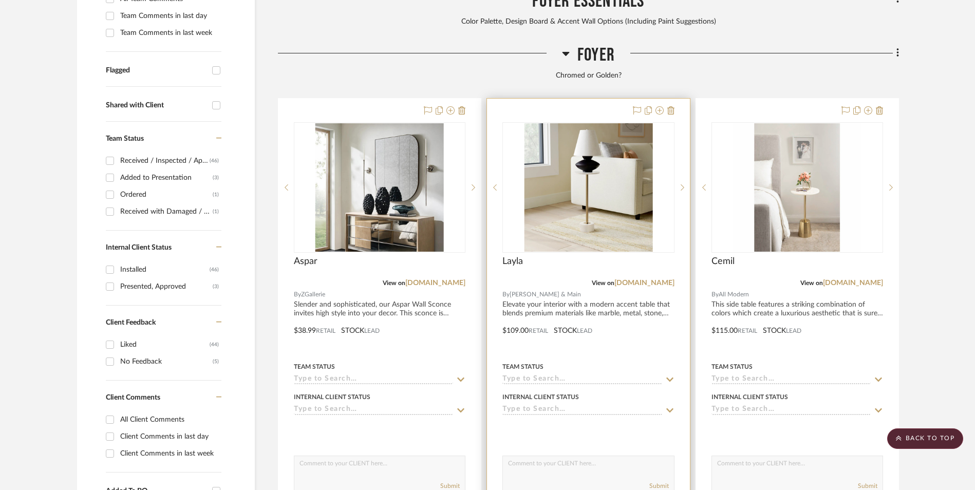
click at [579, 123] on img "0" at bounding box center [588, 187] width 128 height 128
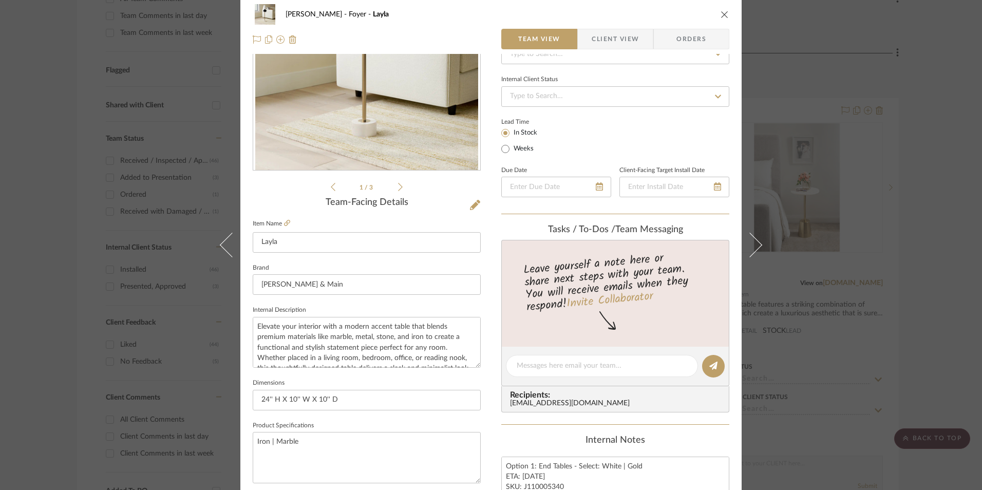
scroll to position [360, 0]
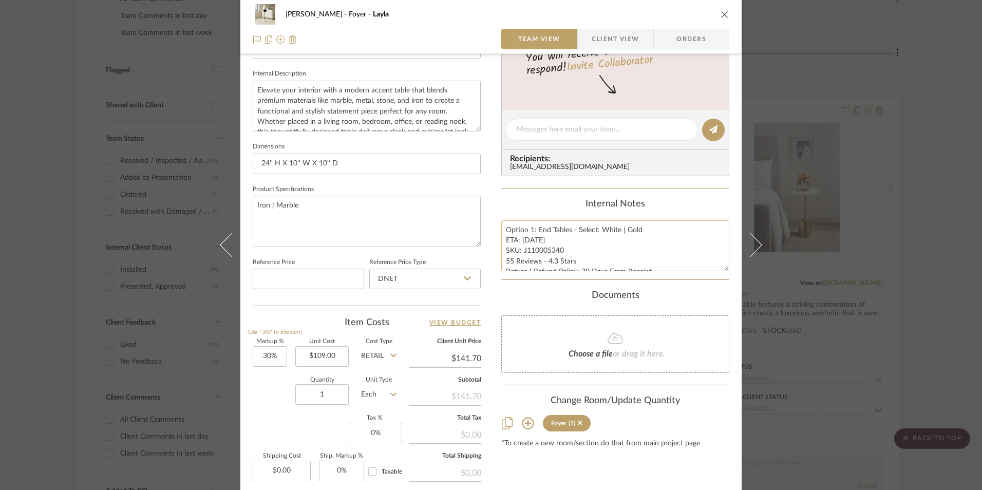
click at [558, 245] on textarea "Option 1: End Tables - Select: White | Gold ETA: 9.16.2025 SKU: J110005340 55 R…" at bounding box center [615, 245] width 228 height 51
drag, startPoint x: 560, startPoint y: 248, endPoint x: 520, endPoint y: 250, distance: 40.1
click at [520, 250] on textarea "Option 1: End Tables - Select: White | Gold ETA: 9.16.2025 SKU: J110005340 55 R…" at bounding box center [615, 245] width 228 height 51
click at [385, 279] on input "DNET" at bounding box center [424, 279] width 111 height 21
drag, startPoint x: 400, startPoint y: 333, endPoint x: 383, endPoint y: 286, distance: 50.0
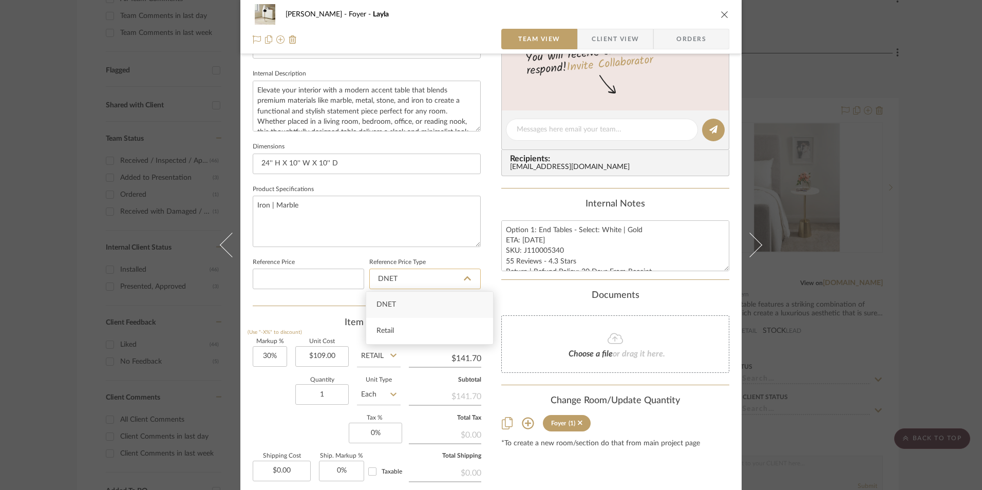
click at [400, 333] on div "Retail" at bounding box center [429, 331] width 127 height 26
type input "Retail"
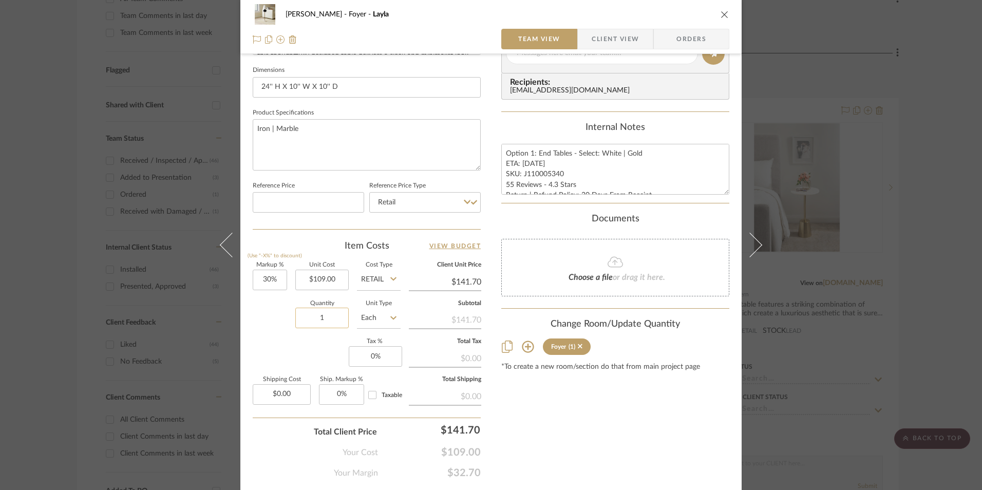
scroll to position [466, 0]
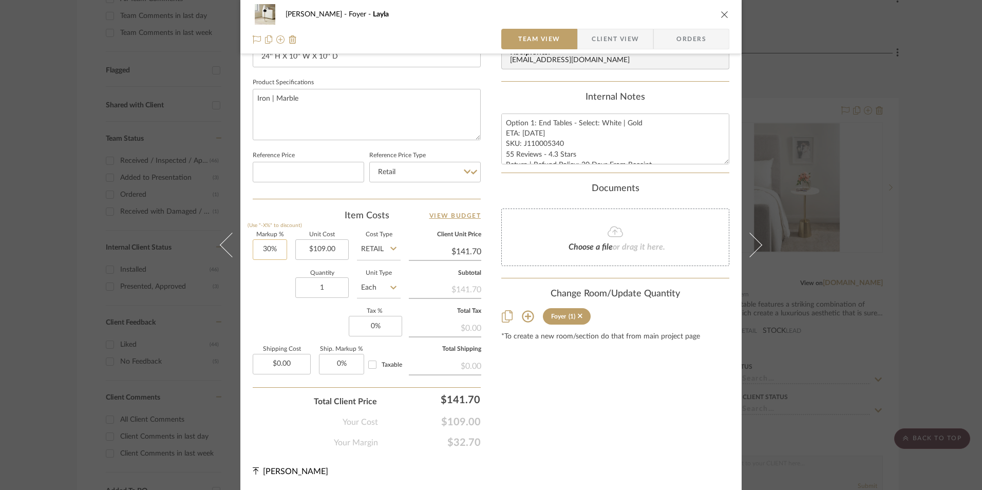
type input "30"
click at [265, 252] on input "30" at bounding box center [270, 249] width 34 height 21
drag, startPoint x: 275, startPoint y: 292, endPoint x: 327, endPoint y: 334, distance: 66.5
click at [275, 293] on div "Quantity 1 Unit Type Each" at bounding box center [327, 289] width 148 height 36
type input "0%"
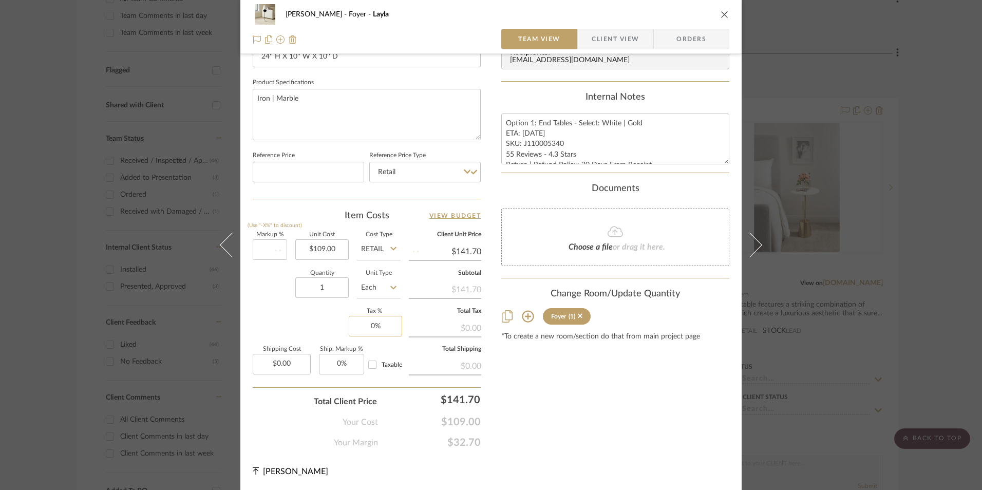
type input "$109.00"
drag, startPoint x: 361, startPoint y: 322, endPoint x: 356, endPoint y: 318, distance: 6.0
click at [362, 322] on input "0" at bounding box center [375, 326] width 53 height 21
type input "8.25%"
drag, startPoint x: 658, startPoint y: 455, endPoint x: 655, endPoint y: 449, distance: 5.7
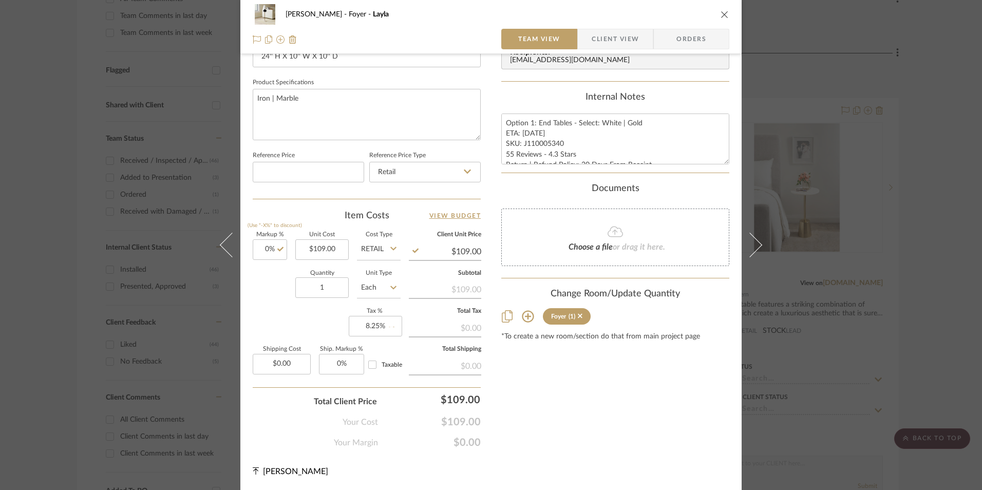
click at [658, 454] on div "Ashley McNeal Foyer Layla Team View Client View Orders 1 / 3 Team-Facing Detail…" at bounding box center [490, 15] width 501 height 949
click at [700, 30] on span "Orders" at bounding box center [691, 39] width 52 height 21
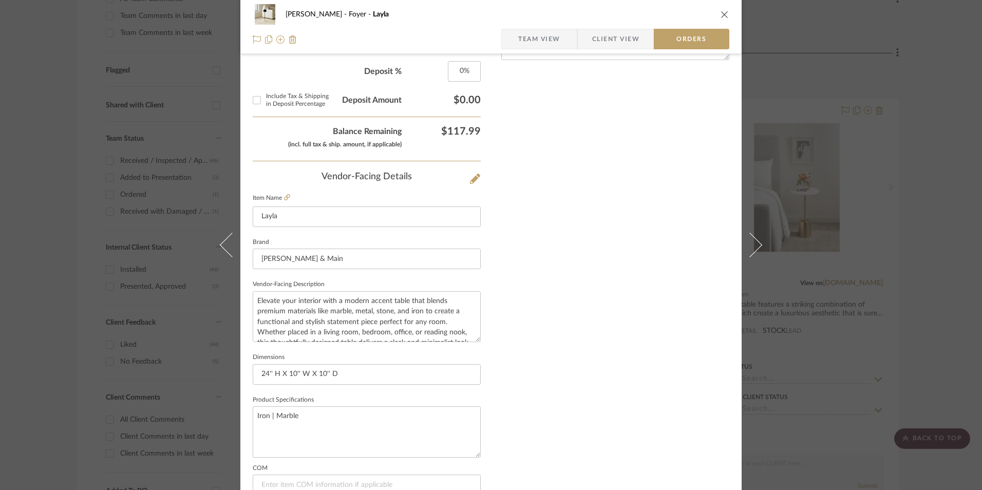
scroll to position [602, 0]
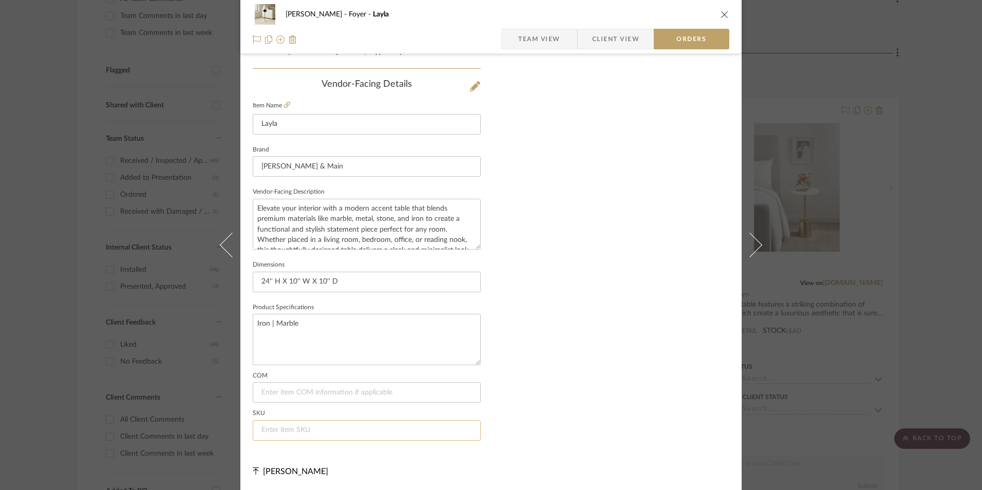
click at [293, 431] on input at bounding box center [367, 430] width 228 height 21
paste input "J110005340"
type input "J110005340"
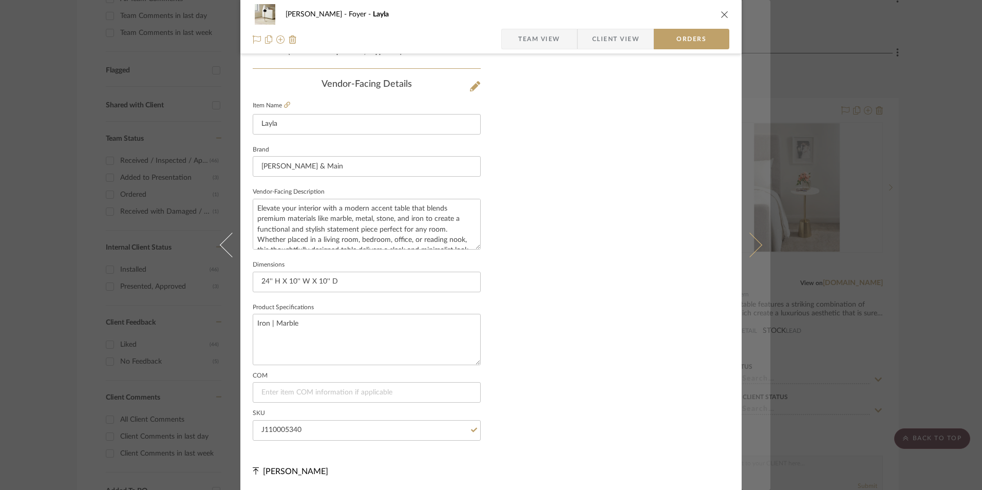
click at [722, 13] on icon "close" at bounding box center [725, 14] width 8 height 8
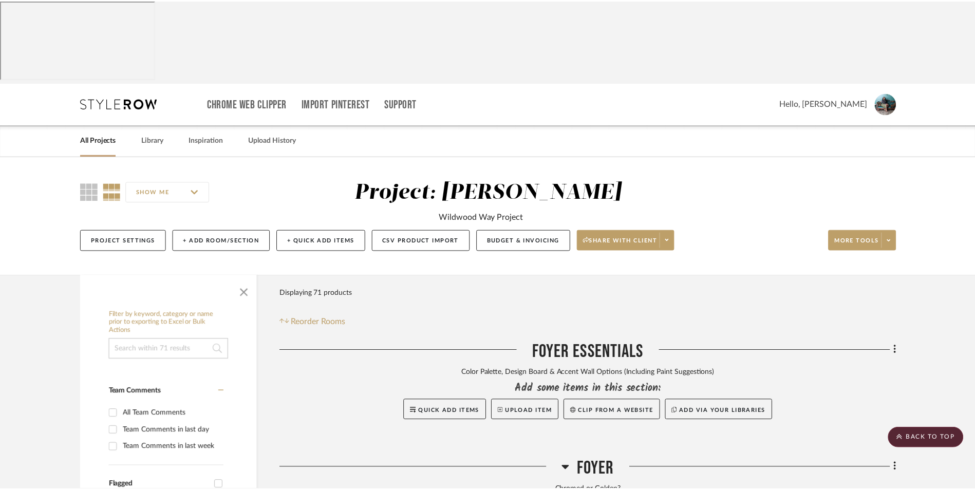
scroll to position [415, 0]
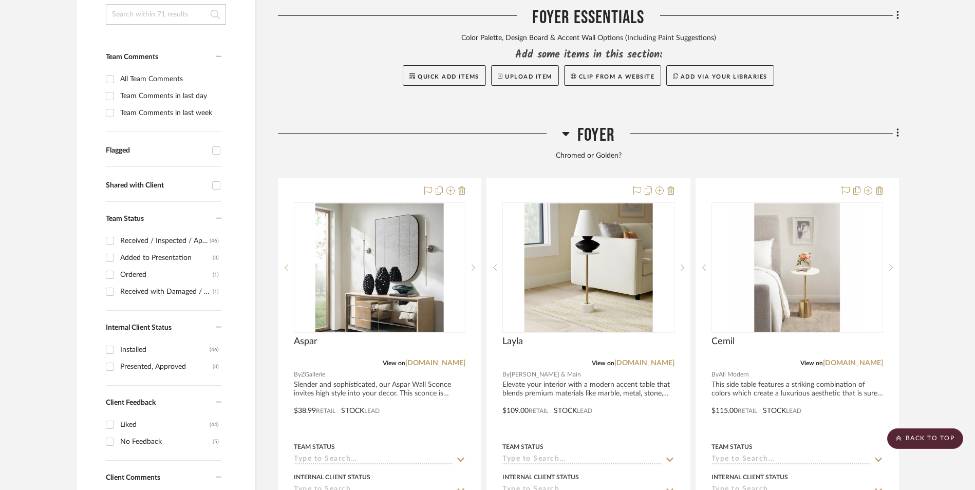
scroll to position [312, 0]
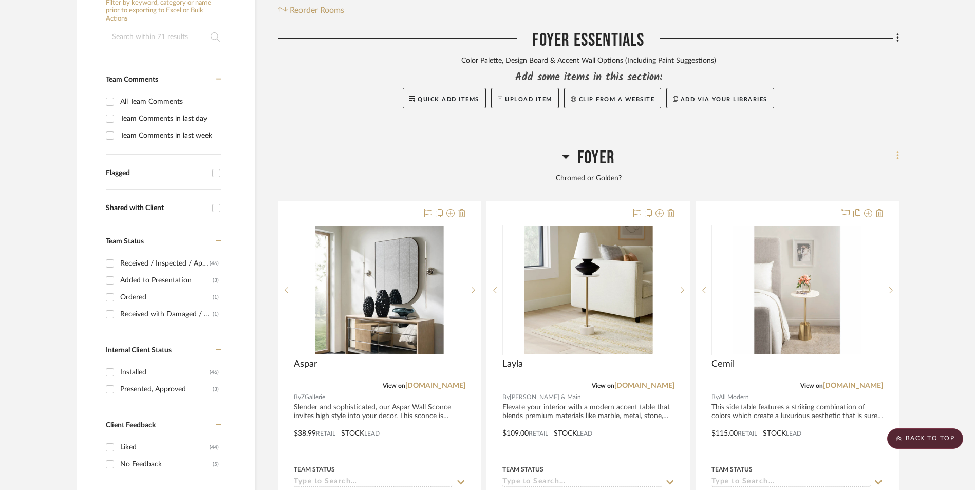
click at [896, 150] on icon at bounding box center [897, 155] width 3 height 11
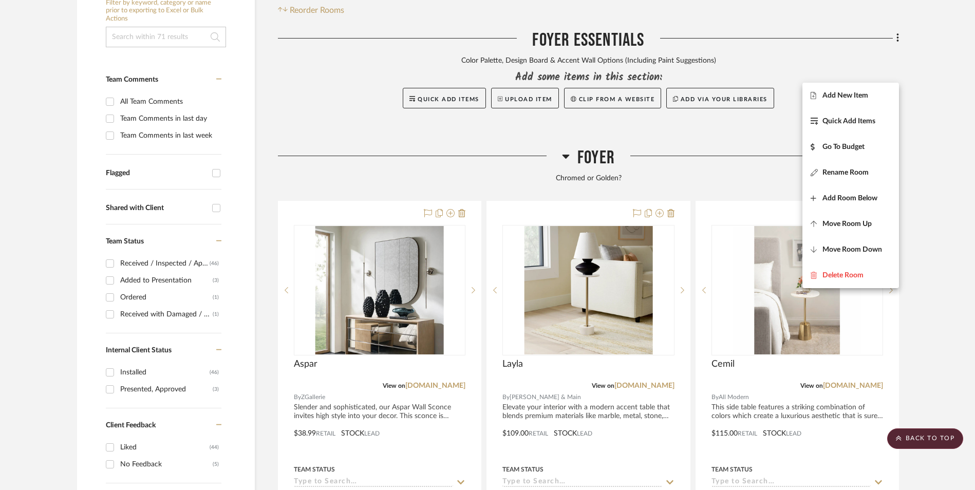
click at [840, 92] on span "Add New Item" at bounding box center [845, 95] width 46 height 9
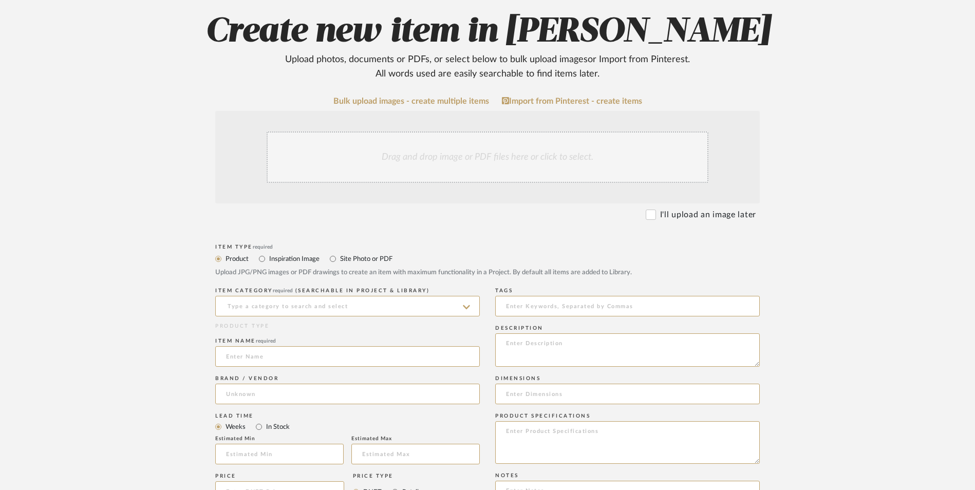
scroll to position [205, 0]
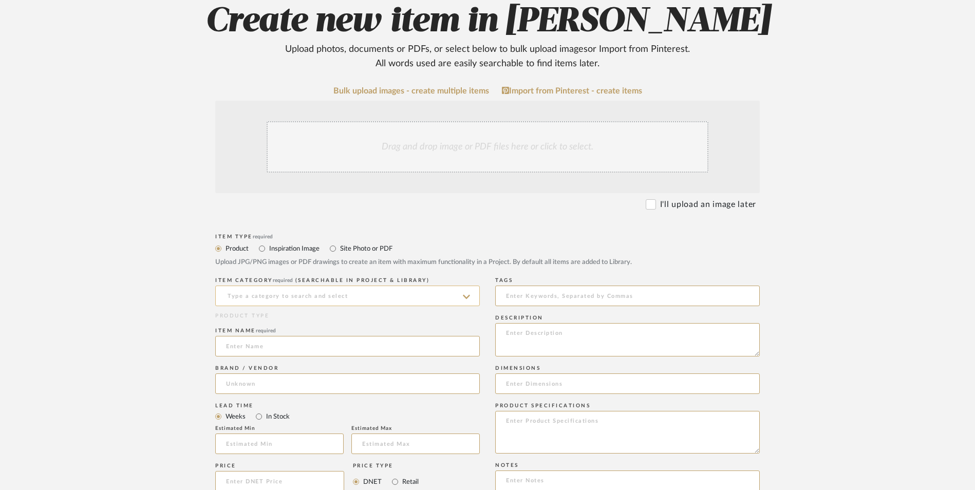
click at [322, 286] on input at bounding box center [347, 296] width 265 height 21
click at [308, 233] on div "Wall Art, Decor & Hangings" at bounding box center [347, 239] width 263 height 26
type input "Wall Art, Decor & Hangings"
click at [285, 336] on input at bounding box center [347, 346] width 265 height 21
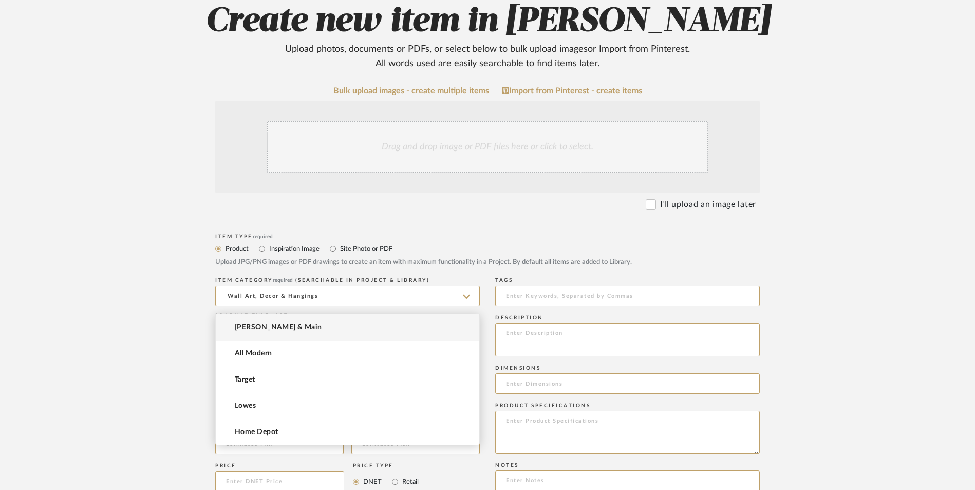
type input "Providence"
click at [271, 373] on input at bounding box center [347, 383] width 265 height 21
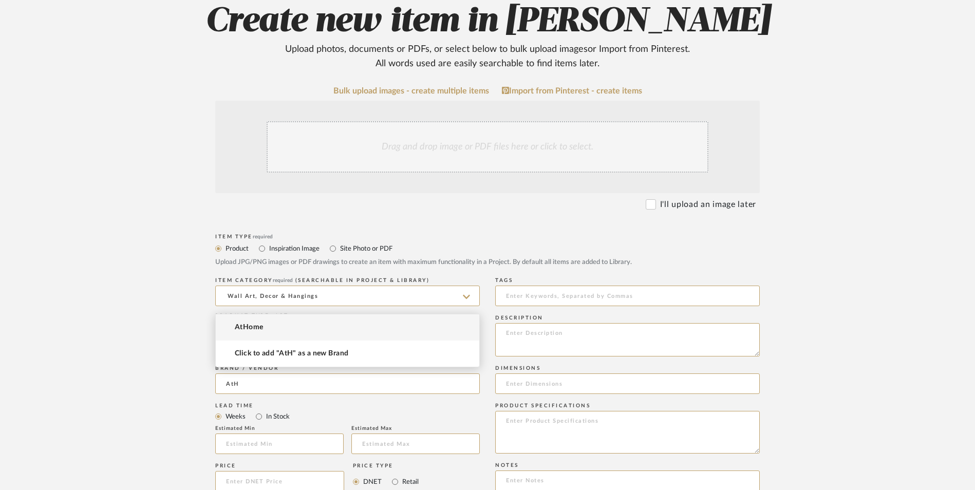
click at [270, 330] on mat-option "AtHome" at bounding box center [347, 327] width 263 height 26
type input "AtHome"
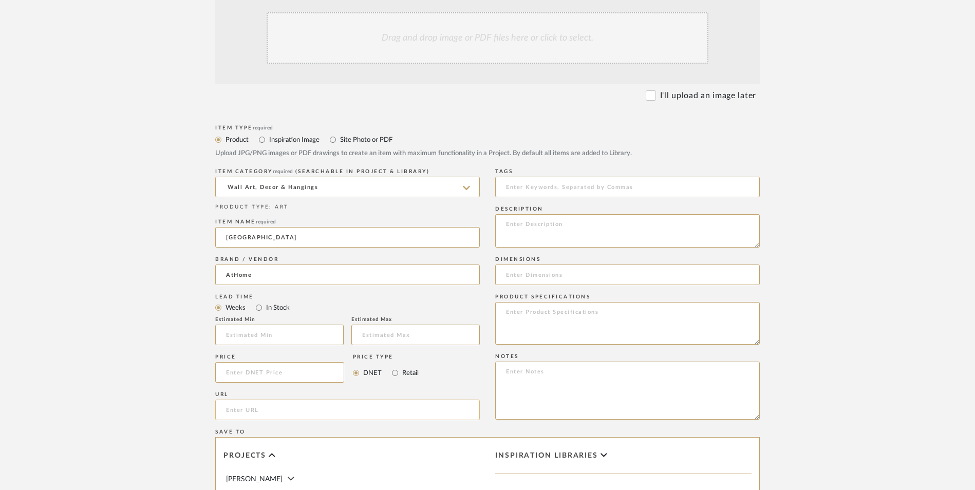
scroll to position [360, 0]
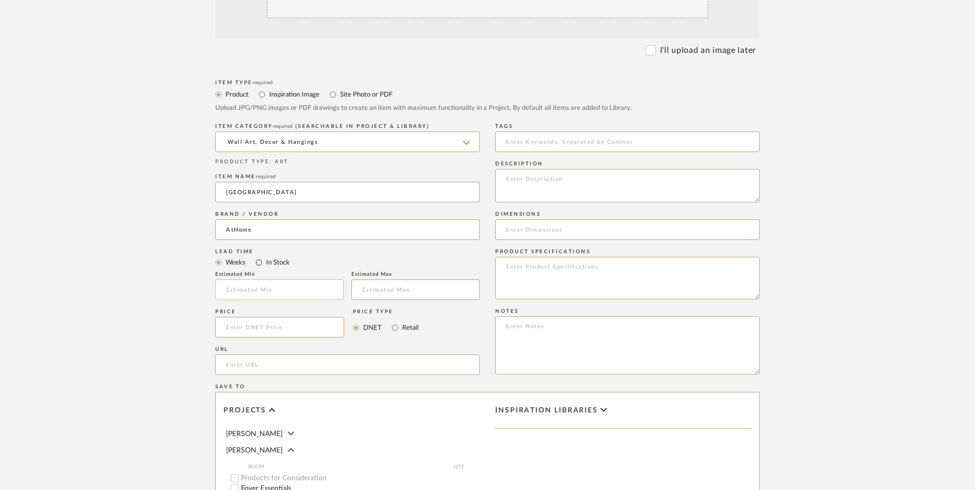
click at [259, 256] on input "In Stock" at bounding box center [259, 262] width 12 height 12
radio input "true"
drag, startPoint x: 397, startPoint y: 245, endPoint x: 298, endPoint y: 244, distance: 98.6
click at [395, 322] on input "Retail" at bounding box center [395, 328] width 12 height 12
radio input "true"
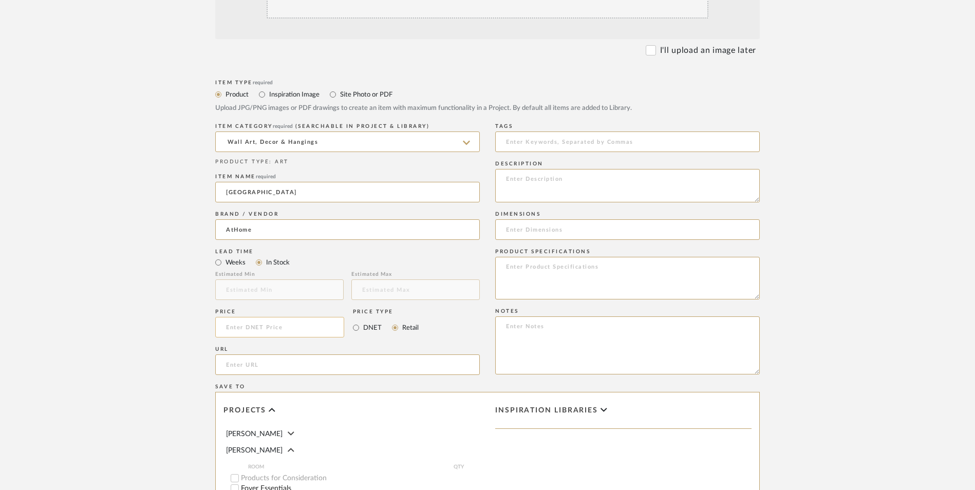
click at [290, 317] on input at bounding box center [279, 327] width 129 height 21
type input "$69.99"
click at [128, 262] on upload-items "Create new item in Ashley McNeal Upload photos, documents or PDFs, or select be…" at bounding box center [487, 249] width 975 height 905
click at [248, 354] on input "url" at bounding box center [347, 364] width 265 height 21
paste input "https://www.athome.com/providence-framed-abstract-canvas-wall-art-36x24/1244002…"
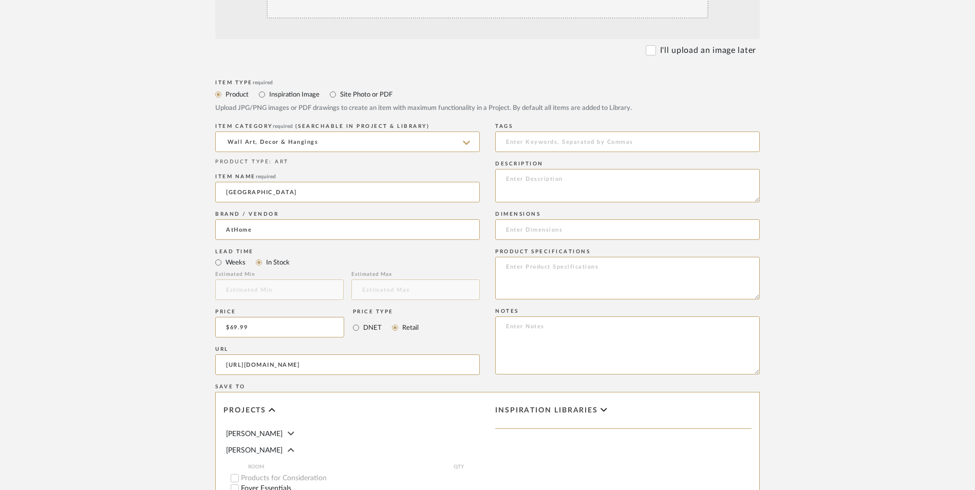
scroll to position [0, 66]
type input "https://www.athome.com/providence-framed-abstract-canvas-wall-art-36x24/1244002…"
click at [156, 315] on upload-items "Create new item in Ashley McNeal Upload photos, documents or PDFs, or select be…" at bounding box center [487, 249] width 975 height 905
click at [569, 316] on textarea at bounding box center [627, 345] width 265 height 58
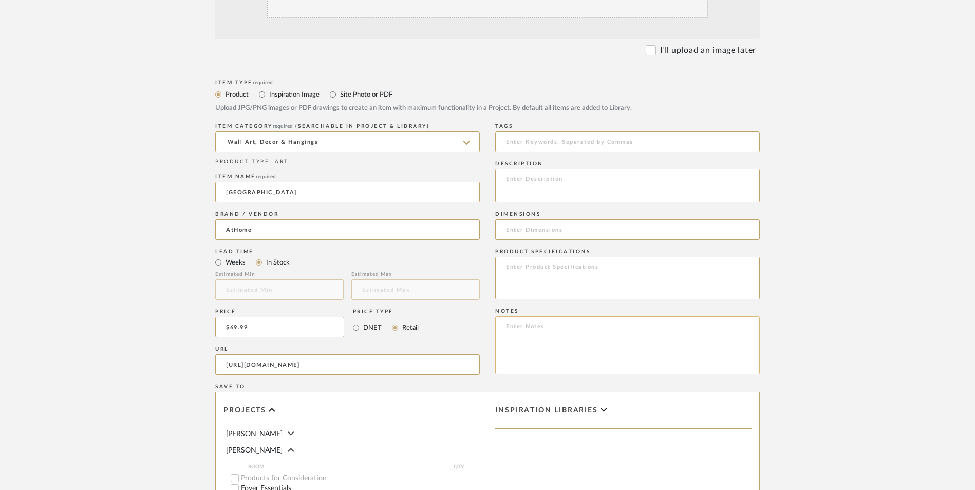
paste textarea "Option 1: ETA: SKU: Reviews - Stars Return | Refund Policy:"
click at [544, 316] on textarea "Option 1: ETA: SKU: Reviews - Stars Return | Refund Policy: 60 Days From Receipt" at bounding box center [627, 345] width 265 height 58
click at [503, 316] on textarea "Option 1: Wall Art - Select 4 ETA: SKU: Reviews - Stars Return | Refund Policy:…" at bounding box center [627, 345] width 265 height 58
click at [531, 316] on textarea "Option 1: Wall Art - Select 4 ETA: SKU: 10 Reviews - 5.0 Stars Return | Refund …" at bounding box center [627, 345] width 265 height 58
click at [583, 316] on textarea "Option 1: Wall Art - Select 4 ETA: Pick Up Available (Skillman Store) SKU: 10 R…" at bounding box center [627, 345] width 265 height 58
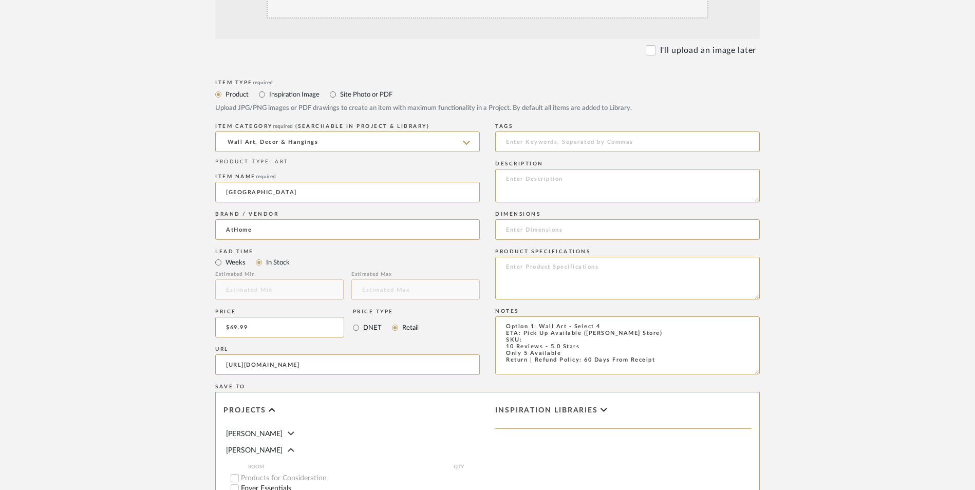
type textarea "Option 1: Wall Art - Select 4 ETA: Pick Up Available (Skillman Store) SKU: 10 R…"
click at [542, 219] on input at bounding box center [627, 229] width 265 height 21
drag, startPoint x: 542, startPoint y: 150, endPoint x: 545, endPoint y: 156, distance: 5.7
paste input "23.6" L x 1.2" W x 35.4" H"
type input "23.6" L x 1.2" W x 35.4" H"
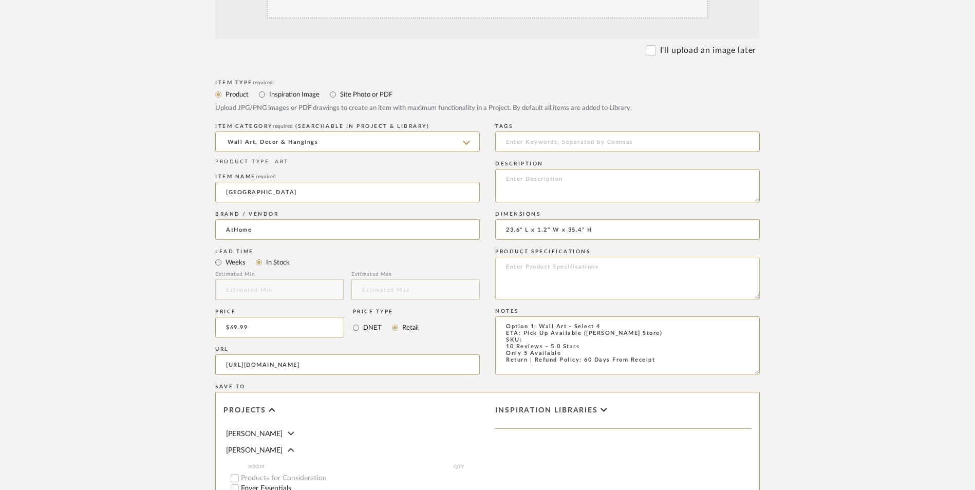
click at [539, 257] on textarea at bounding box center [627, 278] width 265 height 43
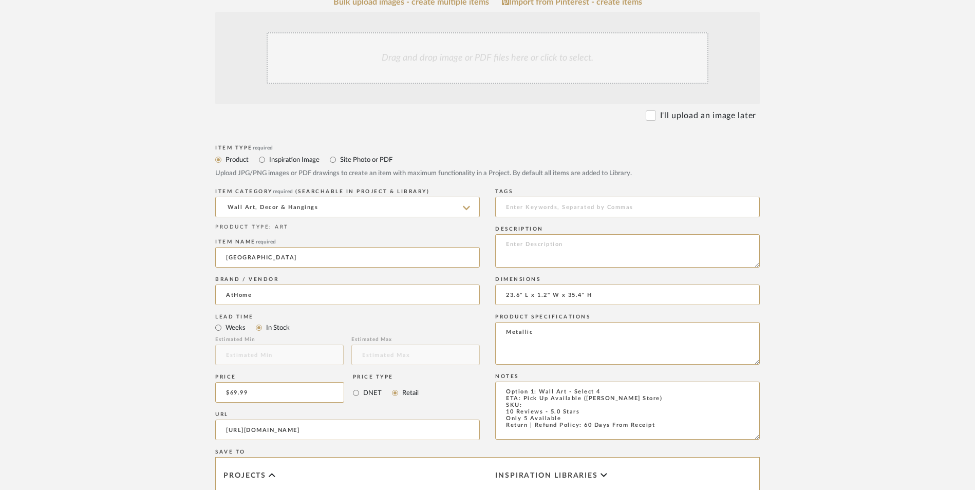
scroll to position [154, 0]
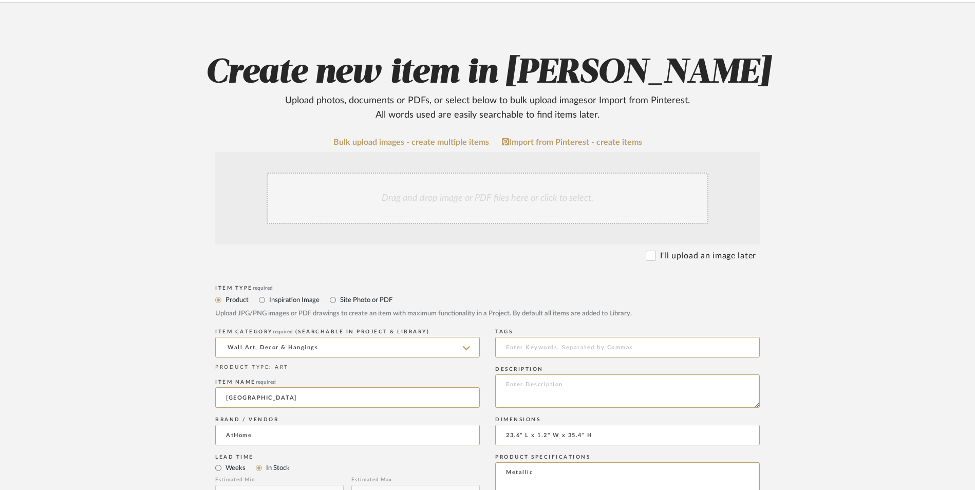
type textarea "Metallic"
click at [423, 173] on div "Drag and drop image or PDF files here or click to select." at bounding box center [488, 198] width 442 height 51
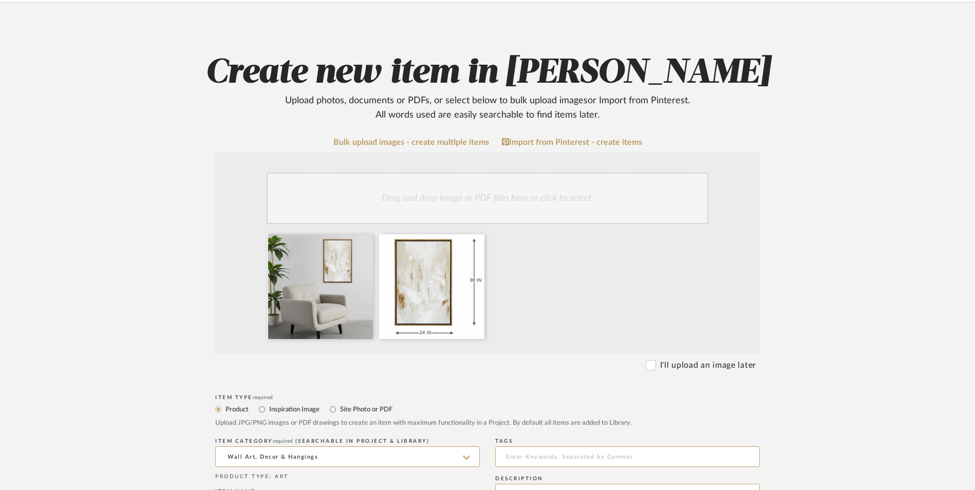
click at [506, 173] on div "Drag and drop image or PDF files here or click to select." at bounding box center [488, 198] width 442 height 51
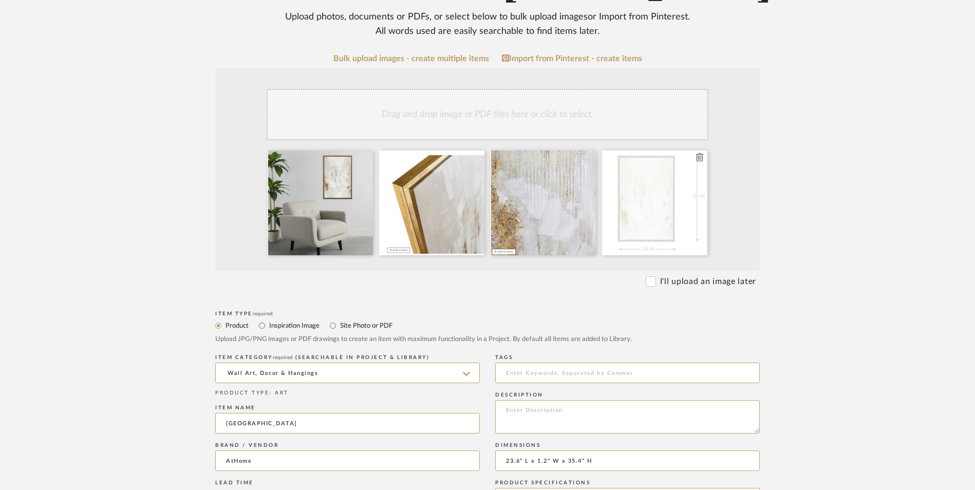
scroll to position [360, 0]
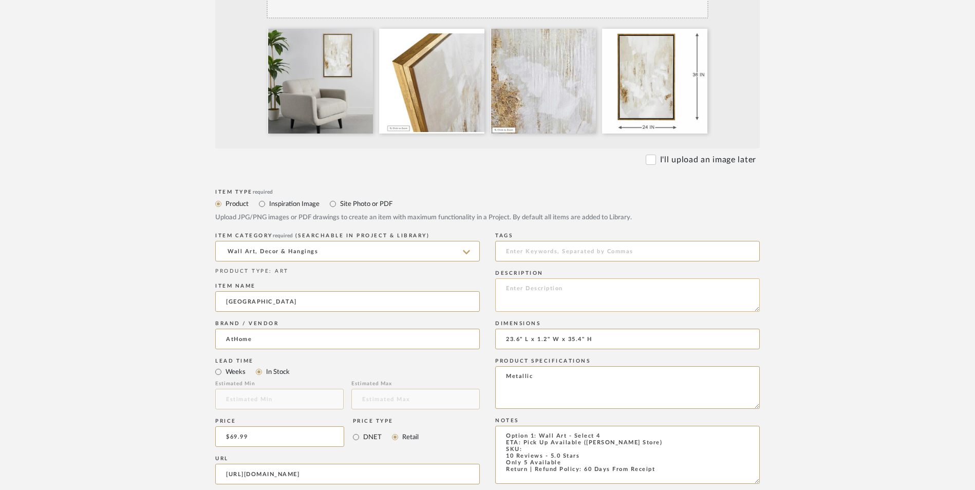
click at [553, 278] on textarea at bounding box center [627, 294] width 265 height 33
paste textarea "Providence Framed Abstract Canvas Wall Art captures timeless beauty with its sl…"
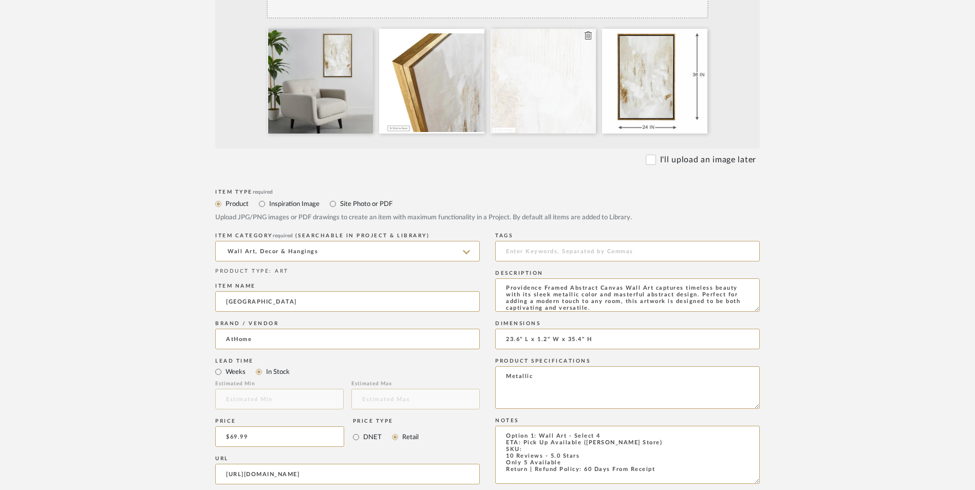
type textarea "Providence Framed Abstract Canvas Wall Art captures timeless beauty with its sl…"
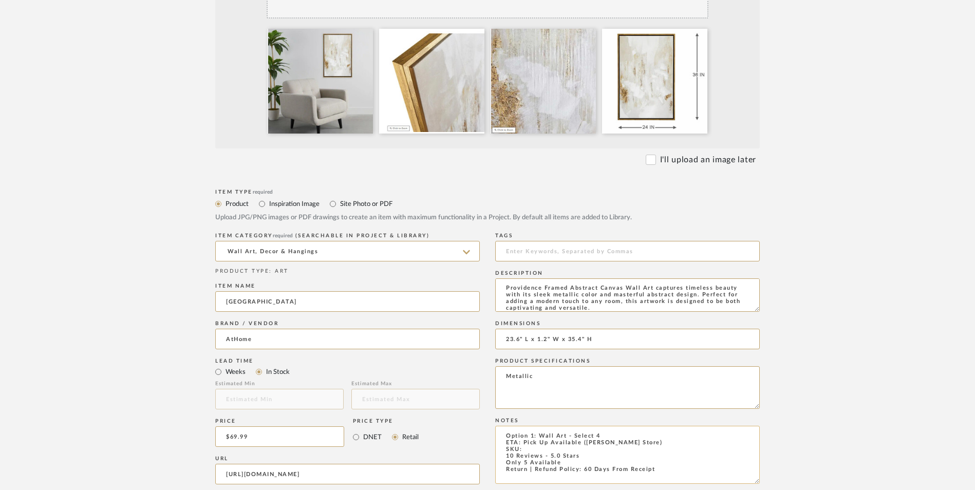
click at [540, 426] on textarea "Option 1: Wall Art - Select 4 ETA: Pick Up Available (Skillman Store) SKU: 10 R…" at bounding box center [627, 455] width 265 height 58
paste textarea "197154264324"
type textarea "Option 1: Wall Art - Select 4 ETA: Pick Up Available (Skillman Store) SKU: 1971…"
click at [841, 266] on upload-items "Create new item in Ashley McNeal Upload photos, documents or PDFs, or select be…" at bounding box center [487, 304] width 975 height 1015
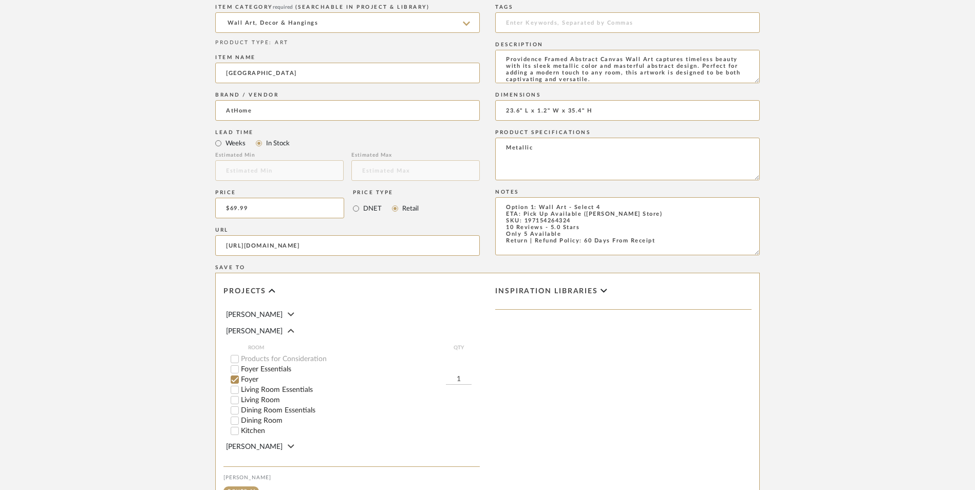
scroll to position [646, 0]
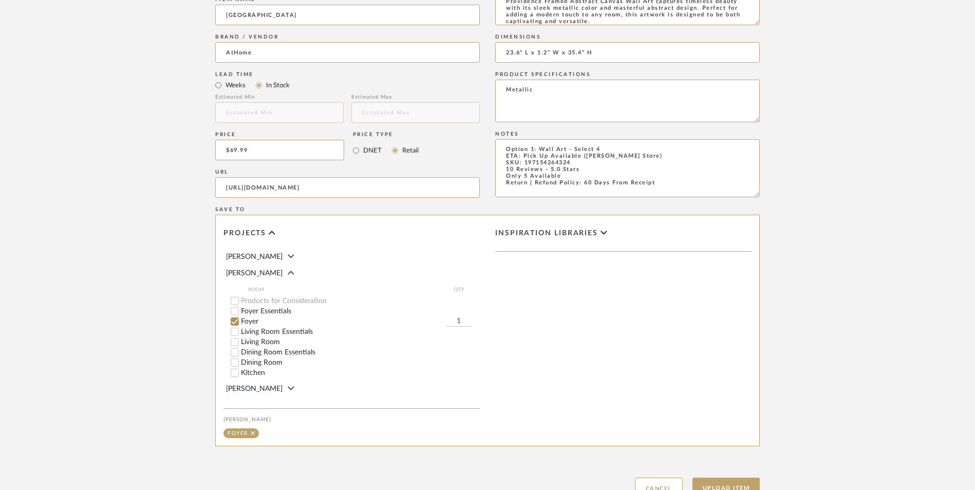
click at [746, 478] on button "Upload Item" at bounding box center [726, 488] width 68 height 21
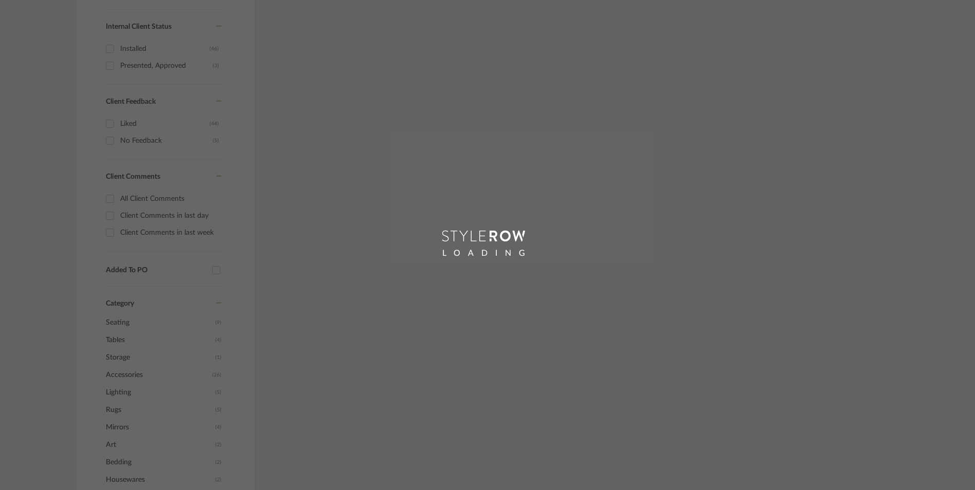
scroll to position [609, 0]
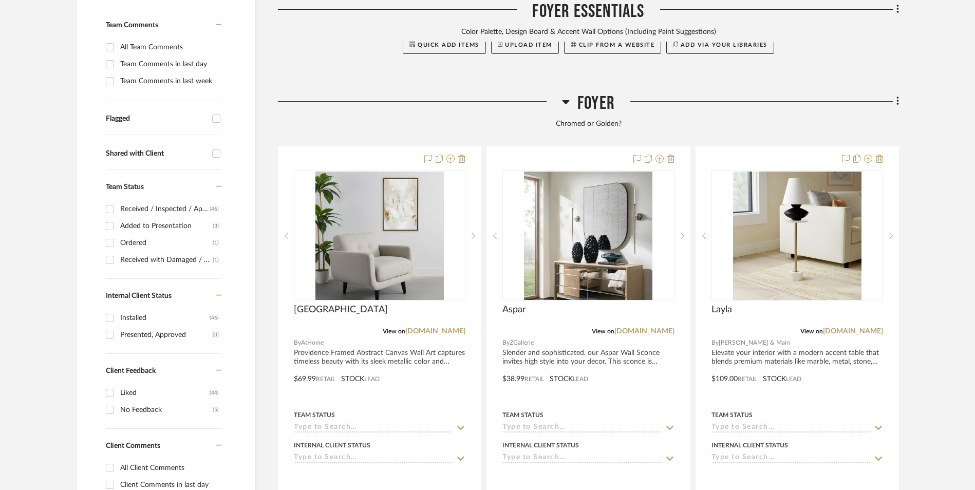
scroll to position [376, 0]
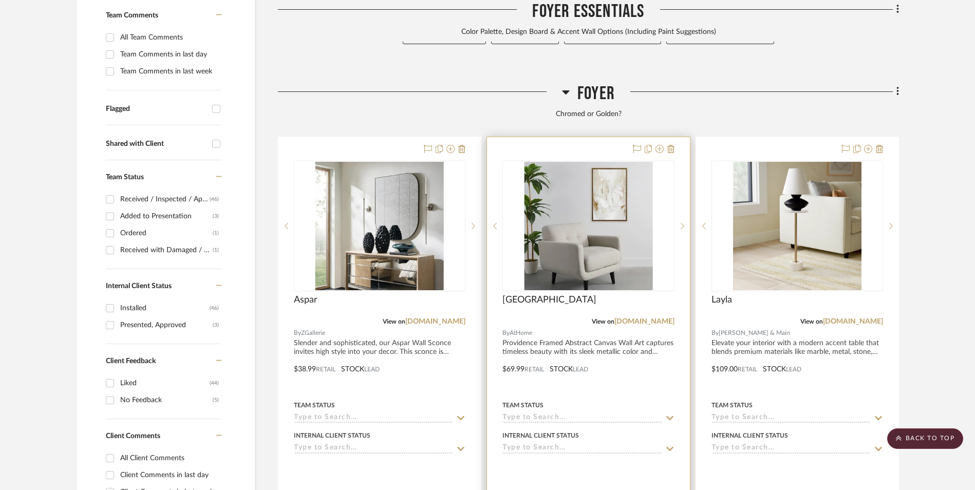
click at [610, 162] on img "0" at bounding box center [588, 226] width 128 height 128
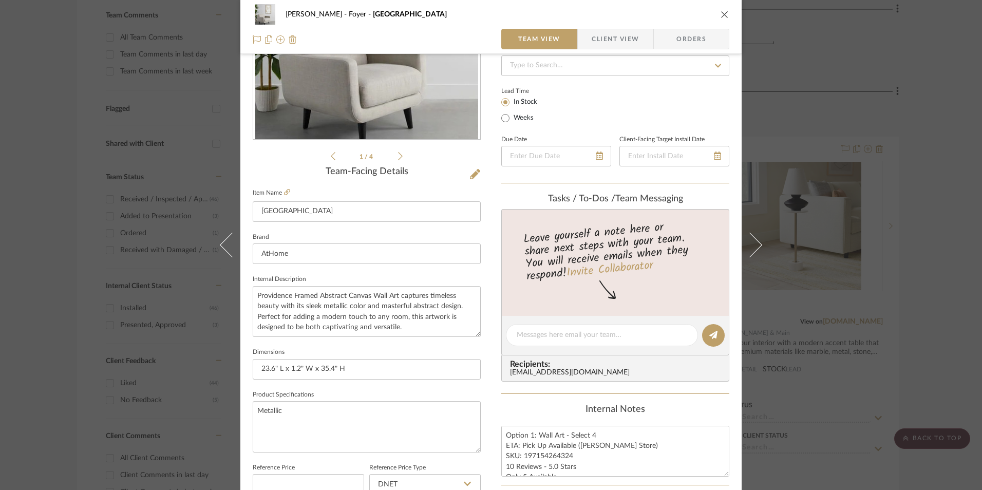
scroll to position [308, 0]
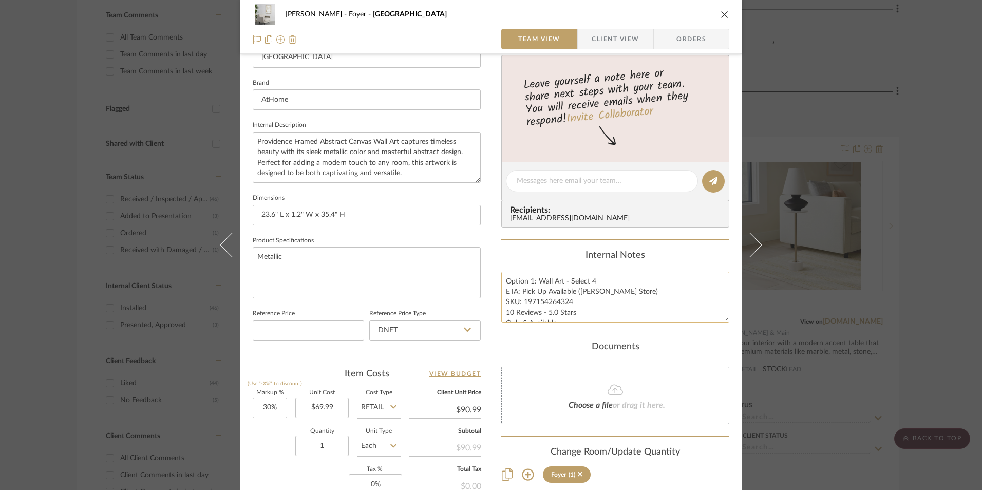
click at [535, 309] on textarea "Option 1: Wall Art - Select 4 ETA: Pick Up Available (Skillman Store) SKU: 1971…" at bounding box center [615, 297] width 228 height 51
drag, startPoint x: 570, startPoint y: 301, endPoint x: 522, endPoint y: 303, distance: 47.8
click at [522, 303] on textarea "Option 1: Wall Art - Select 4 ETA: Pick Up Available (Skillman Store) SKU: 1971…" at bounding box center [615, 297] width 228 height 51
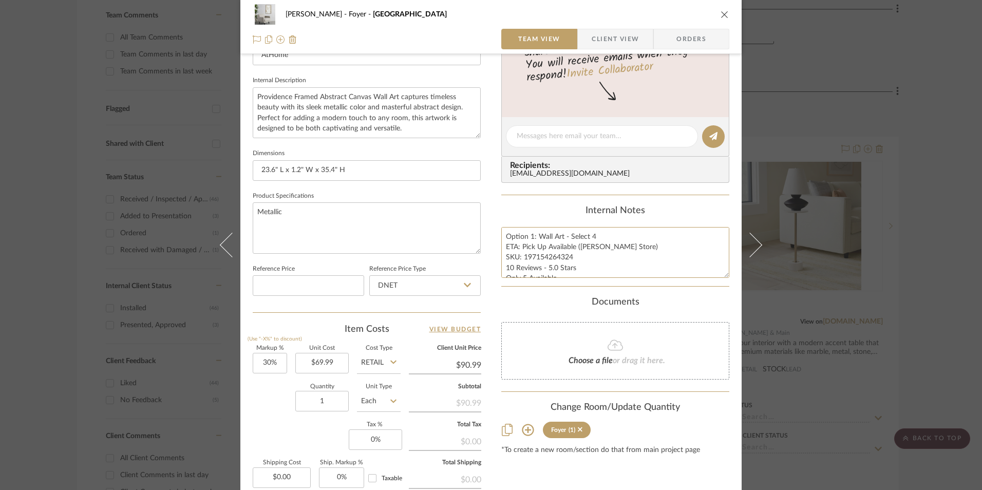
scroll to position [411, 0]
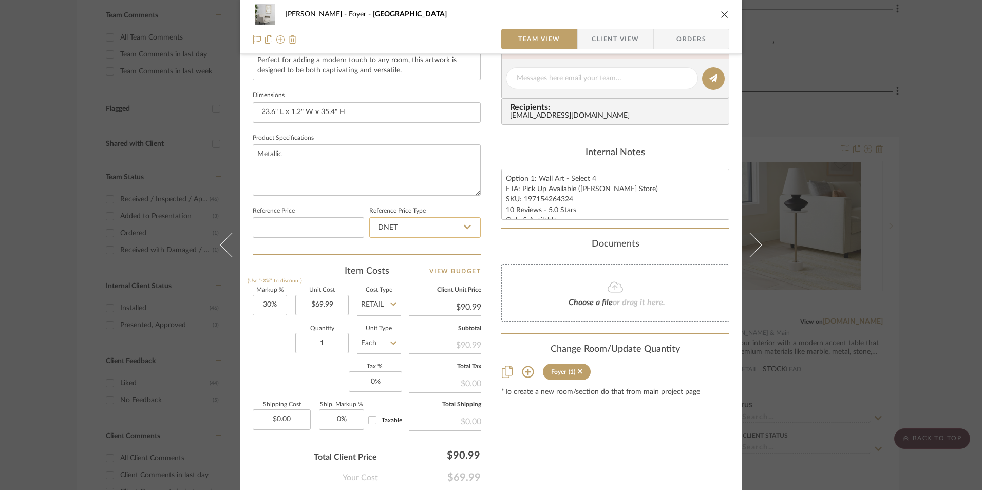
click at [418, 228] on input "DNET" at bounding box center [424, 227] width 111 height 21
click at [409, 275] on div "Retail" at bounding box center [429, 280] width 127 height 26
type input "Retail"
type input "30"
click at [269, 307] on input "30" at bounding box center [270, 305] width 34 height 21
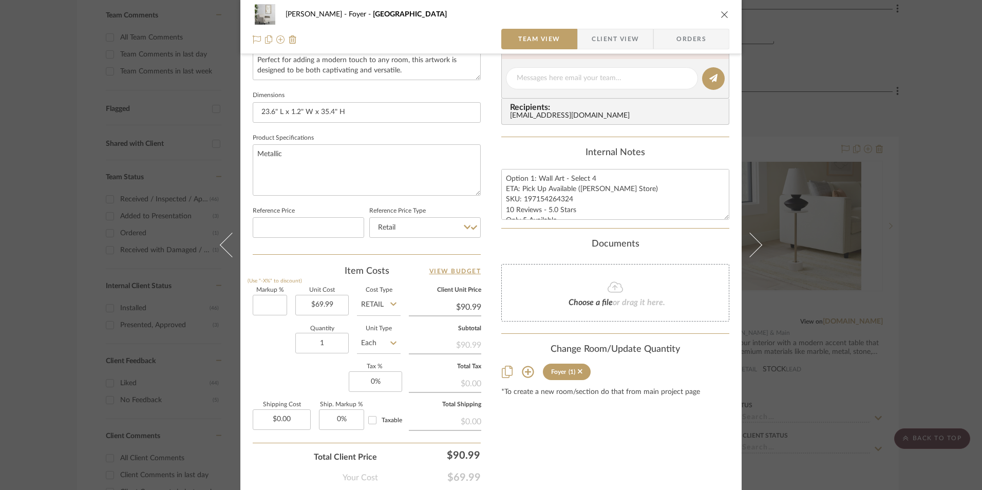
click at [248, 327] on div "Ashley McNeal Foyer Providence Team View Client View Orders 1 / 4 Team-Facing D…" at bounding box center [490, 71] width 501 height 949
type input "0%"
type input "$69.99"
click at [318, 339] on input "1" at bounding box center [321, 343] width 53 height 21
type input "4"
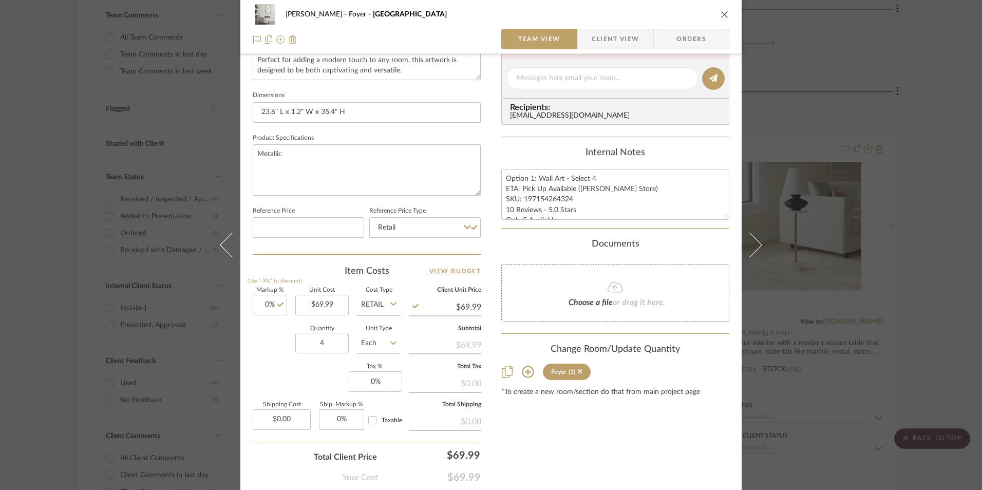
click at [300, 371] on div "Markup % (Use "-X%" to discount) 0% Unit Cost $69.99 Cost Type Retail Client Un…" at bounding box center [367, 363] width 228 height 150
drag, startPoint x: 300, startPoint y: 371, endPoint x: 386, endPoint y: 380, distance: 86.7
click at [383, 382] on input "0" at bounding box center [375, 381] width 53 height 21
type input "8.25%"
drag, startPoint x: 554, startPoint y: 400, endPoint x: 559, endPoint y: 399, distance: 5.4
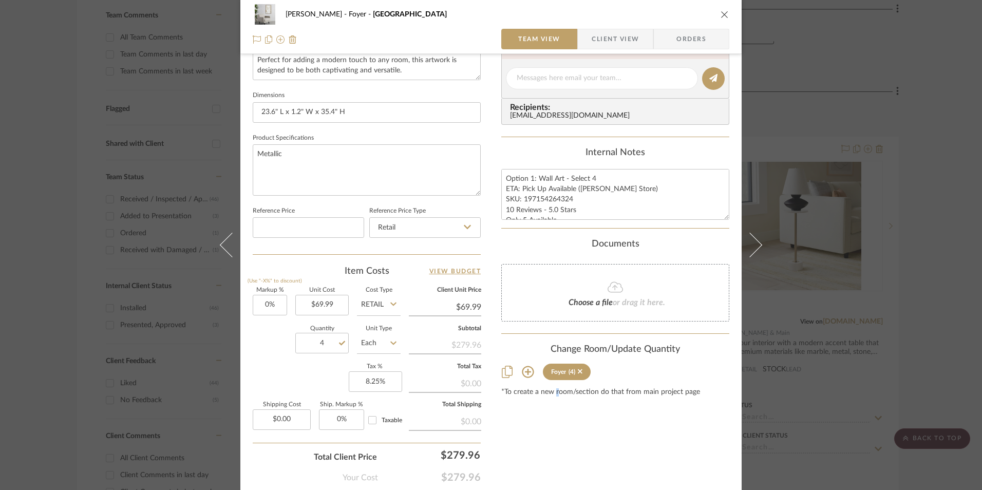
click at [560, 400] on div "Content here copies to Client View - confirm visibility there. Show in Client D…" at bounding box center [615, 81] width 228 height 845
click at [684, 43] on span "Orders" at bounding box center [691, 39] width 52 height 21
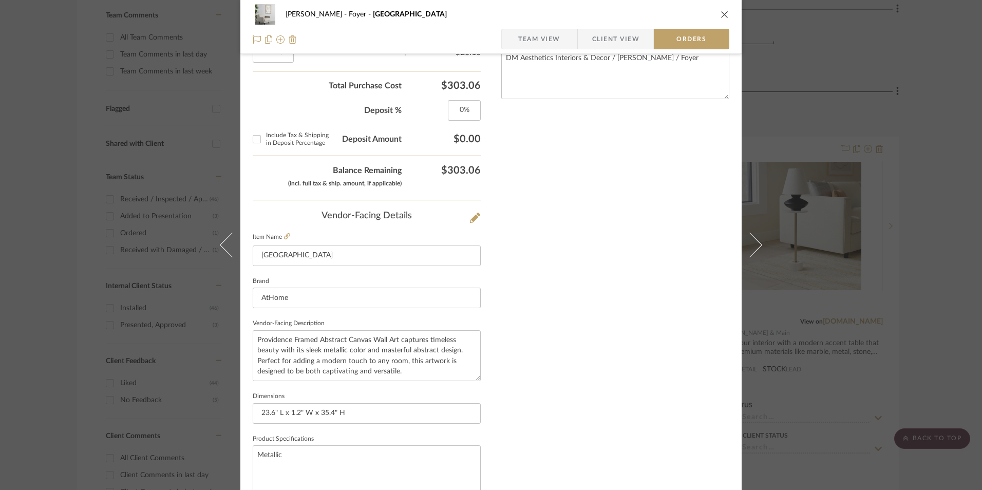
scroll to position [602, 0]
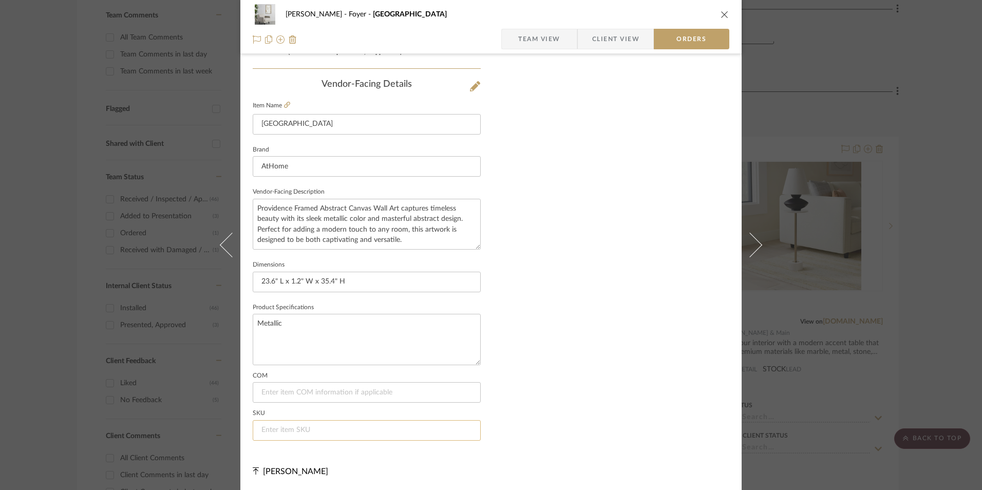
click at [315, 438] on input at bounding box center [367, 430] width 228 height 21
paste input "197154264324"
type input "197154264324"
click at [723, 17] on icon "close" at bounding box center [725, 14] width 8 height 8
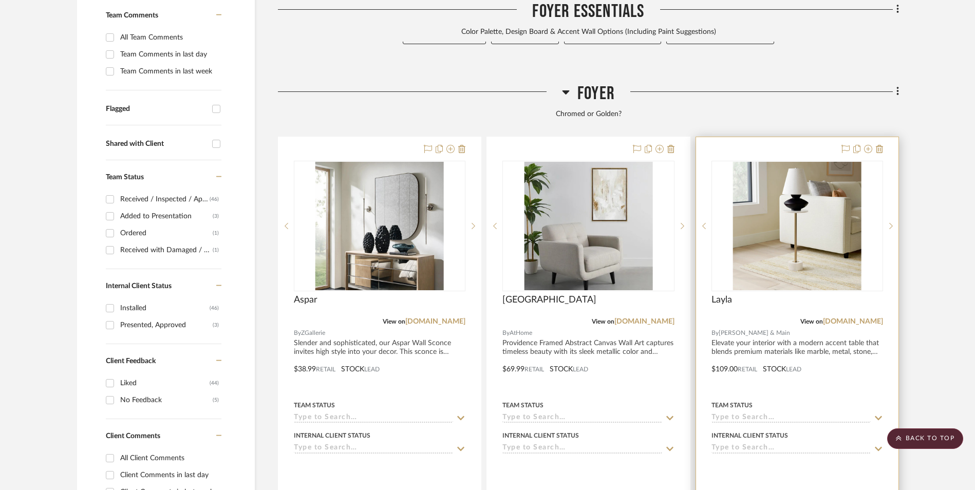
scroll to position [325, 0]
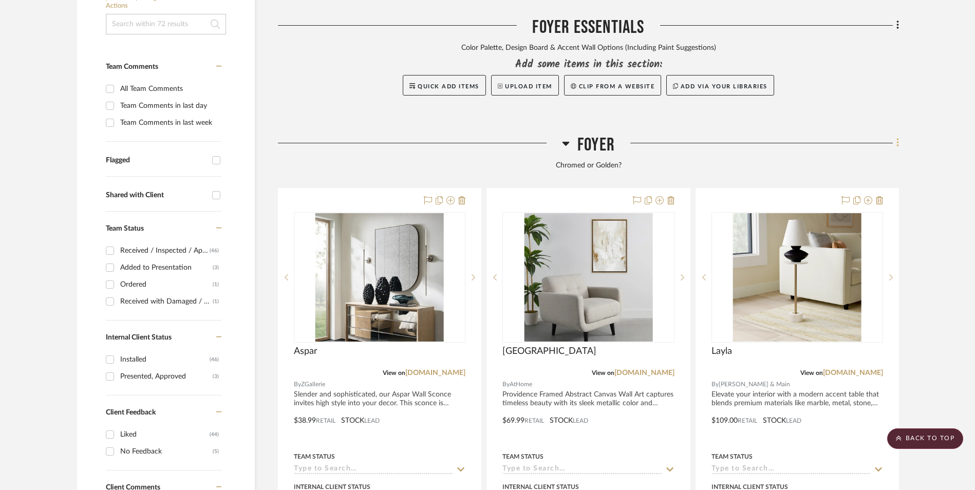
click at [896, 137] on icon at bounding box center [897, 142] width 3 height 11
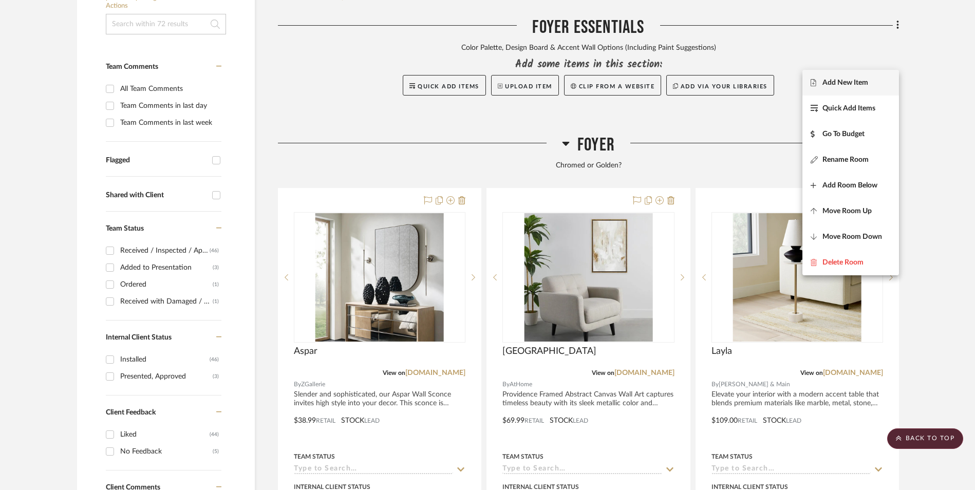
click at [876, 78] on span "Add New Item" at bounding box center [850, 82] width 80 height 9
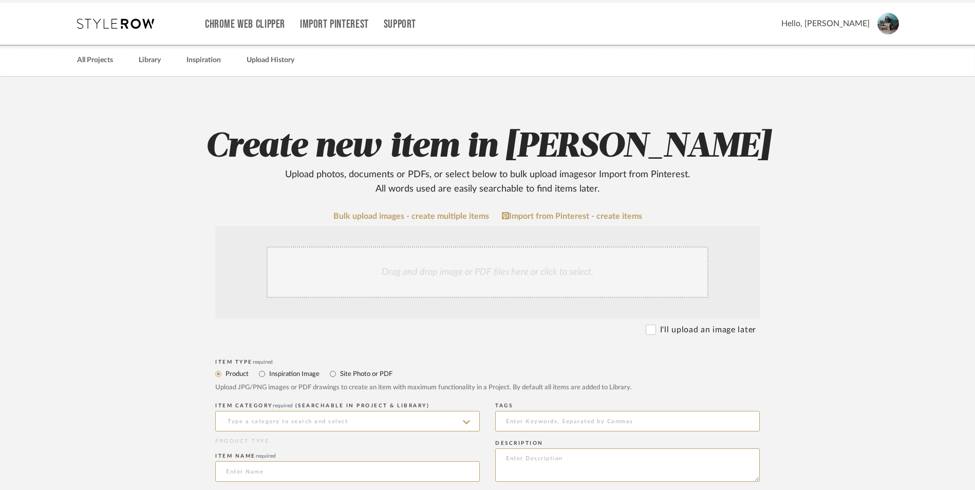
scroll to position [154, 0]
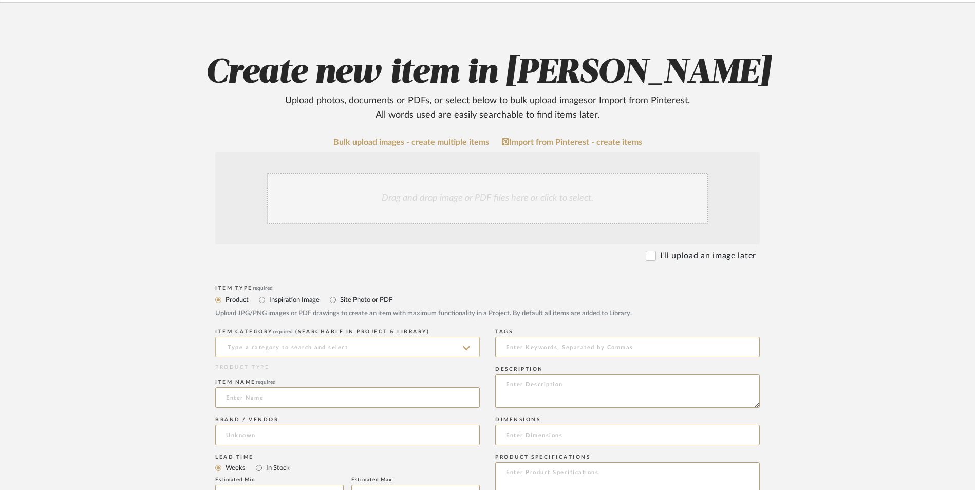
click at [303, 337] on input at bounding box center [347, 347] width 265 height 21
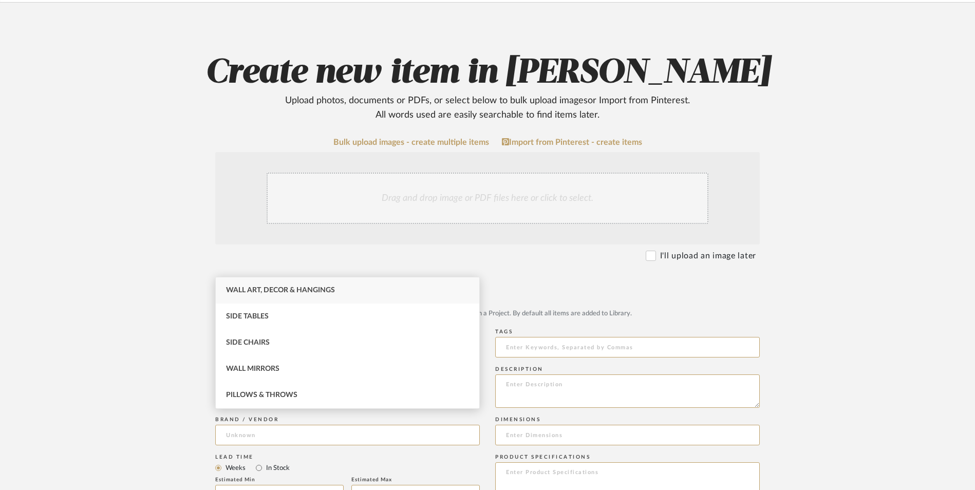
click at [294, 292] on span "Wall Art, Decor & Hangings" at bounding box center [280, 290] width 109 height 7
type input "Wall Art, Decor & Hangings"
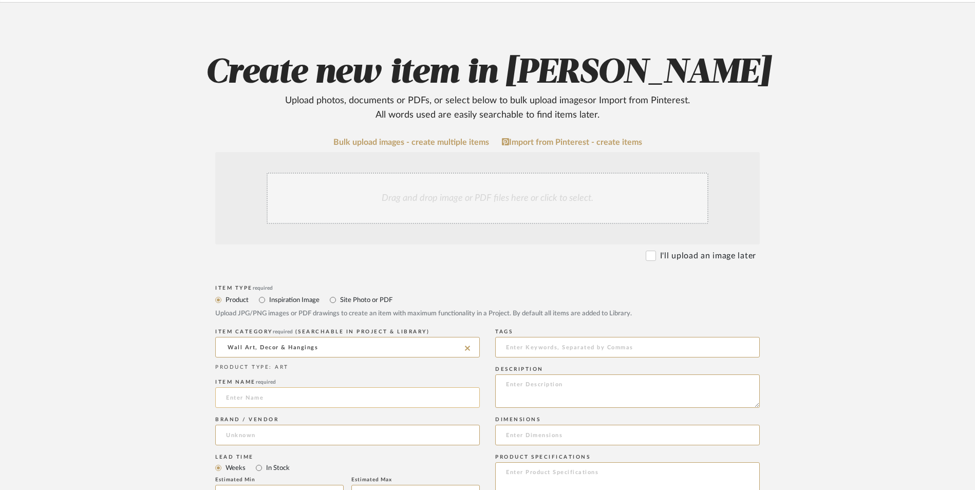
click at [250, 387] on input at bounding box center [347, 397] width 265 height 21
click at [243, 425] on input at bounding box center [347, 435] width 265 height 21
click at [263, 380] on mat-option "Amazon" at bounding box center [347, 379] width 263 height 26
type input "Amazon"
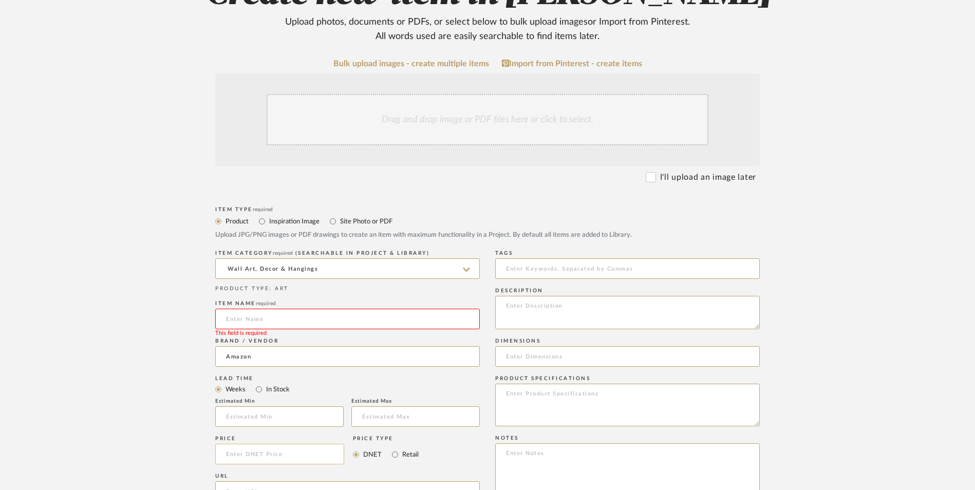
scroll to position [308, 0]
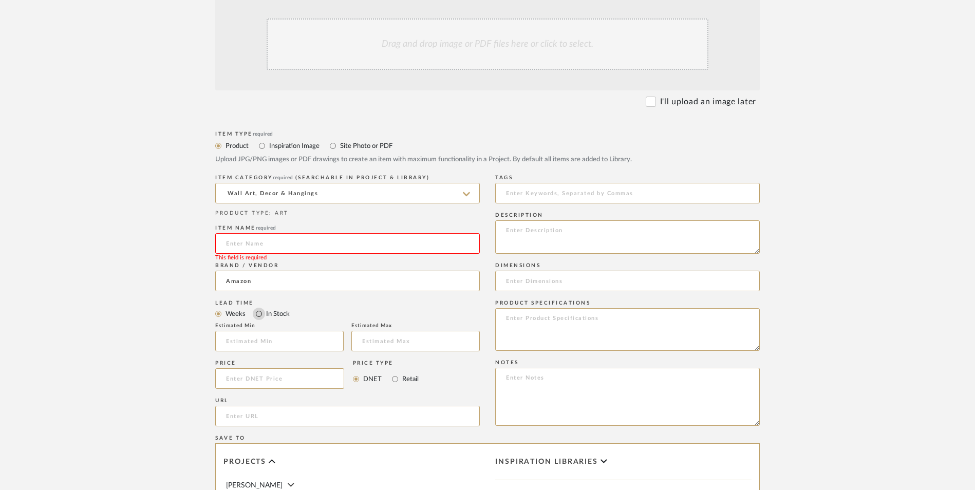
click at [258, 308] on input "In Stock" at bounding box center [259, 314] width 12 height 12
radio input "true"
click at [395, 373] on input "Retail" at bounding box center [395, 379] width 12 height 12
radio input "true"
click at [294, 368] on input at bounding box center [279, 378] width 129 height 21
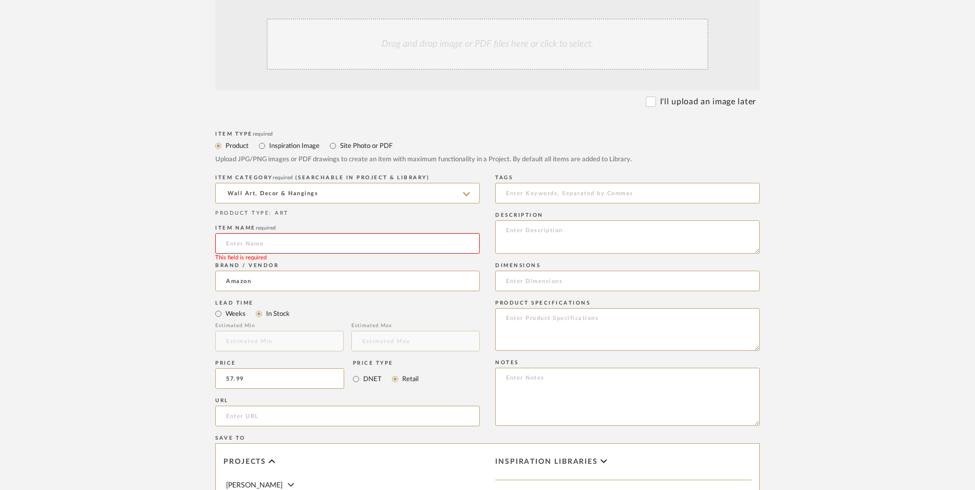
type input "$57.99"
drag, startPoint x: 110, startPoint y: 311, endPoint x: 147, endPoint y: 316, distance: 37.3
click at [114, 311] on upload-items "Create new item in Ashley McNeal Upload photos, documents or PDFs, or select be…" at bounding box center [487, 300] width 975 height 905
click at [296, 406] on input "url" at bounding box center [347, 416] width 265 height 21
paste input "https://www.amazon.com/gp/product/B09W8NBH73/ref=ewc_pr_img_2?th=1"
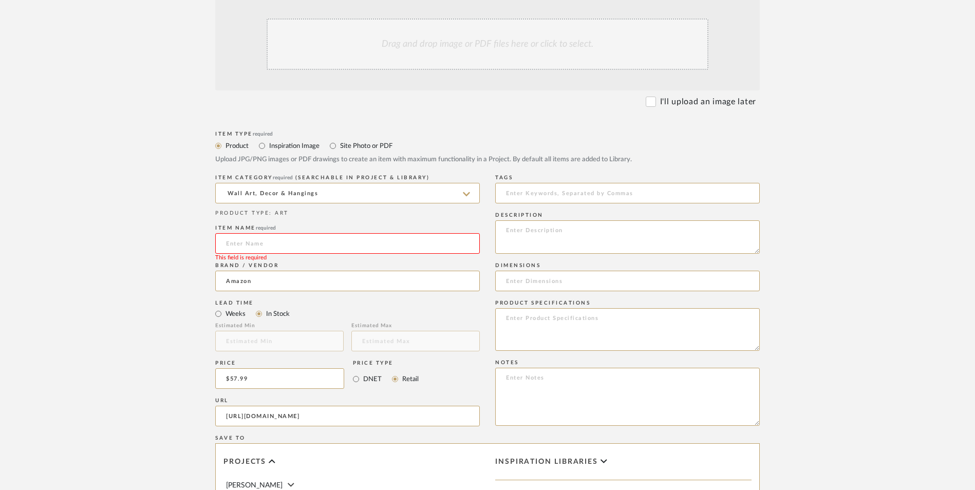
scroll to position [0, 9]
type input "https://www.amazon.com/gp/product/B09W8NBH73/ref=ewc_pr_img_2?th=1"
click at [176, 292] on form "Bulk upload images - create multiple items Import from Pinterest - create items…" at bounding box center [487, 356] width 654 height 745
click at [570, 368] on textarea at bounding box center [627, 397] width 265 height 58
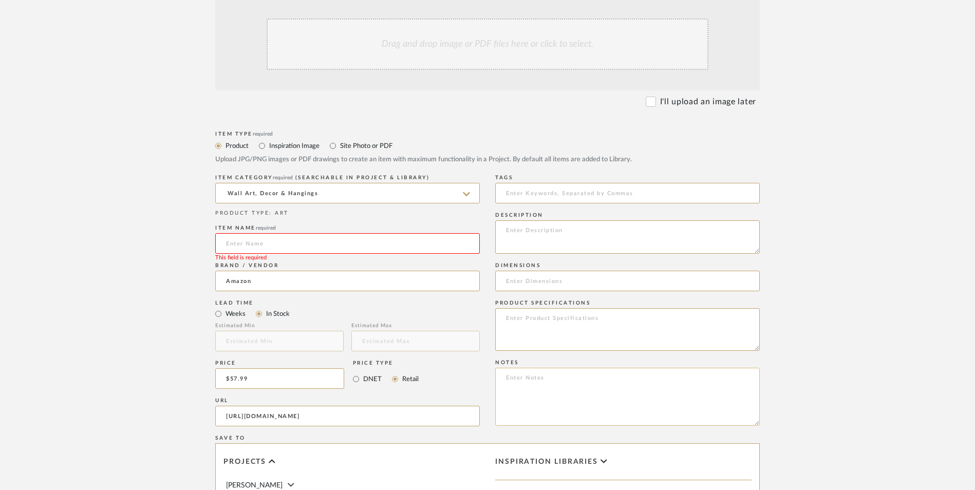
paste textarea "Option 1: ETA: SKU: Reviews - Stars Return | Refund Policy:"
click at [544, 368] on textarea "Option 1: ETA: SKU: Reviews - Stars Return | Refund Policy: 30 Days From Receipt" at bounding box center [627, 397] width 265 height 58
type textarea "Option 1: Wall Art - Select: ETA: SKU: Reviews - Stars Return | Refund Policy: …"
click at [285, 233] on input at bounding box center [347, 243] width 265 height 21
paste input "Zessonic"
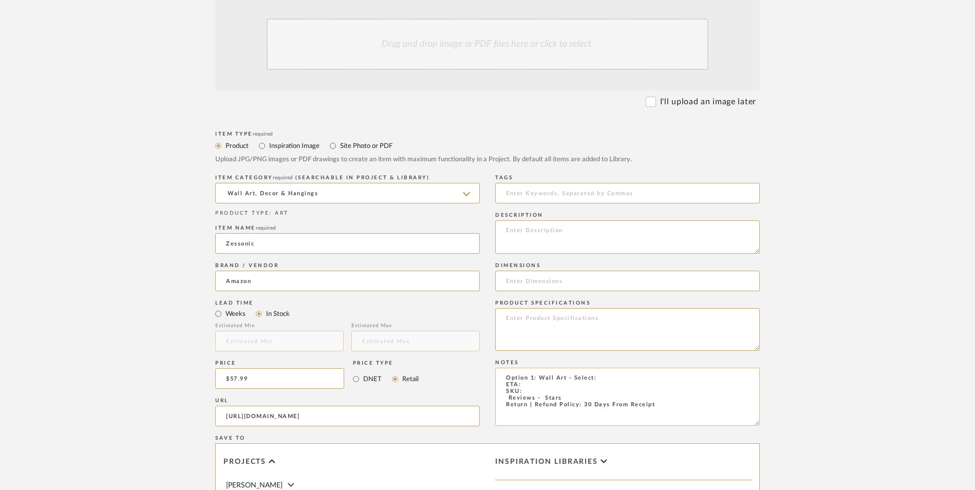
type input "Zessonic"
drag, startPoint x: 530, startPoint y: 304, endPoint x: 543, endPoint y: 305, distance: 13.4
click at [530, 368] on textarea "Option 1: Wall Art - Select: ETA: SKU: Reviews - Stars Return | Refund Policy: …" at bounding box center [627, 397] width 265 height 58
click at [502, 368] on textarea "Option 1: Wall Art - Select: ETA: 9.13.2025 SKU: Reviews - Stars Return | Refun…" at bounding box center [627, 397] width 265 height 58
click at [609, 368] on textarea "Option 1: Wall Art - Select: ETA: 9.13.2025 SKU: 379 Reviews - 4.8 Stars Return…" at bounding box center [627, 397] width 265 height 58
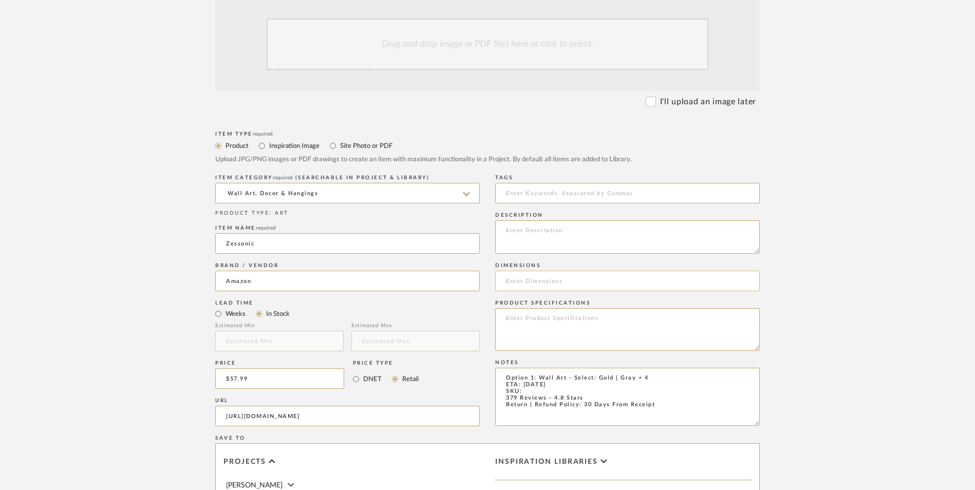
type textarea "Option 1: Wall Art - Select: Gold | Gray + 4 ETA: 9.13.2025 SKU: 379 Reviews - …"
click at [531, 271] on input at bounding box center [627, 281] width 265 height 21
paste input "32L" x 24W""
click at [514, 271] on input "32L" x 24W"" at bounding box center [627, 281] width 265 height 21
click at [519, 271] on input "32 L" x 24W"" at bounding box center [627, 281] width 265 height 21
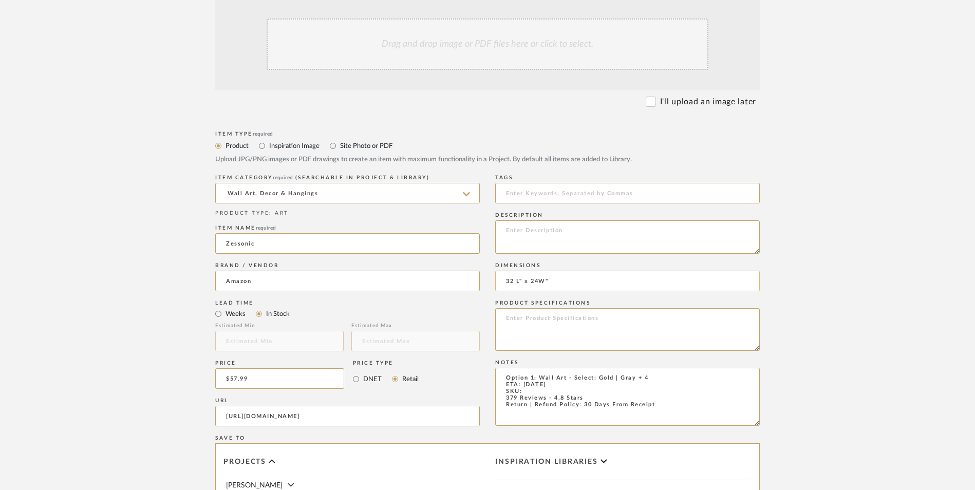
click at [522, 271] on input "32 L" x 24W"" at bounding box center [627, 281] width 265 height 21
click at [513, 271] on input "32 L x 24W"" at bounding box center [627, 281] width 265 height 21
click at [549, 271] on input "32" L x 24W"" at bounding box center [627, 281] width 265 height 21
type input "32" L x 24" W"
click at [582, 220] on textarea at bounding box center [627, 236] width 265 height 33
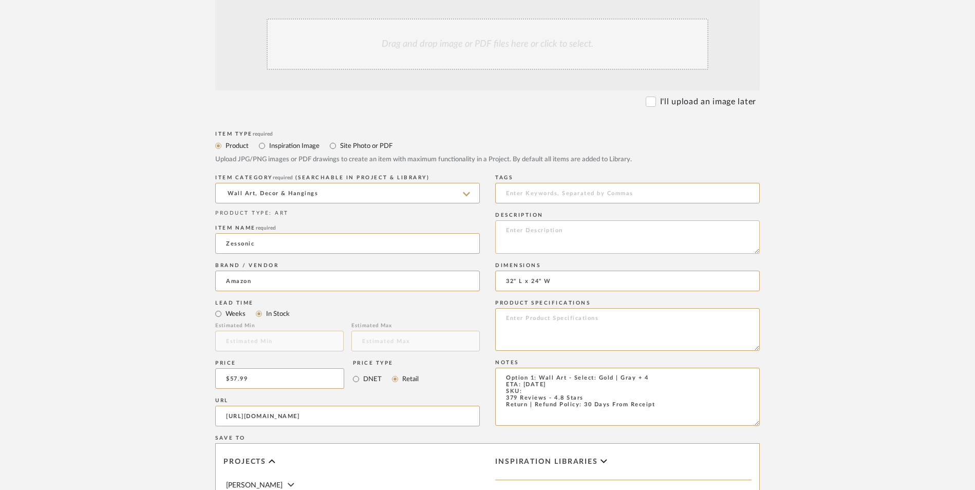
paste textarea "Genuine Gold Leaf: Featuring large pieces of genuine gold leaf, not just gold p…"
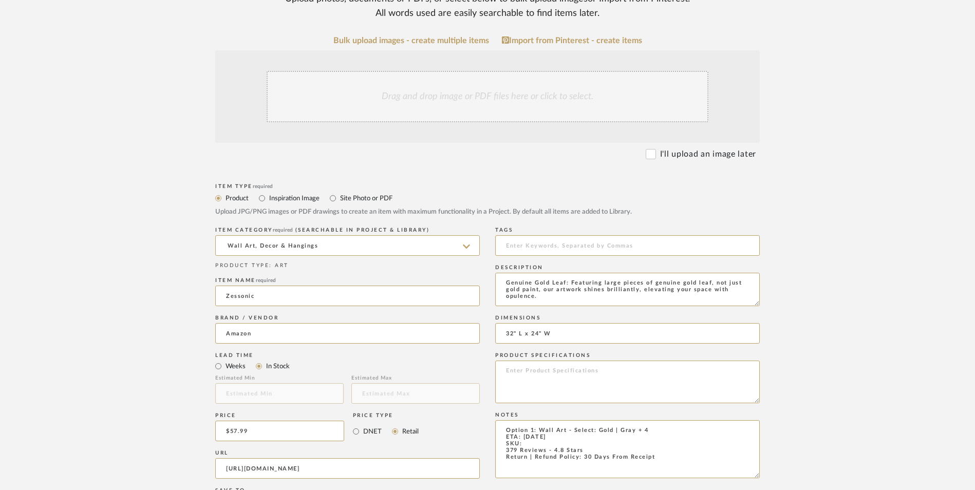
scroll to position [205, 0]
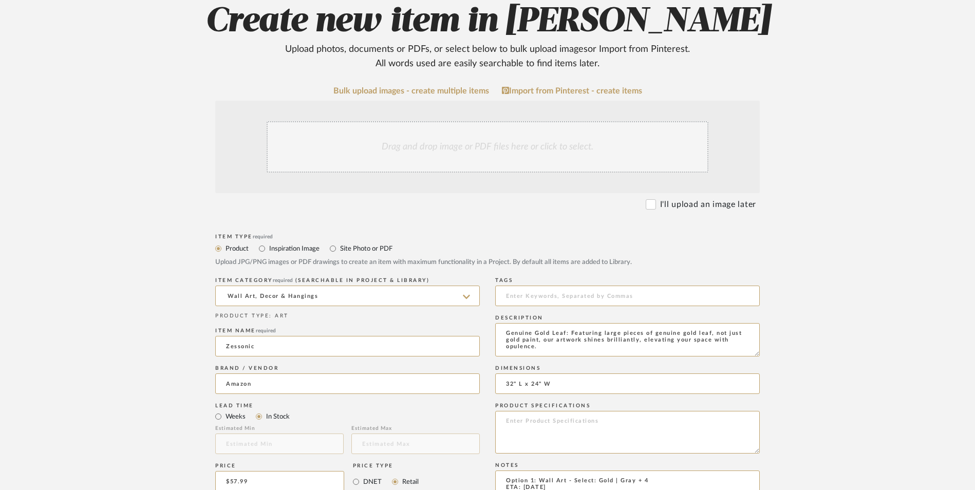
type textarea "Genuine Gold Leaf: Featuring large pieces of genuine gold leaf, not just gold p…"
click at [476, 121] on div "Drag and drop image or PDF files here or click to select." at bounding box center [488, 146] width 442 height 51
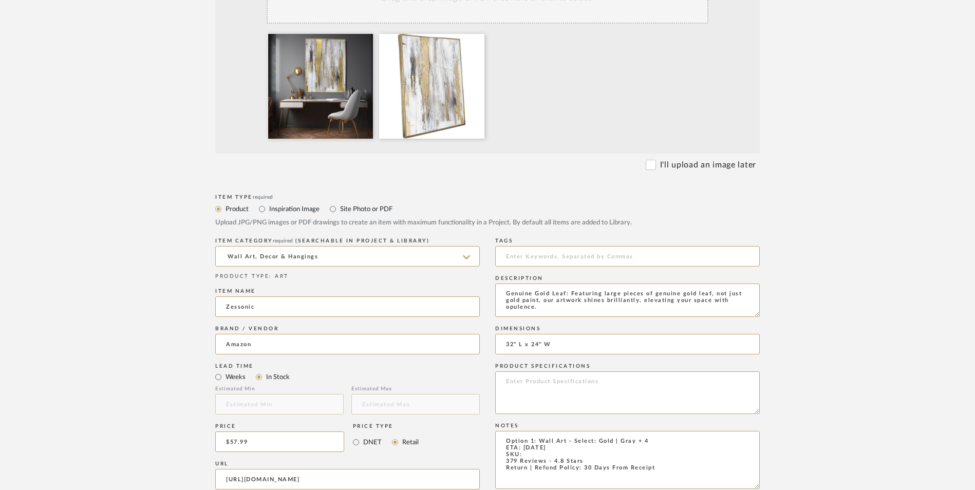
scroll to position [360, 0]
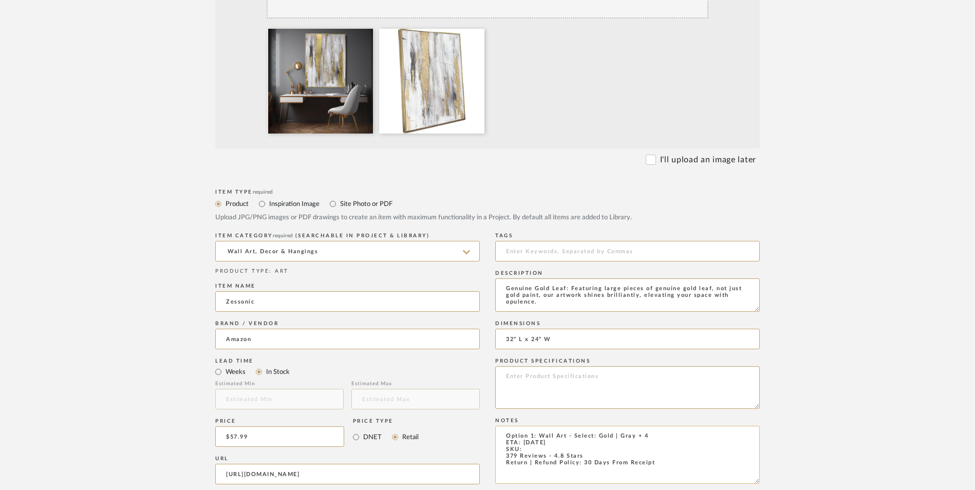
click at [537, 426] on textarea "Option 1: Wall Art - Select: Gold | Gray + 4 ETA: 9.13.2025 SKU: 379 Reviews - …" at bounding box center [627, 455] width 265 height 58
paste textarea "B09W8NBH73"
type textarea "Option 1: Wall Art - Select: Gold | Gray + 4 ETA: 9.13.2025 SKU: B09W8NBH73 379…"
click at [562, 366] on textarea at bounding box center [627, 387] width 265 height 43
type textarea "Framed Wall Art"
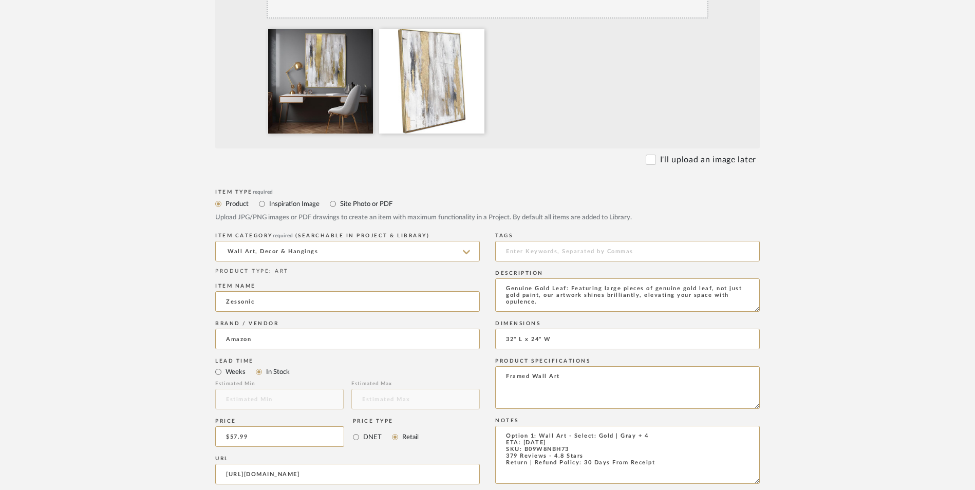
click at [851, 291] on upload-items "Create new item in Ashley McNeal Upload photos, documents or PDFs, or select be…" at bounding box center [487, 304] width 975 height 1015
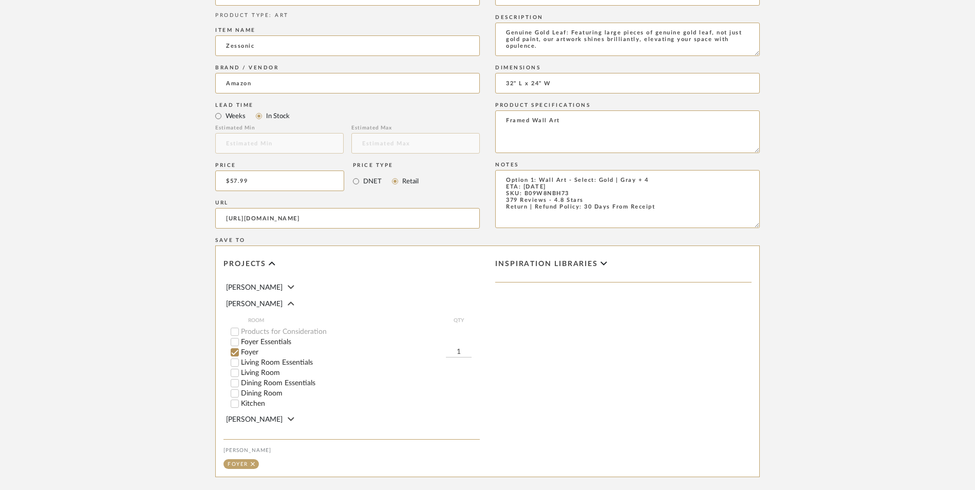
scroll to position [616, 0]
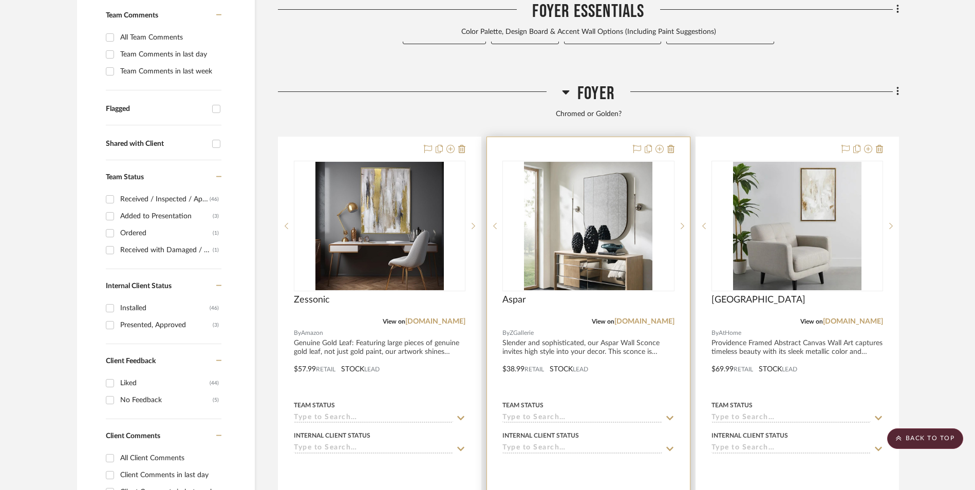
scroll to position [428, 0]
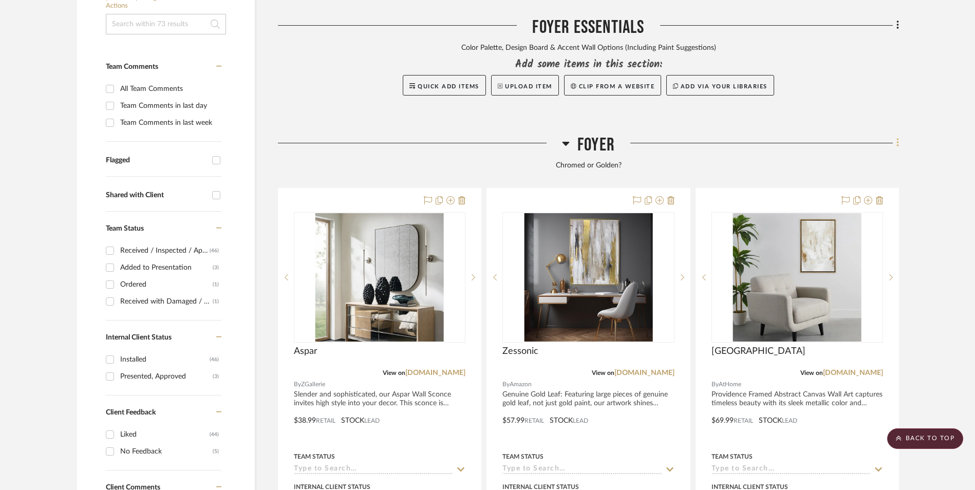
click at [897, 139] on icon at bounding box center [897, 143] width 2 height 9
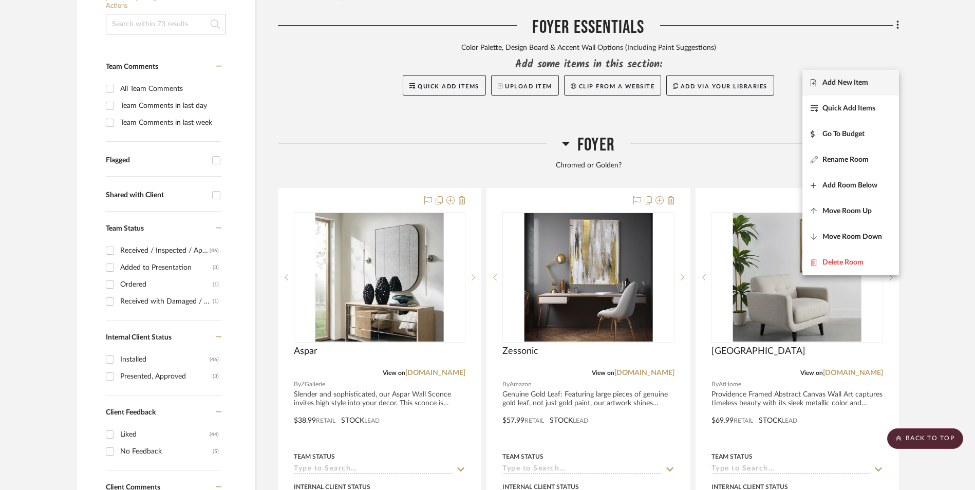
click at [839, 85] on span "Add New Item" at bounding box center [845, 82] width 46 height 9
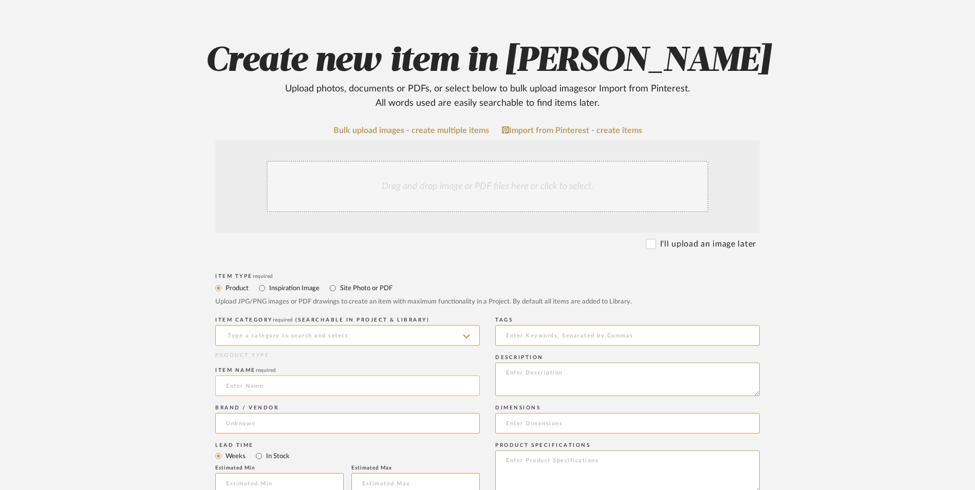
scroll to position [205, 0]
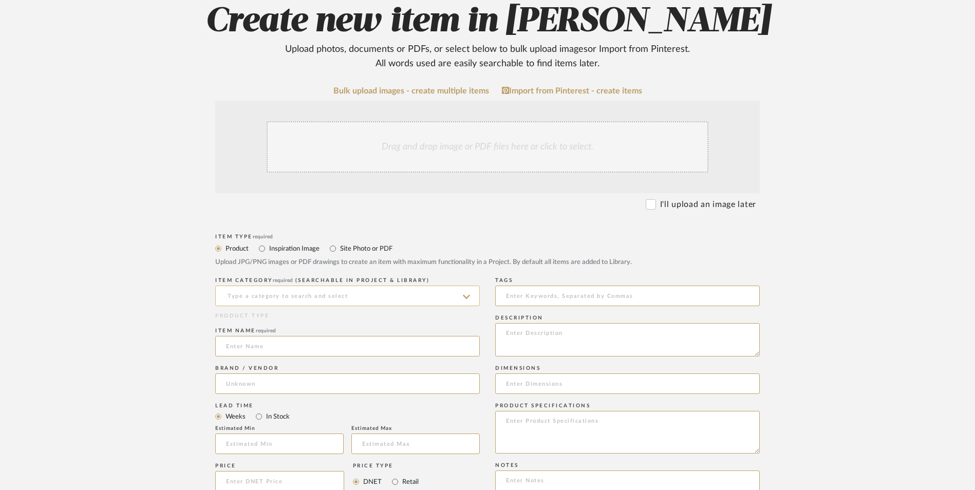
click at [308, 286] on input at bounding box center [347, 296] width 265 height 21
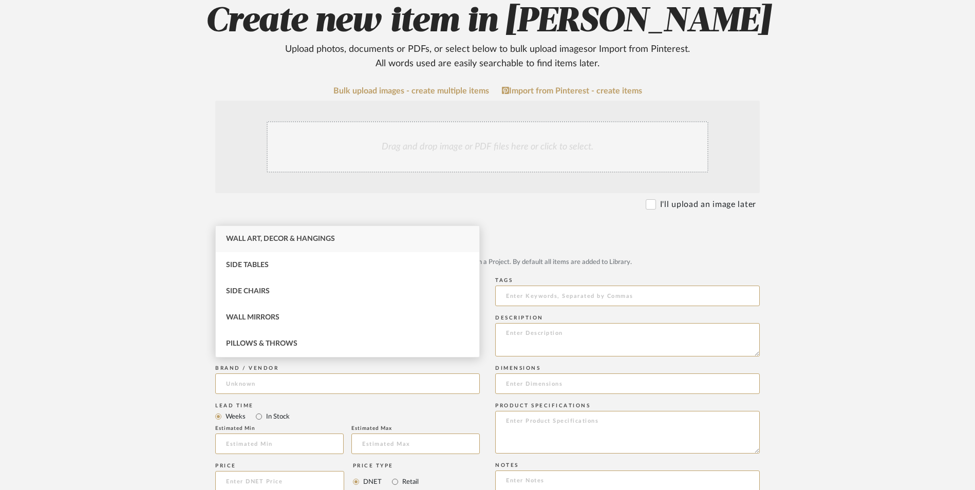
click at [301, 238] on span "Wall Art, Decor & Hangings" at bounding box center [280, 238] width 109 height 7
type input "Wall Art, Decor & Hangings"
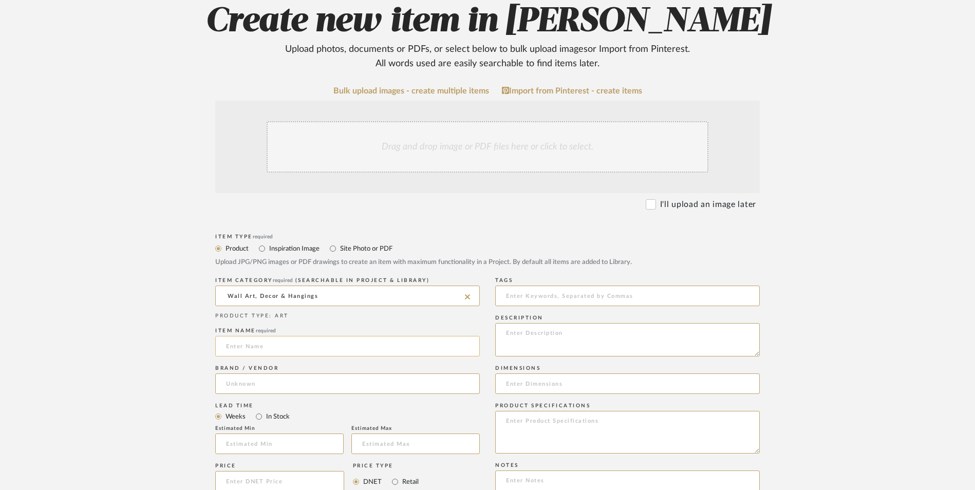
click at [275, 336] on input at bounding box center [347, 346] width 265 height 21
type input "Vayimdh"
click at [278, 373] on input at bounding box center [347, 383] width 265 height 21
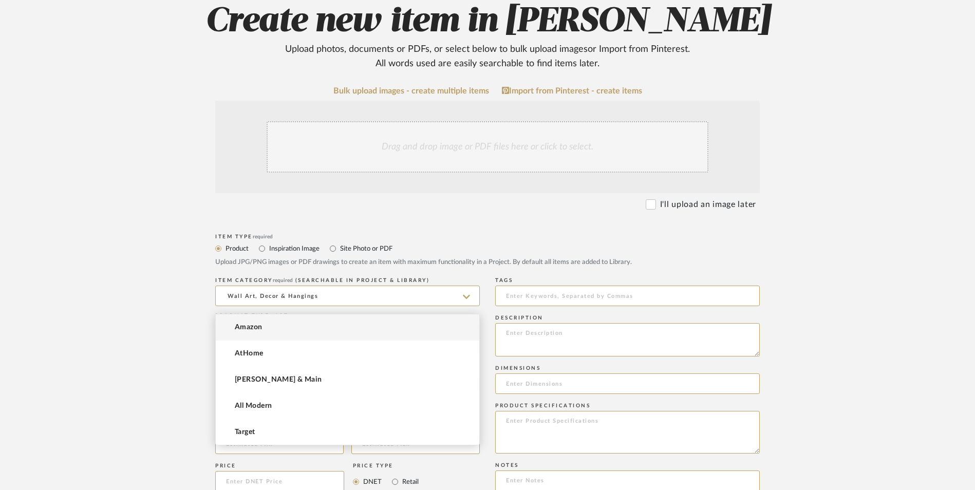
click at [279, 328] on mat-option "Amazon" at bounding box center [347, 327] width 263 height 26
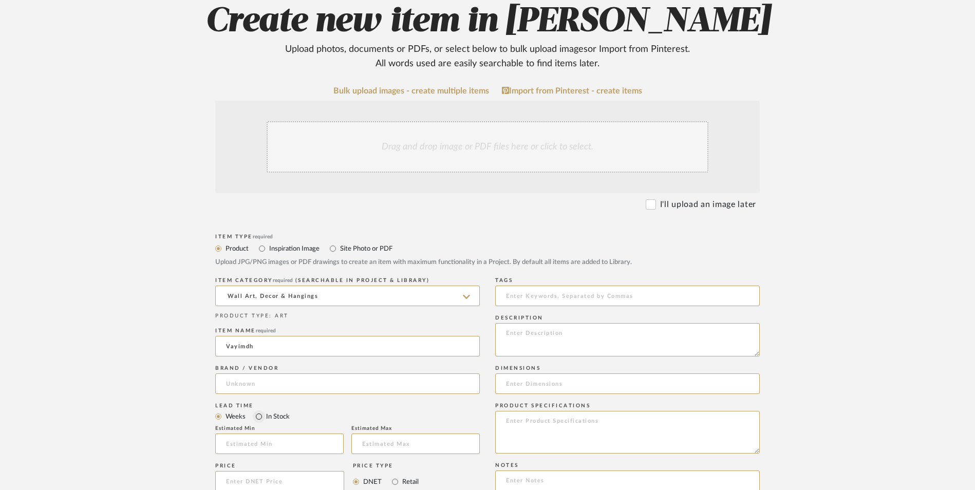
type input "Amazon"
drag, startPoint x: 259, startPoint y: 337, endPoint x: 321, endPoint y: 353, distance: 63.8
click at [260, 410] on input "In Stock" at bounding box center [259, 416] width 12 height 12
radio input "true"
click at [397, 476] on input "Retail" at bounding box center [395, 482] width 12 height 12
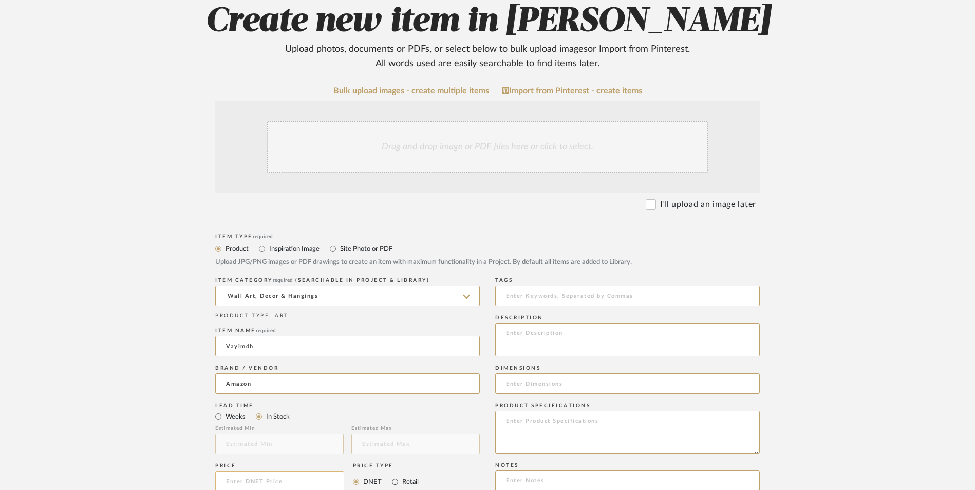
radio input "true"
click at [290, 471] on input at bounding box center [279, 481] width 129 height 21
type input "$127.99"
click at [130, 325] on upload-items "Create new item in [PERSON_NAME] Upload photos, documents or PDFs, or select be…" at bounding box center [487, 403] width 975 height 905
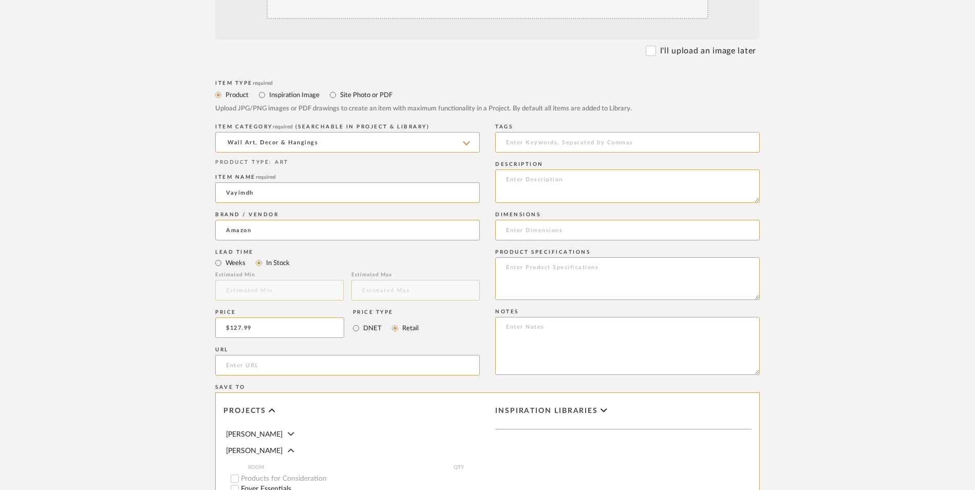
scroll to position [360, 0]
click at [282, 354] on input "url" at bounding box center [347, 364] width 265 height 21
paste input "[URL][DOMAIN_NAME][PERSON_NAME]"
type input "[URL][DOMAIN_NAME][PERSON_NAME]"
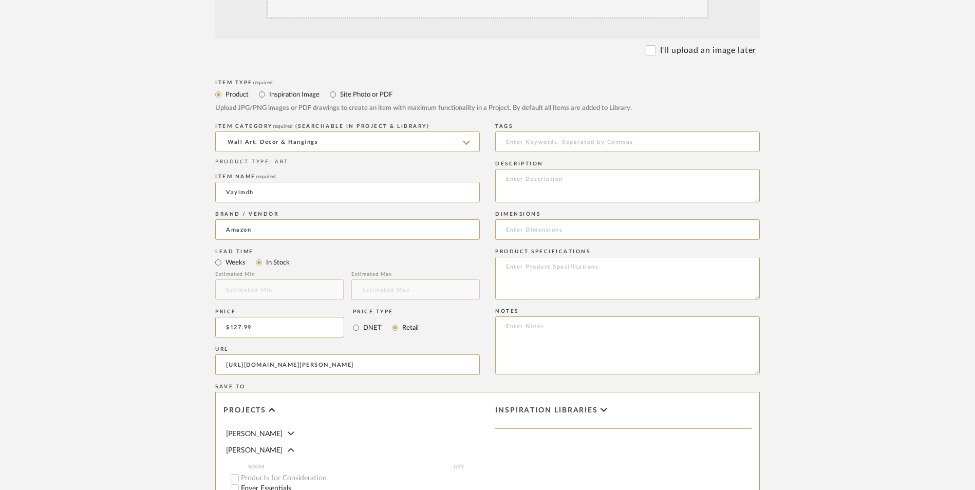
drag, startPoint x: 165, startPoint y: 318, endPoint x: 174, endPoint y: 316, distance: 8.5
click at [165, 317] on form "Bulk upload images - create multiple items Import from Pinterest - create items…" at bounding box center [487, 304] width 654 height 745
click at [581, 316] on textarea at bounding box center [627, 345] width 265 height 58
paste textarea "Option 1: ETA: SKU: Reviews - Stars Return | Refund Policy:"
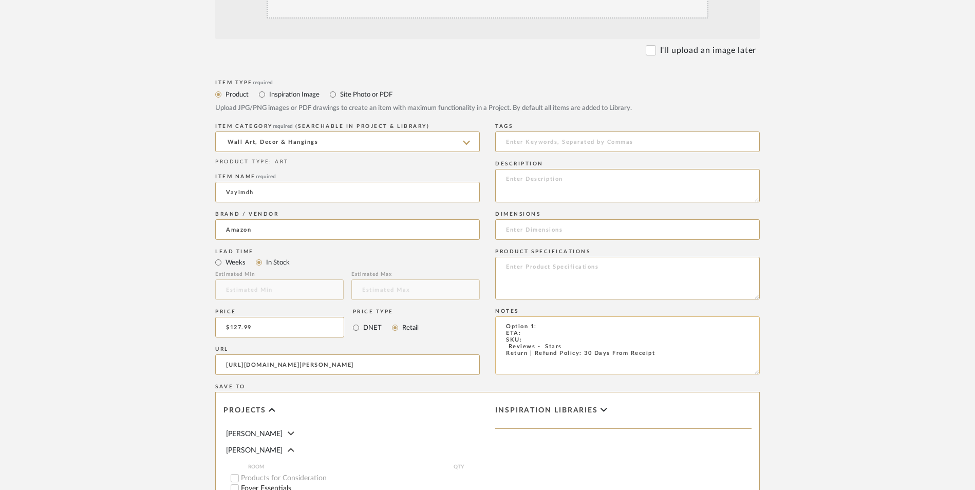
click at [542, 316] on textarea "Option 1: ETA: SKU: Reviews - Stars Return | Refund Policy: 30 Days From Receipt" at bounding box center [627, 345] width 265 height 58
click at [501, 316] on textarea "Option 1: Wall Art - Select 2 ETA: SKU: Reviews - Stars Return | Refund Policy:…" at bounding box center [627, 345] width 265 height 58
click at [500, 316] on textarea "Option 1: Wall Art - Select 2 ETA: SKU: Reviews - Stars Return | Refund Policy:…" at bounding box center [627, 345] width 265 height 58
click at [530, 316] on textarea "Option 1: Wall Art - Select 2 ETA: SKU: 4 Reviews - 5.0 Stars Return | Refund P…" at bounding box center [627, 345] width 265 height 58
type textarea "Option 1: Wall Art - Select 2 ETA: [DATE] SKU: 4 Reviews - 5.0 Stars Return | R…"
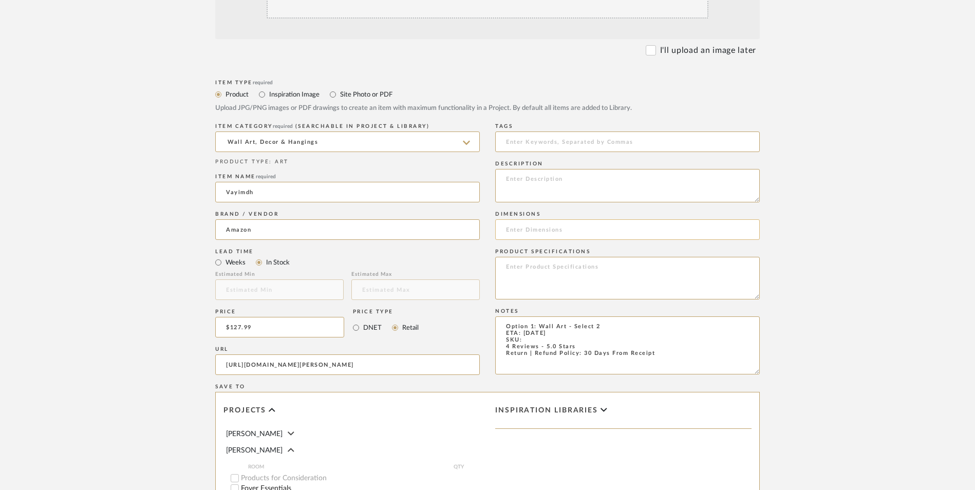
click at [569, 219] on input at bounding box center [627, 229] width 265 height 21
paste input "58L" x 29W""
click at [518, 219] on input "58L" x 29W"" at bounding box center [627, 229] width 265 height 21
click at [551, 219] on input "58" L x 29W"" at bounding box center [627, 229] width 265 height 21
type input "58" L x 29" W"
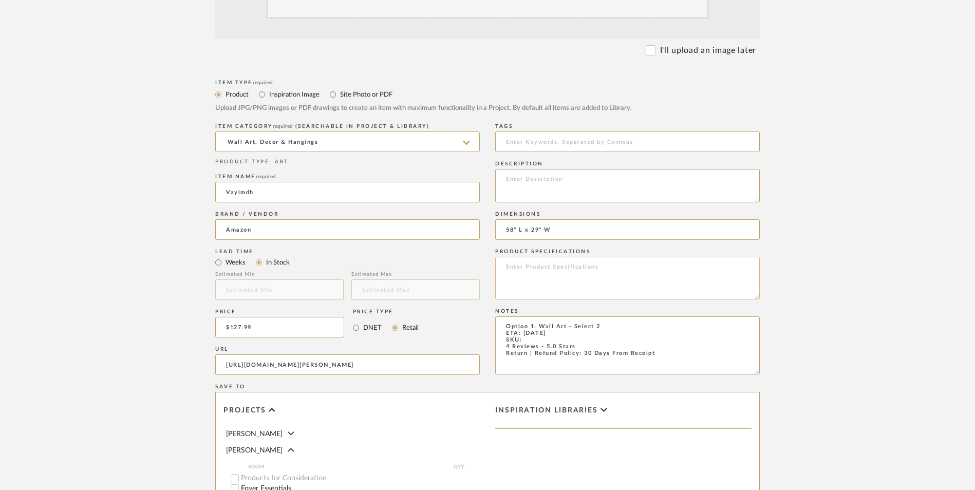
click at [567, 257] on textarea at bounding box center [627, 278] width 265 height 43
paste textarea "Made of quality canvas and hand-painted oil paintings, the canvas extends over …"
type textarea "Made of quality canvas and hand-painted oil paintings, the canvas extends over …"
click at [584, 316] on textarea "Option 1: Wall Art - Select 2 ETA: 9.15.2025 SKU: 4 Reviews - 5.0 Stars Return …" at bounding box center [627, 345] width 265 height 58
click at [580, 316] on textarea "Option 1: Wall Art - Select 2 ETA: 9.15.2025 SKU: 4 Reviews - 5.0 Stars Return …" at bounding box center [627, 345] width 265 height 58
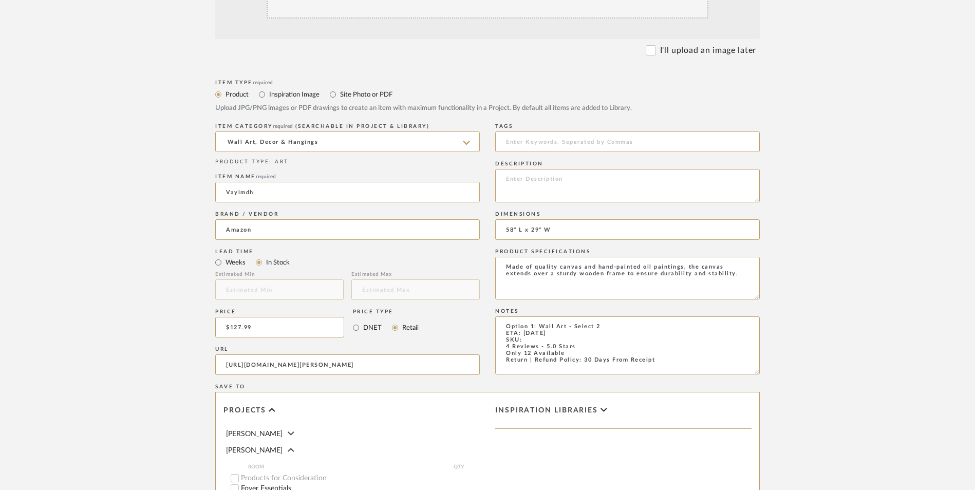
type textarea "Option 1: Wall Art - Select 2 ETA: 9.15.2025 SKU: 4 Reviews - 5.0 Stars Only 12…"
click at [565, 169] on textarea at bounding box center [627, 185] width 265 height 33
paste textarea "Versatile Decor: Perfect for living room, bedroom, office, dining room, hallway…"
type textarea "Versatile Decor: Perfect for living room, bedroom, office, dining room, hallway…"
click at [592, 316] on textarea "Option 1: Wall Art - Select 2 ETA: 9.15.2025 SKU: 4 Reviews - 5.0 Stars Only 12…" at bounding box center [627, 345] width 265 height 58
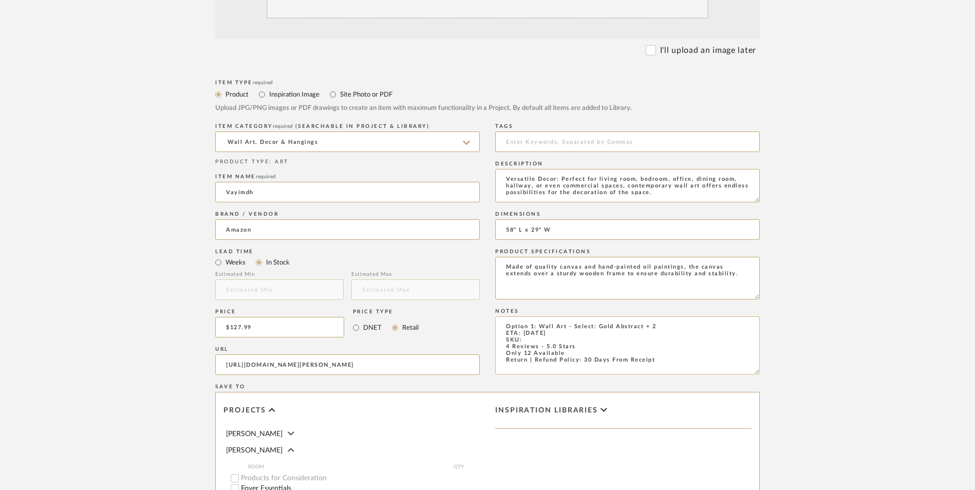
click at [532, 316] on textarea "Option 1: Wall Art - Select: Gold Abstract + 2 ETA: 9.15.2025 SKU: 4 Reviews - …" at bounding box center [627, 345] width 265 height 58
paste textarea "B0F8N7MG5P"
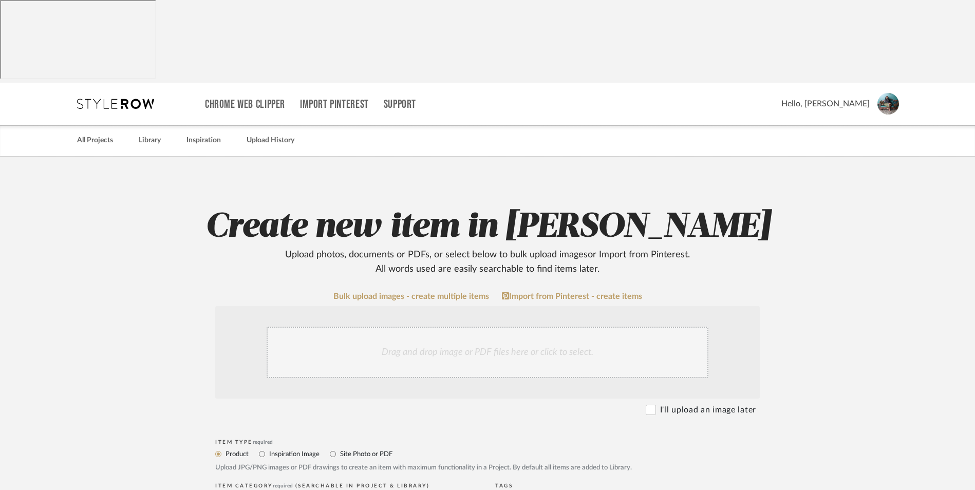
type textarea "Option 1: Wall Art - Select: Gold Abstract + 2 ETA: 9.15.2025 SKU: B0F8N7MG5P 4…"
drag, startPoint x: 470, startPoint y: 270, endPoint x: 484, endPoint y: 270, distance: 13.4
click at [470, 327] on div "Drag and drop image or PDF files here or click to select." at bounding box center [488, 352] width 442 height 51
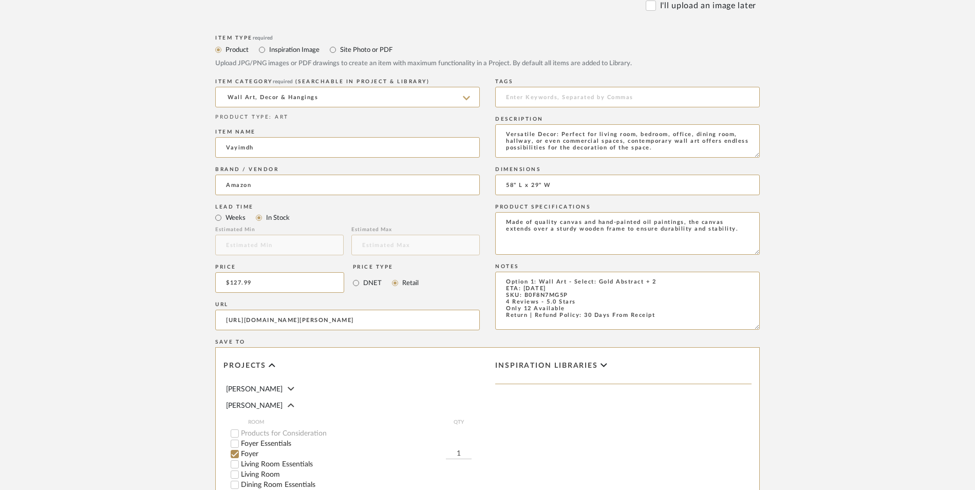
scroll to position [646, 0]
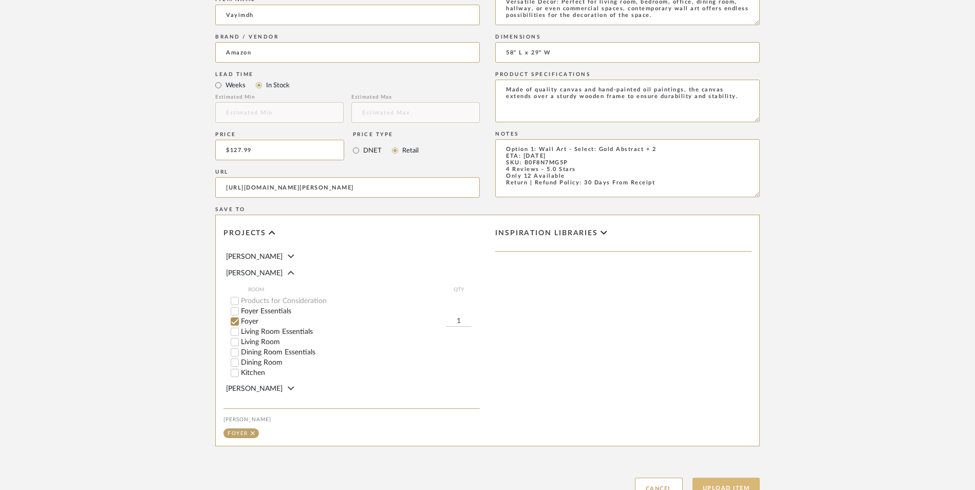
click at [728, 478] on button "Upload Item" at bounding box center [726, 488] width 68 height 21
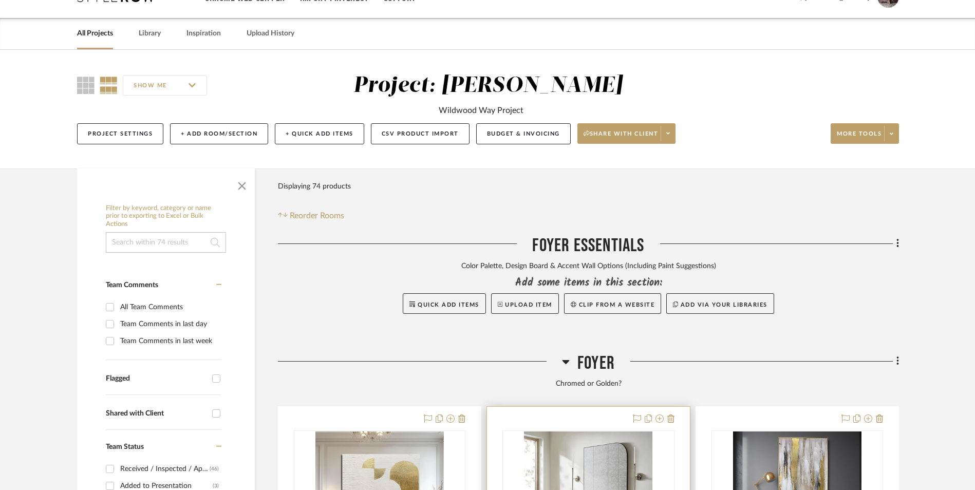
scroll to position [376, 0]
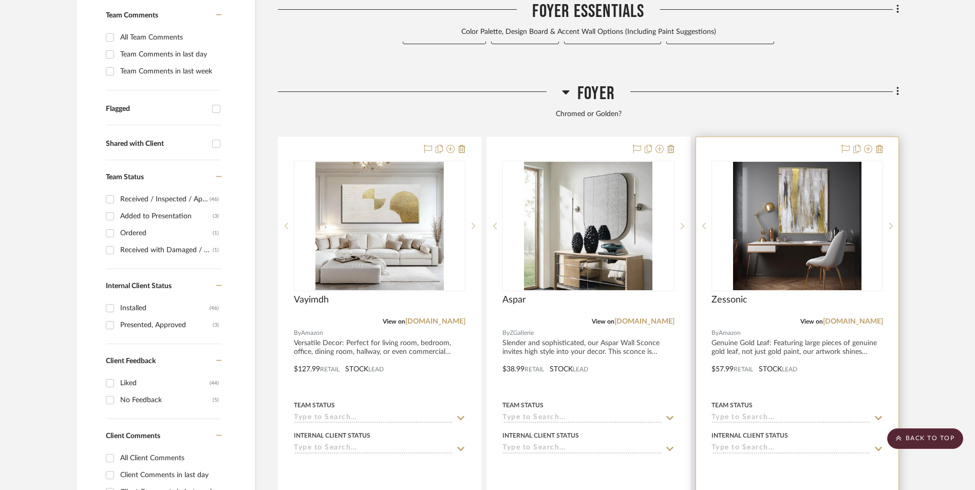
click at [848, 318] on link "[DOMAIN_NAME]" at bounding box center [853, 321] width 60 height 7
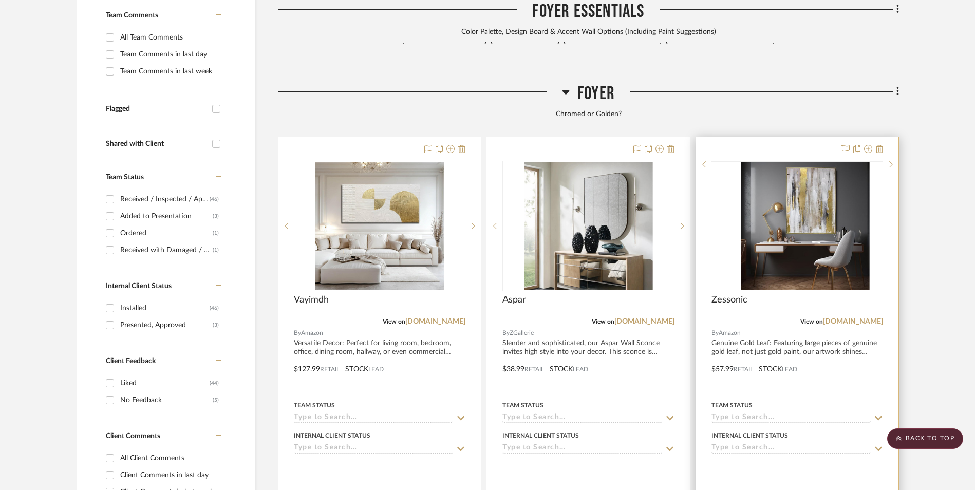
click at [0, 0] on img at bounding box center [0, 0] width 0 height 0
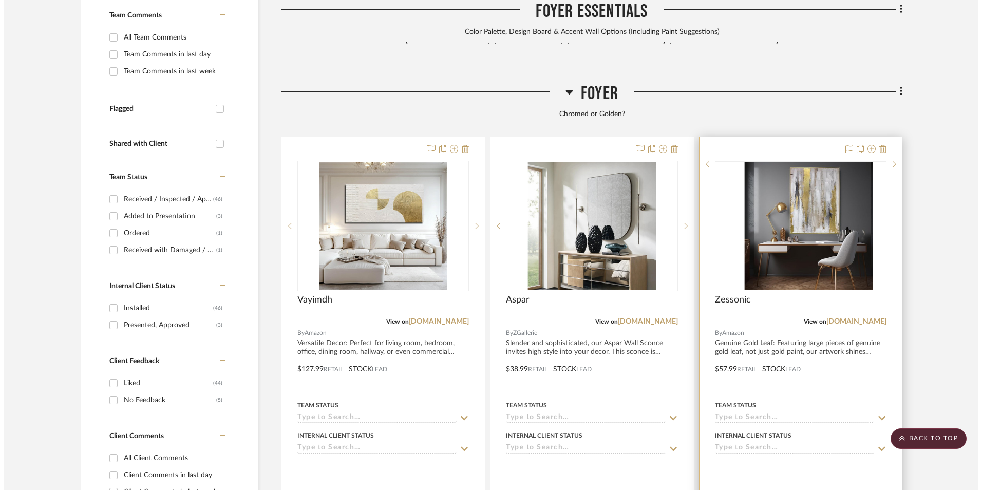
scroll to position [0, 0]
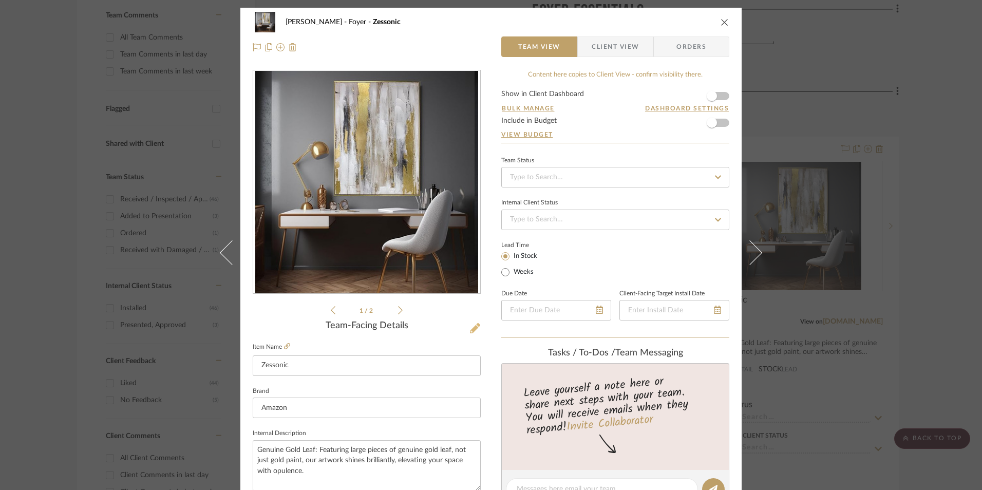
click at [470, 330] on icon at bounding box center [475, 328] width 10 height 10
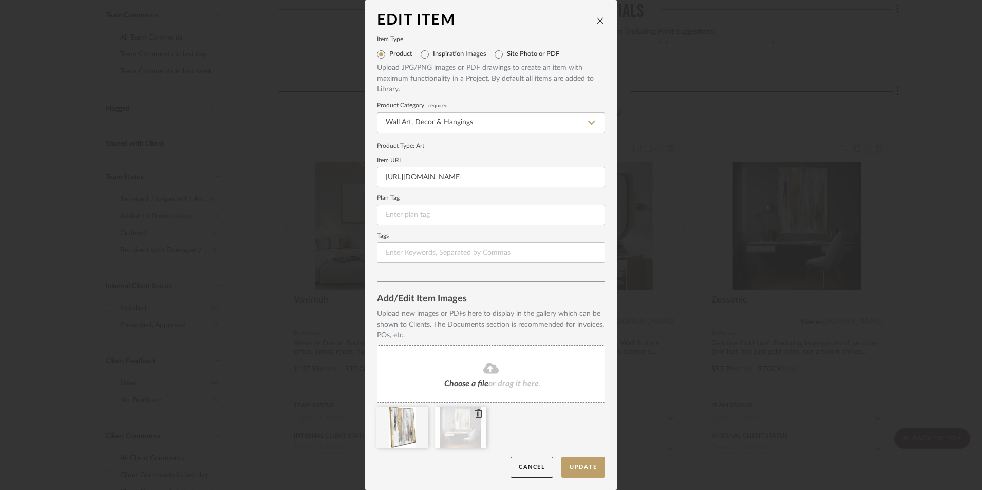
click at [475, 412] on icon at bounding box center [478, 413] width 7 height 8
click at [570, 466] on button "Update" at bounding box center [583, 467] width 44 height 21
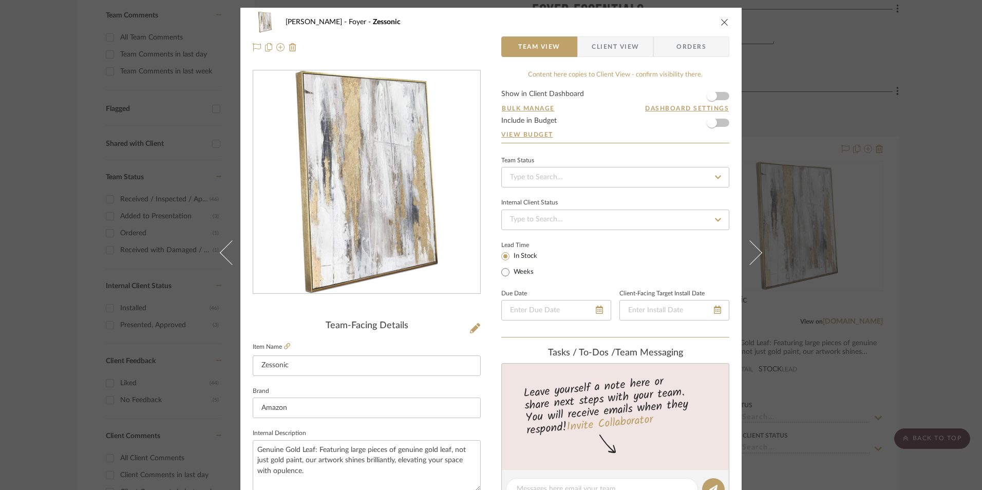
drag, startPoint x: 722, startPoint y: 20, endPoint x: 947, endPoint y: 195, distance: 284.8
click at [723, 20] on icon "close" at bounding box center [725, 22] width 8 height 8
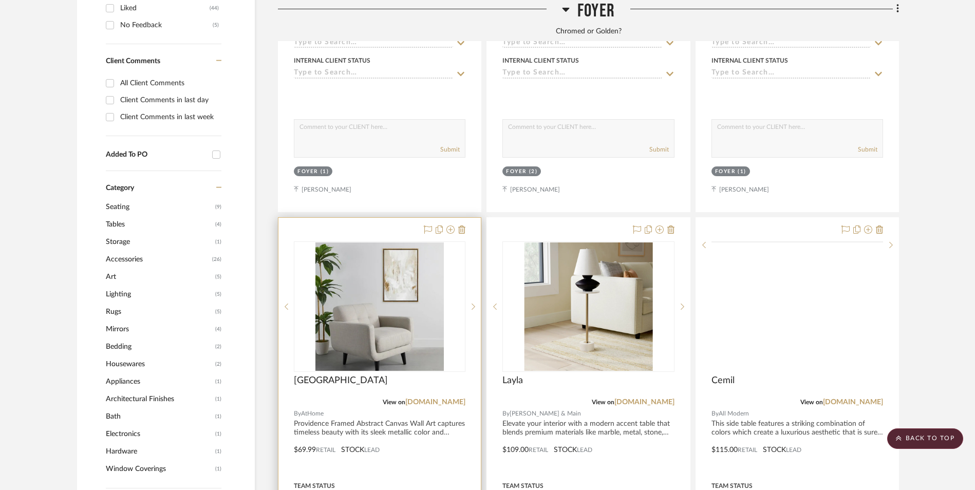
scroll to position [839, 0]
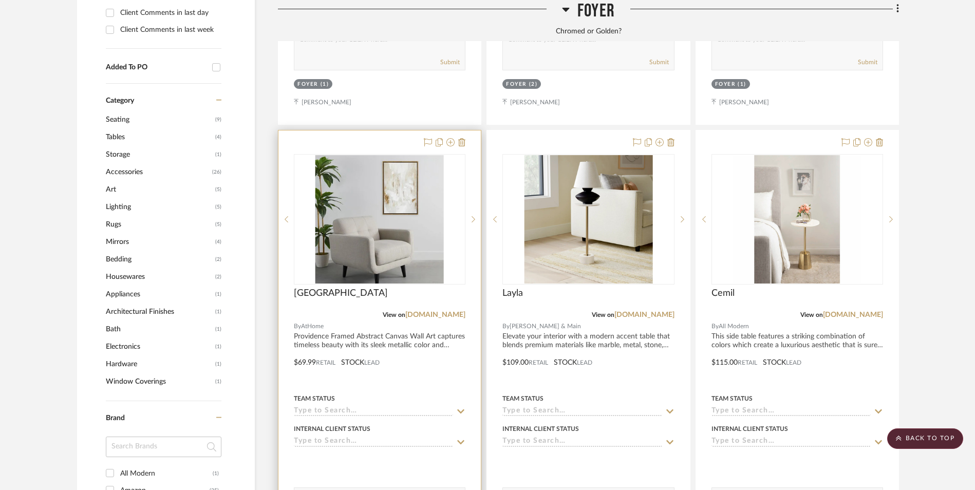
click at [0, 0] on img at bounding box center [0, 0] width 0 height 0
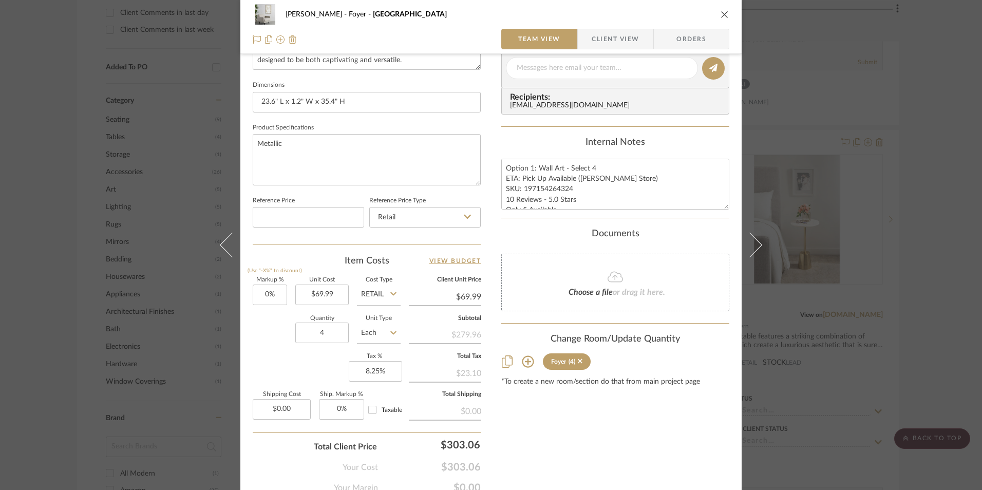
scroll to position [466, 0]
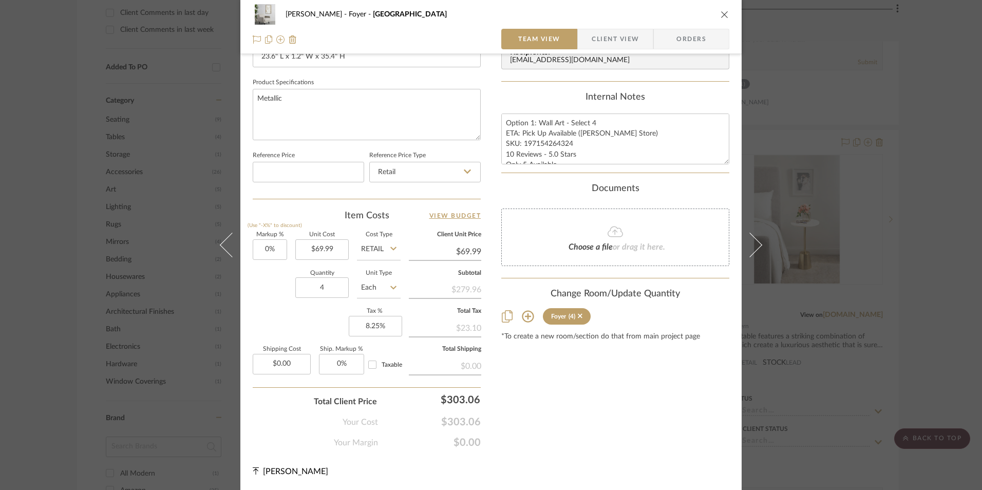
click at [918, 251] on div "Ashley McNeal Foyer Providence Team View Client View Orders 1 / 4 Team-Facing D…" at bounding box center [491, 245] width 982 height 490
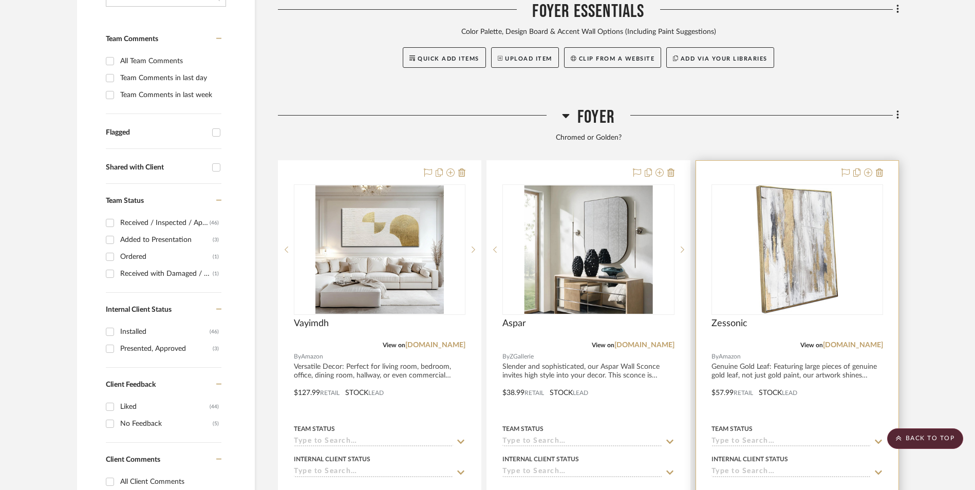
scroll to position [325, 0]
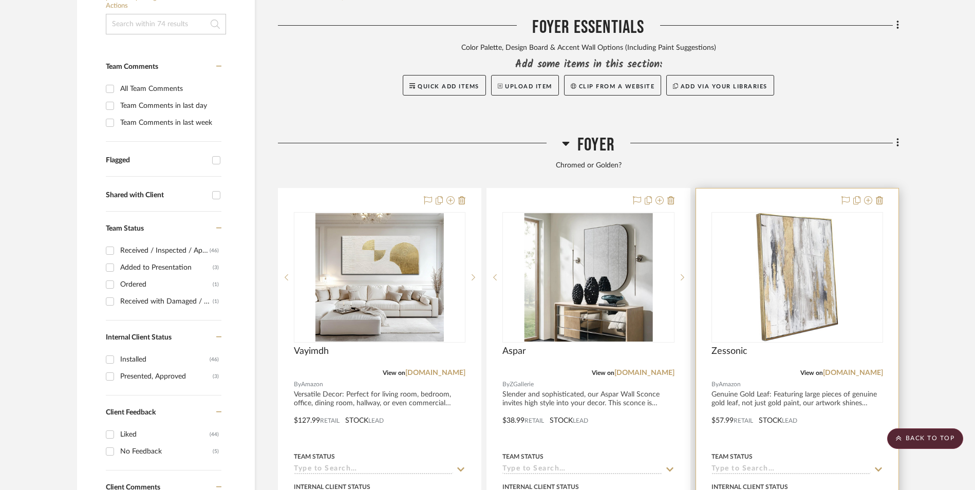
click at [801, 213] on img "0" at bounding box center [797, 277] width 82 height 128
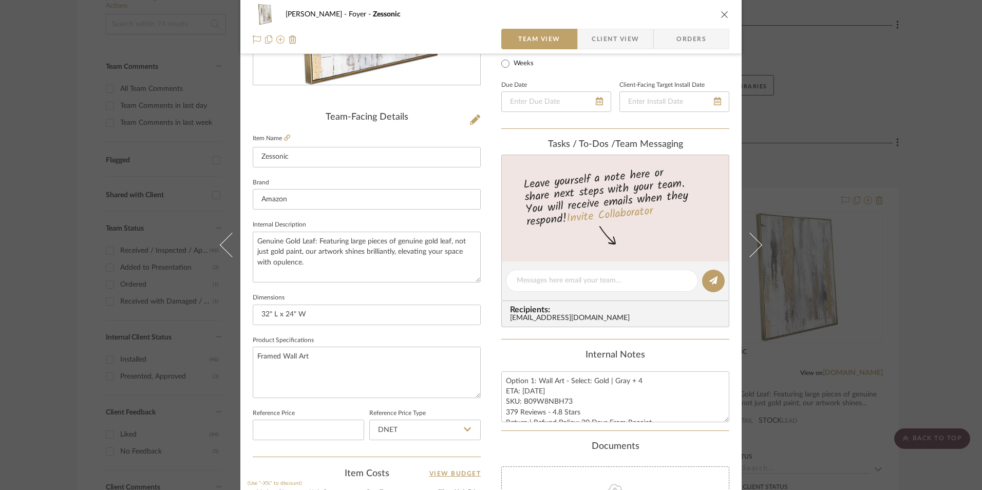
scroll to position [411, 0]
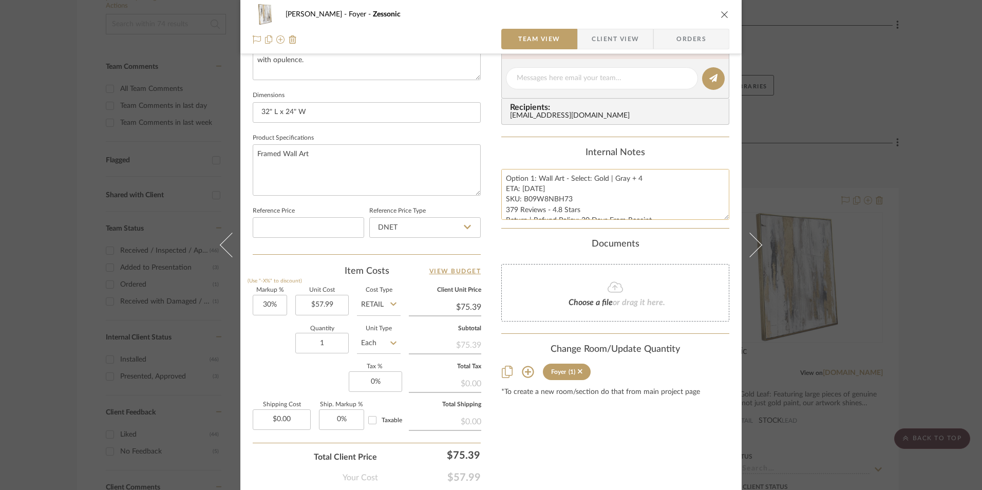
drag, startPoint x: 534, startPoint y: 190, endPoint x: 560, endPoint y: 194, distance: 26.5
click at [534, 191] on textarea "Option 1: Wall Art - Select: Gold | Gray + 4 ETA: 9.13.2025 SKU: B09W8NBH73 379…" at bounding box center [615, 194] width 228 height 51
drag, startPoint x: 568, startPoint y: 198, endPoint x: 521, endPoint y: 200, distance: 46.8
click at [521, 200] on textarea "Option 1: Wall Art - Select: Gold | Gray + 4 ETA: 9.13.2025 SKU: B09W8NBH73 379…" at bounding box center [615, 194] width 228 height 51
click at [437, 230] on input "DNET" at bounding box center [424, 227] width 111 height 21
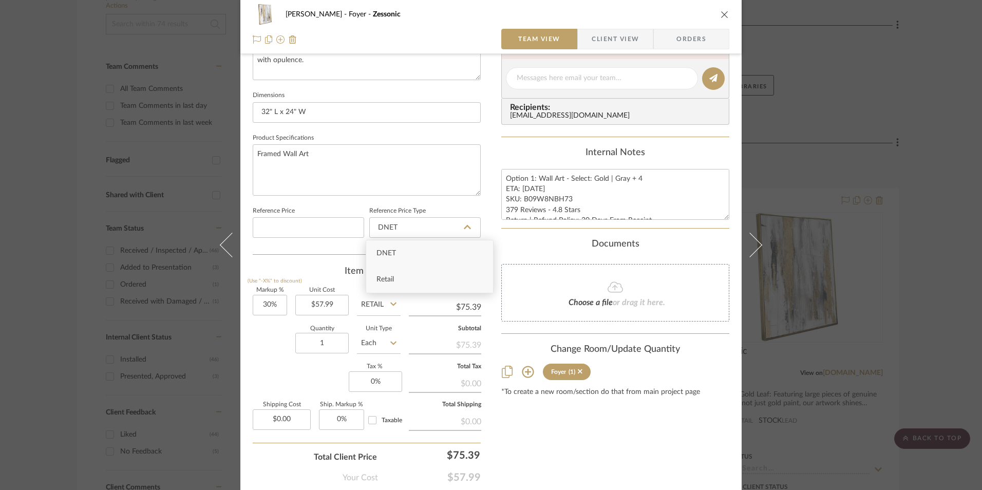
click at [419, 275] on div "Retail" at bounding box center [429, 280] width 127 height 26
type input "Retail"
type input "30"
click at [275, 312] on input "30" at bounding box center [270, 305] width 34 height 21
click at [335, 348] on input "1" at bounding box center [321, 343] width 53 height 21
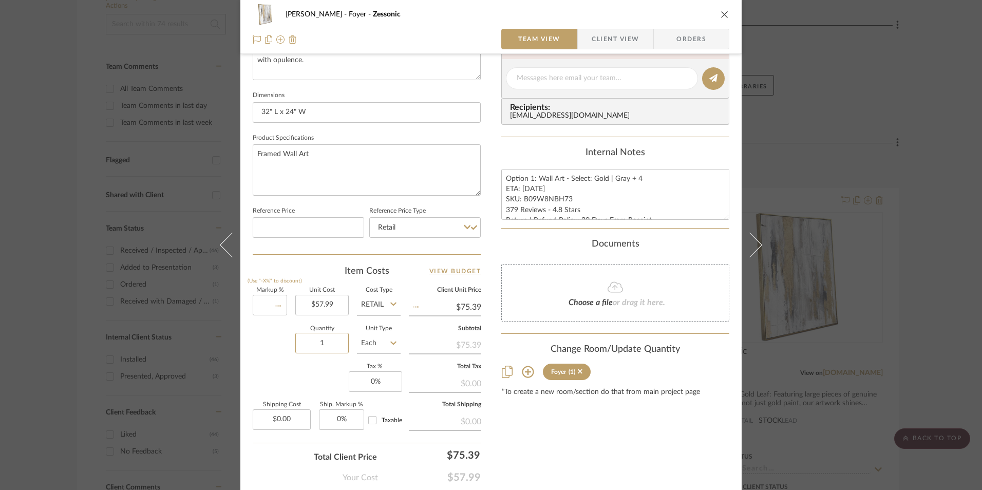
type input "0%"
type input "$57.99"
type input "4"
drag, startPoint x: 239, startPoint y: 367, endPoint x: 344, endPoint y: 381, distance: 106.3
click at [240, 367] on div "Ashley McNeal Foyer Zessonic Team View Client View Orders Team-Facing Details I…" at bounding box center [490, 71] width 501 height 949
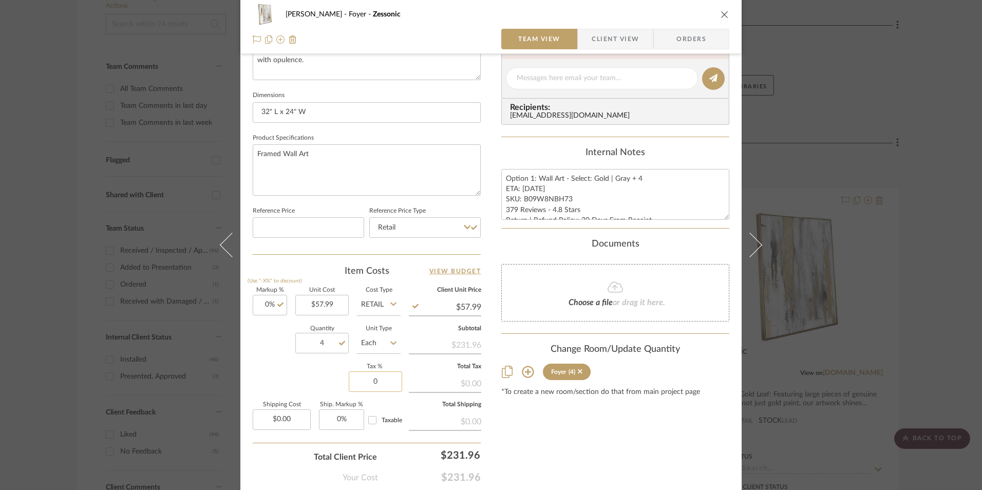
click at [370, 381] on input "0" at bounding box center [375, 381] width 53 height 21
type input "8.25%"
drag, startPoint x: 568, startPoint y: 423, endPoint x: 568, endPoint y: 416, distance: 6.7
click at [568, 423] on div "Content here copies to Client View - confirm visibility there. Show in Client D…" at bounding box center [615, 81] width 228 height 845
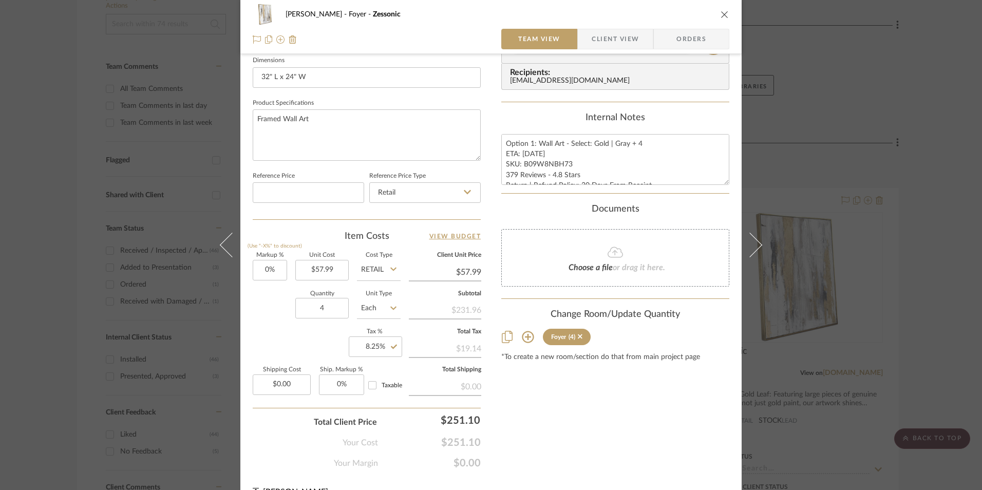
scroll to position [466, 0]
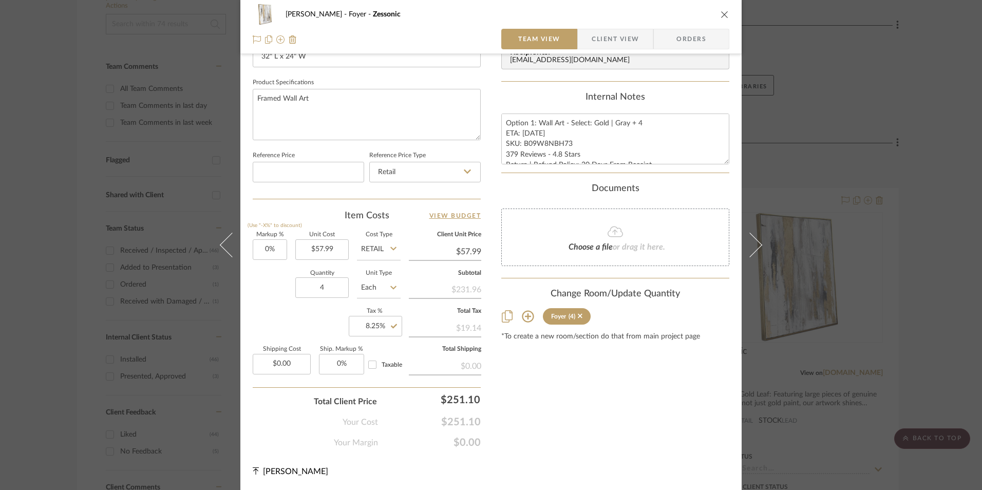
click at [694, 44] on span "Orders" at bounding box center [691, 39] width 52 height 21
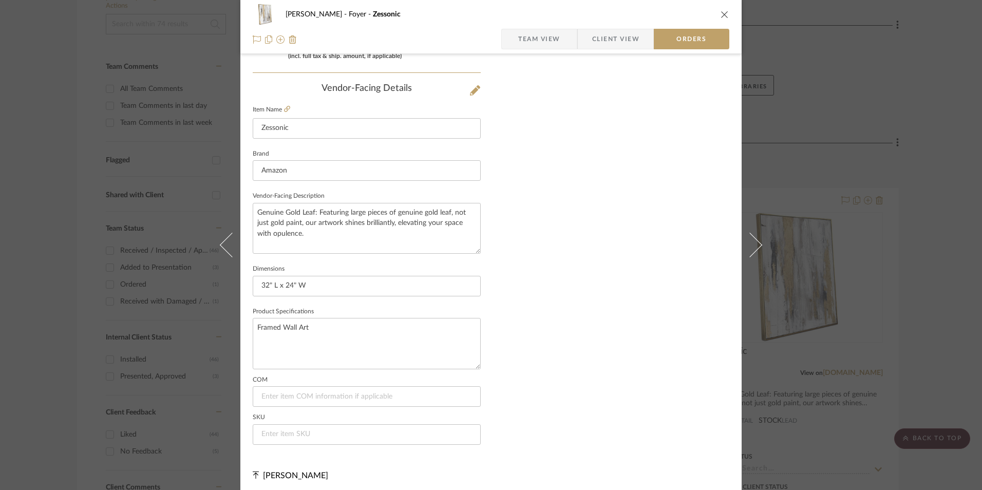
scroll to position [602, 0]
click at [304, 432] on input at bounding box center [367, 430] width 228 height 21
paste input "B09W8NBH73"
type input "B09W8NBH73"
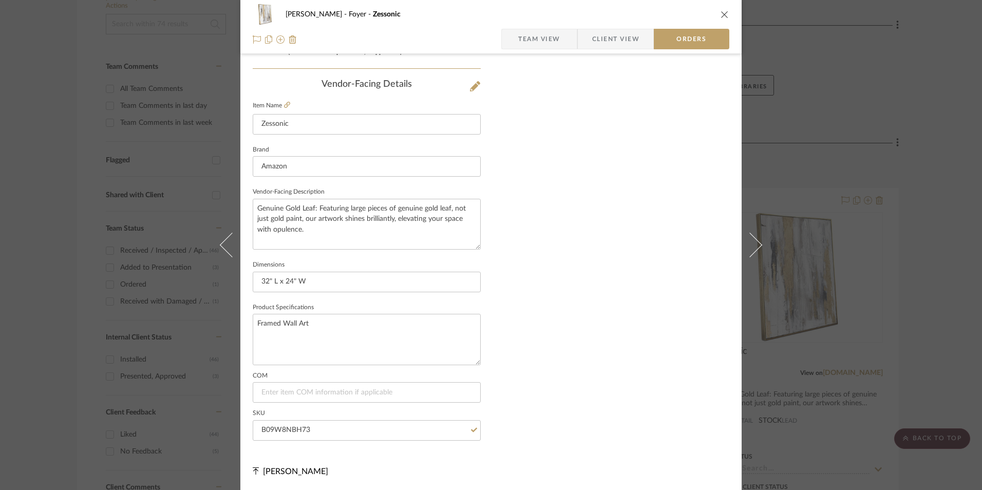
click at [722, 15] on icon "close" at bounding box center [725, 14] width 8 height 8
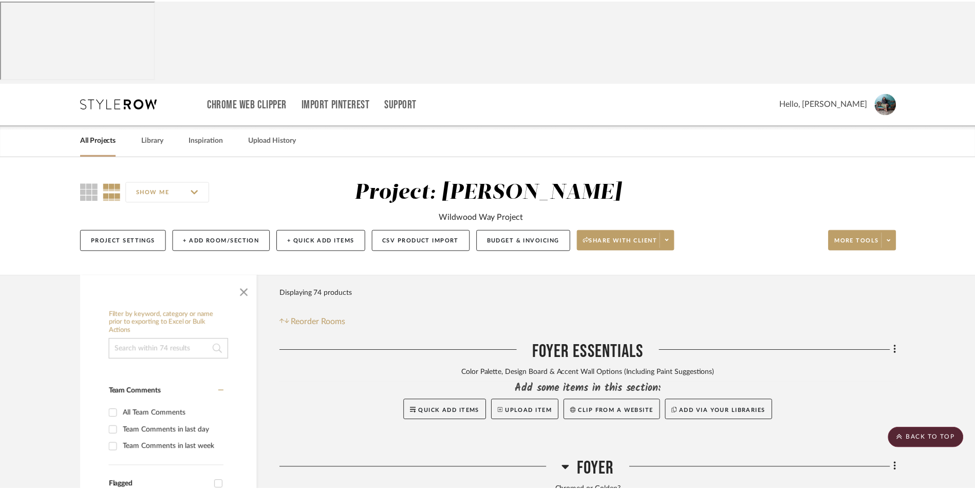
scroll to position [325, 0]
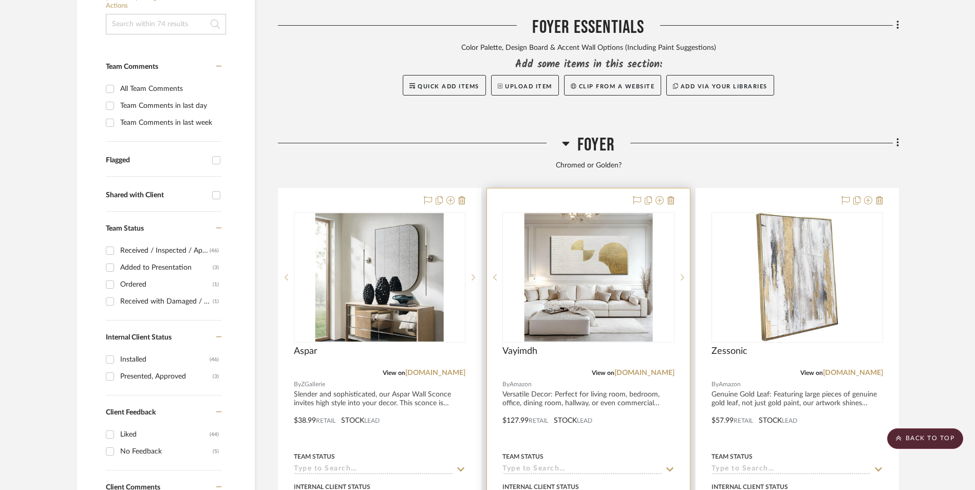
click at [613, 213] on img "0" at bounding box center [588, 277] width 128 height 128
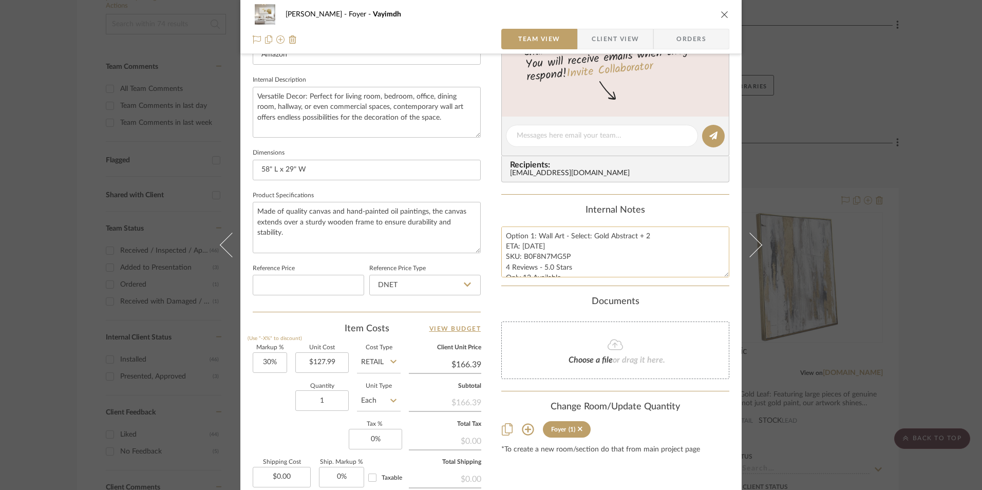
scroll to position [360, 0]
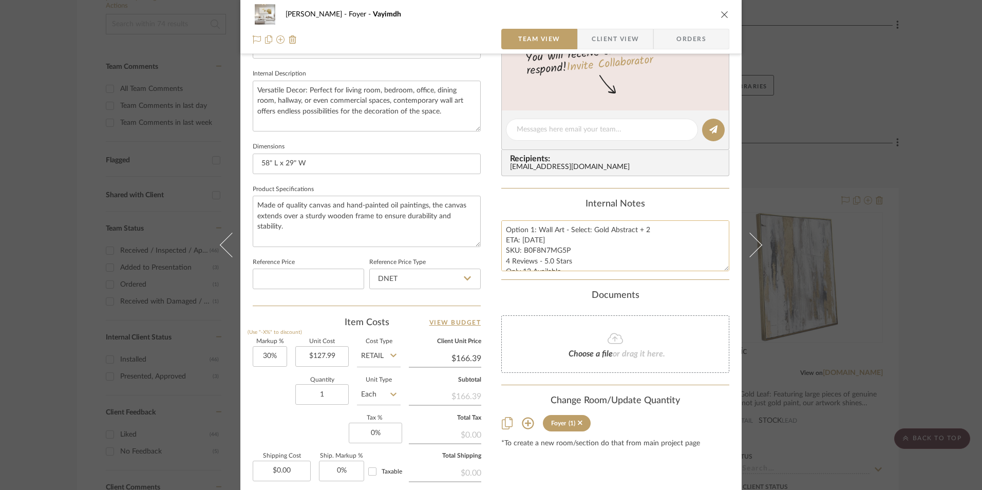
click at [537, 253] on textarea "Option 1: Wall Art - Select: Gold Abstract + 2 ETA: 9.15.2025 SKU: B0F8N7MG5P 4…" at bounding box center [615, 245] width 228 height 51
drag, startPoint x: 567, startPoint y: 250, endPoint x: 522, endPoint y: 250, distance: 44.7
click at [522, 250] on textarea "Option 1: Wall Art - Select: Gold Abstract + 2 ETA: 9.15.2025 SKU: B0F8N7MG5P 4…" at bounding box center [615, 245] width 228 height 51
click at [379, 273] on input "DNET" at bounding box center [424, 279] width 111 height 21
click at [402, 330] on div "Retail" at bounding box center [429, 331] width 127 height 26
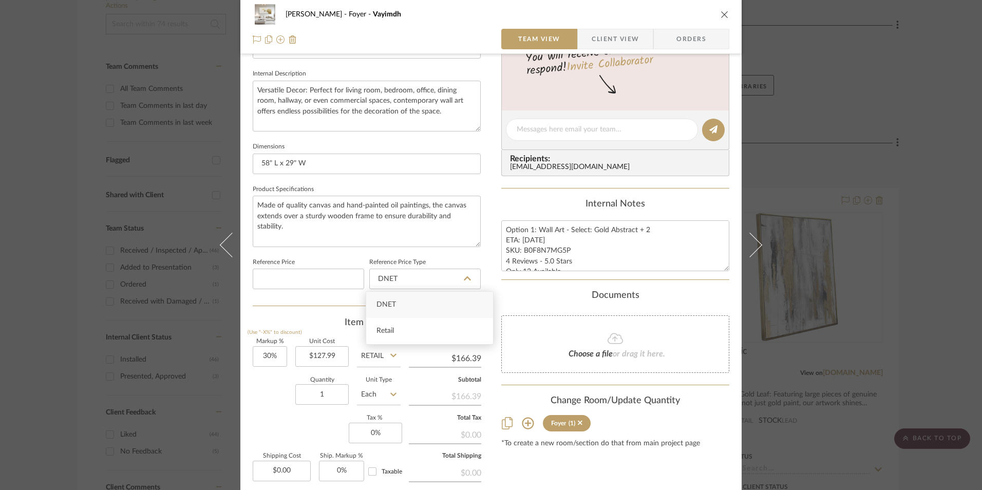
type input "Retail"
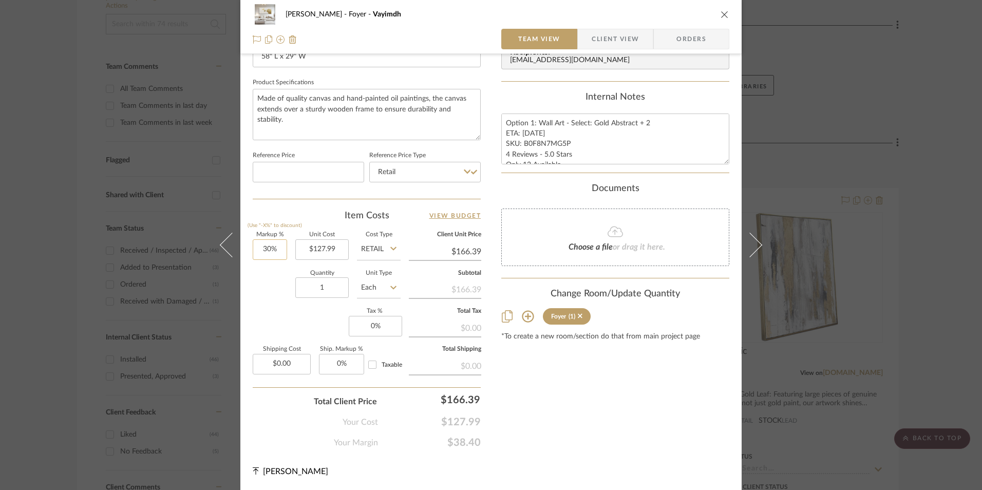
type input "30"
click at [269, 251] on input "30" at bounding box center [270, 249] width 34 height 21
click at [258, 314] on div "Markup % (Use "-X%" to discount) Unit Cost $127.99 Cost Type Retail Client Unit…" at bounding box center [367, 307] width 228 height 150
drag, startPoint x: 333, startPoint y: 286, endPoint x: 338, endPoint y: 293, distance: 8.7
click at [332, 286] on input "1" at bounding box center [321, 287] width 53 height 21
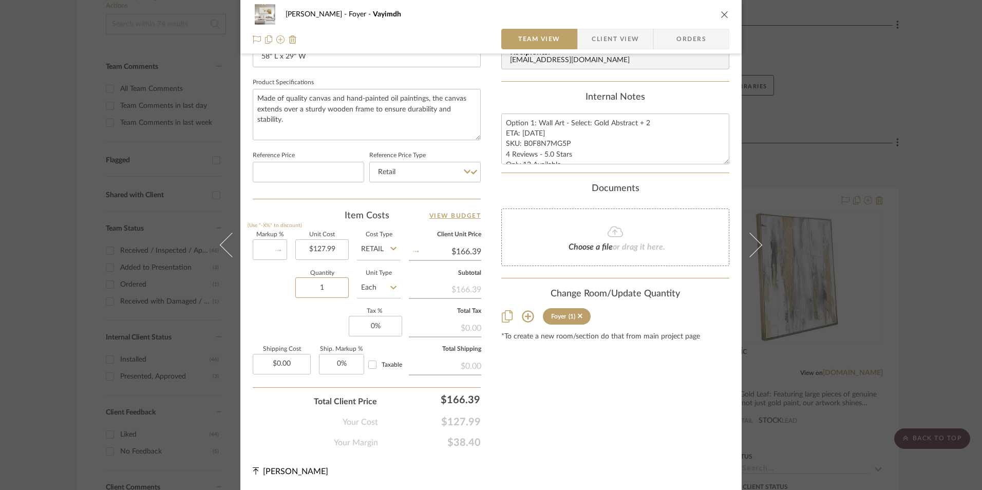
type input "0%"
type input "$127.99"
type input "2"
click at [295, 329] on div "Markup % (Use "-X%" to discount) 0% Unit Cost $127.99 Cost Type Retail Client U…" at bounding box center [367, 307] width 228 height 150
click at [387, 325] on input "0" at bounding box center [375, 326] width 53 height 21
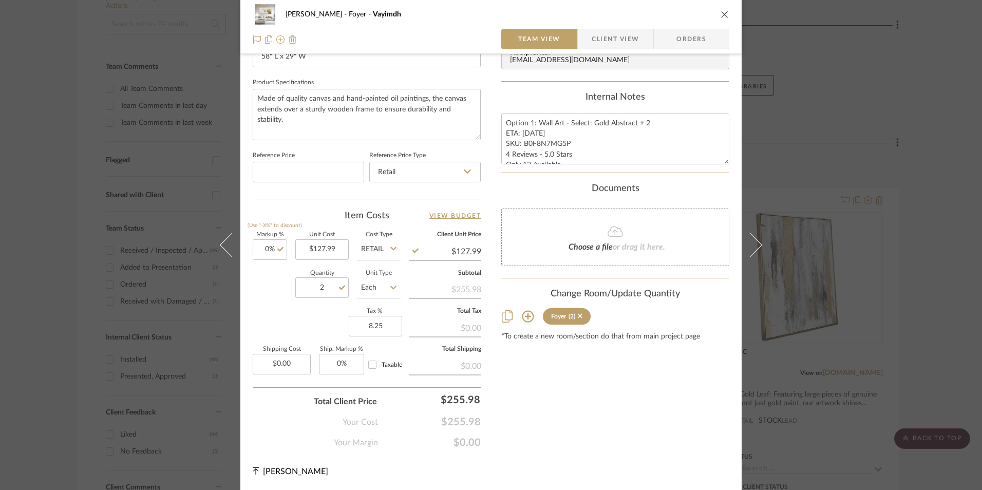
click at [611, 386] on div "Content here copies to Client View - confirm visibility there. Show in Client D…" at bounding box center [615, 25] width 228 height 845
type input "8.25%"
click at [694, 39] on span "Orders" at bounding box center [691, 39] width 52 height 21
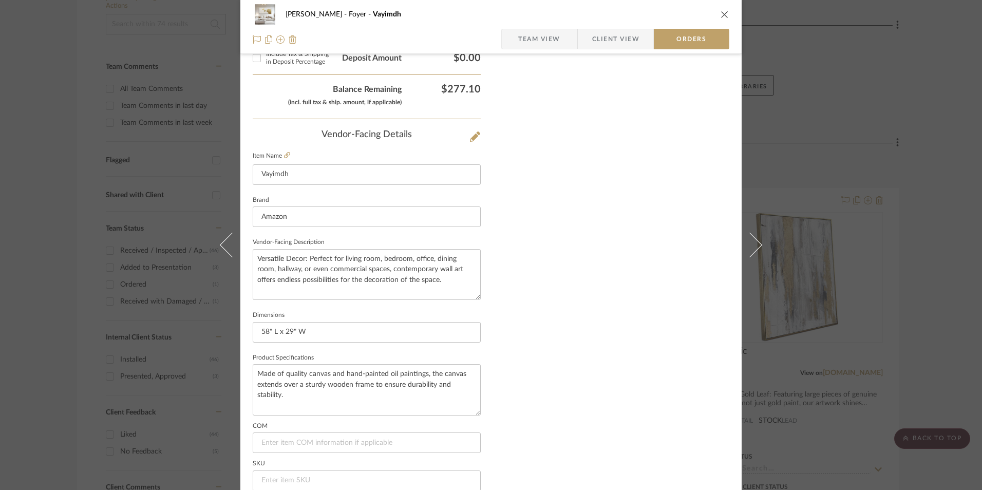
scroll to position [602, 0]
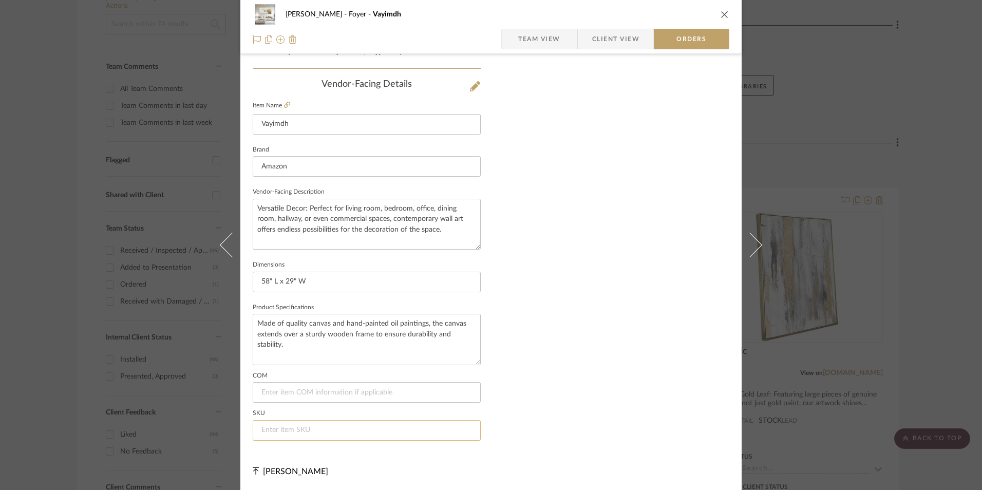
click at [389, 430] on input at bounding box center [367, 430] width 228 height 21
paste input "B0F8N7MG5P"
type input "B0F8N7MG5P"
click at [546, 32] on span "Team View" at bounding box center [539, 39] width 42 height 21
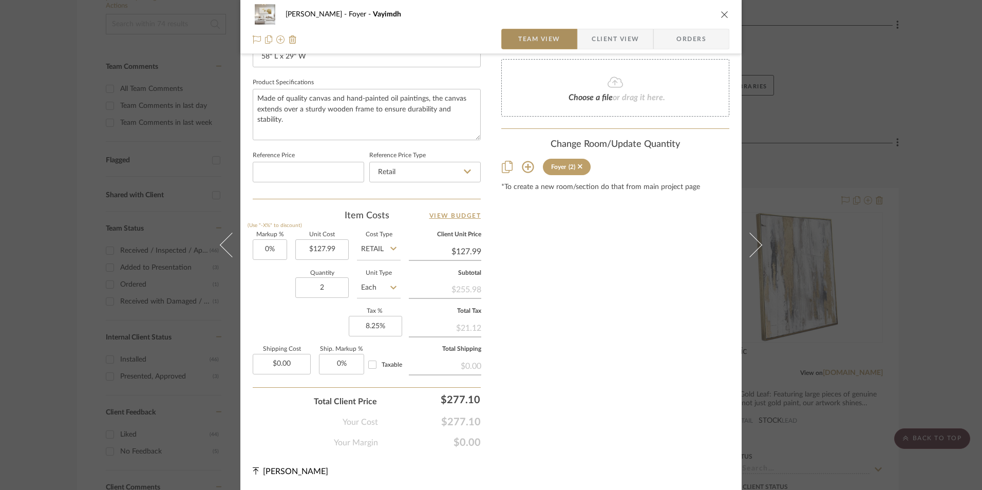
scroll to position [466, 0]
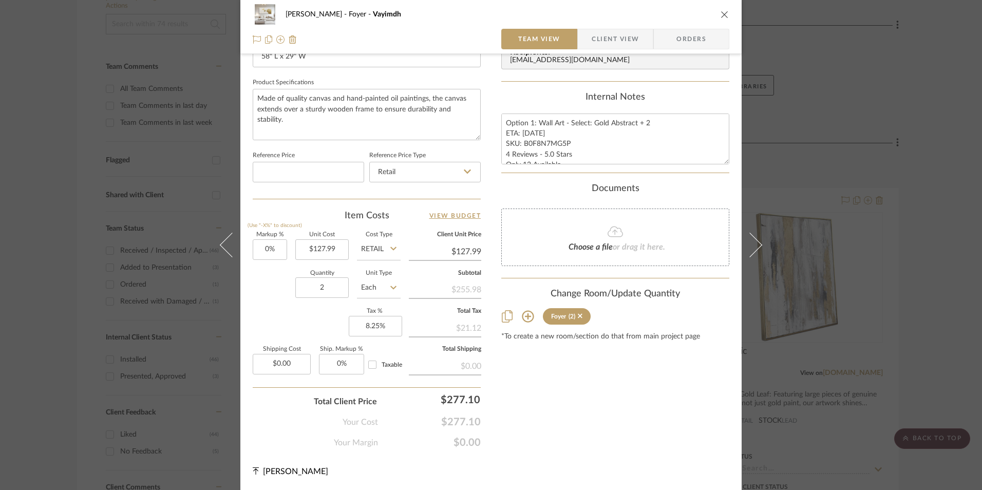
drag, startPoint x: 919, startPoint y: 241, endPoint x: 846, endPoint y: 241, distance: 73.4
click at [920, 241] on div "Ashley McNeal Foyer Vayimdh Team View Client View Orders 1 / 2 Team-Facing Deta…" at bounding box center [491, 245] width 982 height 490
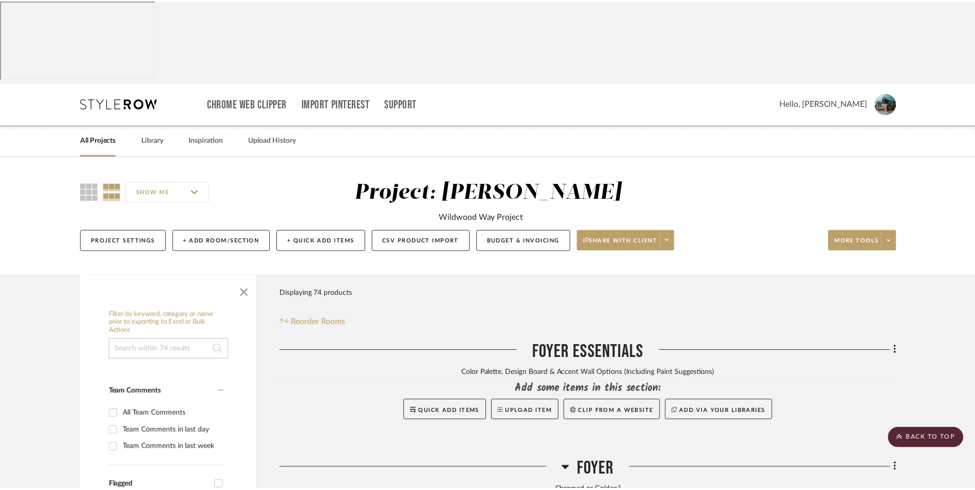
scroll to position [325, 0]
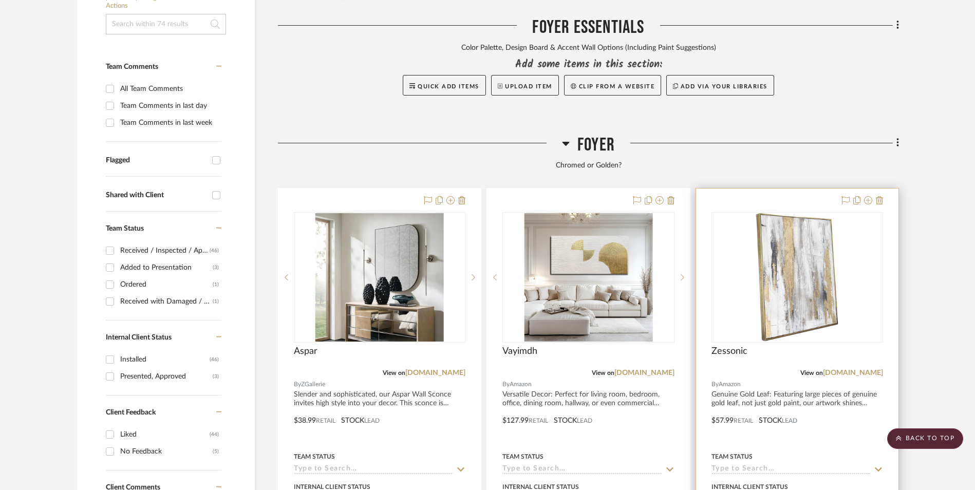
click at [784, 213] on img "0" at bounding box center [797, 277] width 82 height 128
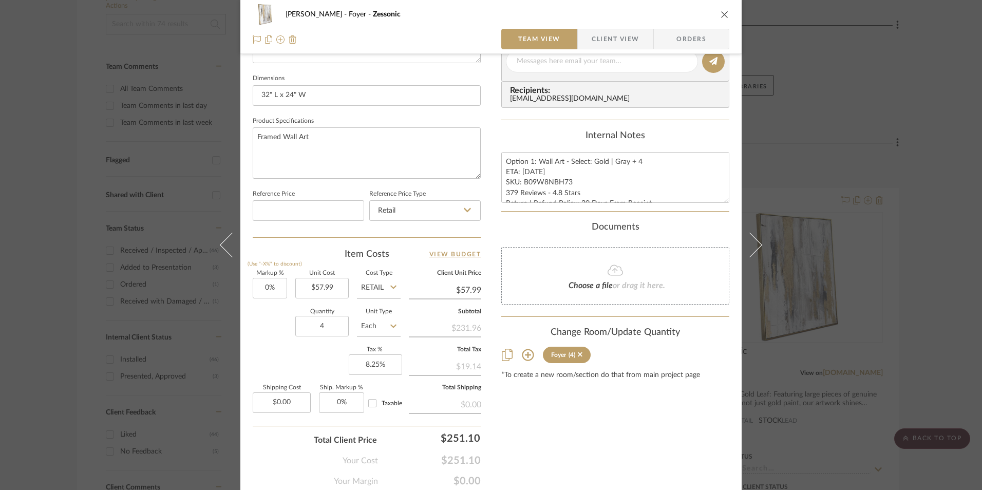
scroll to position [466, 0]
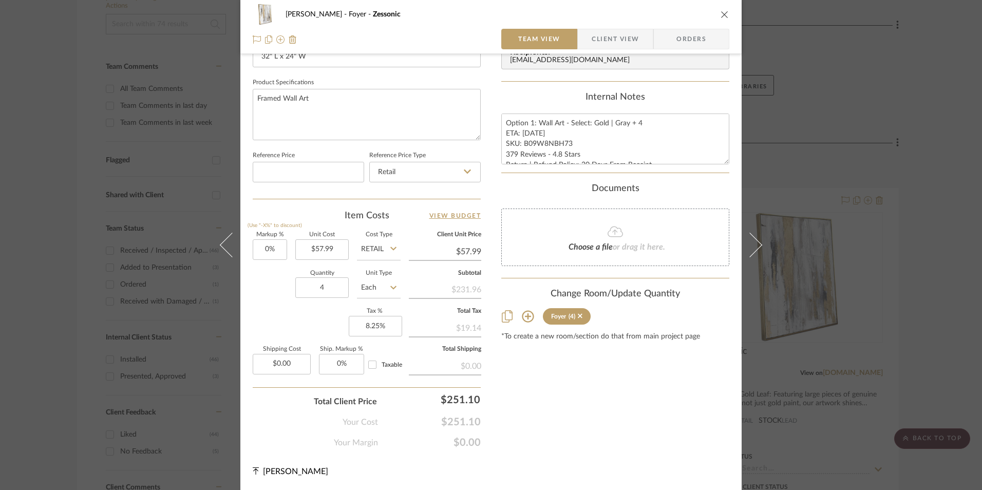
click at [958, 255] on div "Ashley McNeal Foyer Zessonic Team View Client View Orders Team-Facing Details I…" at bounding box center [491, 245] width 982 height 490
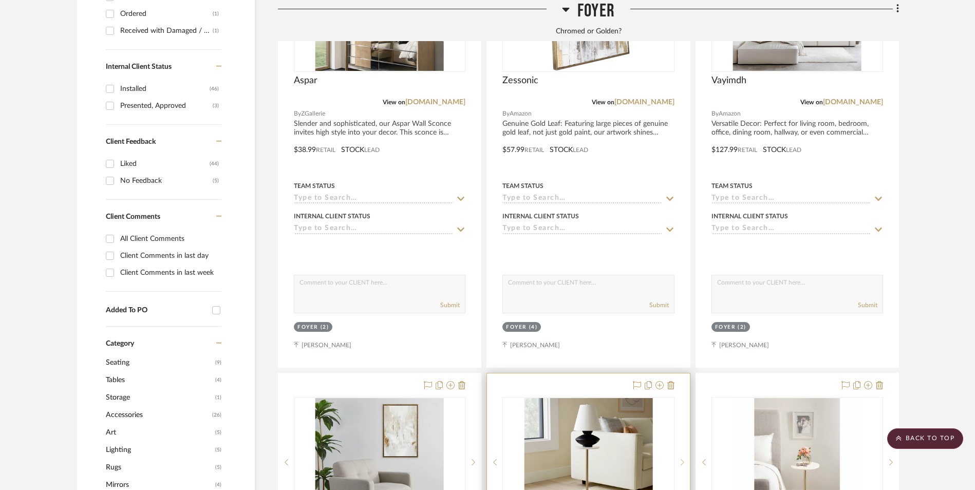
scroll to position [685, 0]
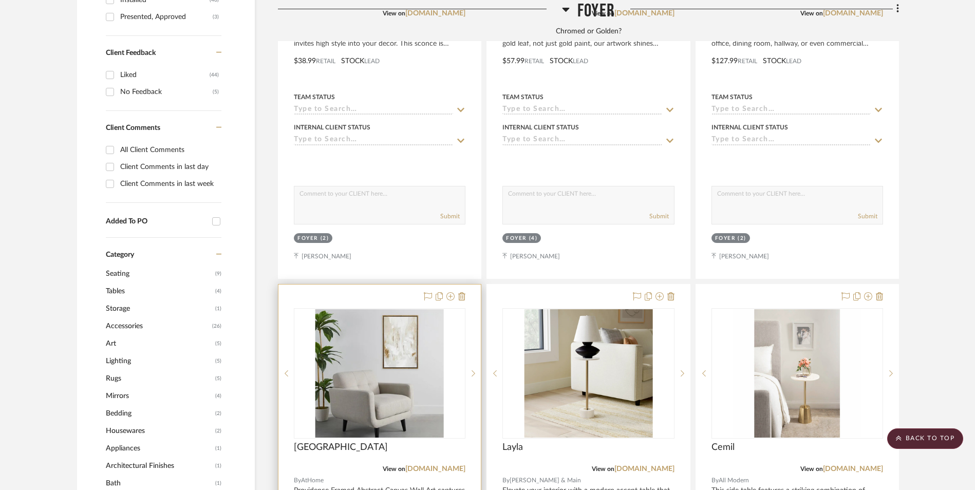
click at [368, 309] on img "0" at bounding box center [379, 373] width 128 height 128
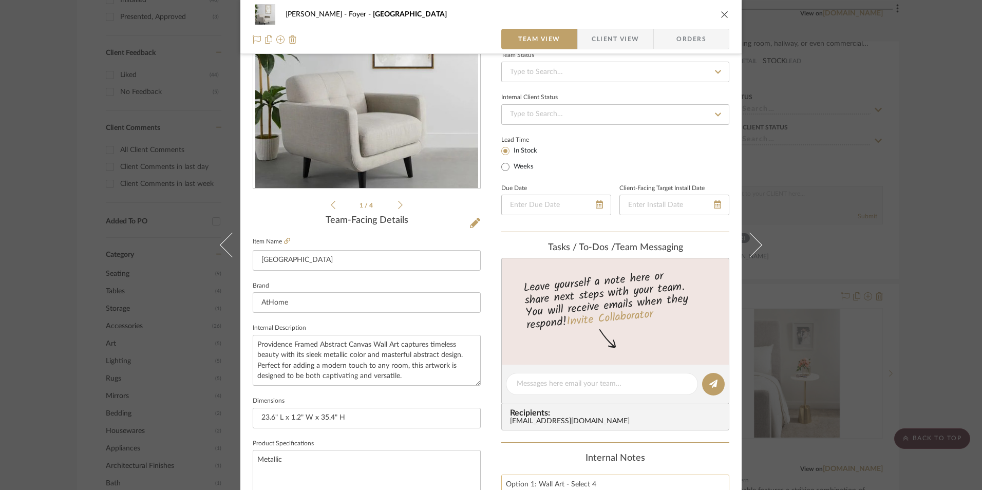
scroll to position [257, 0]
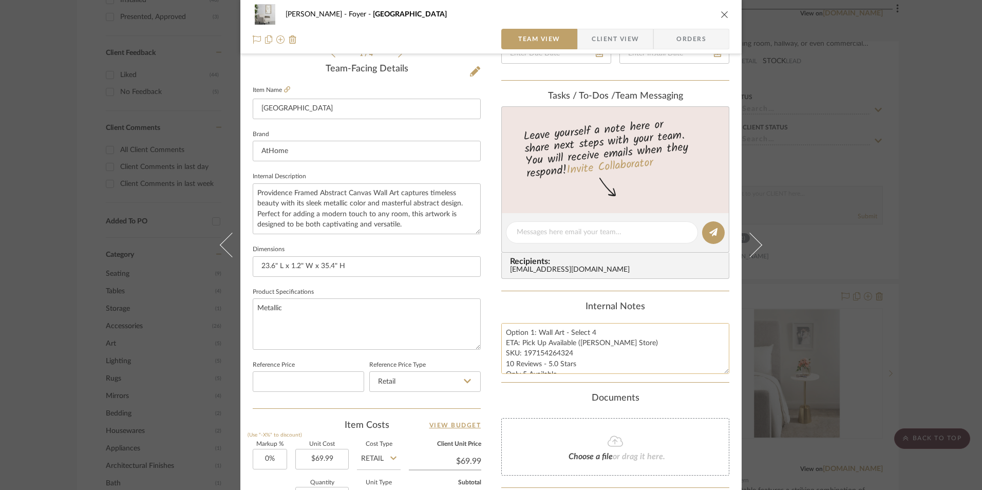
click at [530, 330] on textarea "Option 1: Wall Art - Select 4 ETA: Pick Up Available (Skillman Store) SKU: 1971…" at bounding box center [615, 348] width 228 height 51
type textarea "Option 3: Wall Art - Select 4 ETA: Pick Up Available (Skillman Store) SKU: 1971…"
click at [564, 302] on div "Internal Notes" at bounding box center [615, 306] width 228 height 11
click at [723, 16] on icon "close" at bounding box center [725, 14] width 8 height 8
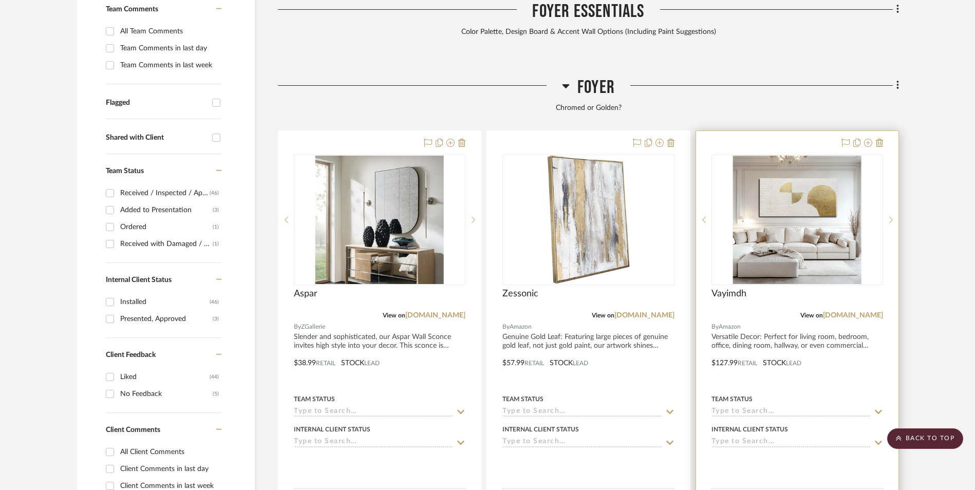
scroll to position [325, 0]
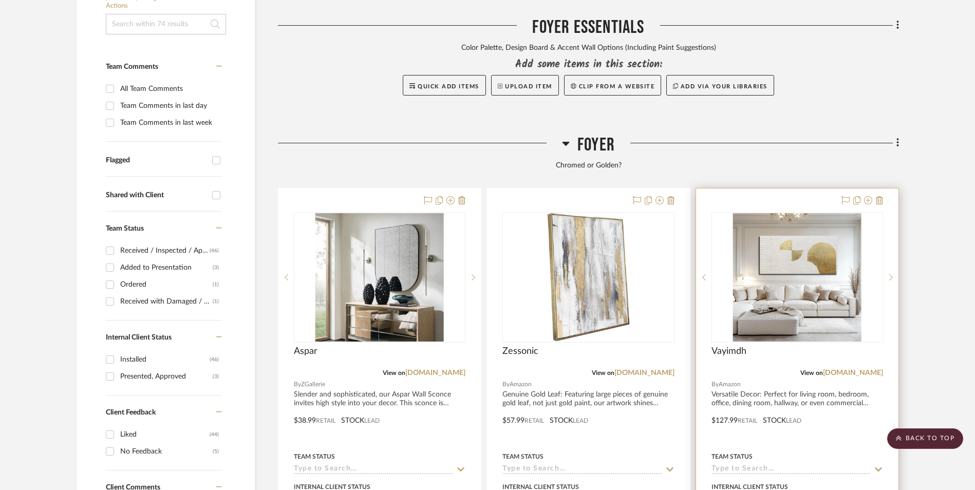
click at [807, 213] on img "0" at bounding box center [797, 277] width 128 height 128
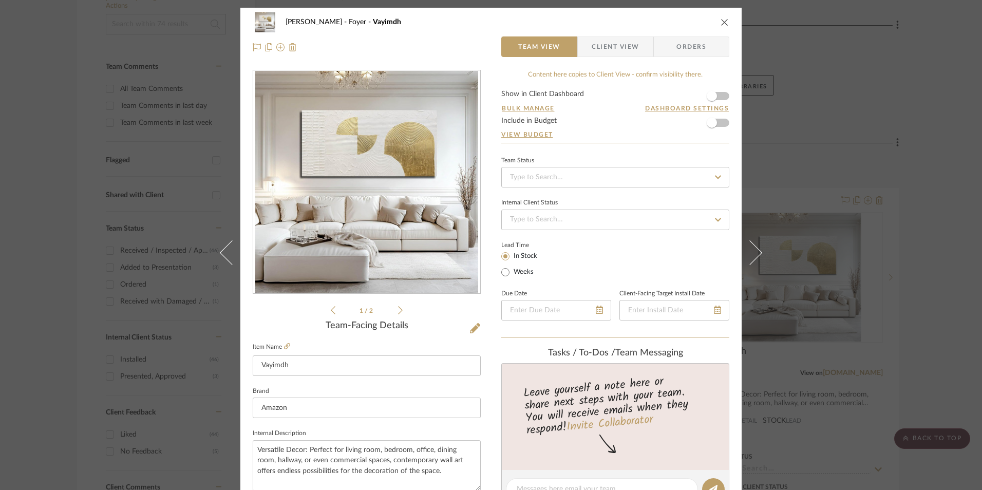
scroll to position [411, 0]
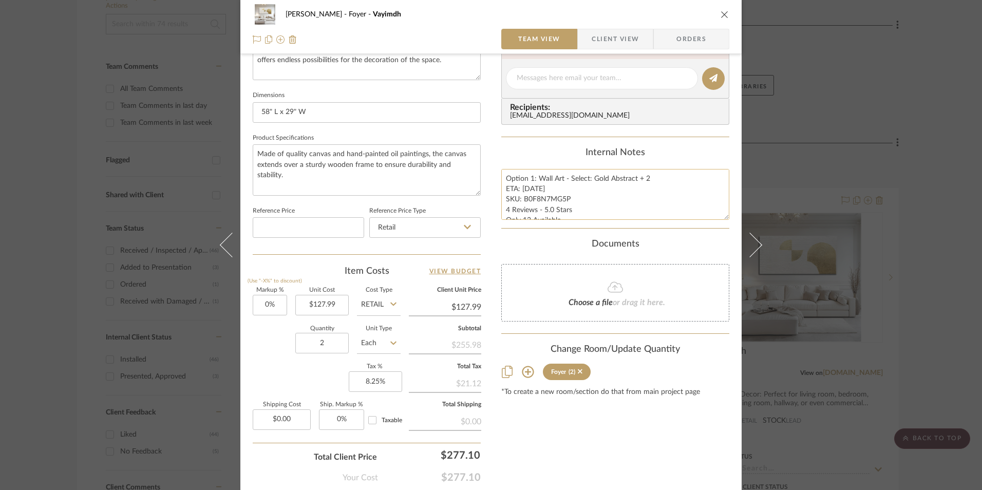
click at [529, 178] on textarea "Option 1: Wall Art - Select: Gold Abstract + 2 ETA: 9.15.2025 SKU: B0F8N7MG5P 4…" at bounding box center [615, 194] width 228 height 51
type textarea "Option 2: Wall Art - Select: Gold Abstract + 2 ETA: 9.15.2025 SKU: B0F8N7MG5P 4…"
click at [561, 156] on div "Internal Notes" at bounding box center [615, 152] width 228 height 11
click at [723, 13] on icon "close" at bounding box center [725, 14] width 8 height 8
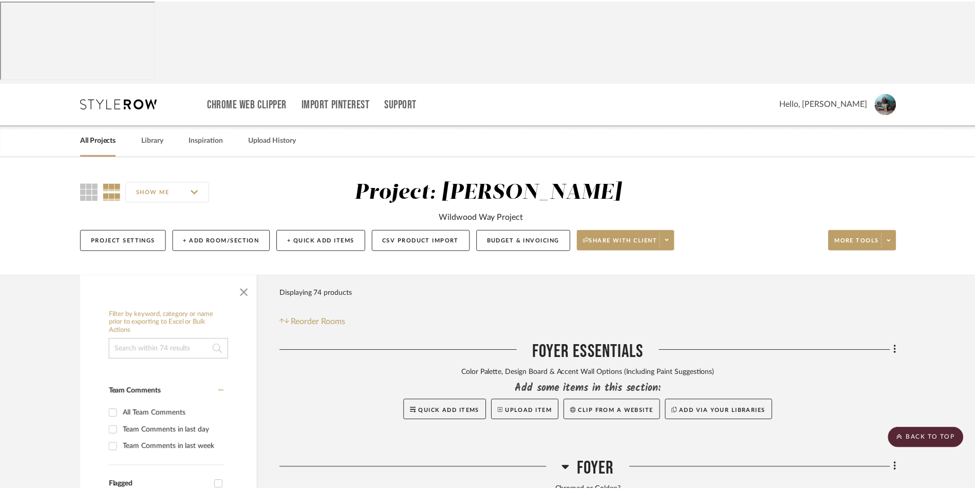
scroll to position [325, 0]
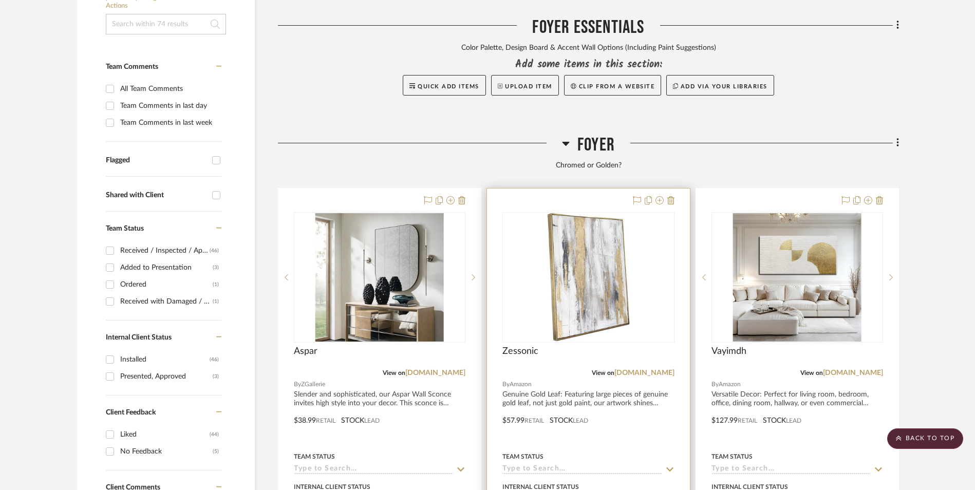
click at [592, 213] on img "0" at bounding box center [588, 277] width 82 height 128
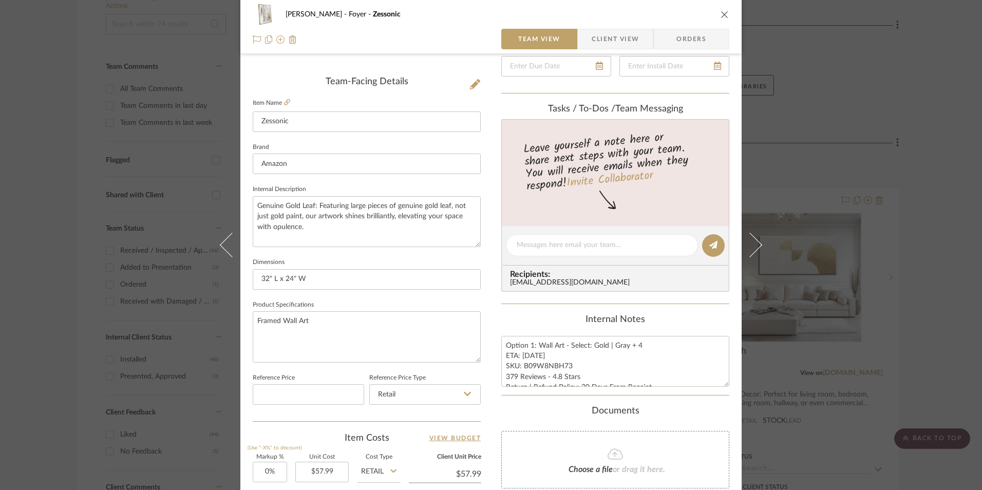
scroll to position [360, 0]
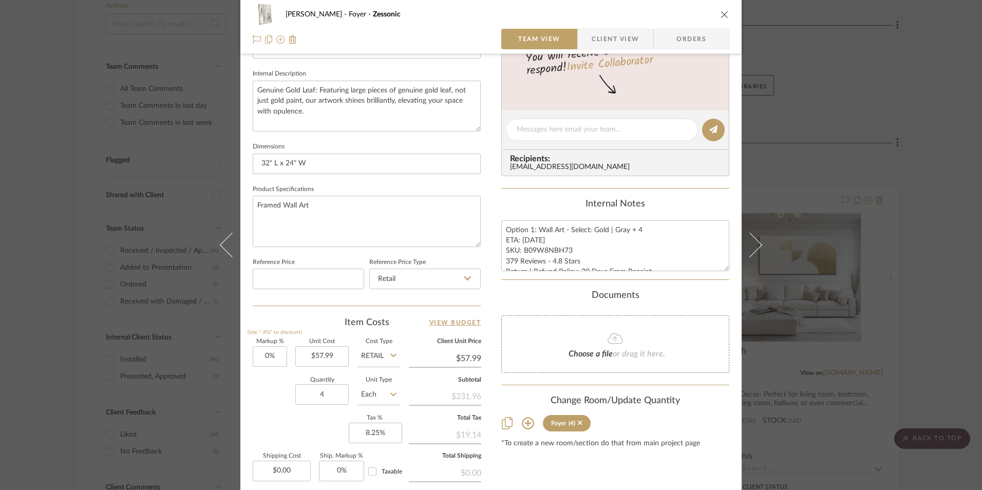
drag, startPoint x: 720, startPoint y: 17, endPoint x: 371, endPoint y: 0, distance: 348.7
click at [721, 17] on icon "close" at bounding box center [725, 14] width 8 height 8
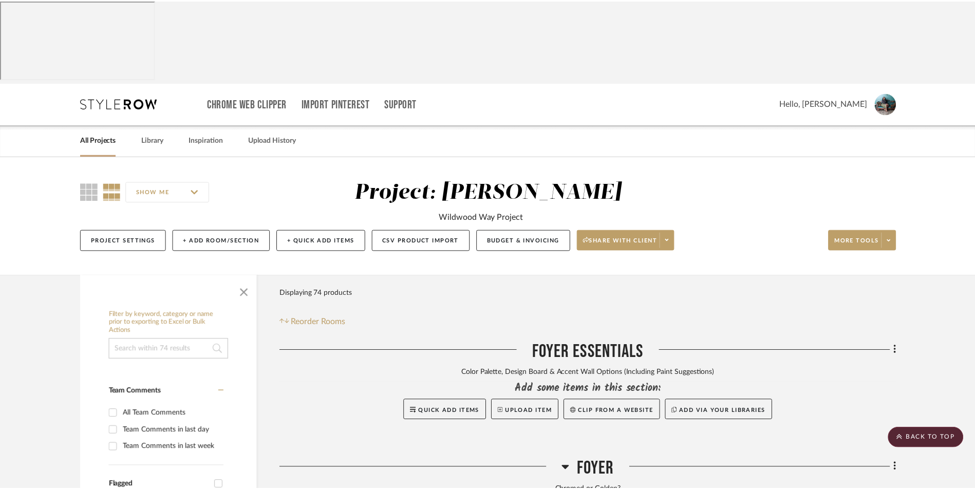
scroll to position [325, 0]
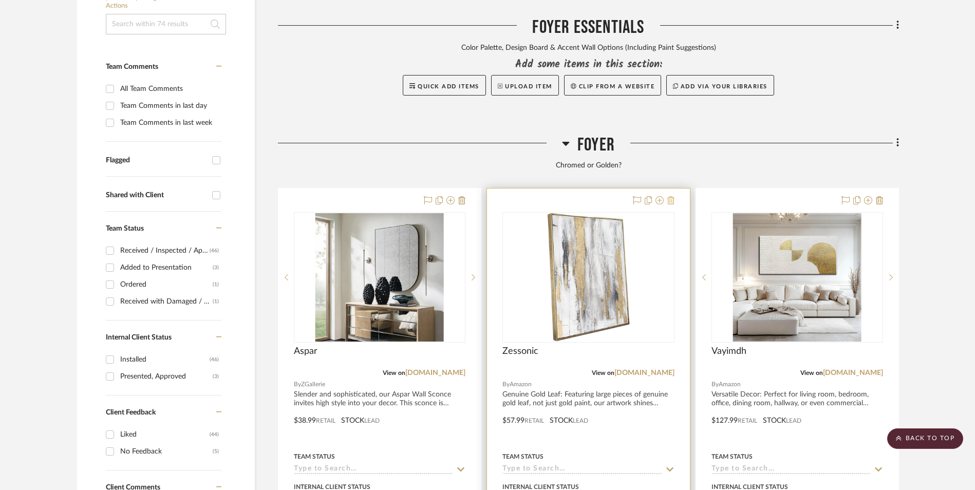
click at [671, 196] on icon at bounding box center [670, 200] width 7 height 8
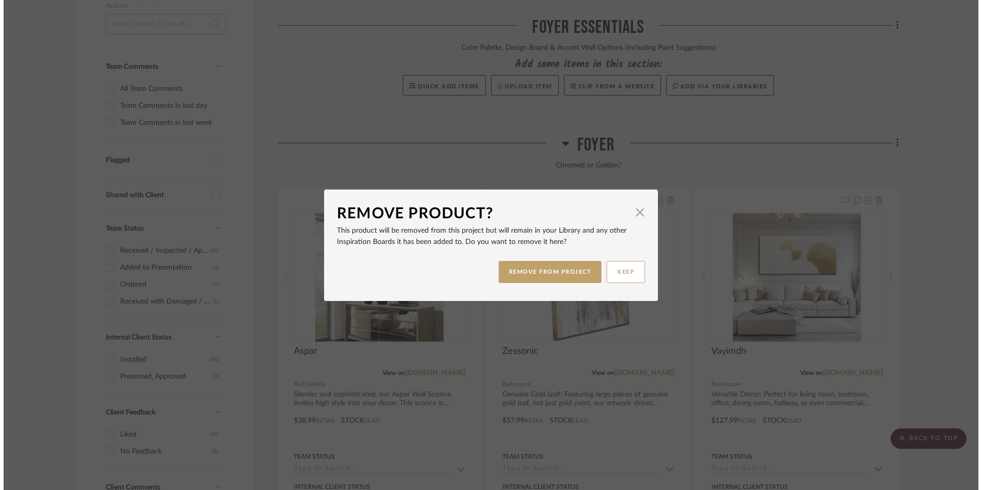
scroll to position [0, 0]
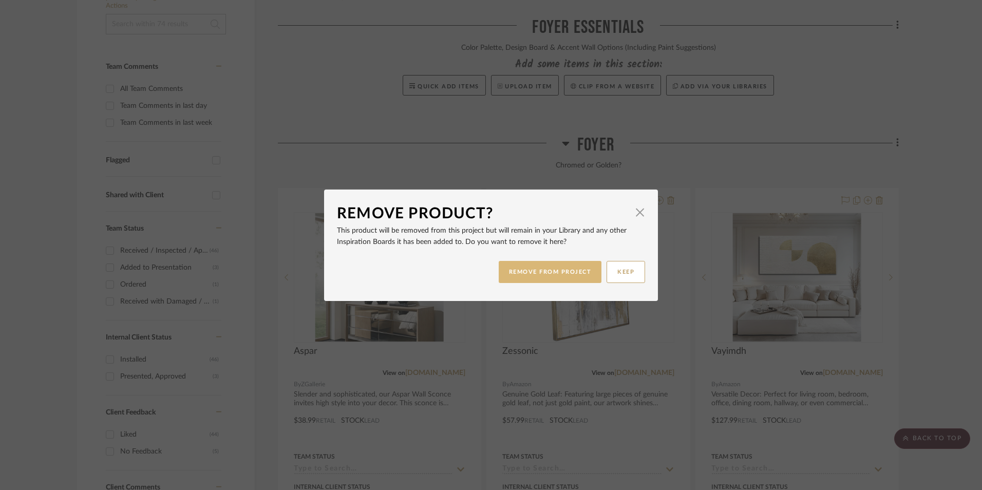
click at [579, 275] on button "REMOVE FROM PROJECT" at bounding box center [550, 272] width 103 height 22
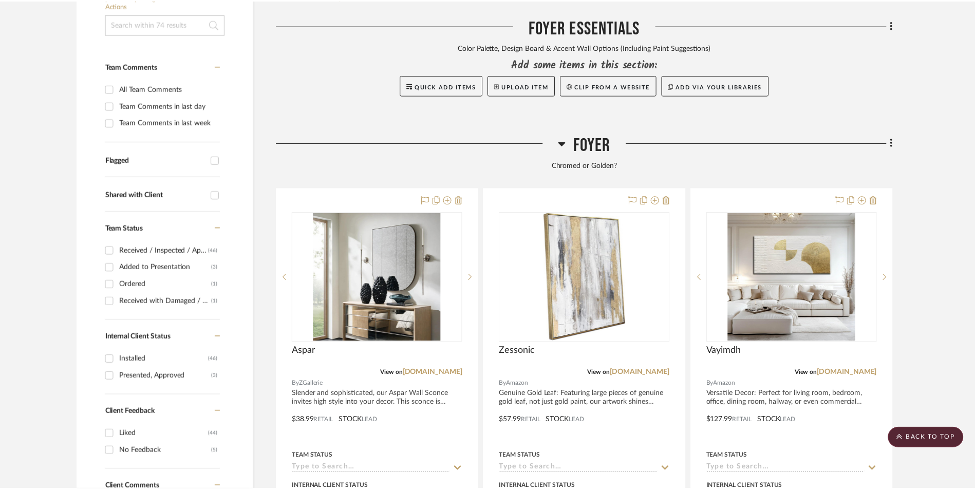
scroll to position [325, 0]
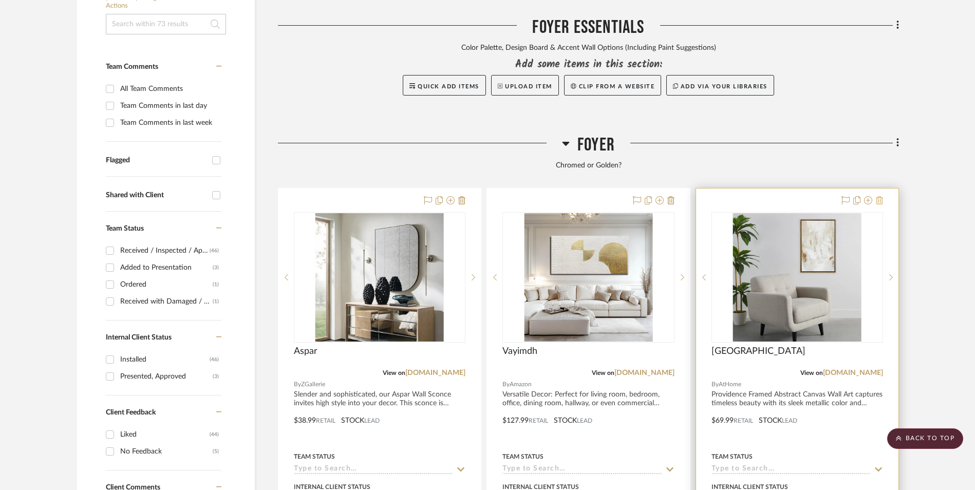
click at [880, 196] on icon at bounding box center [879, 200] width 7 height 8
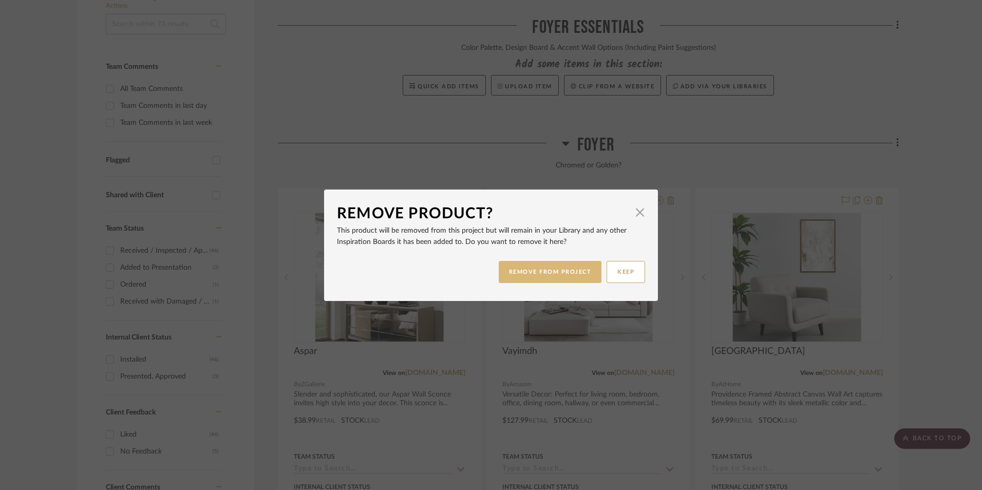
click at [559, 272] on button "REMOVE FROM PROJECT" at bounding box center [550, 272] width 103 height 22
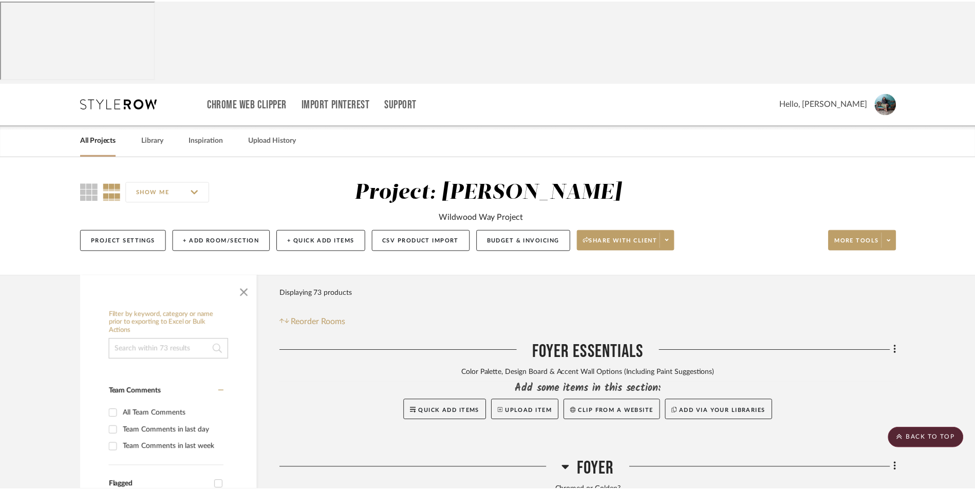
scroll to position [325, 0]
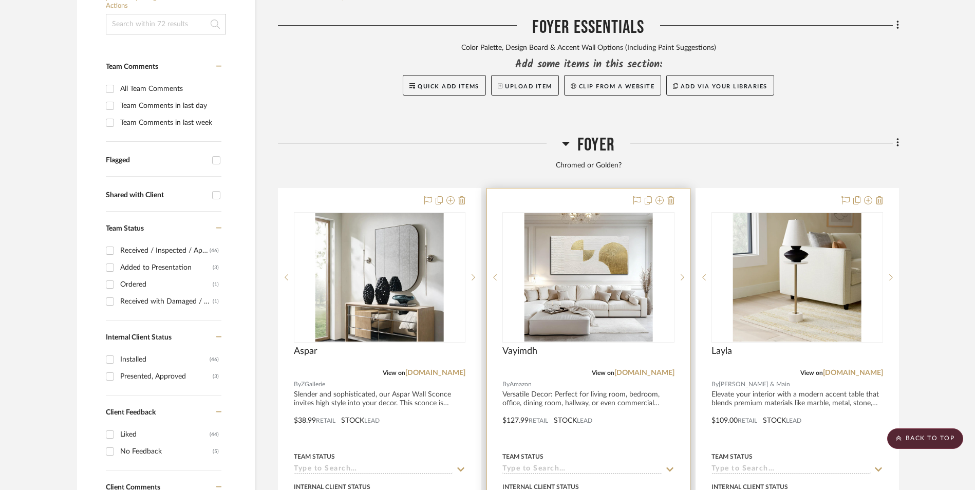
click at [607, 213] on img "0" at bounding box center [588, 277] width 128 height 128
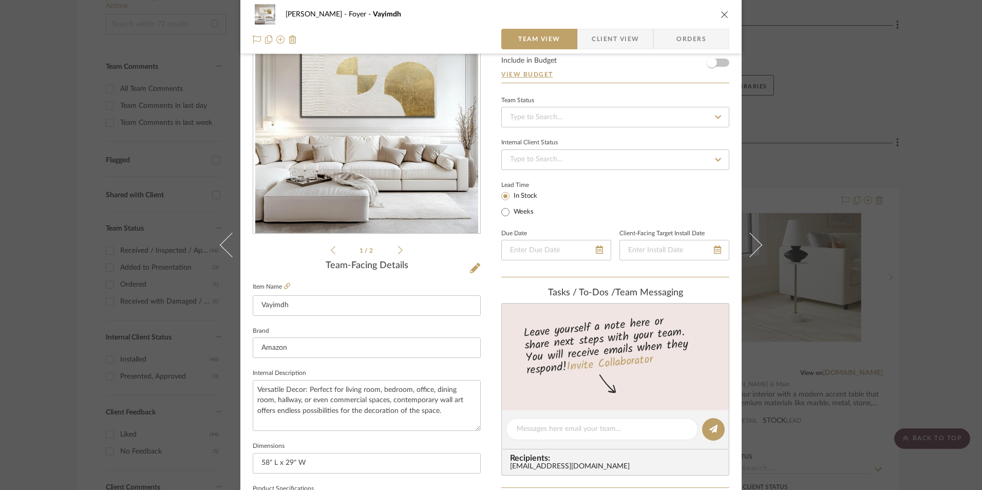
scroll to position [308, 0]
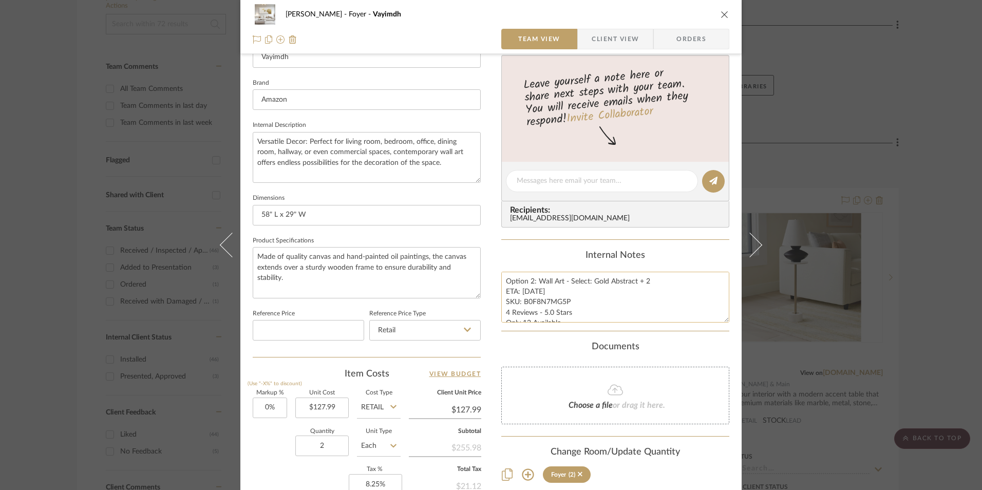
click at [544, 297] on textarea "Option 2: Wall Art - Select: Gold Abstract + 2 ETA: 9.15.2025 SKU: B0F8N7MG5P 4…" at bounding box center [615, 297] width 228 height 51
drag, startPoint x: 536, startPoint y: 281, endPoint x: 466, endPoint y: 284, distance: 69.9
click at [441, 280] on div "Ashley McNeal Foyer Vayimdh Team View Client View Orders 1 / 2 Team-Facing Deta…" at bounding box center [490, 174] width 501 height 949
type textarea "Wall Art - Select: Gold Abstract + 2 ETA: 9.15.2025 SKU: B0F8N7MG5P 4 Reviews -…"
click at [563, 255] on div "Internal Notes" at bounding box center [615, 255] width 228 height 11
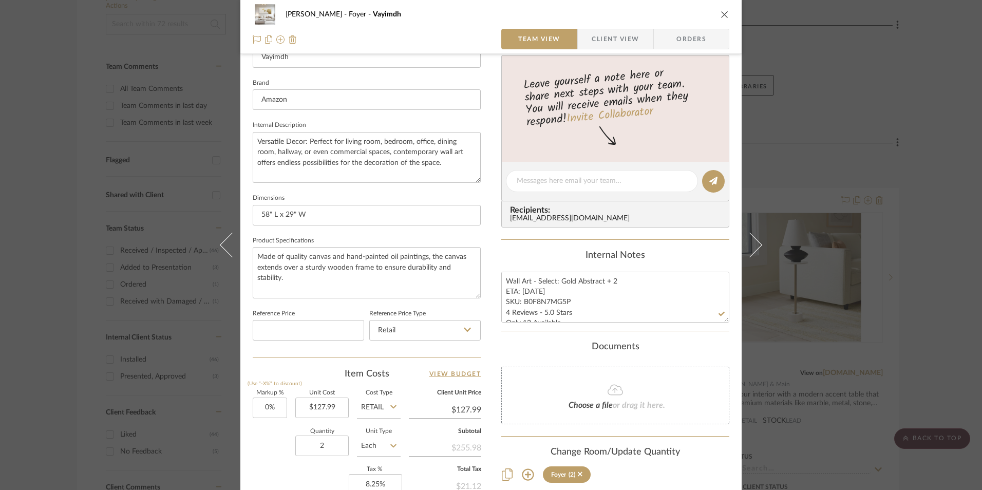
click at [721, 14] on icon "close" at bounding box center [725, 14] width 8 height 8
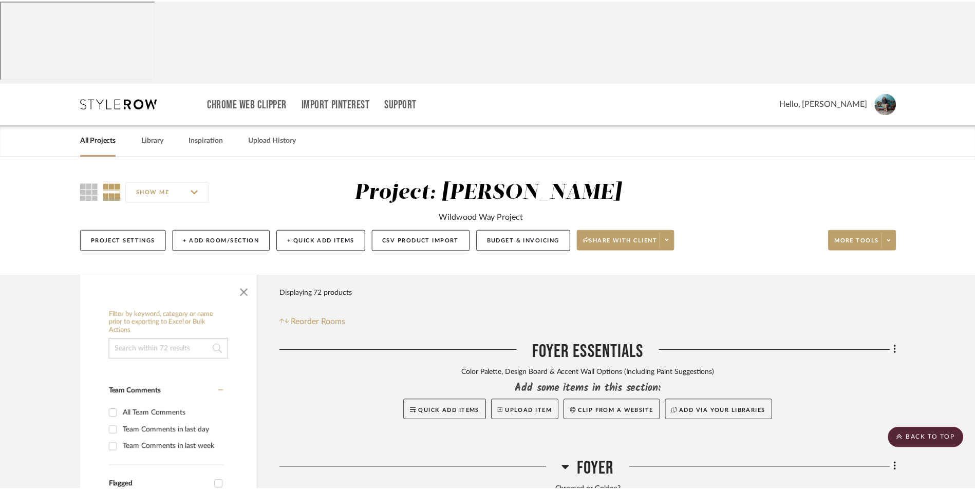
scroll to position [325, 0]
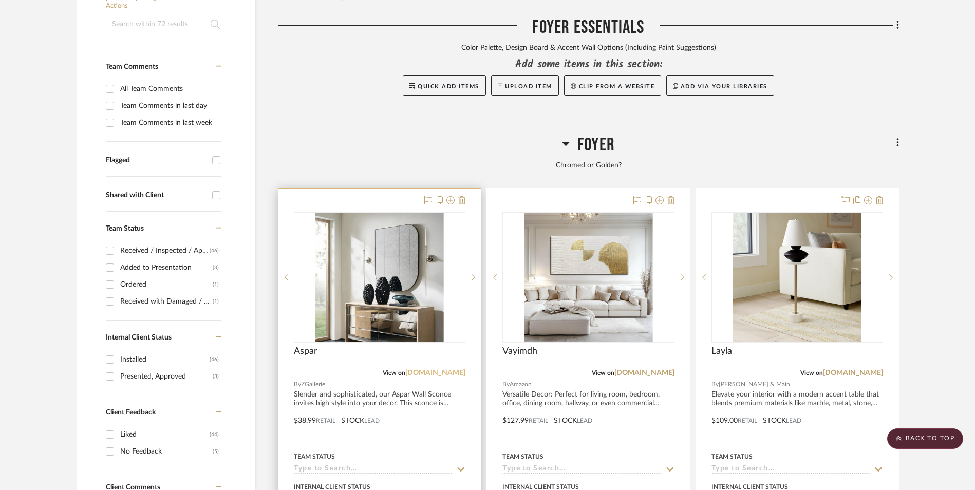
click at [450, 369] on link "zgallerie.com" at bounding box center [435, 372] width 60 height 7
click at [383, 213] on img "0" at bounding box center [379, 277] width 128 height 128
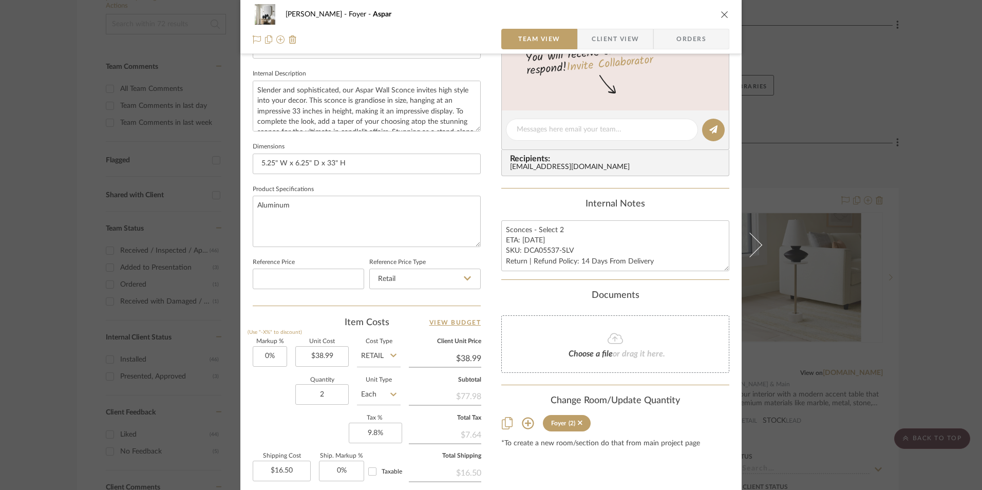
scroll to position [466, 0]
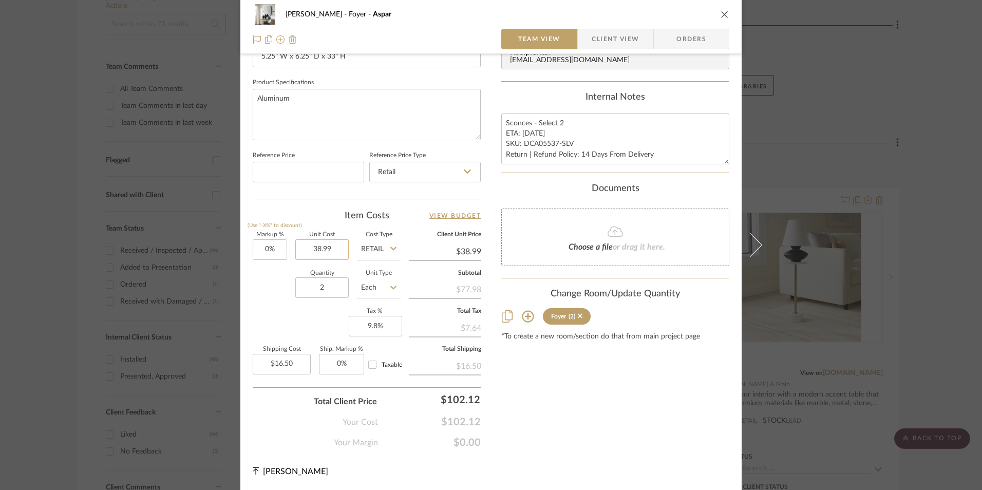
click at [321, 250] on input "38.99" at bounding box center [321, 249] width 53 height 21
type input "$43.99"
click at [594, 421] on div "Content here copies to Client View - confirm visibility there. Show in Client D…" at bounding box center [615, 25] width 228 height 845
type input "$43.99"
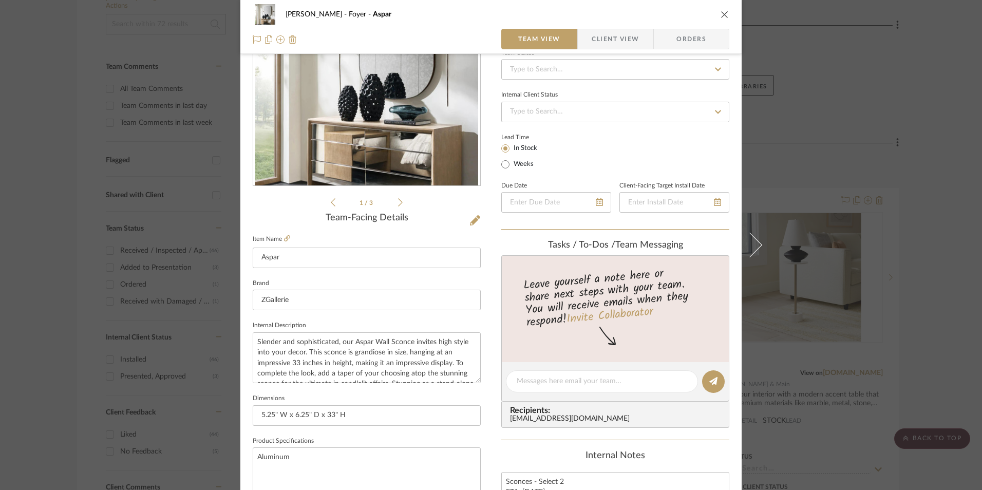
scroll to position [107, 0]
click at [470, 220] on icon at bounding box center [475, 221] width 10 height 10
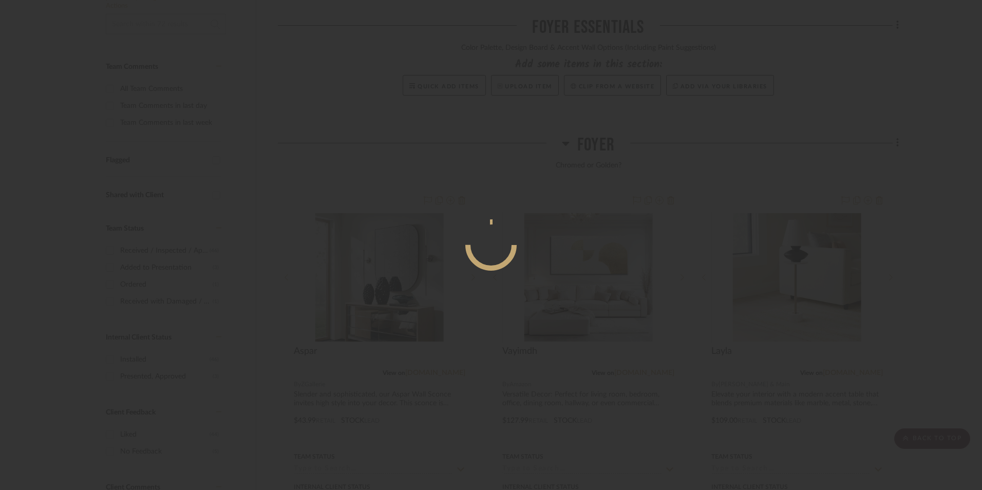
scroll to position [0, 0]
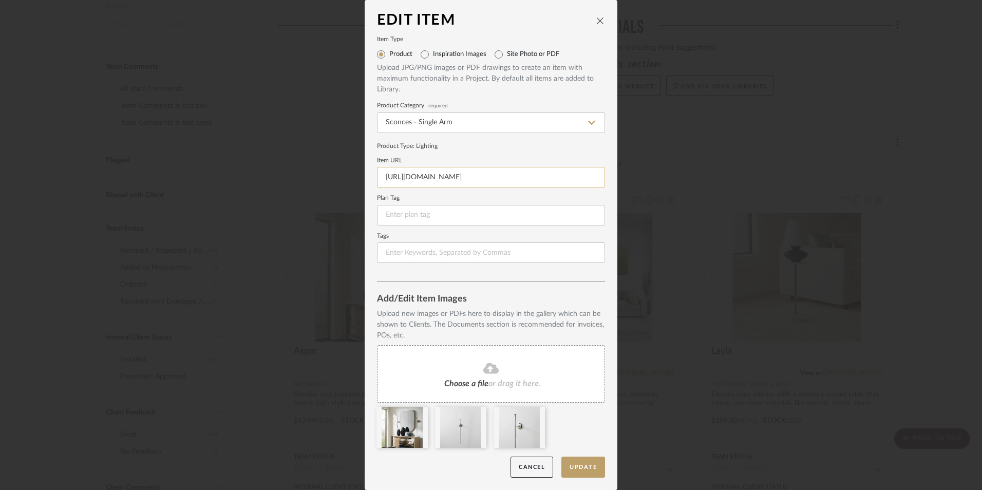
click at [471, 174] on input "https://zgallerie.com/p-aspar-wall-sconce-dca05537-slv?stcid=7079205359571742928" at bounding box center [491, 177] width 228 height 21
paste input "https://zgallerie.com/p-aspar-wall-sconce-dca05538-god?stcid=7079205359571742928"
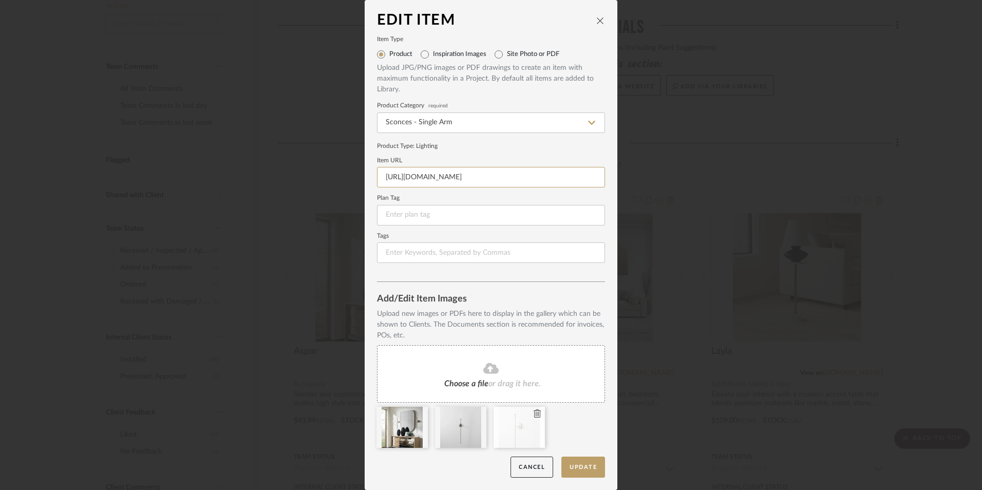
click at [534, 414] on icon at bounding box center [537, 413] width 7 height 8
click at [478, 415] on icon at bounding box center [478, 413] width 7 height 8
click at [417, 413] on icon at bounding box center [420, 413] width 7 height 8
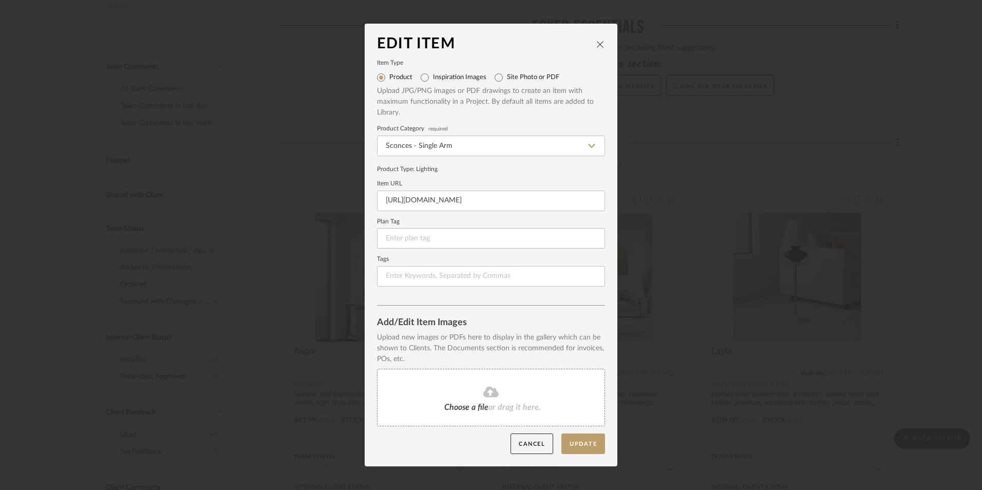
type input "https://zgallerie.com/p-aspar-wall-sconce-dca05538-god?stcid=7079205359571742928"
click at [457, 402] on div "Choose a file or drag it here." at bounding box center [491, 398] width 228 height 58
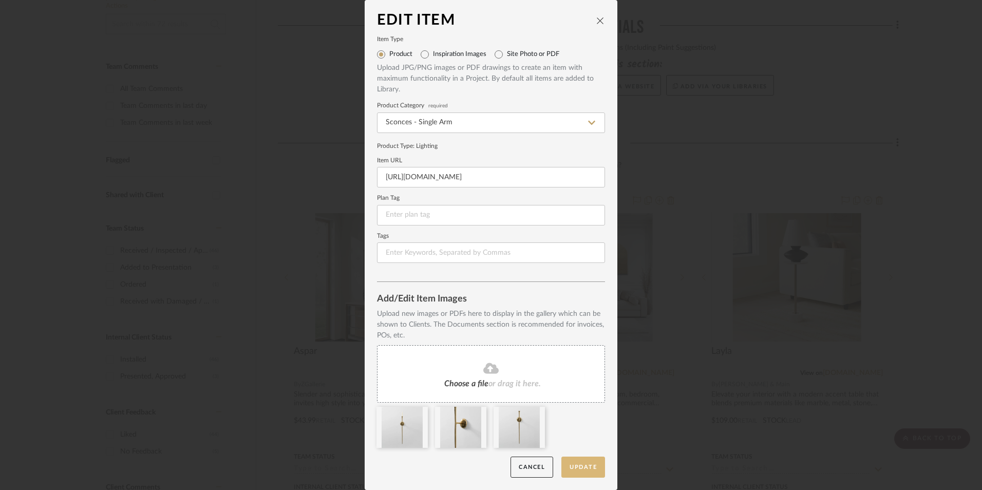
click at [584, 465] on button "Update" at bounding box center [583, 467] width 44 height 21
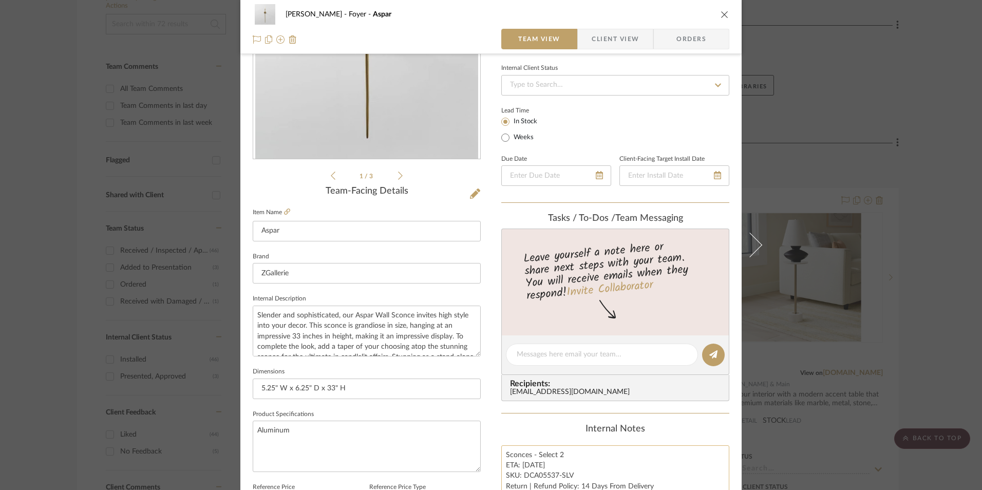
scroll to position [257, 0]
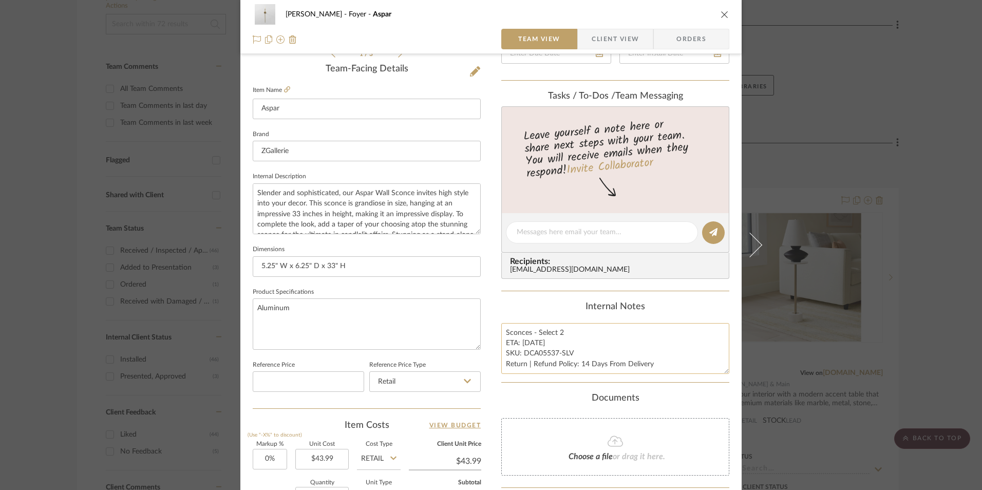
click at [532, 343] on textarea "Sconces - Select 2 ETA: 9.16.2025 SKU: DCA05537-SLV Return | Refund Policy: 14 …" at bounding box center [615, 348] width 228 height 51
type textarea "Sconces - Select 2 ETA: 9.21.2025 SKU: DCA05537-SLV Return | Refund Policy: 14 …"
click at [538, 305] on div "Internal Notes" at bounding box center [615, 306] width 228 height 11
drag, startPoint x: 571, startPoint y: 351, endPoint x: 521, endPoint y: 353, distance: 50.4
click at [521, 353] on textarea "Sconces - Select 2 ETA: 9.21.2025 SKU: DCA05537-SLV Return | Refund Policy: 14 …" at bounding box center [615, 348] width 228 height 51
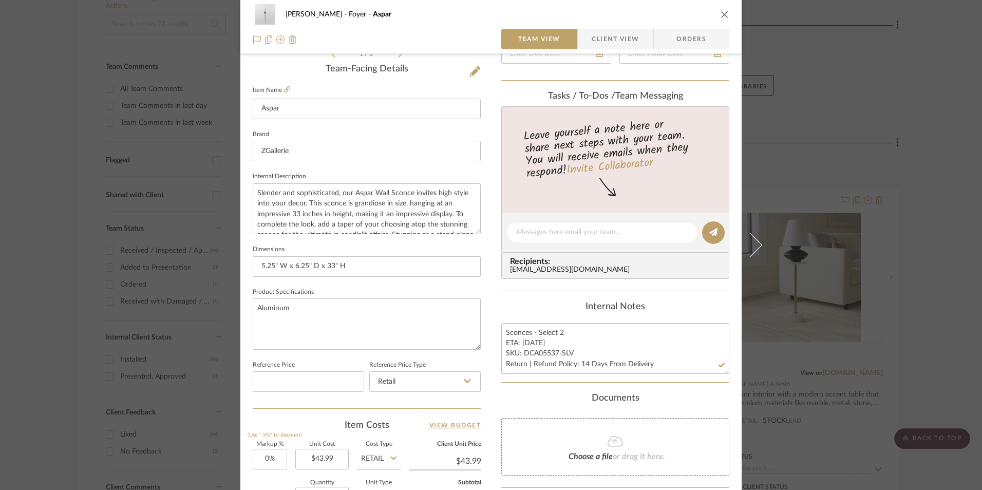
paste textarea "8-GOD"
type textarea "Sconces - Select 2 ETA: 9.21.2025 SKU: DCA05538-GOD Return | Refund Policy: 14 …"
click at [596, 301] on div "Internal Notes" at bounding box center [615, 306] width 228 height 11
click at [696, 35] on span "Orders" at bounding box center [691, 39] width 52 height 21
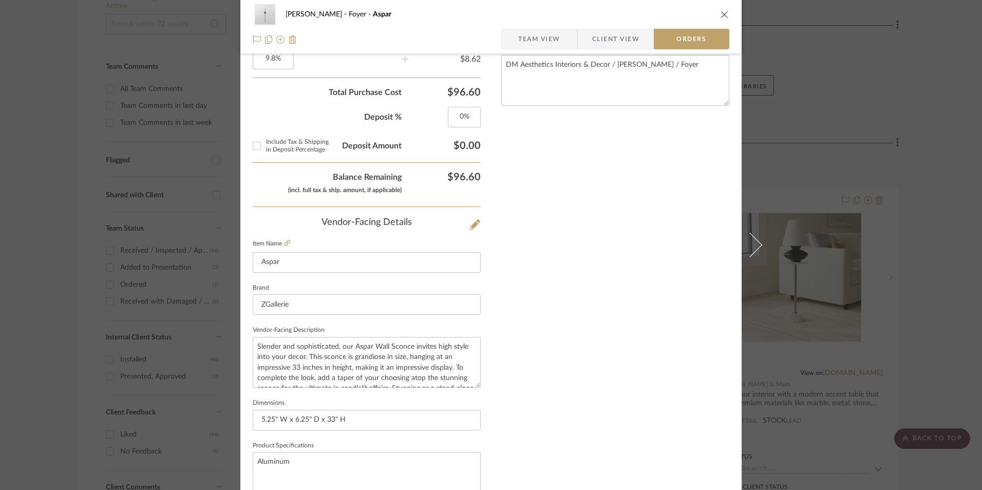
scroll to position [602, 0]
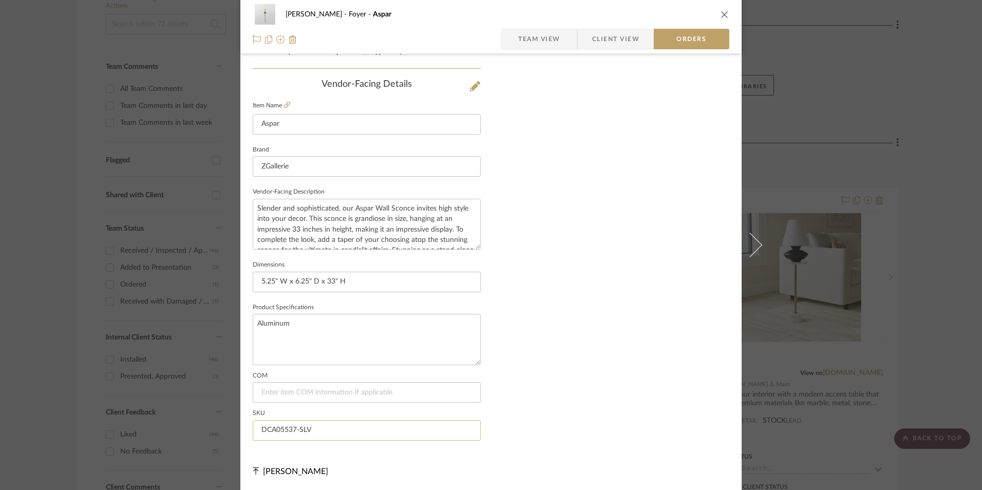
click at [297, 427] on input "DCA05537-SLV" at bounding box center [367, 430] width 228 height 21
paste input "8-GOD"
type input "DCA05538-GOD"
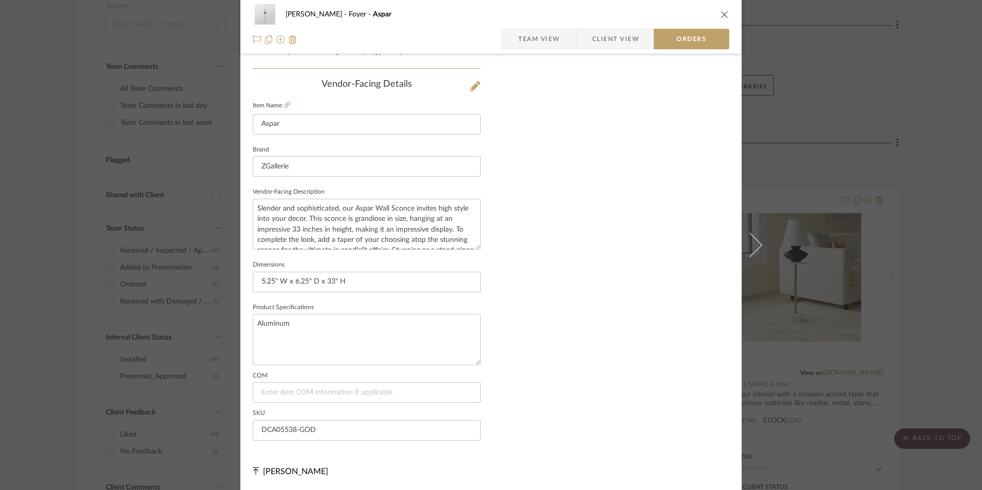
click at [536, 44] on span "Team View" at bounding box center [539, 39] width 42 height 21
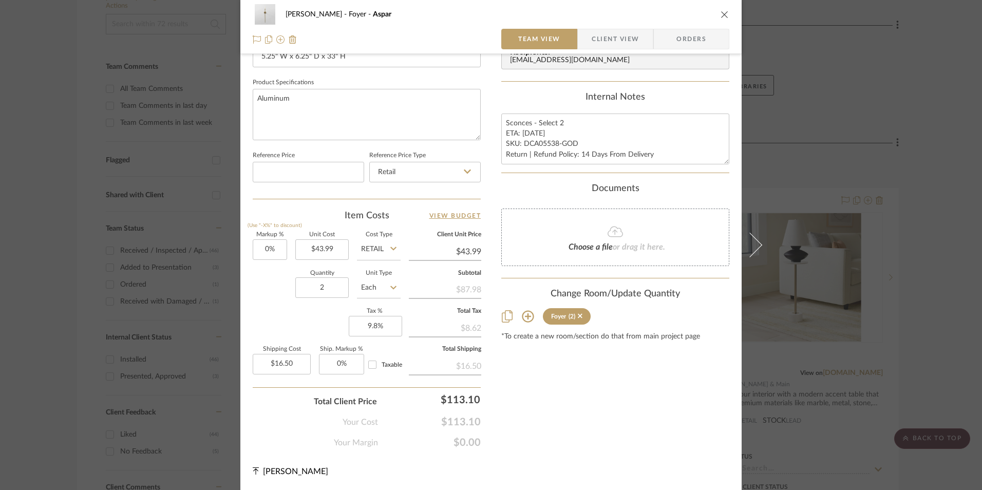
scroll to position [466, 0]
click at [721, 15] on icon "close" at bounding box center [725, 14] width 8 height 8
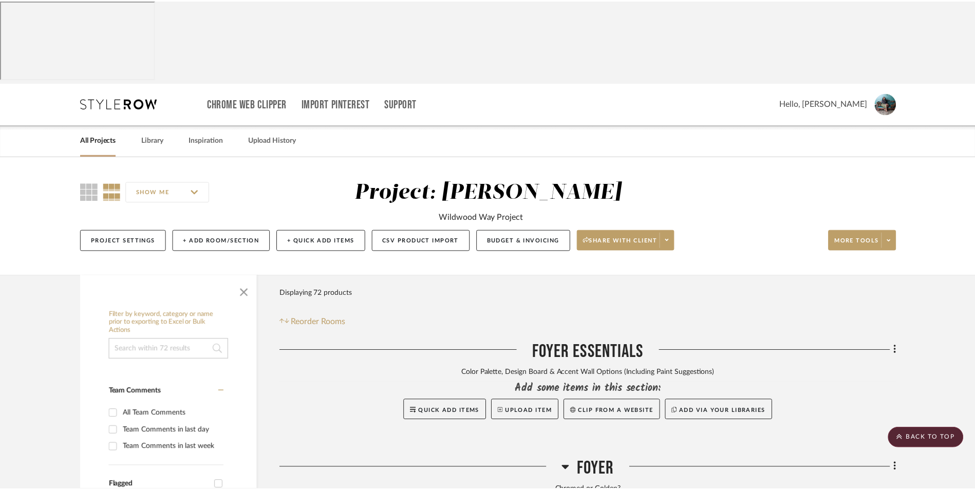
scroll to position [325, 0]
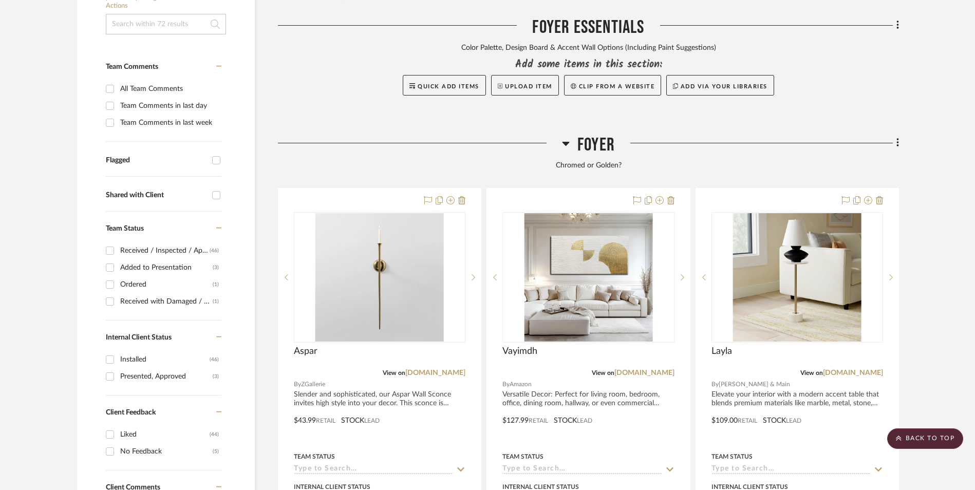
click at [898, 137] on icon at bounding box center [897, 142] width 3 height 11
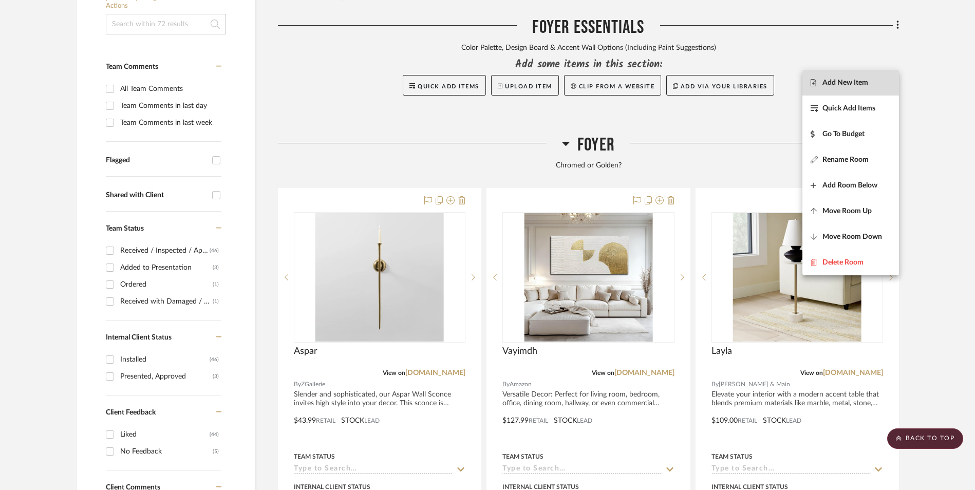
click at [864, 79] on span "Add New Item" at bounding box center [845, 82] width 46 height 9
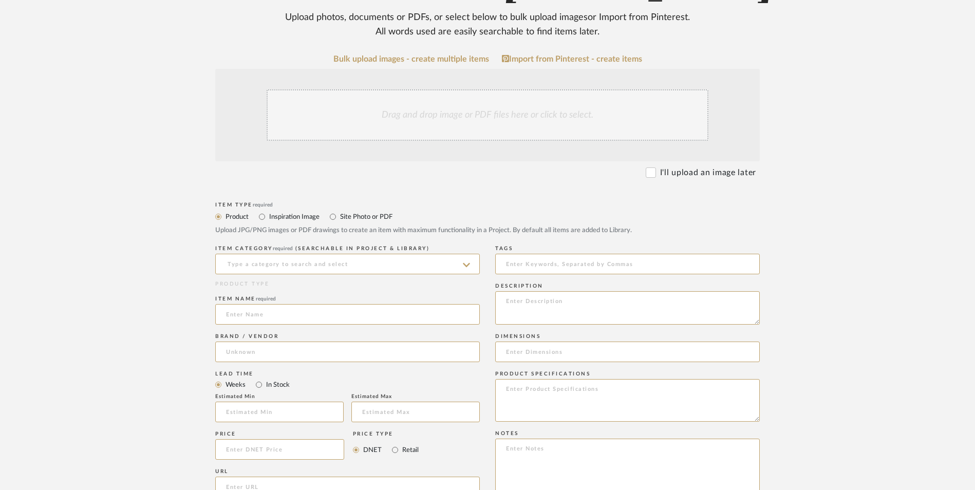
scroll to position [257, 0]
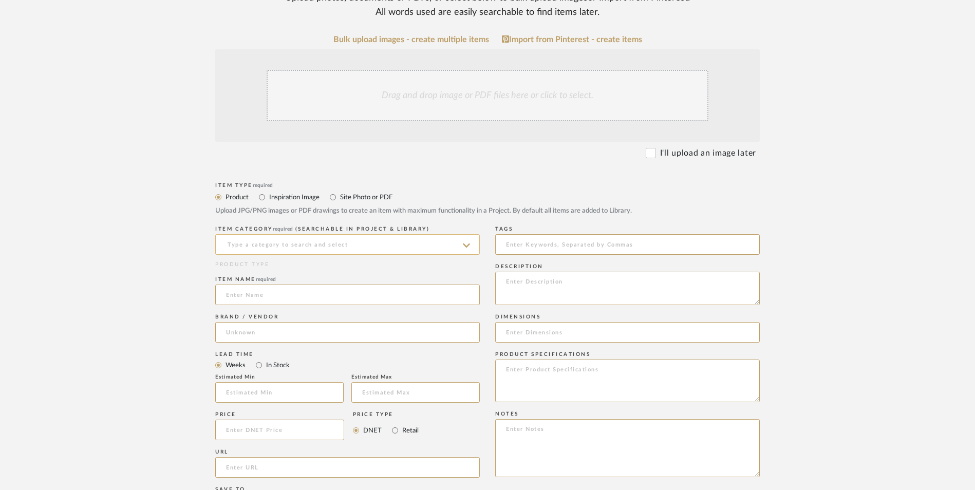
click at [366, 234] on input at bounding box center [347, 244] width 265 height 21
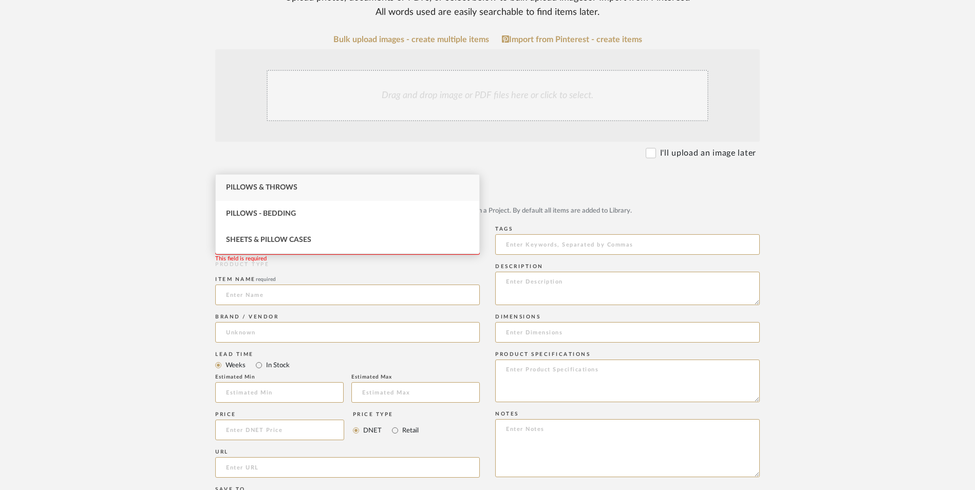
click at [362, 191] on div "Pillows & Throws" at bounding box center [347, 188] width 263 height 26
type input "Pillows & Throws"
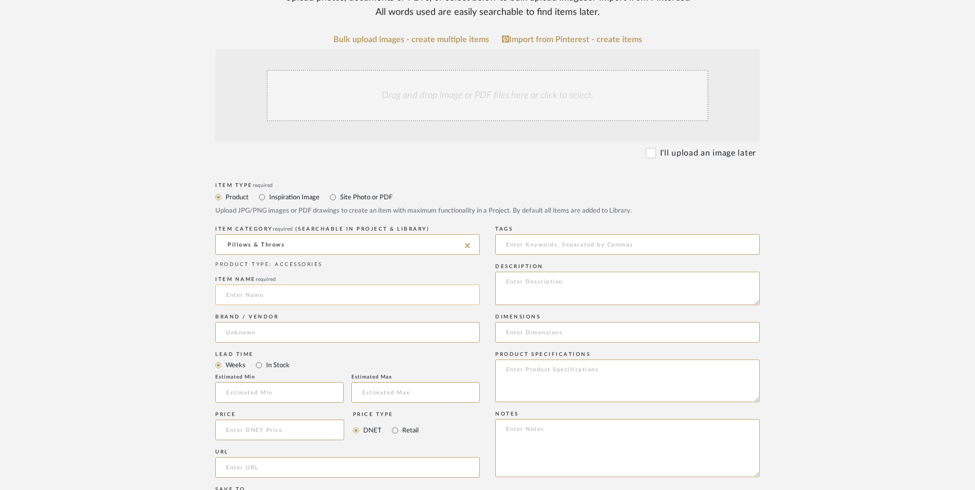
click at [267, 285] on input at bounding box center [347, 295] width 265 height 21
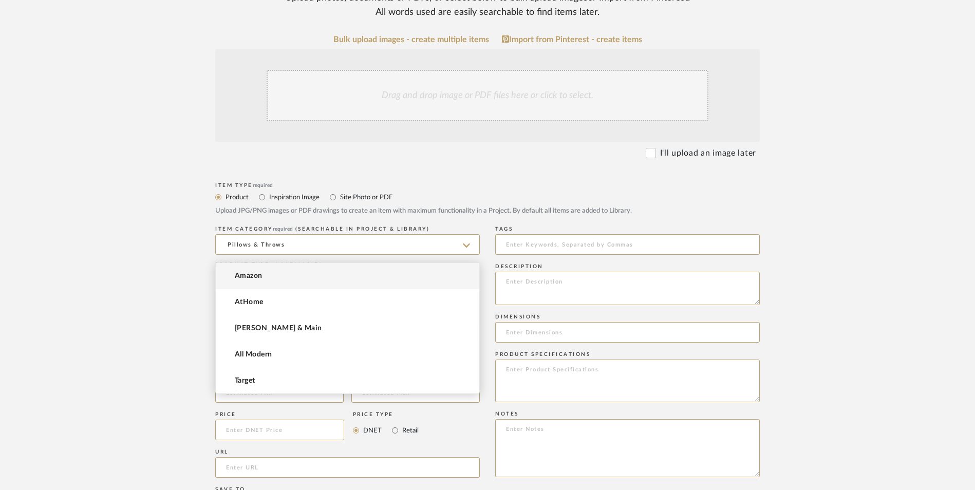
click at [273, 322] on input at bounding box center [347, 332] width 265 height 21
type input "Xuyier"
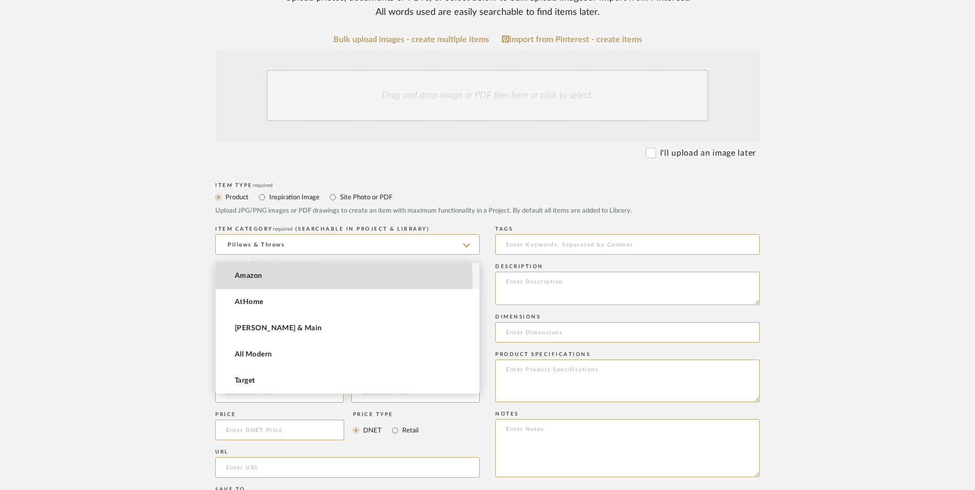
click at [258, 281] on mat-option "Amazon" at bounding box center [347, 276] width 263 height 26
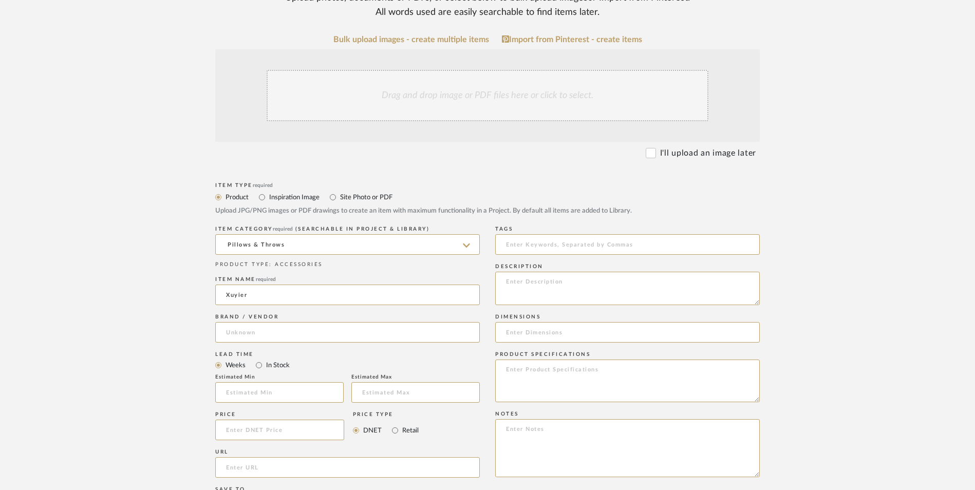
type input "Amazon"
click at [266, 360] on label "In Stock" at bounding box center [277, 365] width 25 height 11
click at [262, 359] on input "In Stock" at bounding box center [259, 365] width 12 height 12
radio input "true"
drag, startPoint x: 396, startPoint y: 350, endPoint x: 430, endPoint y: 189, distance: 164.3
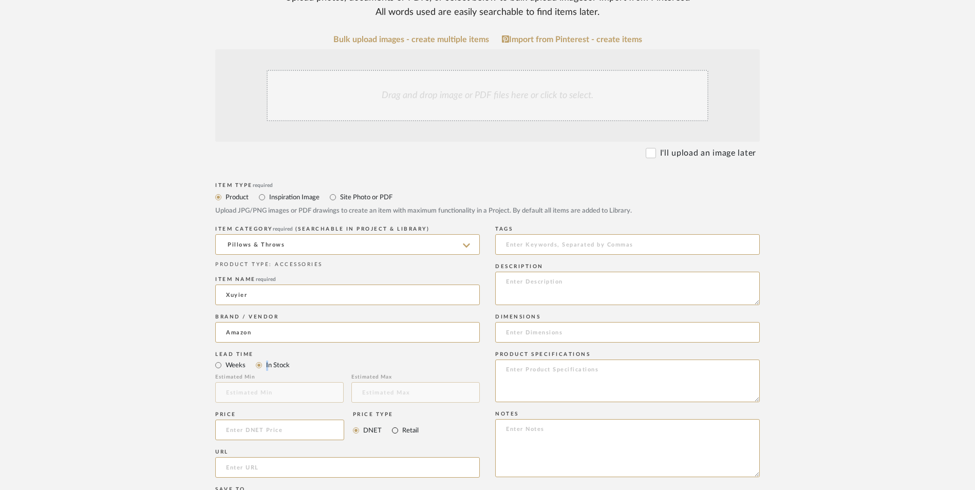
click at [395, 424] on input "Retail" at bounding box center [395, 430] width 12 height 12
radio input "true"
click at [309, 420] on input at bounding box center [279, 430] width 129 height 21
type input "$23.99"
click at [179, 372] on form "Bulk upload images - create multiple items Import from Pinterest - create items…" at bounding box center [487, 407] width 654 height 745
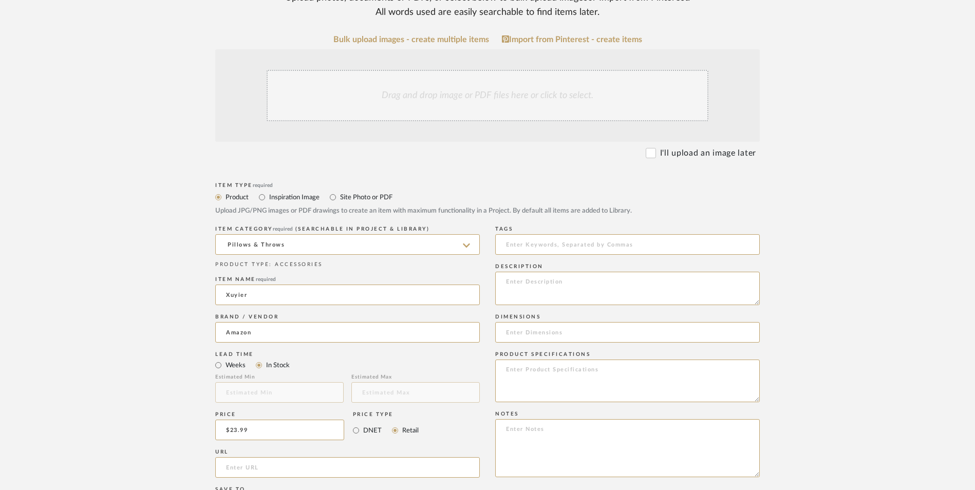
click at [243, 446] on div "URL" at bounding box center [347, 464] width 265 height 37
drag, startPoint x: 243, startPoint y: 373, endPoint x: 241, endPoint y: 381, distance: 7.6
drag, startPoint x: 241, startPoint y: 381, endPoint x: 238, endPoint y: 388, distance: 7.8
click at [238, 457] on input "url" at bounding box center [347, 467] width 265 height 21
paste input "https://www.amazon.com/Xuyier-Decorative-Pillows-Knotted-Cushions/dp/B0C98PVZ2S…"
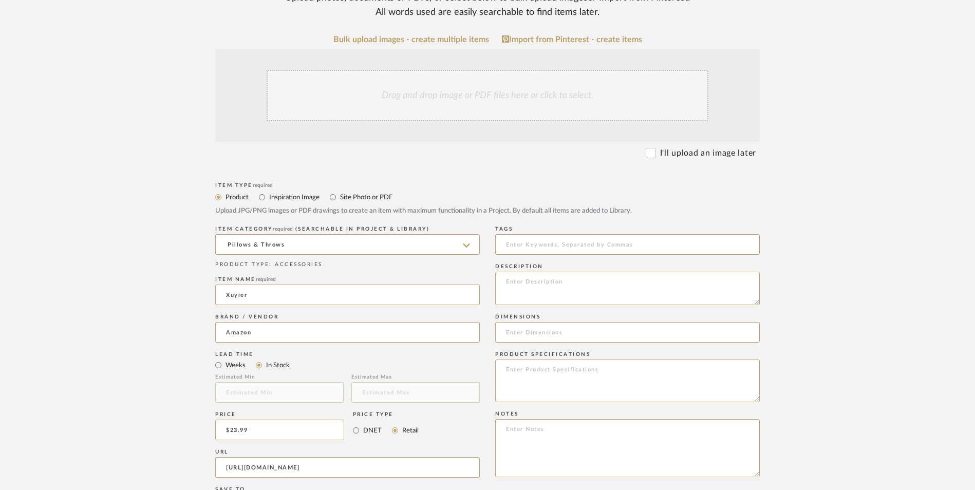
scroll to position [0, 65]
type input "https://www.amazon.com/Xuyier-Decorative-Pillows-Knotted-Cushions/dp/B0C98PVZ2S…"
click at [123, 300] on upload-items "Create new item in Ashley McNeal Upload photos, documents or PDFs, or select be…" at bounding box center [487, 352] width 975 height 905
click at [557, 419] on textarea at bounding box center [627, 448] width 265 height 58
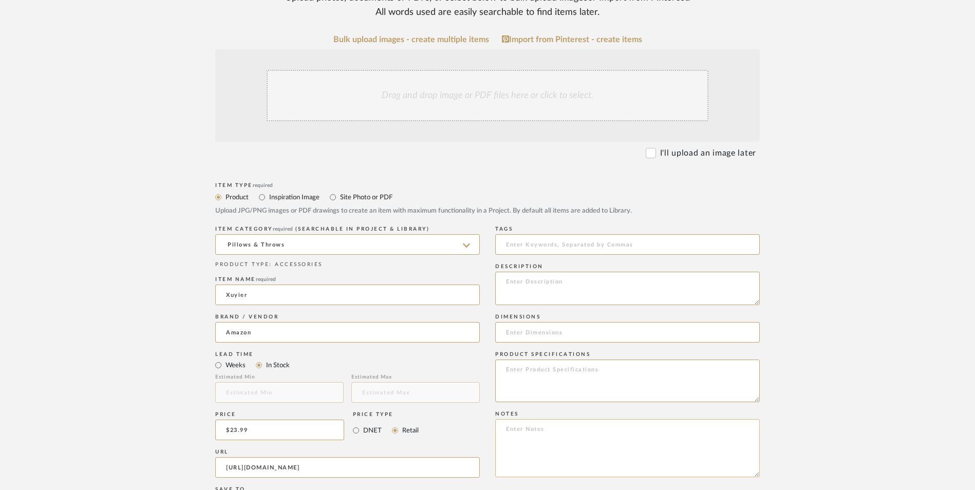
paste textarea "Option 1: ETA: SKU: Reviews - Stars Return | Refund Policy:"
drag, startPoint x: 444, startPoint y: 340, endPoint x: 434, endPoint y: 339, distance: 9.8
click at [433, 339] on div "Item Type required Product Inspiration Image Site Photo or PDF Upload JPG/PNG i…" at bounding box center [487, 480] width 544 height 600
click at [498, 419] on textarea "Accent Chair Pillows - Select: Light Grey + 2 ETA: SKU: Reviews - Stars Return …" at bounding box center [627, 448] width 265 height 58
click at [528, 419] on textarea "Accent Chair Pillows - Select: Light Grey + 2 ETA: SKU: 508 Reviews - 4.4 Stars…" at bounding box center [627, 448] width 265 height 58
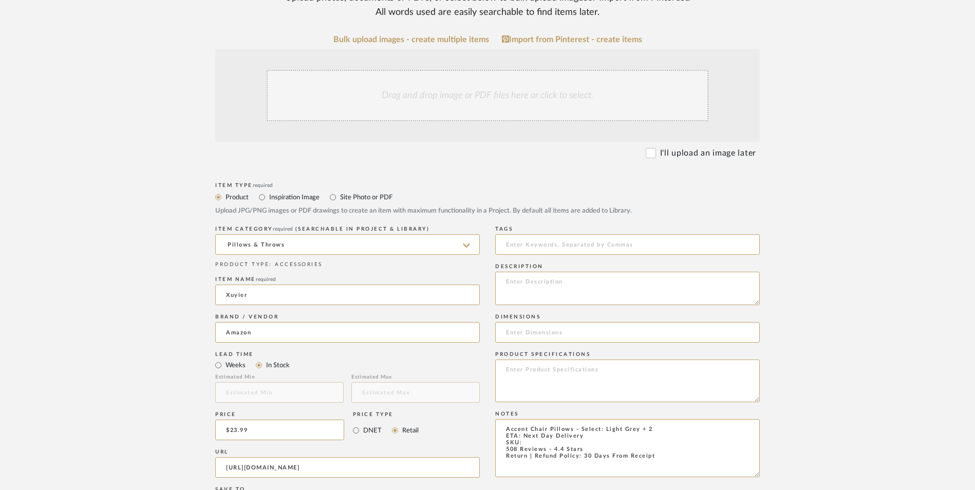
type textarea "Accent Chair Pillows - Select: Light Grey + 2 ETA: Next Day Delivery SKU: 508 R…"
click at [561, 272] on textarea at bounding box center [627, 288] width 265 height 33
paste textarea "Beautiful decorative pillow to add a pop to your home, adding a warm and comfor…"
type textarea "Beautiful decorative pillow to add a pop to your home, adding a warm and comfor…"
click at [525, 70] on div "Drag and drop image or PDF files here or click to select." at bounding box center [488, 95] width 442 height 51
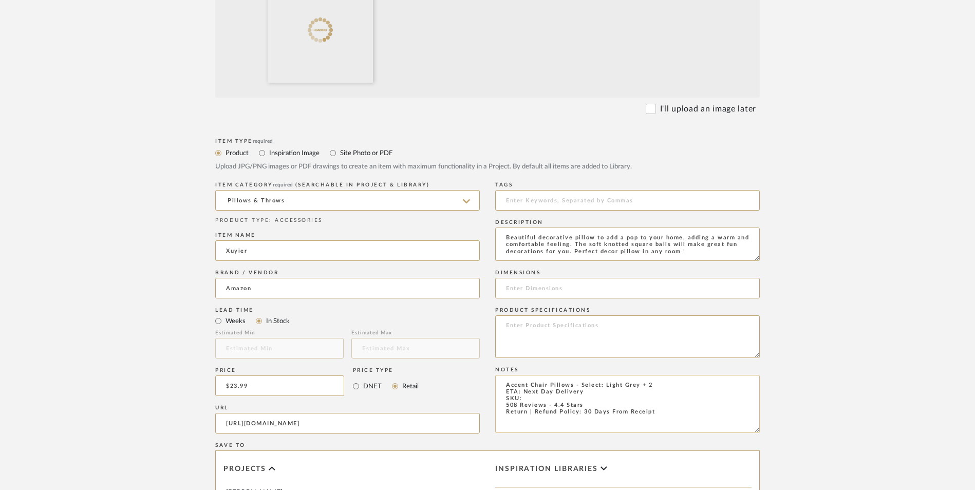
scroll to position [411, 0]
click at [561, 315] on textarea at bounding box center [627, 336] width 265 height 43
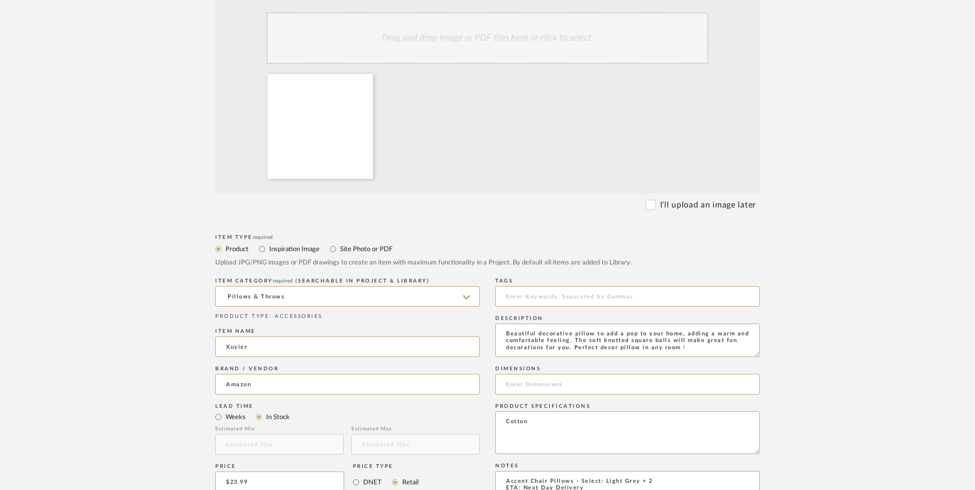
scroll to position [308, 0]
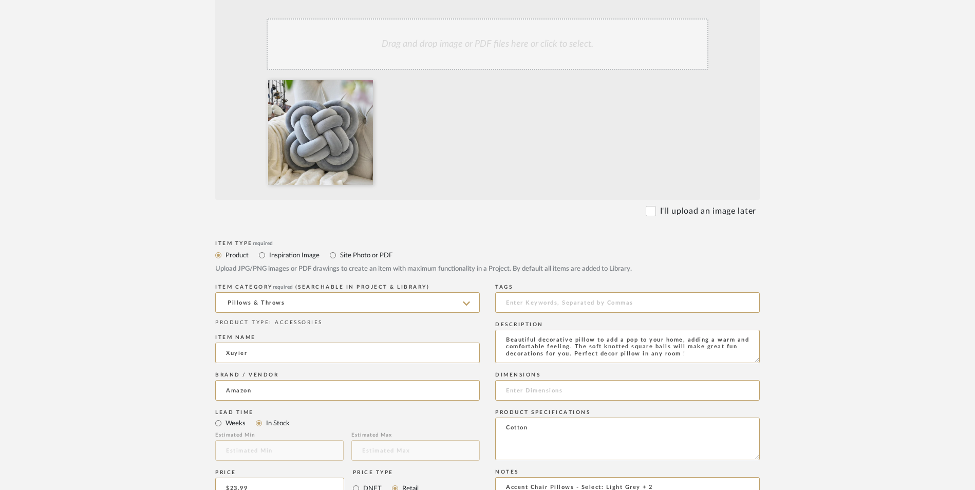
type textarea "Cotton"
paste textarea "B0C98PVZ2S"
type textarea "Accent Chair Pillows - Select: Light Grey + 2 ETA: Next Day Delivery SKU: B0C98…"
click at [549, 380] on input at bounding box center [627, 390] width 265 height 21
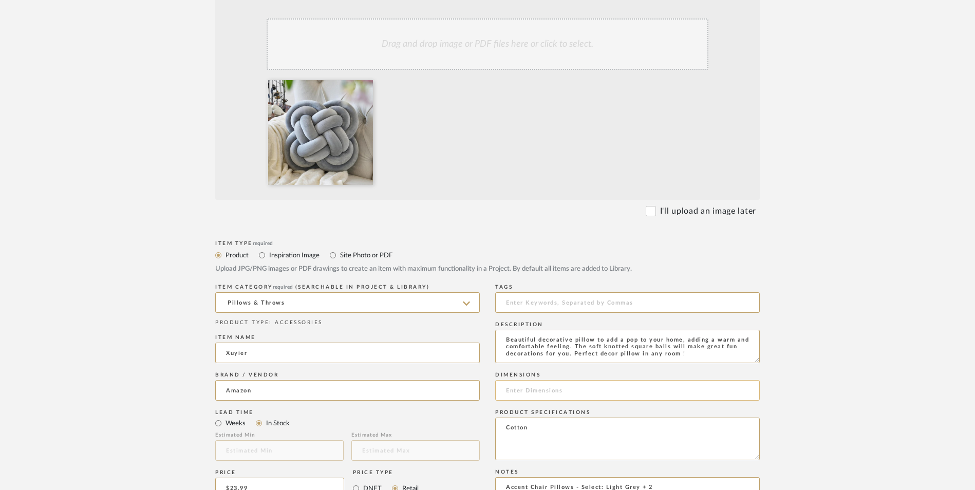
paste input "12"L x 12"W"
click at [515, 380] on input "12"L x 12"W" at bounding box center [627, 390] width 265 height 21
click at [517, 380] on input "12"L x 12"W" at bounding box center [627, 390] width 265 height 21
click at [543, 380] on input "12" L x 12"W" at bounding box center [627, 390] width 265 height 21
click at [577, 380] on input "12" L x 12" W" at bounding box center [627, 390] width 265 height 21
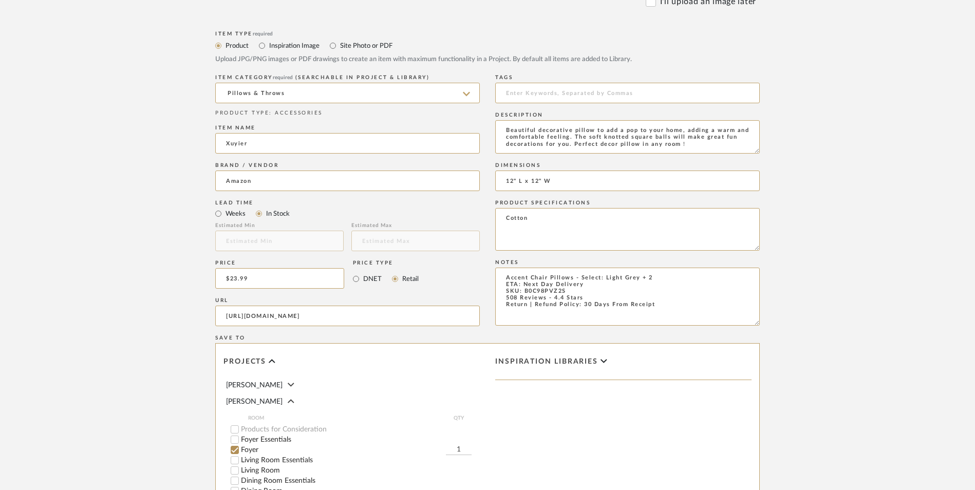
scroll to position [646, 0]
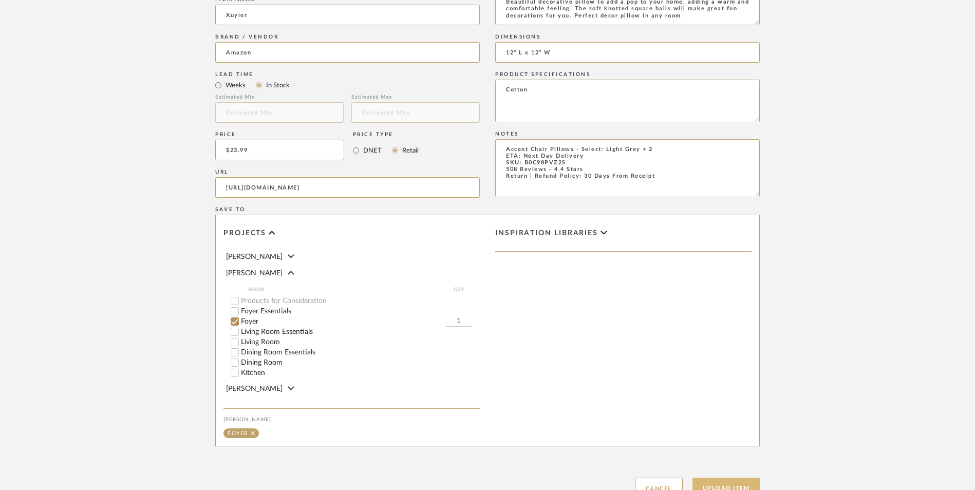
type input "12" L x 12" W"
click at [724, 478] on button "Upload Item" at bounding box center [726, 488] width 68 height 21
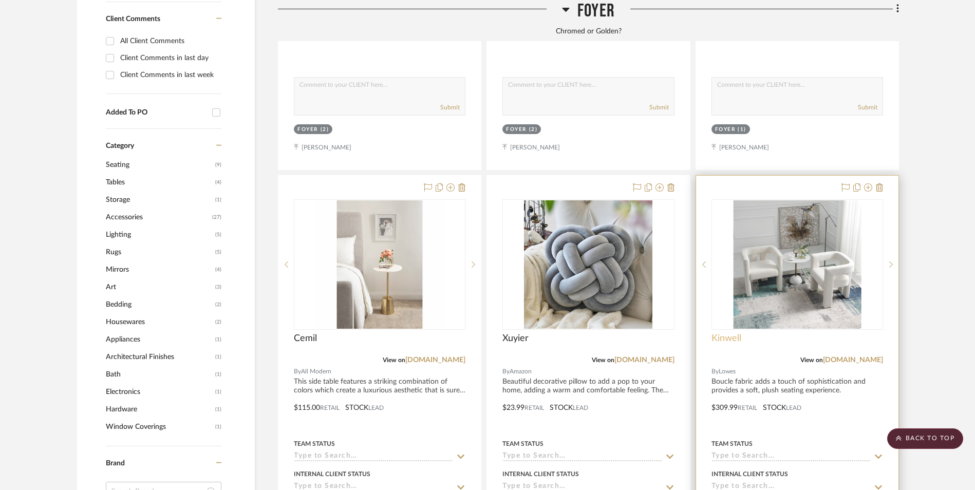
scroll to position [787, 0]
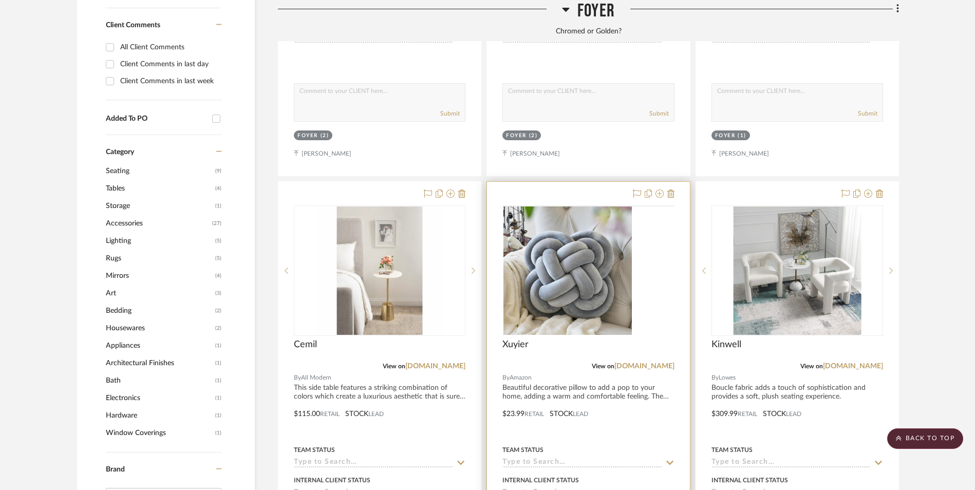
click at [0, 0] on img at bounding box center [0, 0] width 0 height 0
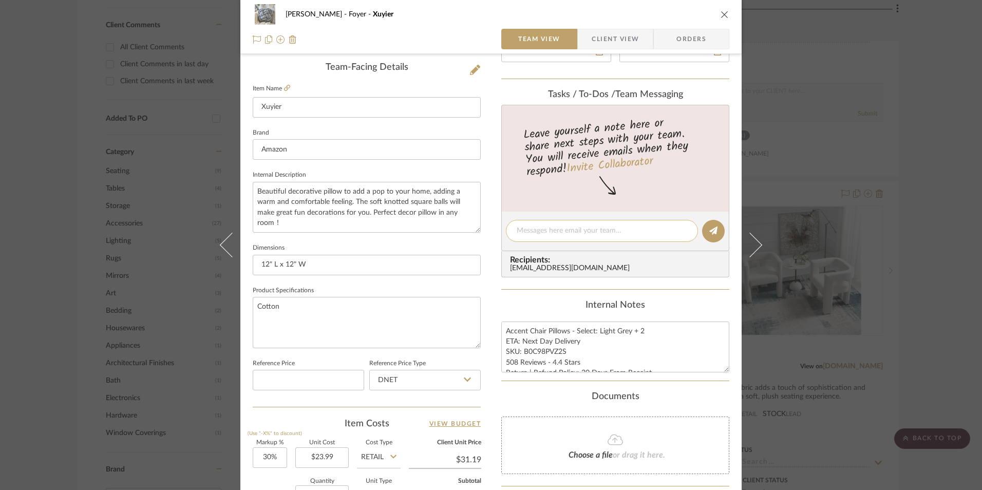
scroll to position [308, 0]
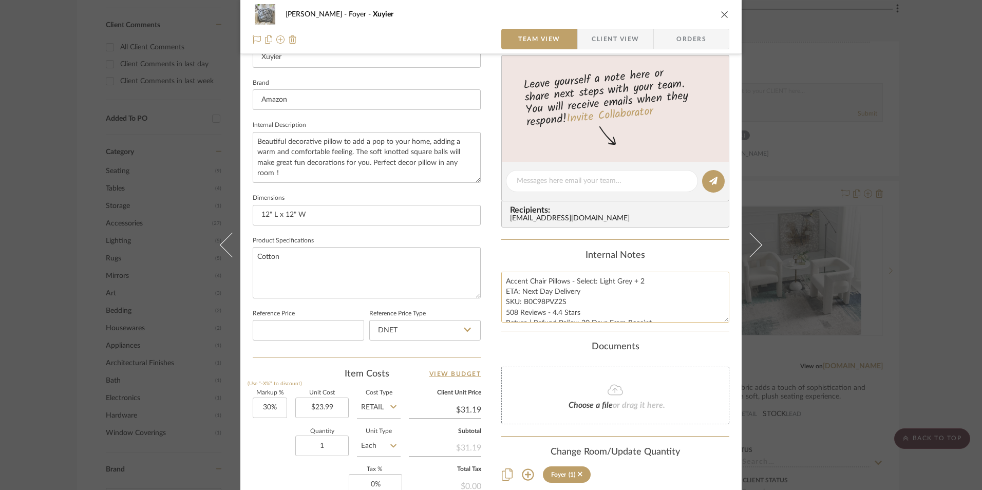
click at [542, 309] on textarea "Accent Chair Pillows - Select: Light Grey + 2 ETA: Next Day Delivery SKU: B0C98…" at bounding box center [615, 297] width 228 height 51
drag, startPoint x: 563, startPoint y: 300, endPoint x: 521, endPoint y: 302, distance: 42.1
click at [521, 302] on textarea "Accent Chair Pillows - Select: Light Grey + 2 ETA: Next Day Delivery SKU: B0C98…" at bounding box center [615, 297] width 228 height 51
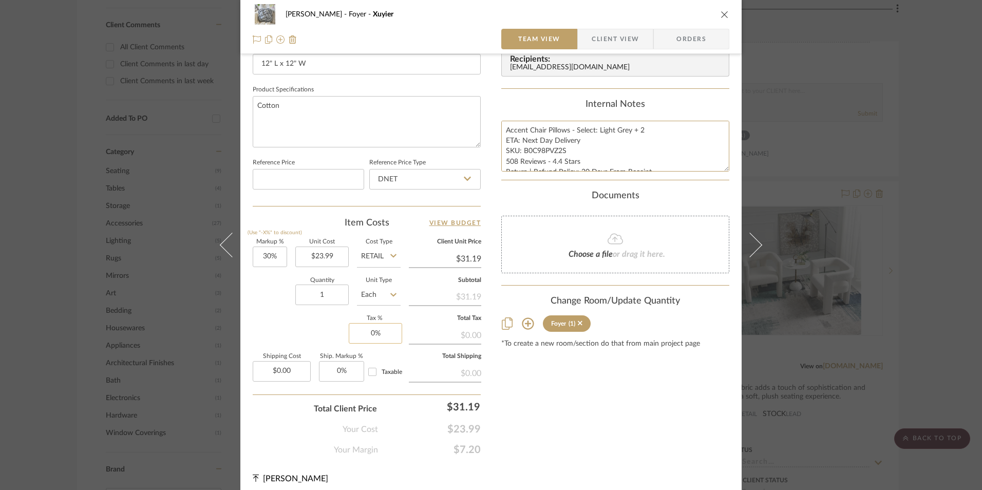
scroll to position [462, 0]
click at [406, 176] on input "DNET" at bounding box center [424, 176] width 111 height 21
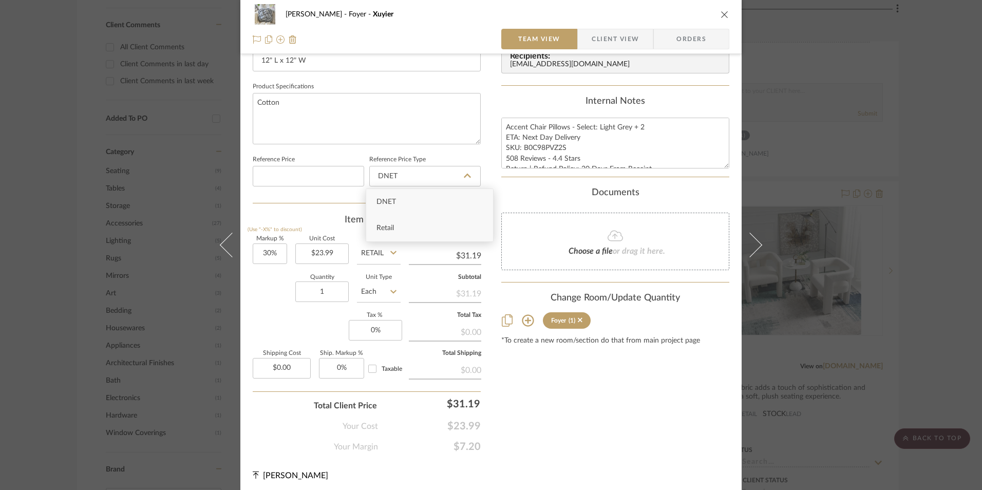
click at [407, 230] on div "Retail" at bounding box center [429, 228] width 127 height 26
type input "Retail"
type input "30"
drag, startPoint x: 269, startPoint y: 252, endPoint x: 365, endPoint y: 326, distance: 121.2
click at [269, 253] on input "30" at bounding box center [270, 253] width 34 height 21
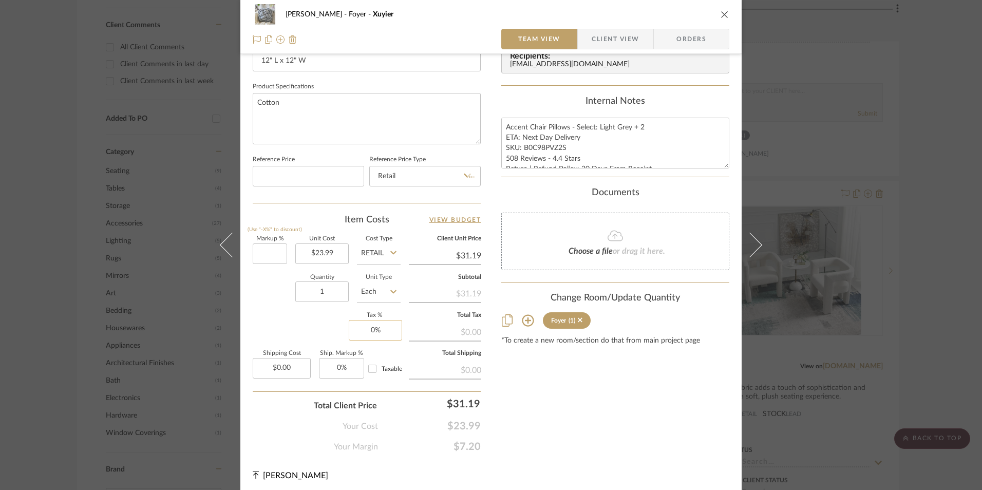
click at [277, 314] on div "Markup % (Use "-X%" to discount) Unit Cost $23.99 Cost Type Retail Client Unit …" at bounding box center [367, 311] width 228 height 150
click at [327, 293] on input "1" at bounding box center [321, 291] width 53 height 21
type input "0%"
type input "$23.99"
type input "2"
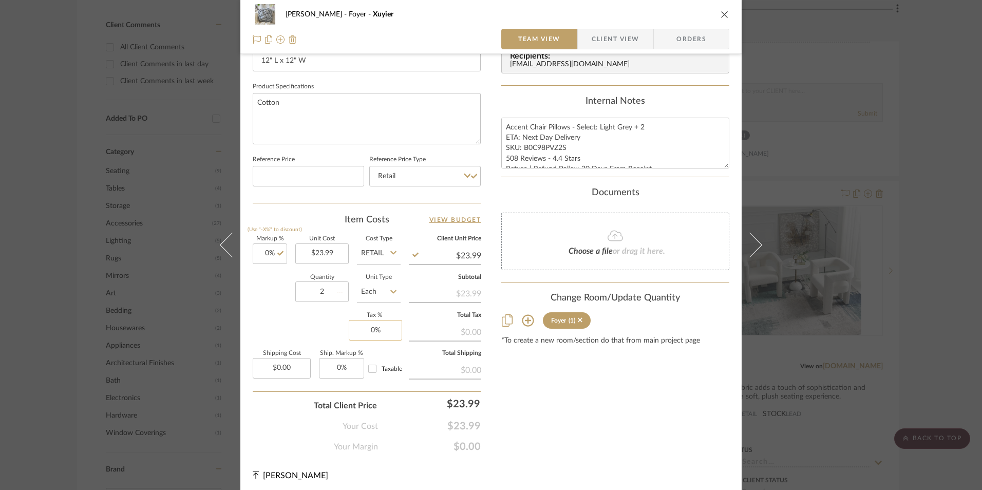
drag, startPoint x: 281, startPoint y: 323, endPoint x: 359, endPoint y: 327, distance: 78.2
click at [281, 323] on div "Markup % (Use "-X%" to discount) 0% Unit Cost $23.99 Cost Type Retail Client Un…" at bounding box center [367, 311] width 228 height 150
click at [382, 332] on input "0" at bounding box center [375, 330] width 53 height 21
type input "8.25%"
click at [607, 407] on div "Content here copies to Client View - confirm visibility there. Show in Client D…" at bounding box center [615, 30] width 228 height 845
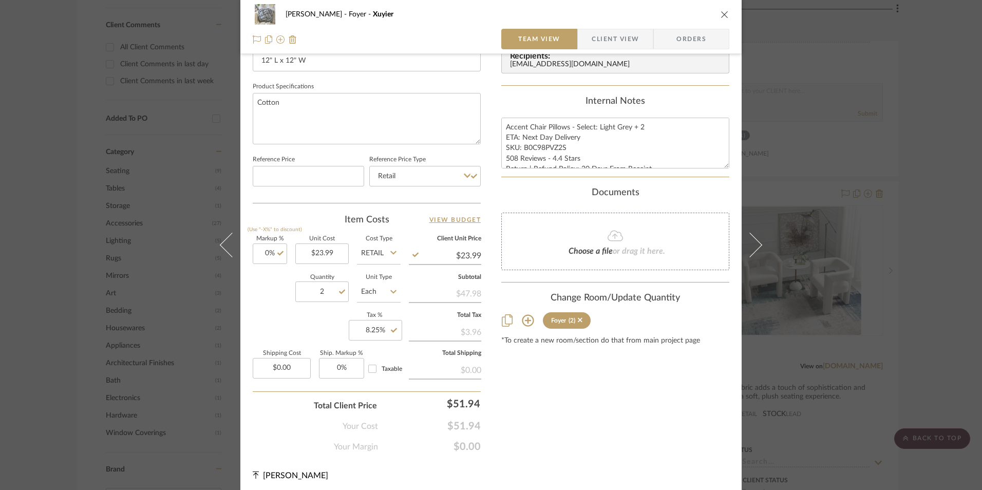
click at [690, 39] on span "Orders" at bounding box center [691, 39] width 52 height 21
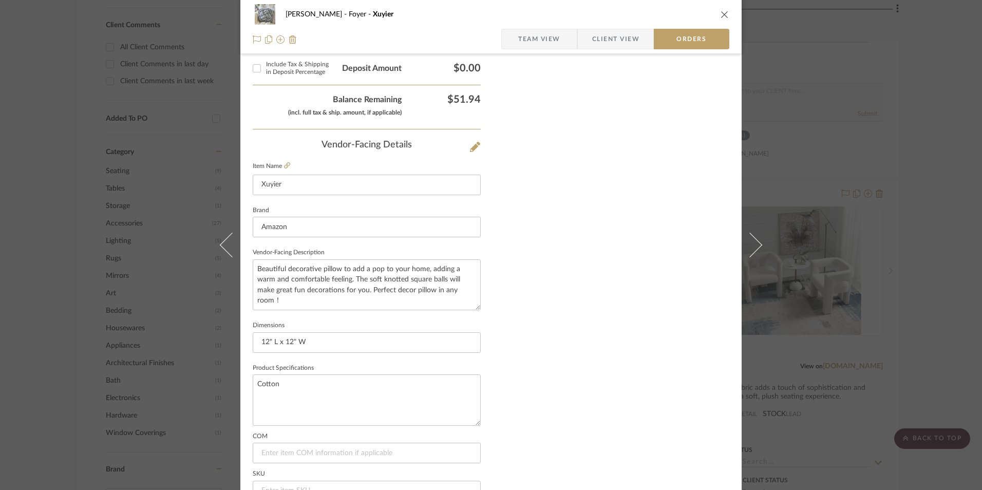
scroll to position [602, 0]
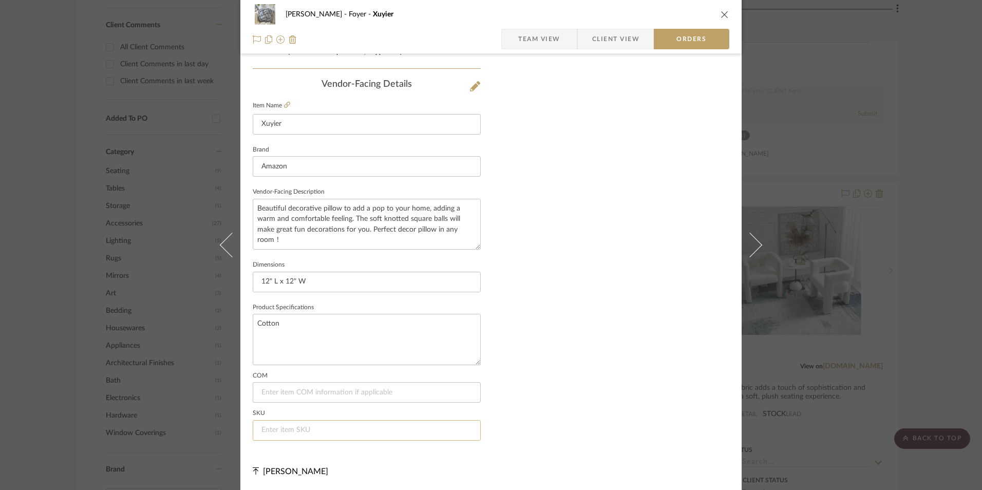
click at [318, 430] on input at bounding box center [367, 430] width 228 height 21
paste input "B0C98PVZ2S"
type input "B0C98PVZ2S"
click at [915, 205] on div "Ashley McNeal Foyer Xuyier Team View Client View Orders Order Tracking PO Numbe…" at bounding box center [491, 245] width 982 height 490
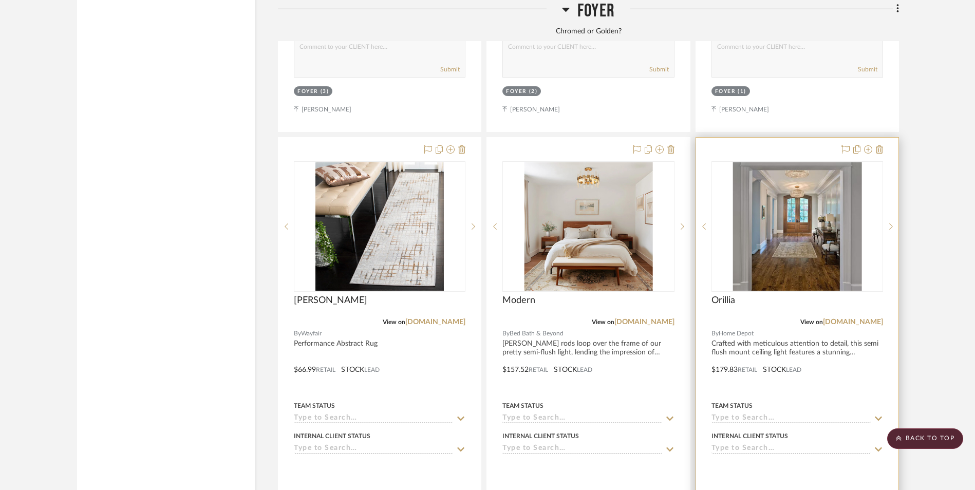
scroll to position [2123, 0]
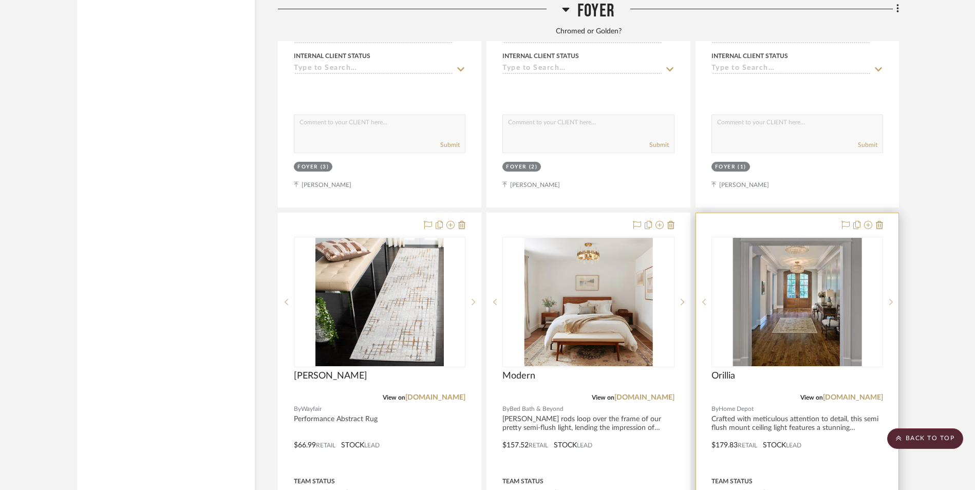
click at [818, 246] on img "0" at bounding box center [796, 302] width 129 height 128
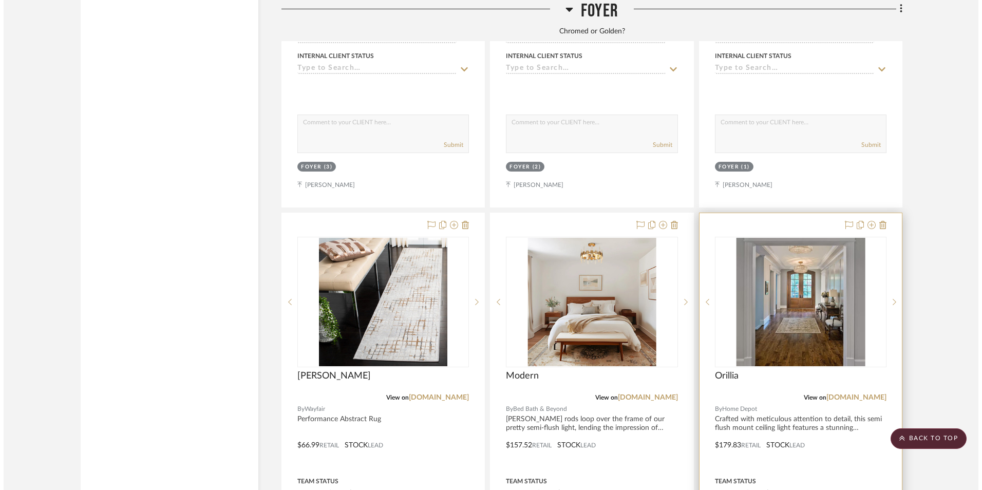
scroll to position [0, 0]
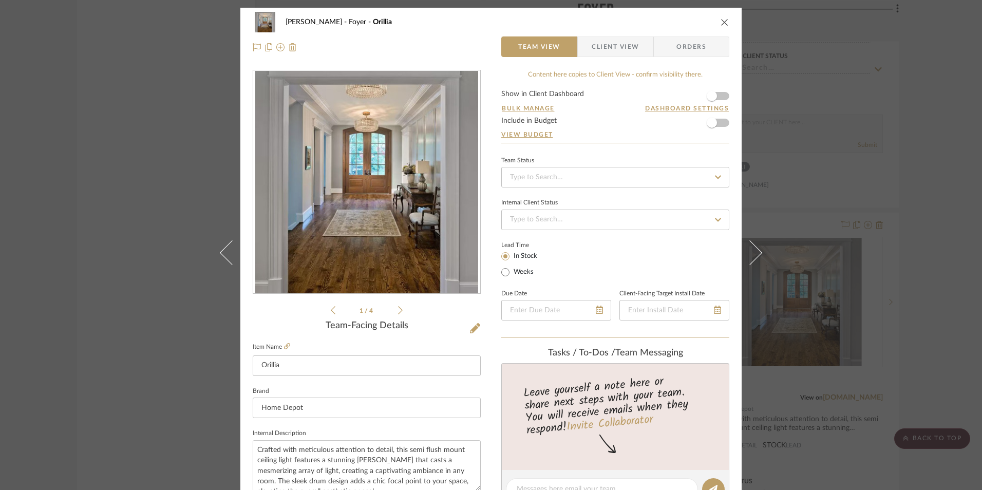
click at [401, 311] on div "1 / 4" at bounding box center [367, 193] width 228 height 247
click at [398, 311] on icon at bounding box center [400, 310] width 5 height 9
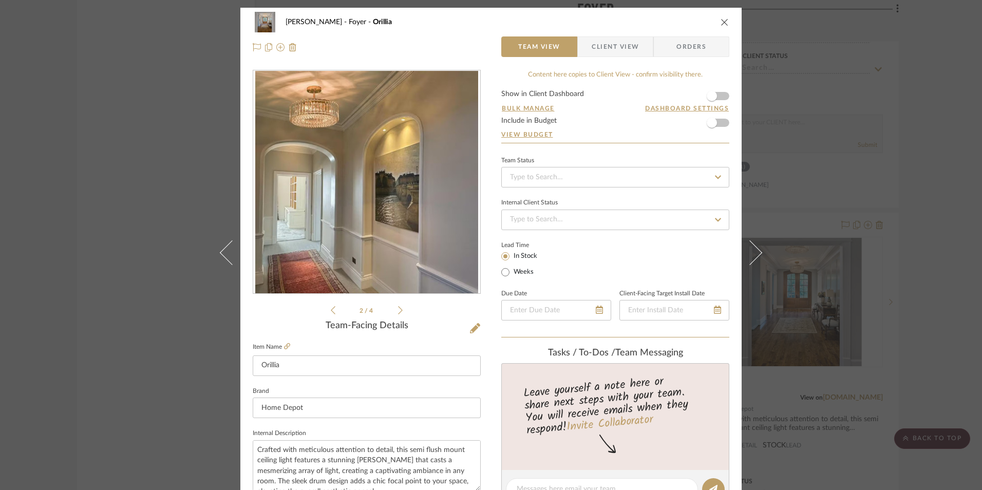
click at [398, 311] on icon at bounding box center [400, 310] width 5 height 9
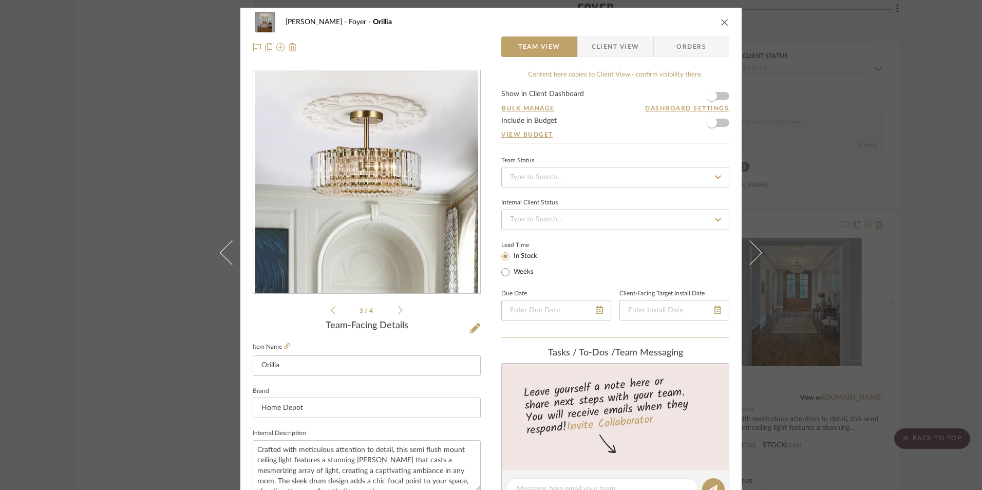
click at [398, 311] on icon at bounding box center [400, 310] width 5 height 9
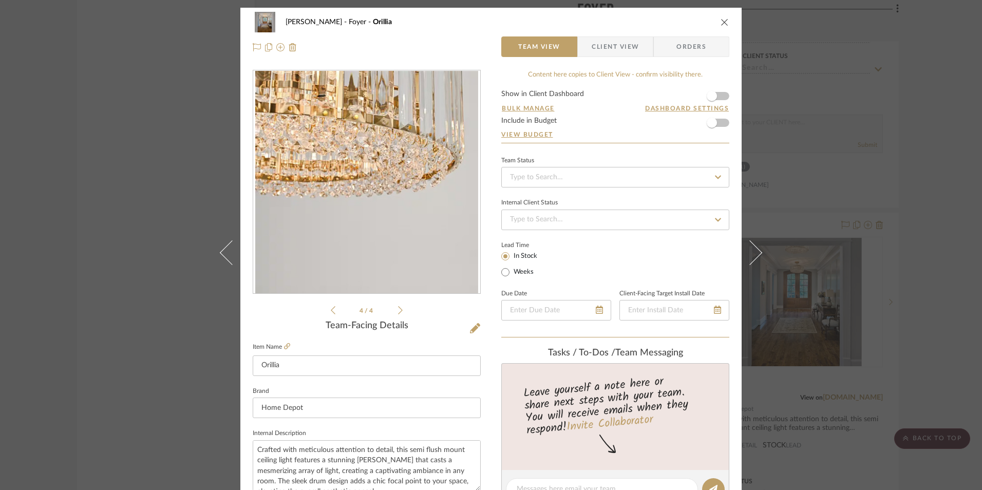
click at [398, 311] on icon at bounding box center [400, 310] width 5 height 9
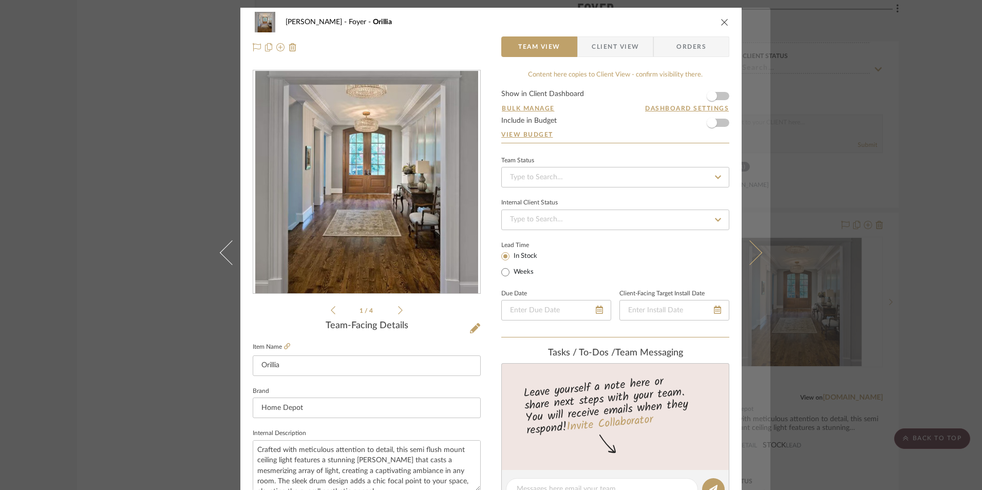
click at [721, 22] on icon "close" at bounding box center [725, 22] width 8 height 8
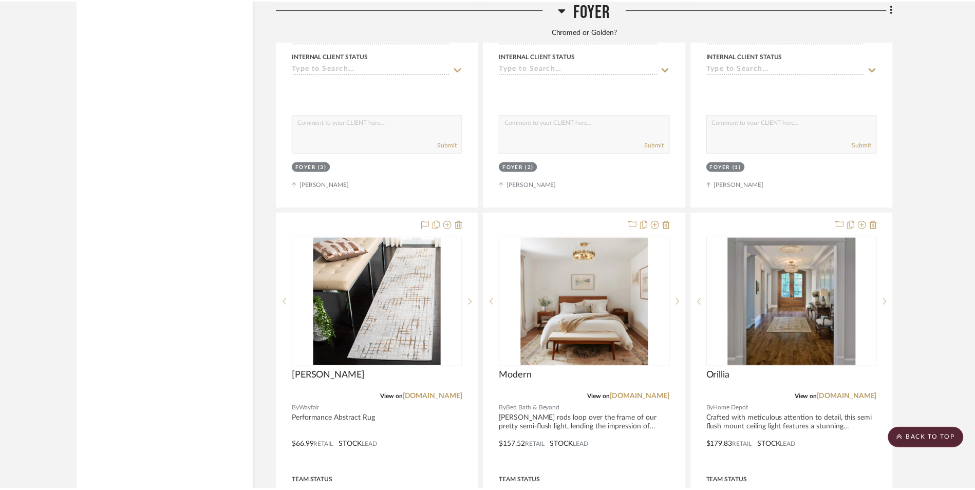
scroll to position [2123, 0]
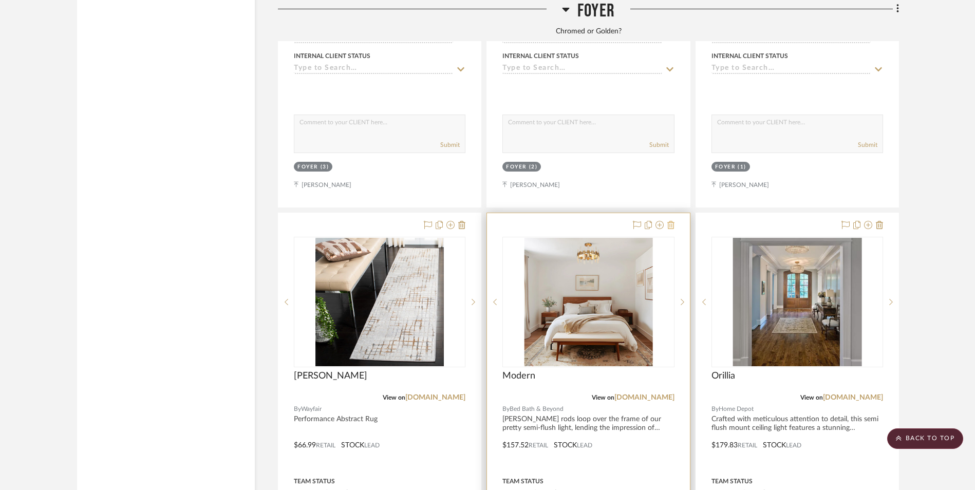
click at [669, 221] on icon at bounding box center [670, 225] width 7 height 8
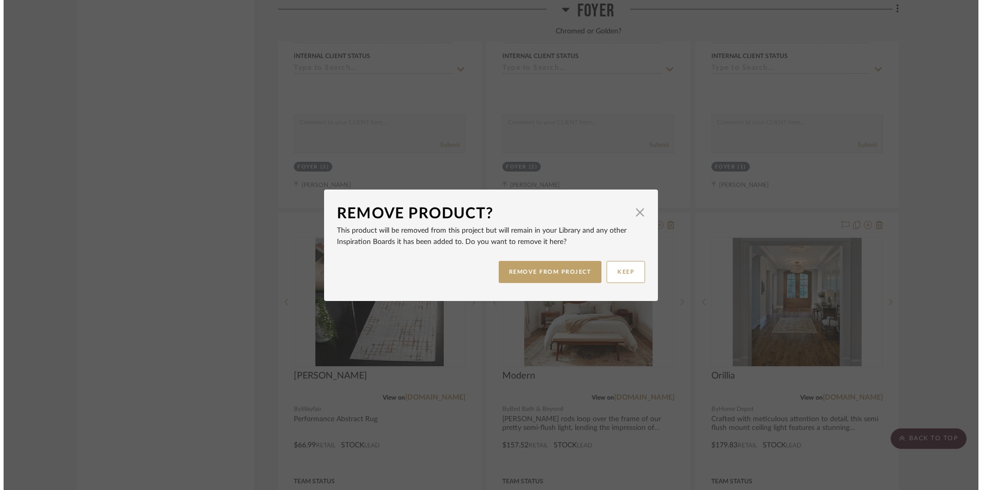
scroll to position [0, 0]
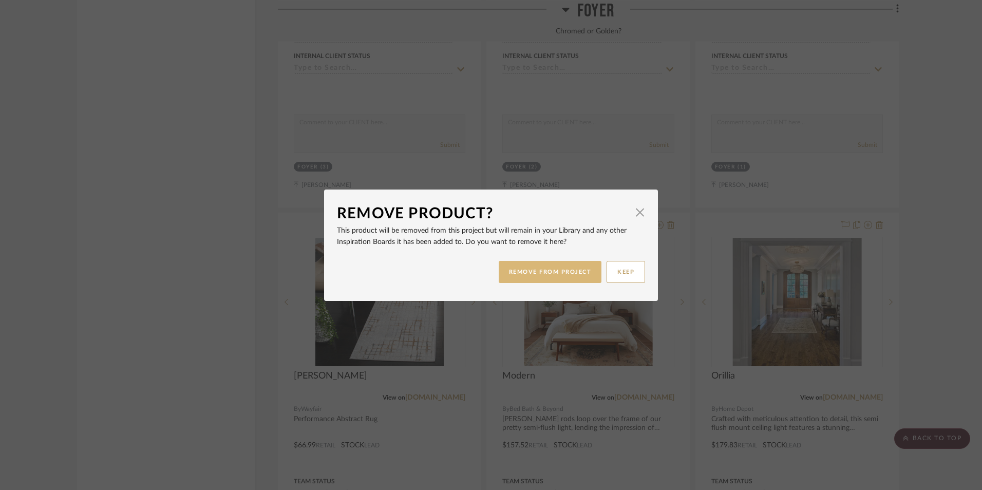
click at [576, 274] on button "REMOVE FROM PROJECT" at bounding box center [550, 272] width 103 height 22
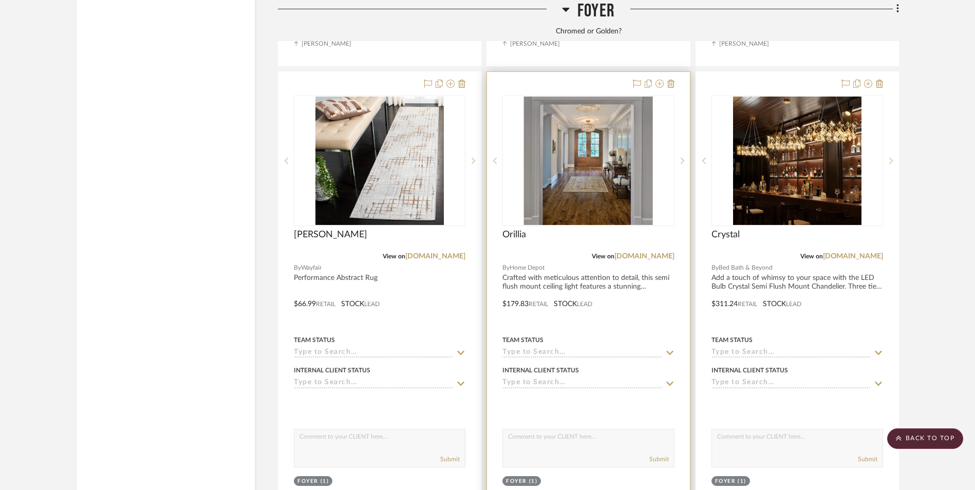
scroll to position [2174, 0]
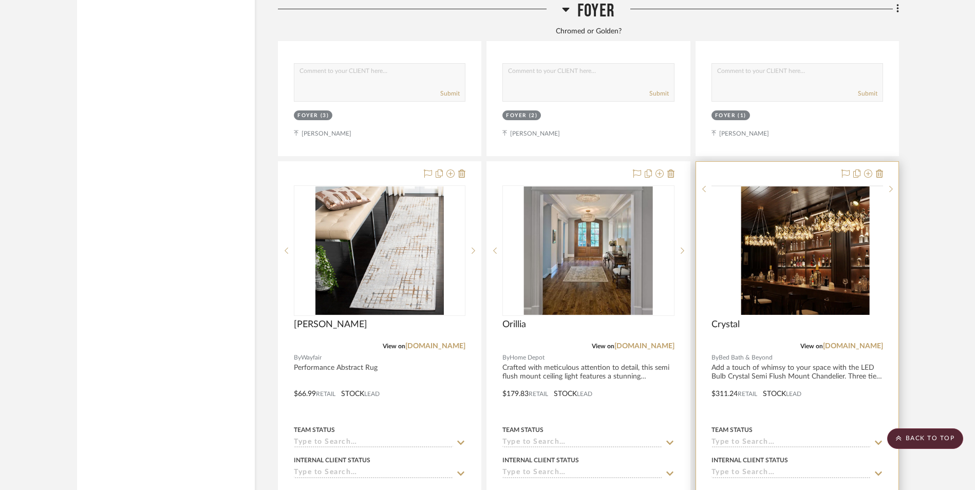
click at [0, 0] on img at bounding box center [0, 0] width 0 height 0
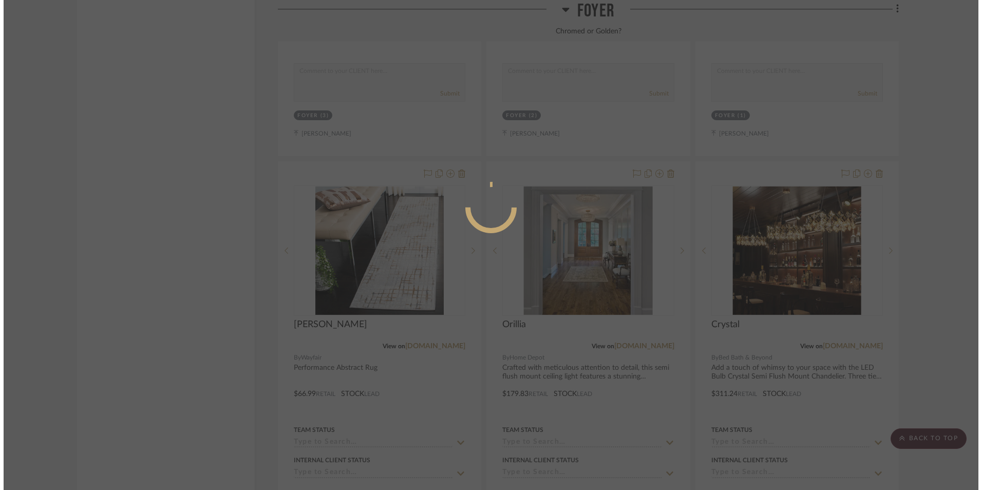
scroll to position [0, 0]
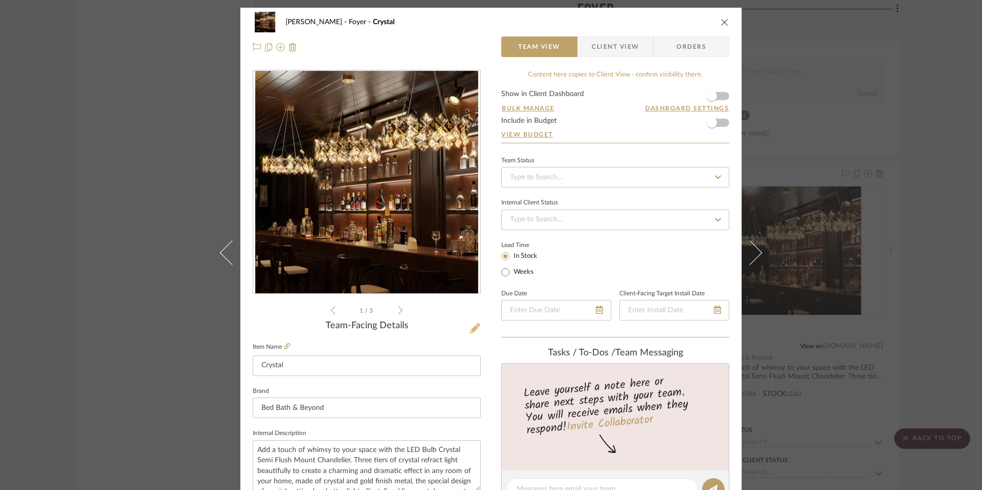
click at [470, 328] on icon at bounding box center [475, 328] width 10 height 10
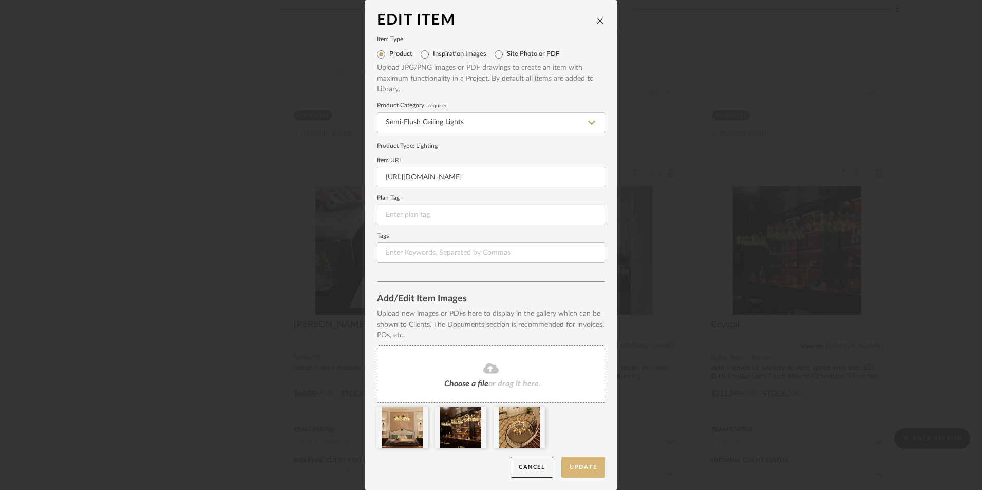
click at [578, 471] on button "Update" at bounding box center [583, 467] width 44 height 21
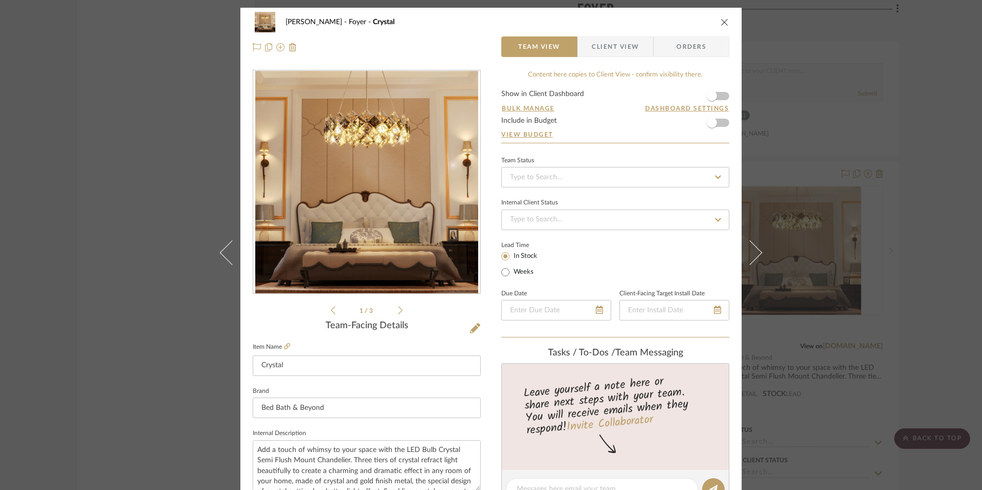
drag, startPoint x: 723, startPoint y: 24, endPoint x: 898, endPoint y: 129, distance: 203.6
click at [723, 24] on icon "close" at bounding box center [725, 22] width 8 height 8
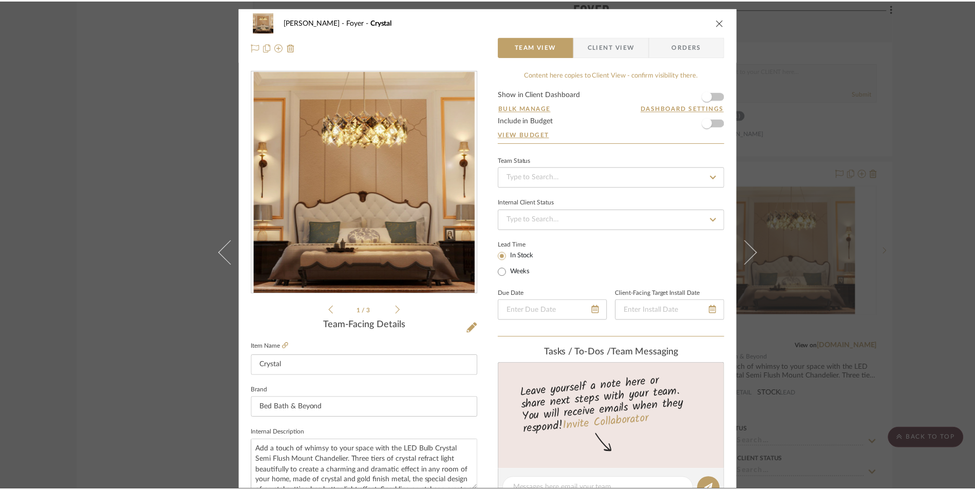
scroll to position [2174, 0]
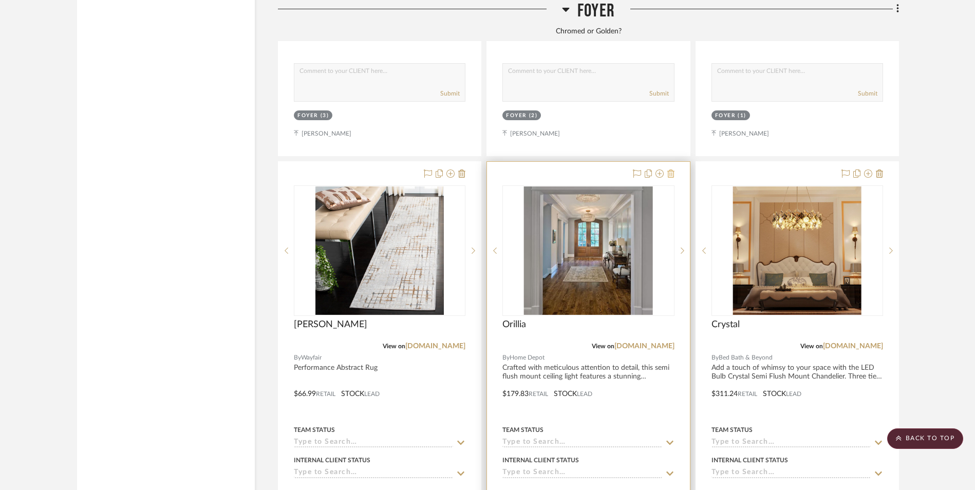
click at [672, 169] on icon at bounding box center [670, 173] width 7 height 8
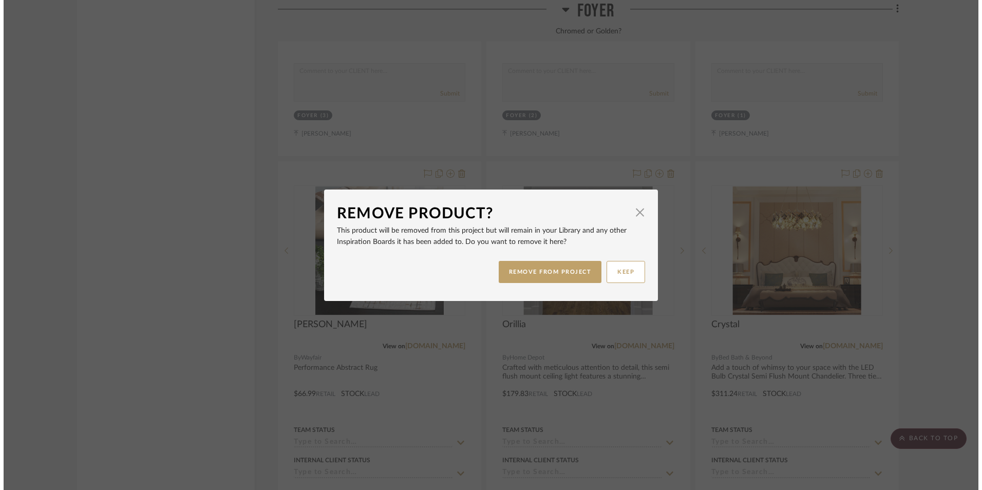
scroll to position [0, 0]
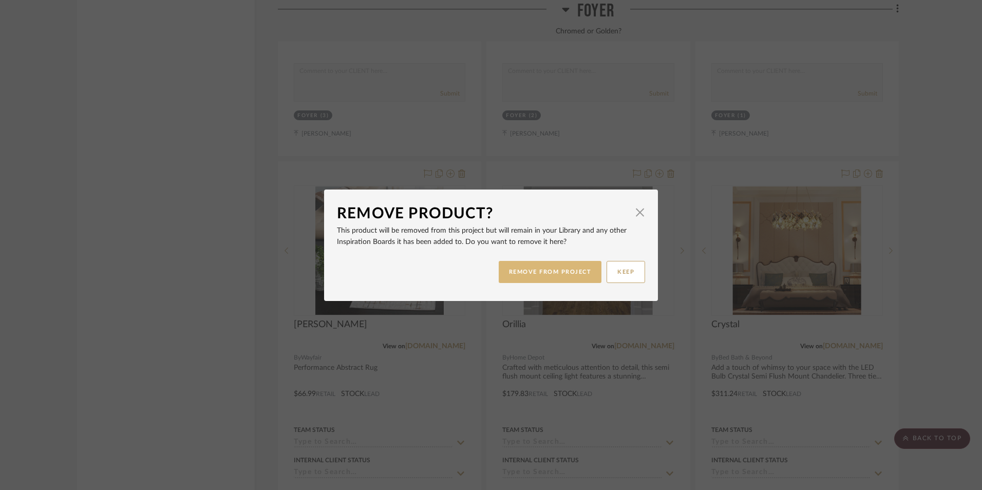
click at [578, 274] on button "REMOVE FROM PROJECT" at bounding box center [550, 272] width 103 height 22
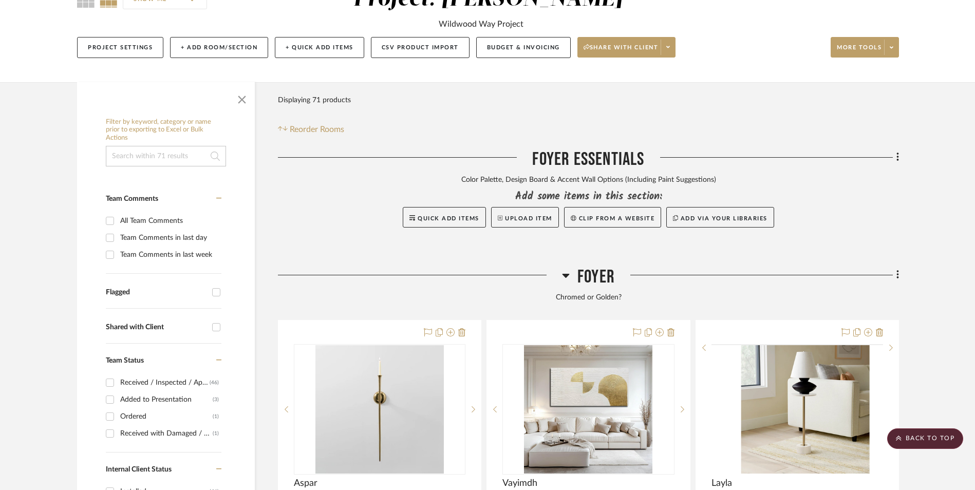
scroll to position [222, 0]
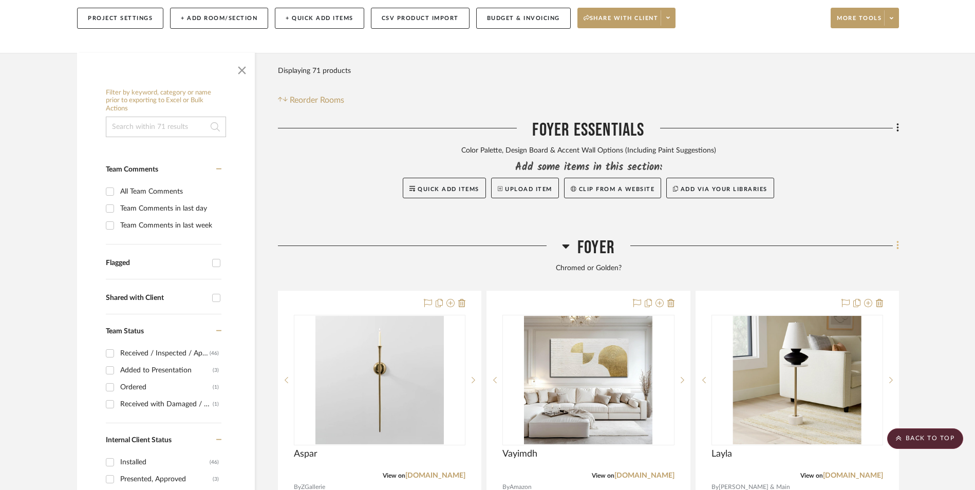
click at [896, 240] on icon at bounding box center [897, 245] width 3 height 11
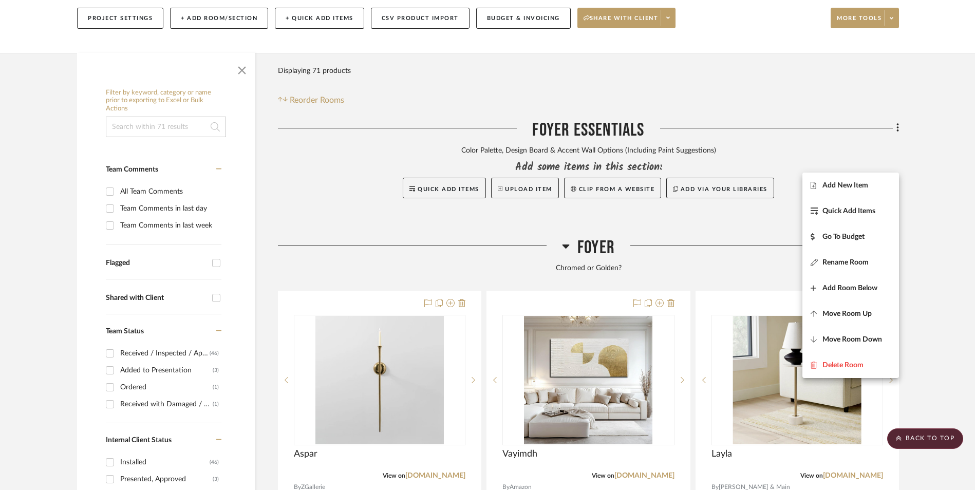
click at [870, 185] on span "Add New Item" at bounding box center [850, 185] width 80 height 9
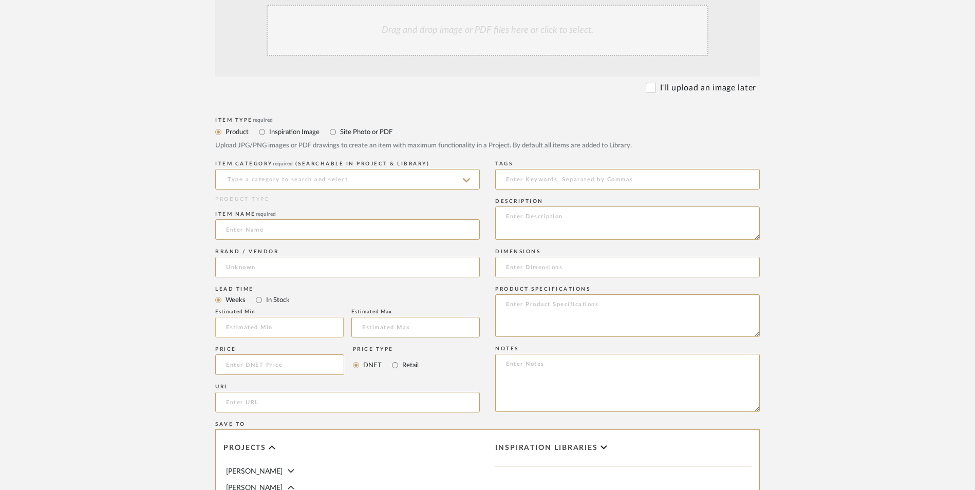
scroll to position [360, 0]
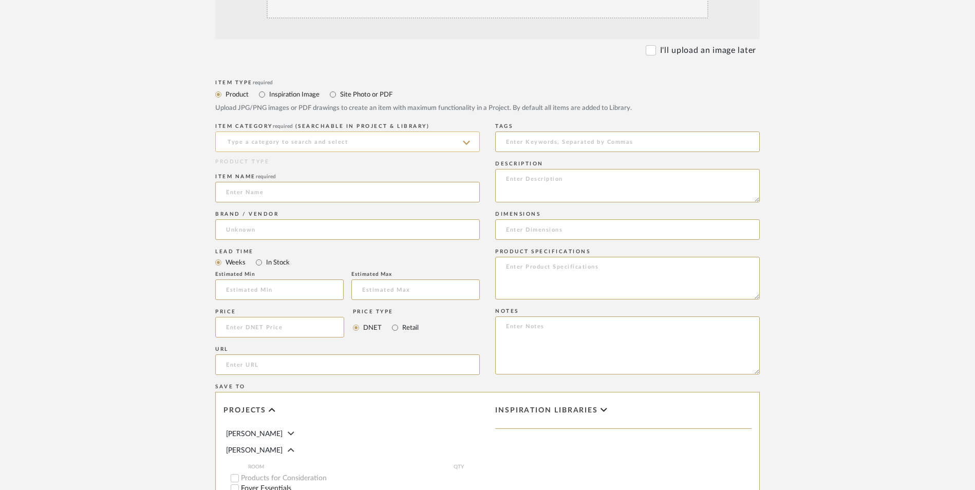
click at [289, 131] on input at bounding box center [347, 141] width 265 height 21
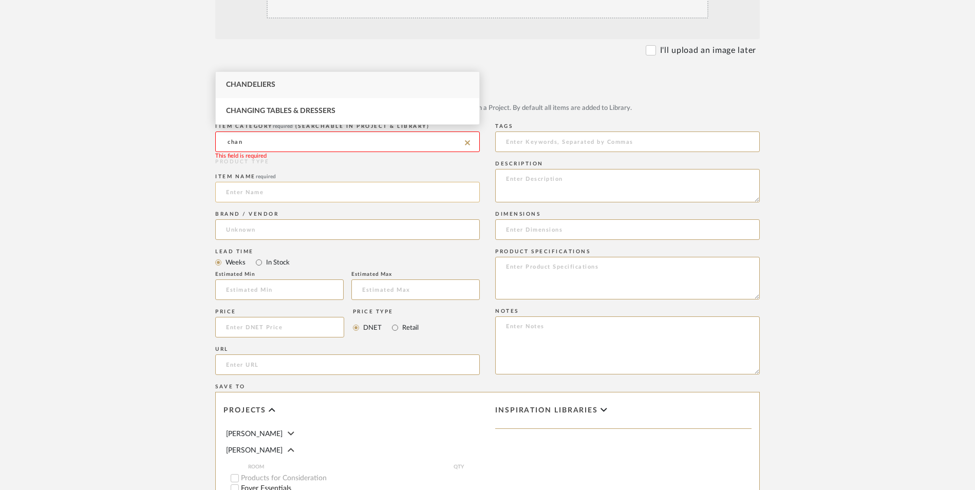
drag, startPoint x: 244, startPoint y: 81, endPoint x: 277, endPoint y: 104, distance: 40.6
click at [244, 82] on div "Chandeliers" at bounding box center [347, 85] width 263 height 26
type input "Chandeliers"
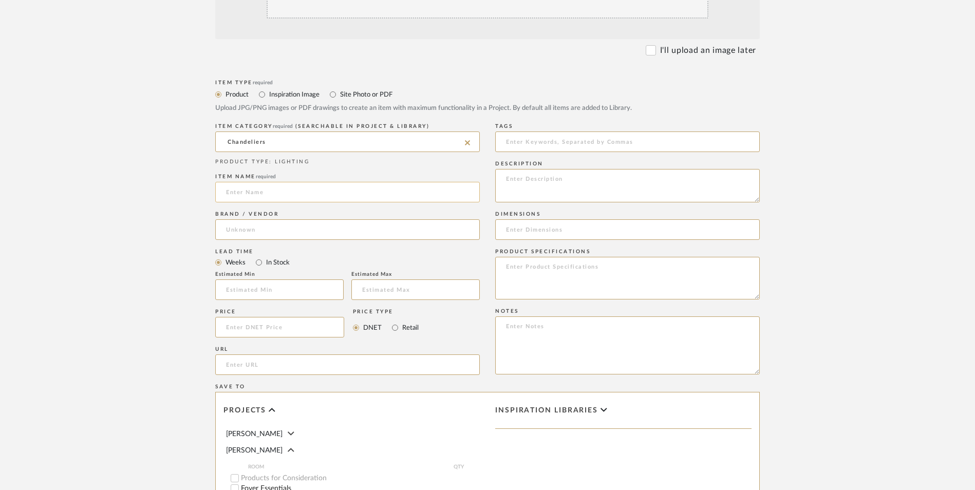
click at [284, 182] on input at bounding box center [347, 192] width 265 height 21
type input "Bibivis"
click at [275, 219] on input at bounding box center [347, 229] width 265 height 21
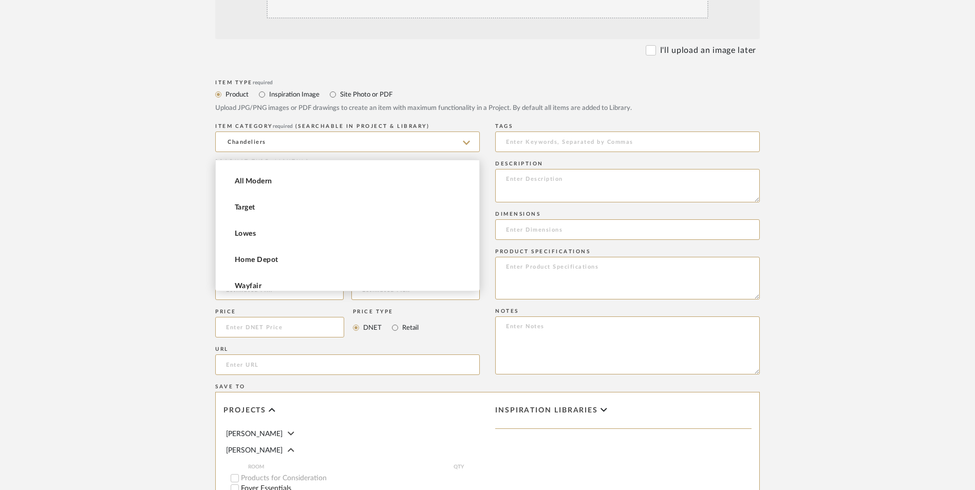
scroll to position [79, 0]
click at [272, 252] on span "Home Depot" at bounding box center [256, 251] width 43 height 9
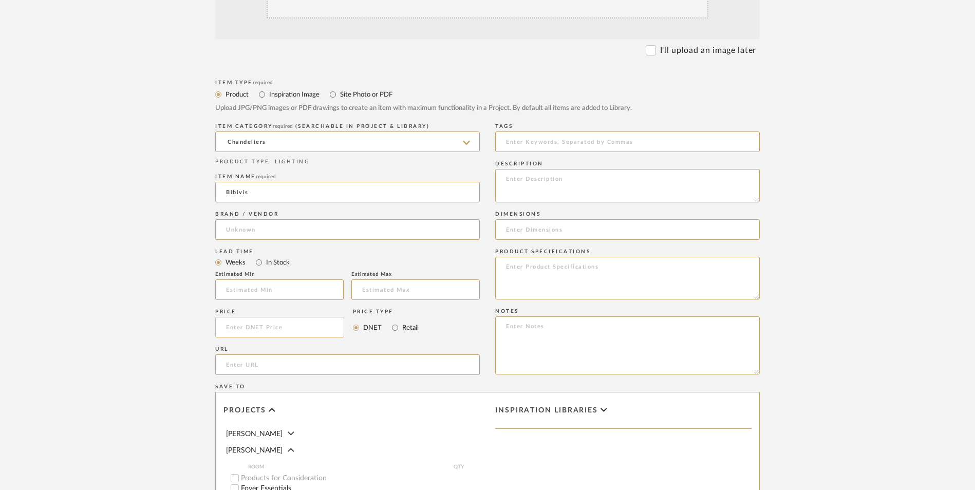
type input "Home Depot"
click at [257, 256] on input "In Stock" at bounding box center [259, 262] width 12 height 12
radio input "true"
click at [393, 322] on input "Retail" at bounding box center [395, 328] width 12 height 12
radio input "true"
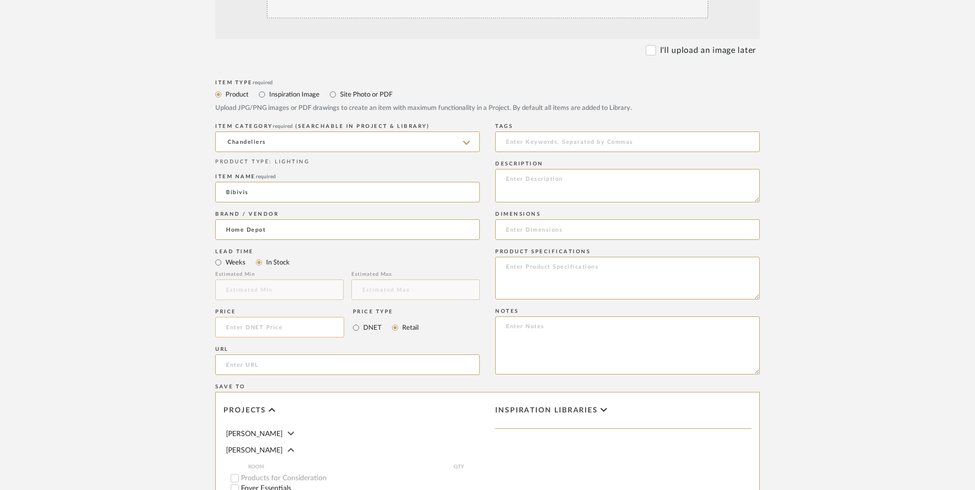
click at [287, 317] on input at bounding box center [279, 327] width 129 height 21
type input "$204.07"
click at [157, 277] on upload-items "Create new item in Ashley McNeal Upload photos, documents or PDFs, or select be…" at bounding box center [487, 249] width 975 height 905
click at [270, 354] on input "url" at bounding box center [347, 364] width 265 height 21
paste input "https://www.homedepot.com/p/BIBIVIS-20-Light-Golden-Modern-Chandelier-Light-Fix…"
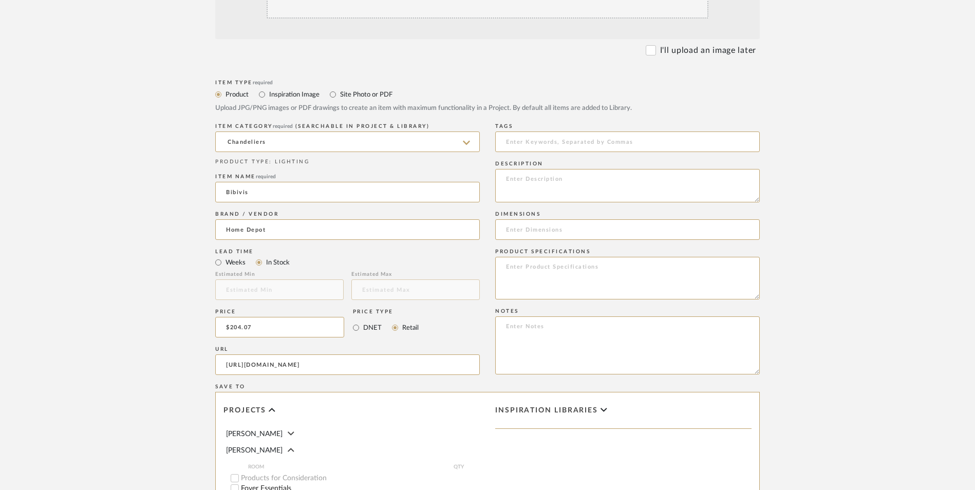
scroll to position [0, 354]
type input "https://www.homedepot.com/p/BIBIVIS-20-Light-Golden-Modern-Chandelier-Light-Fix…"
drag, startPoint x: 174, startPoint y: 338, endPoint x: 225, endPoint y: 350, distance: 53.3
click at [173, 338] on form "Bulk upload images - create multiple items Import from Pinterest - create items…" at bounding box center [487, 304] width 654 height 745
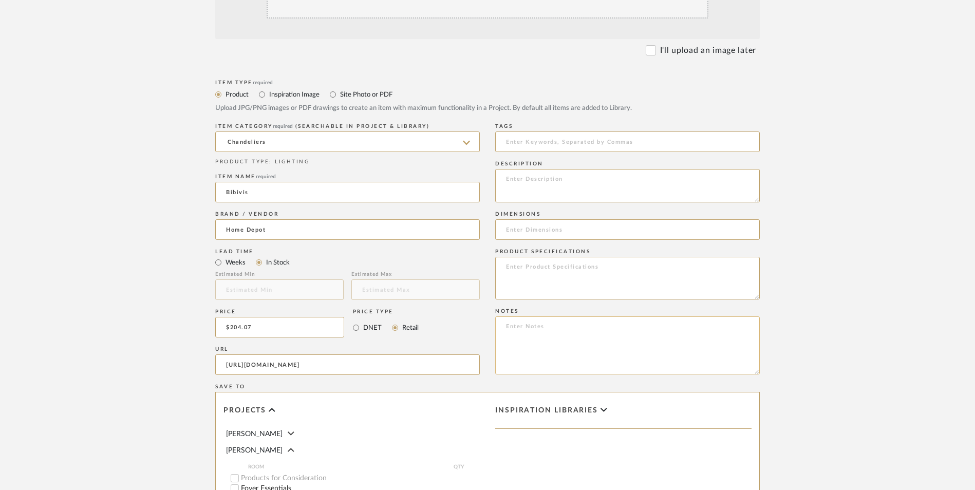
click at [536, 316] on textarea at bounding box center [627, 345] width 265 height 58
paste textarea "Option 1: ETA: SKU: Reviews - Stars Return | Refund Policy:"
click at [533, 316] on textarea "Option 1: ETA: SKU: Reviews - Stars Return | Refund Policy: 30 Days From Receipt" at bounding box center [627, 345] width 265 height 58
click at [550, 316] on textarea "Option 2: ETA: SKU: Reviews - Stars Return | Refund Policy: 30 Days From Receipt" at bounding box center [627, 345] width 265 height 58
click at [540, 316] on textarea "Option 2: Chandeliers - Select: ETA: SKU: Reviews - Stars Return | Refund Polic…" at bounding box center [627, 345] width 265 height 58
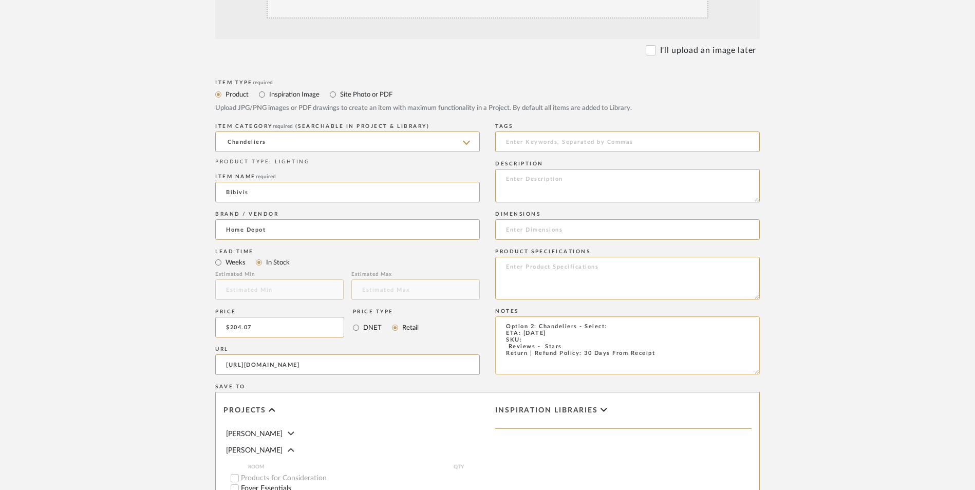
click at [629, 316] on textarea "Option 2: Chandeliers - Select: ETA: 9.16.2025 SKU: Reviews - Stars Return | Re…" at bounding box center [627, 345] width 265 height 58
click at [533, 316] on textarea "Option 2: Chandeliers - Select: Gold ETA: 9.16.2025 SKU: Reviews - Stars Return…" at bounding box center [627, 345] width 265 height 58
paste textarea "334330367"
drag, startPoint x: 565, startPoint y: 262, endPoint x: 506, endPoint y: 263, distance: 59.1
click at [506, 316] on textarea "Option 2: Chandeliers - Select: Gold ETA: 9.16.2025 SKU: 334330367 Reviews - St…" at bounding box center [627, 345] width 265 height 58
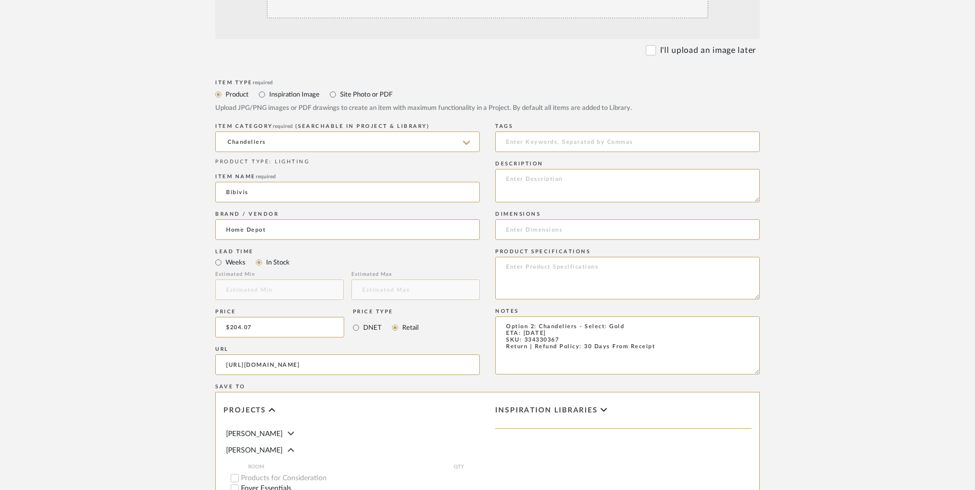
type textarea "Option 2: Chandeliers - Select: Gold ETA: 9.16.2025 SKU: 334330367 Return | Ref…"
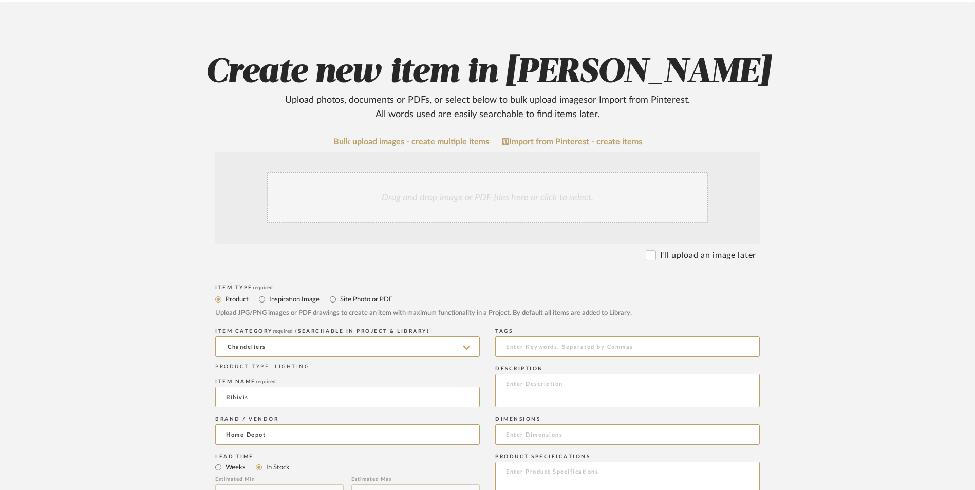
scroll to position [154, 0]
click at [475, 173] on div "Drag and drop image or PDF files here or click to select." at bounding box center [488, 198] width 442 height 51
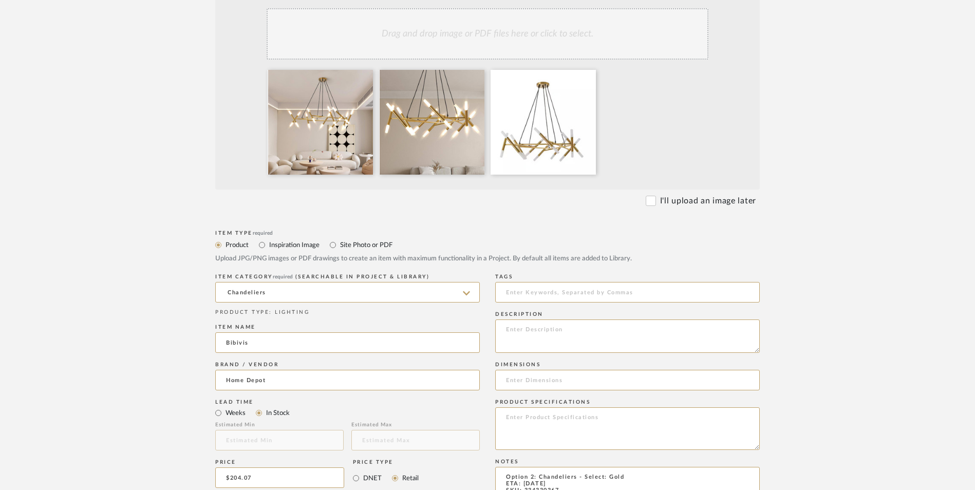
scroll to position [411, 0]
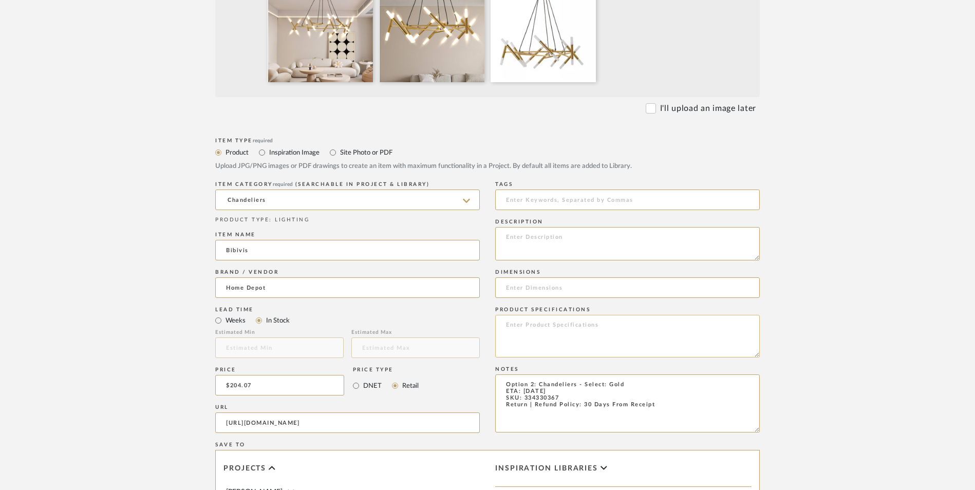
click at [539, 315] on textarea at bounding box center [627, 336] width 265 height 43
type textarea "Iron | Acrylic"
click at [561, 227] on textarea at bounding box center [627, 243] width 265 height 33
paste textarea "This lamp is a remarkable lighting fixture that combines style, functionality, …"
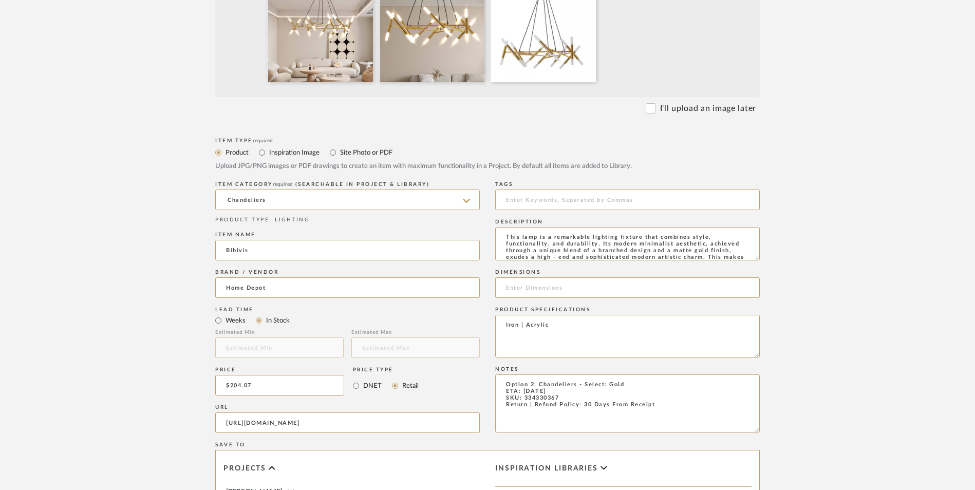
scroll to position [34, 0]
type textarea "This lamp is a remarkable lighting fixture that combines style, functionality, …"
click at [554, 277] on input at bounding box center [627, 287] width 265 height 21
click at [561, 277] on input "5.9" W x" at bounding box center [627, 287] width 265 height 21
click at [581, 277] on input "5.9" W x 40.9" D x" at bounding box center [627, 287] width 265 height 21
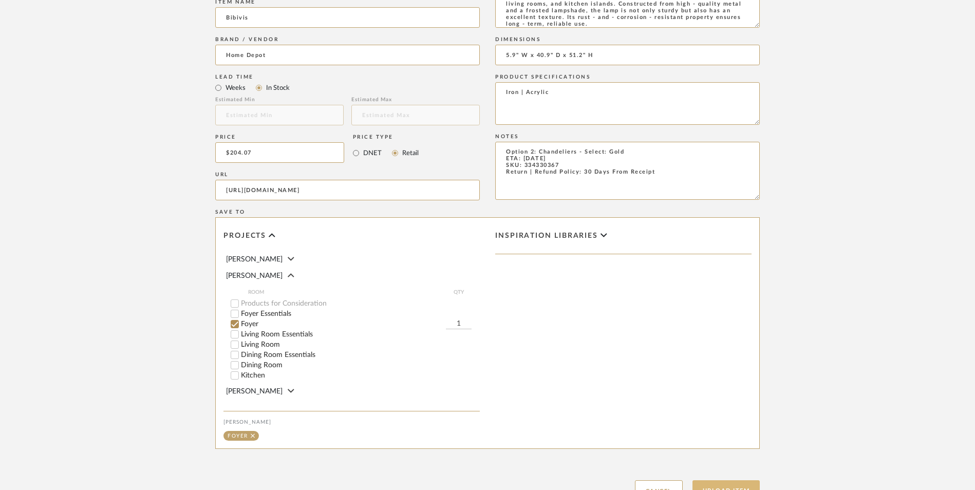
scroll to position [646, 0]
type input "5.9" W x 40.9" D x 51.2" H"
click at [708, 478] on button "Upload Item" at bounding box center [726, 488] width 68 height 21
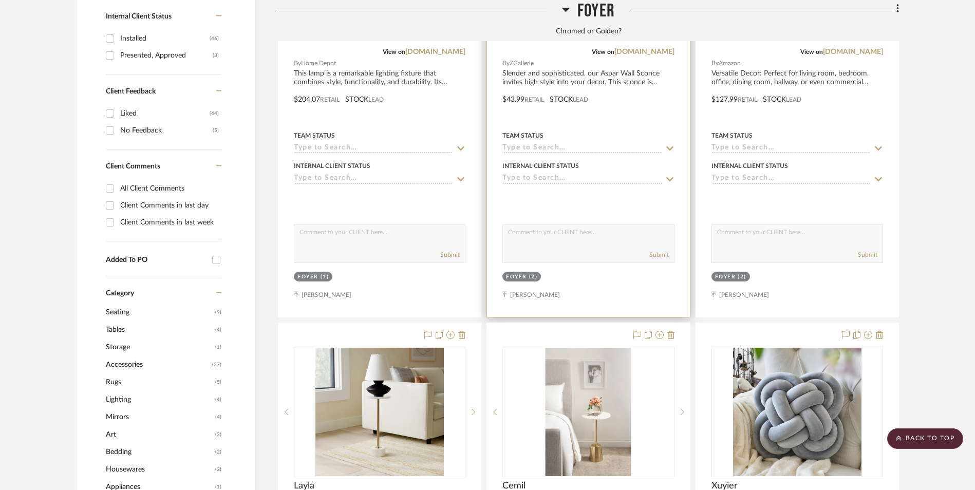
scroll to position [376, 0]
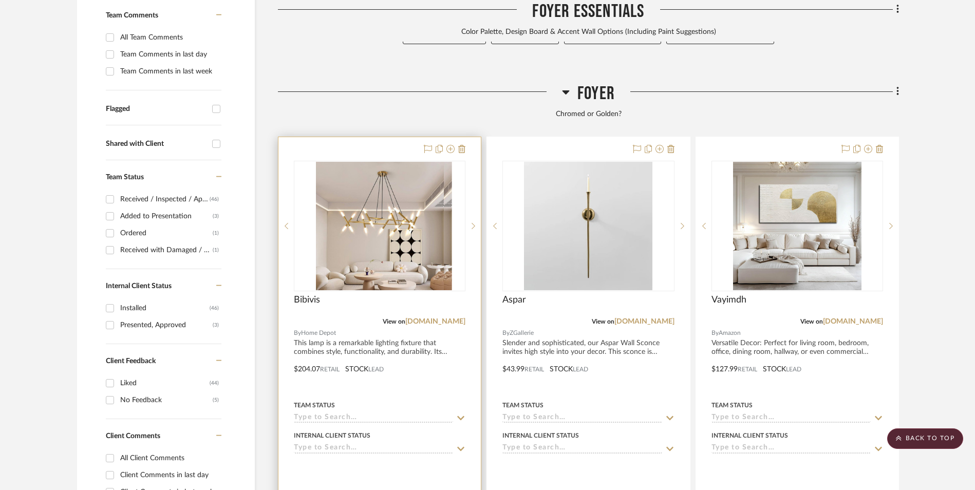
click at [391, 174] on img "0" at bounding box center [388, 226] width 128 height 128
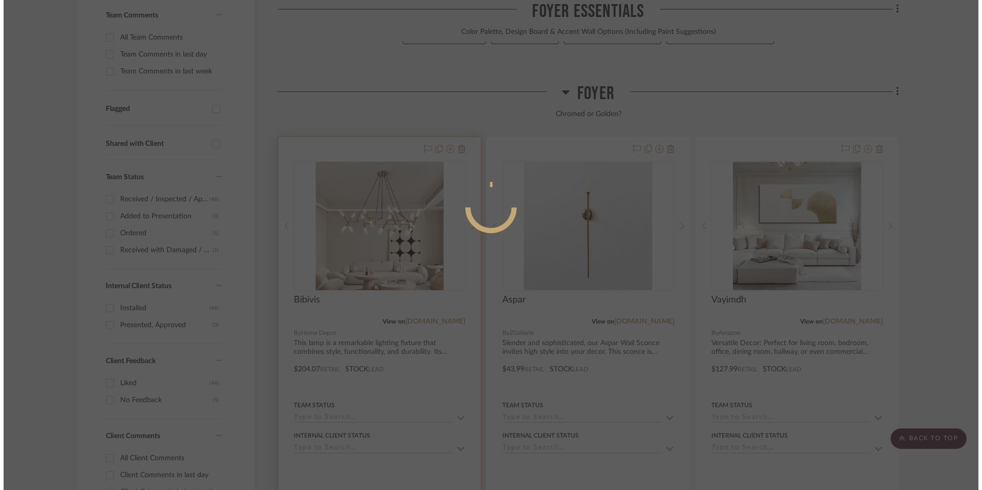
scroll to position [0, 0]
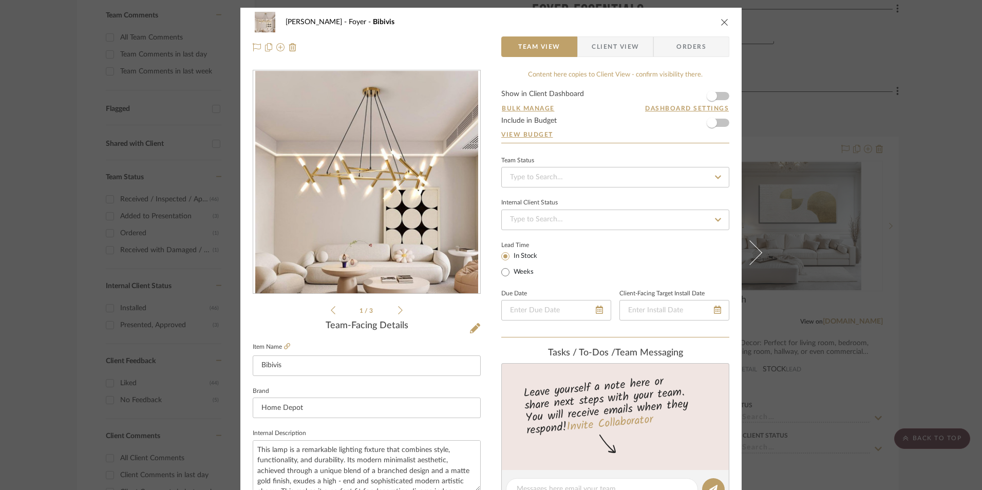
click at [721, 21] on icon "close" at bounding box center [725, 22] width 8 height 8
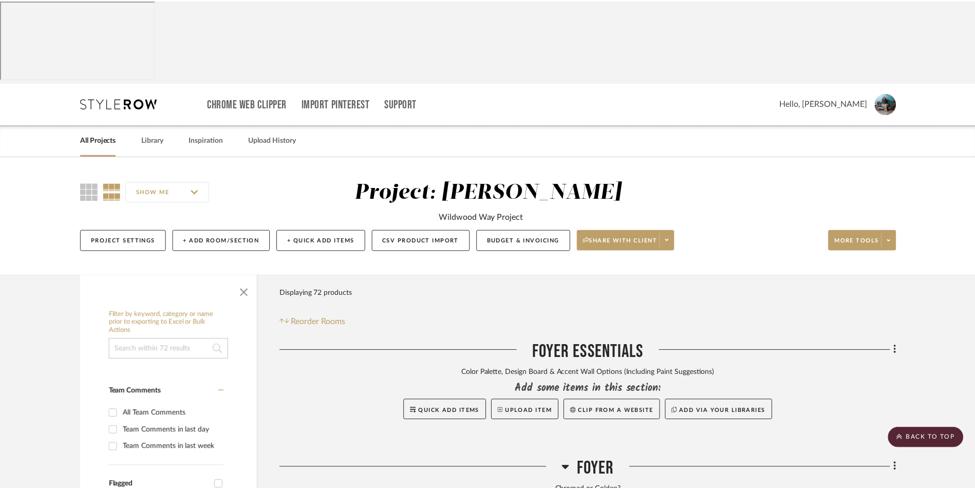
scroll to position [376, 0]
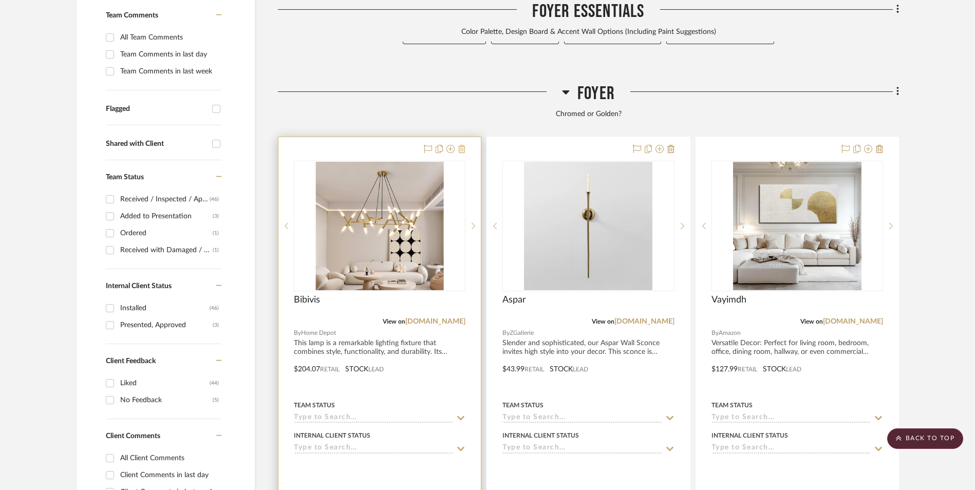
click at [465, 145] on icon at bounding box center [461, 149] width 7 height 8
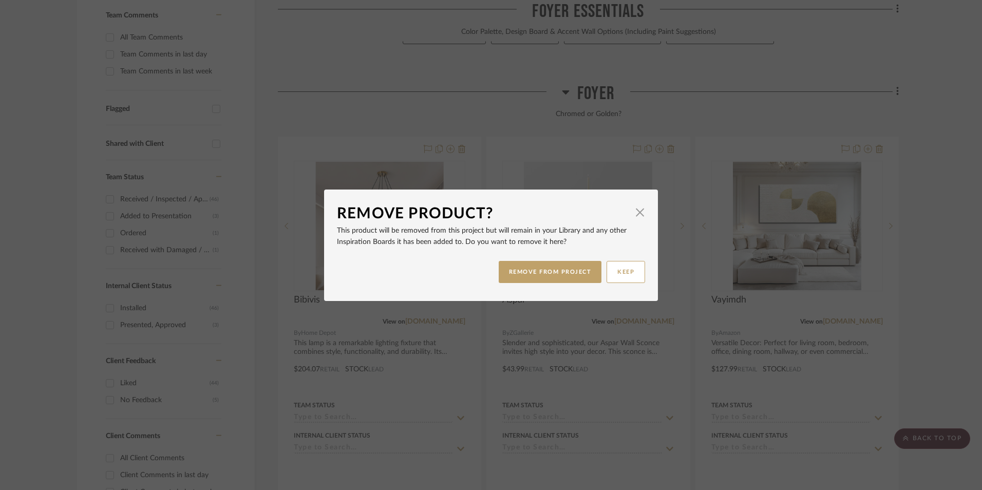
click at [534, 276] on button "REMOVE FROM PROJECT" at bounding box center [550, 272] width 103 height 22
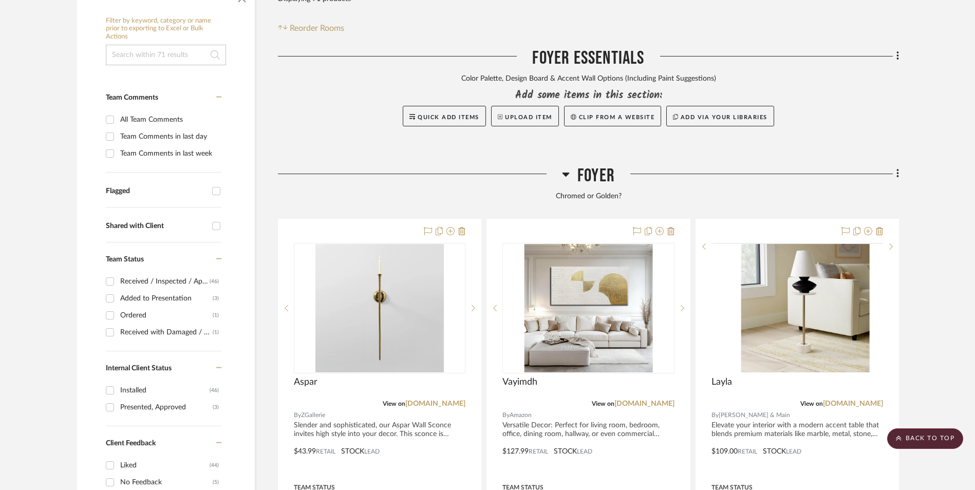
scroll to position [274, 0]
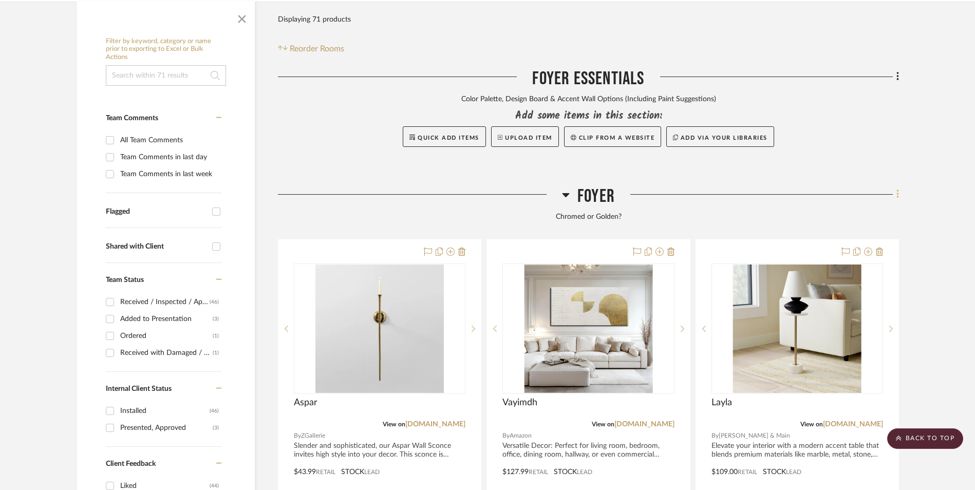
click at [897, 188] on icon at bounding box center [897, 193] width 3 height 11
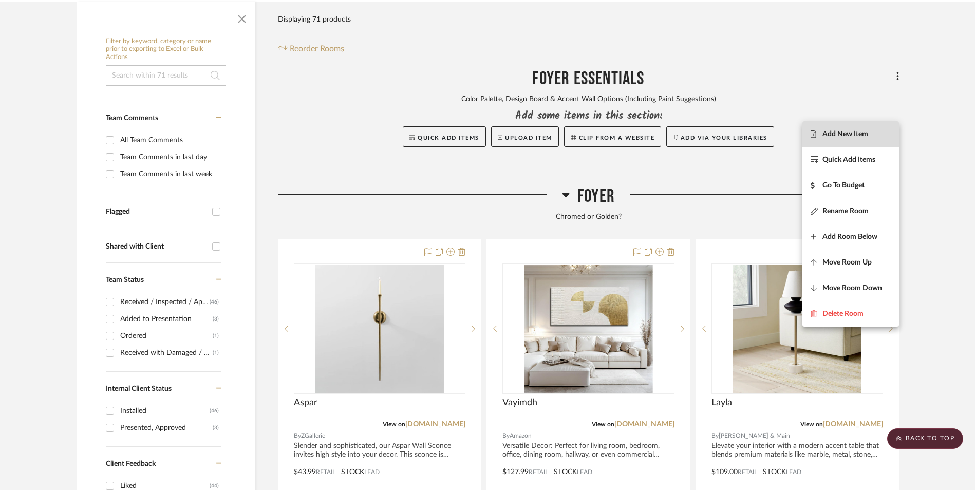
click at [858, 132] on span "Add New Item" at bounding box center [845, 133] width 46 height 9
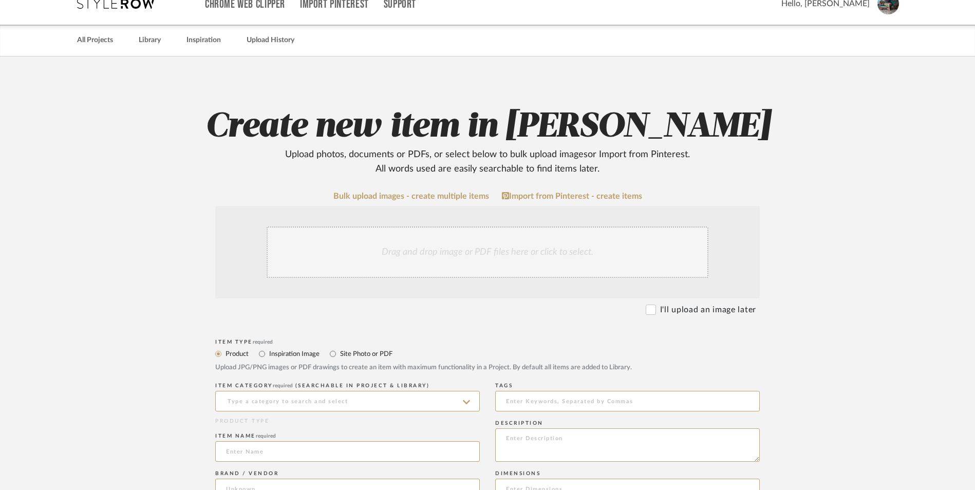
scroll to position [205, 0]
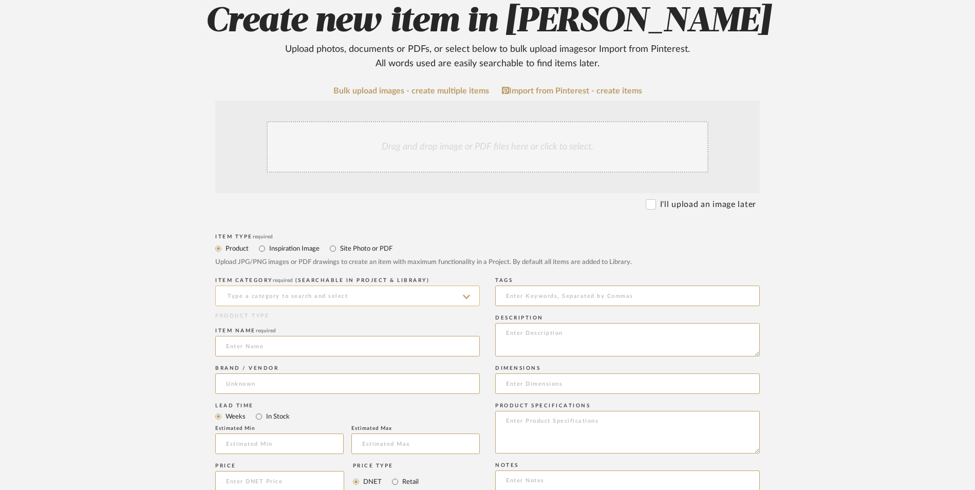
click at [335, 286] on input at bounding box center [347, 296] width 265 height 21
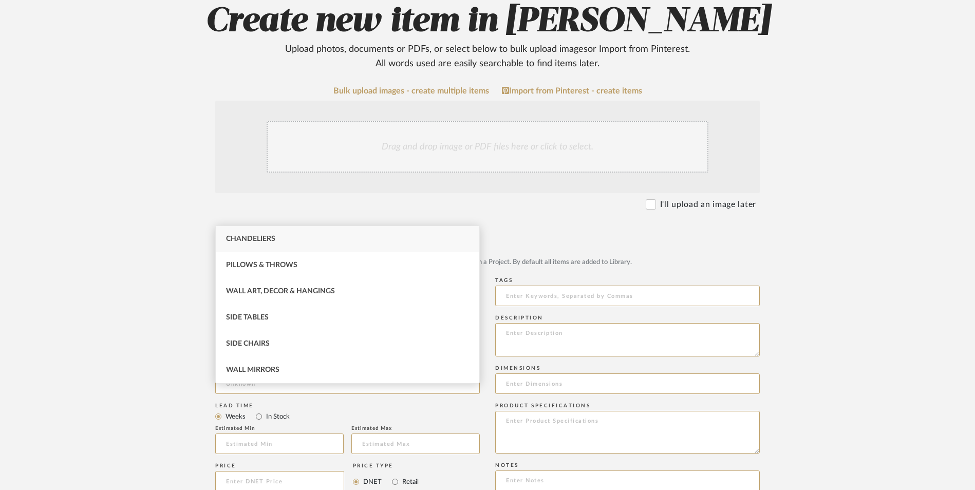
click at [313, 239] on div "Chandeliers" at bounding box center [347, 239] width 263 height 26
type input "Chandeliers"
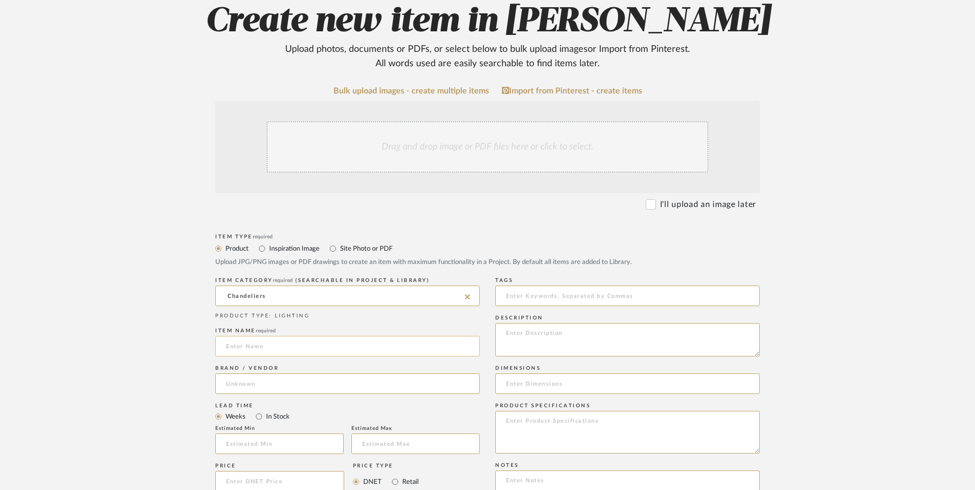
click at [268, 336] on input at bounding box center [347, 346] width 265 height 21
type input "LamQee"
click at [272, 373] on input at bounding box center [347, 383] width 265 height 21
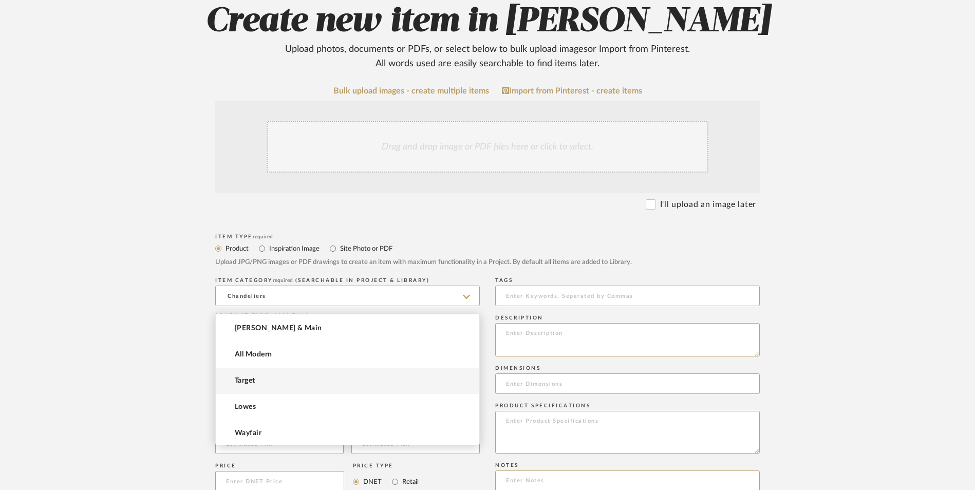
scroll to position [79, 0]
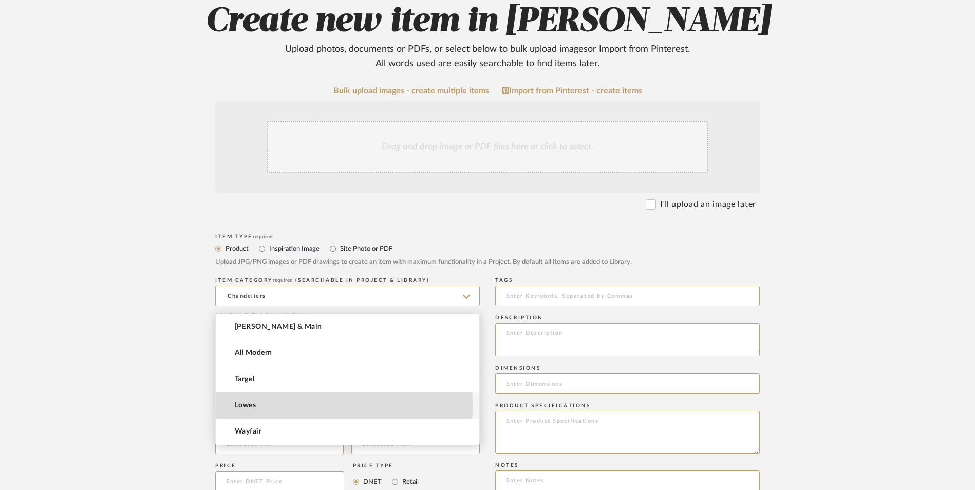
click at [274, 406] on mat-option "Lowes" at bounding box center [347, 405] width 263 height 26
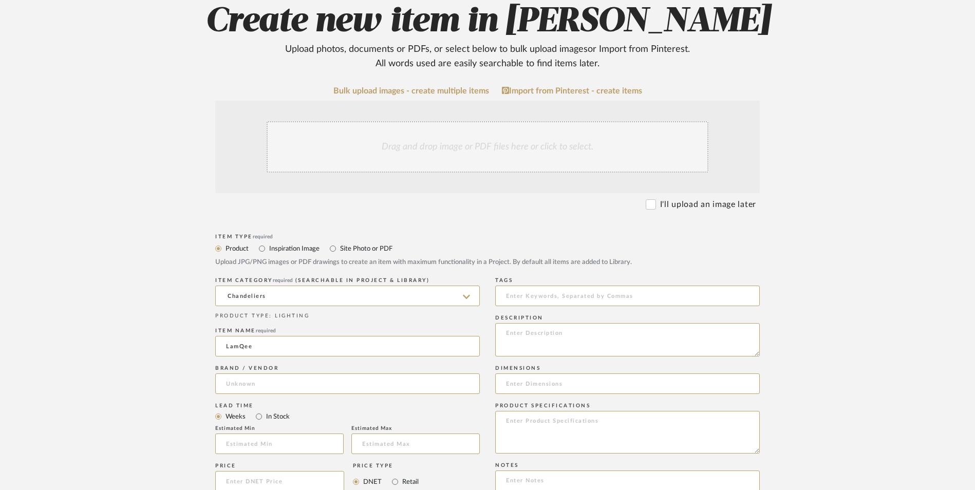
type input "Lowes"
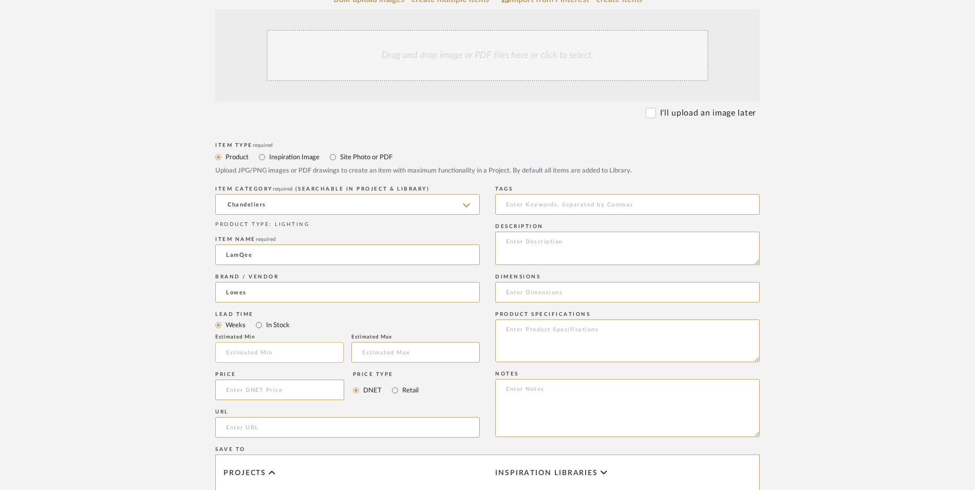
scroll to position [308, 0]
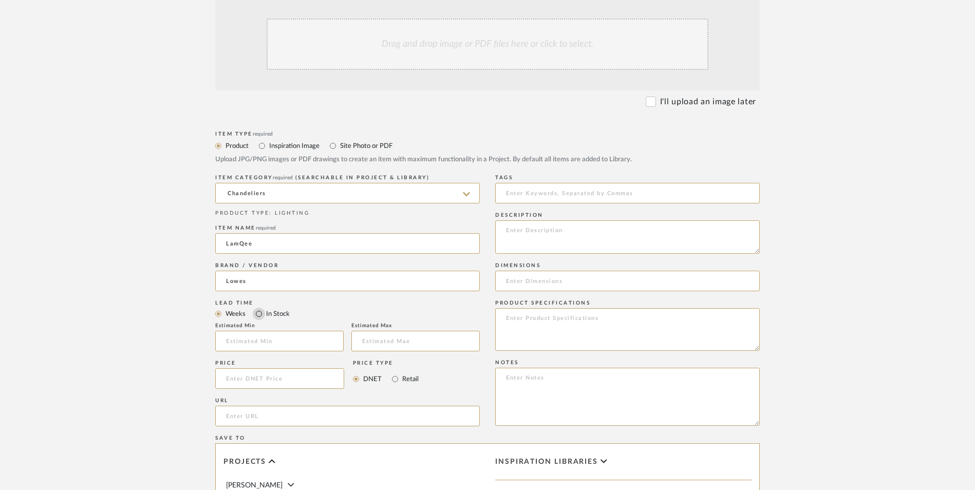
click at [260, 308] on input "In Stock" at bounding box center [259, 314] width 12 height 12
radio input "true"
click at [397, 373] on input "Retail" at bounding box center [395, 379] width 12 height 12
radio input "true"
click at [290, 368] on input at bounding box center [279, 378] width 129 height 21
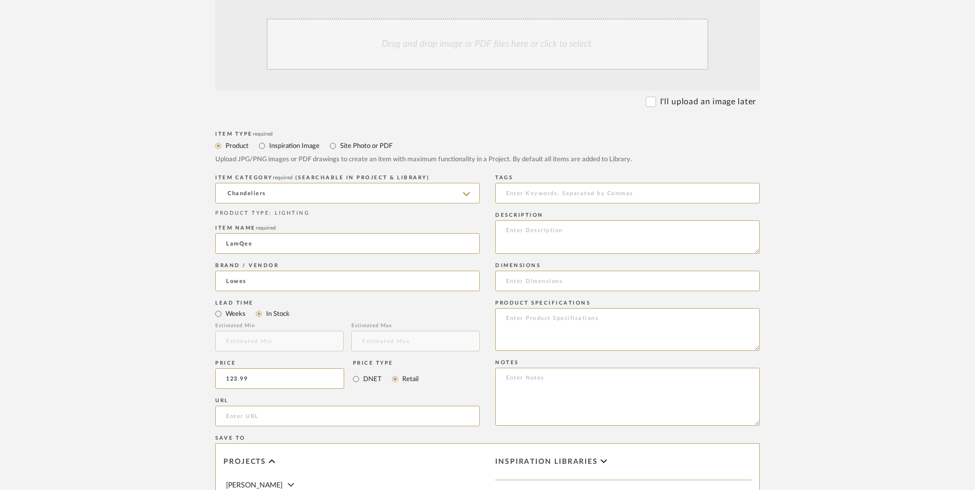
type input "$123.99"
drag, startPoint x: 72, startPoint y: 309, endPoint x: 297, endPoint y: 321, distance: 225.3
click at [88, 305] on upload-items "Create new item in Ashley McNeal Upload photos, documents or PDFs, or select be…" at bounding box center [487, 300] width 975 height 905
click at [317, 406] on input "url" at bounding box center [347, 416] width 265 height 21
paste input "https://www.lowes.com/pd/LamQee-23-6-in-Modern-Crystal-Chandelier-LED-Ring-Pend…"
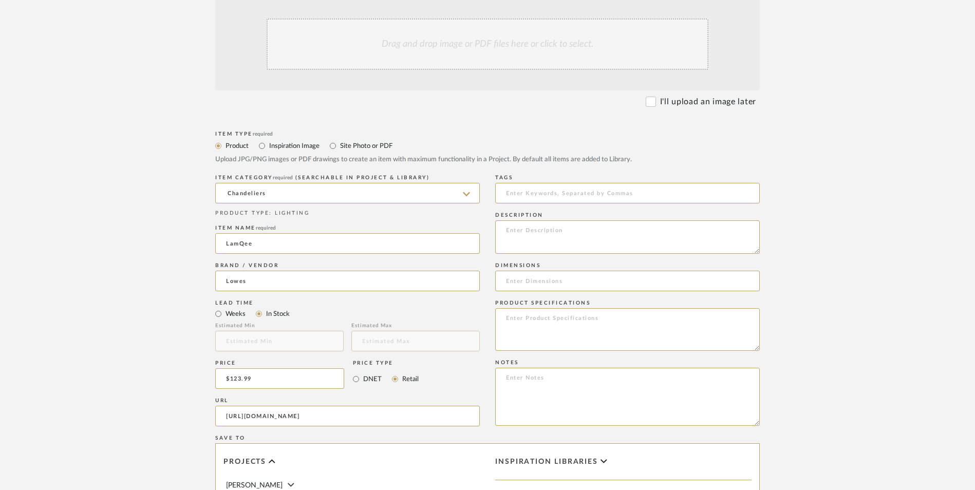
scroll to position [0, 128]
type input "https://www.lowes.com/pd/LamQee-23-6-in-Modern-Crystal-Chandelier-LED-Ring-Pend…"
click at [119, 263] on upload-items "Create new item in Ashley McNeal Upload photos, documents or PDFs, or select be…" at bounding box center [487, 300] width 975 height 905
click at [549, 368] on textarea at bounding box center [627, 397] width 265 height 58
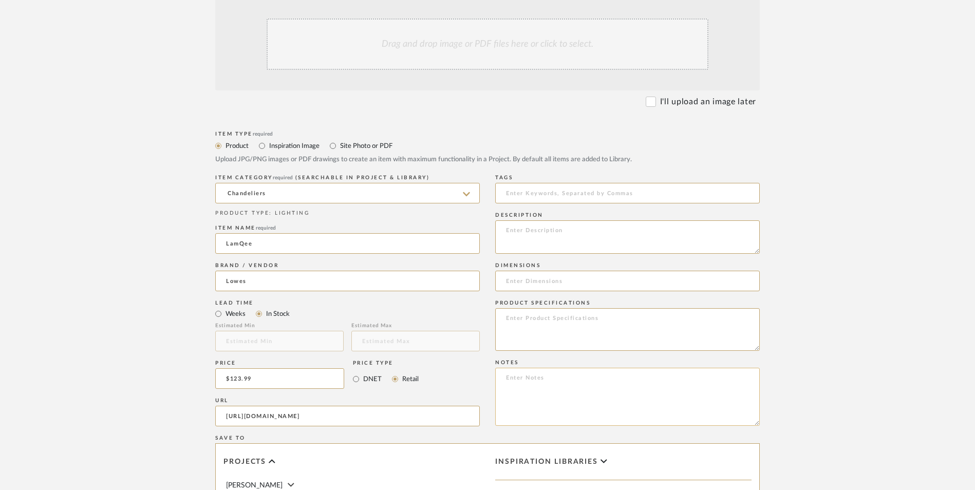
paste textarea "Option 1: ETA: SKU: Reviews - Stars Return | Refund Policy:"
click at [542, 368] on textarea "Option 1: ETA: SKU: Reviews - Stars Return | Refund Policy:" at bounding box center [627, 397] width 265 height 58
click at [500, 368] on textarea "Option 1: Chandeliers ETA: SKU: Reviews - Stars Return | Refund Policy:" at bounding box center [627, 397] width 265 height 58
click at [526, 368] on textarea "Option 1: Chandeliers ETA: SKU: 2 Reviews - 4.5 Stars Return | Refund Policy:" at bounding box center [627, 397] width 265 height 58
click at [545, 368] on textarea "Option 1: Chandeliers ETA: 9.18.2025 SKU: 2 Reviews - 4.5 Stars Return | Refund…" at bounding box center [627, 397] width 265 height 58
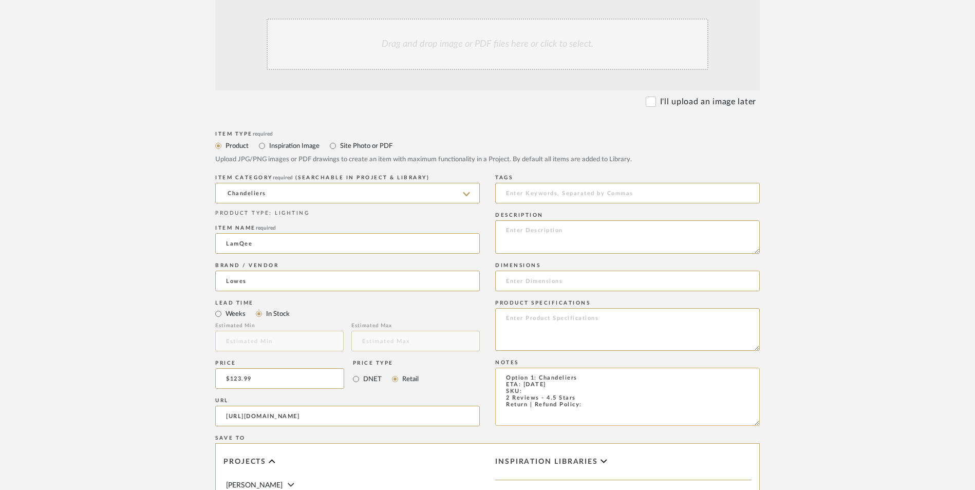
paste textarea "4806958"
type textarea "Option 1: Chandeliers ETA: 9.18.2025 SKU: 4806958 2 Reviews - 4.5 Stars Return …"
click at [576, 220] on textarea at bounding box center [627, 236] width 265 height 33
paste textarea "Combine with clear crystal and metal fixture, perfect for Living Room, Bedroom,…"
type textarea "Combine with clear crystal and metal fixture, perfect for Living Room, Bedroom,…"
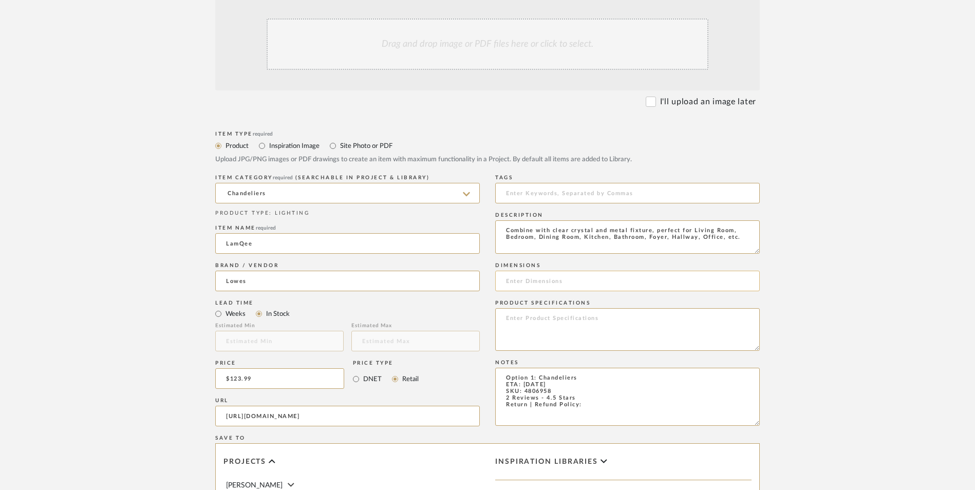
click at [594, 271] on input at bounding box center [627, 281] width 265 height 21
type input "26.4" W x 12" H"
click at [588, 308] on textarea at bounding box center [627, 329] width 265 height 43
type textarea "Metal"
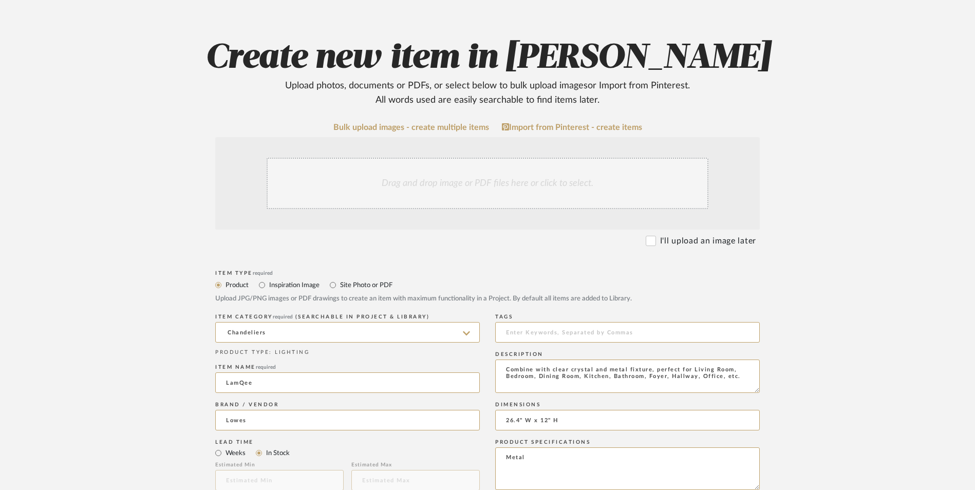
scroll to position [154, 0]
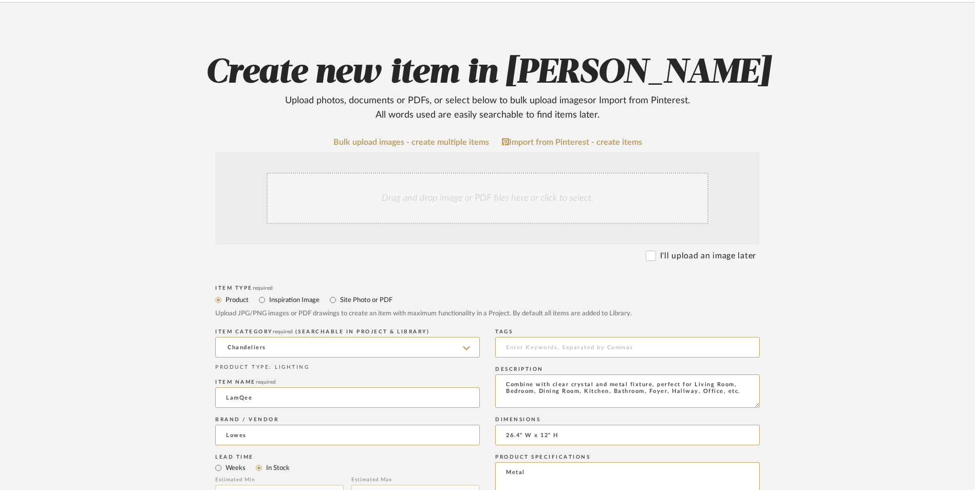
click at [471, 173] on div "Drag and drop image or PDF files here or click to select." at bounding box center [488, 198] width 442 height 51
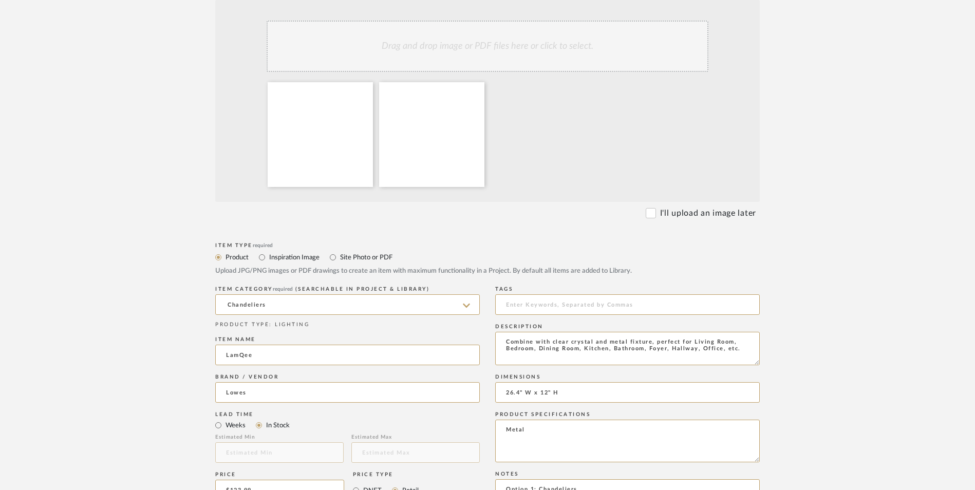
scroll to position [411, 0]
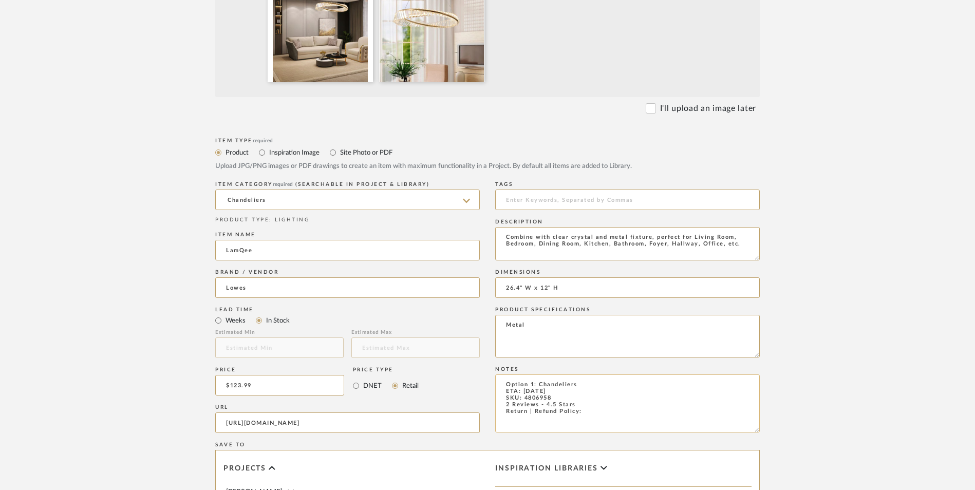
click at [607, 374] on textarea "Option 1: Chandeliers ETA: 9.18.2025 SKU: 4806958 2 Reviews - 4.5 Stars Return …" at bounding box center [627, 403] width 265 height 58
type textarea "Option 1: Chandeliers ETA: 9.18.2025 SKU: 4806958 2 Reviews - 4.5 Stars Return …"
click at [806, 330] on form "Bulk upload images - create multiple items Import from Pinterest - create items…" at bounding box center [487, 308] width 654 height 854
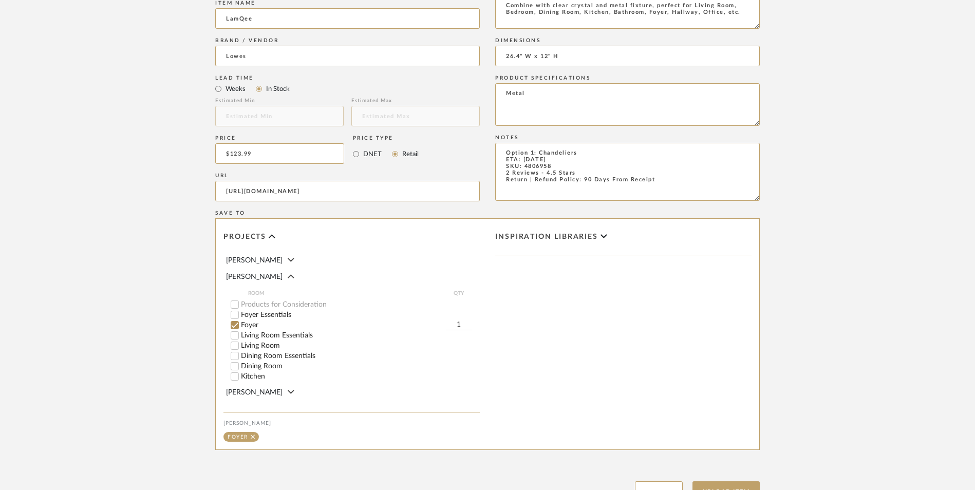
scroll to position [646, 0]
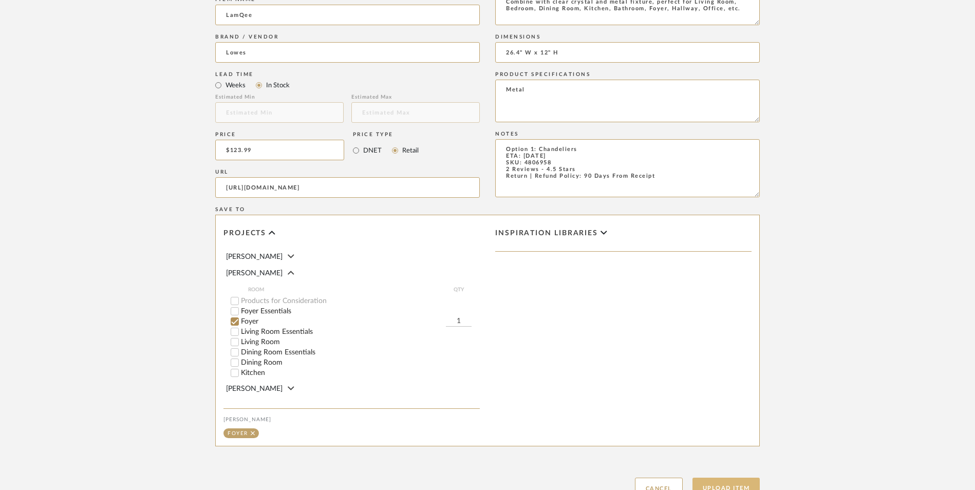
click at [733, 478] on button "Upload Item" at bounding box center [726, 488] width 68 height 21
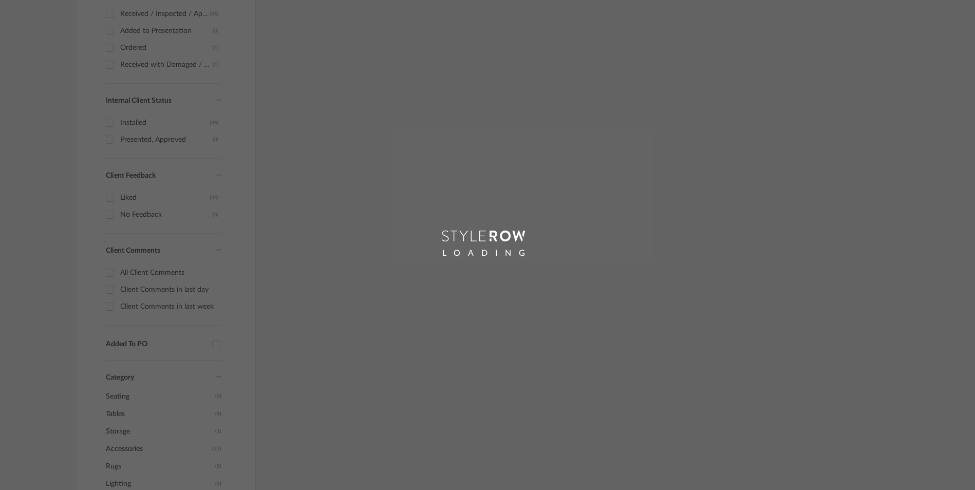
scroll to position [317, 0]
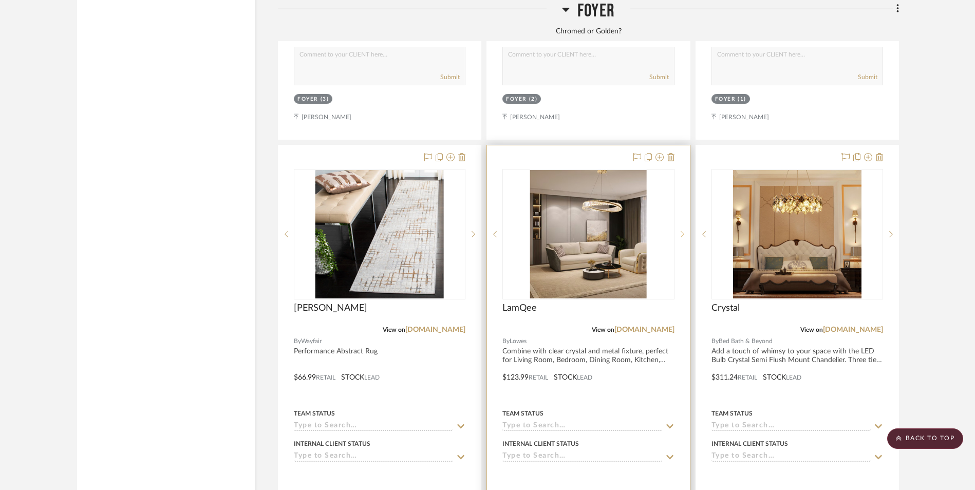
scroll to position [2287, 0]
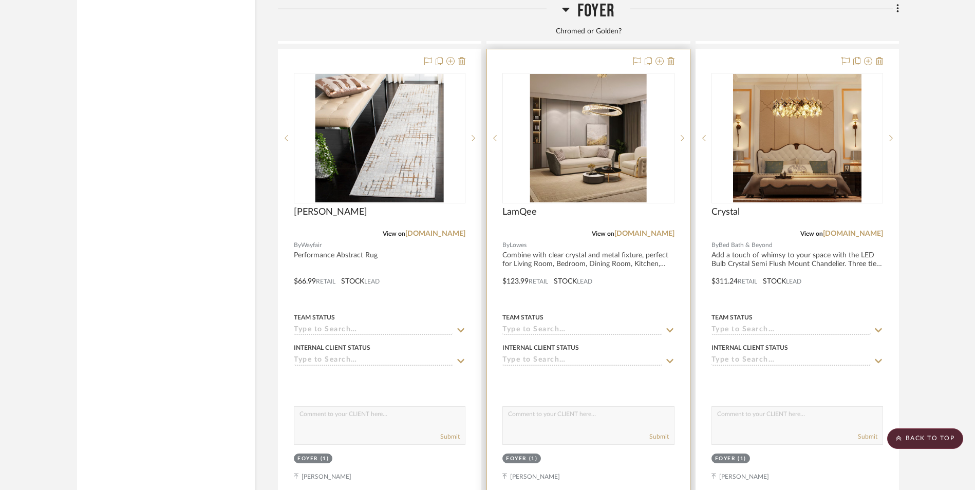
click at [613, 107] on img "0" at bounding box center [588, 138] width 117 height 128
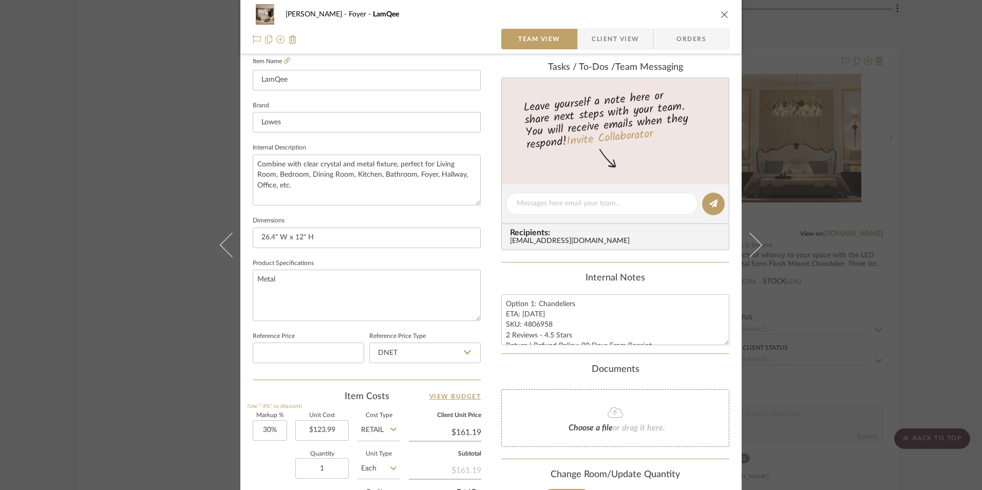
scroll to position [360, 0]
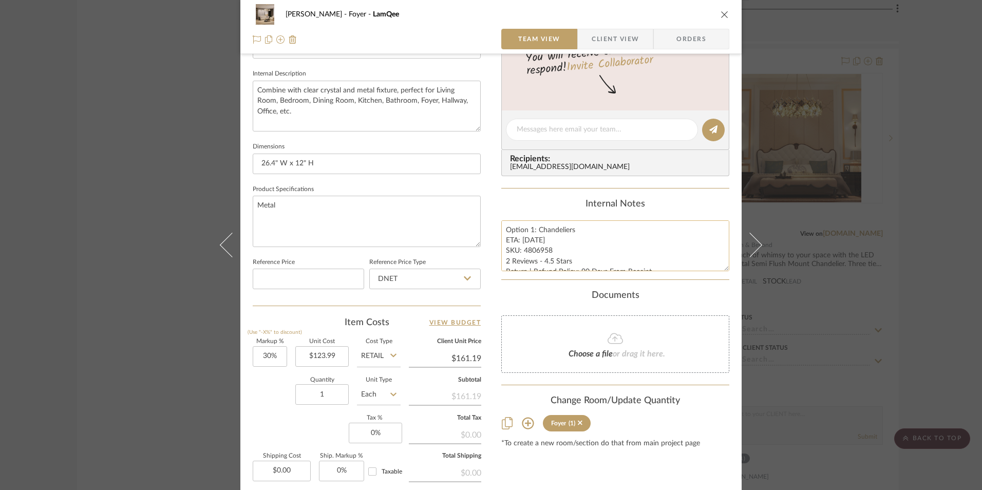
click at [537, 257] on textarea "Option 1: Chandeliers ETA: 9.18.2025 SKU: 4806958 2 Reviews - 4.5 Stars Return …" at bounding box center [615, 245] width 228 height 51
drag, startPoint x: 548, startPoint y: 250, endPoint x: 521, endPoint y: 250, distance: 26.2
click at [521, 250] on textarea "Option 1: Chandeliers ETA: 9.18.2025 SKU: 4806958 2 Reviews - 4.5 Stars Return …" at bounding box center [615, 245] width 228 height 51
click at [416, 272] on input "DNET" at bounding box center [424, 279] width 111 height 21
click at [412, 331] on div "Retail" at bounding box center [429, 331] width 127 height 26
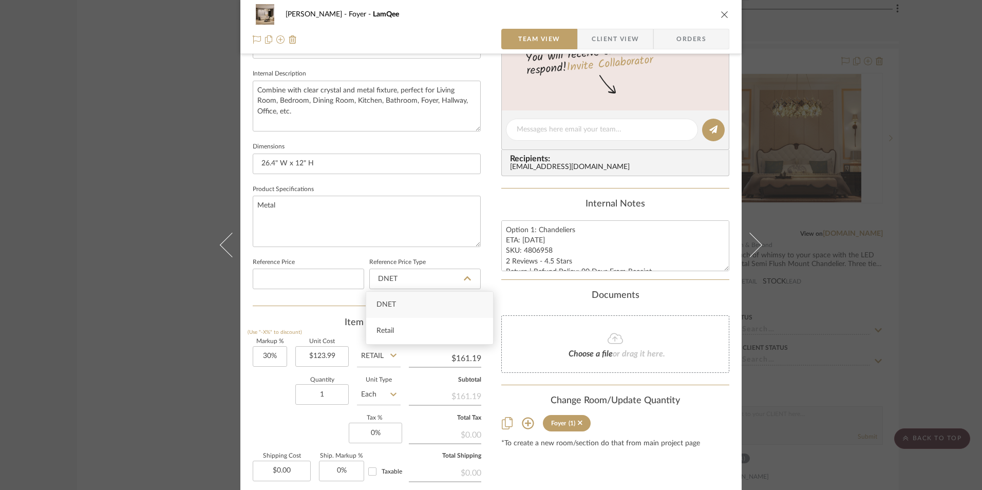
type input "Retail"
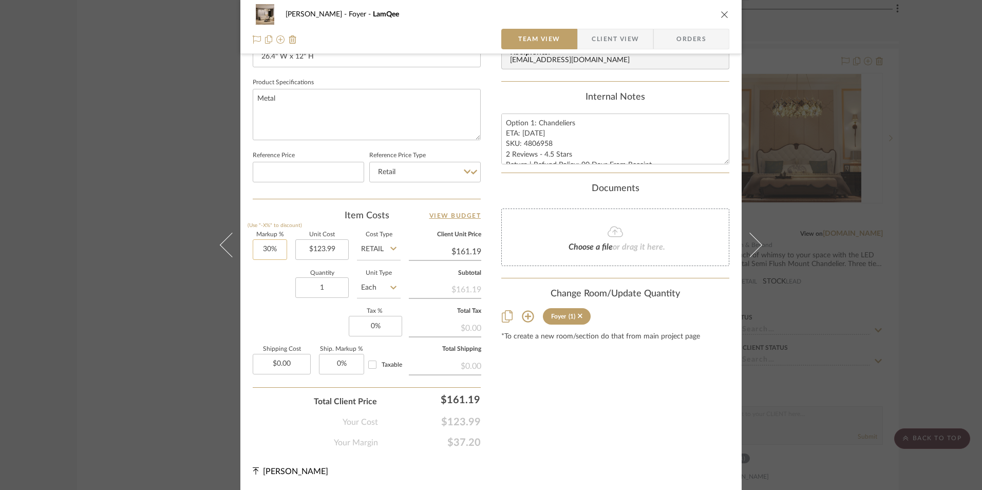
type input "30"
click at [269, 246] on input "30" at bounding box center [270, 249] width 34 height 21
click at [303, 324] on div "Markup % (Use "-X%" to discount) Unit Cost $123.99 Cost Type Retail Client Unit…" at bounding box center [367, 307] width 228 height 150
type input "0%"
type input "$123.99"
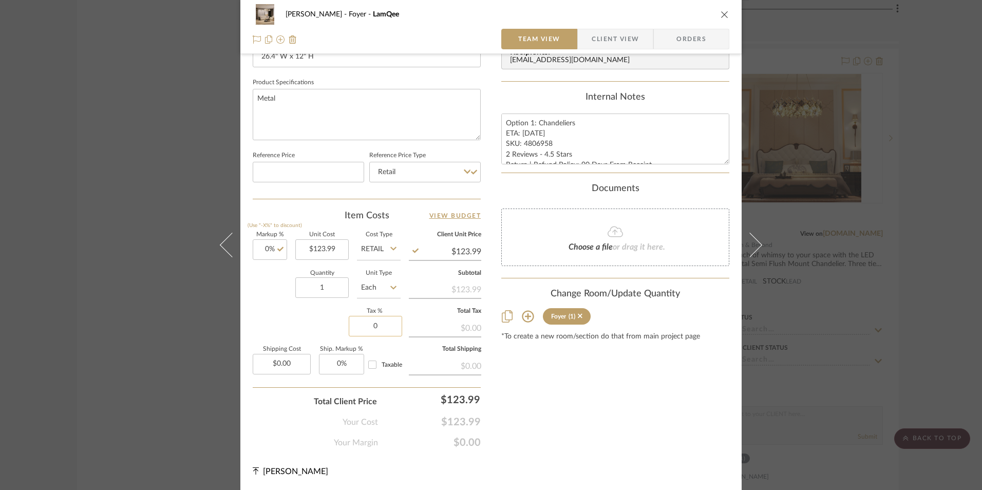
click at [368, 328] on input "0" at bounding box center [375, 326] width 53 height 21
click at [645, 411] on div "Content here copies to Client View - confirm visibility there. Show in Client D…" at bounding box center [615, 25] width 228 height 845
type input "8.25%"
click at [687, 45] on span "Orders" at bounding box center [691, 39] width 52 height 21
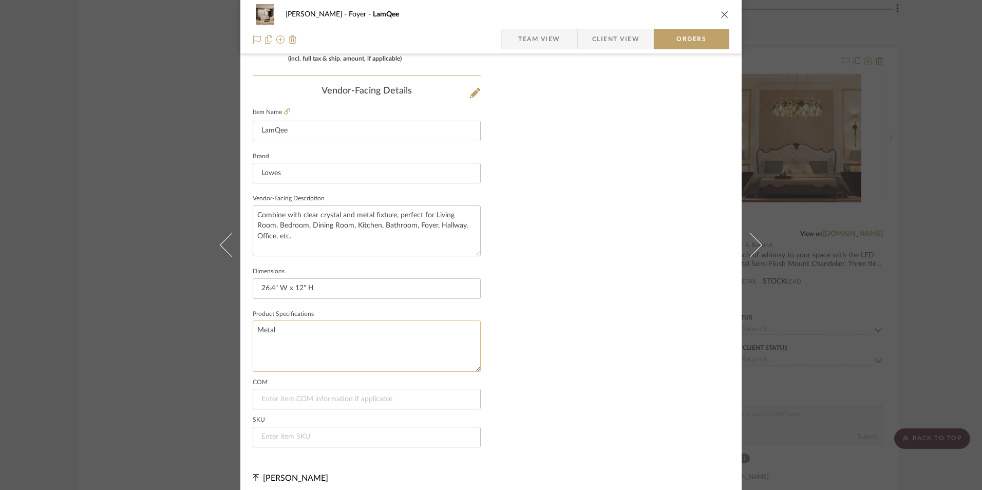
scroll to position [602, 0]
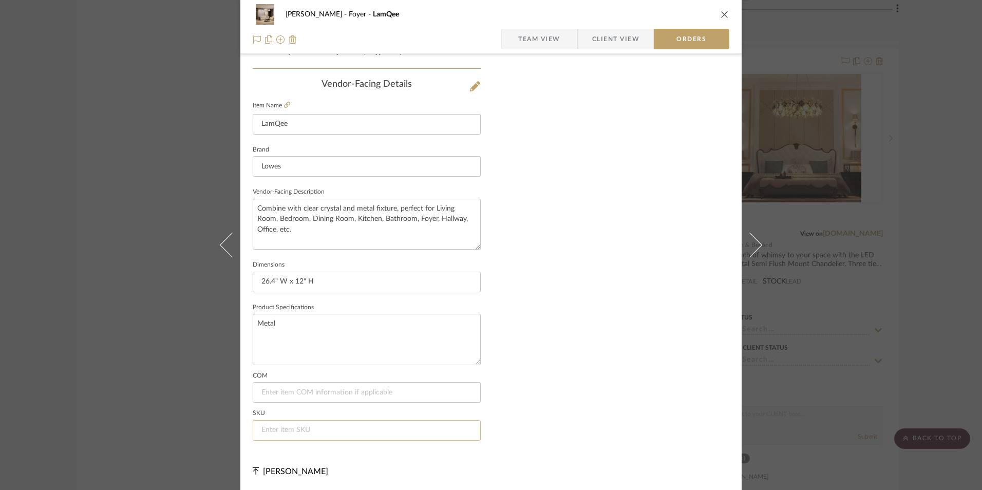
click at [300, 429] on input at bounding box center [367, 430] width 228 height 21
paste input "4806958"
type input "4806958"
drag, startPoint x: 530, startPoint y: 32, endPoint x: 725, endPoint y: 18, distance: 195.7
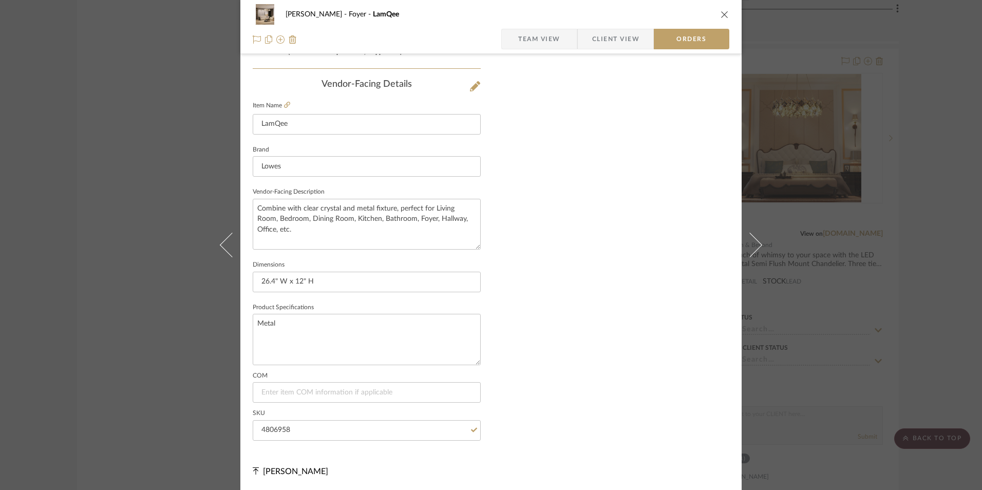
click at [531, 32] on span "Team View" at bounding box center [539, 39] width 42 height 21
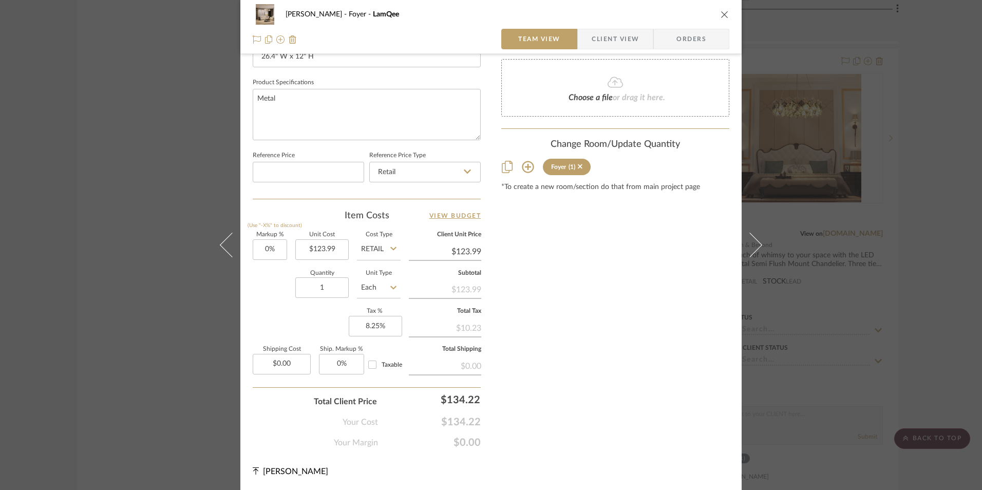
scroll to position [466, 0]
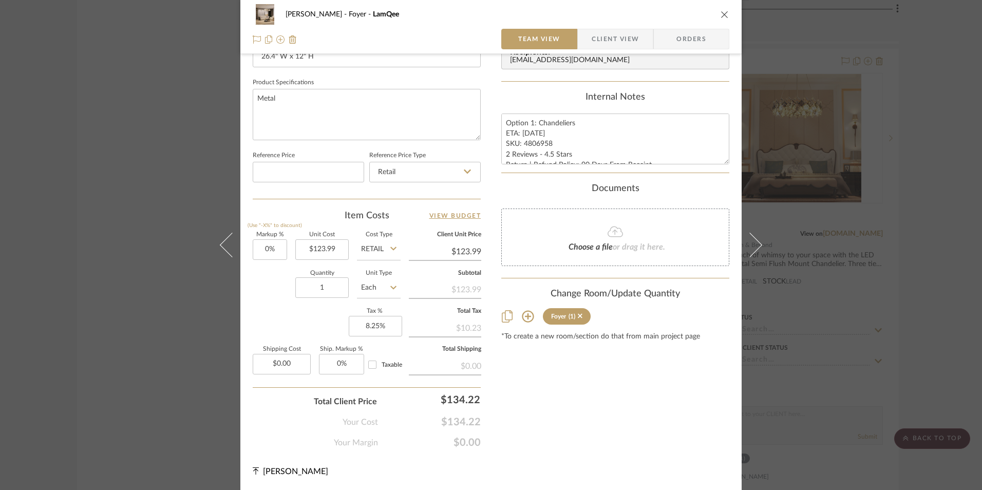
click at [722, 15] on icon "close" at bounding box center [725, 14] width 8 height 8
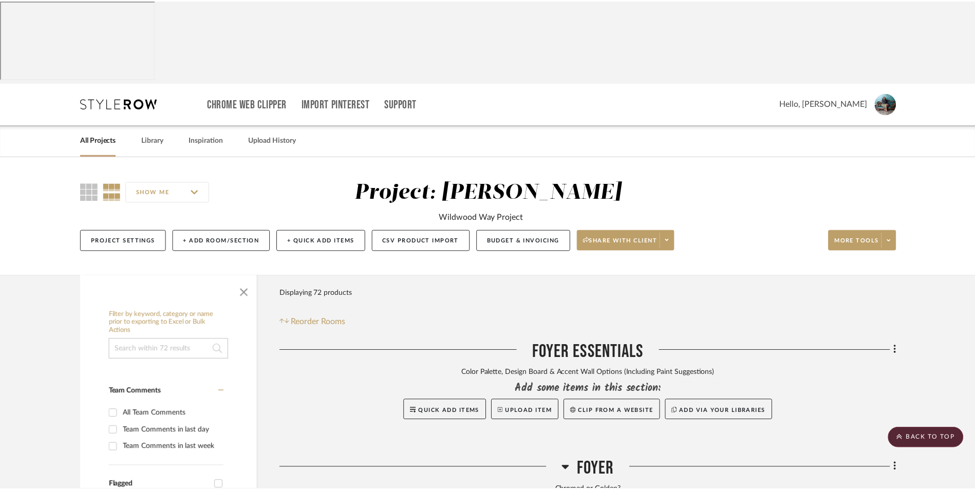
scroll to position [2287, 0]
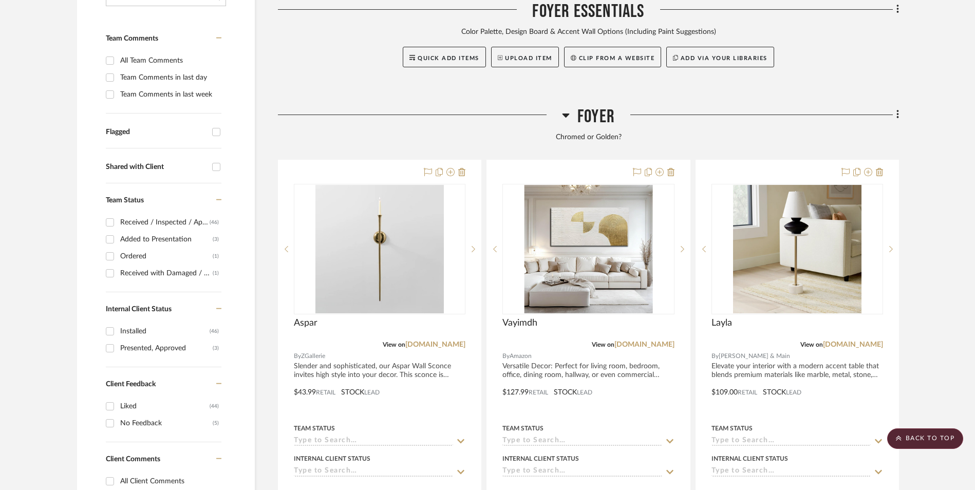
scroll to position [335, 0]
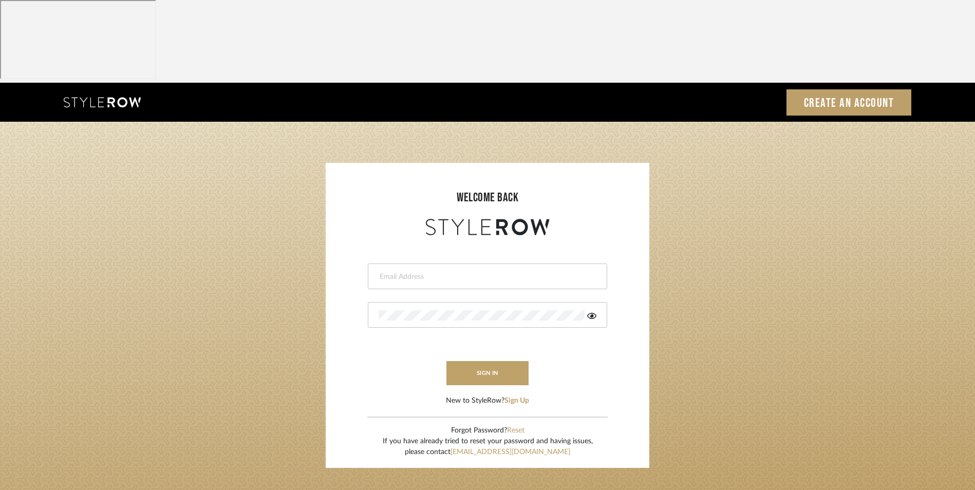
click at [479, 272] on input "email" at bounding box center [486, 277] width 215 height 10
type input "[EMAIL_ADDRESS][DOMAIN_NAME]"
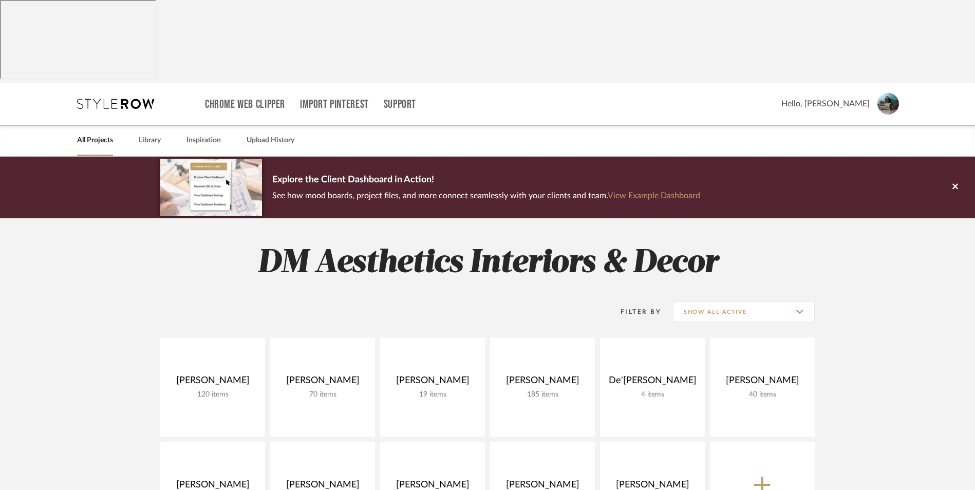
click at [955, 157] on button at bounding box center [955, 188] width 40 height 62
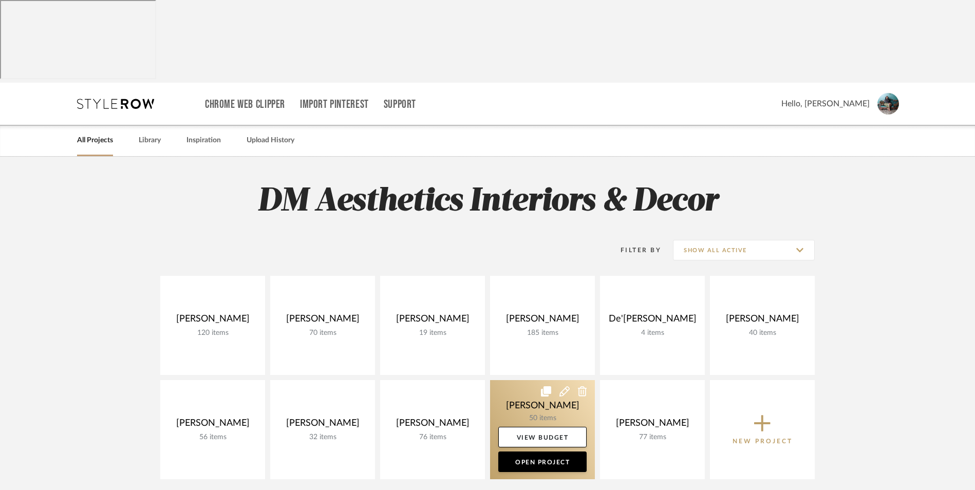
click at [533, 380] on link at bounding box center [542, 429] width 105 height 99
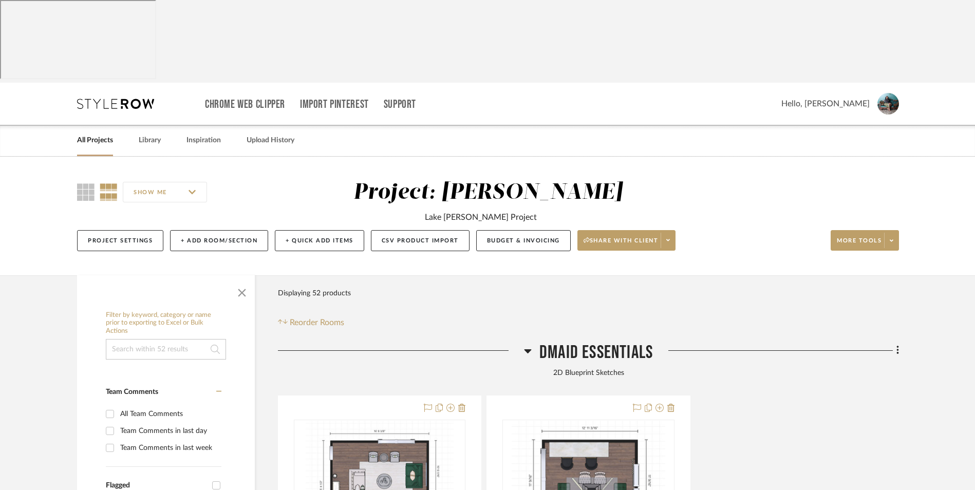
click at [526, 345] on icon at bounding box center [528, 351] width 8 height 12
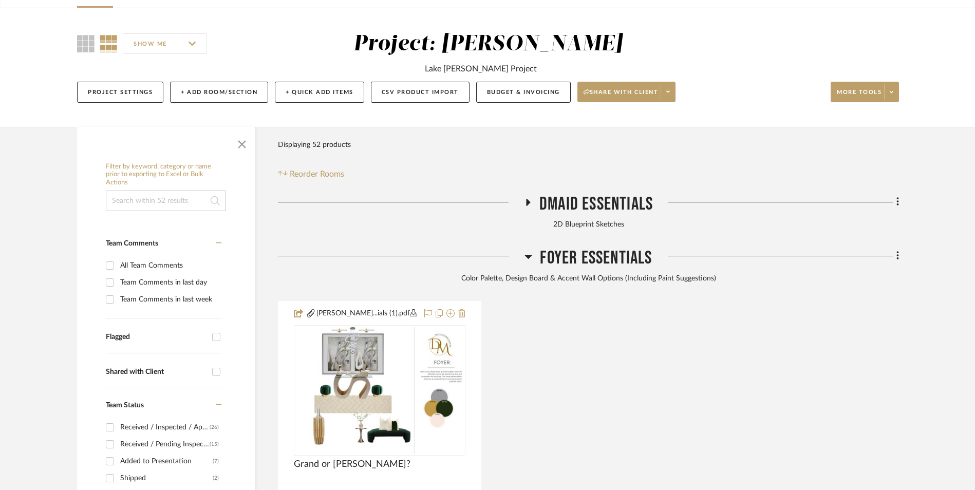
scroll to position [154, 0]
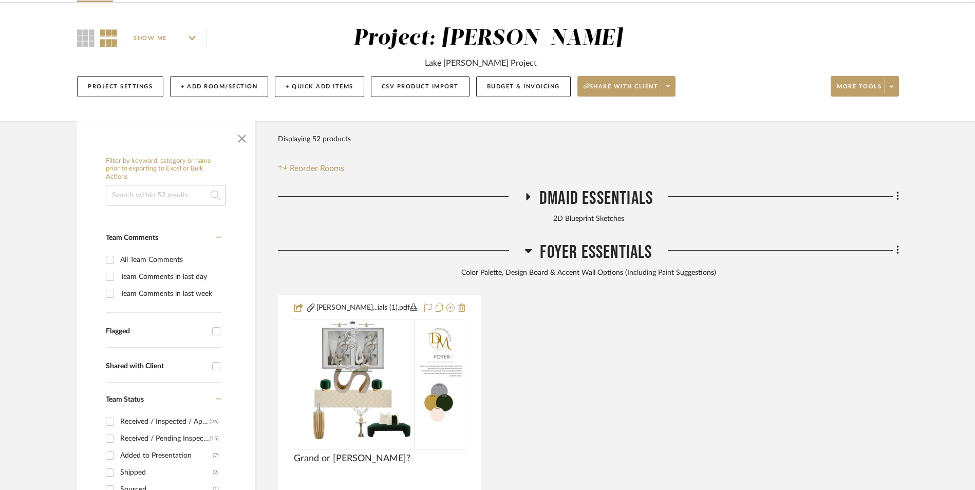
click at [528, 249] on icon at bounding box center [528, 251] width 7 height 4
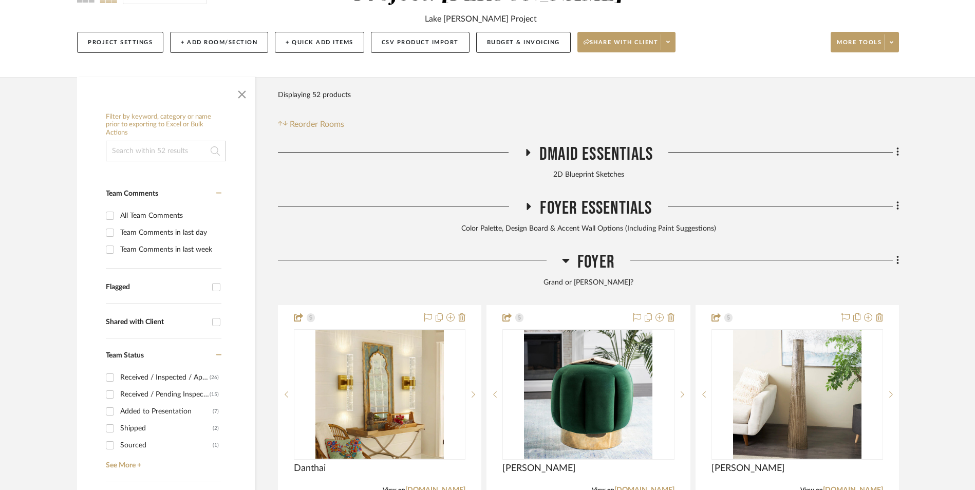
scroll to position [257, 0]
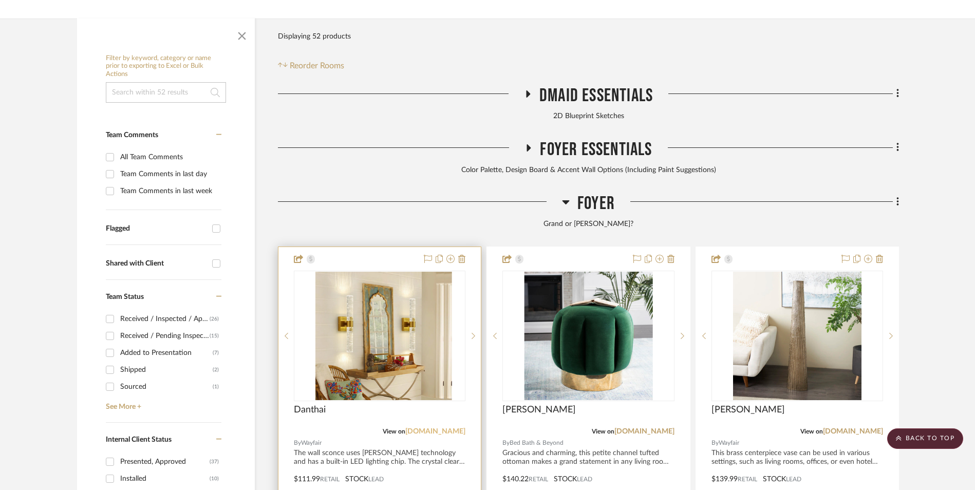
click at [448, 428] on link "[DOMAIN_NAME]" at bounding box center [435, 431] width 60 height 7
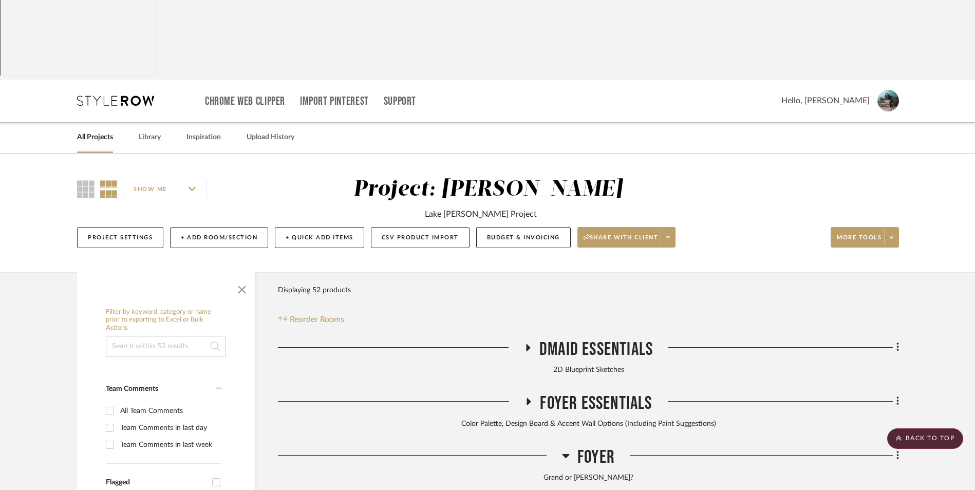
scroll to position [0, 0]
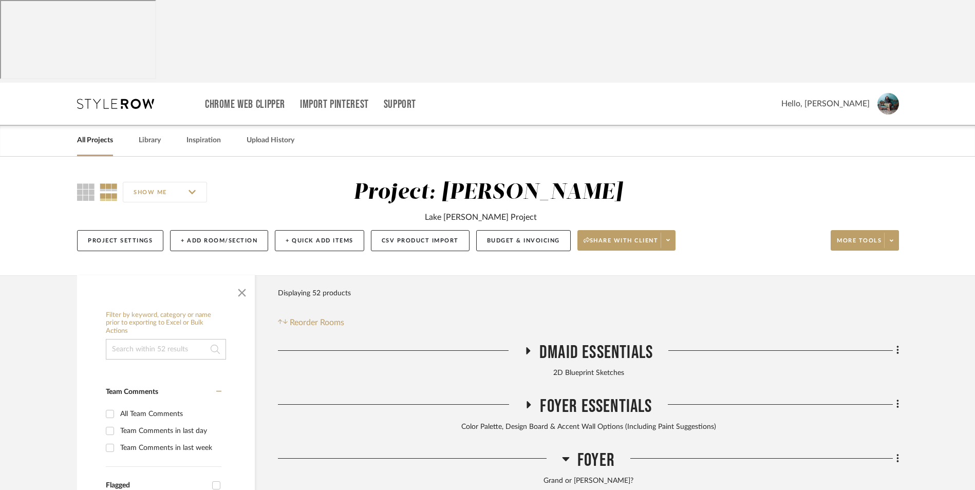
click at [91, 134] on link "All Projects" at bounding box center [95, 141] width 36 height 14
